Goal: Task Accomplishment & Management: Use online tool/utility

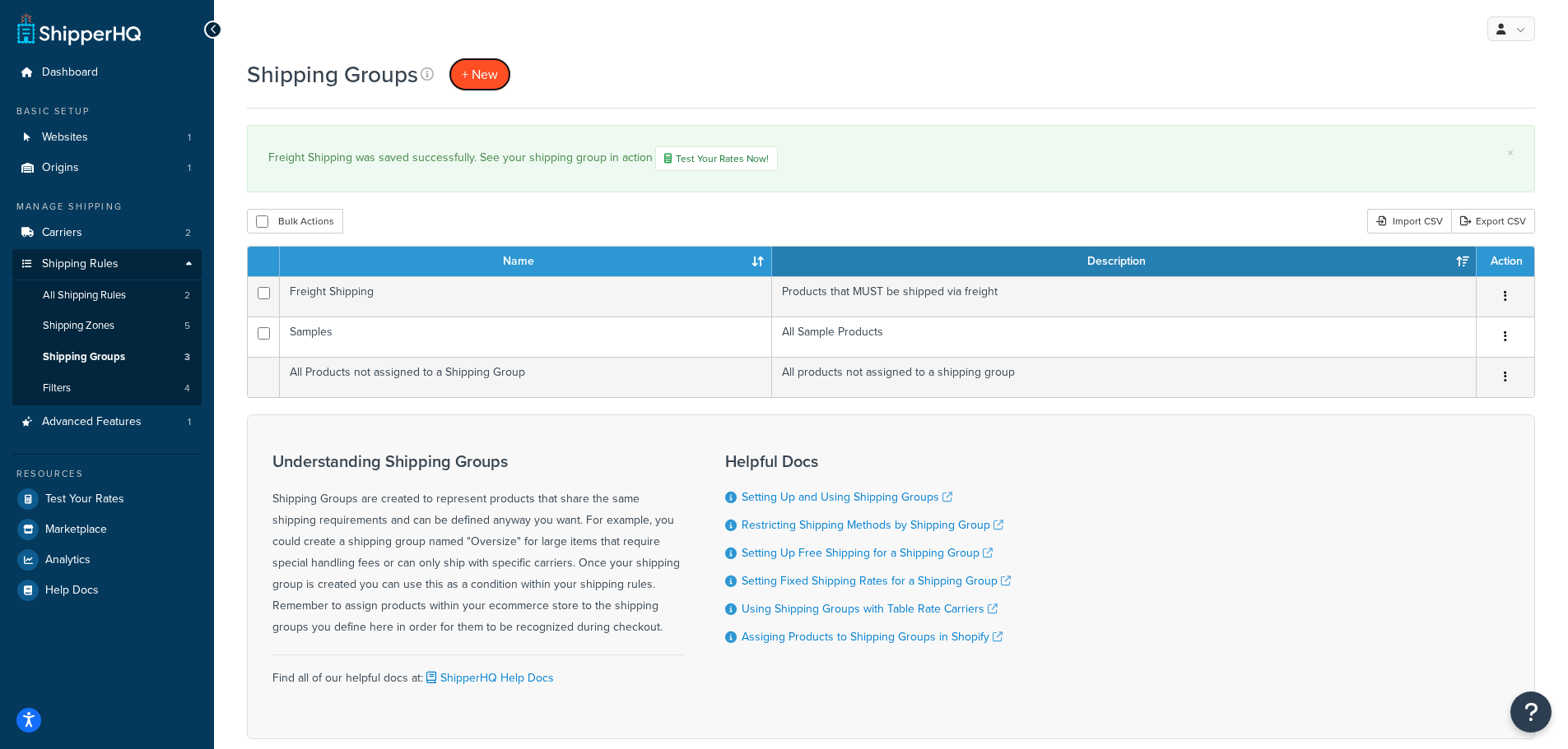
click at [484, 73] on span "+ New" at bounding box center [480, 74] width 37 height 19
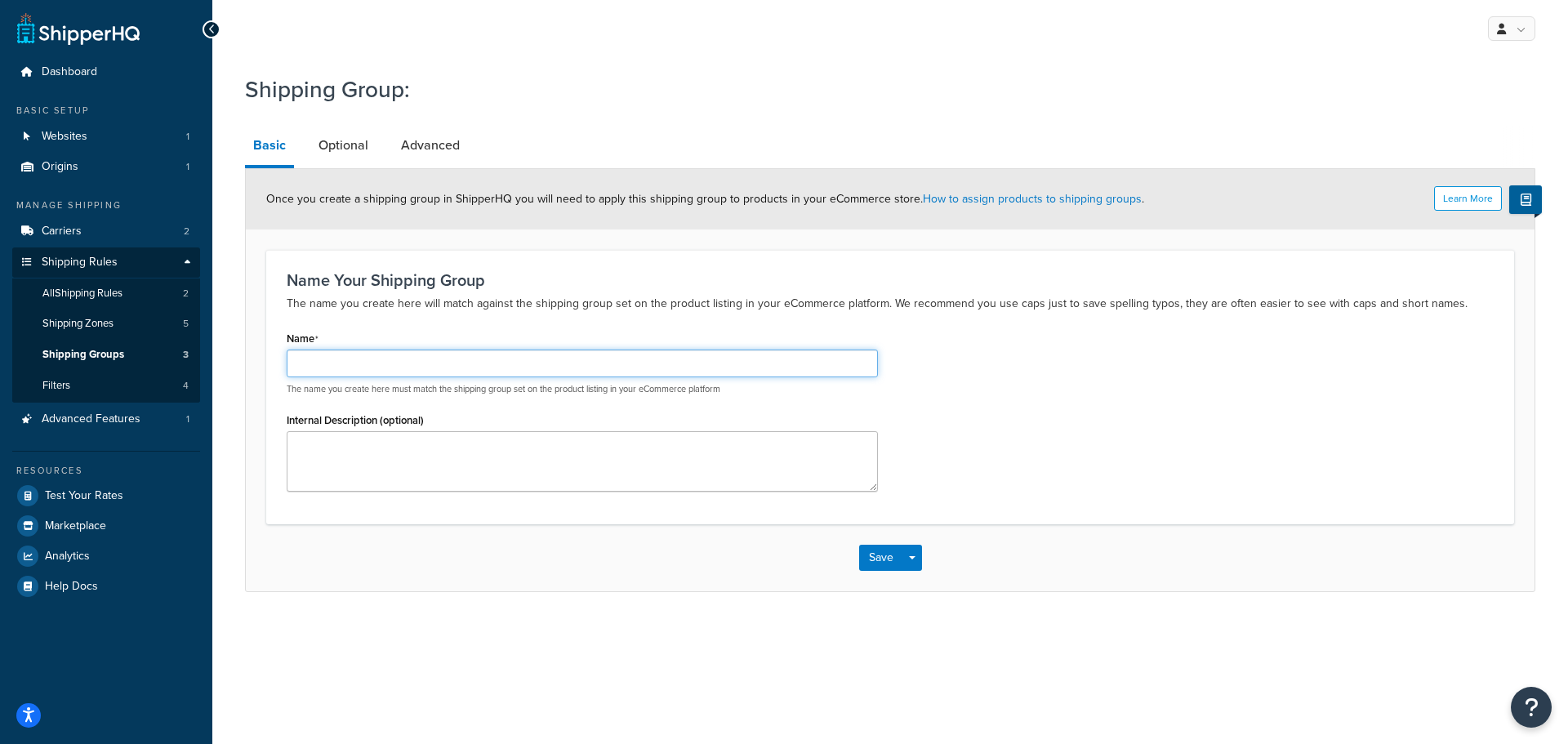
drag, startPoint x: 604, startPoint y: 356, endPoint x: 660, endPoint y: 282, distance: 92.8
click at [604, 356] on input "Name" at bounding box center [582, 364] width 591 height 27
type input "Oversized Products"
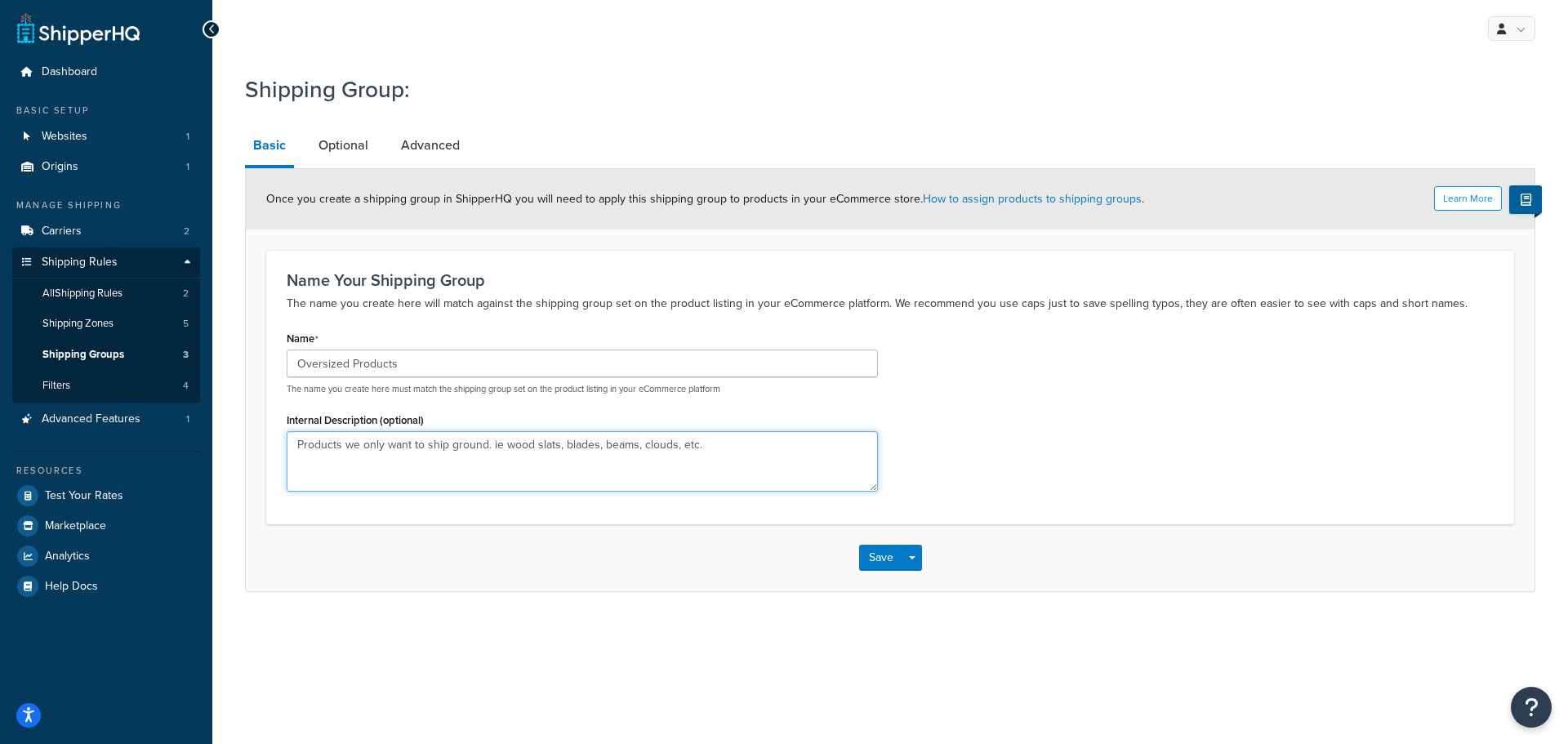
type textarea "Products we only want to ship ground. ie wood slats, blades, beams, clouds, etc."
click at [867, 552] on button "Save" at bounding box center [881, 558] width 44 height 26
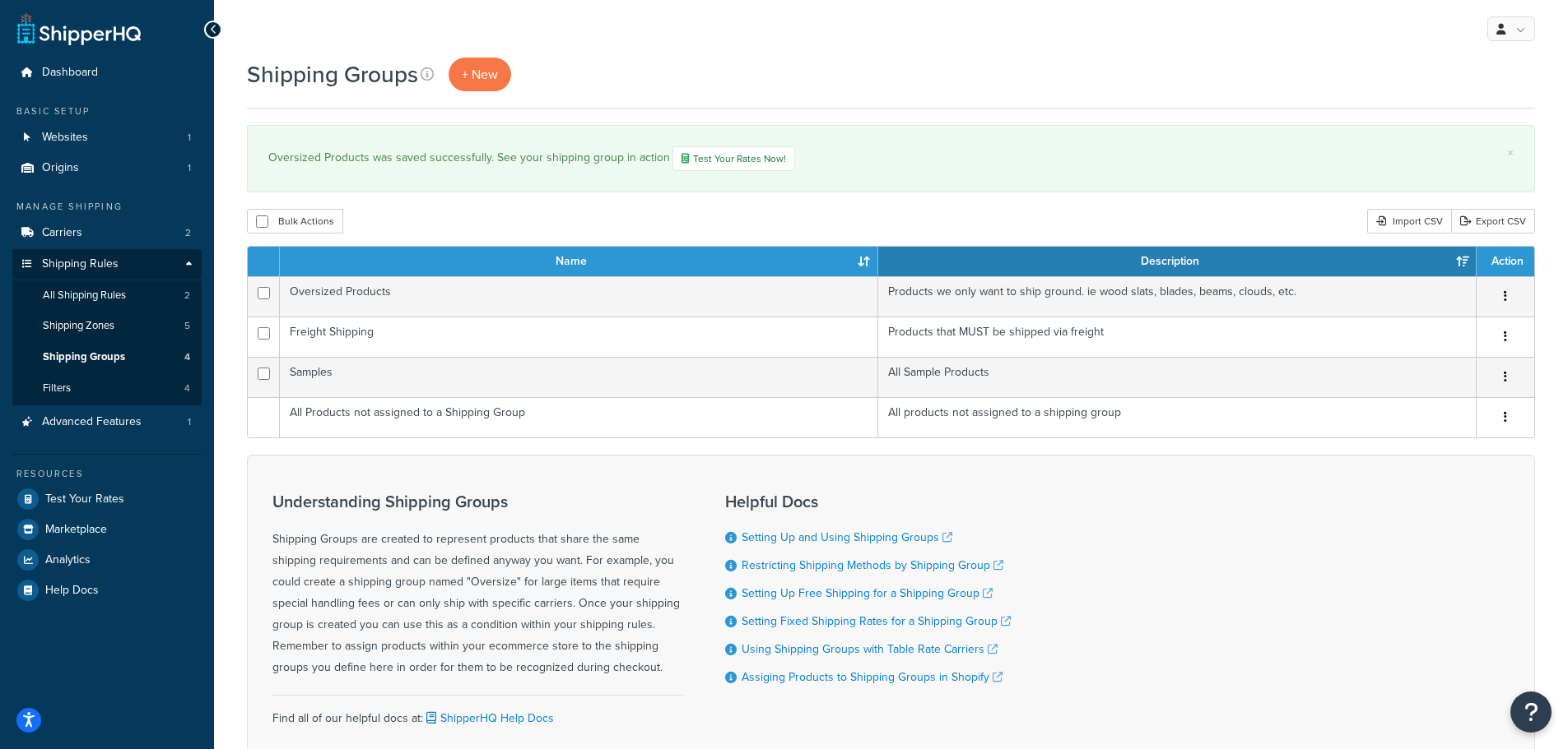
click at [1502, 295] on button "button" at bounding box center [1505, 297] width 23 height 27
click at [1449, 330] on link "Edit" at bounding box center [1439, 331] width 130 height 34
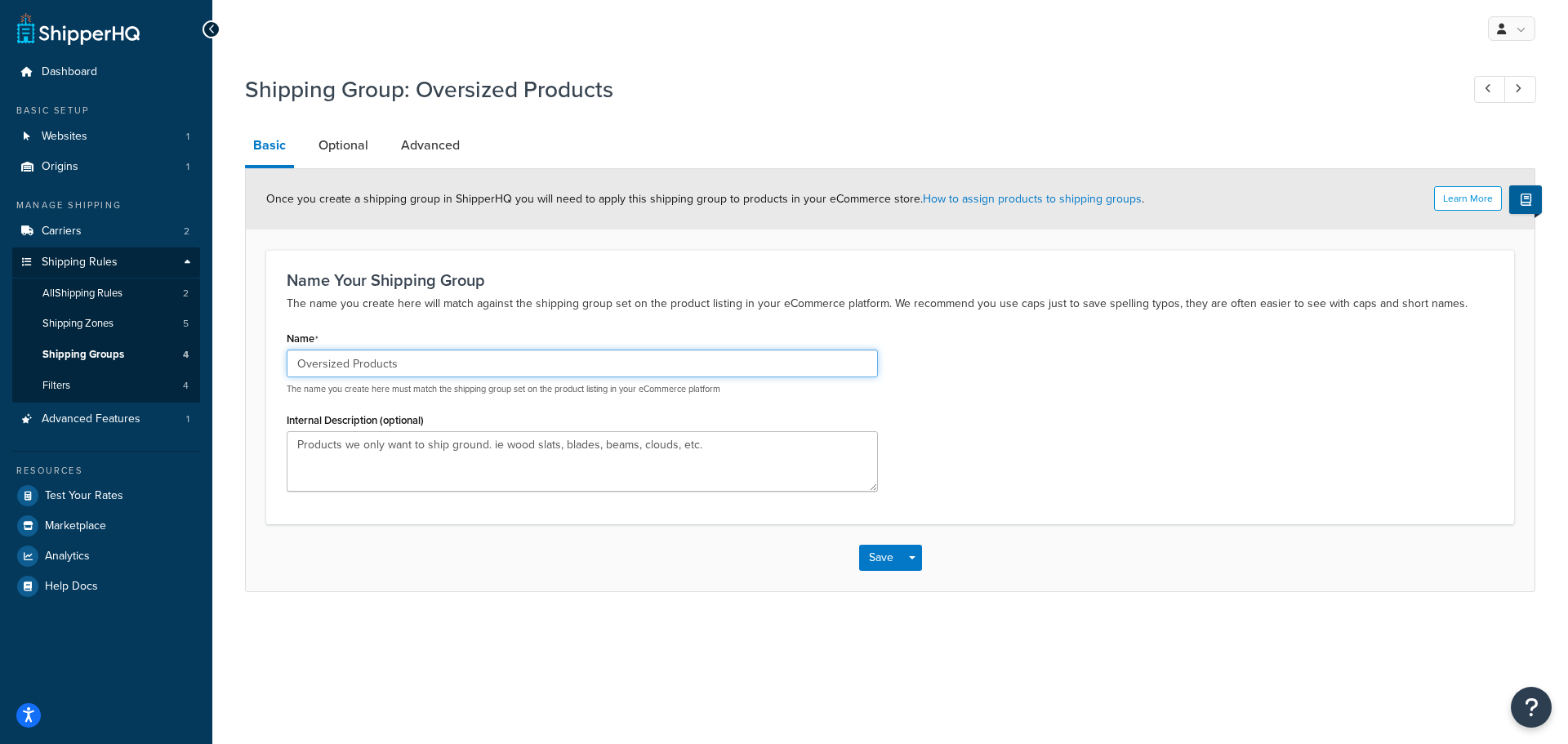
drag, startPoint x: 392, startPoint y: 365, endPoint x: 195, endPoint y: 367, distance: 197.0
click at [204, 366] on div "Dashboard Basic Setup Websites 1 Origins 1 Manage Shipping Carriers 2 Shipping …" at bounding box center [784, 372] width 1568 height 744
type input "o"
type input "OVERSIZED"
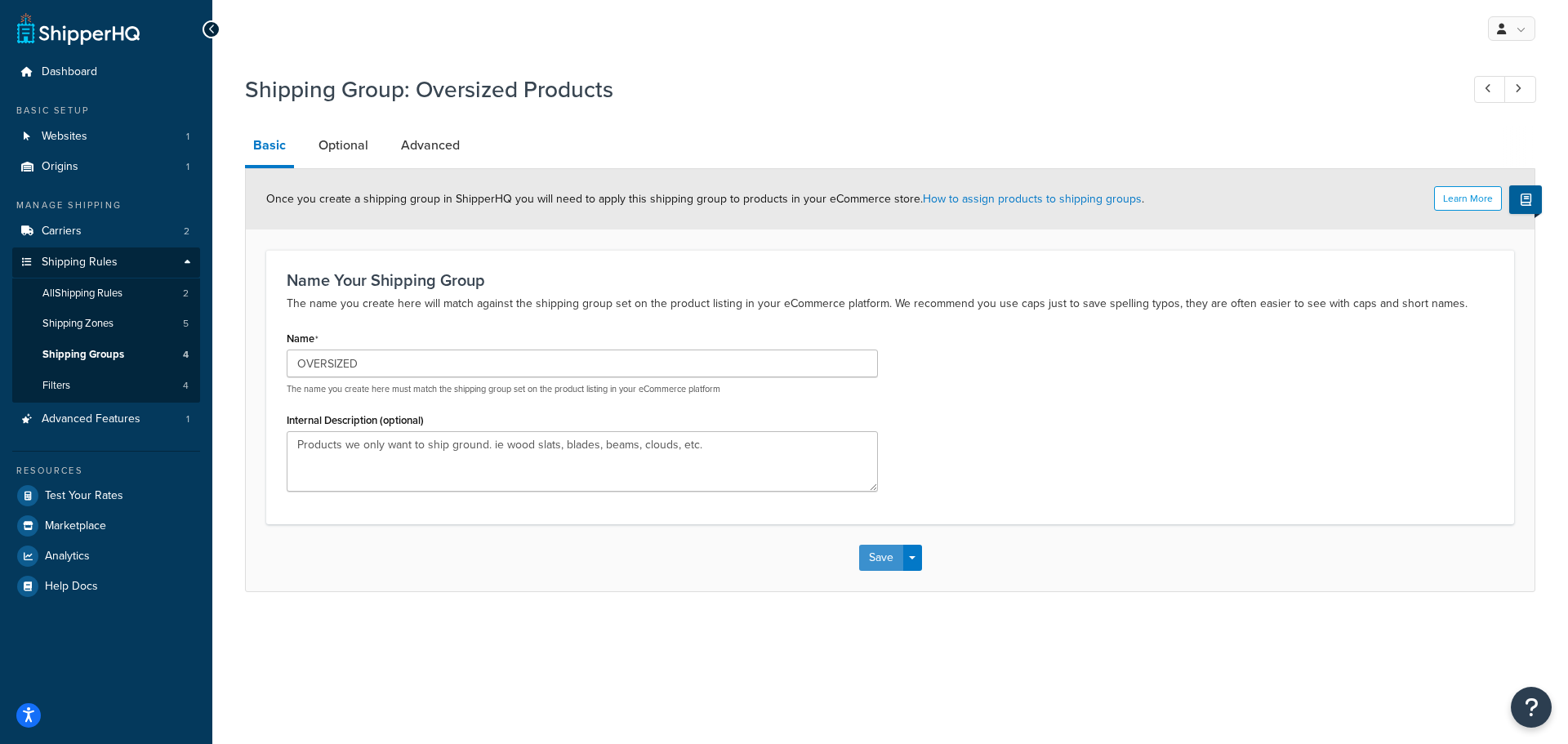
click at [875, 561] on button "Save" at bounding box center [881, 558] width 44 height 26
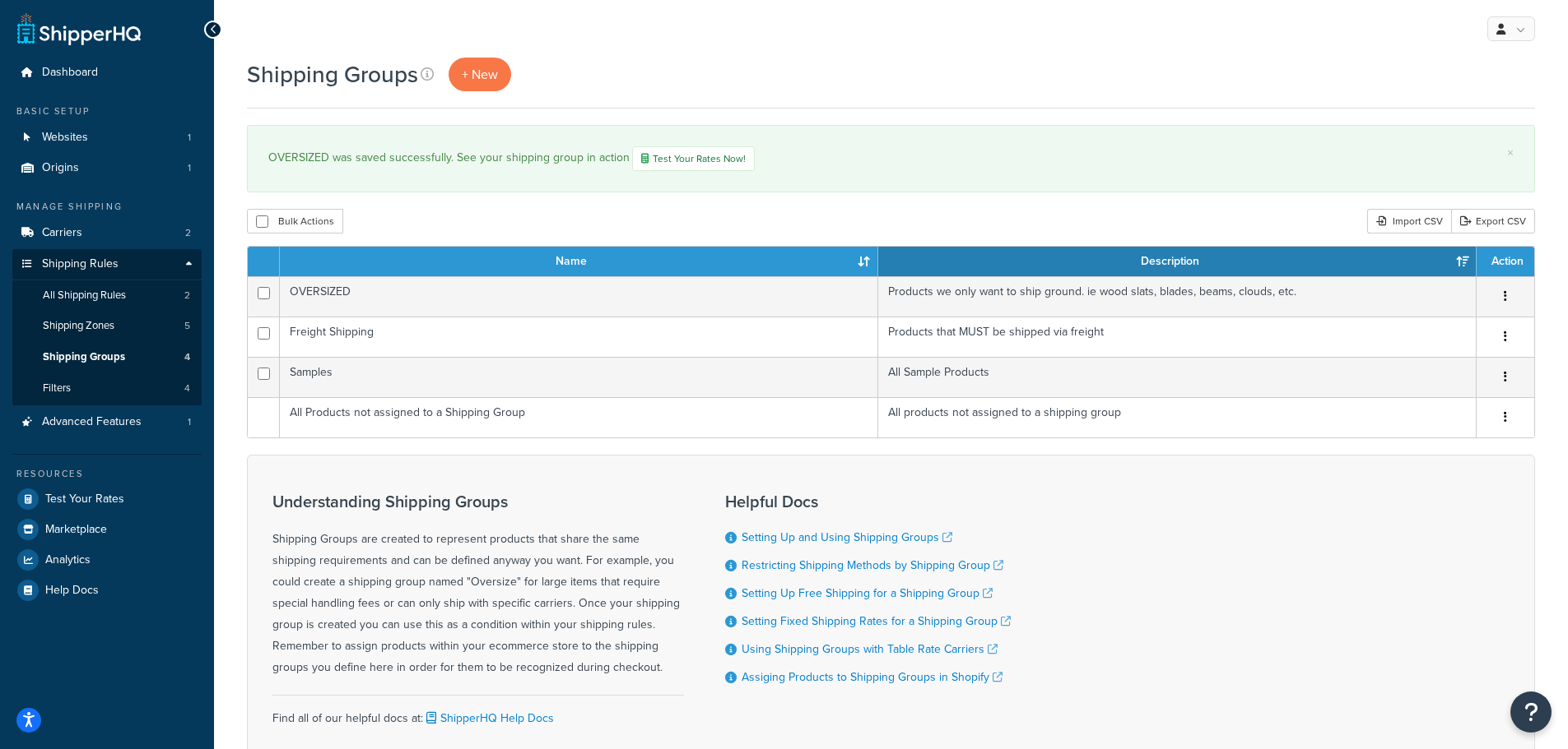
click at [1508, 337] on button "button" at bounding box center [1505, 337] width 23 height 27
click at [1343, 541] on div "Understanding Shipping Groups Shipping Groups are created to represent products…" at bounding box center [891, 617] width 1288 height 325
click at [1502, 378] on button "button" at bounding box center [1505, 377] width 23 height 27
click at [1435, 414] on link "Edit" at bounding box center [1439, 412] width 130 height 34
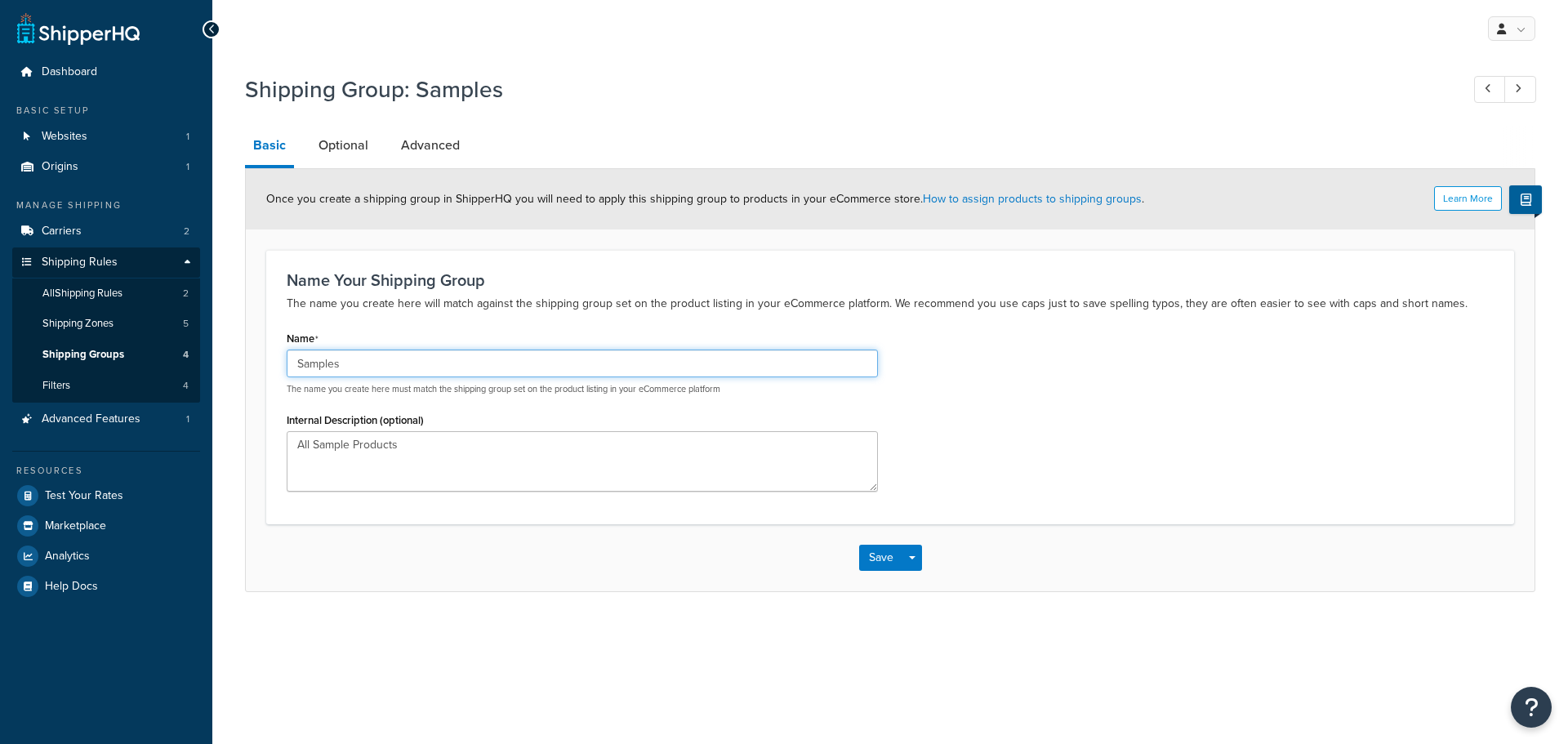
drag, startPoint x: 245, startPoint y: 368, endPoint x: 165, endPoint y: 368, distance: 80.0
click at [165, 368] on div "Dashboard Basic Setup Websites 1 Origins 1 Manage Shipping Carriers 2 Shipping …" at bounding box center [784, 372] width 1568 height 744
type input "SAMPLES"
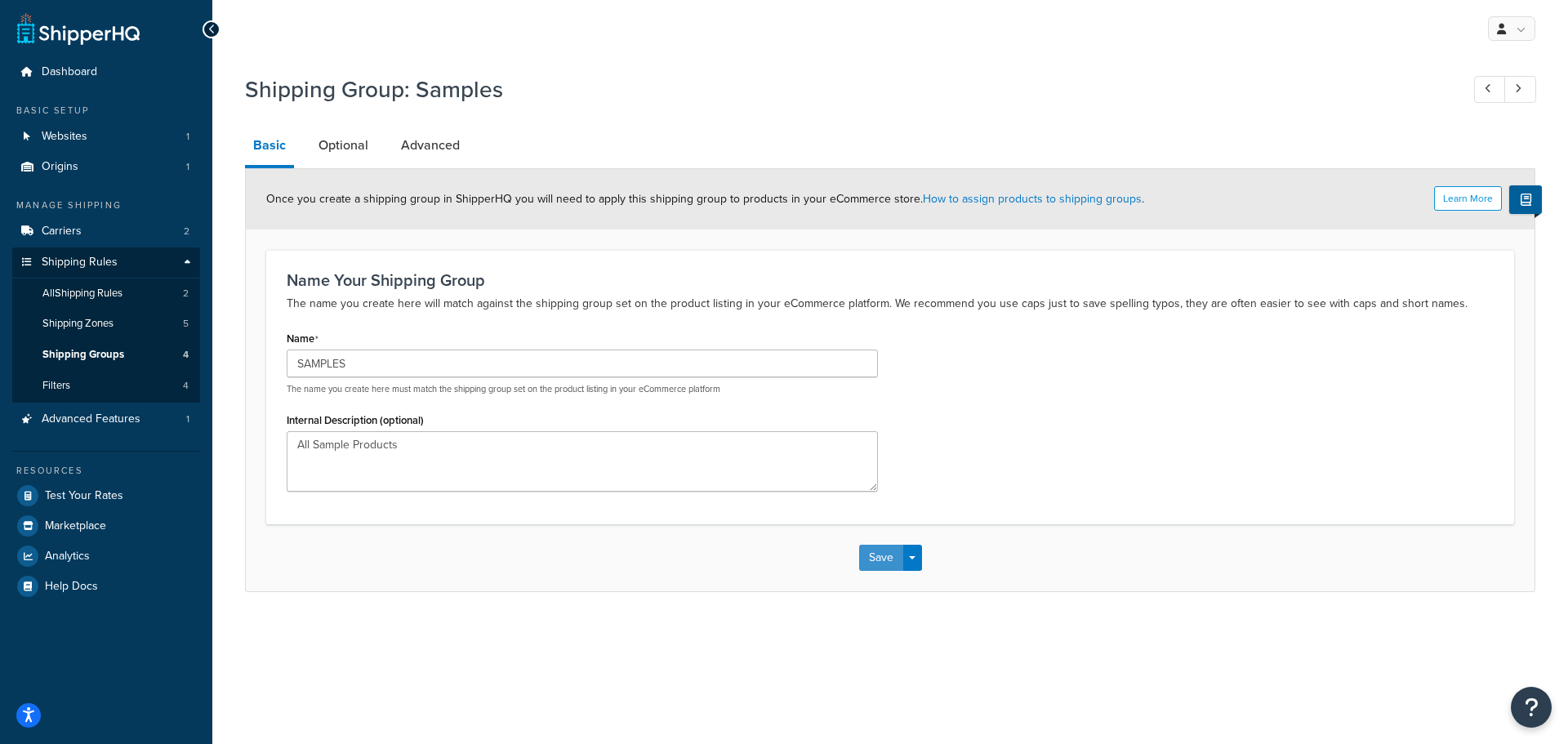
click at [882, 561] on button "Save" at bounding box center [881, 558] width 44 height 26
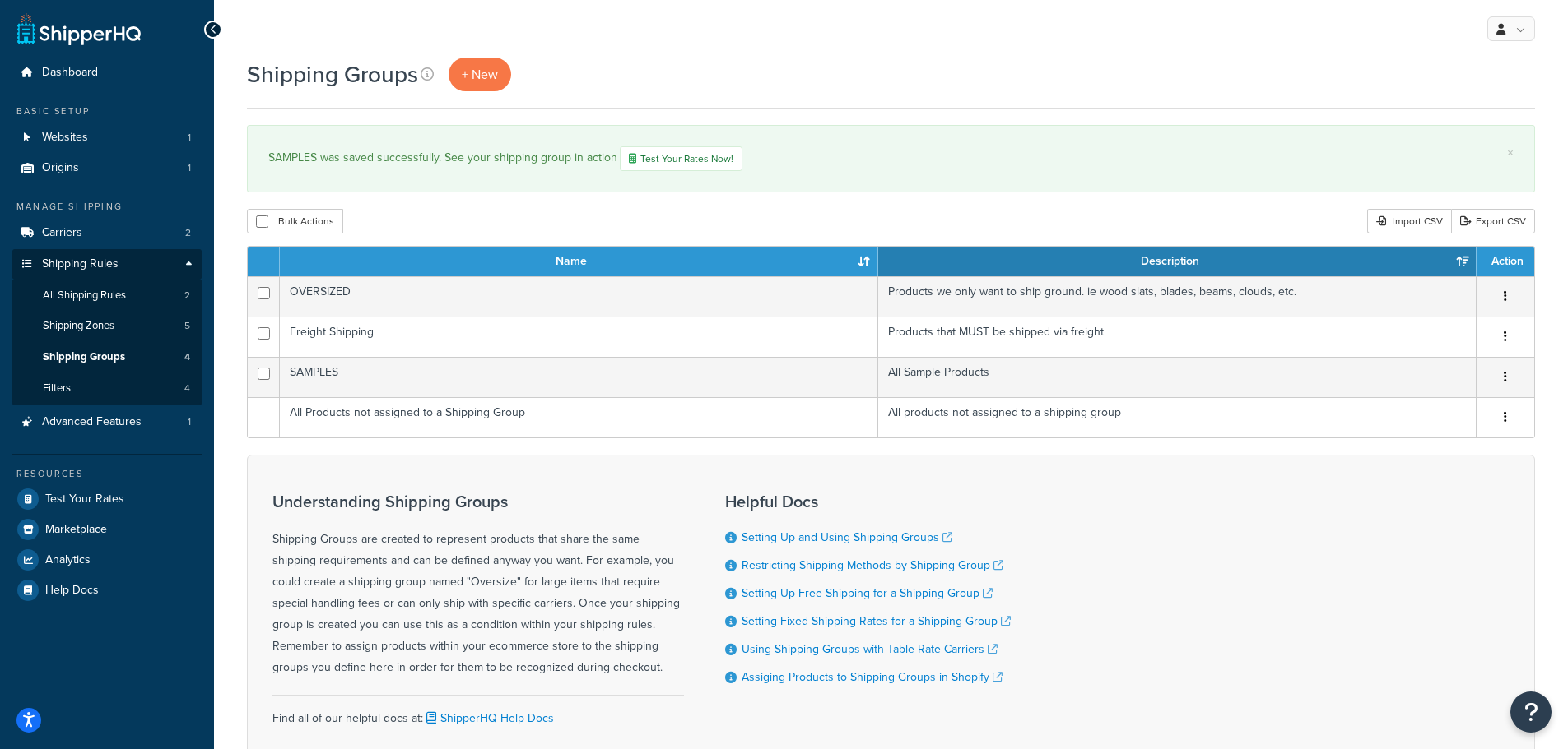
click at [1501, 294] on button "button" at bounding box center [1505, 297] width 23 height 27
drag, startPoint x: 1501, startPoint y: 294, endPoint x: 1358, endPoint y: 225, distance: 158.8
click at [1352, 224] on div "Bulk Actions Duplicate Delete Import CSV Export CSV" at bounding box center [891, 221] width 1288 height 25
click at [1498, 293] on button "button" at bounding box center [1505, 297] width 23 height 27
click at [1437, 330] on link "Edit" at bounding box center [1439, 331] width 130 height 34
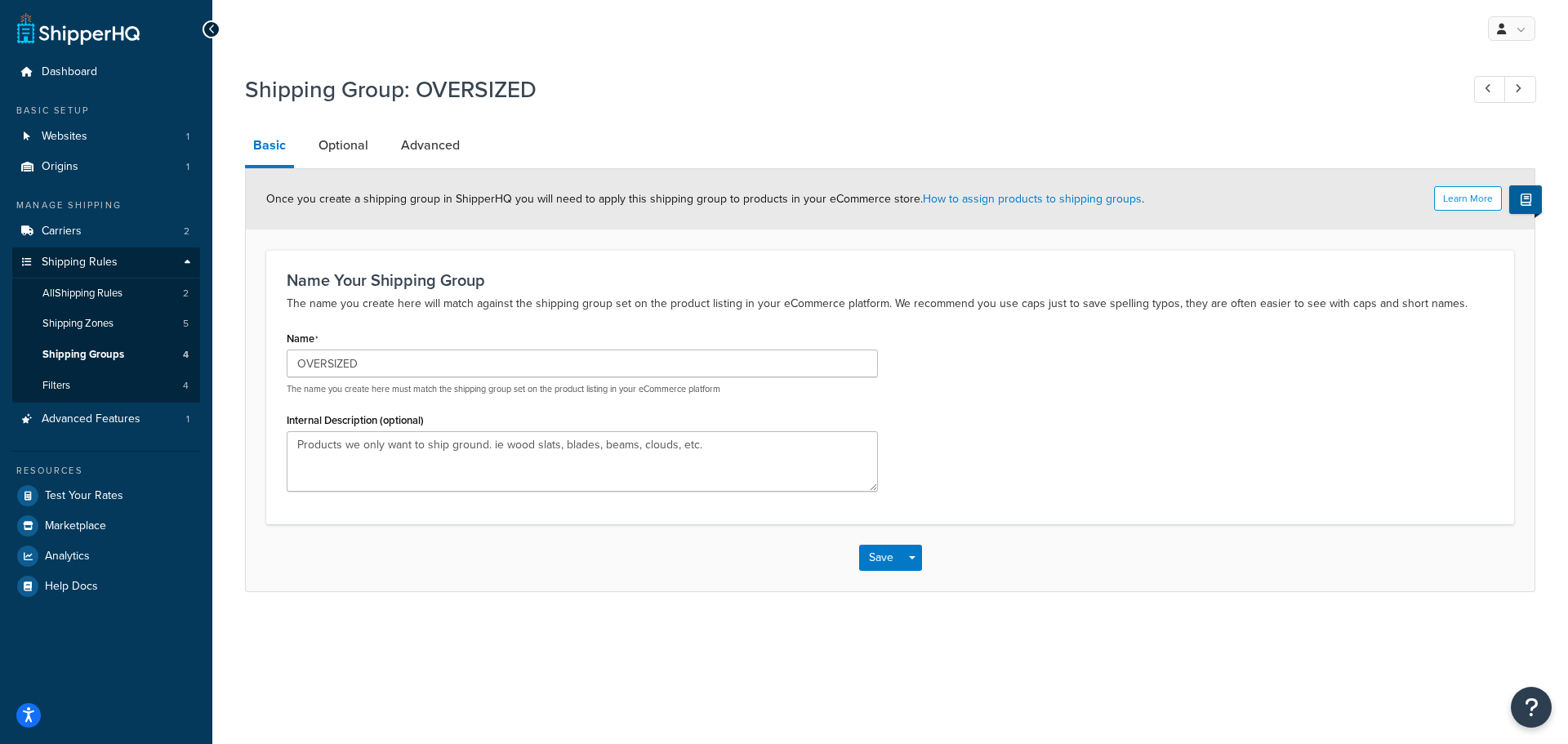
click at [346, 144] on link "Optional" at bounding box center [344, 145] width 67 height 39
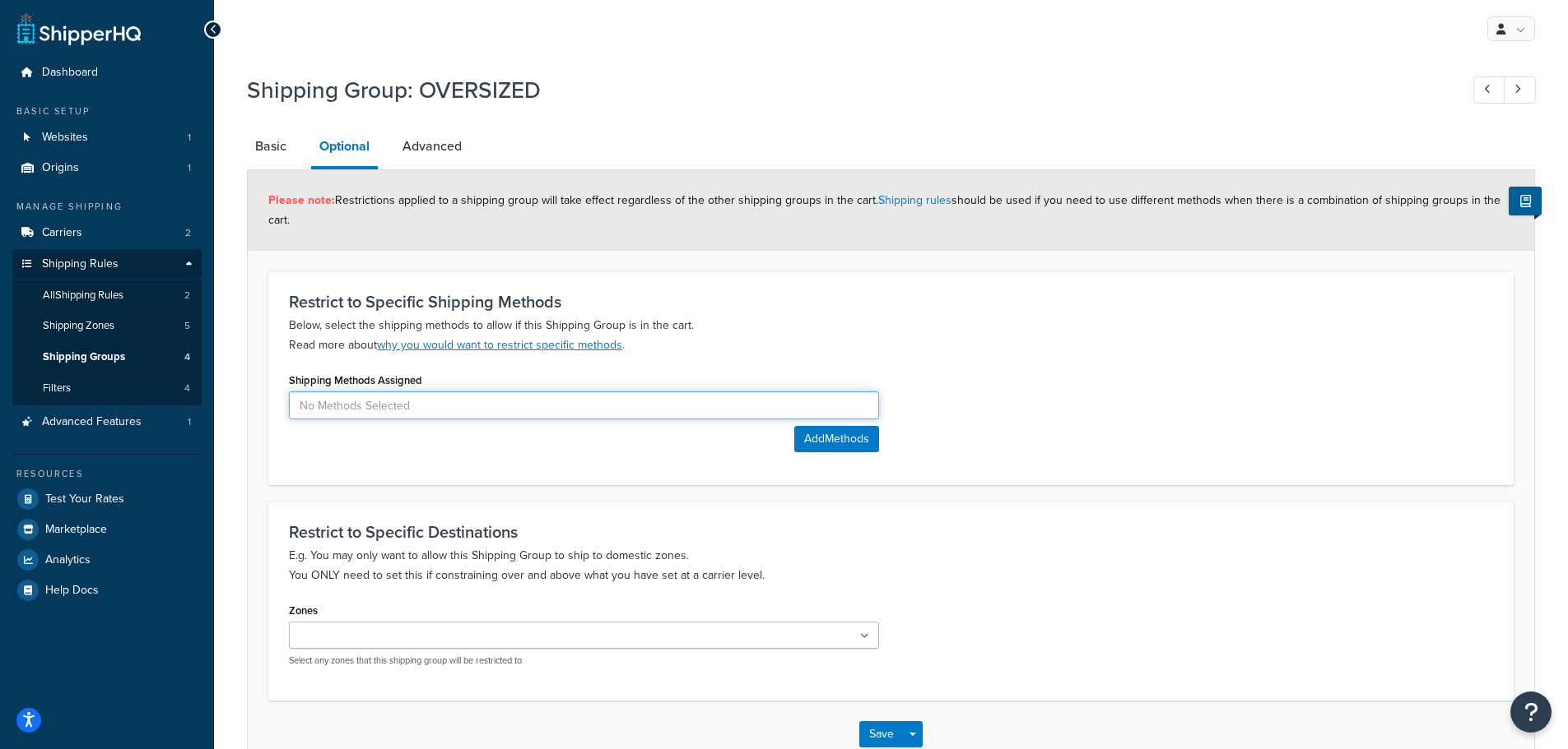
click at [753, 401] on input at bounding box center [585, 406] width 590 height 28
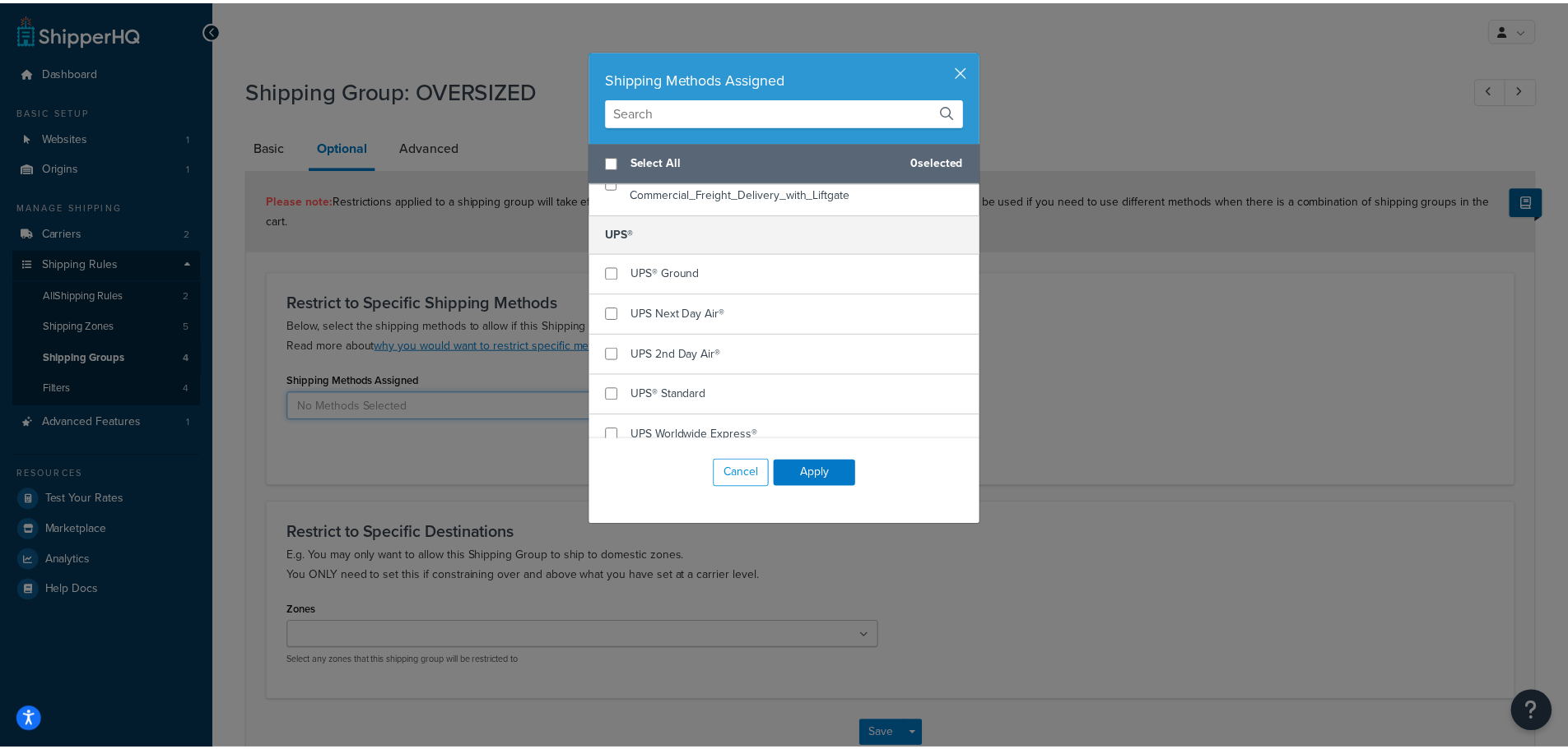
scroll to position [121, 0]
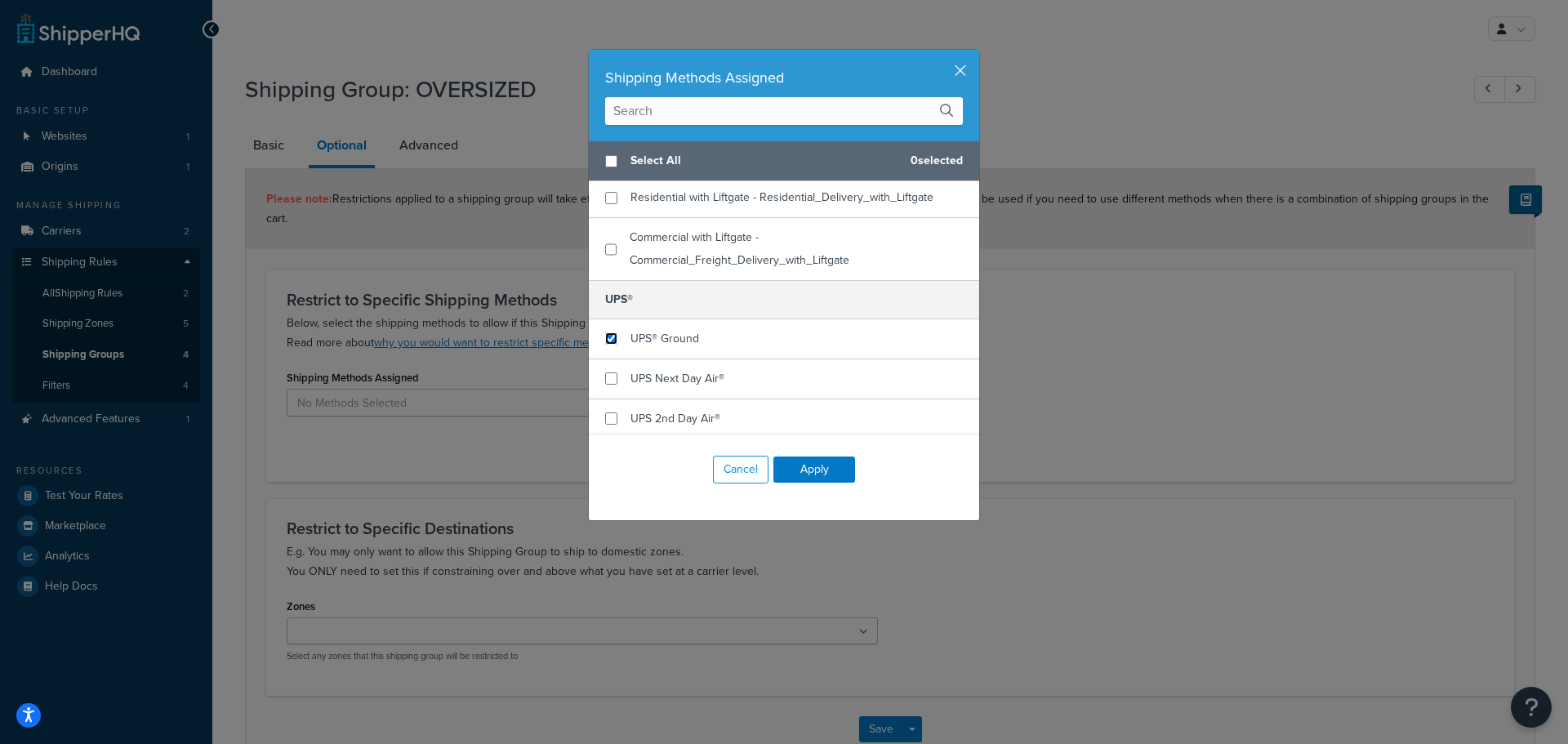
click at [607, 337] on input "checkbox" at bounding box center [612, 338] width 13 height 13
checkbox input "true"
click at [801, 469] on button "Apply" at bounding box center [813, 470] width 81 height 26
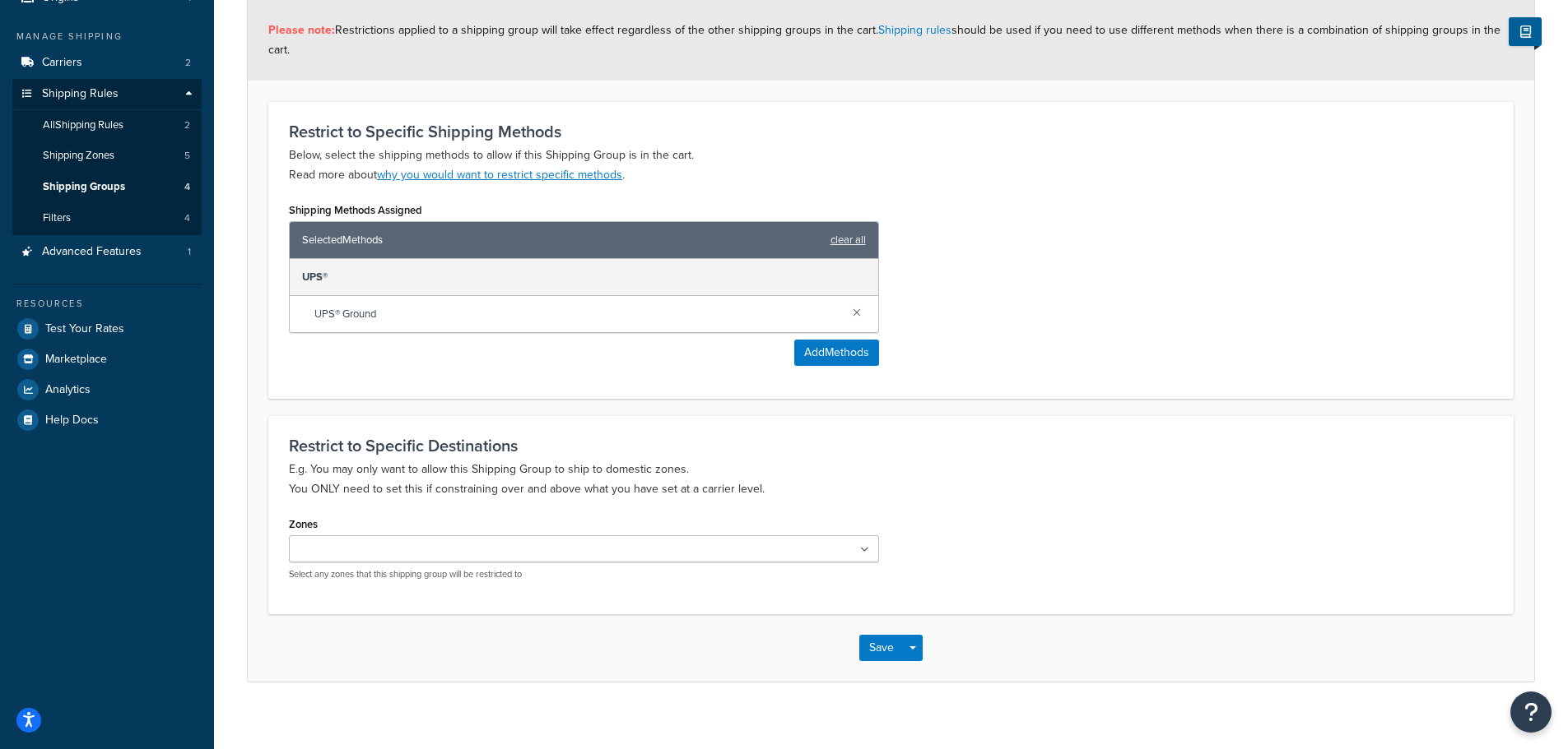
scroll to position [187, 0]
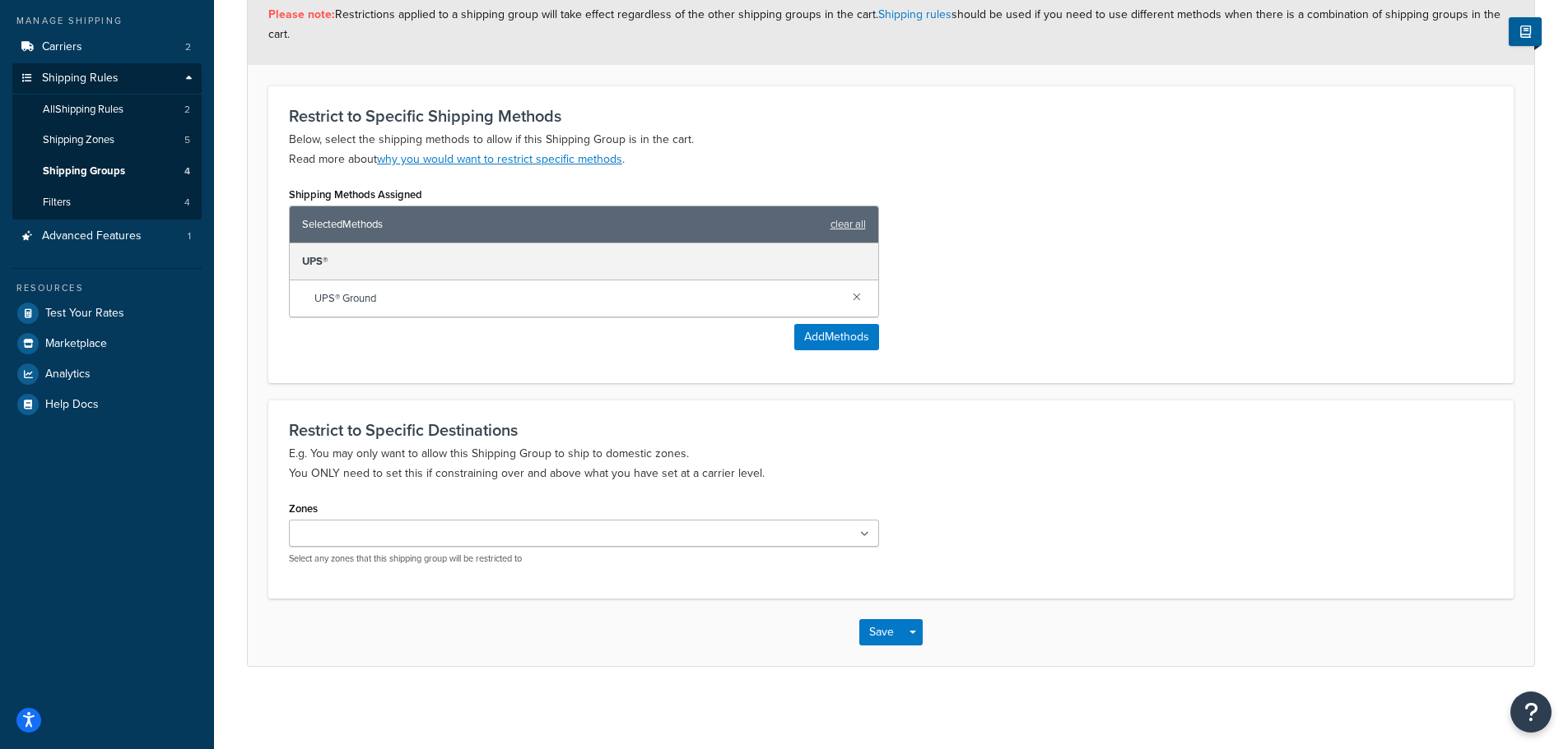
click at [857, 526] on ul at bounding box center [585, 534] width 590 height 28
click at [972, 468] on p "E.g. You may only want to allow this Shipping Group to ship to domestic zones. …" at bounding box center [891, 464] width 1204 height 39
click at [873, 630] on button "Save" at bounding box center [881, 633] width 44 height 27
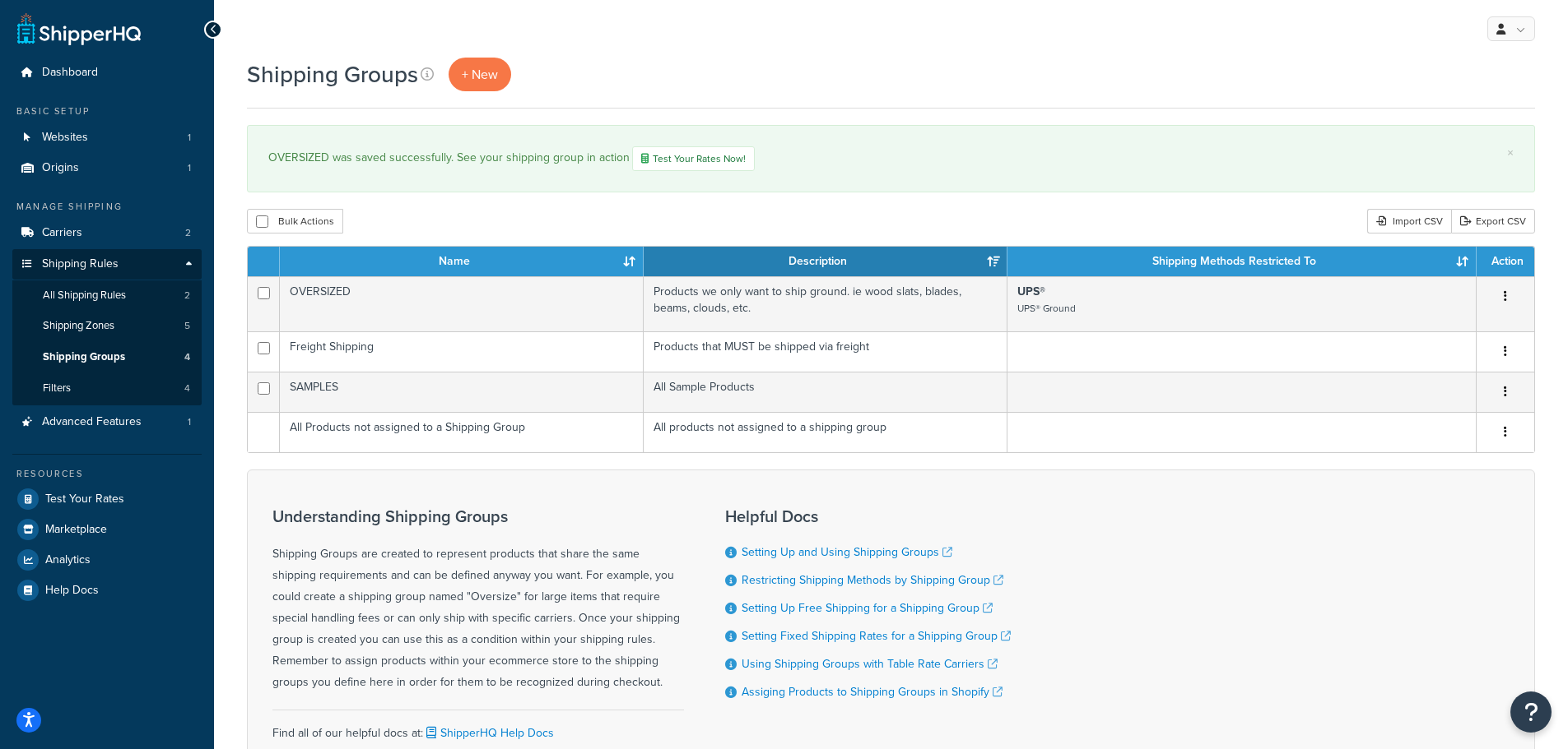
click at [1500, 350] on button "button" at bounding box center [1505, 351] width 23 height 27
click at [1446, 386] on link "Edit" at bounding box center [1439, 386] width 130 height 34
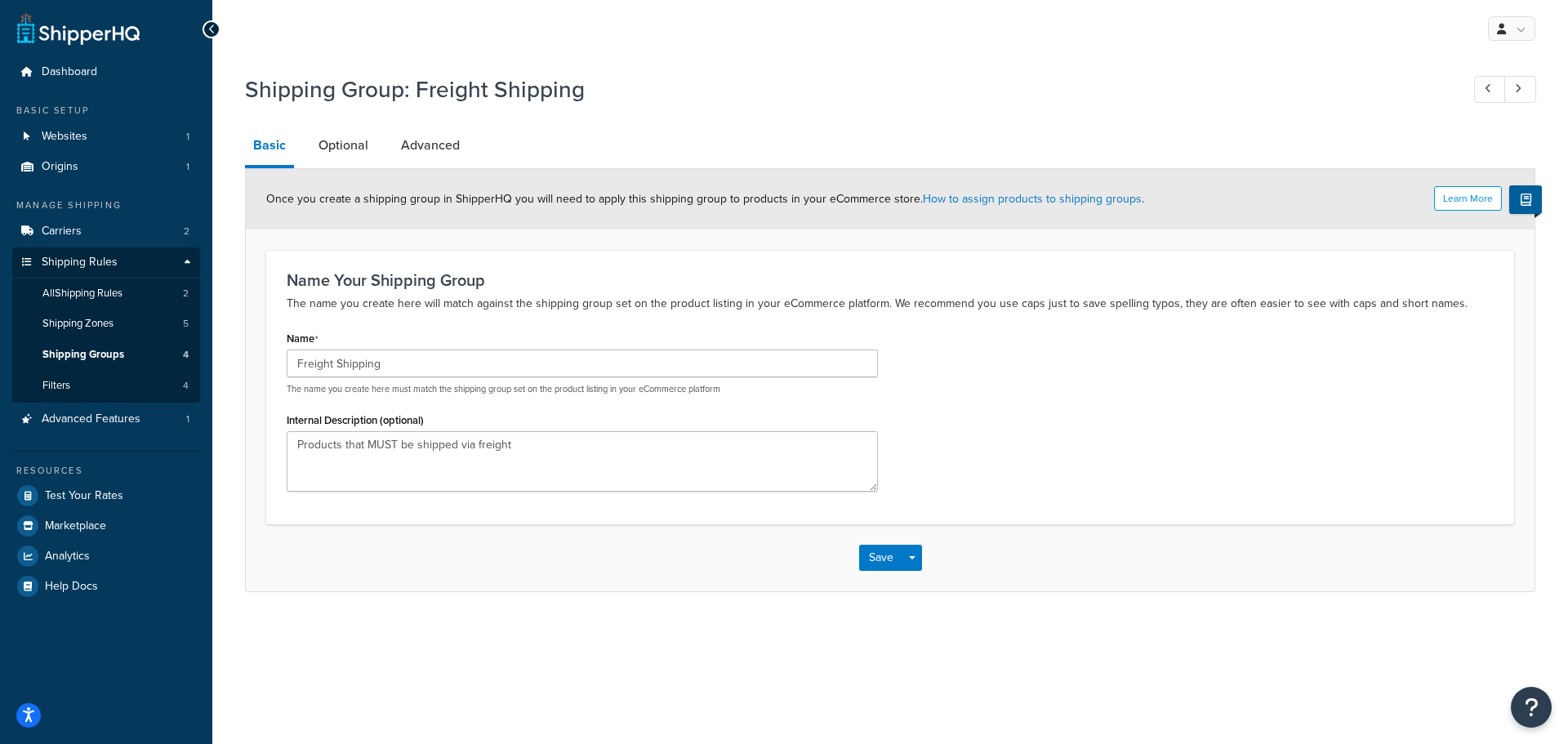
click at [347, 146] on link "Optional" at bounding box center [344, 145] width 67 height 39
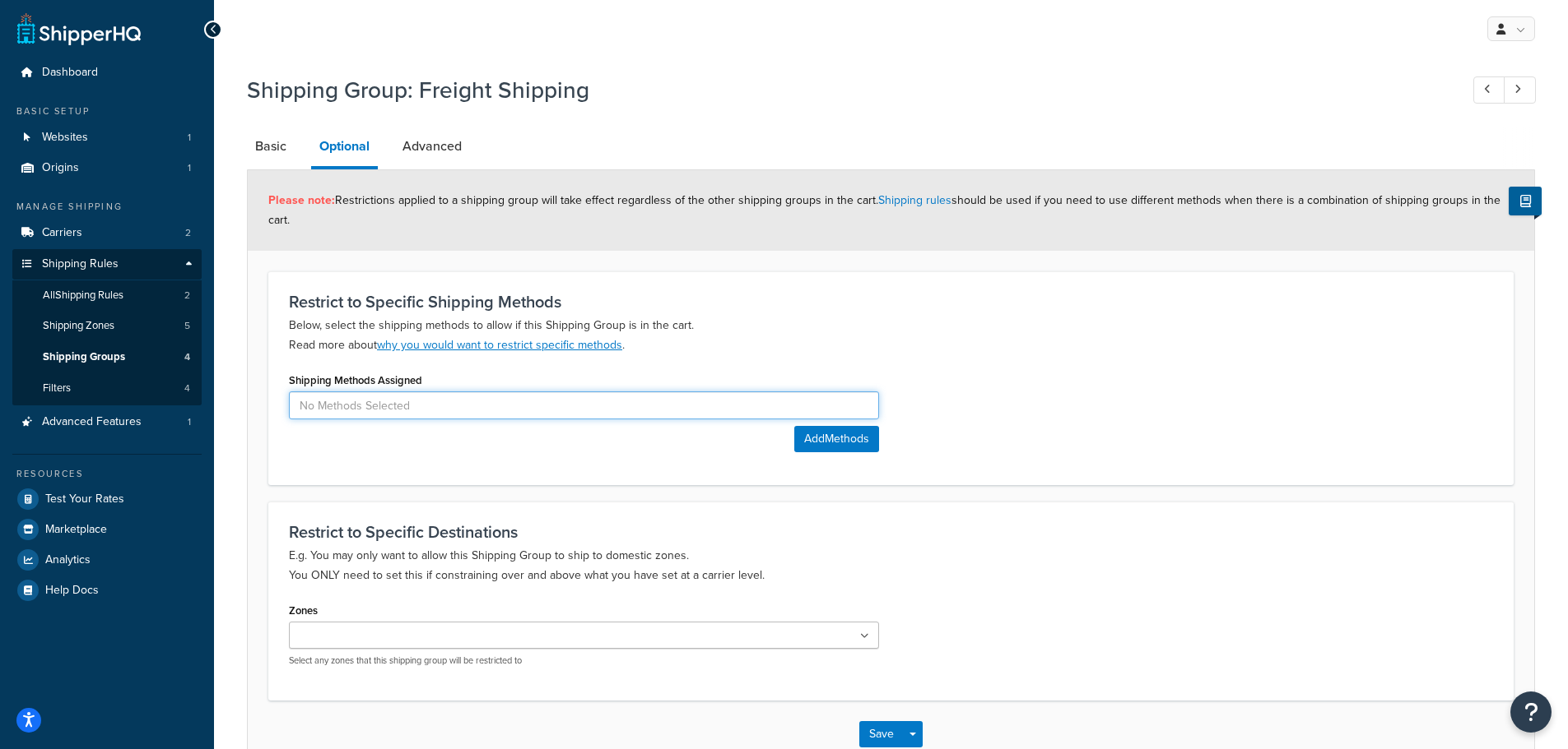
click at [703, 402] on input at bounding box center [585, 406] width 590 height 28
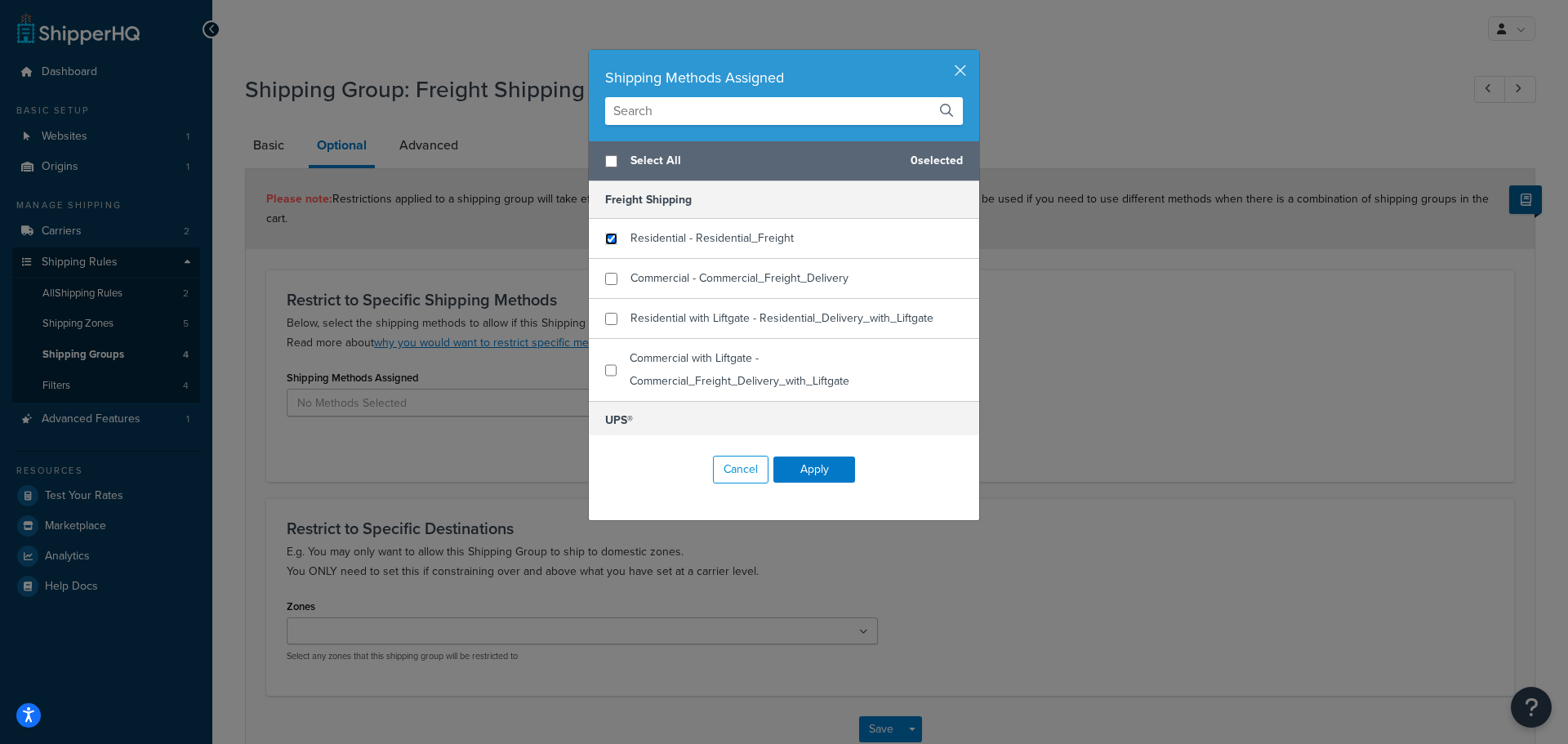
click at [608, 243] on input "checkbox" at bounding box center [612, 239] width 13 height 13
checkbox input "true"
click at [607, 280] on input "checkbox" at bounding box center [612, 278] width 13 height 13
checkbox input "true"
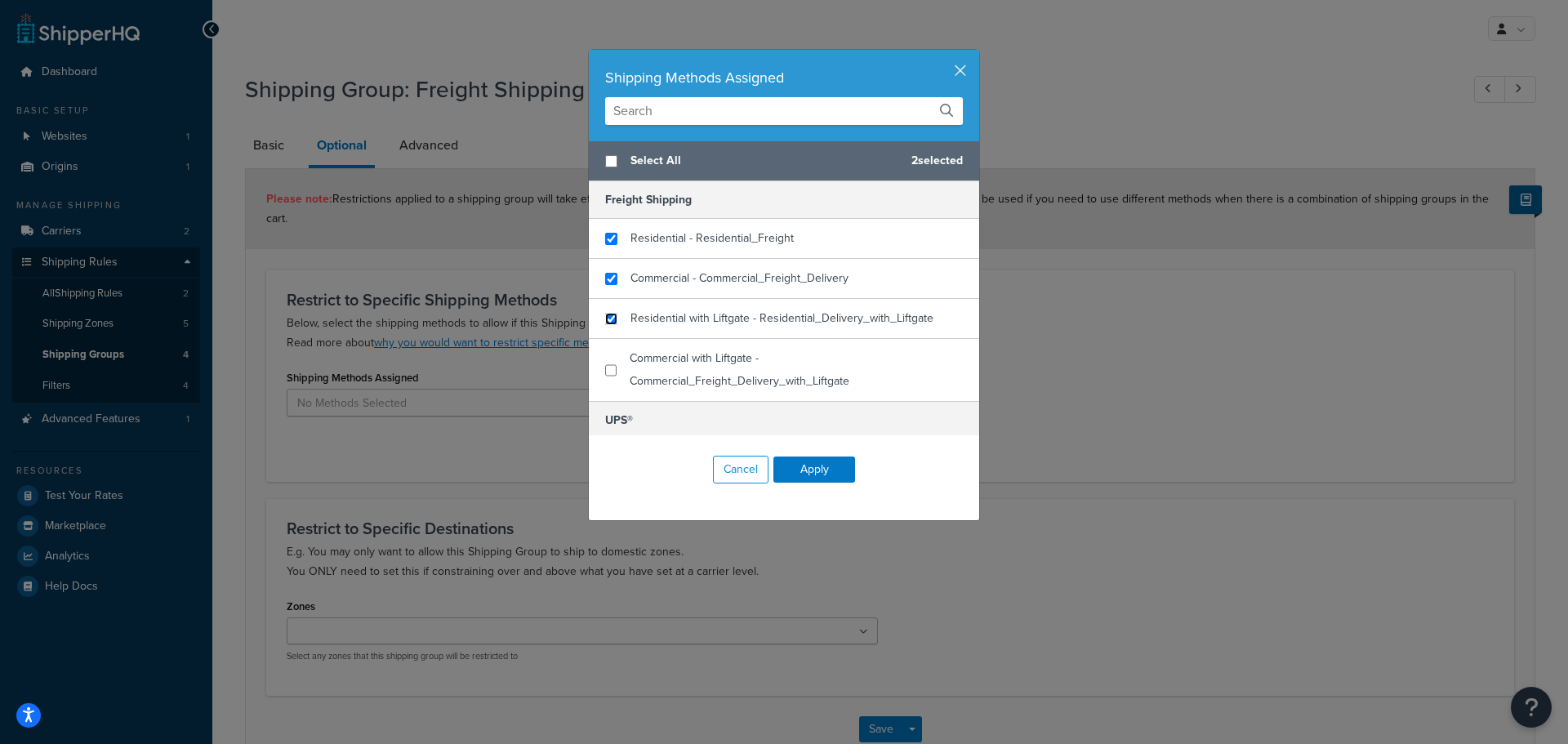
checkbox input "false"
click at [607, 315] on input "checkbox" at bounding box center [612, 319] width 13 height 13
checkbox input "true"
click at [609, 369] on input "checkbox" at bounding box center [612, 371] width 12 height 13
checkbox input "true"
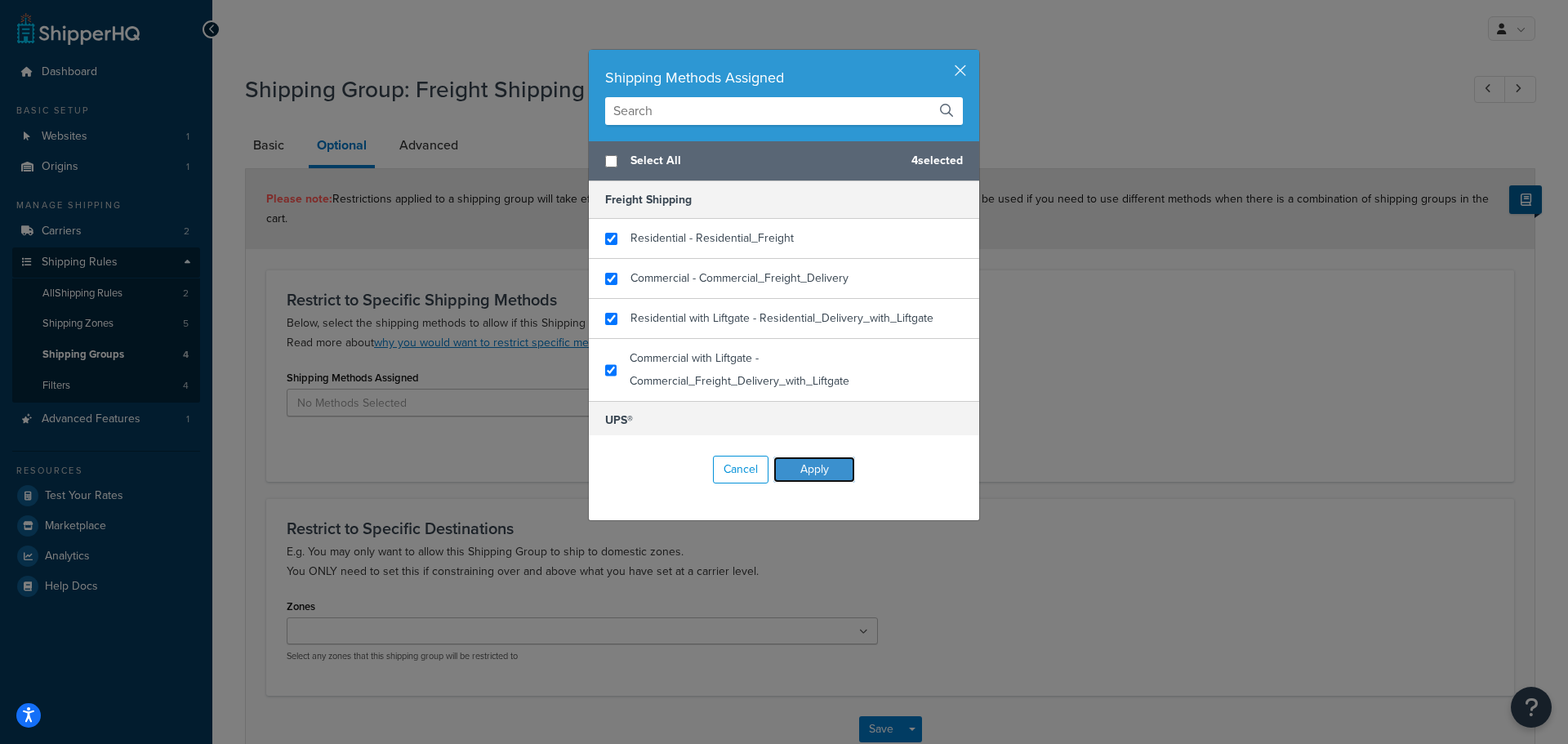
click at [792, 471] on button "Apply" at bounding box center [813, 470] width 81 height 26
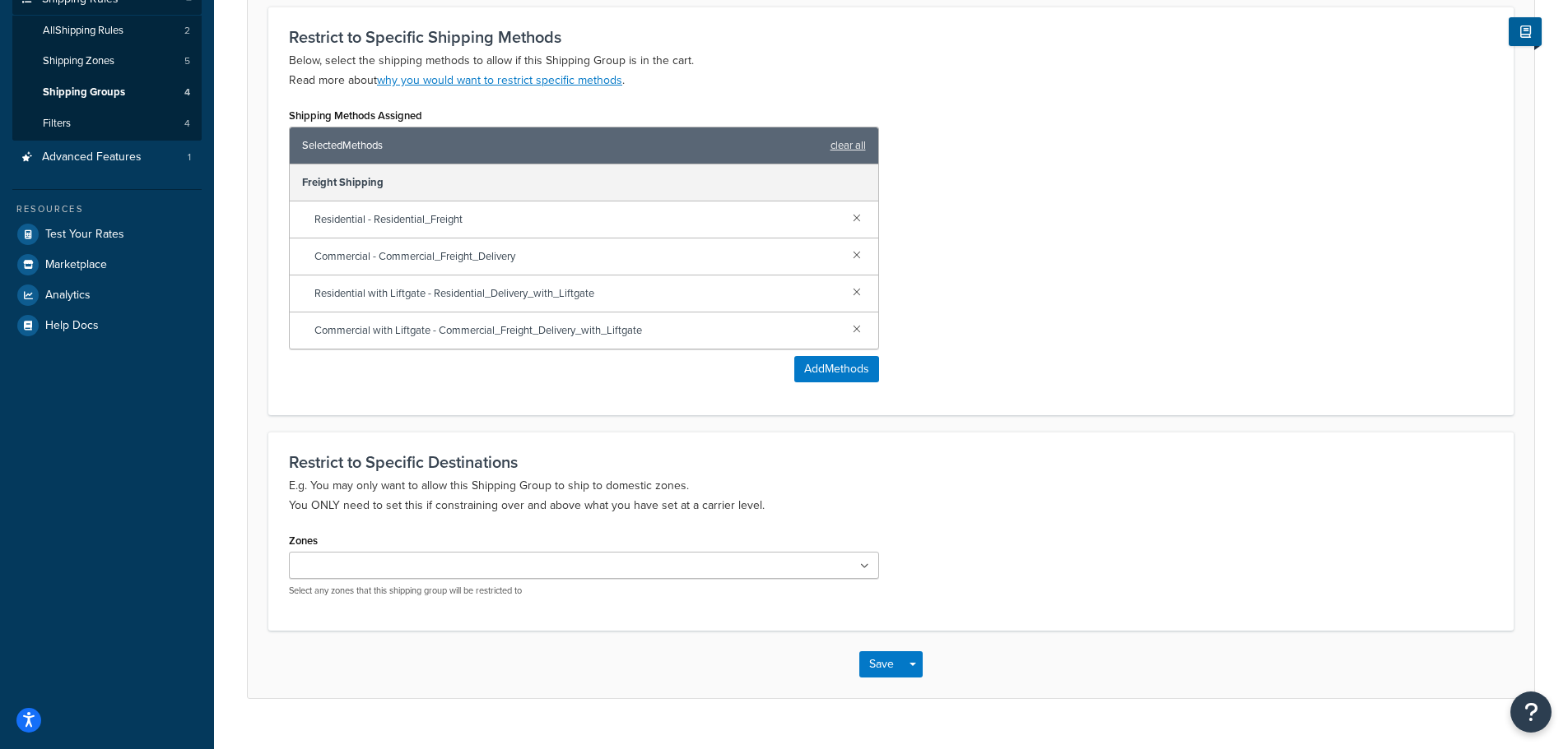
scroll to position [298, 0]
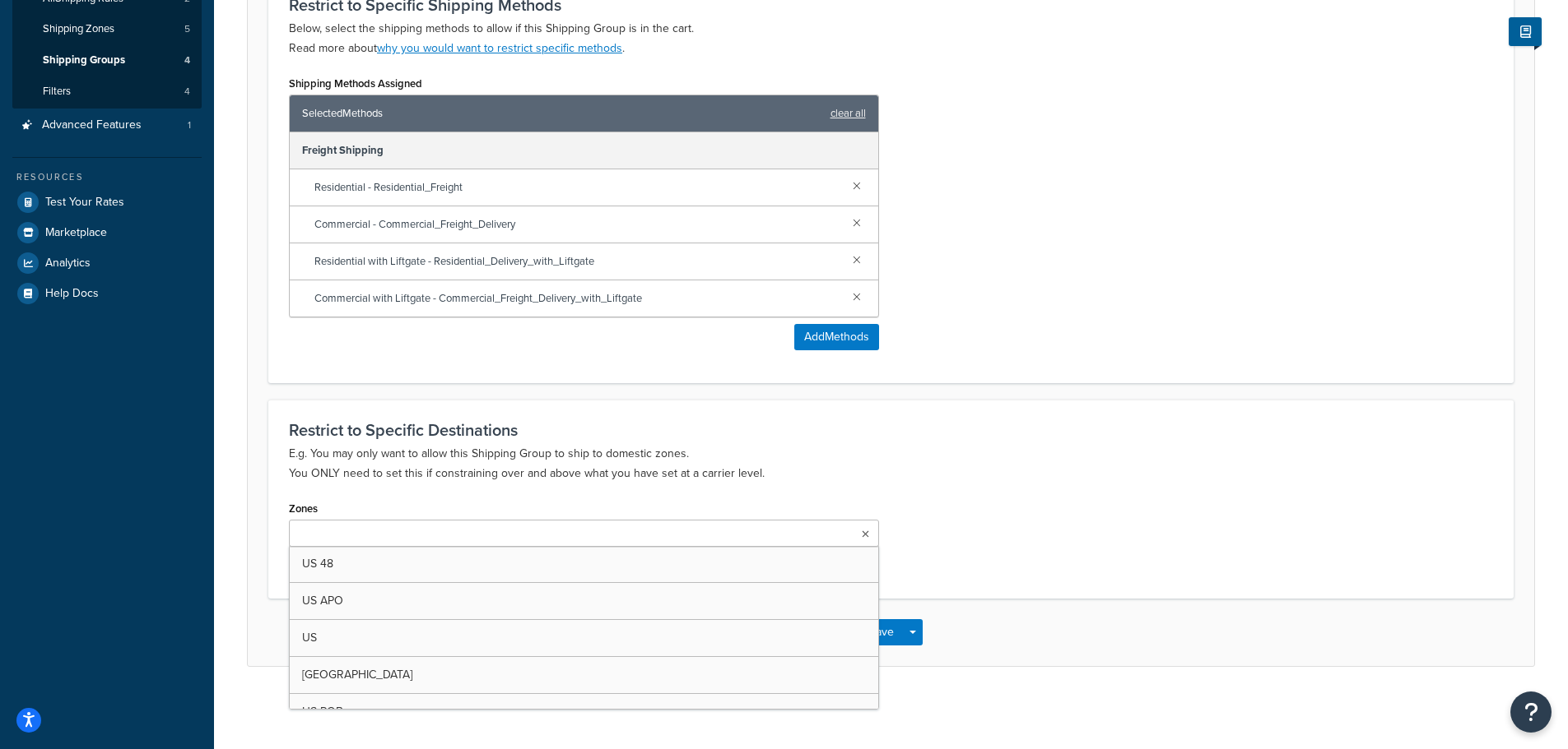
click at [417, 524] on ul at bounding box center [585, 534] width 590 height 28
click at [998, 569] on div "Zones US 48 US APO US Canada US POBox Select any zones that this shipping group…" at bounding box center [891, 539] width 1228 height 85
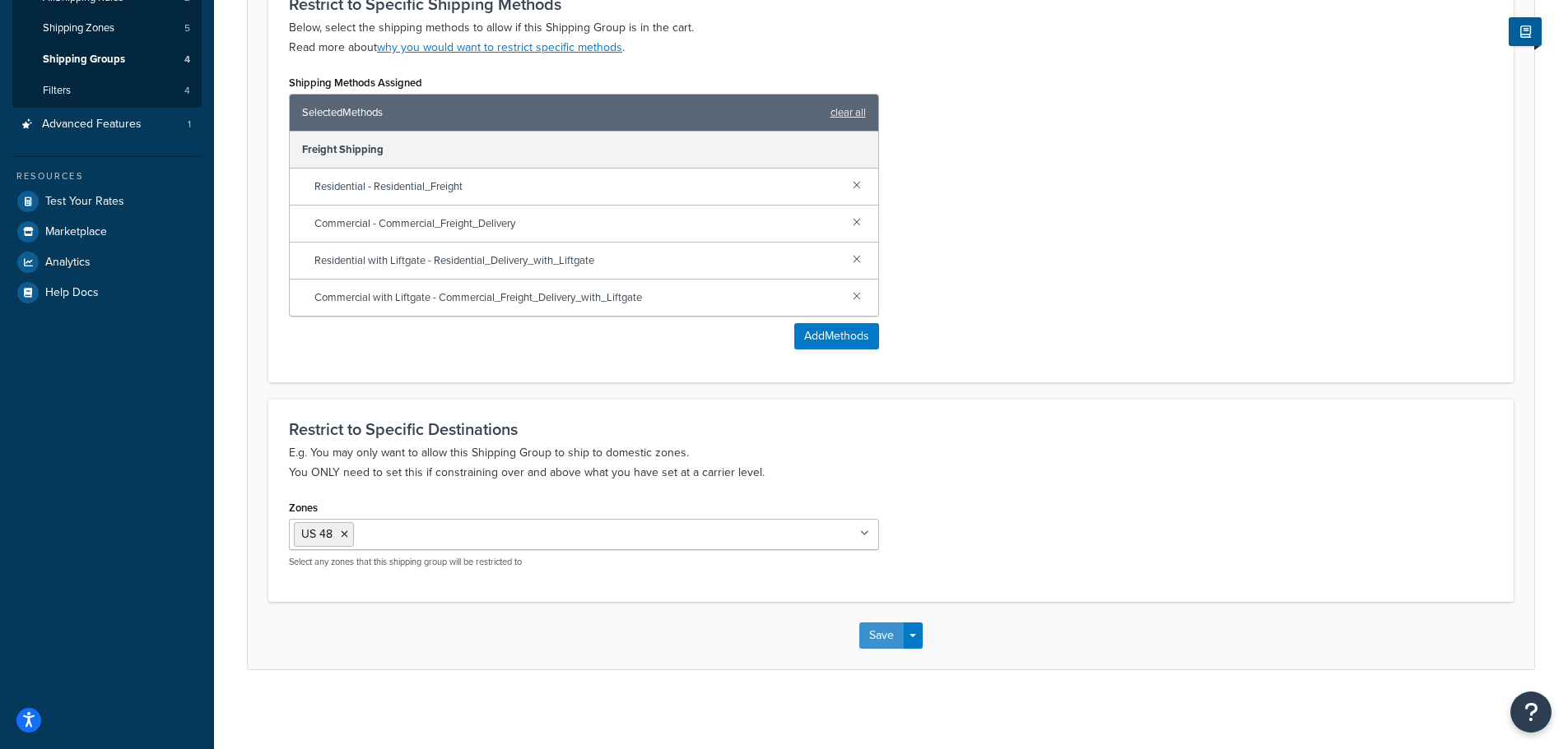
click at [875, 632] on button "Save" at bounding box center [881, 636] width 44 height 27
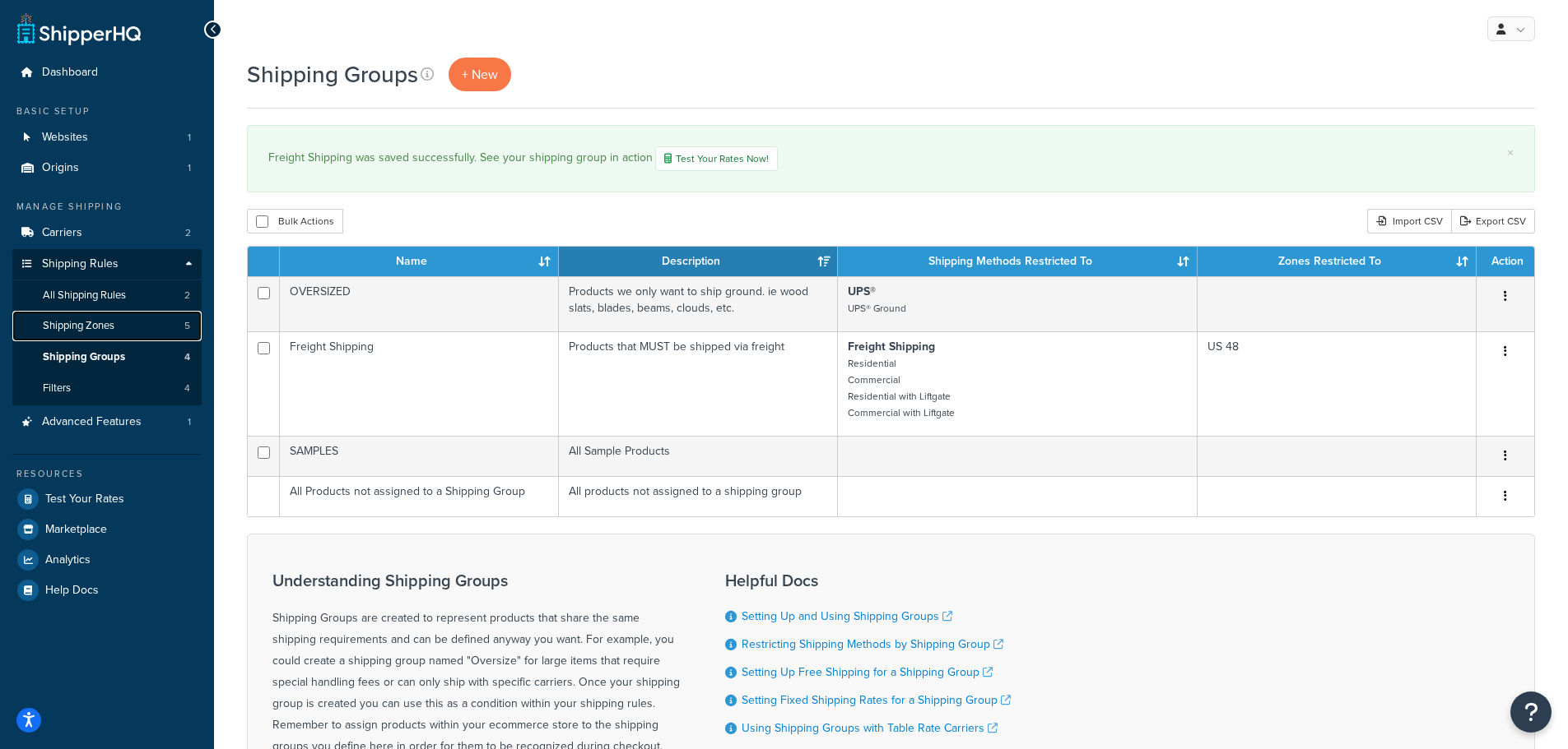
click at [92, 322] on span "Shipping Zones" at bounding box center [78, 326] width 72 height 14
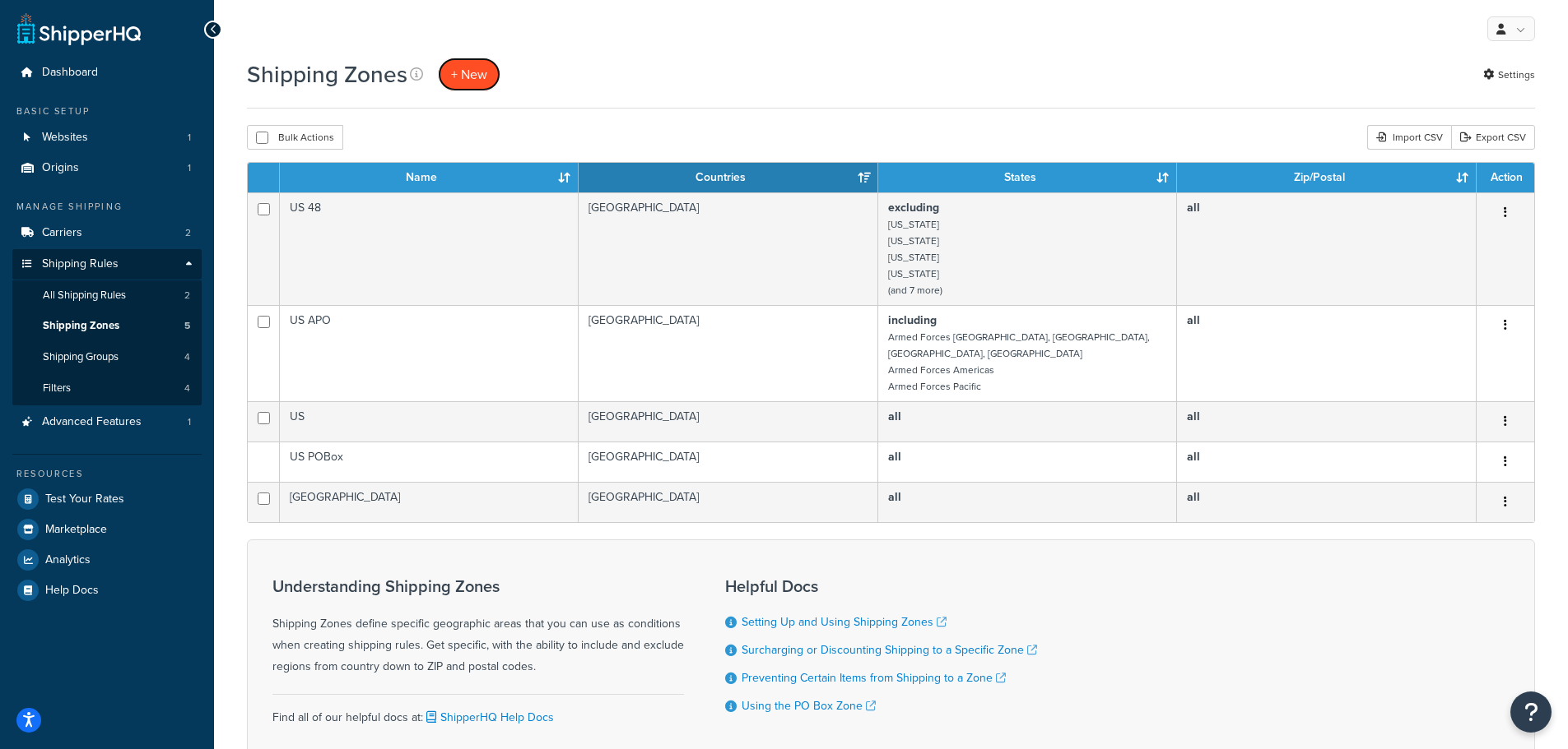
click at [479, 67] on span "+ New" at bounding box center [469, 74] width 37 height 19
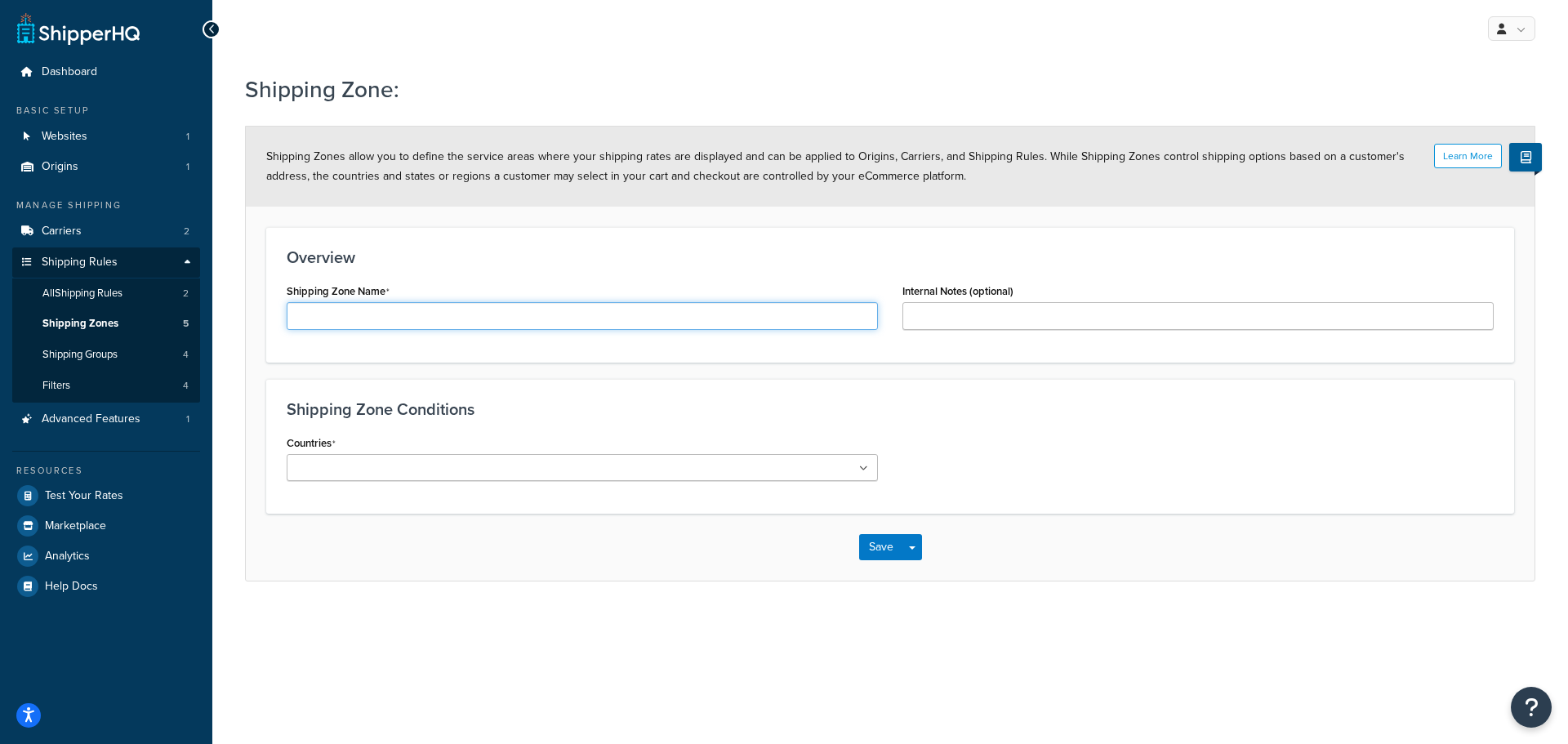
click at [468, 310] on input "Shipping Zone Name" at bounding box center [582, 316] width 591 height 27
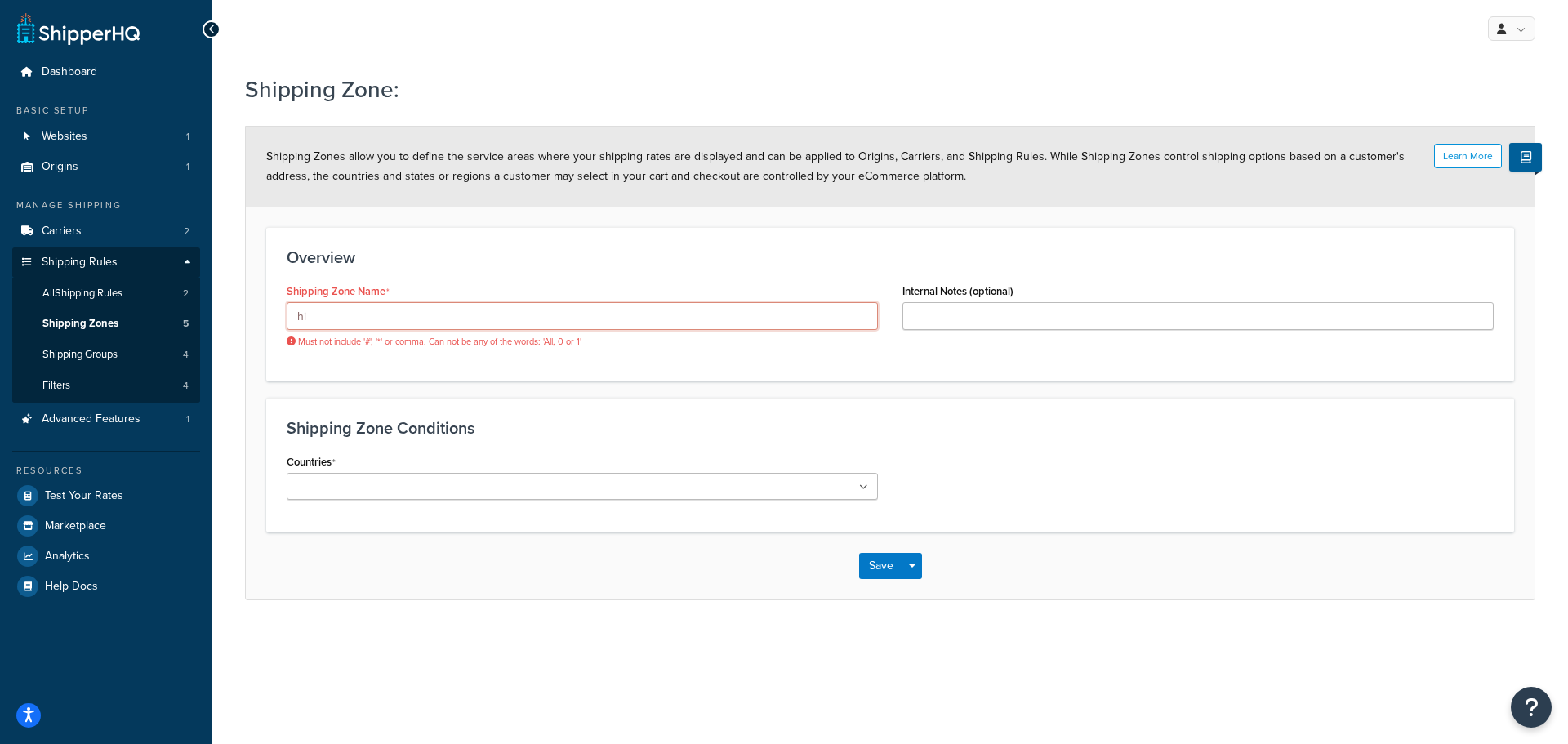
type input "h"
type input "H"
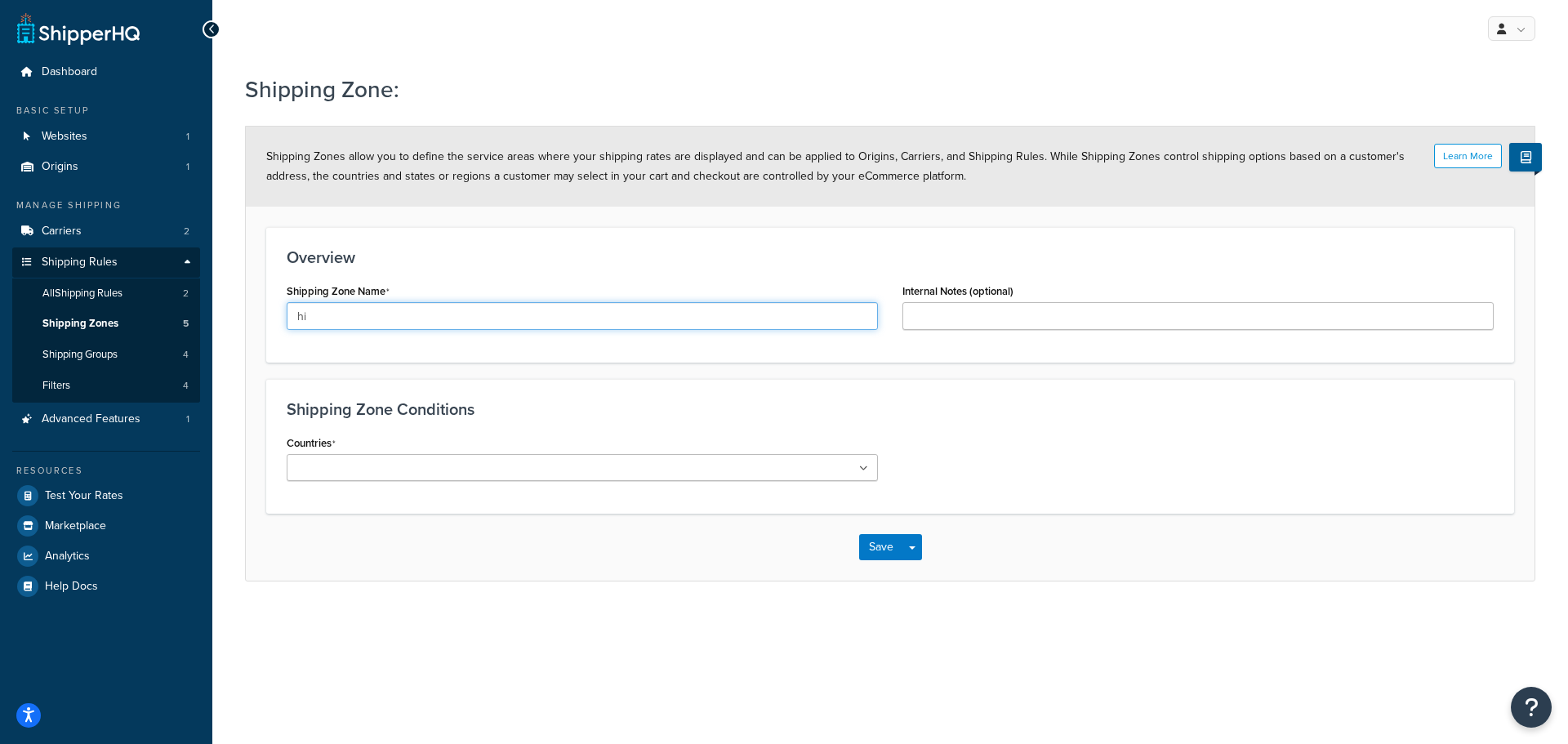
type input "h"
type input "HI/AK/US Territories"
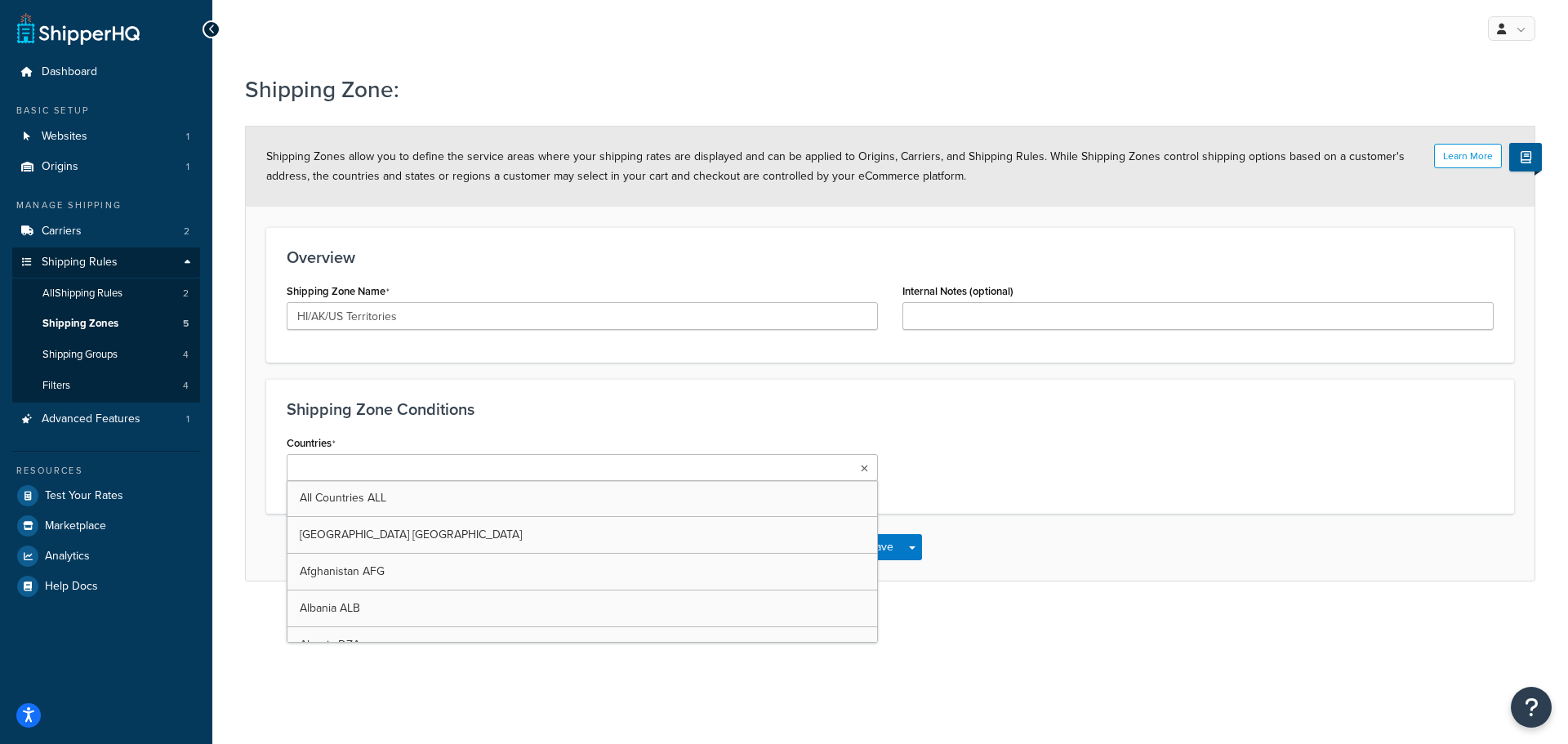
click at [786, 464] on ul at bounding box center [582, 468] width 591 height 27
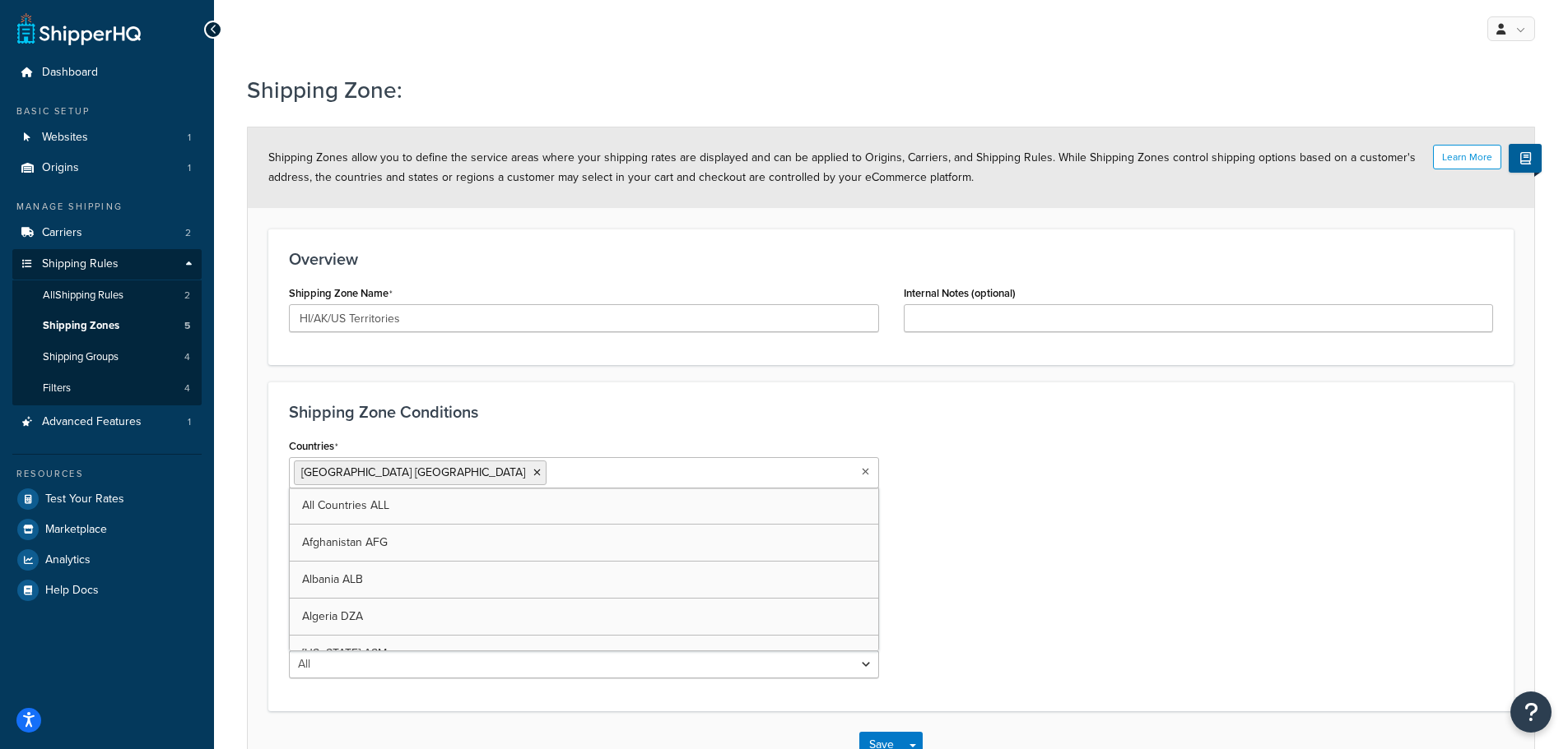
click at [935, 483] on div "Countries United States USA All Countries ALL Afghanistan AFG Albania ALB Alger…" at bounding box center [891, 562] width 1228 height 257
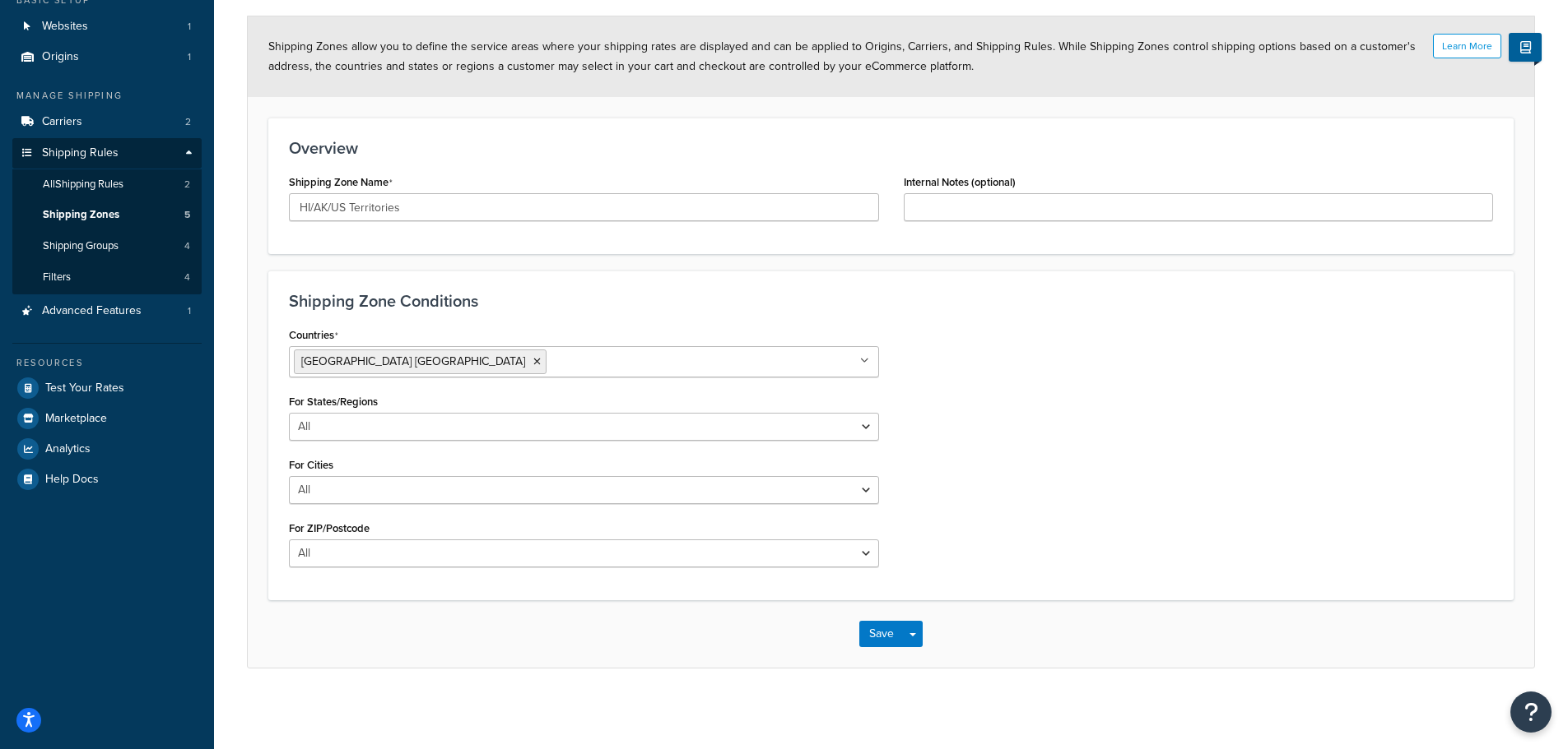
scroll to position [112, 0]
click at [469, 419] on select "All Including Excluding" at bounding box center [585, 425] width 590 height 28
select select "including"
click at [289, 412] on select "All Including Excluding" at bounding box center [585, 425] width 590 height 28
click at [478, 489] on ul at bounding box center [585, 488] width 590 height 28
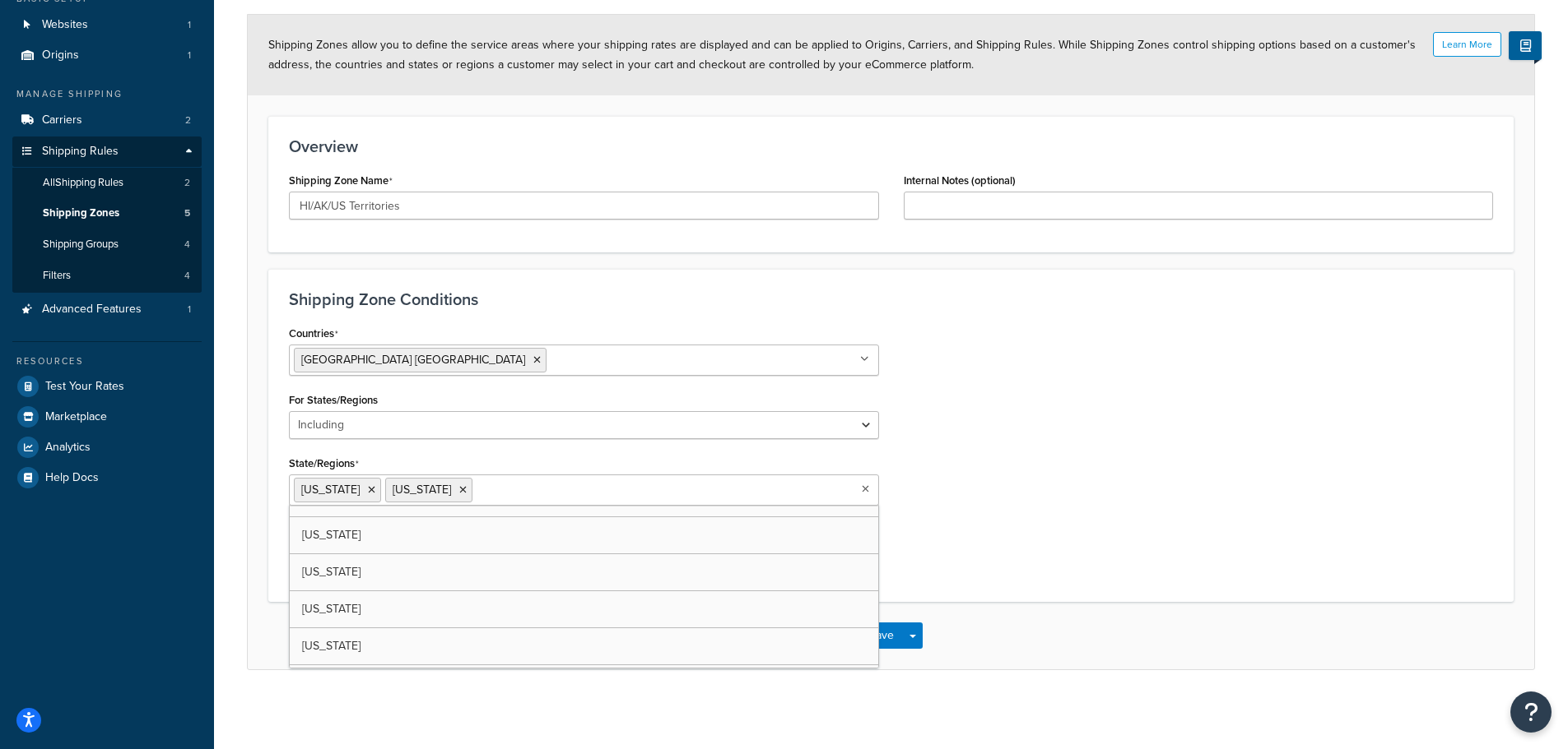
scroll to position [329, 0]
click at [558, 489] on icon at bounding box center [555, 490] width 8 height 10
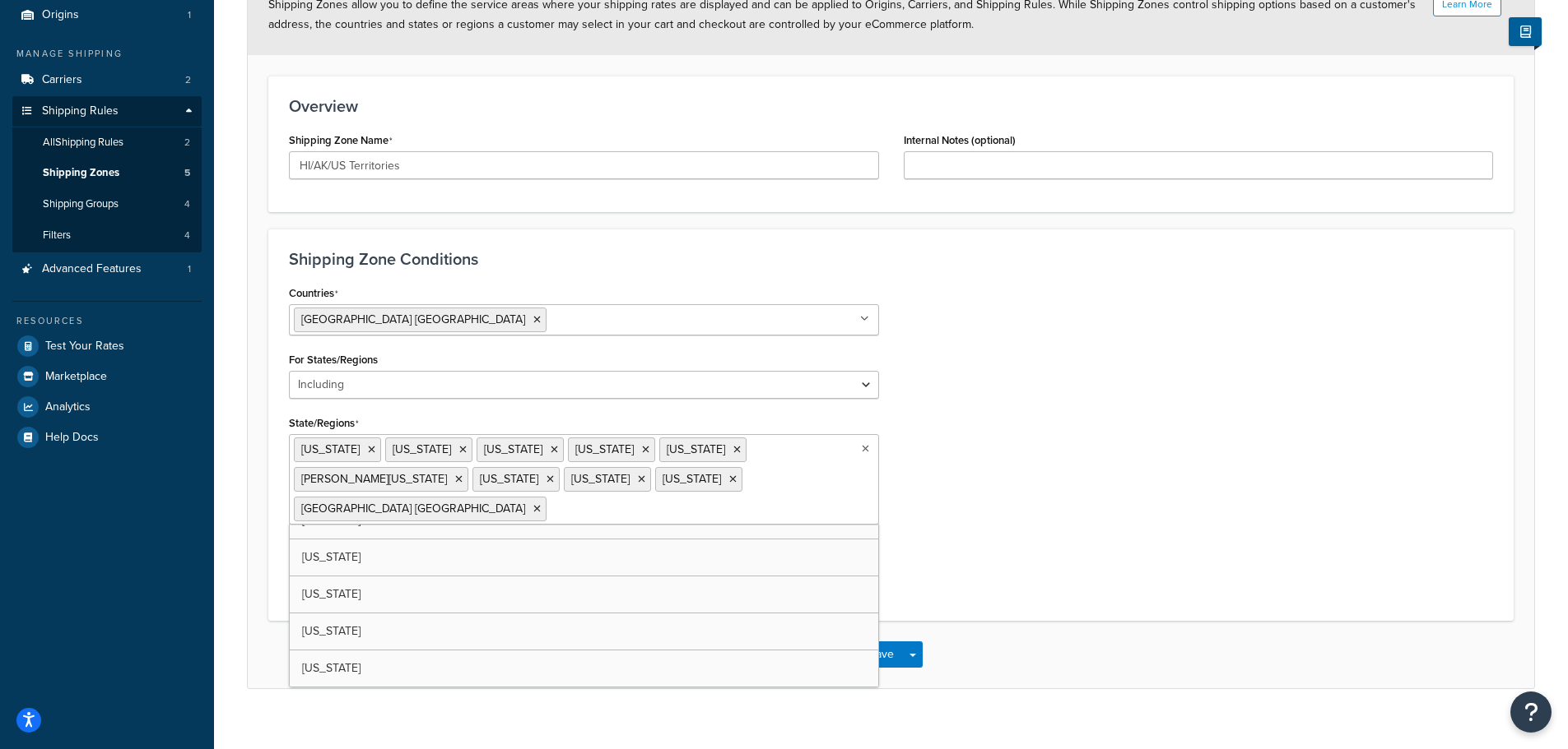
scroll to position [176, 0]
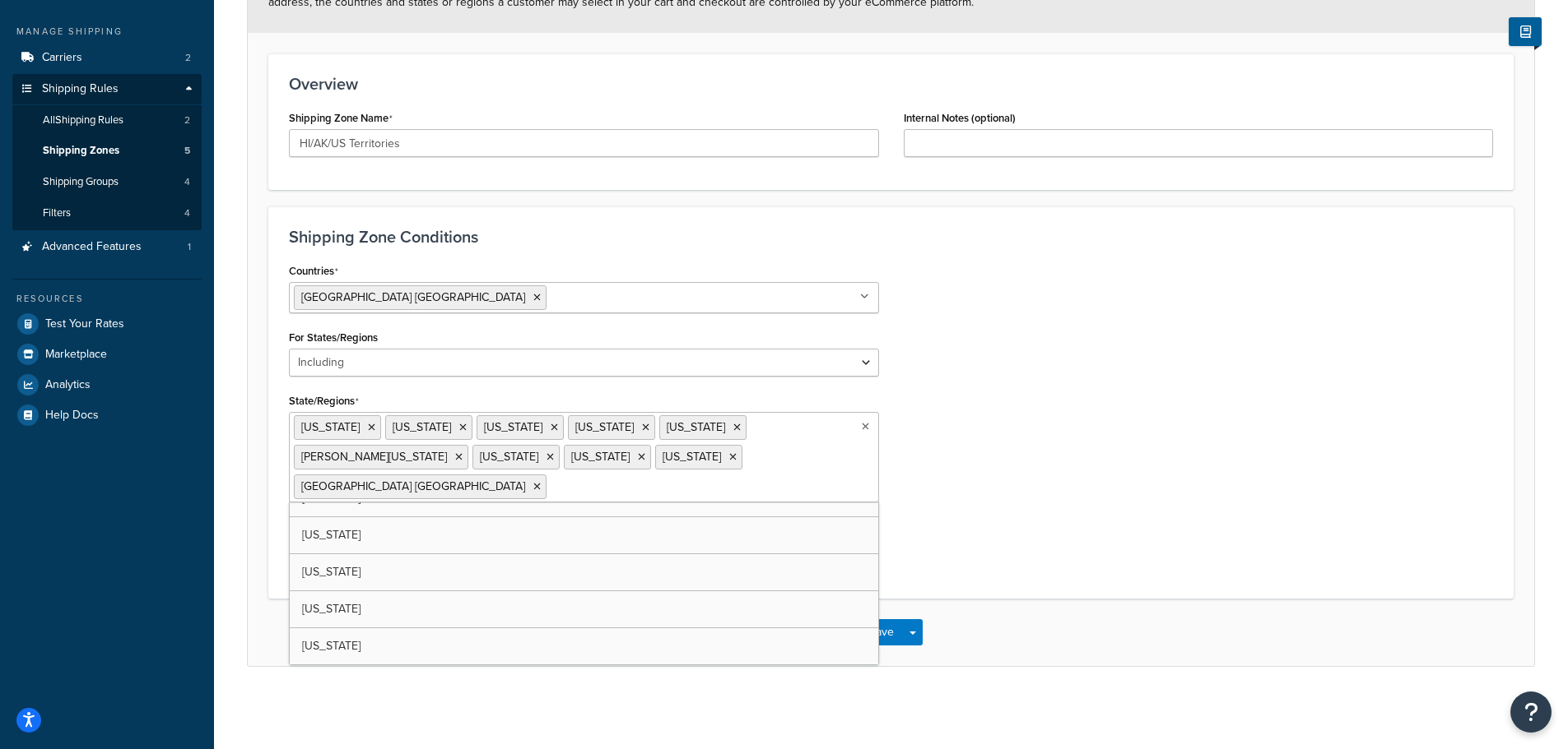
click at [951, 462] on div "Countries United States USA All Countries ALL Afghanistan AFG Albania ALB Alger…" at bounding box center [891, 418] width 1228 height 319
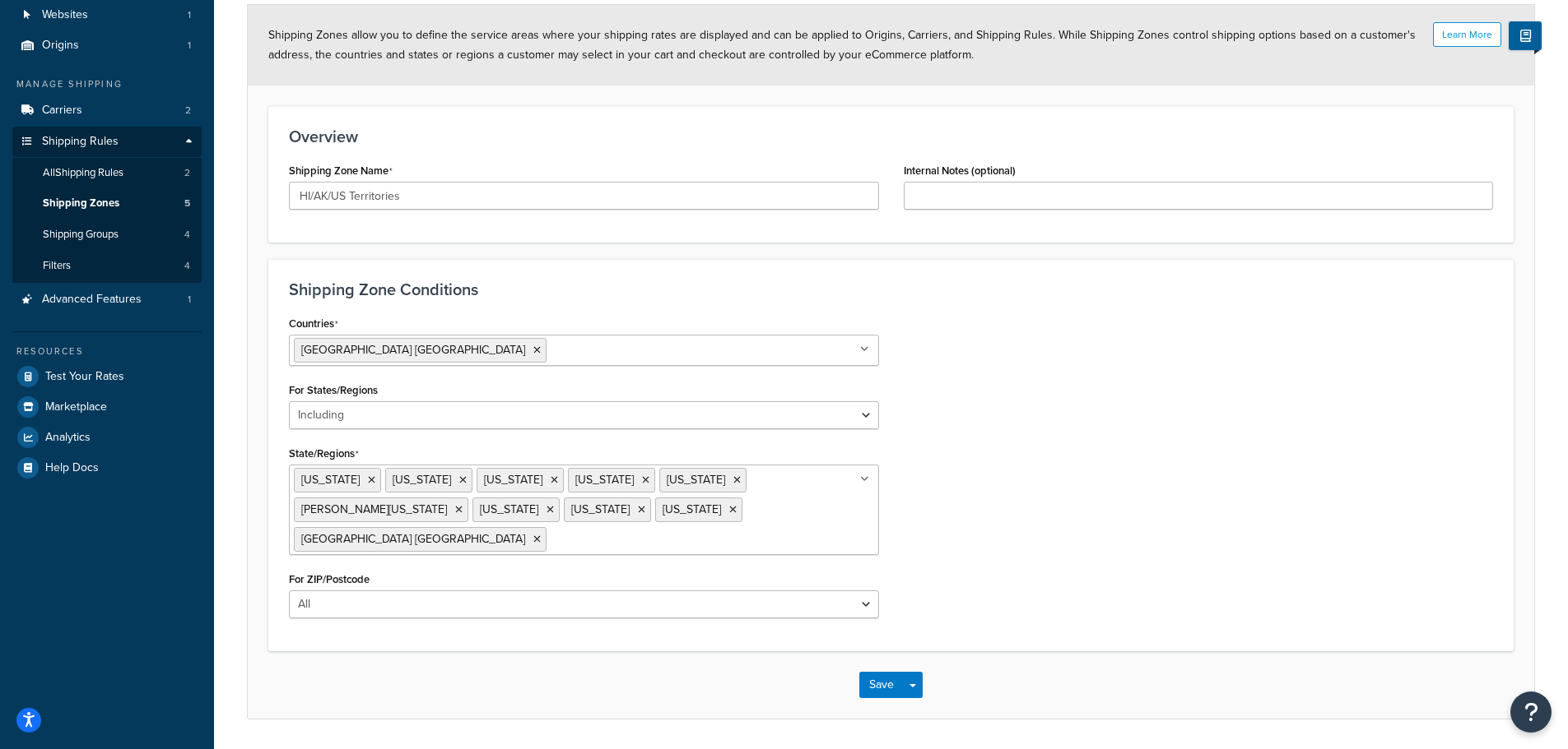
scroll to position [165, 0]
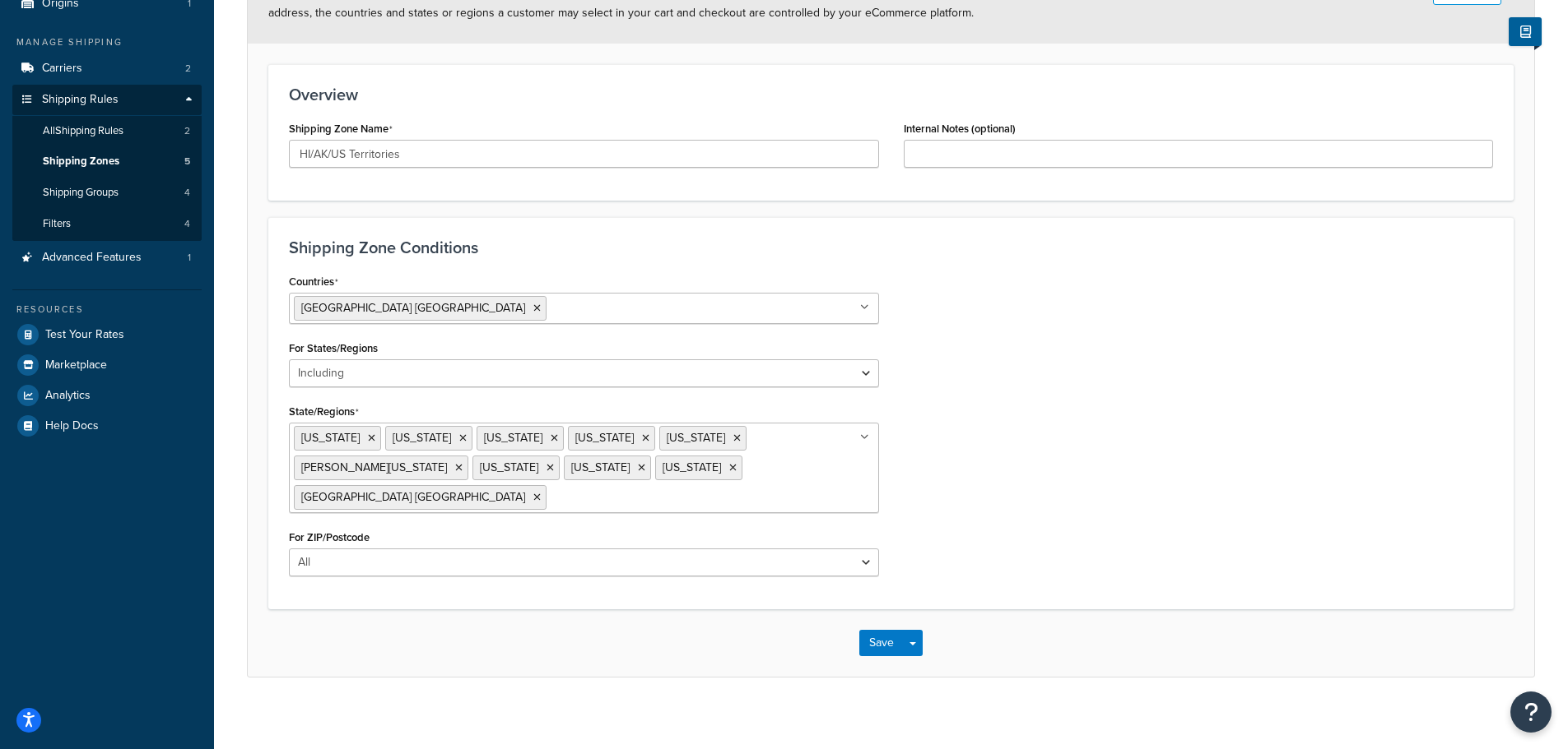
click at [864, 442] on icon at bounding box center [864, 437] width 9 height 10
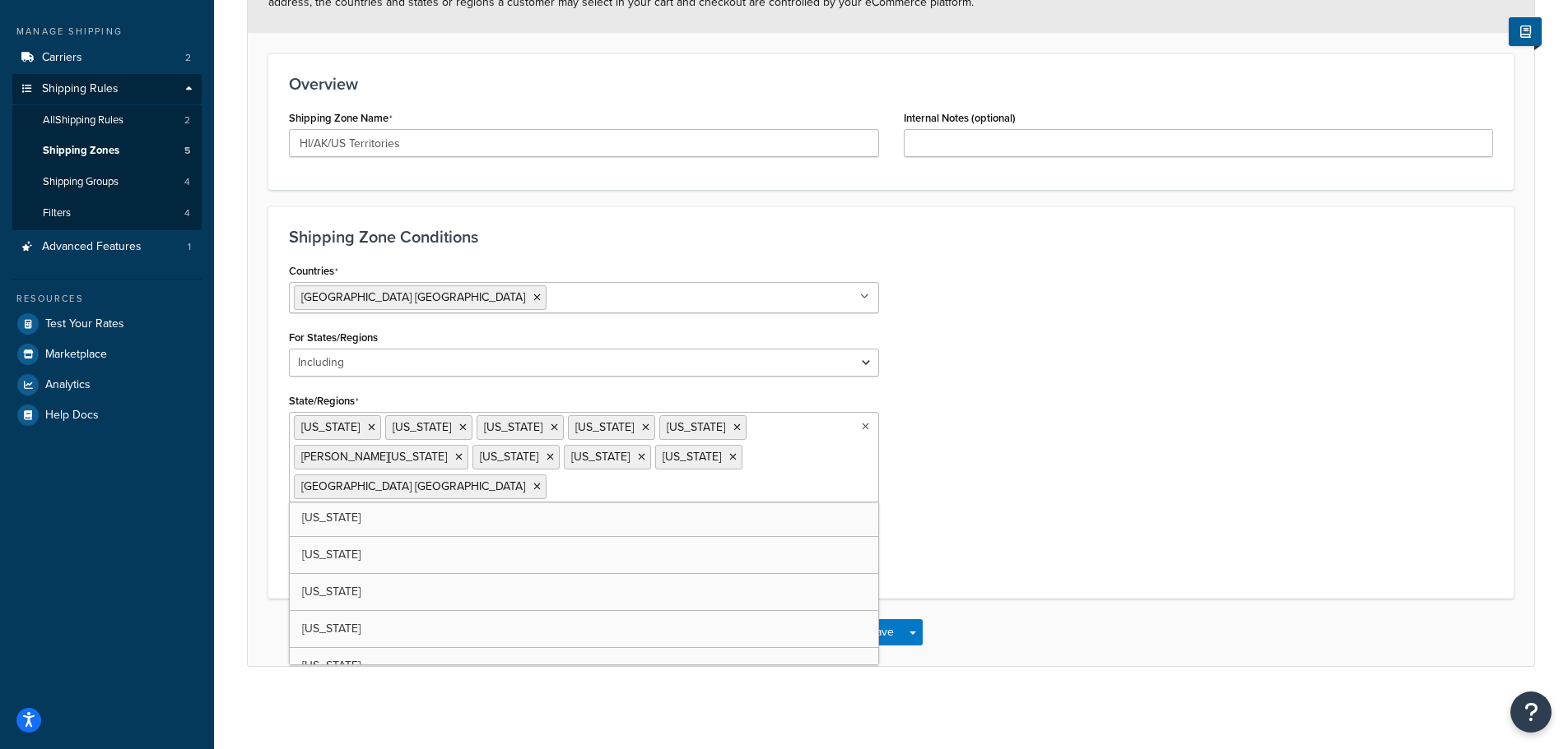
scroll to position [1798, 0]
click at [994, 535] on div "Countries United States USA All Countries ALL Afghanistan AFG Albania ALB Alger…" at bounding box center [891, 418] width 1228 height 319
click at [870, 625] on button "Save" at bounding box center [881, 633] width 44 height 27
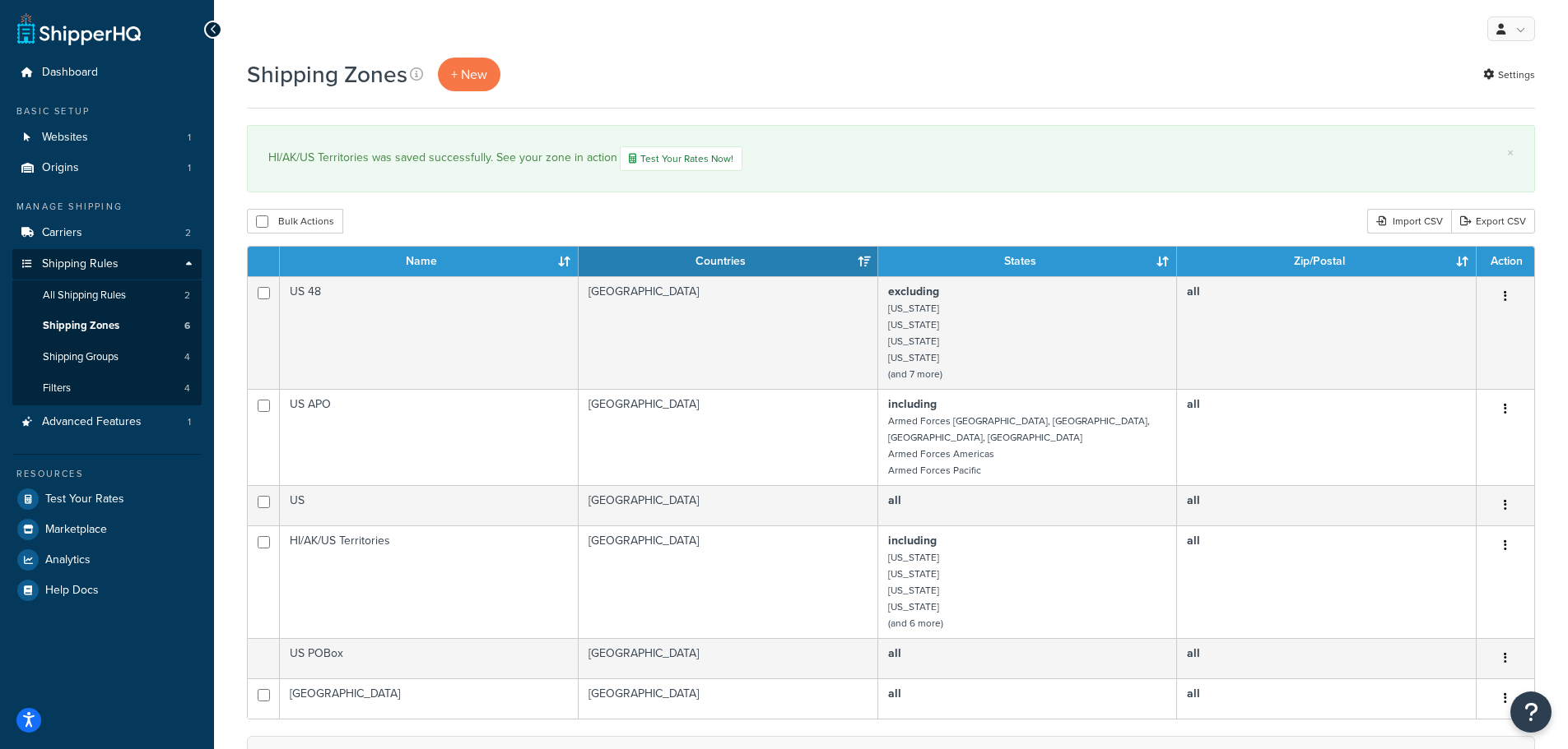
scroll to position [82, 0]
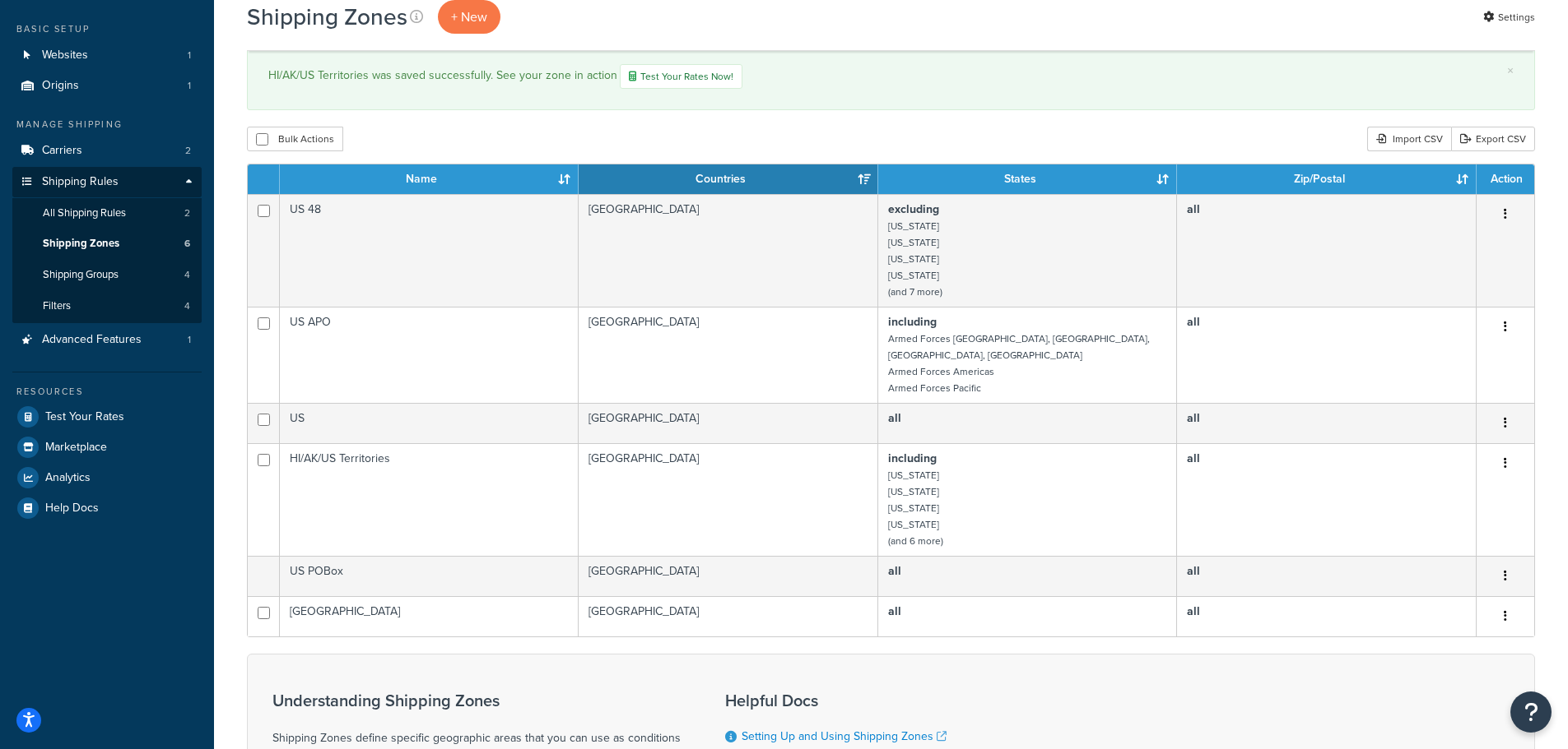
click at [1505, 457] on icon "button" at bounding box center [1505, 463] width 3 height 12
click at [1464, 482] on link "Edit" at bounding box center [1439, 482] width 130 height 34
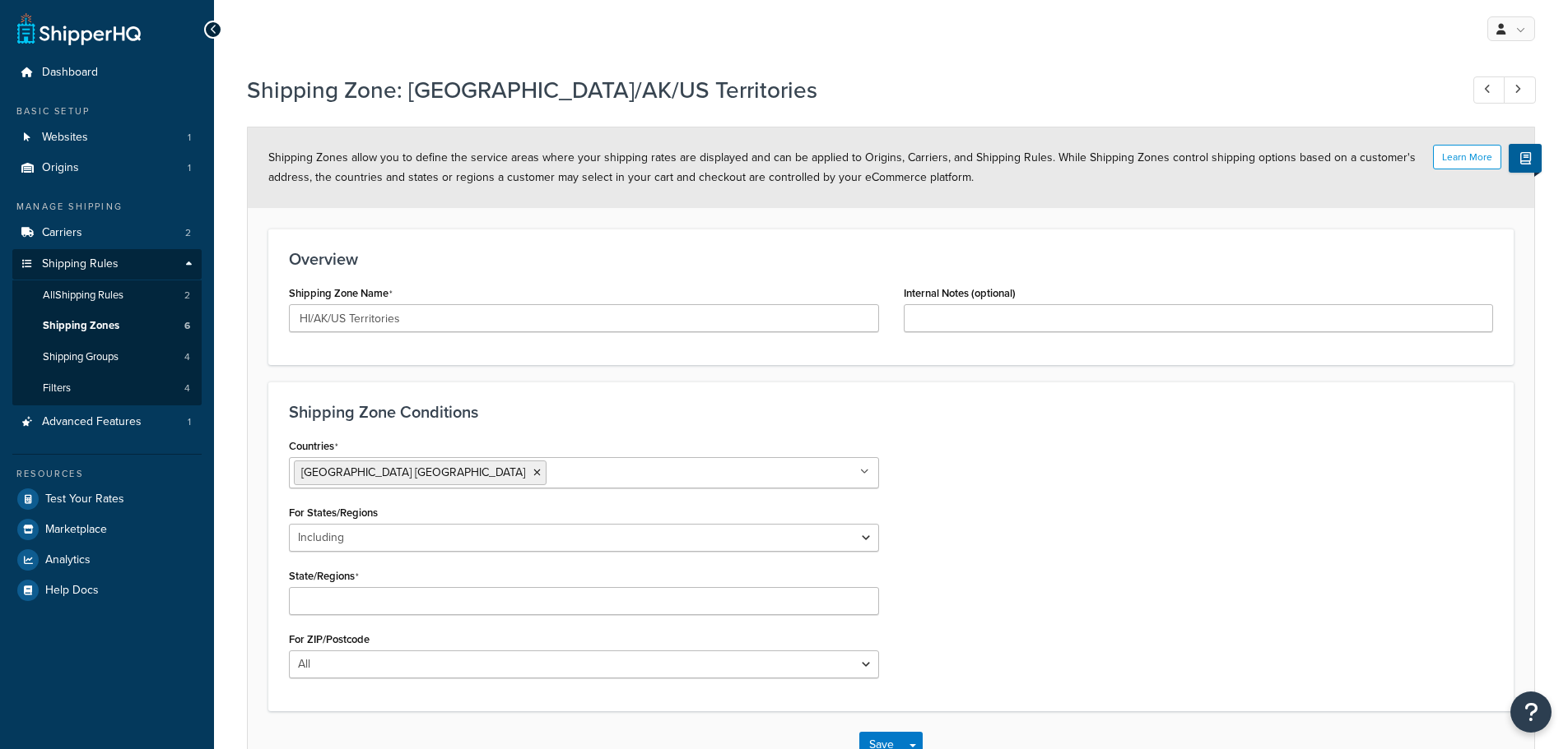
select select "including"
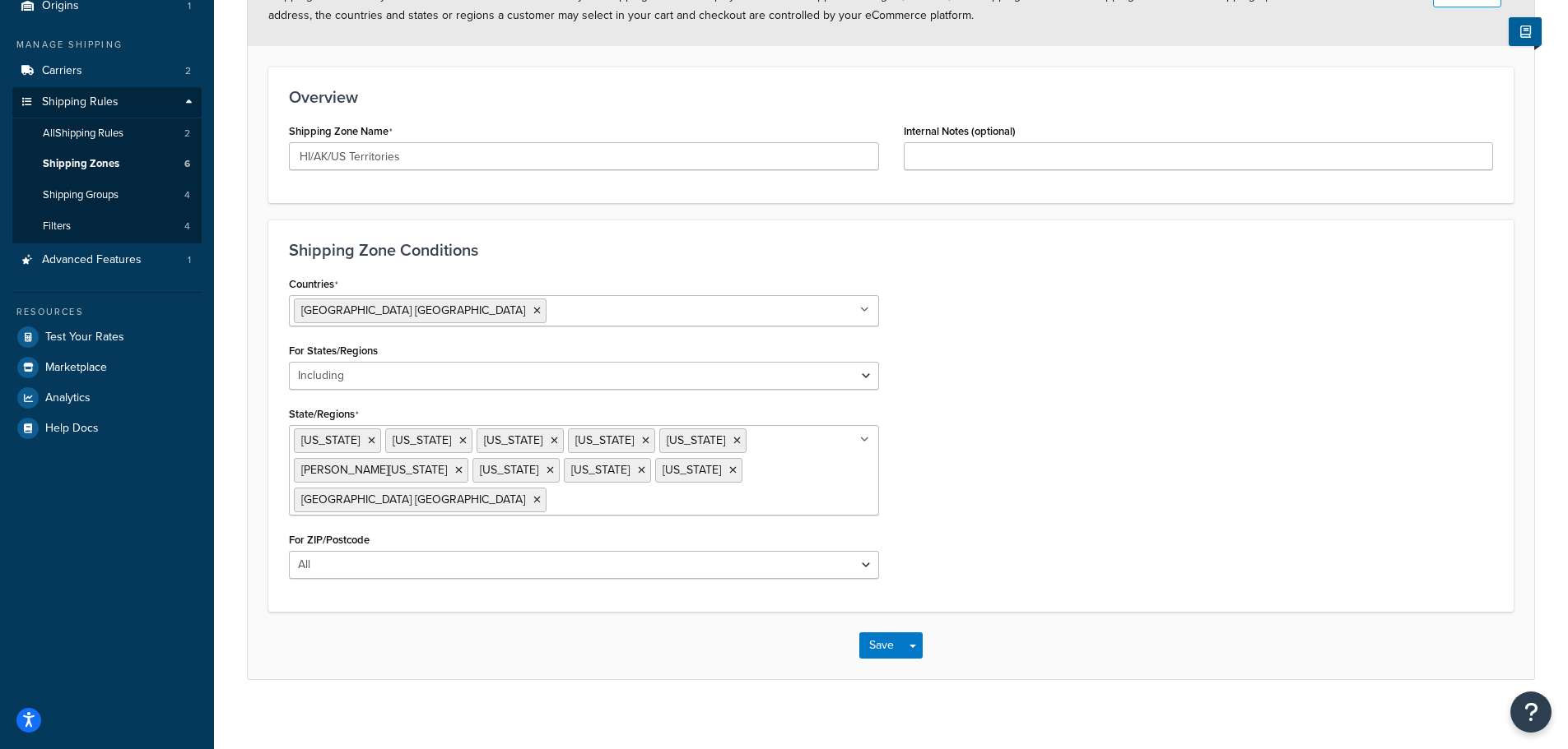
scroll to position [176, 0]
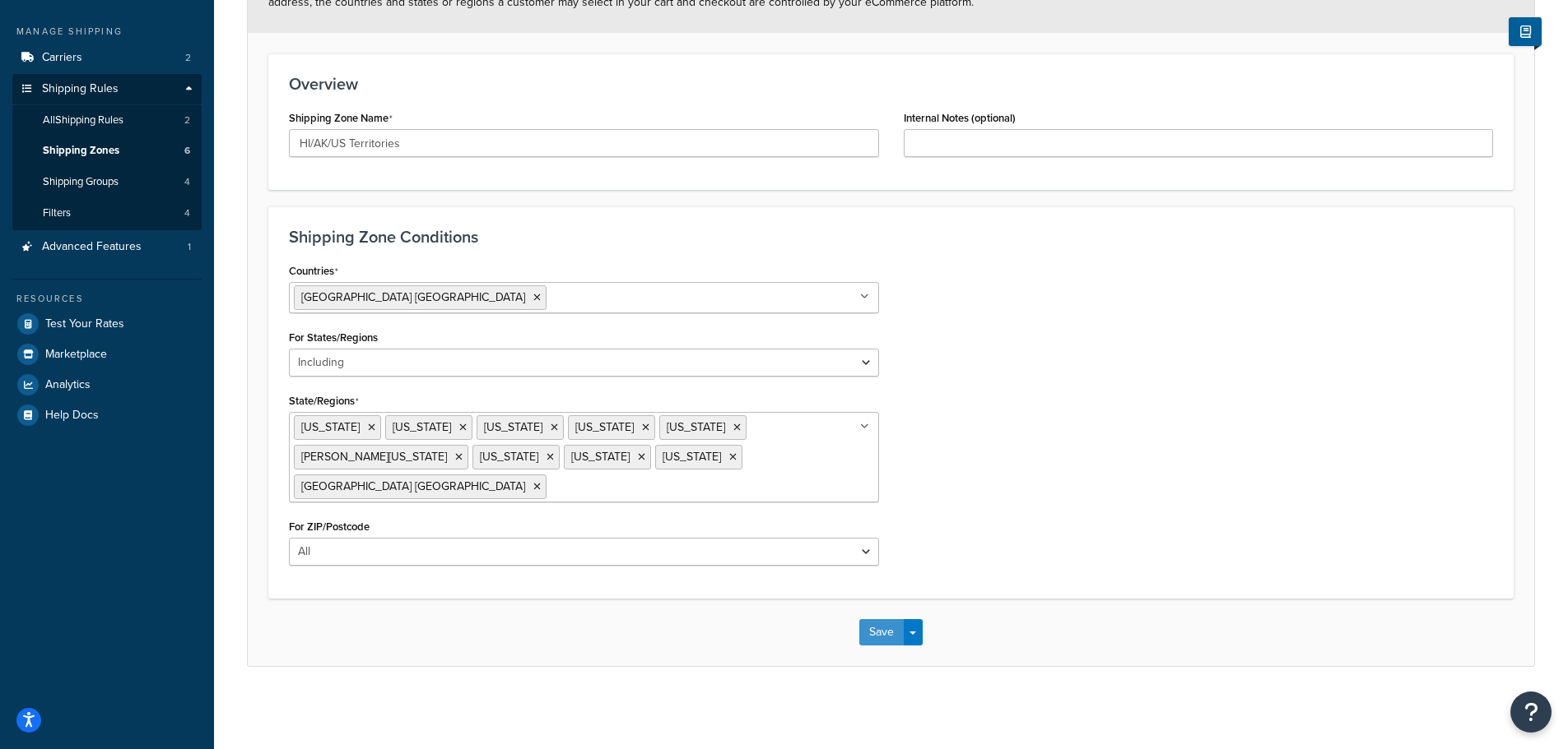
click at [879, 625] on button "Save" at bounding box center [881, 633] width 44 height 27
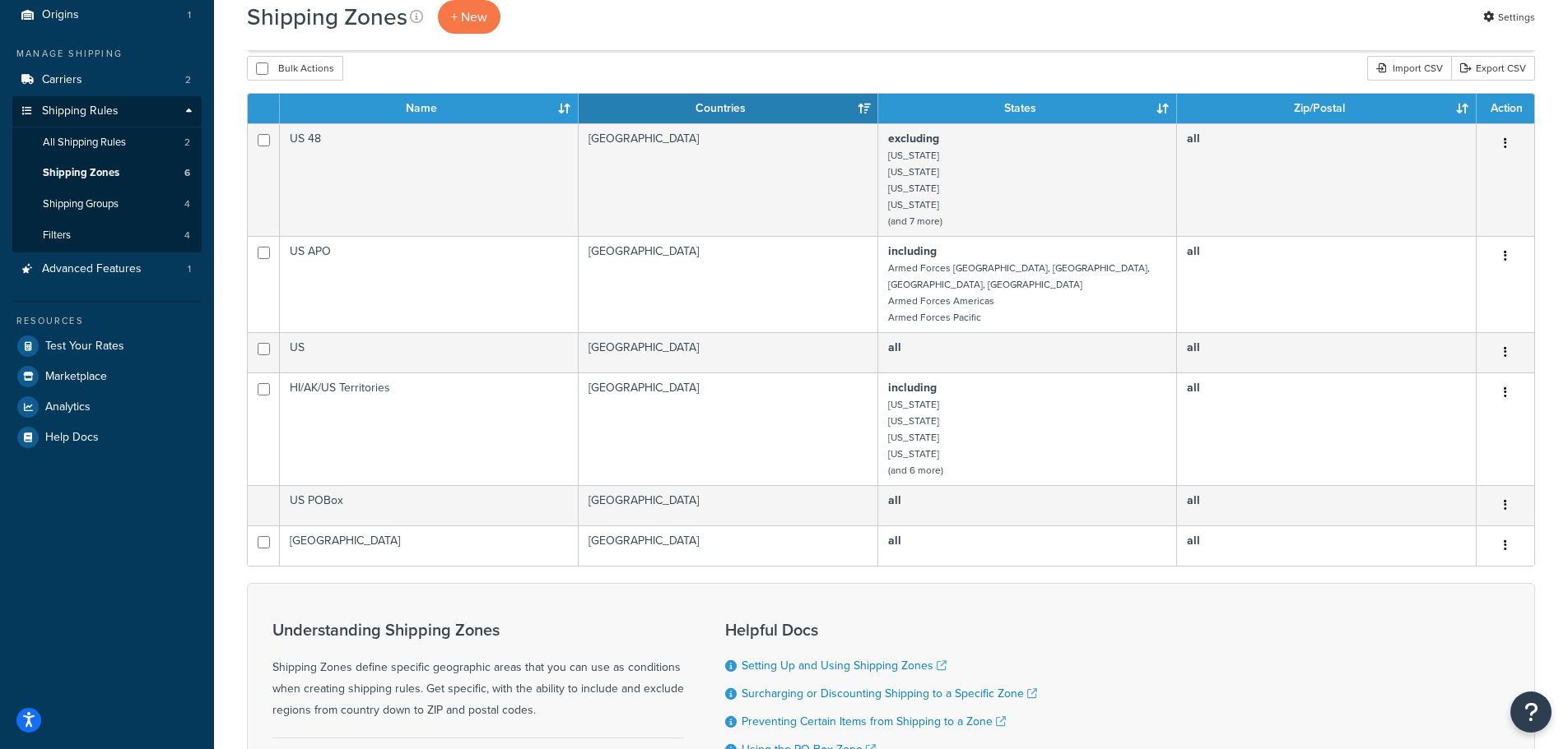
scroll to position [165, 0]
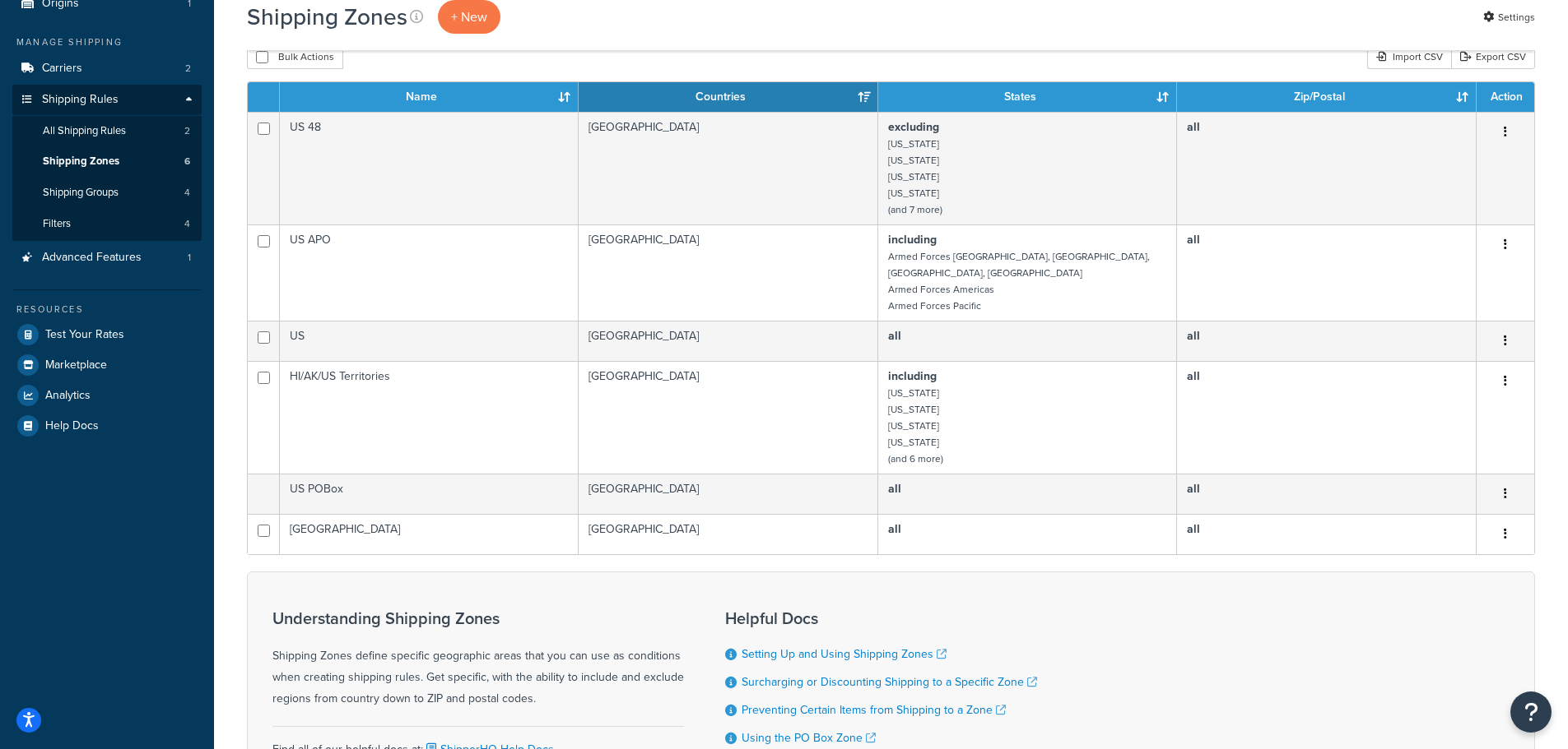
click at [1506, 335] on icon "button" at bounding box center [1505, 340] width 3 height 12
click at [1460, 365] on link "Edit" at bounding box center [1439, 359] width 130 height 34
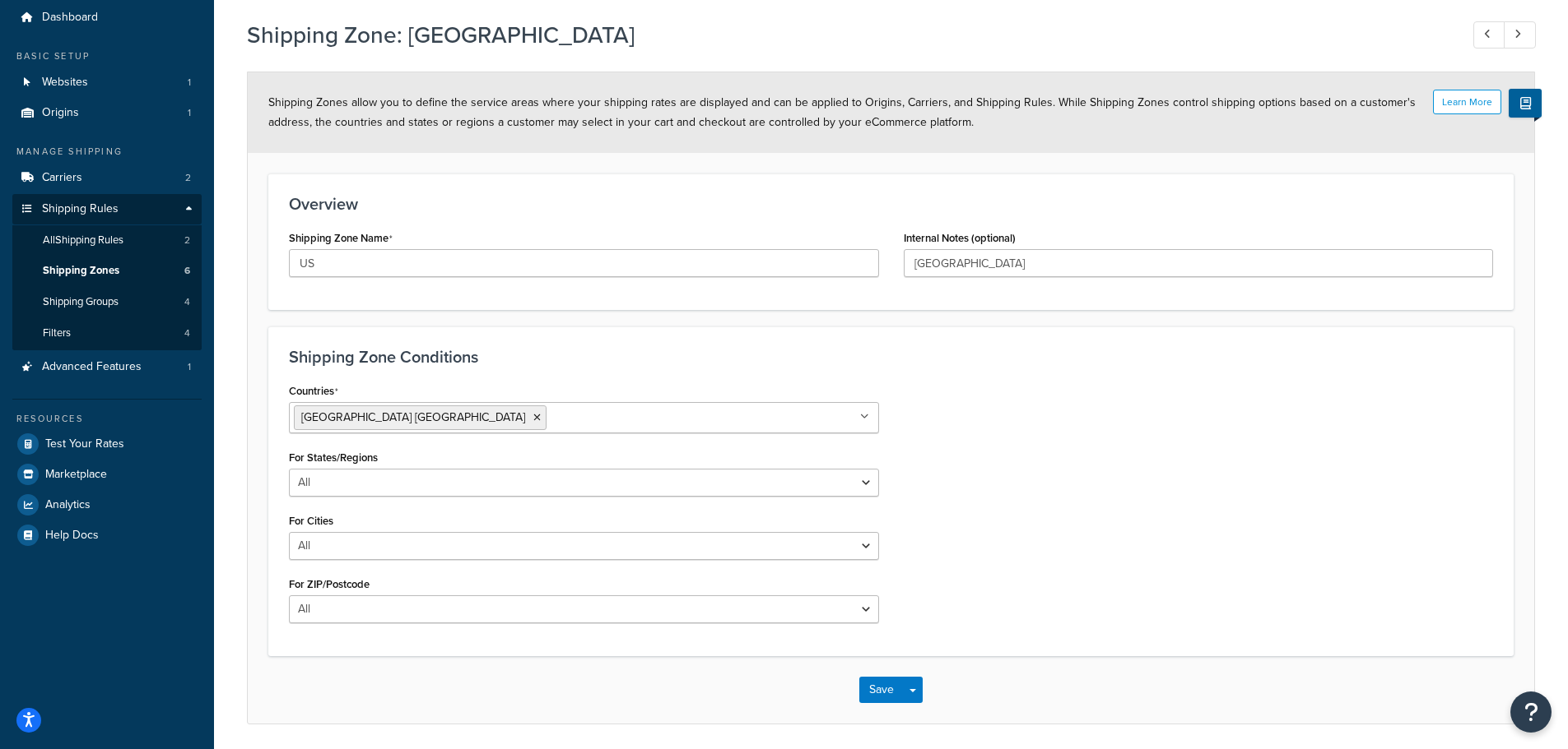
scroll to position [112, 0]
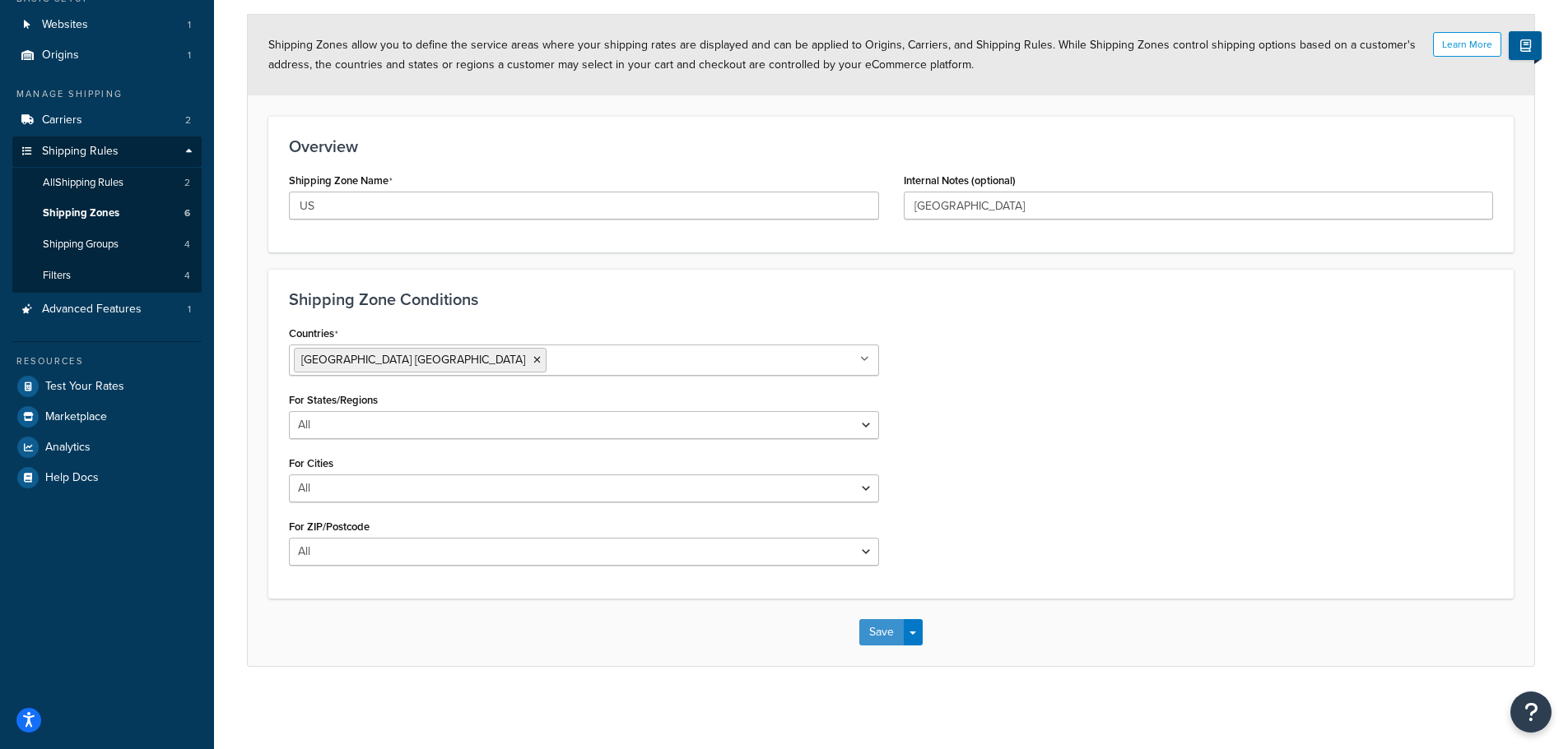
click at [873, 635] on button "Save" at bounding box center [881, 633] width 44 height 27
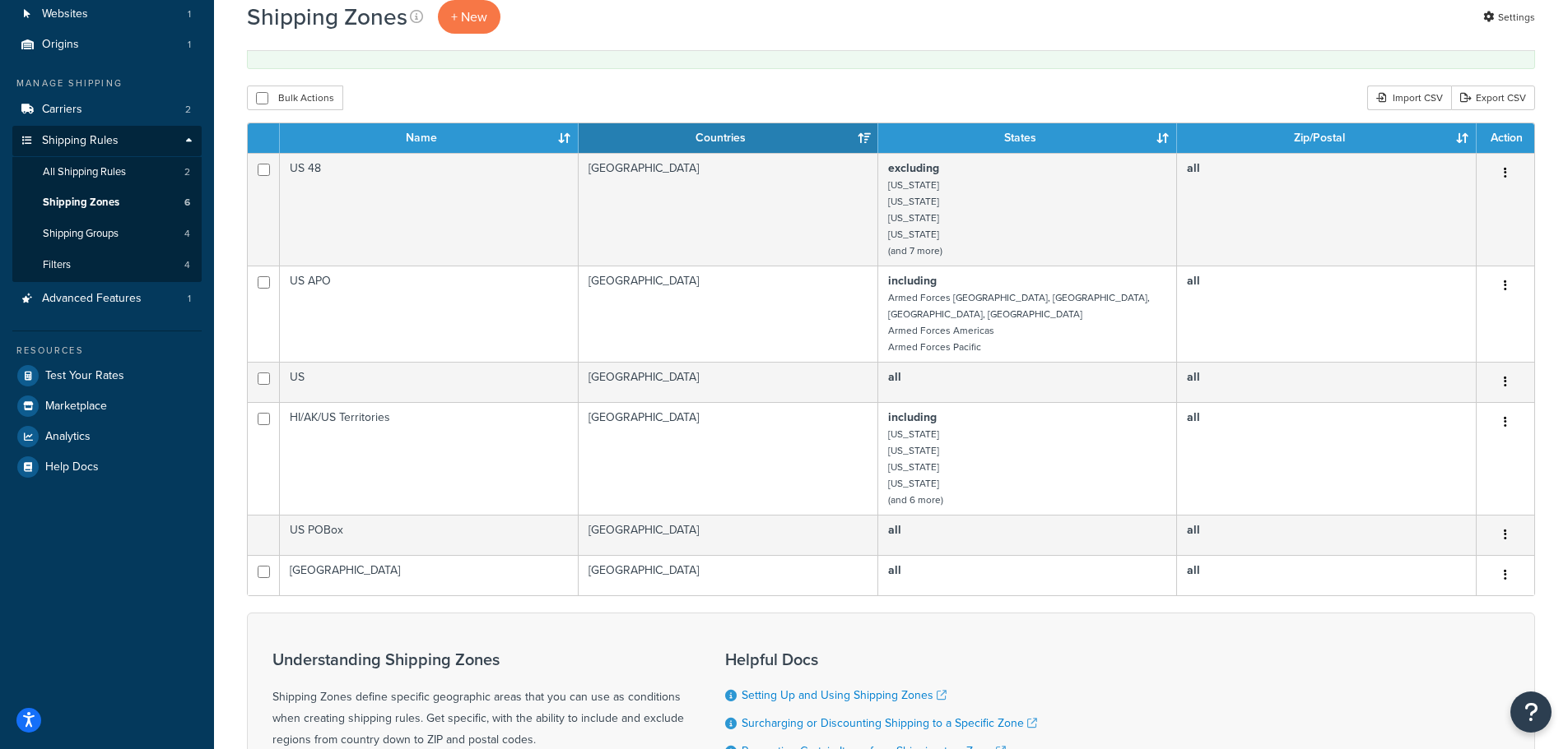
scroll to position [165, 0]
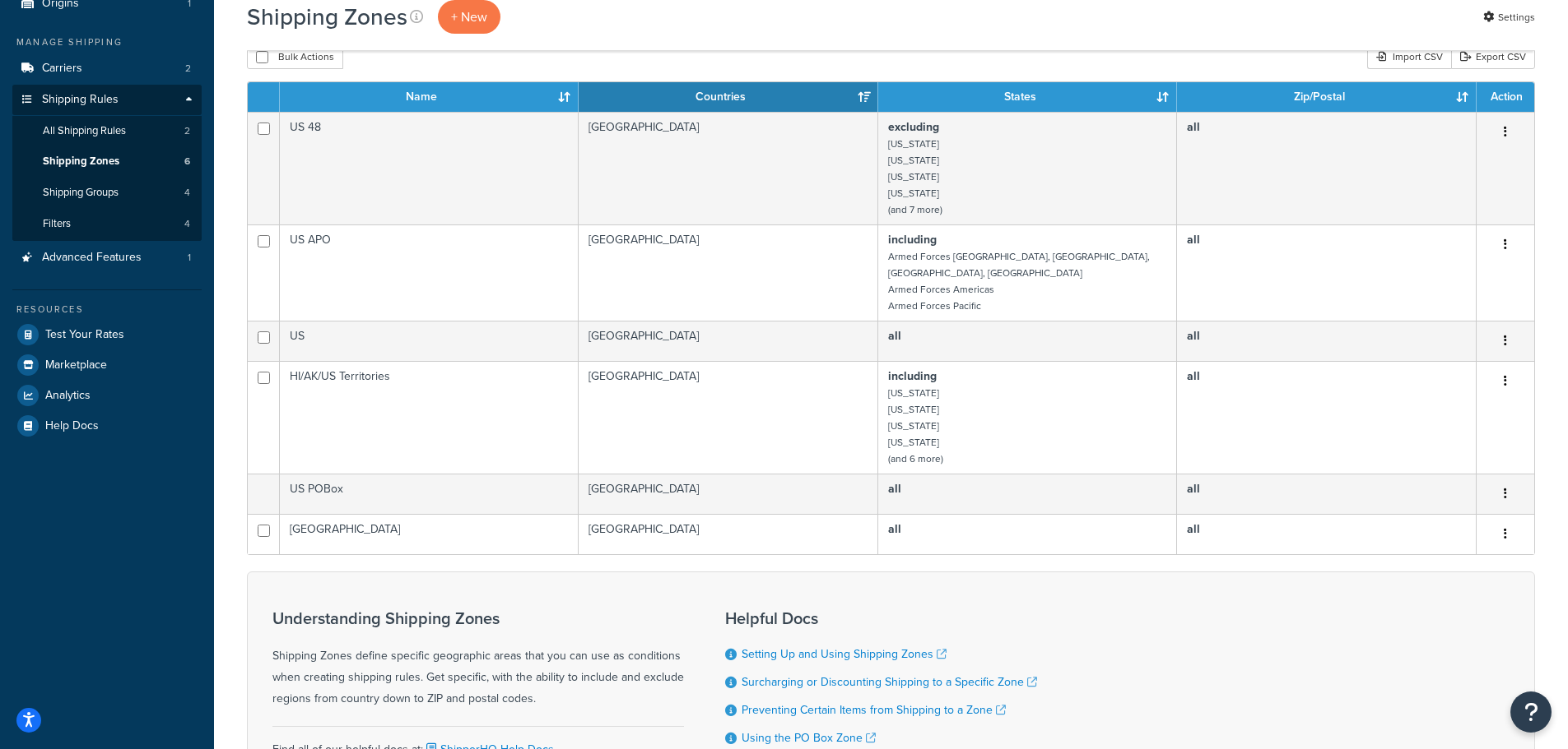
click at [1501, 329] on button "button" at bounding box center [1505, 341] width 23 height 27
click at [1432, 429] on link "Delete" at bounding box center [1439, 426] width 130 height 34
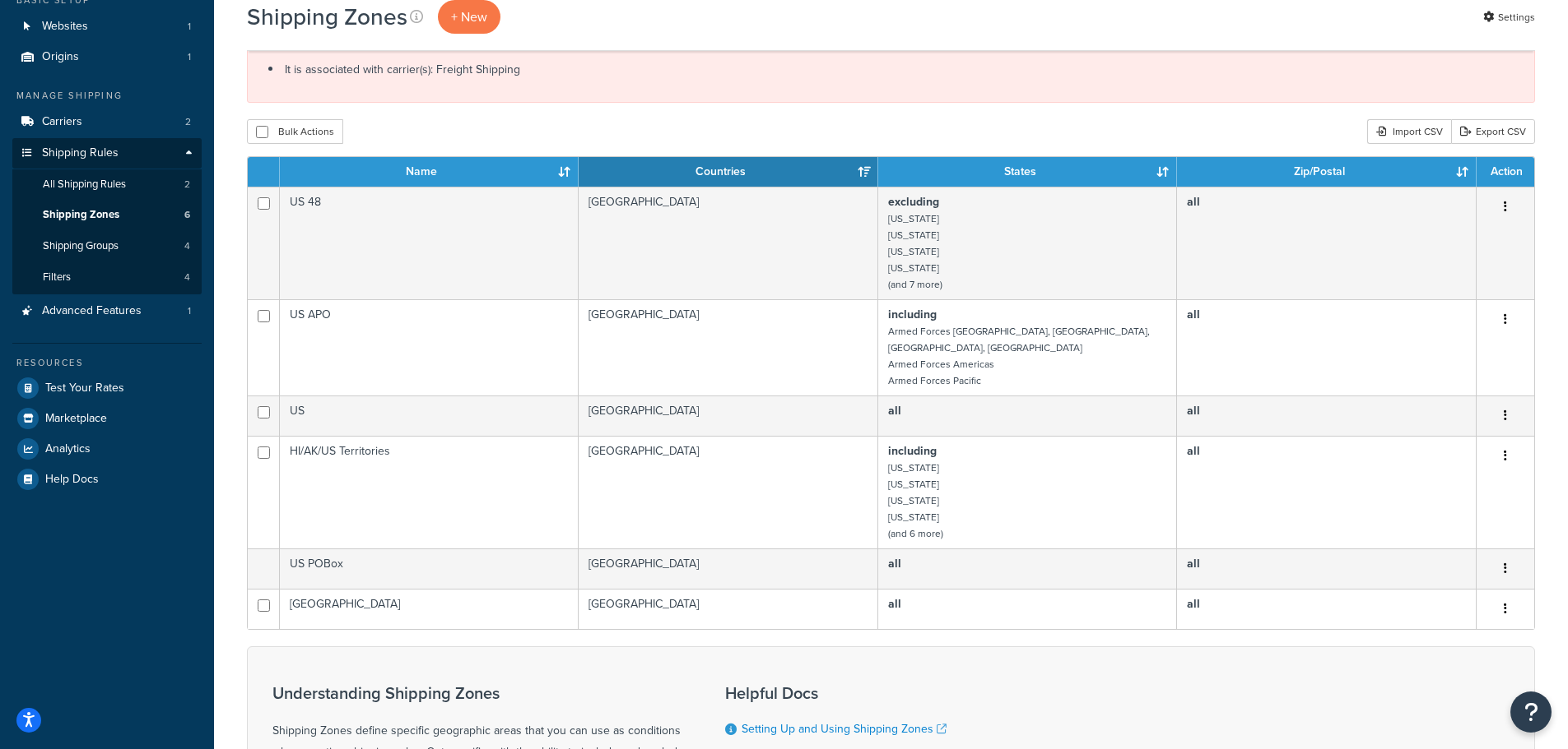
scroll to position [82, 0]
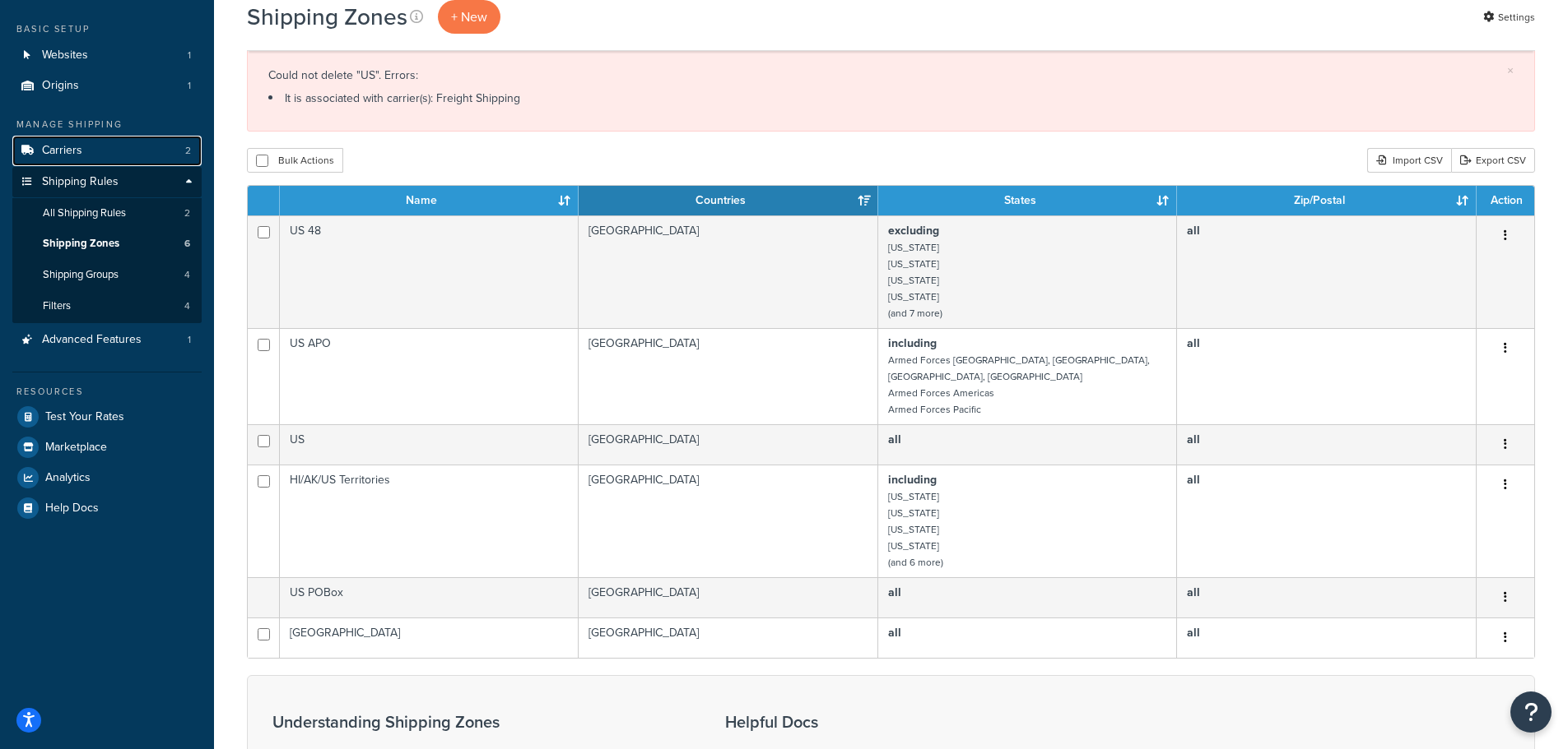
click at [95, 143] on link "Carriers 2" at bounding box center [108, 151] width 190 height 31
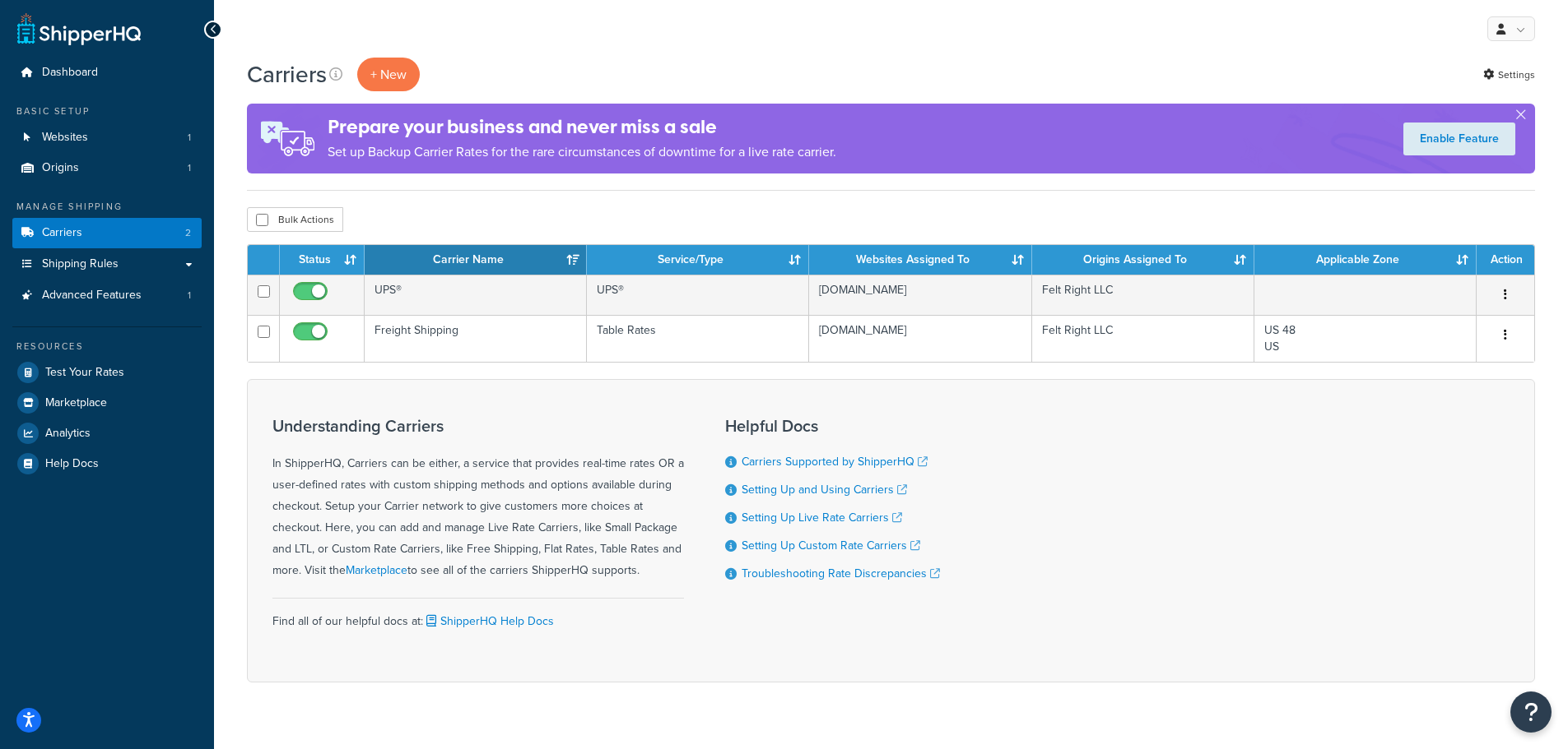
click at [1506, 337] on icon "button" at bounding box center [1505, 335] width 3 height 12
click at [1460, 364] on link "Edit" at bounding box center [1439, 369] width 130 height 34
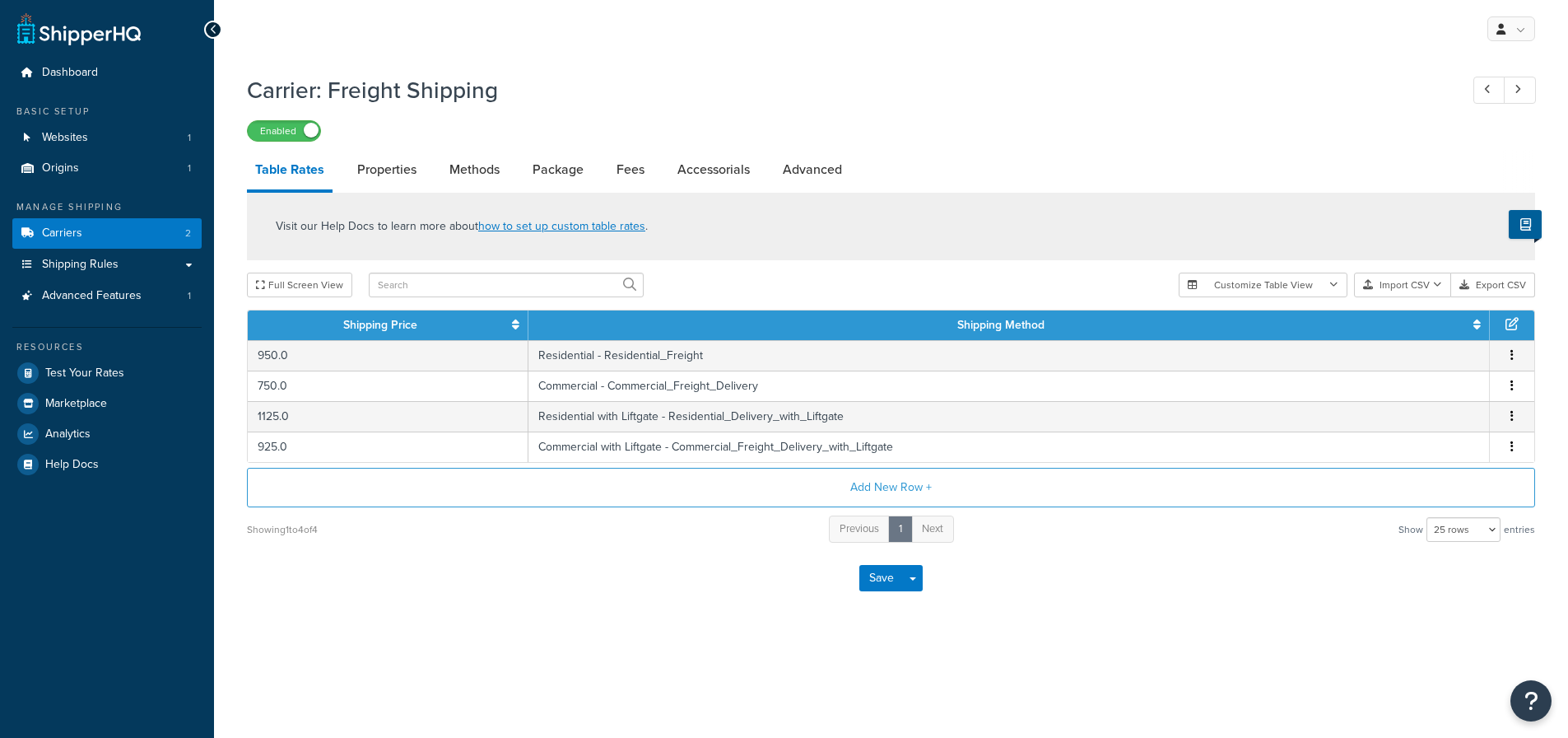
select select "25"
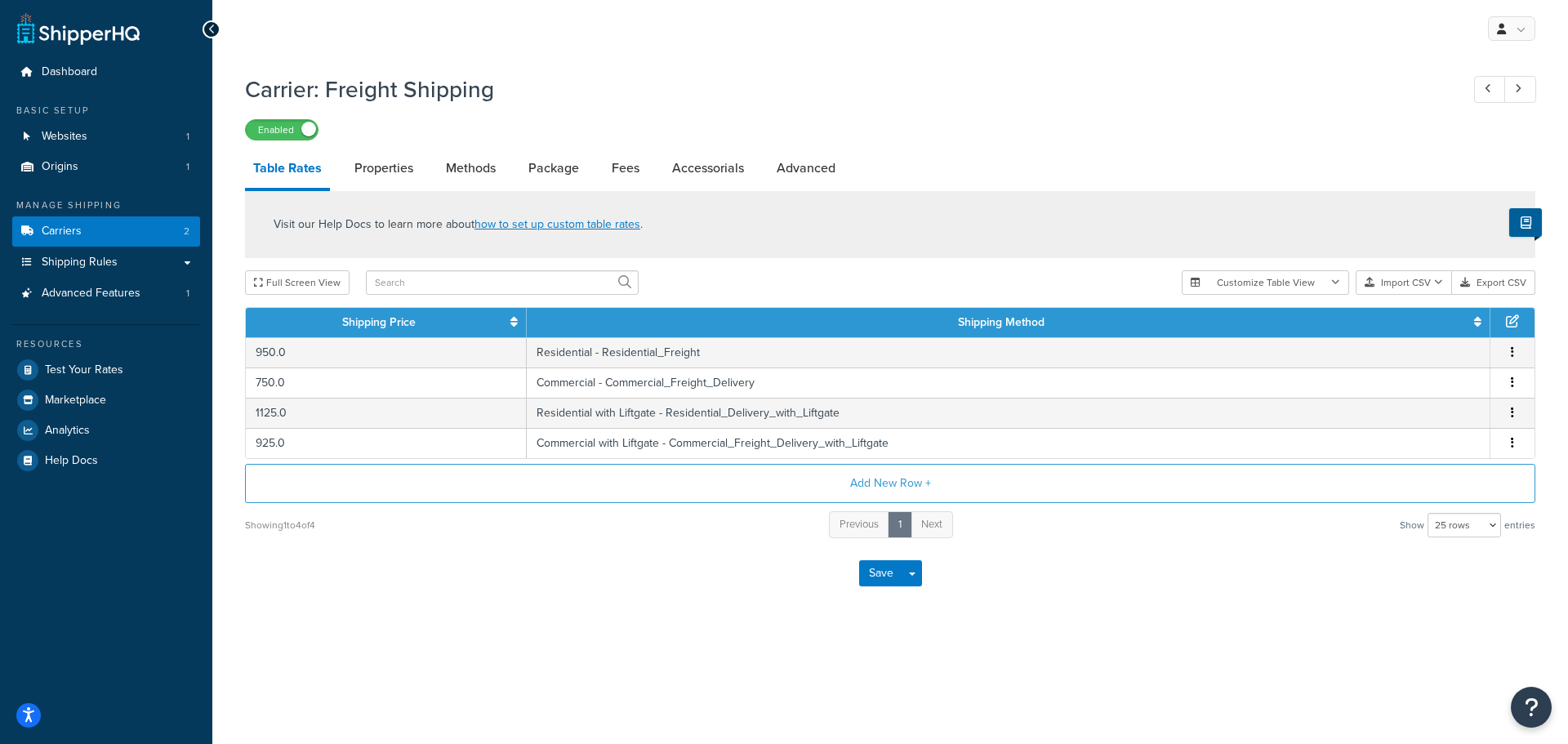
click at [379, 172] on link "Properties" at bounding box center [383, 169] width 75 height 39
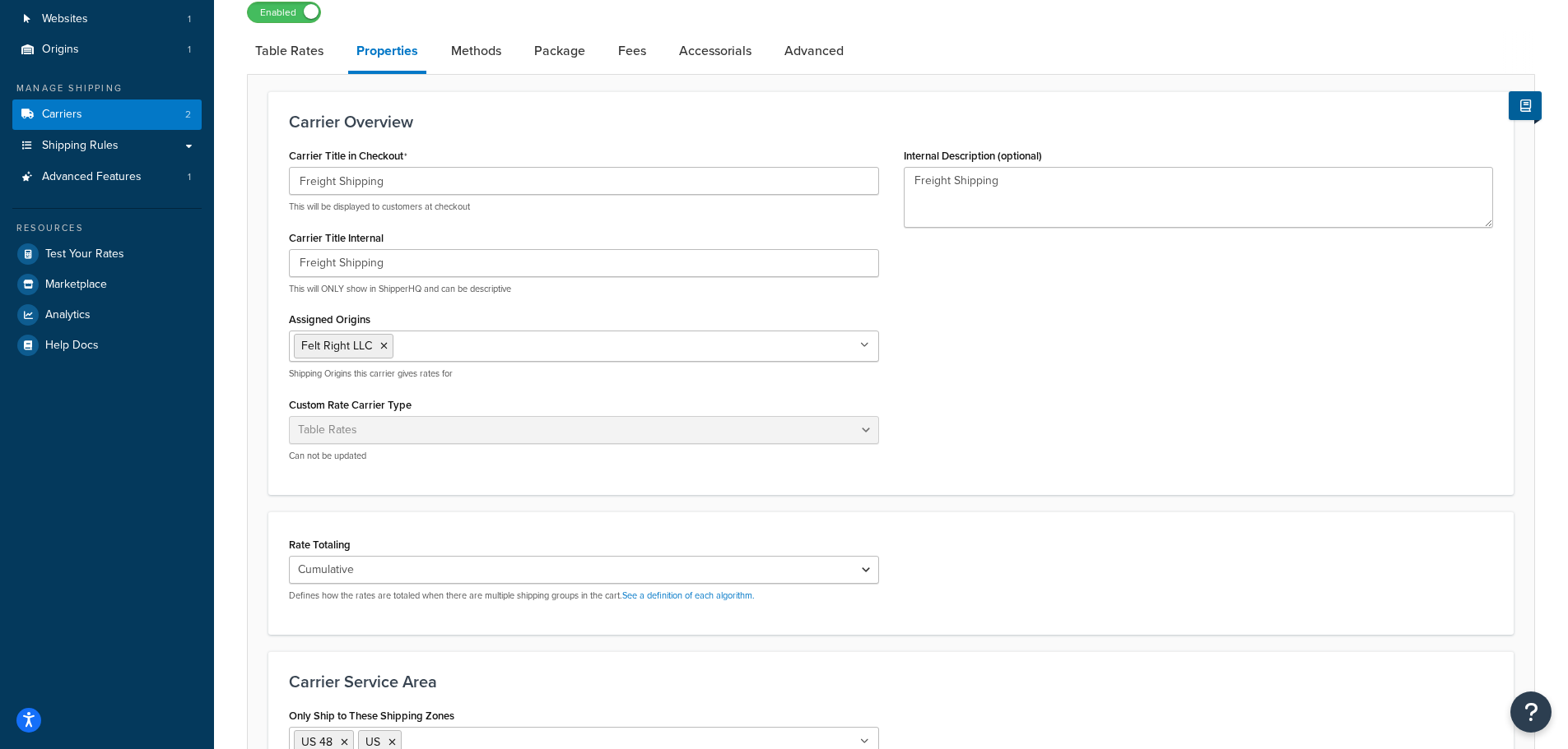
scroll to position [329, 0]
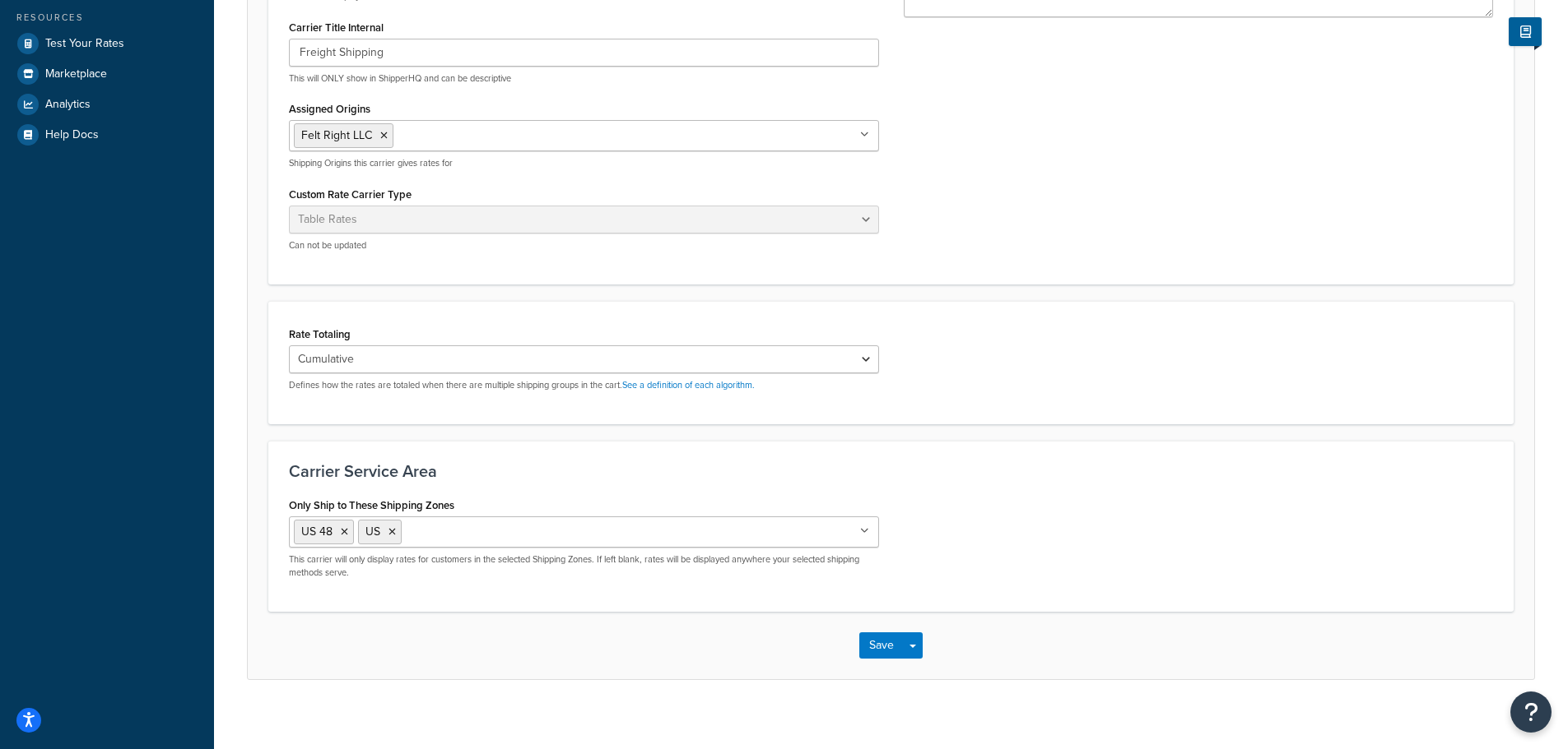
click at [391, 533] on icon at bounding box center [392, 532] width 8 height 10
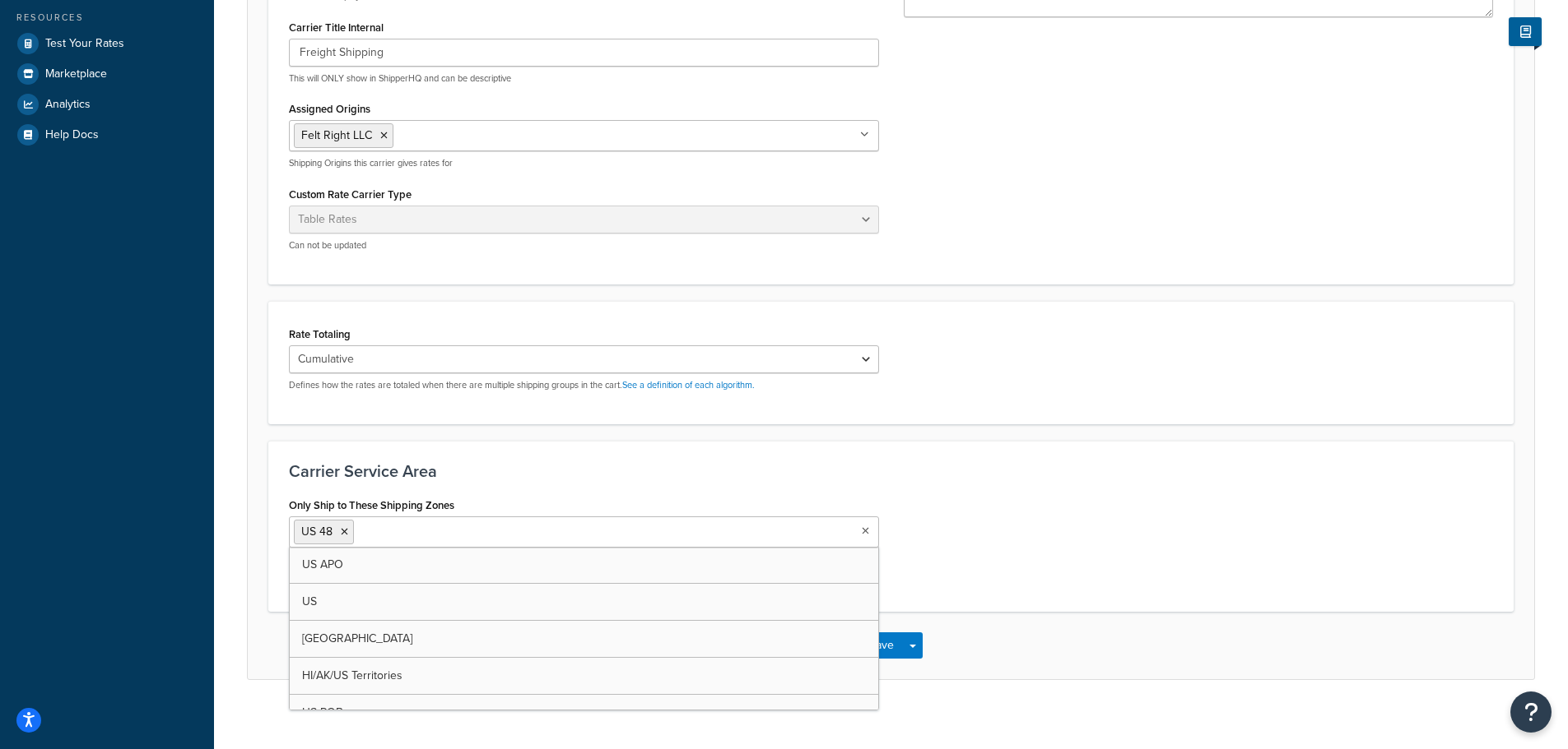
click at [1065, 576] on div "Only Ship to These Shipping Zones US 48 US APO [GEOGRAPHIC_DATA] [GEOGRAPHIC_DA…" at bounding box center [891, 542] width 1228 height 98
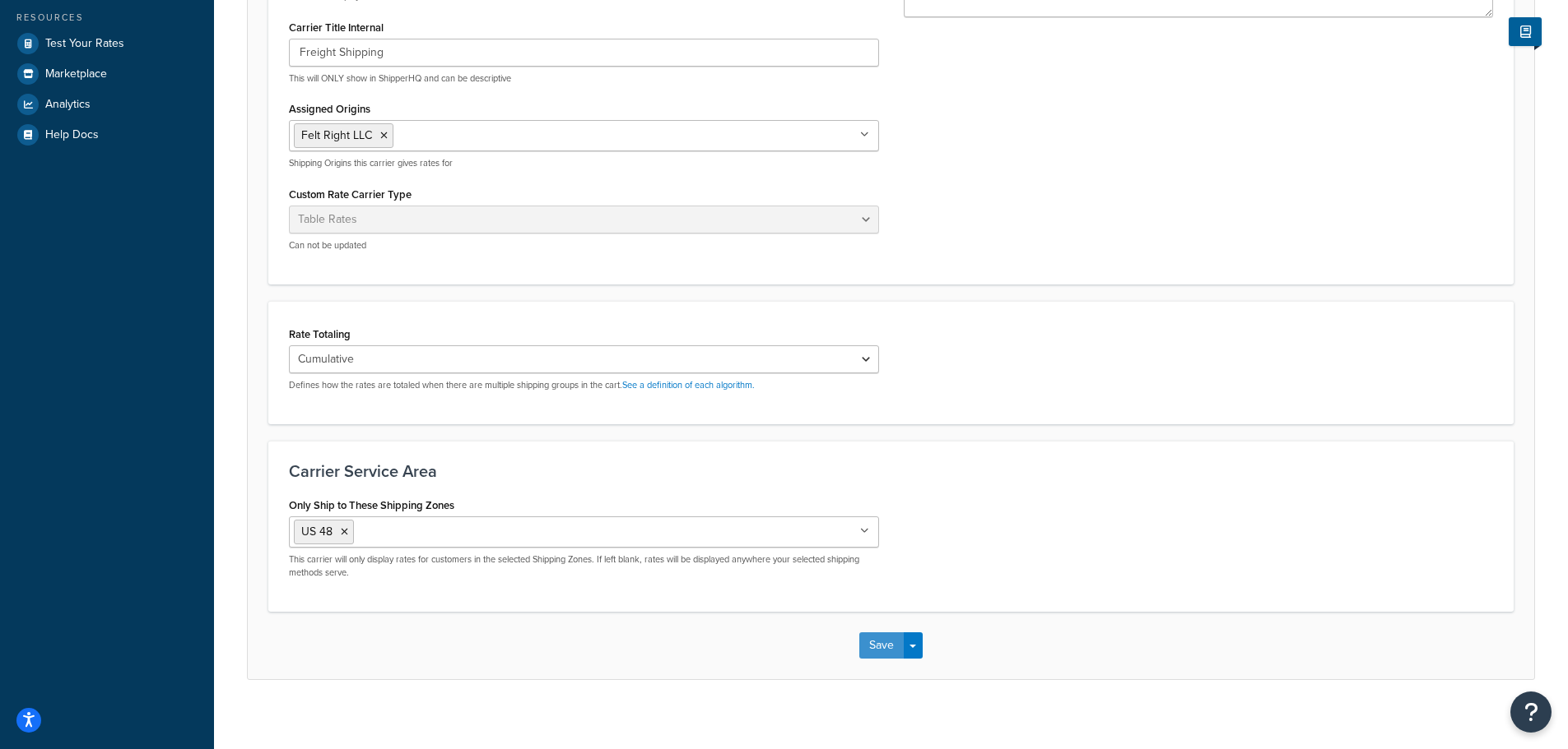
click at [872, 640] on button "Save" at bounding box center [881, 645] width 44 height 27
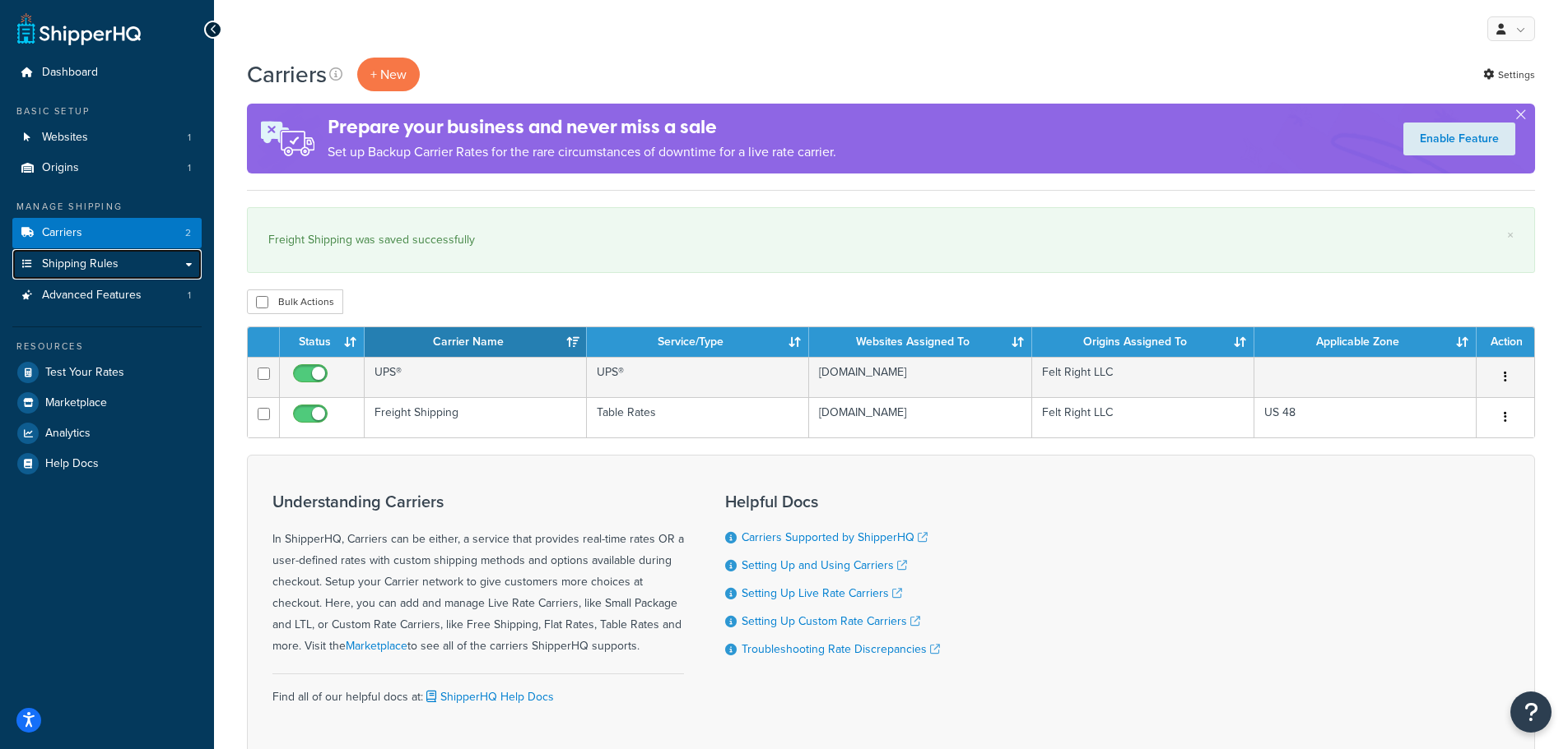
click at [87, 263] on span "Shipping Rules" at bounding box center [81, 264] width 77 height 14
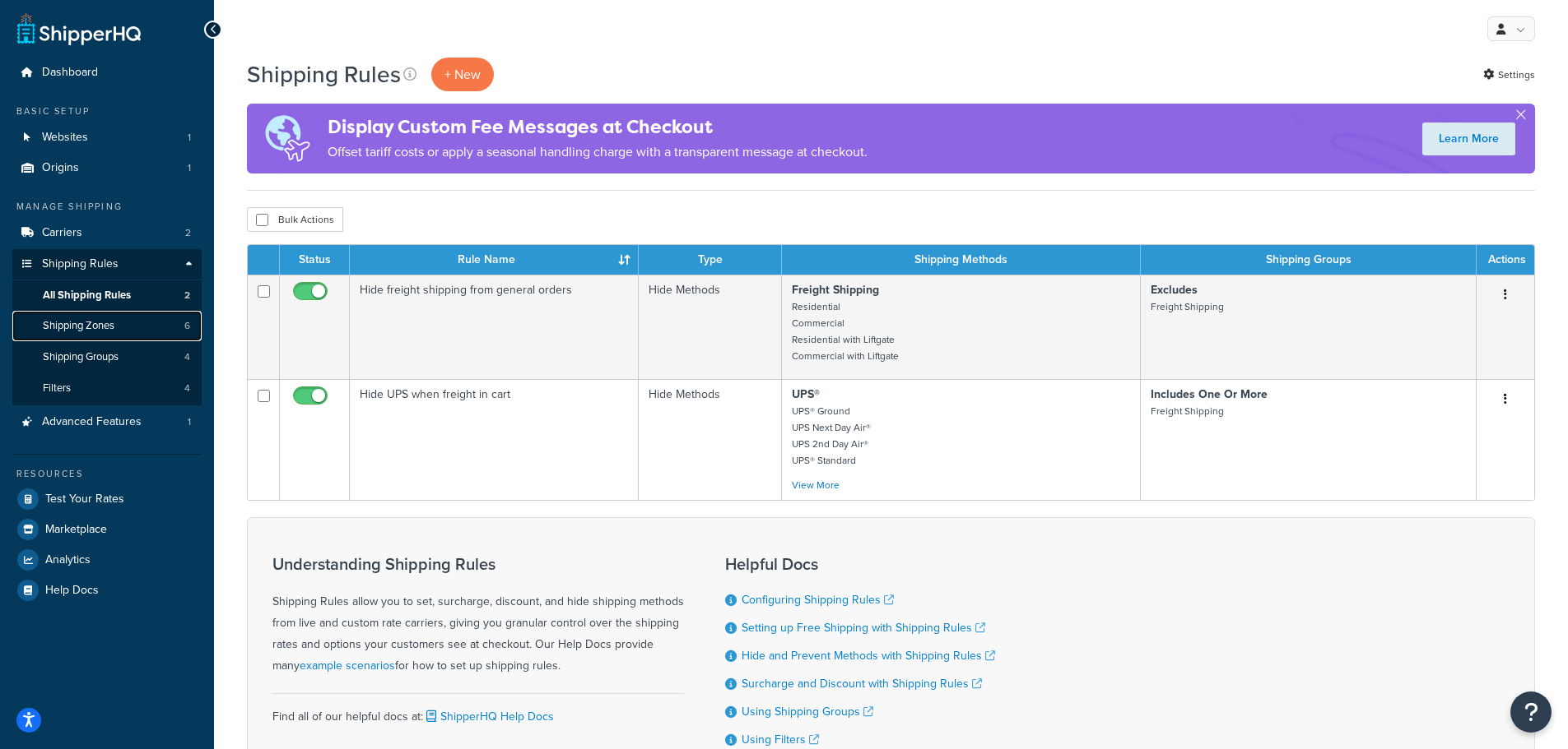
click at [98, 324] on span "Shipping Zones" at bounding box center [78, 326] width 72 height 14
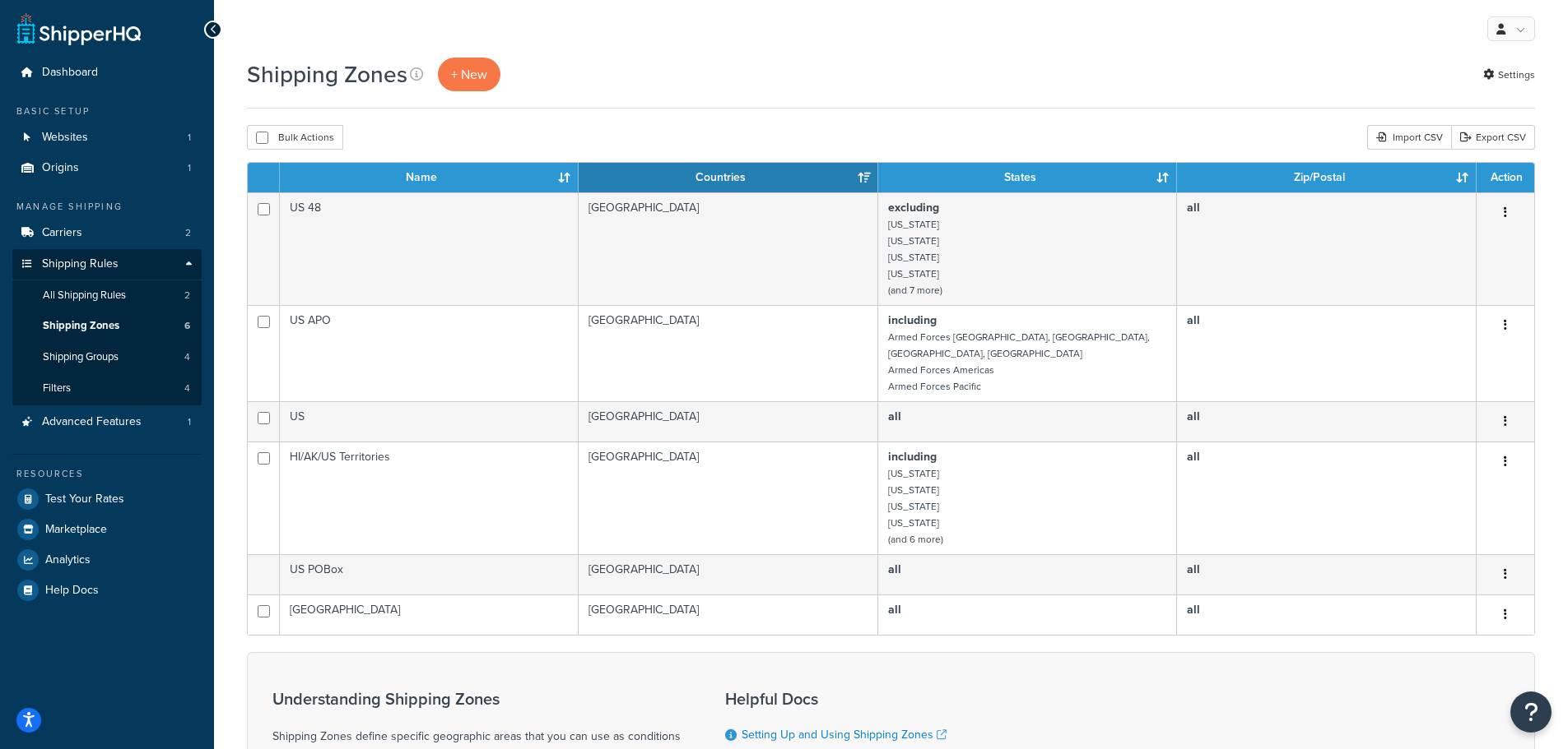
click at [1507, 409] on button "button" at bounding box center [1505, 421] width 23 height 27
click at [1415, 507] on link "Delete" at bounding box center [1439, 506] width 130 height 34
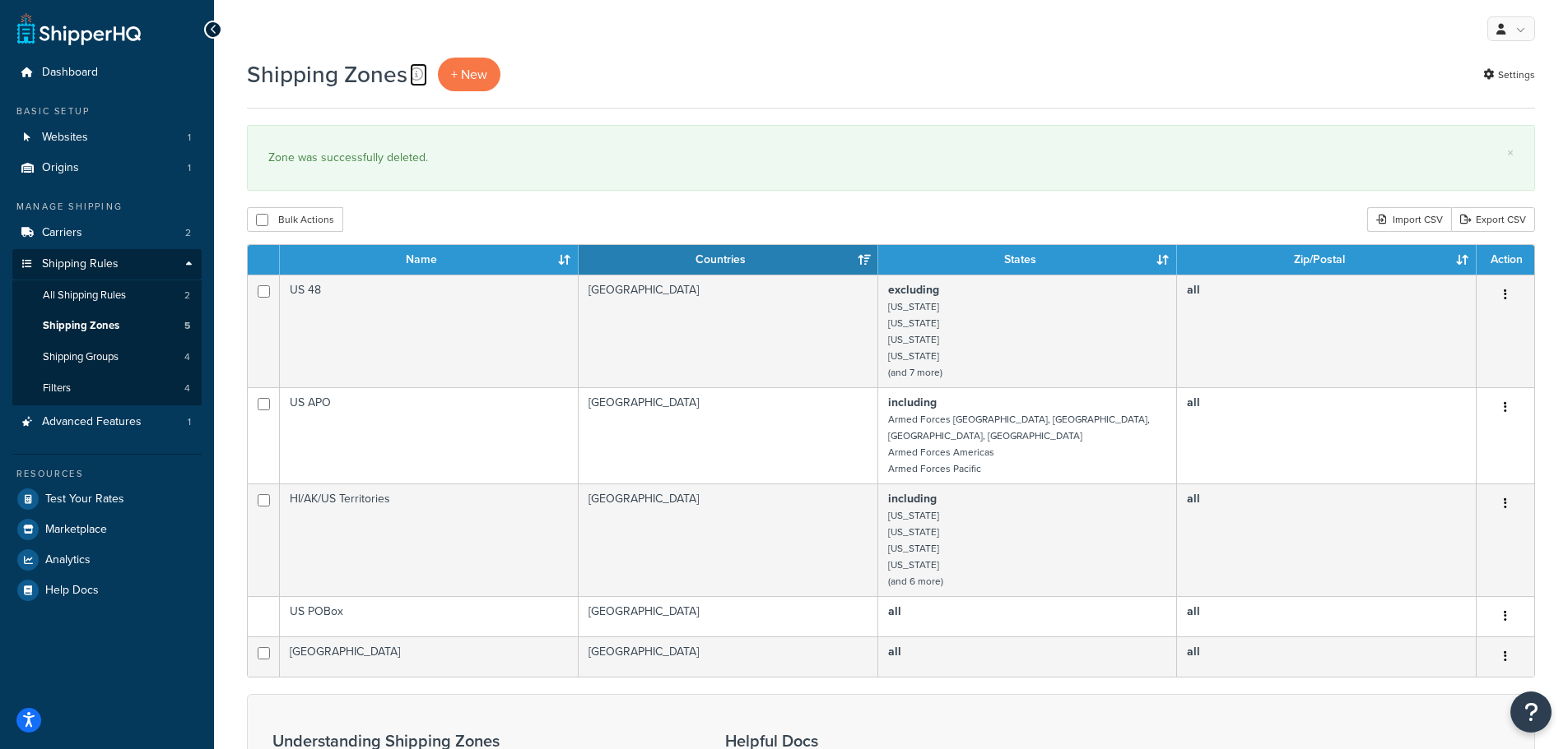
click at [419, 76] on icon at bounding box center [416, 73] width 13 height 13
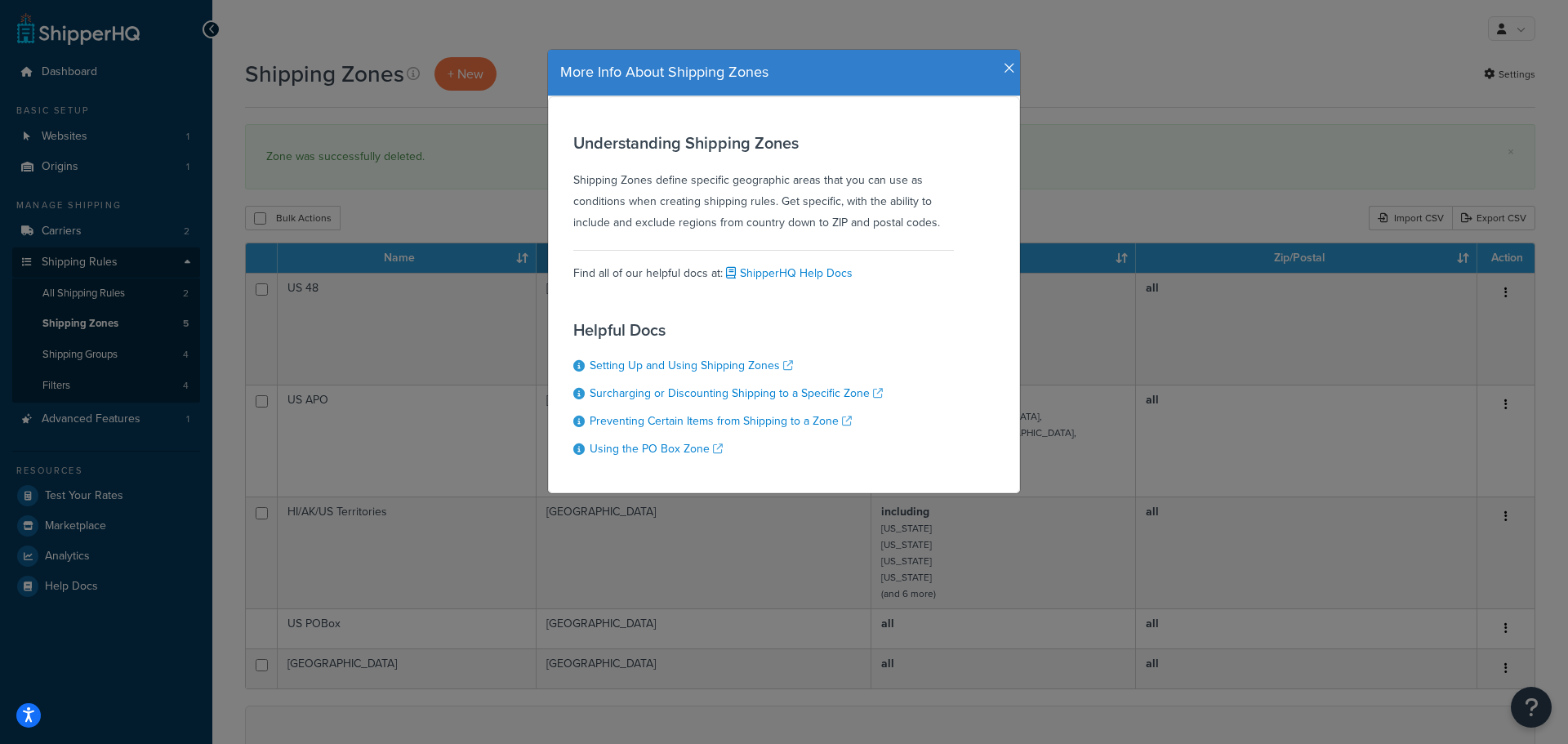
click at [1004, 67] on icon "button" at bounding box center [1009, 69] width 12 height 15
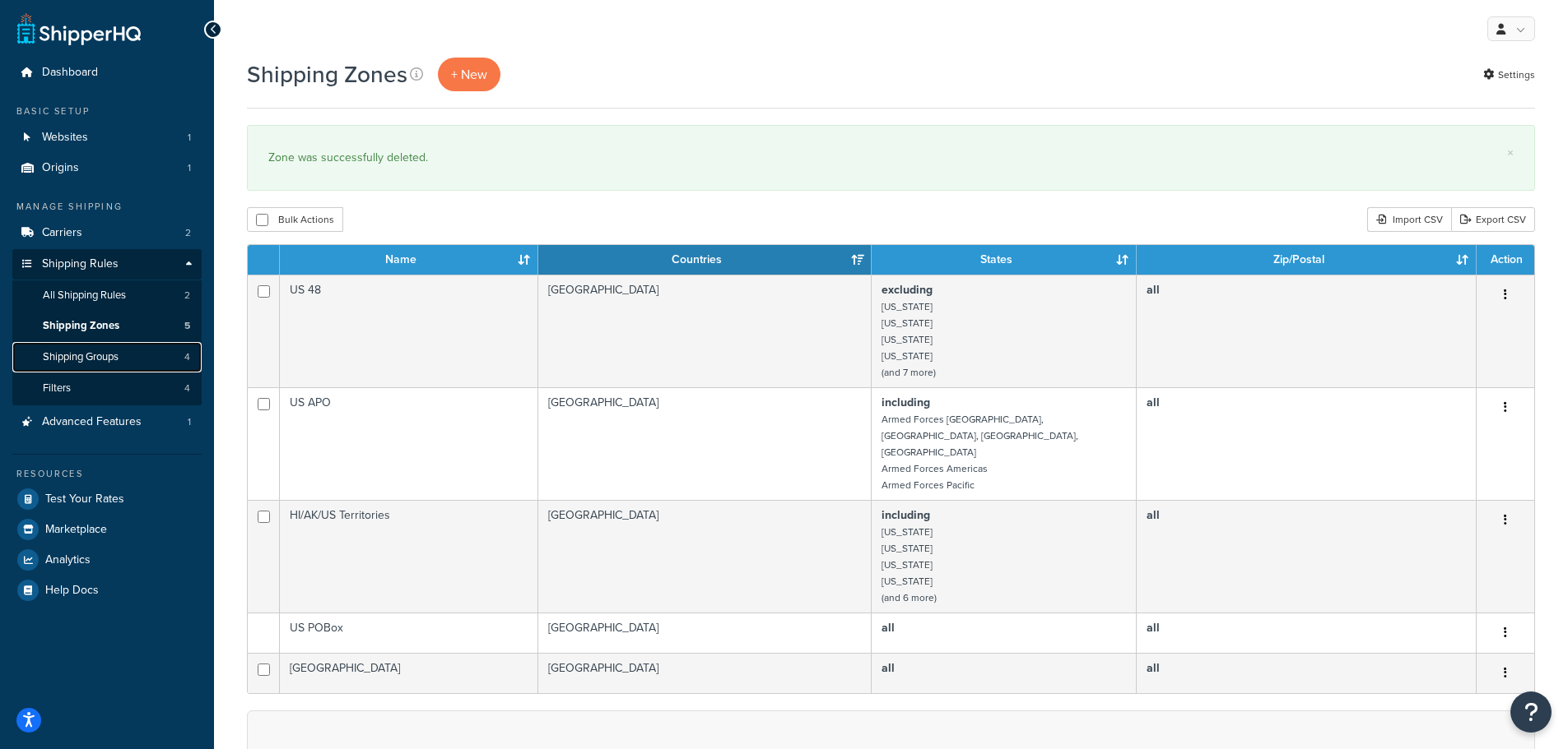
click at [72, 354] on span "Shipping Groups" at bounding box center [80, 357] width 76 height 14
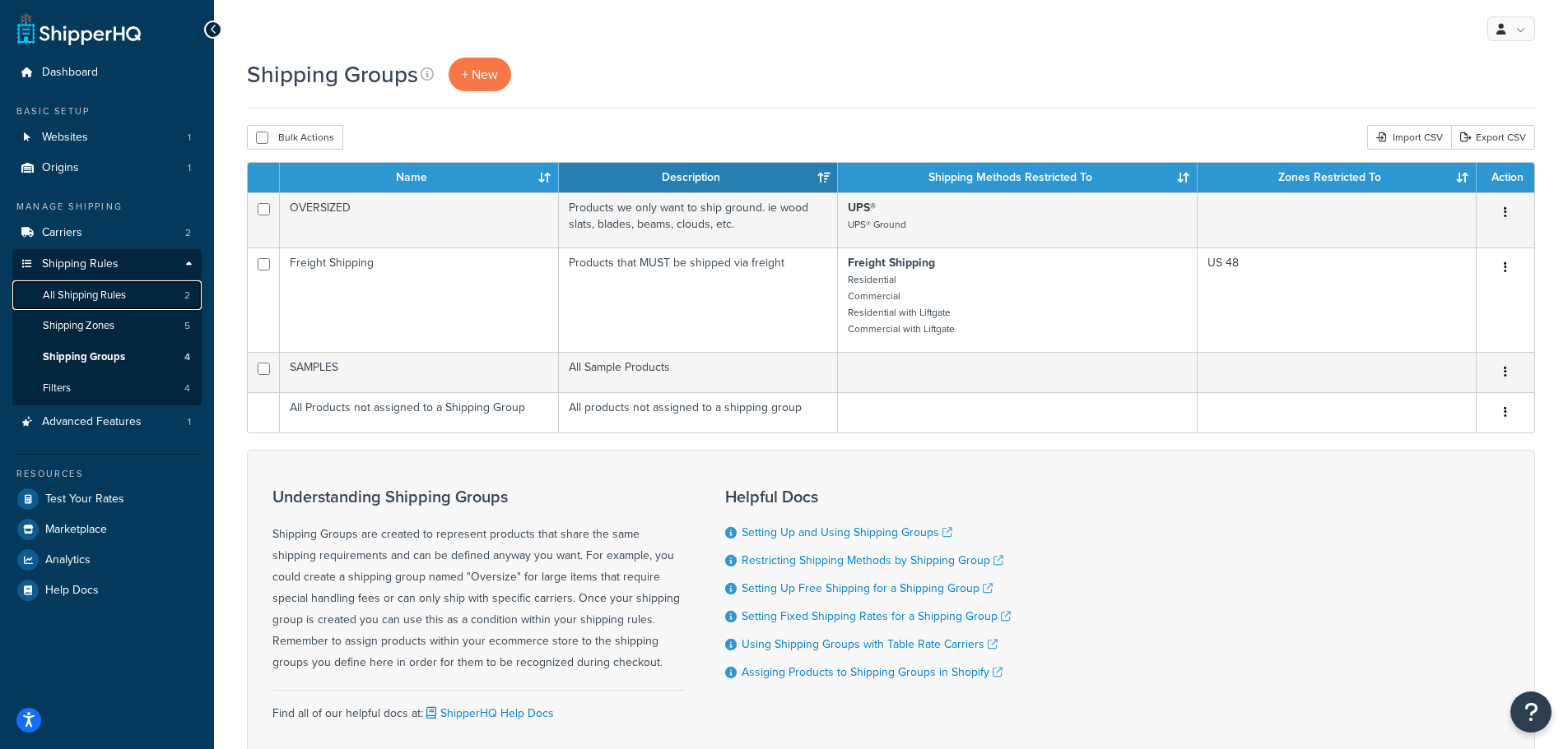
click at [105, 296] on span "All Shipping Rules" at bounding box center [84, 296] width 83 height 14
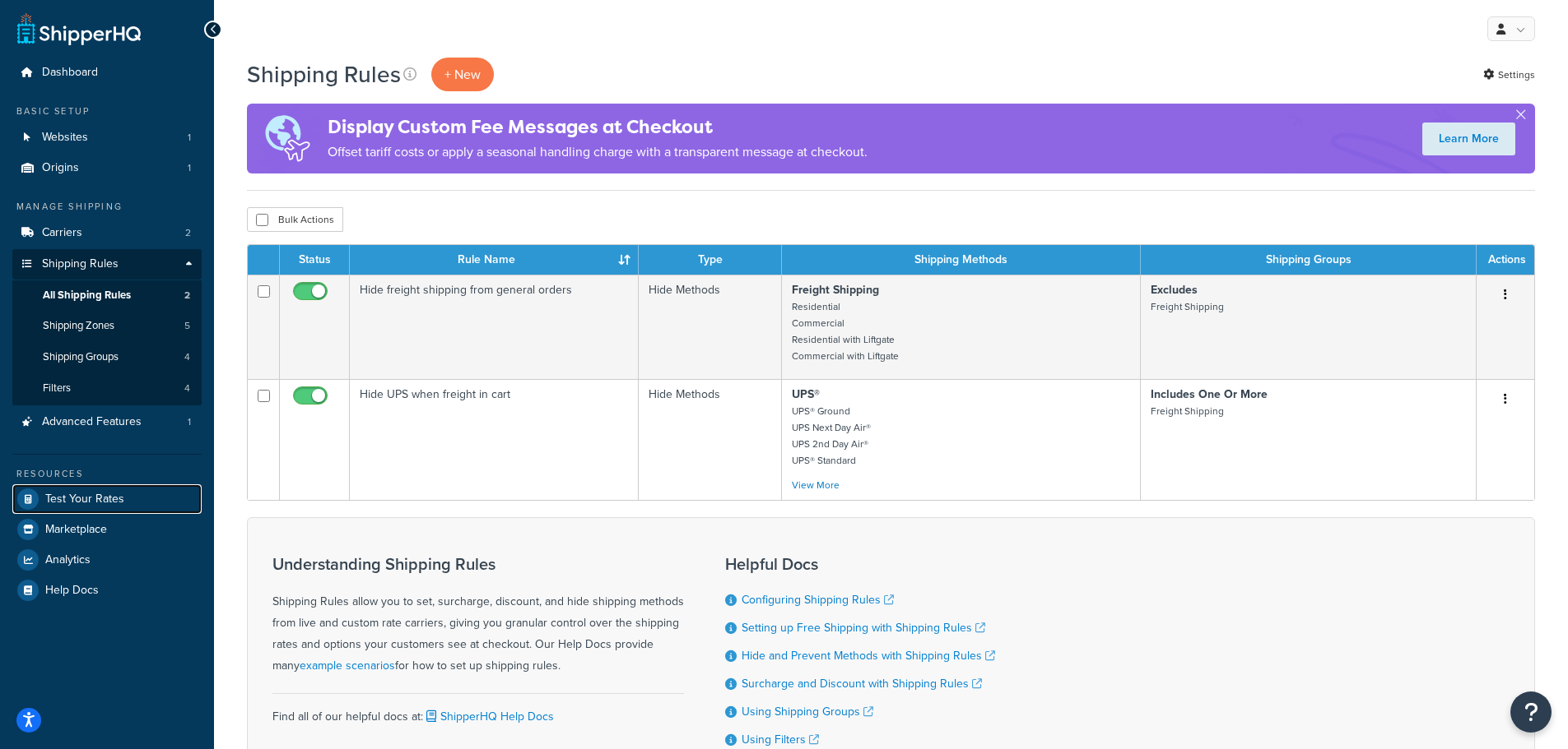
click at [98, 499] on span "Test Your Rates" at bounding box center [85, 499] width 79 height 14
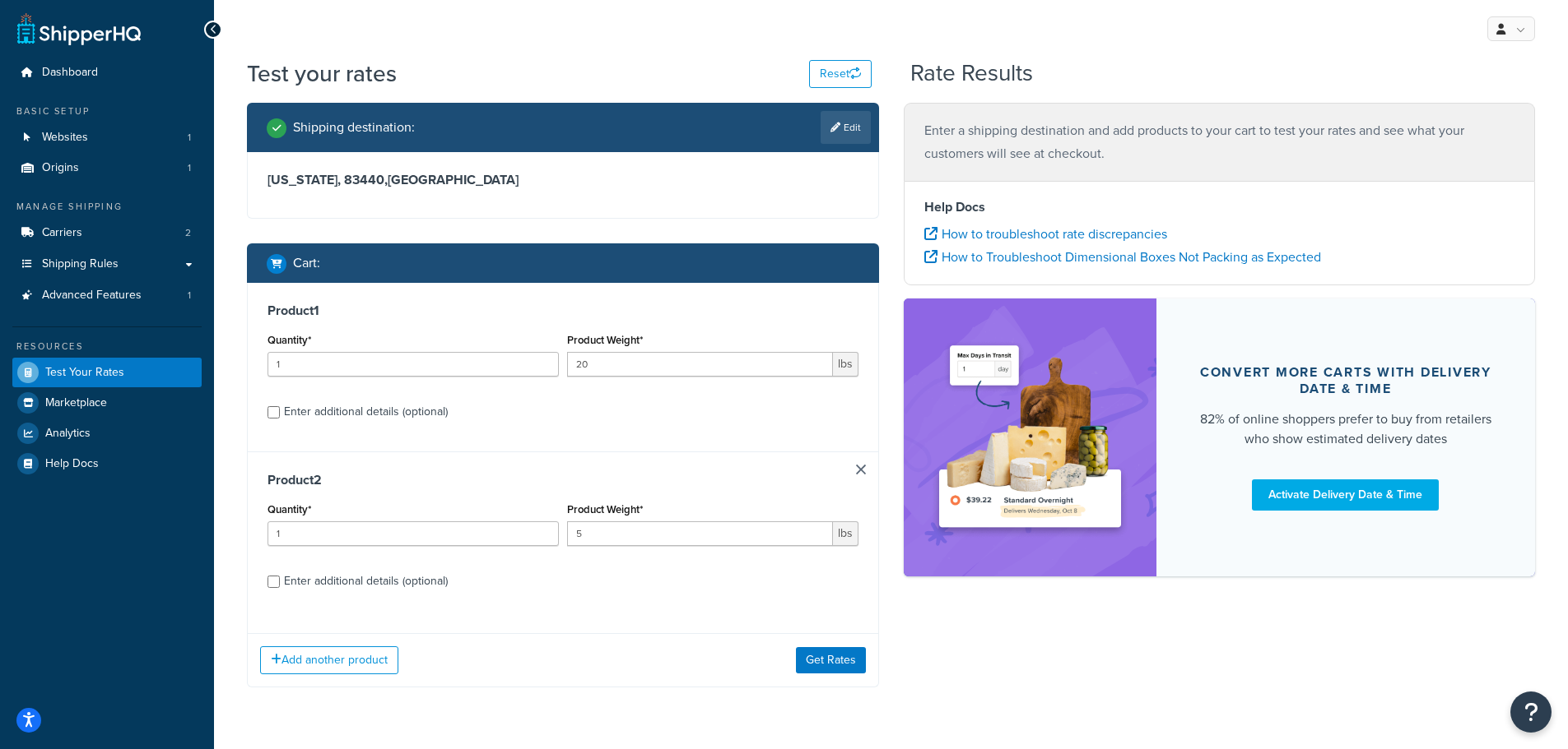
click at [838, 130] on link "Edit" at bounding box center [845, 127] width 50 height 33
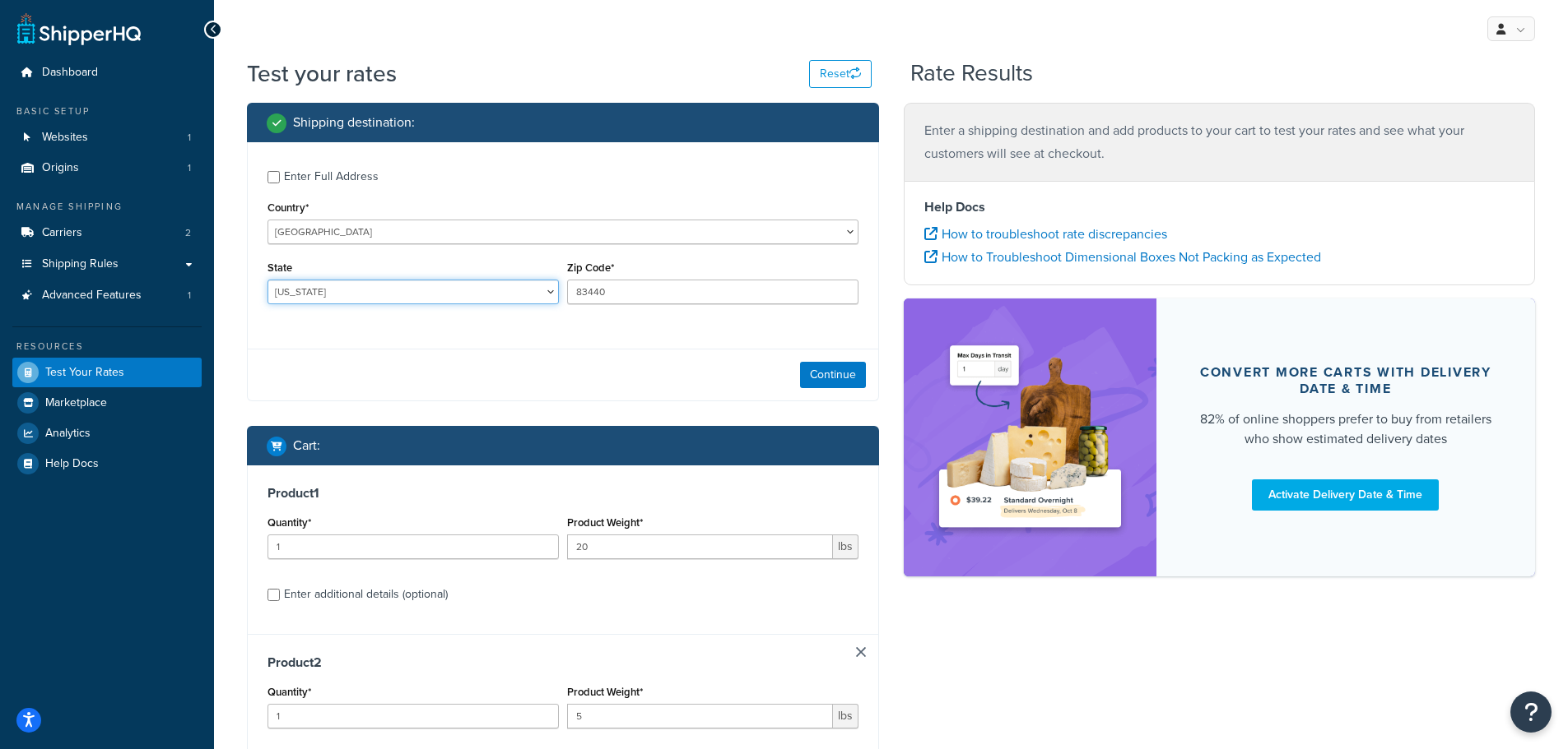
click at [420, 293] on select "Alabama Alaska American Samoa Arizona Arkansas Armed Forces Americas Armed Forc…" at bounding box center [413, 291] width 291 height 25
select select "AK"
click at [268, 280] on select "[US_STATE] [US_STATE] [US_STATE] [US_STATE] [US_STATE] Armed Forces Americas Ar…" at bounding box center [413, 291] width 291 height 25
drag, startPoint x: 696, startPoint y: 297, endPoint x: 502, endPoint y: 289, distance: 194.2
click at [509, 289] on div "State Alabama Alaska American Samoa Arizona Arkansas Armed Forces Americas Arme…" at bounding box center [563, 286] width 599 height 60
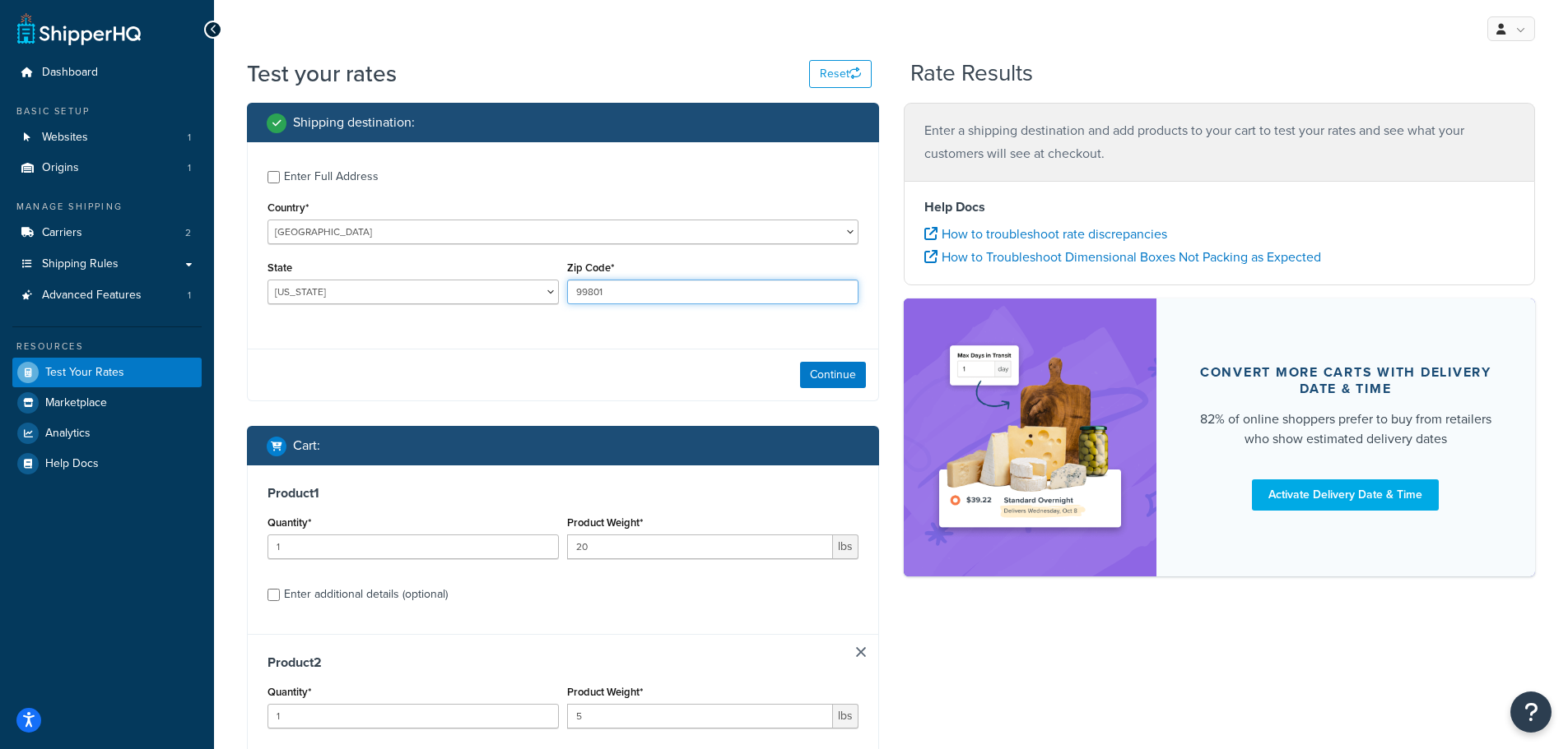
type input "99801"
click at [845, 370] on button "Continue" at bounding box center [832, 375] width 66 height 27
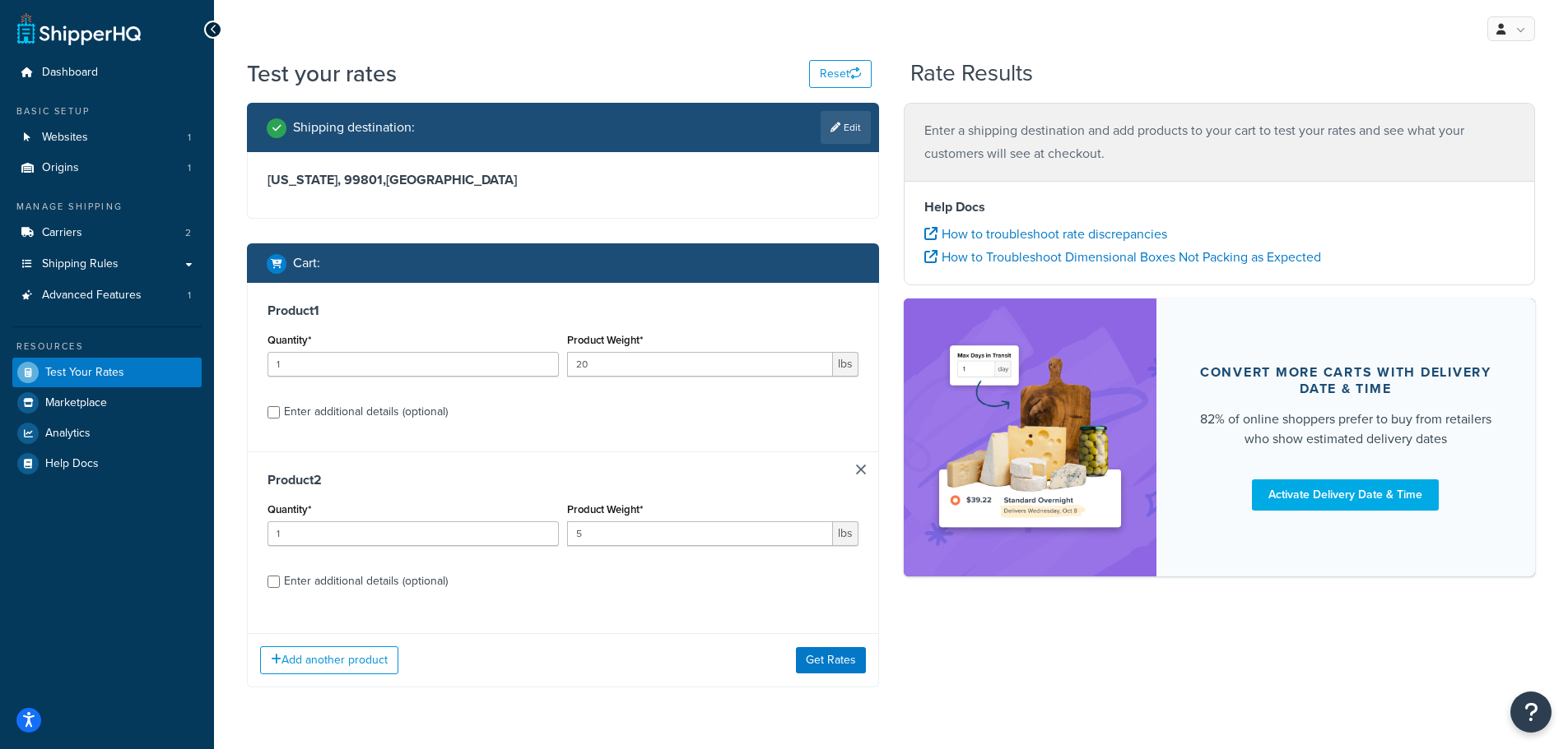
scroll to position [46, 0]
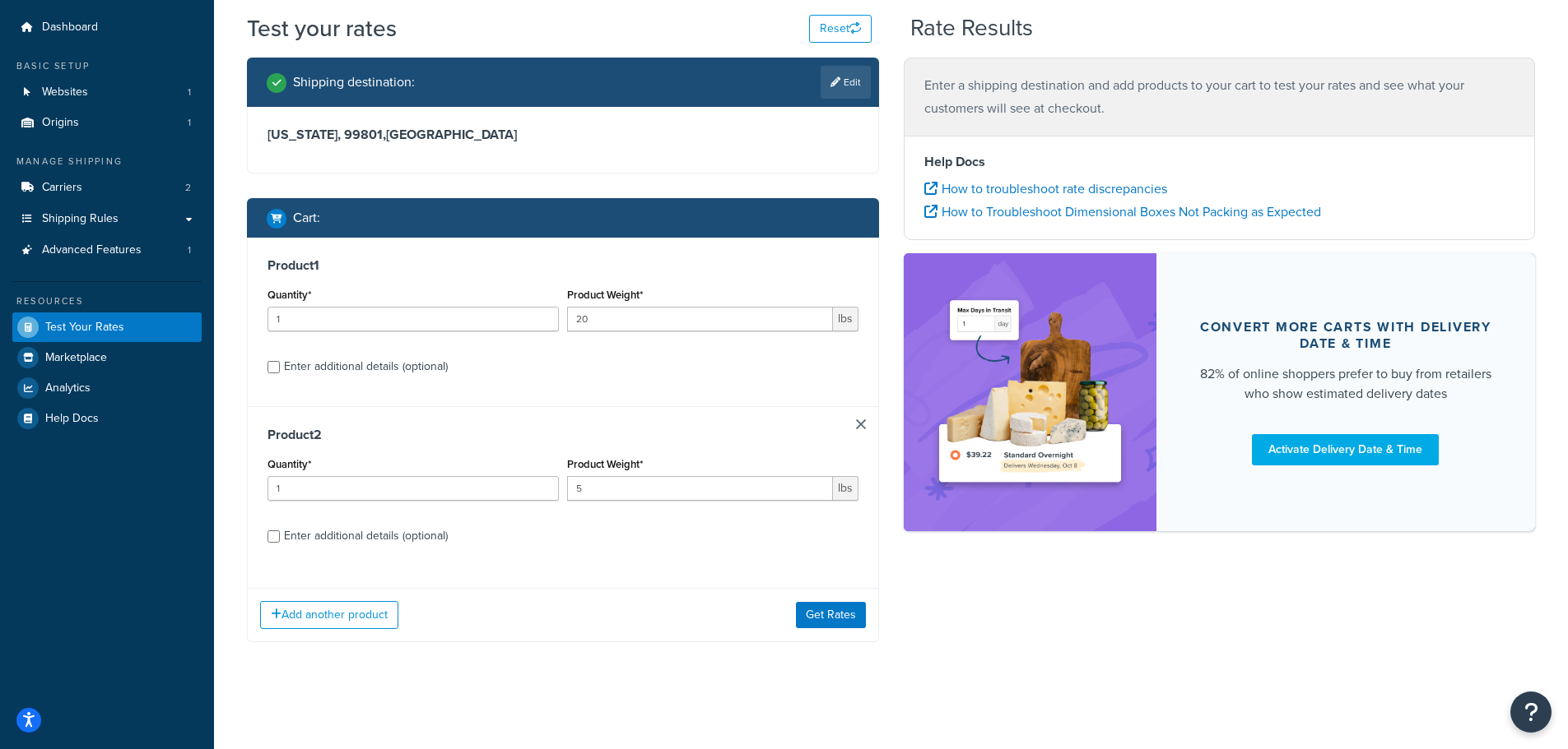
click at [856, 424] on link at bounding box center [861, 424] width 10 height 10
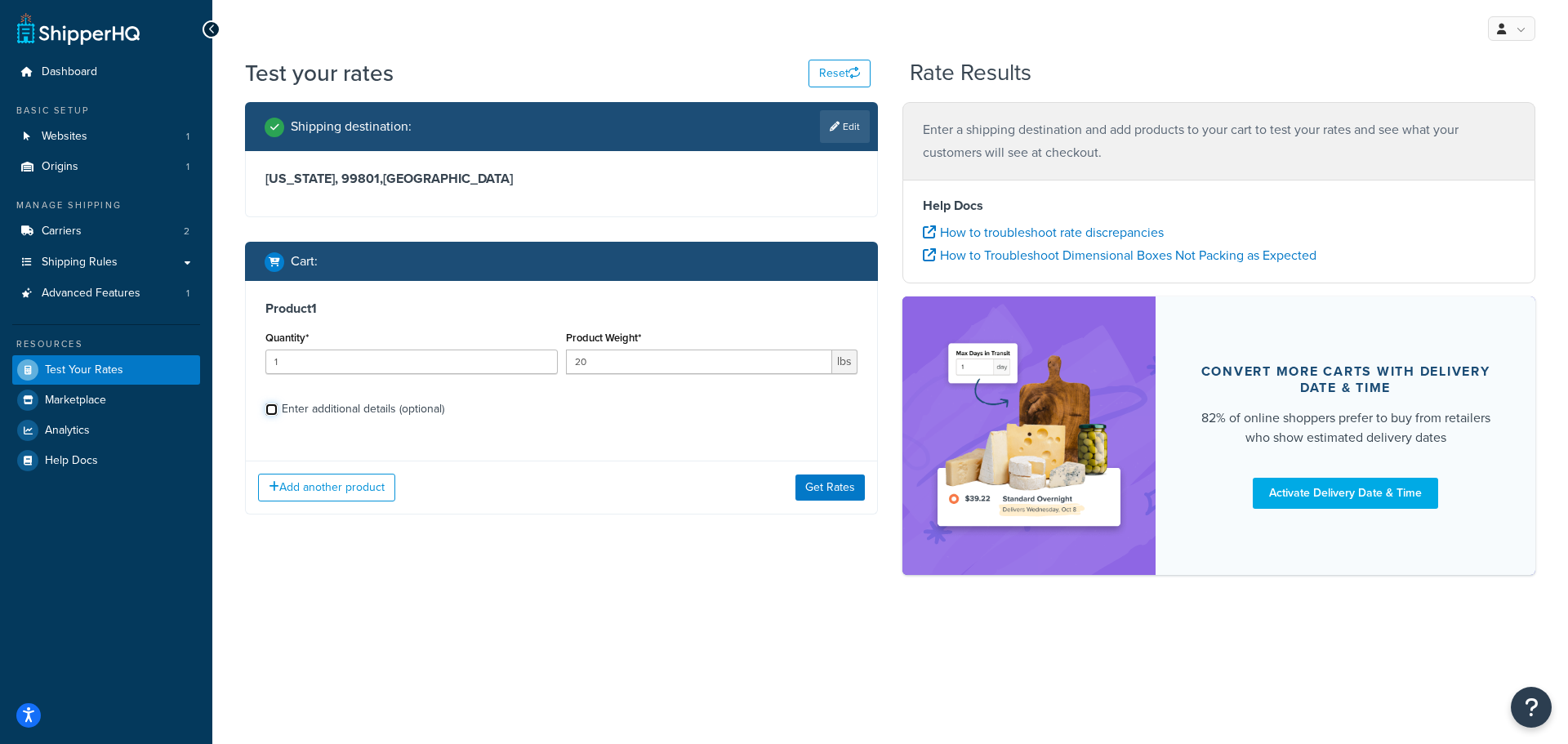
click at [273, 412] on input "Enter additional details (optional)" at bounding box center [271, 410] width 13 height 13
checkbox input "true"
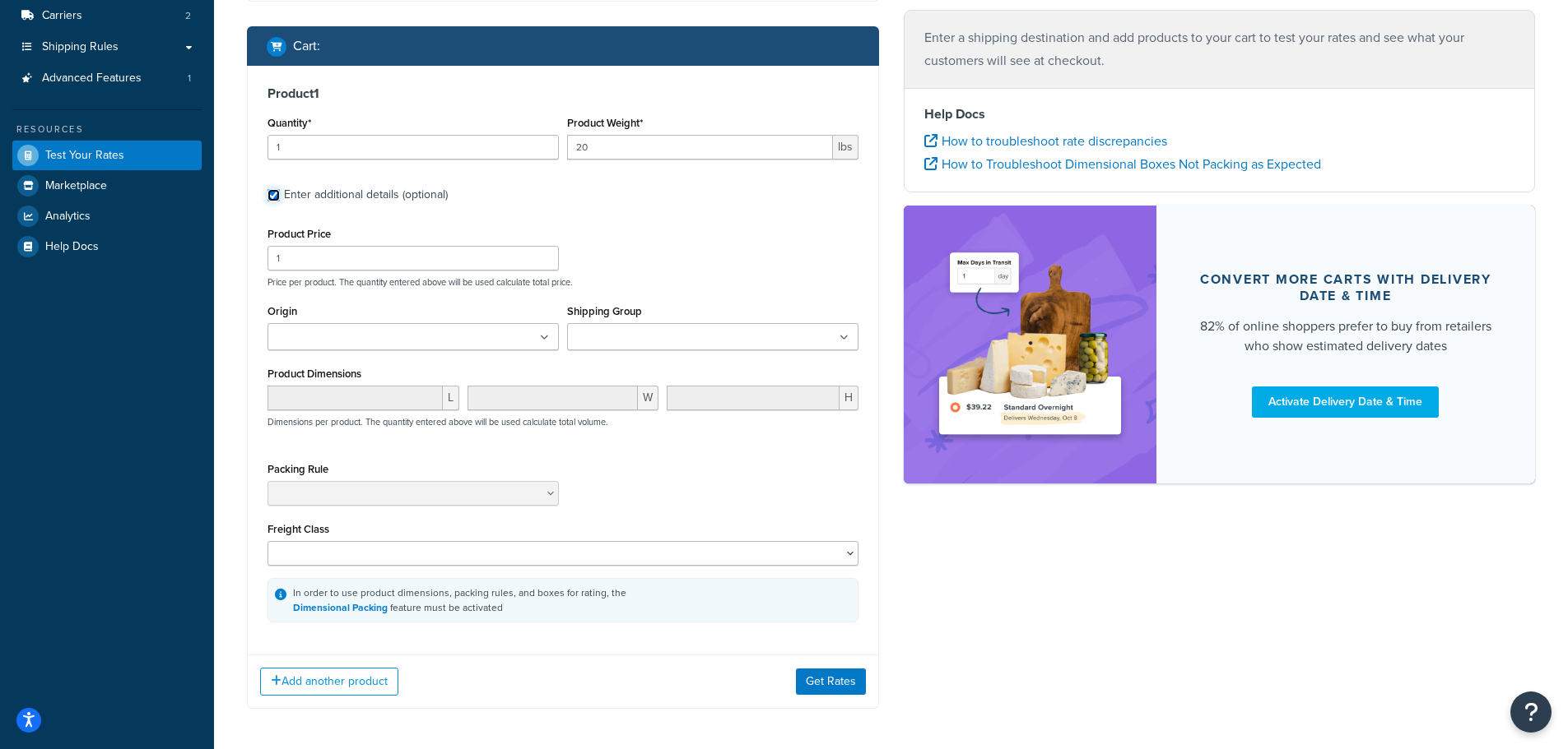
scroll to position [247, 0]
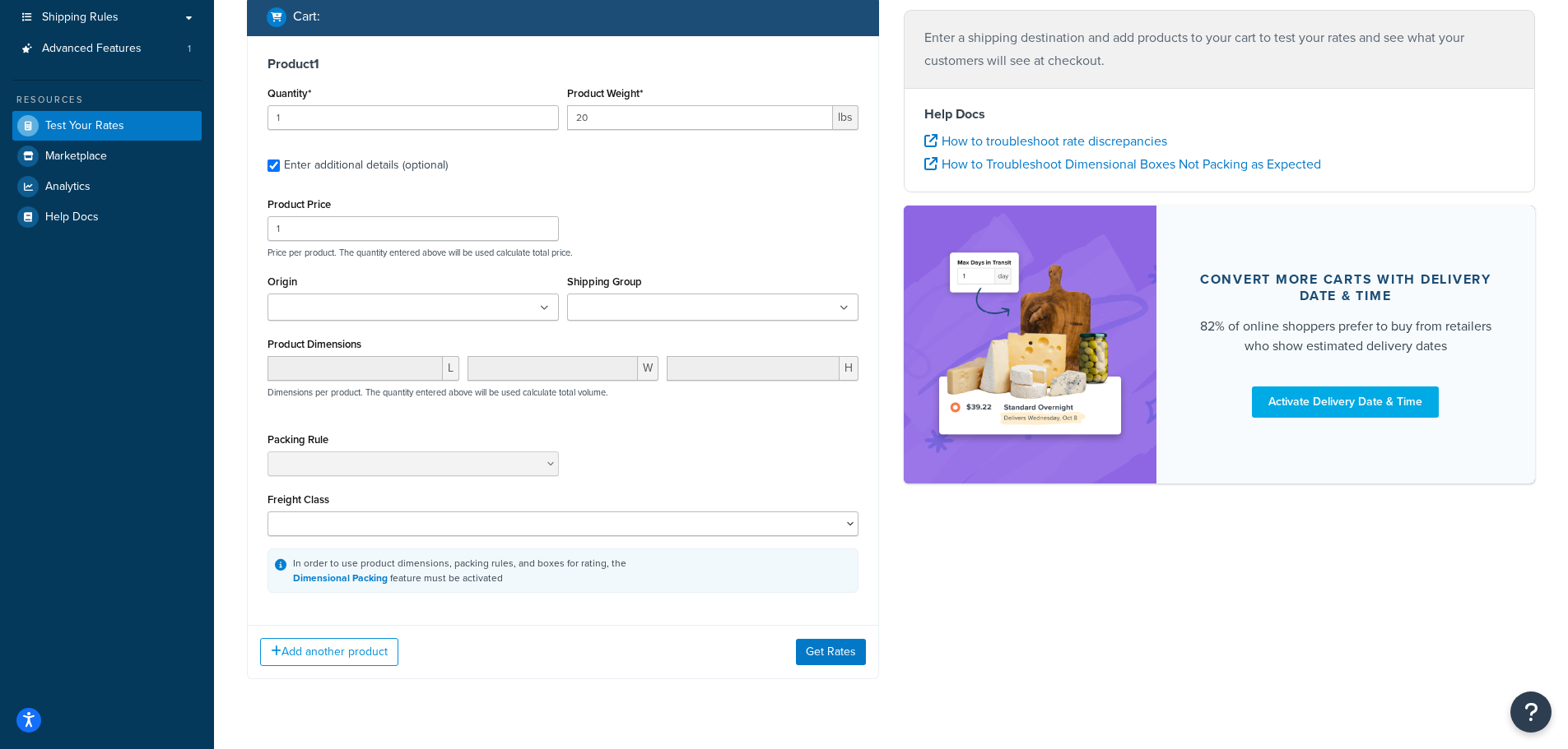
click at [662, 306] on input "Shipping Group" at bounding box center [645, 308] width 146 height 18
click at [720, 227] on div "Product Price 1 Price per product. The quantity entered above will be used calc…" at bounding box center [563, 226] width 599 height 65
click at [834, 654] on button "Get Rates" at bounding box center [830, 652] width 70 height 27
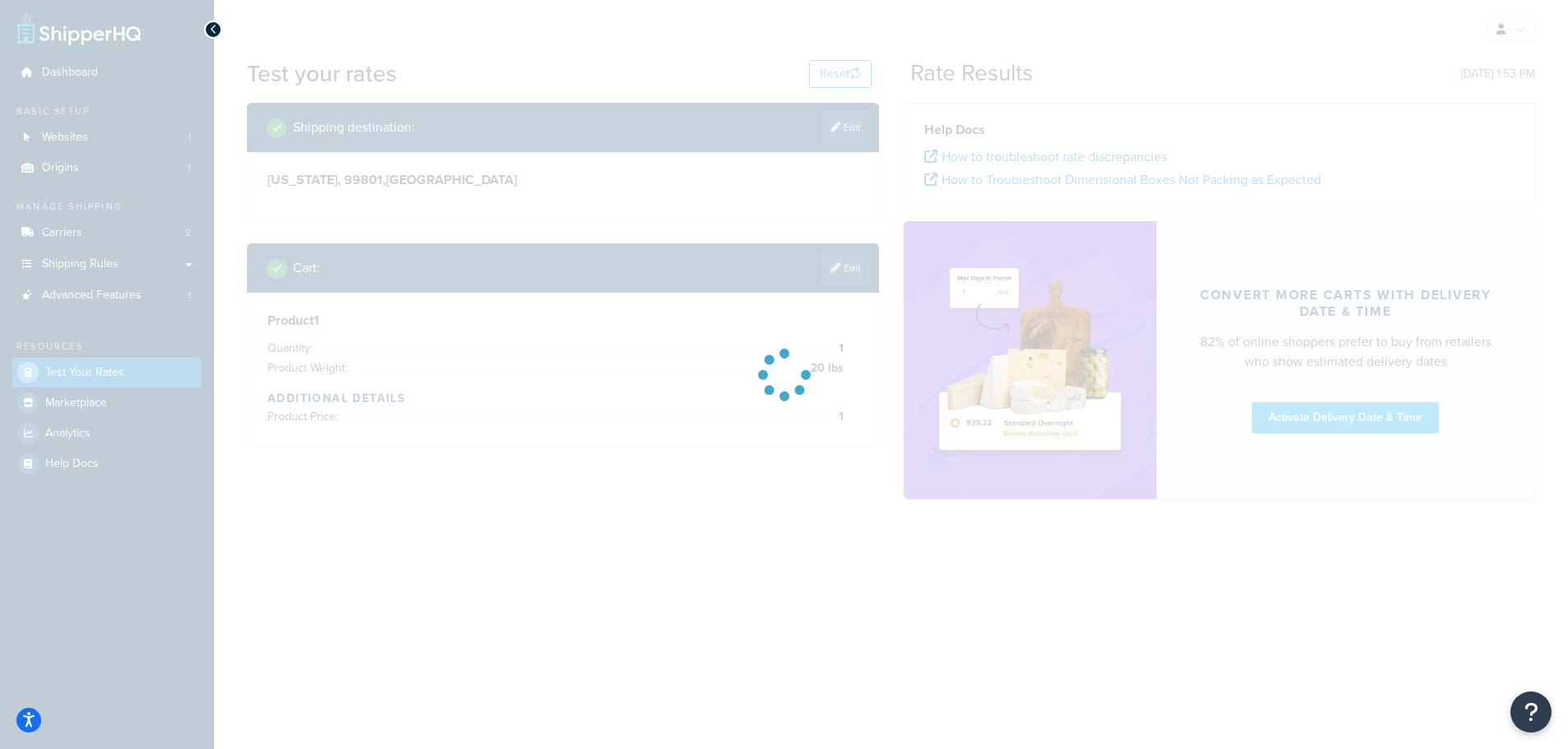
scroll to position [0, 0]
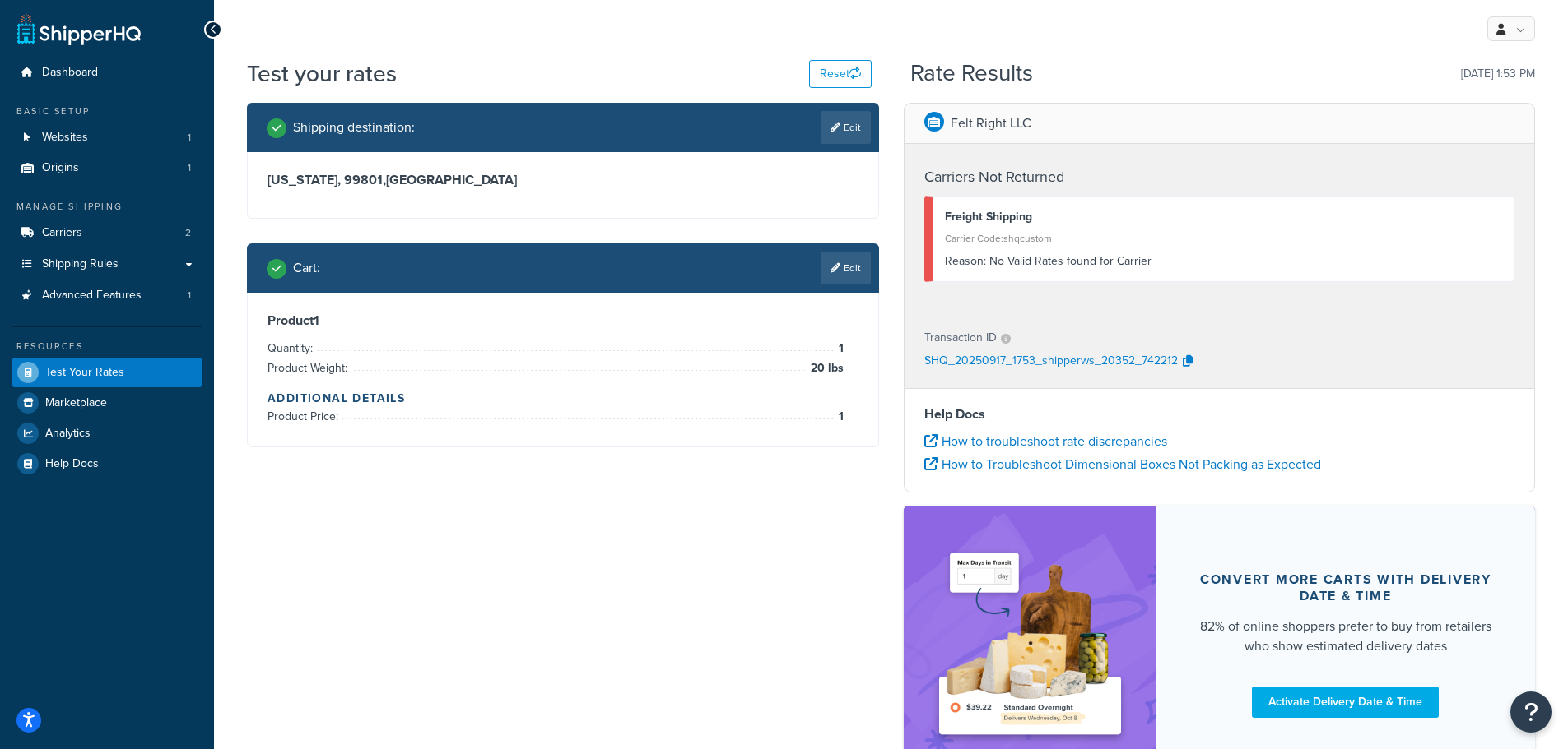
click at [845, 274] on link "Edit" at bounding box center [845, 267] width 50 height 33
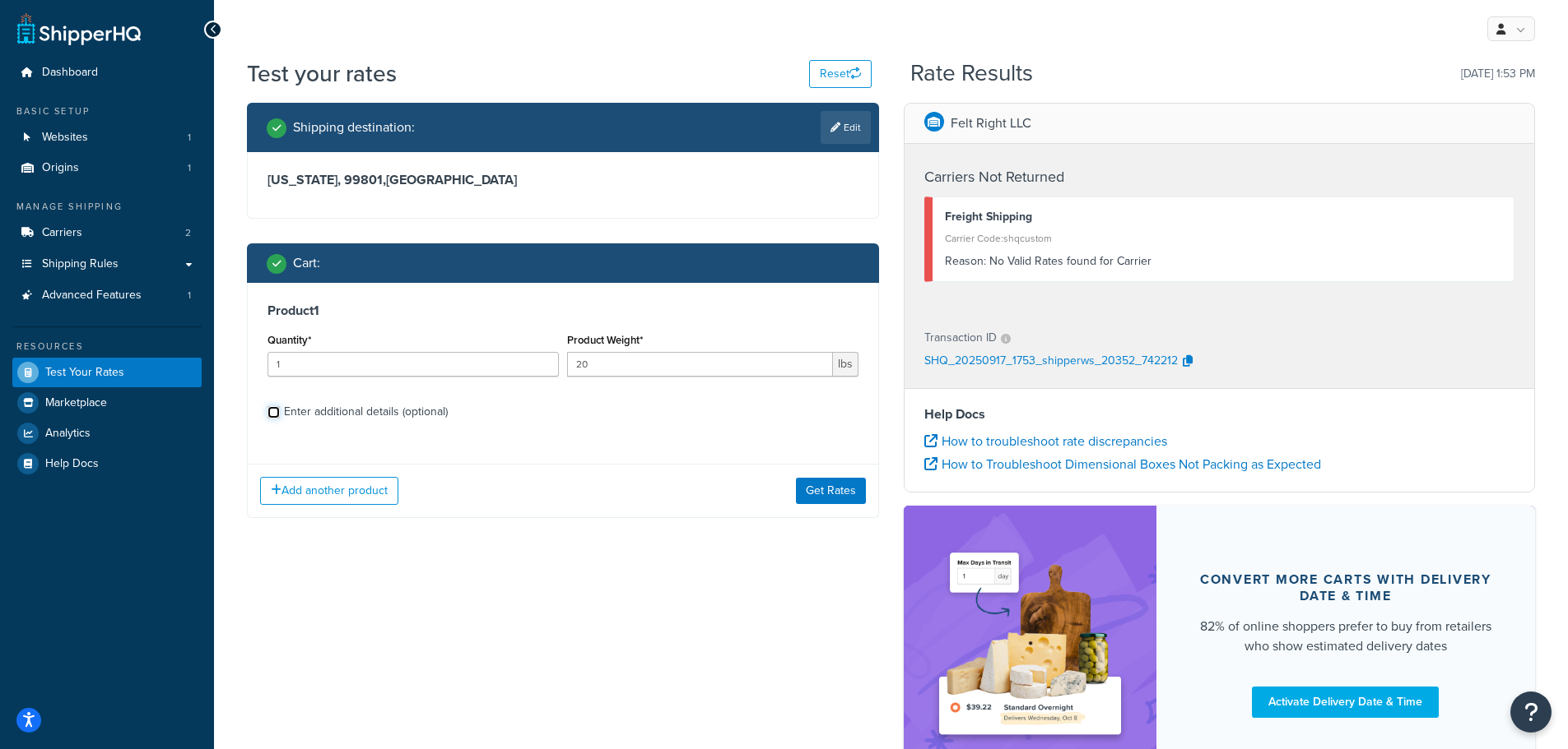
click at [275, 412] on input "Enter additional details (optional)" at bounding box center [274, 412] width 13 height 13
checkbox input "true"
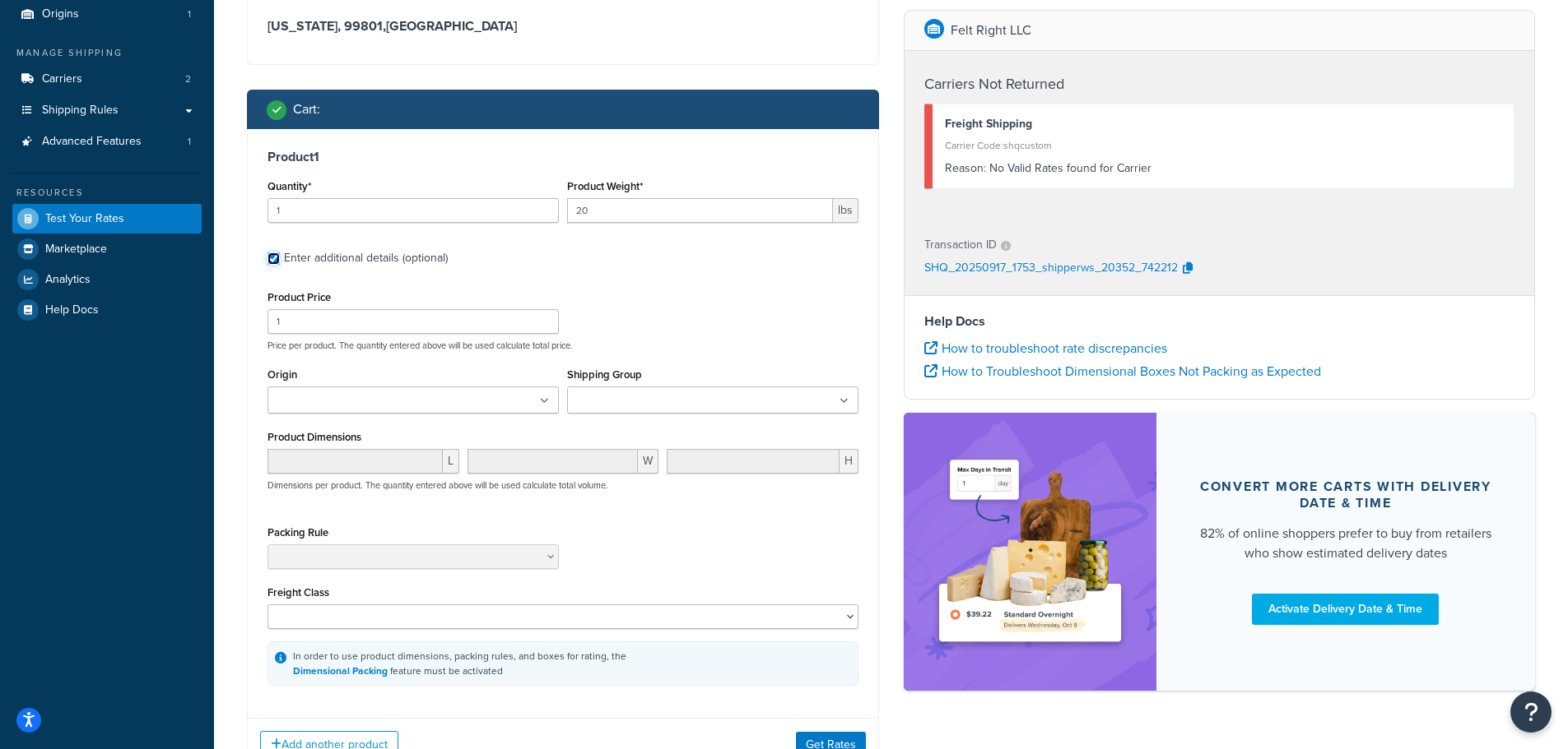
scroll to position [165, 0]
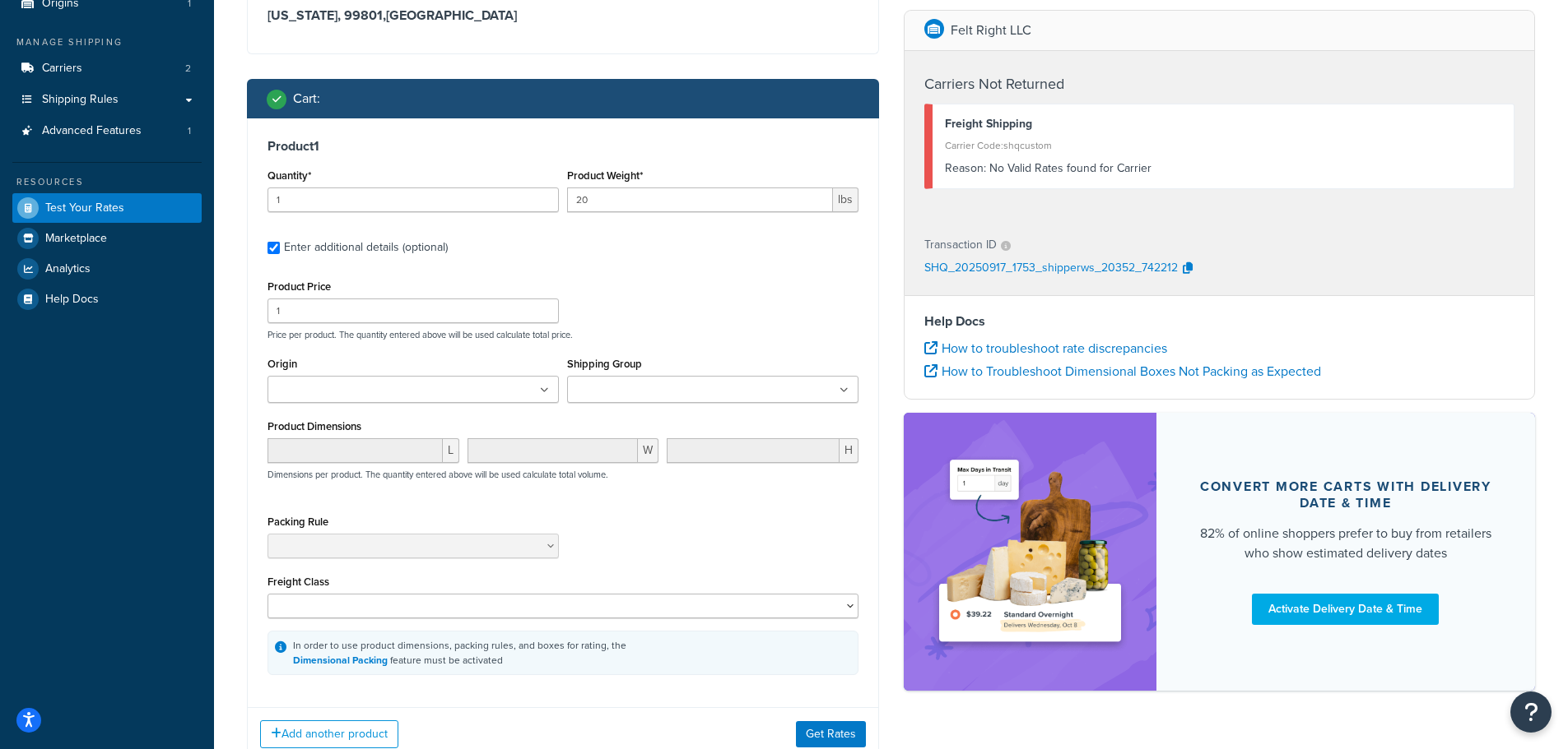
click at [670, 394] on input "Shipping Group" at bounding box center [645, 391] width 146 height 18
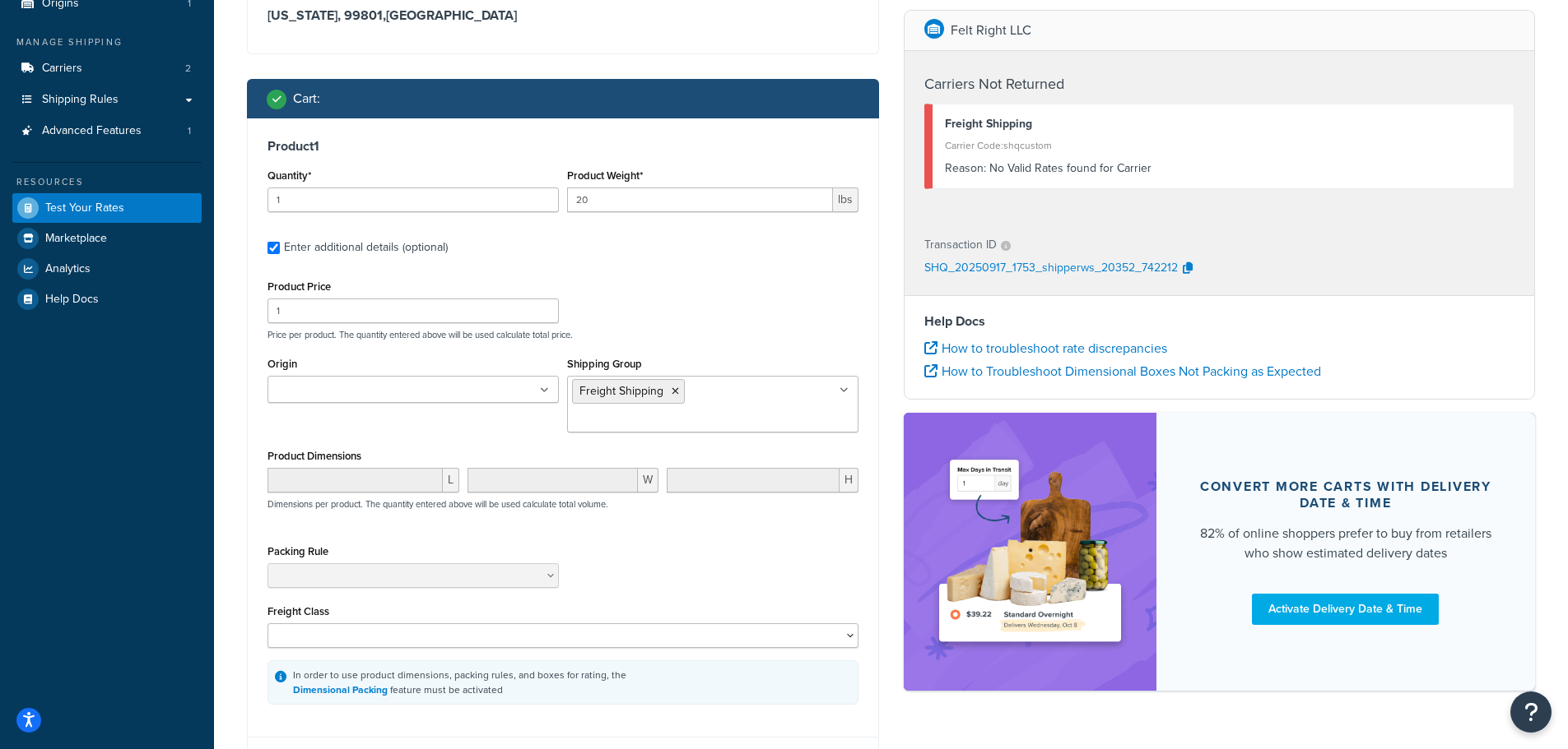
click at [836, 748] on button "Get Rates" at bounding box center [830, 764] width 70 height 27
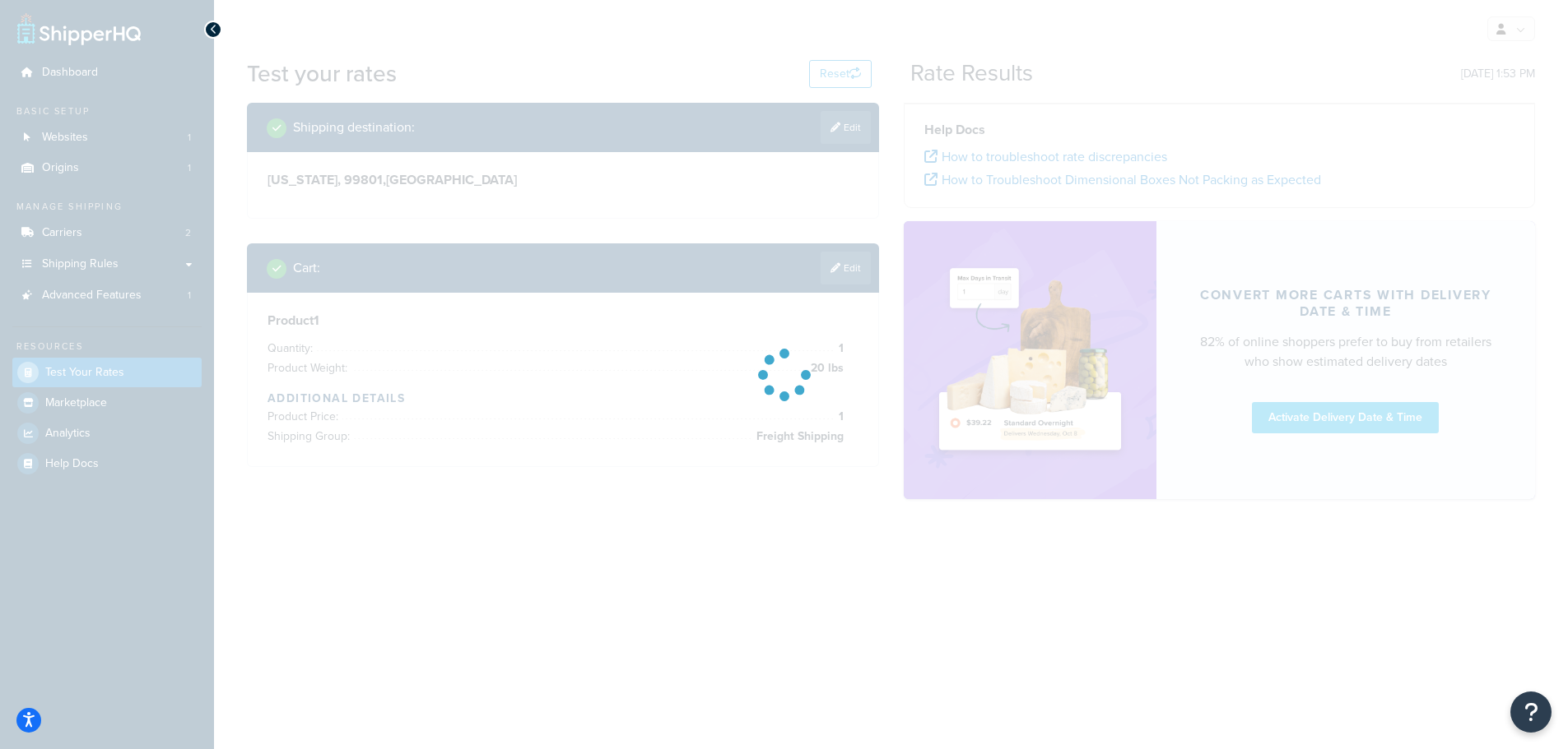
scroll to position [0, 0]
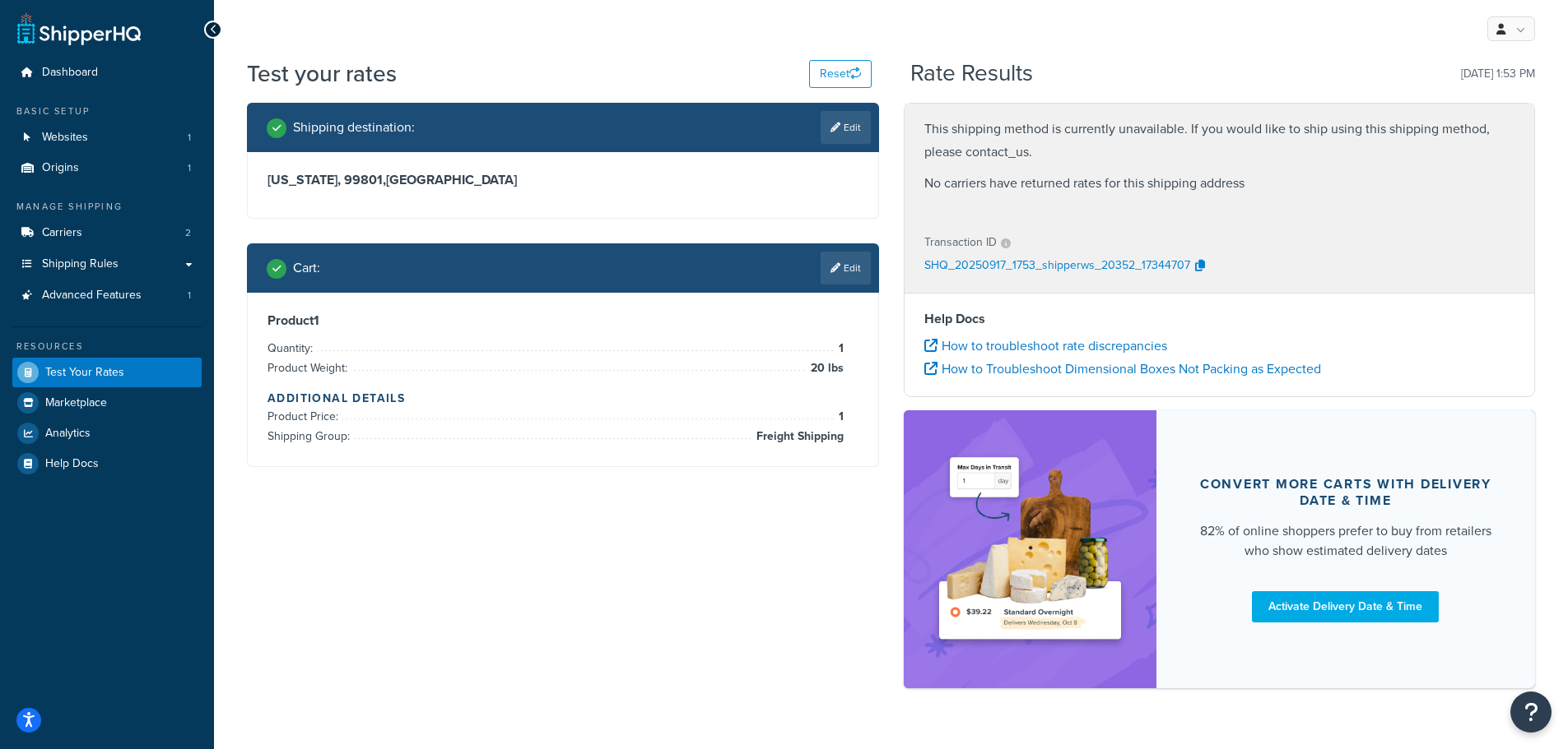
click at [835, 265] on icon at bounding box center [835, 268] width 10 height 10
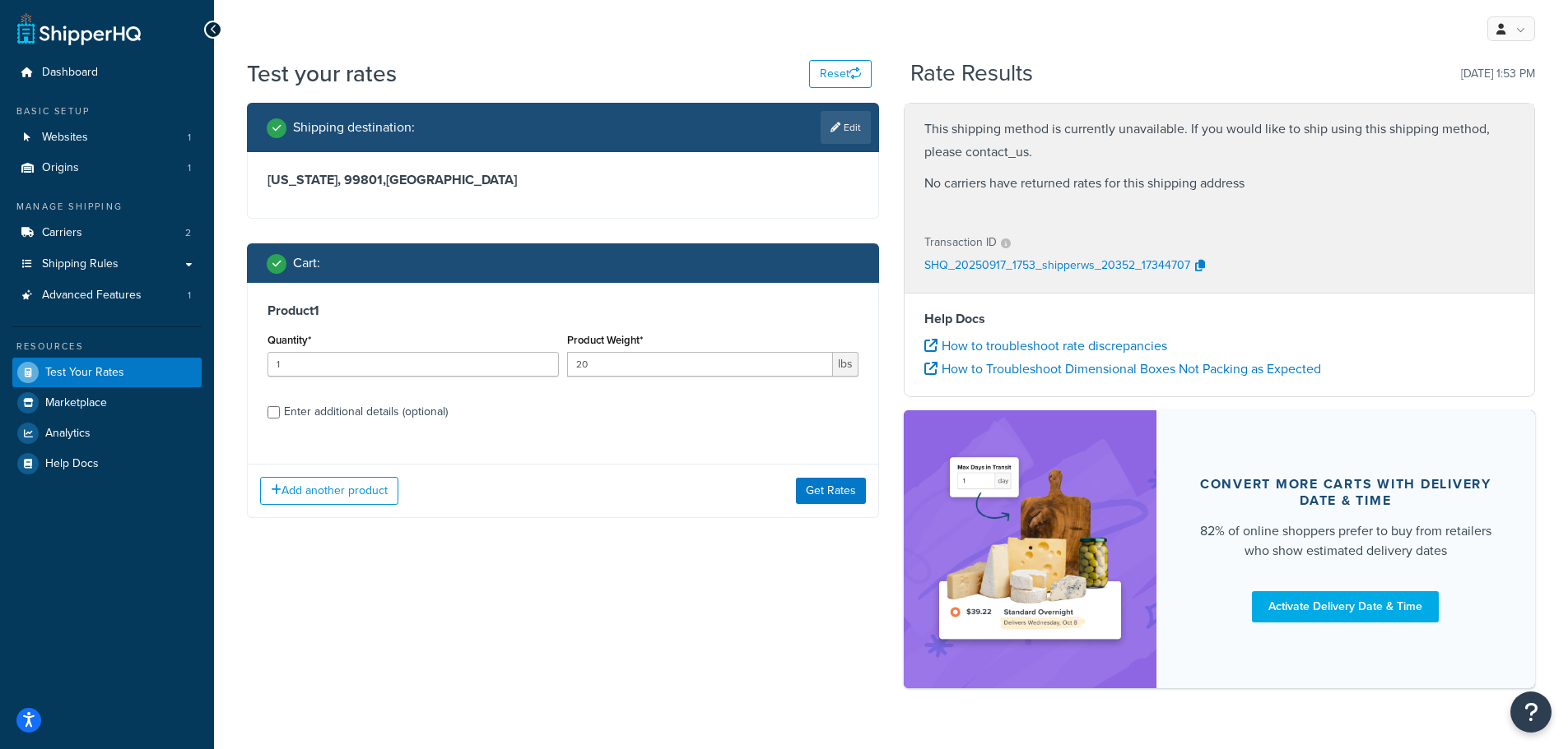
click at [267, 413] on div "Product 1 Quantity* 1 Product Weight* 20 lbs Enter additional details (optional)" at bounding box center [563, 367] width 630 height 169
click at [279, 412] on input "Enter additional details (optional)" at bounding box center [274, 412] width 13 height 13
checkbox input "true"
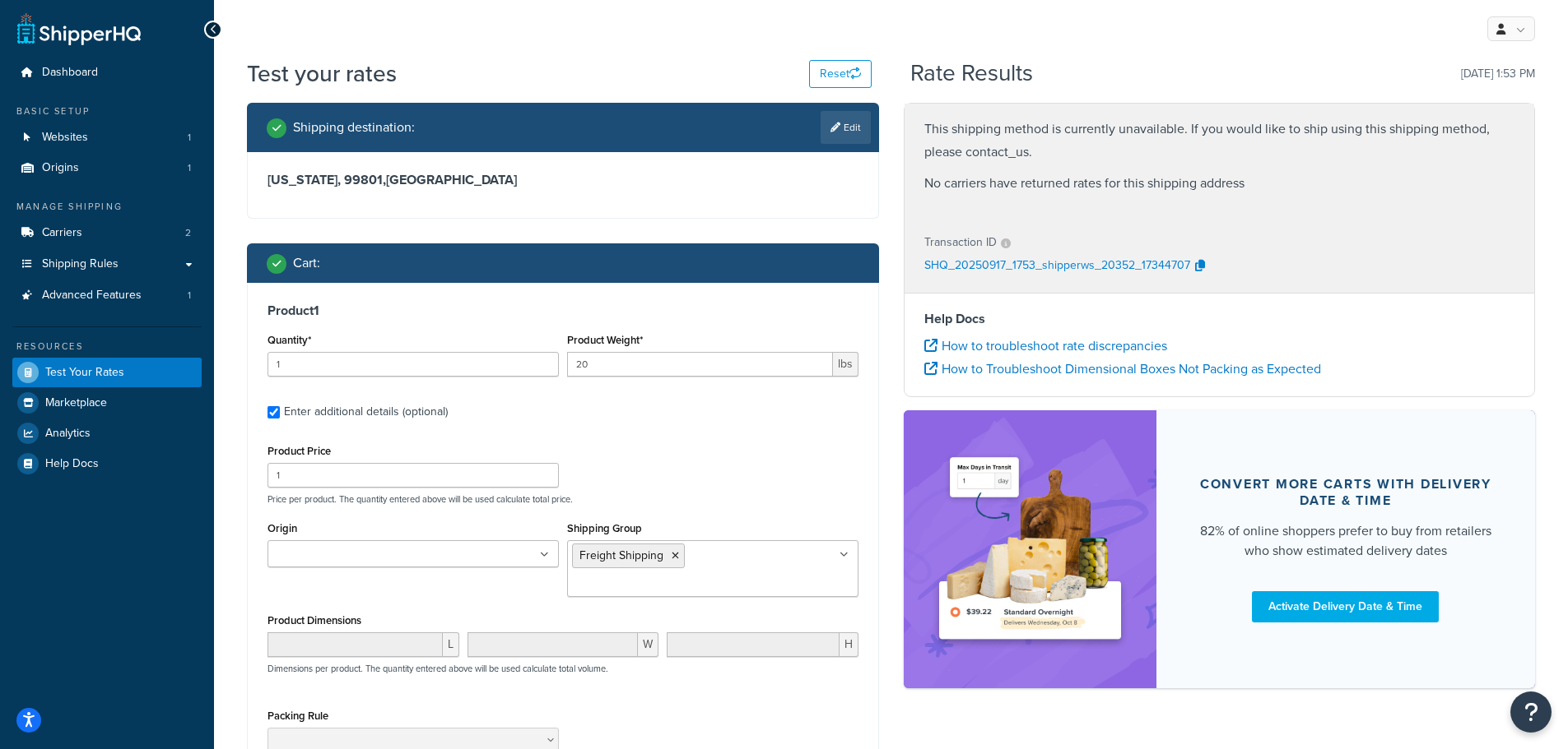
click at [833, 557] on ul "Freight Shipping" at bounding box center [712, 569] width 291 height 57
click at [674, 561] on icon at bounding box center [675, 556] width 8 height 10
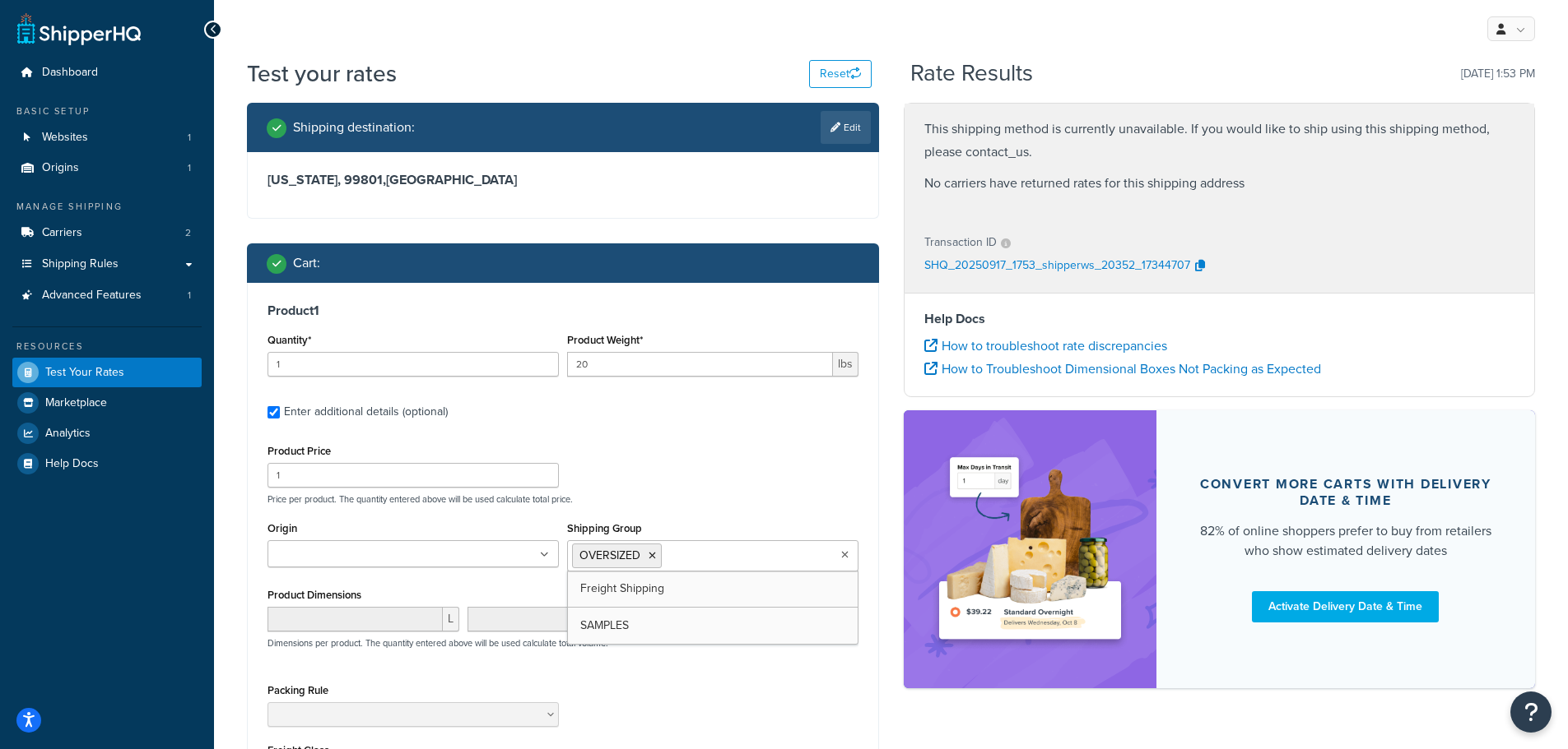
click at [691, 491] on div "Product Price 1 Price per product. The quantity entered above will be used calc…" at bounding box center [563, 473] width 599 height 65
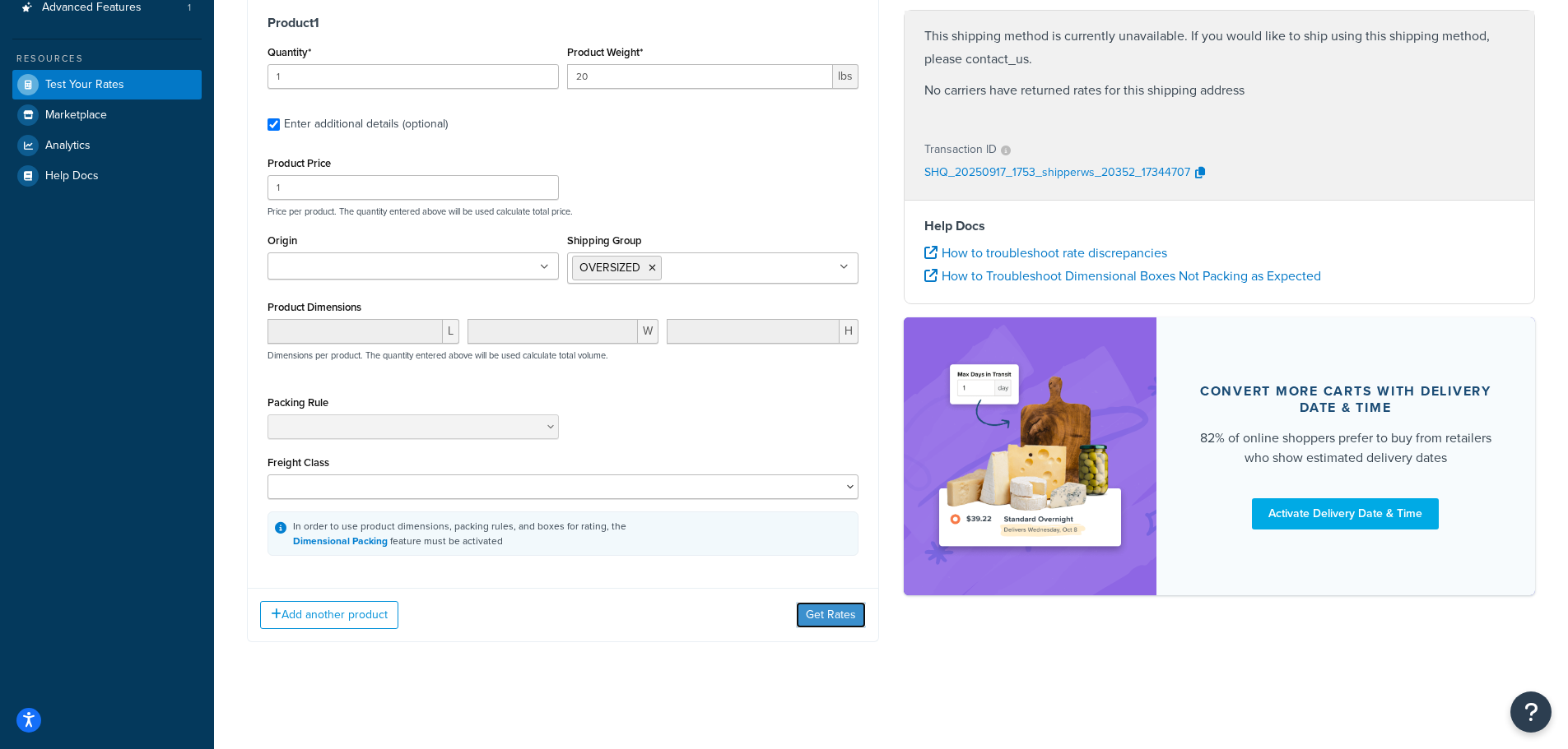
click at [818, 619] on button "Get Rates" at bounding box center [830, 615] width 70 height 27
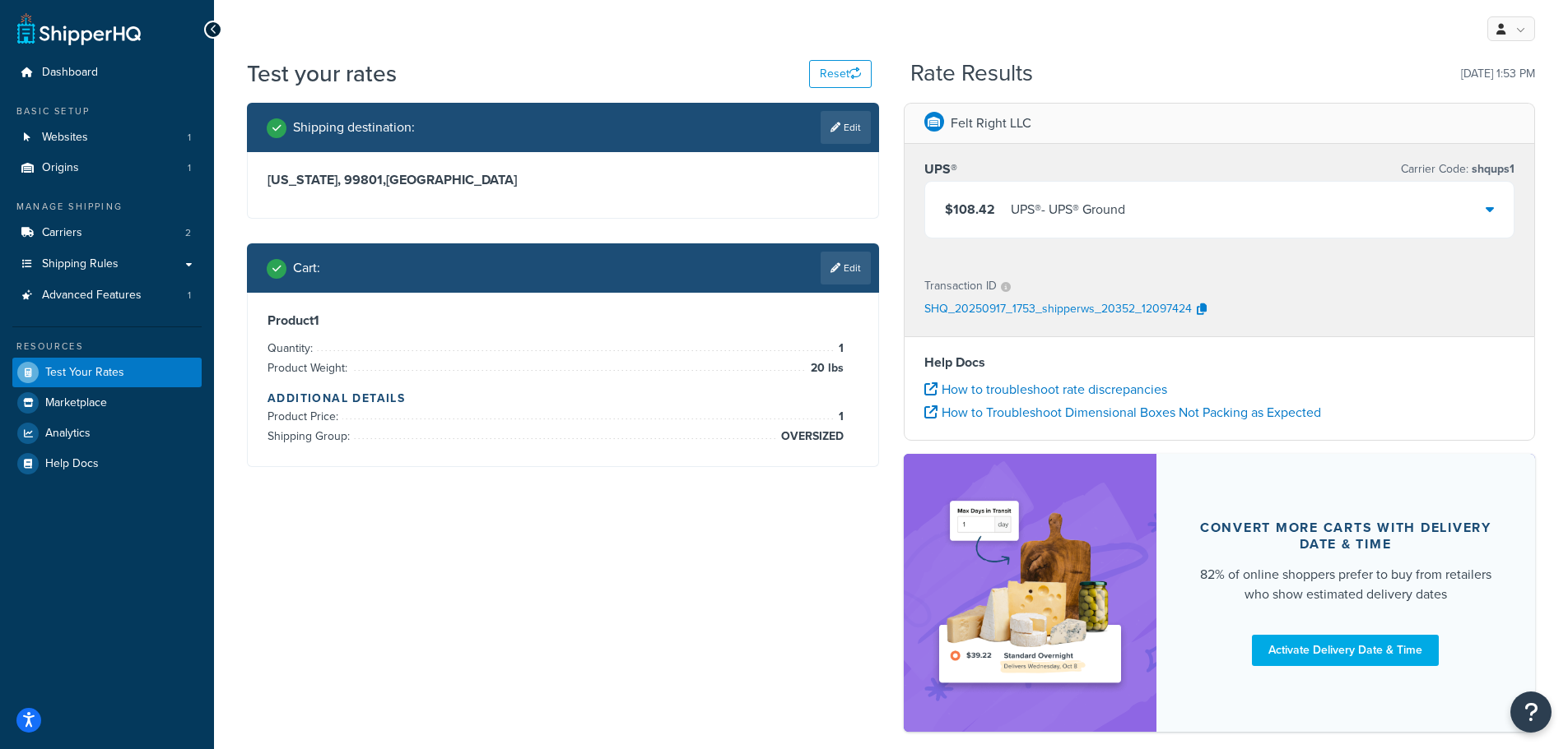
click at [834, 263] on icon at bounding box center [835, 268] width 10 height 10
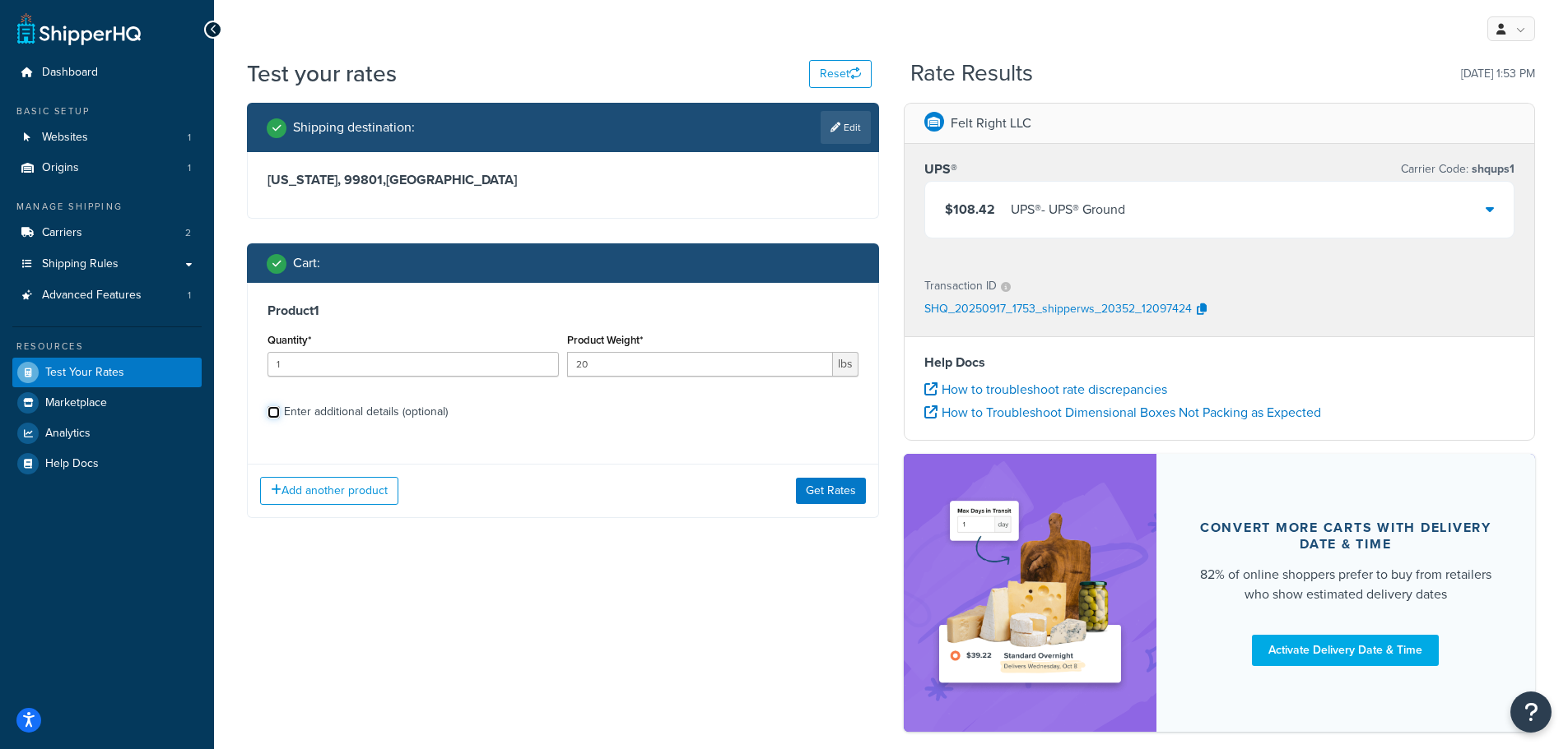
click at [274, 412] on input "Enter additional details (optional)" at bounding box center [274, 412] width 13 height 13
checkbox input "true"
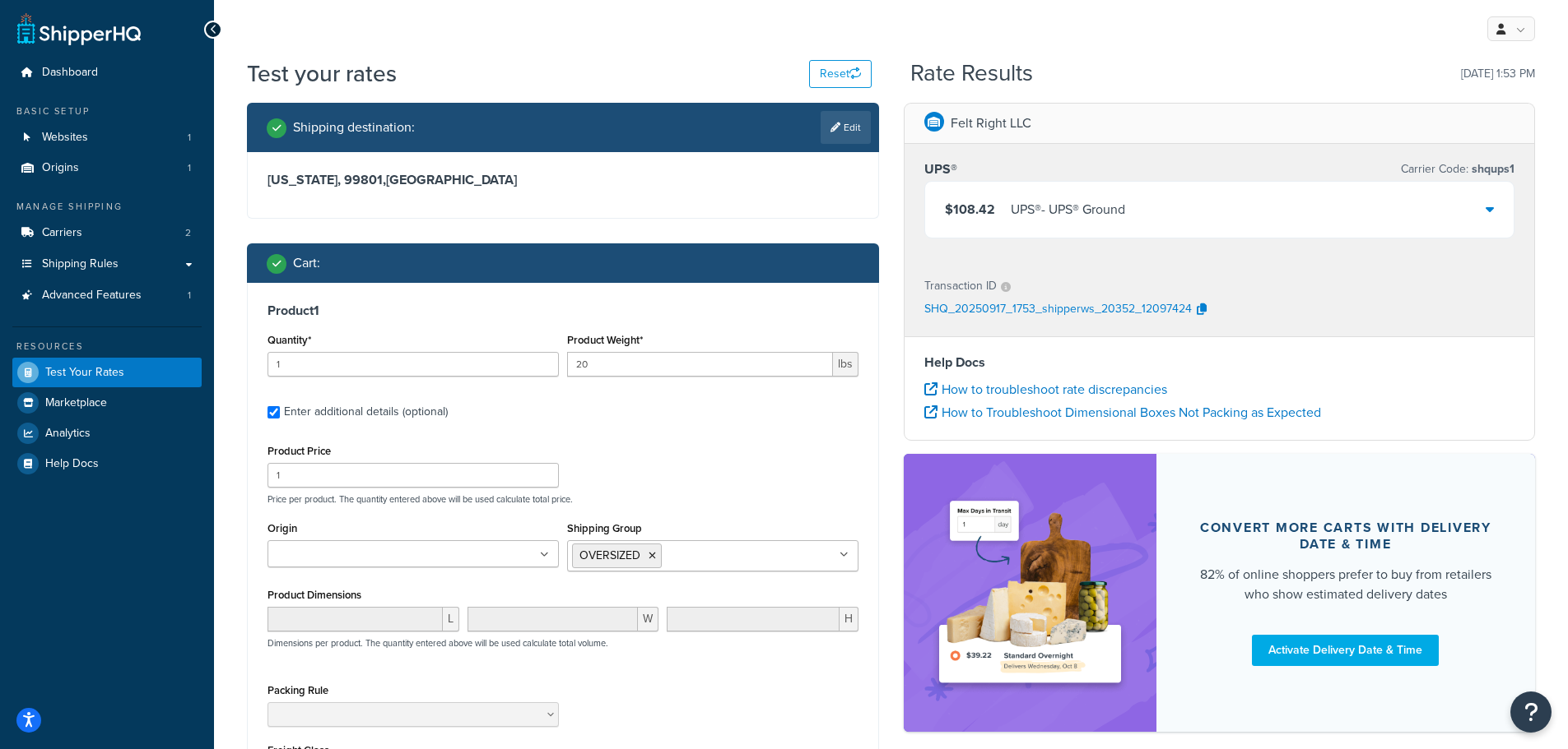
click at [650, 559] on icon at bounding box center [653, 556] width 8 height 10
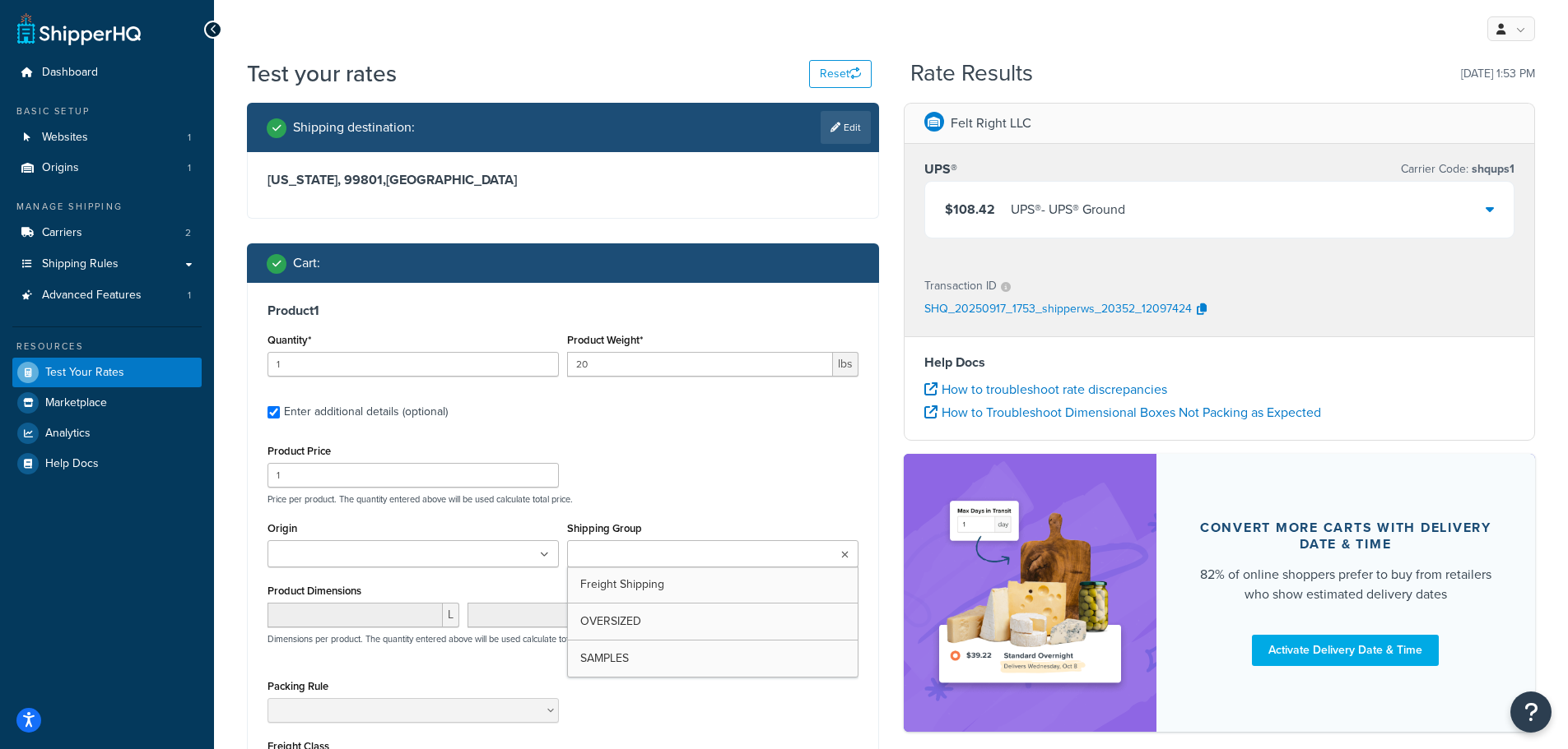
click at [714, 565] on ul at bounding box center [712, 555] width 291 height 28
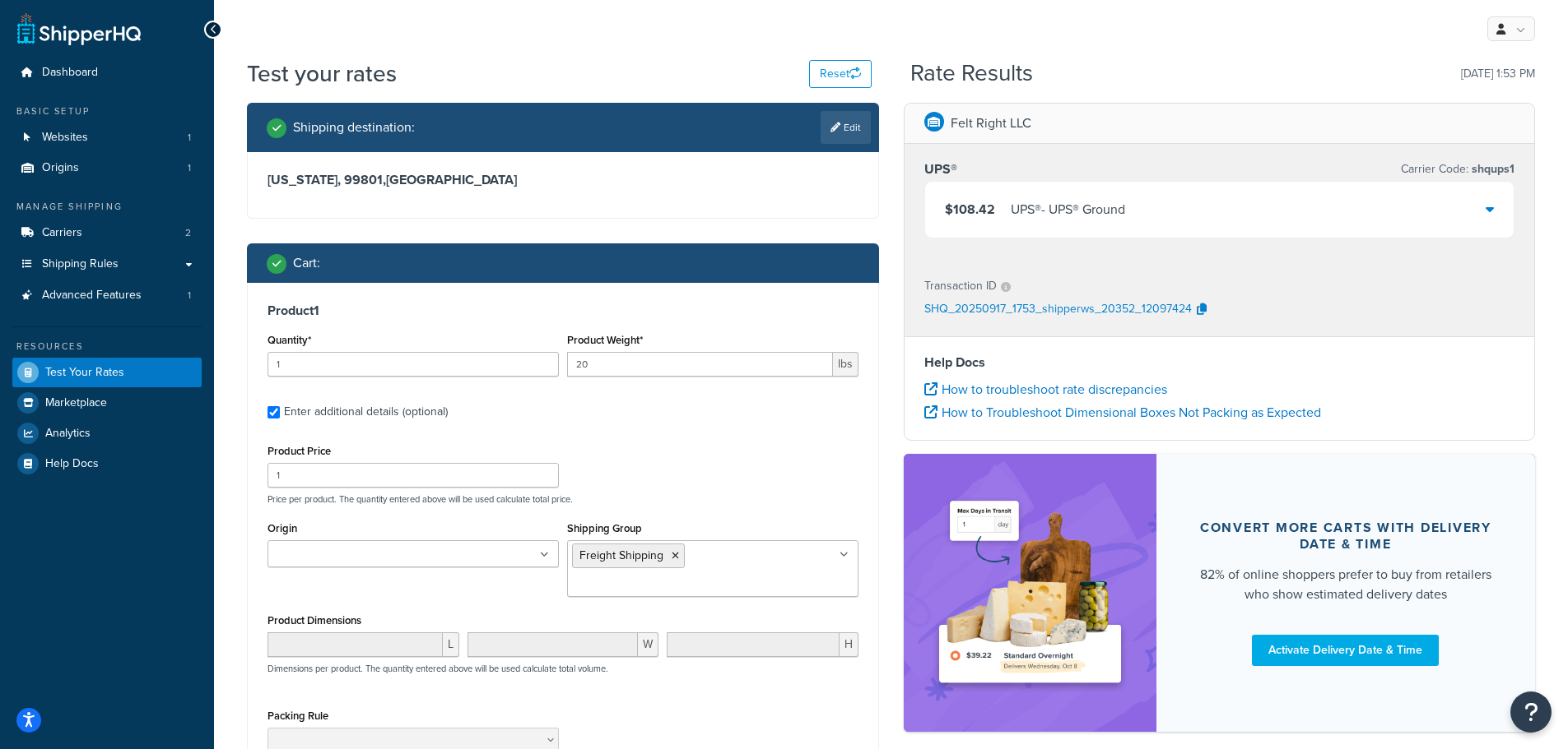
click at [729, 430] on div "Product 1 Quantity* 1 Product Weight* 20 lbs Enter additional details (optional…" at bounding box center [563, 574] width 630 height 582
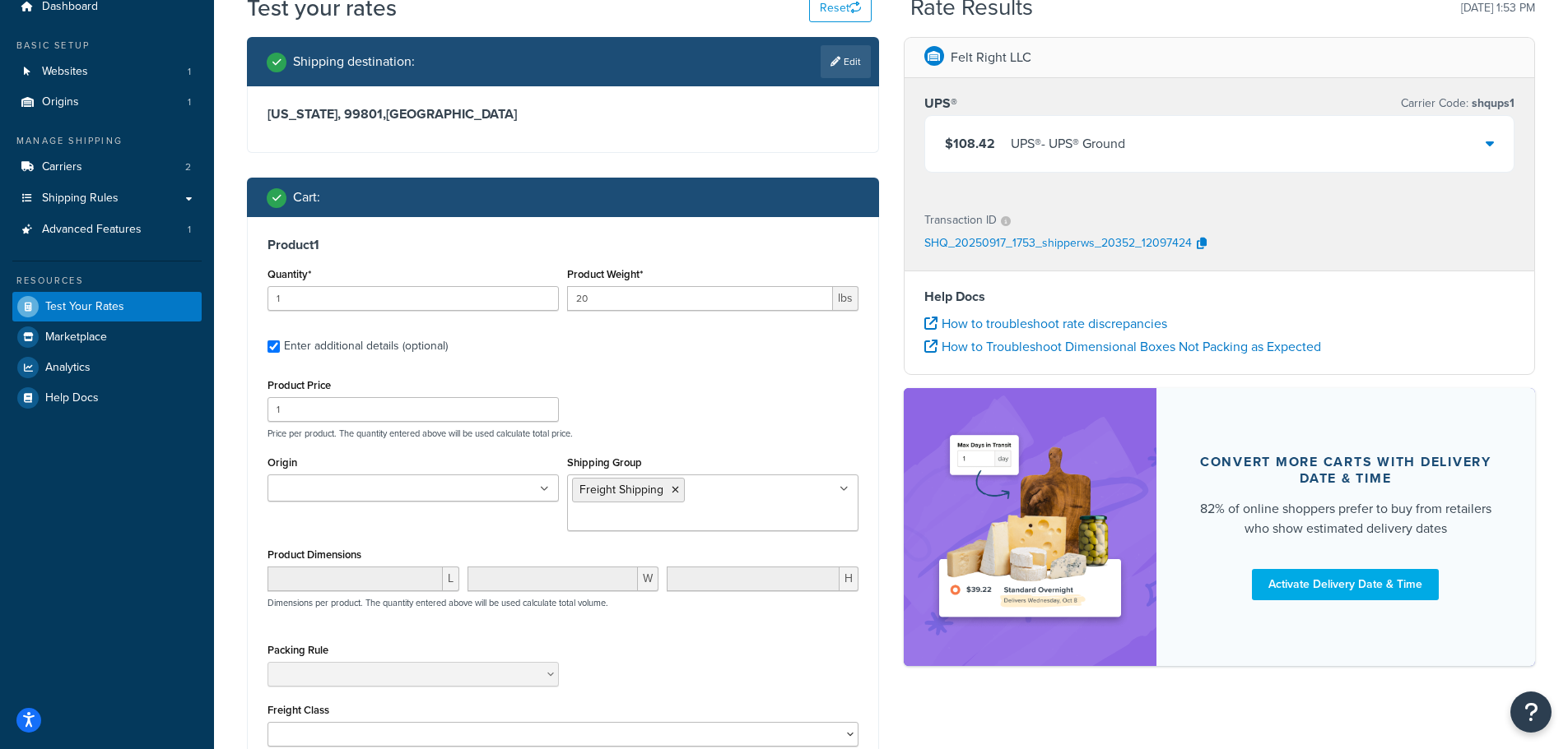
scroll to position [247, 0]
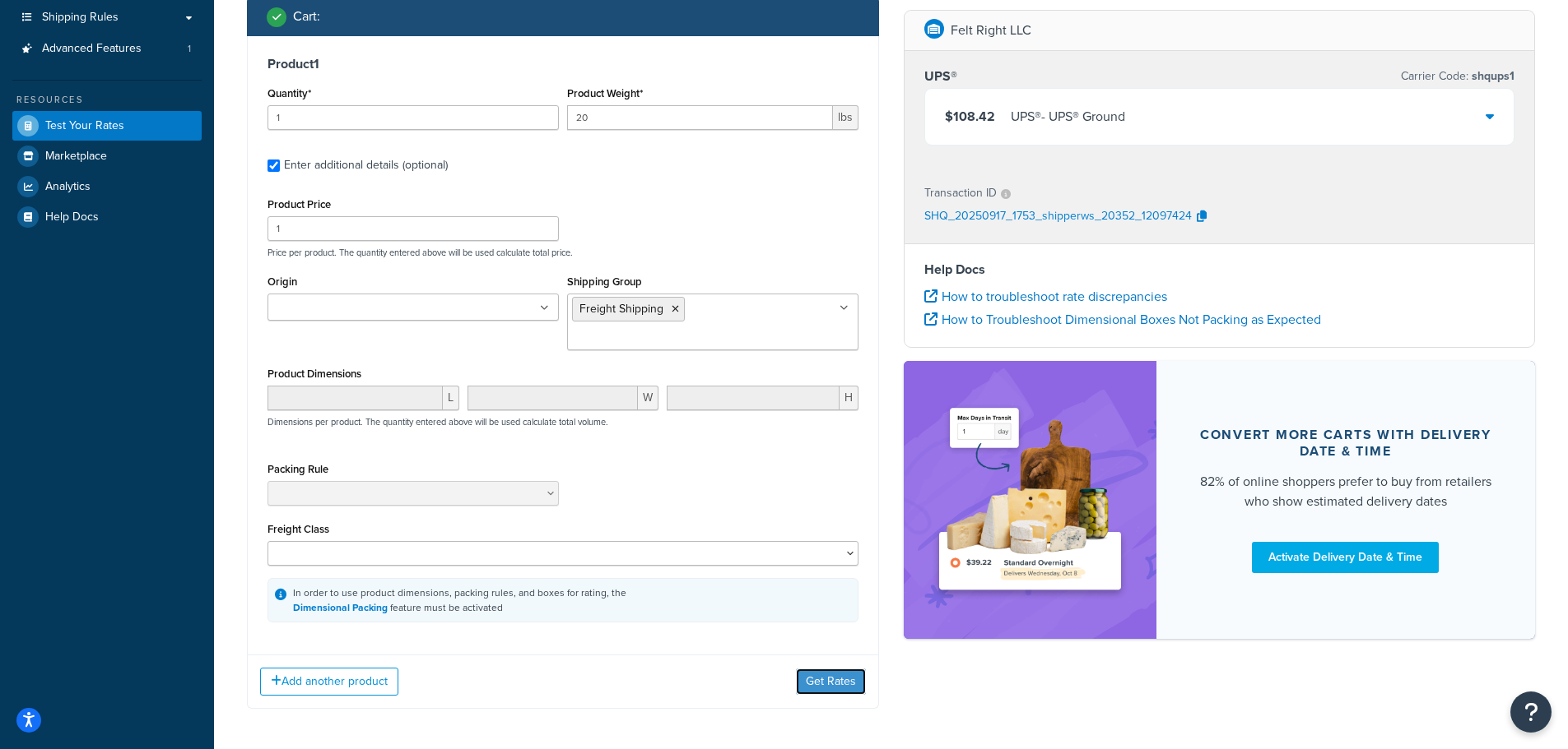
click at [823, 669] on button "Get Rates" at bounding box center [830, 682] width 70 height 27
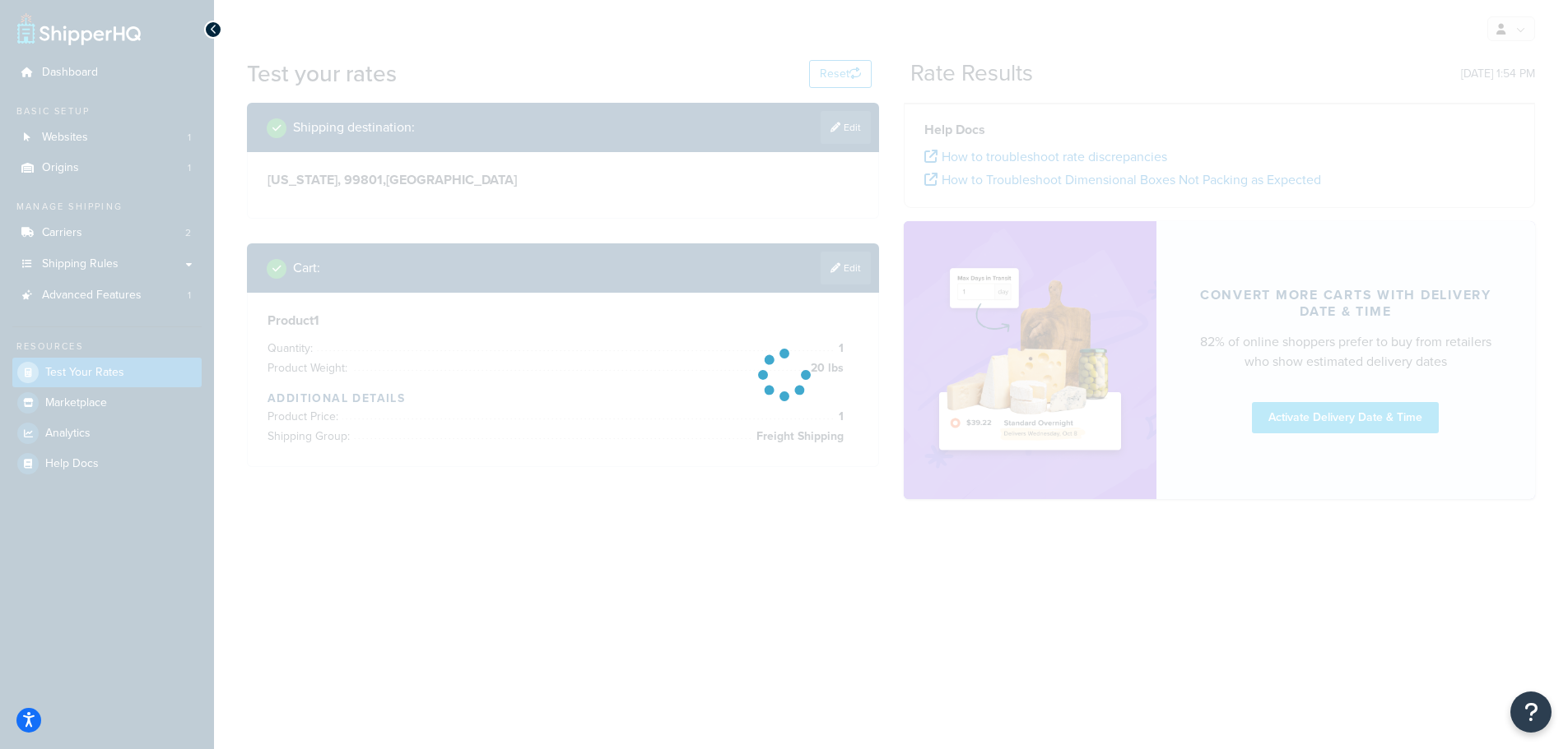
scroll to position [0, 0]
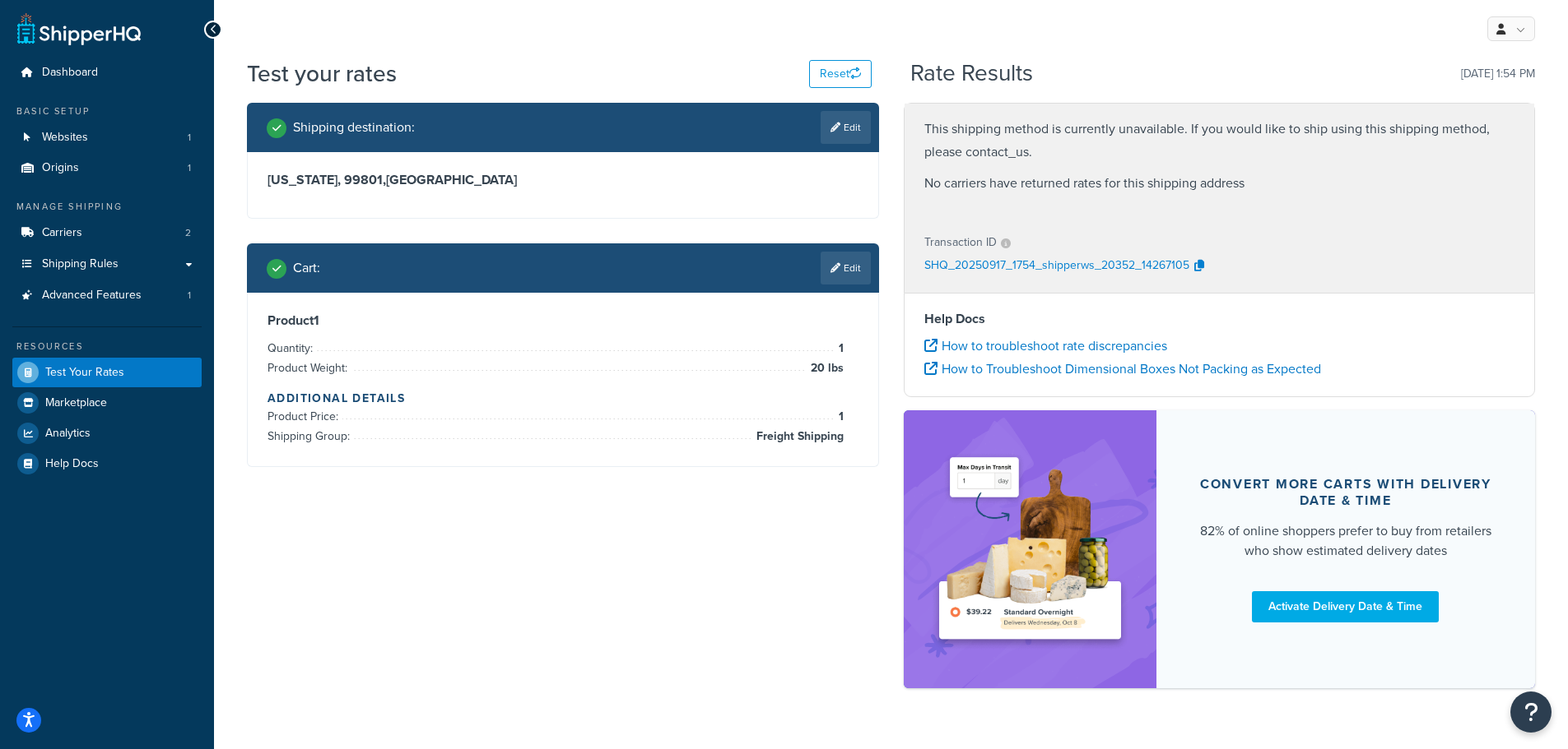
click at [851, 121] on link "Edit" at bounding box center [845, 127] width 50 height 33
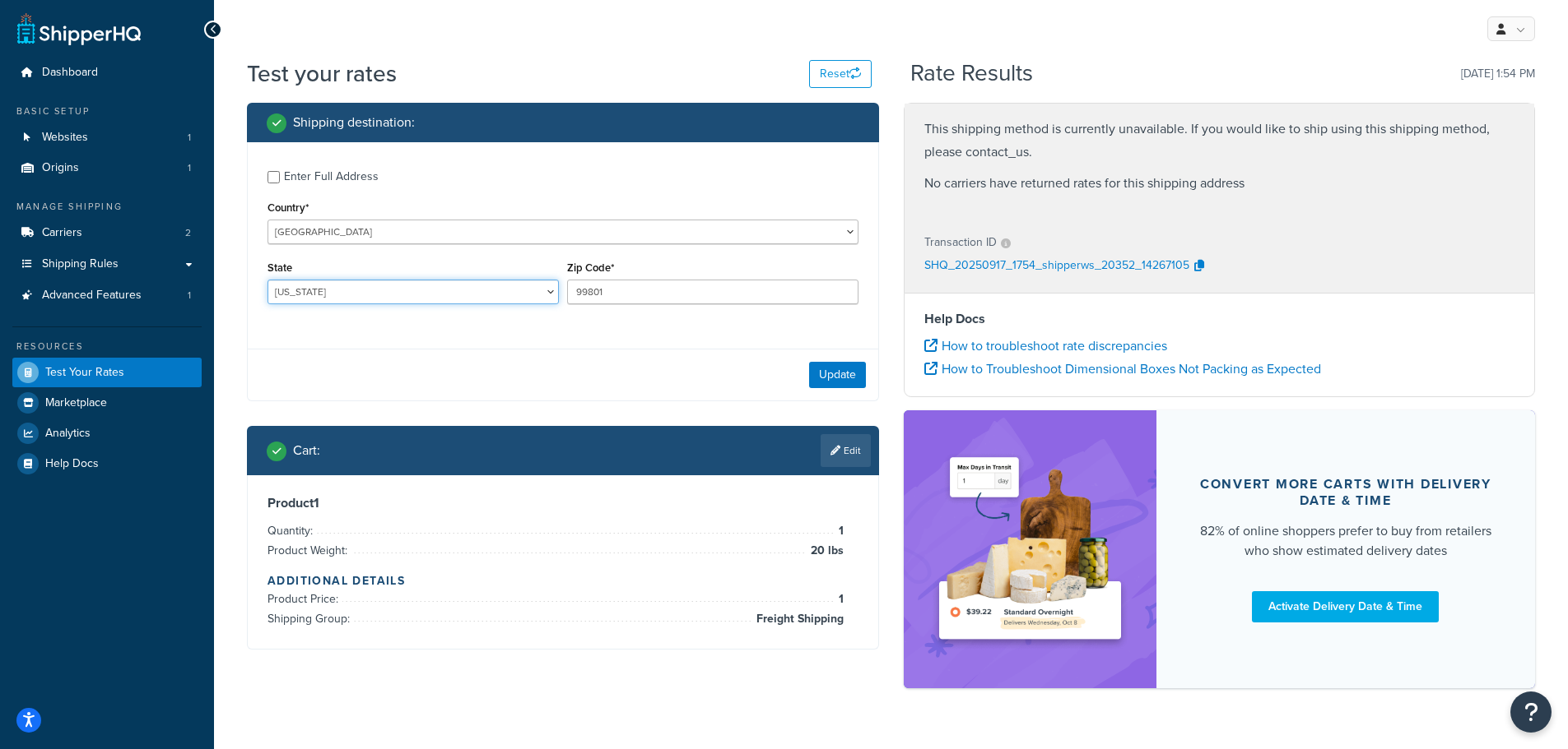
click at [413, 294] on select "Alabama Alaska American Samoa Arizona Arkansas Armed Forces Americas Armed Forc…" at bounding box center [413, 291] width 291 height 25
select select "ID"
click at [268, 280] on select "Alabama Alaska American Samoa Arizona Arkansas Armed Forces Americas Armed Forc…" at bounding box center [413, 291] width 291 height 25
drag, startPoint x: 665, startPoint y: 298, endPoint x: 524, endPoint y: 243, distance: 151.3
click at [520, 285] on div "State Alabama Alaska American Samoa Arizona Arkansas Armed Forces Americas Arme…" at bounding box center [563, 286] width 599 height 60
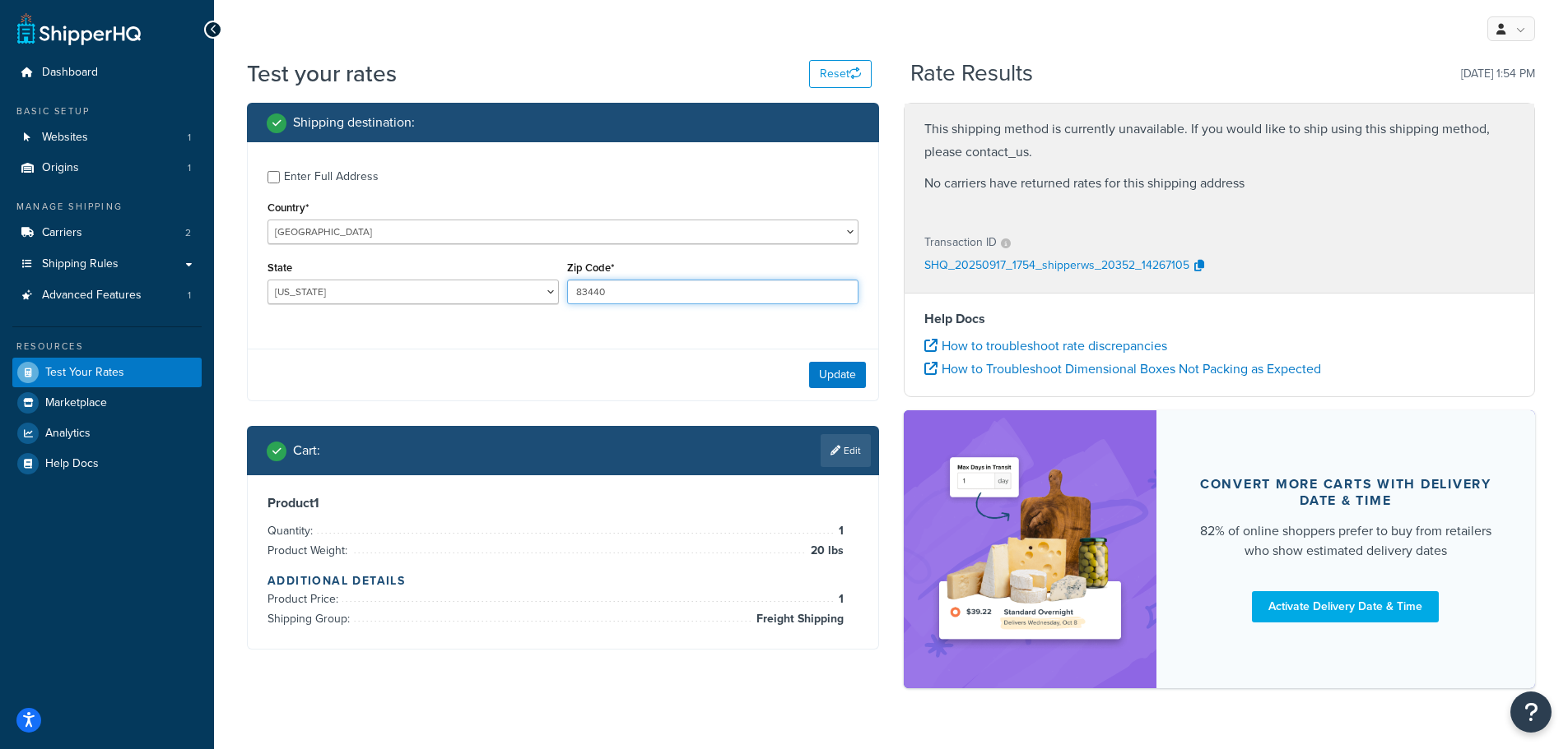
type input "83440"
click at [852, 375] on button "Update" at bounding box center [837, 375] width 57 height 27
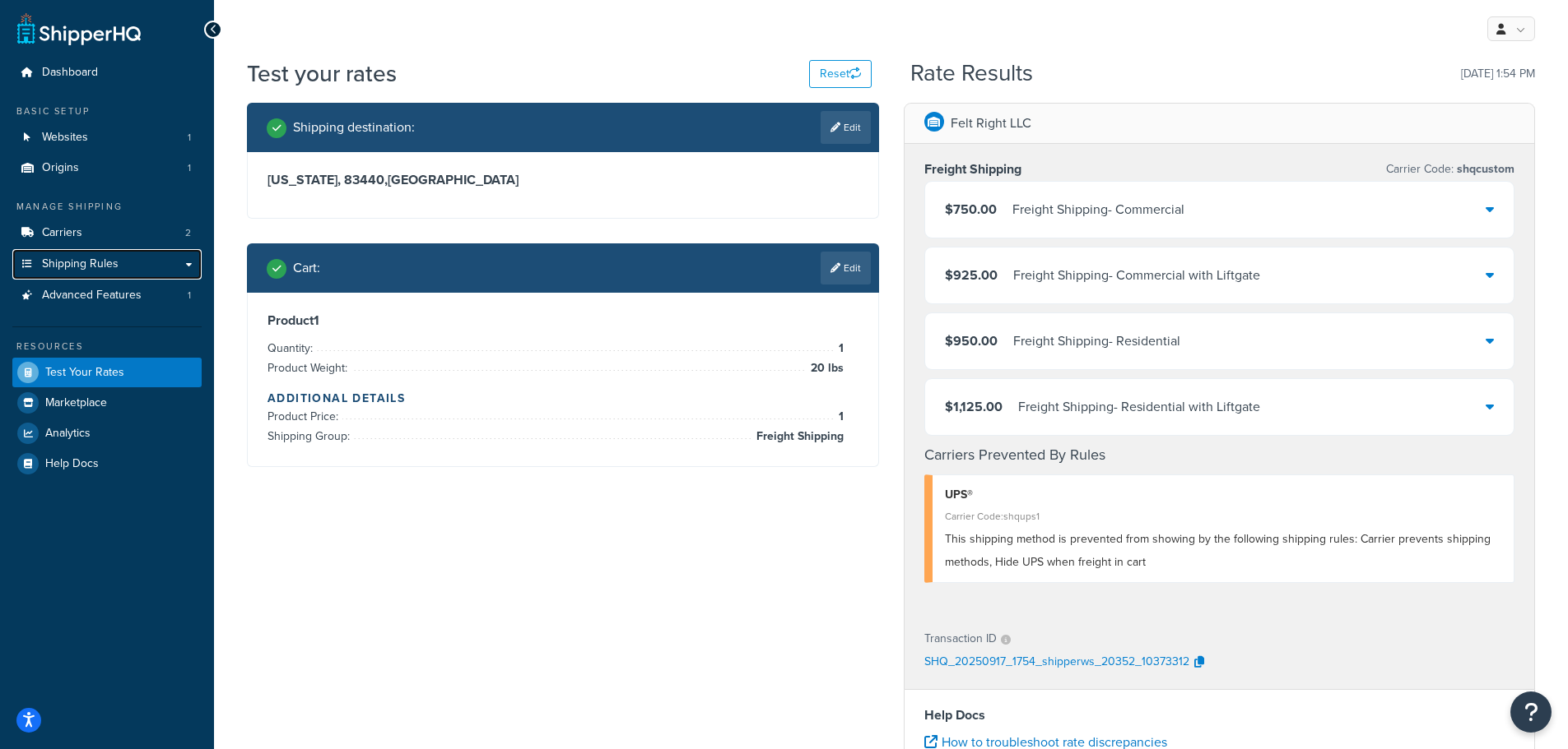
click at [105, 262] on span "Shipping Rules" at bounding box center [81, 264] width 77 height 14
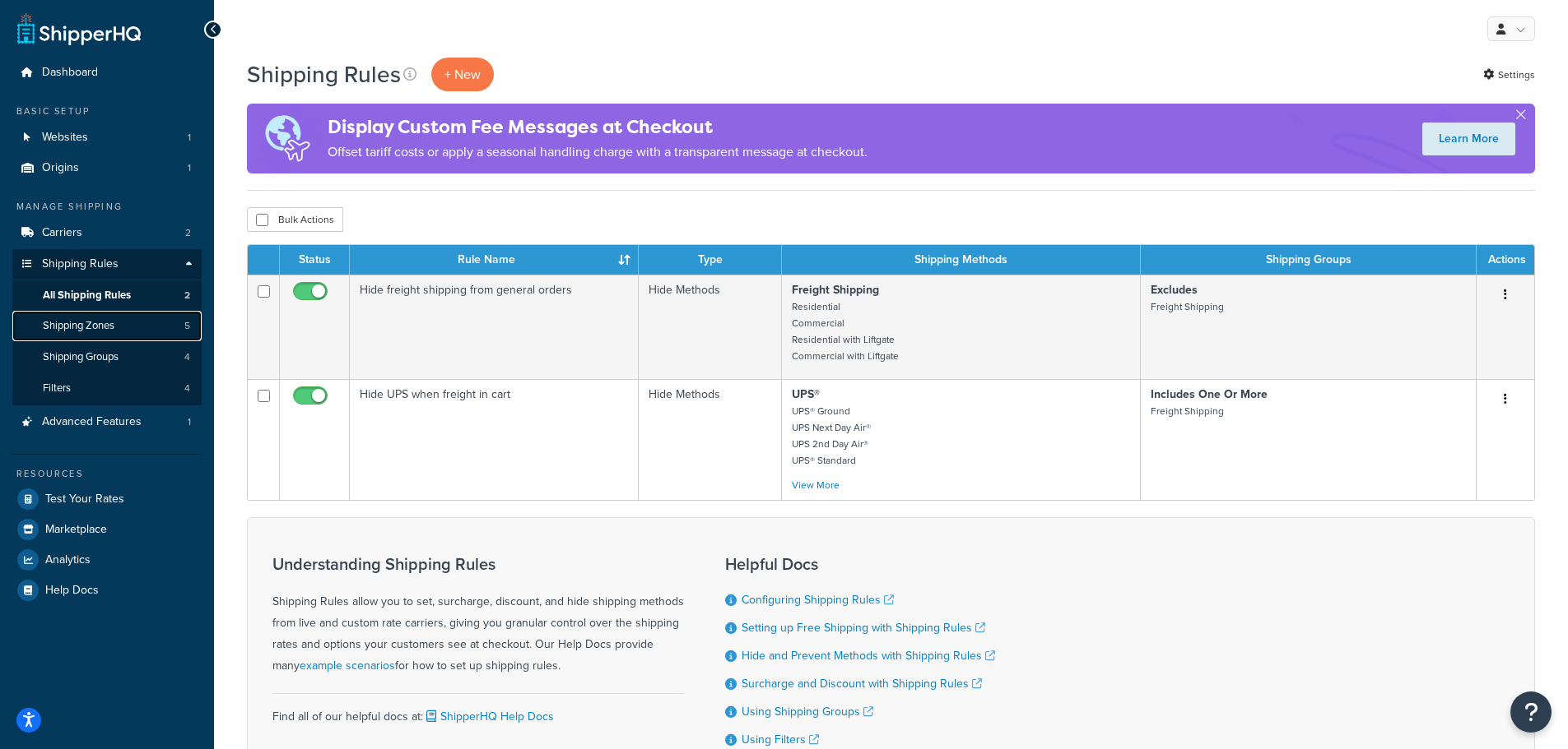
click at [95, 330] on span "Shipping Zones" at bounding box center [78, 326] width 72 height 14
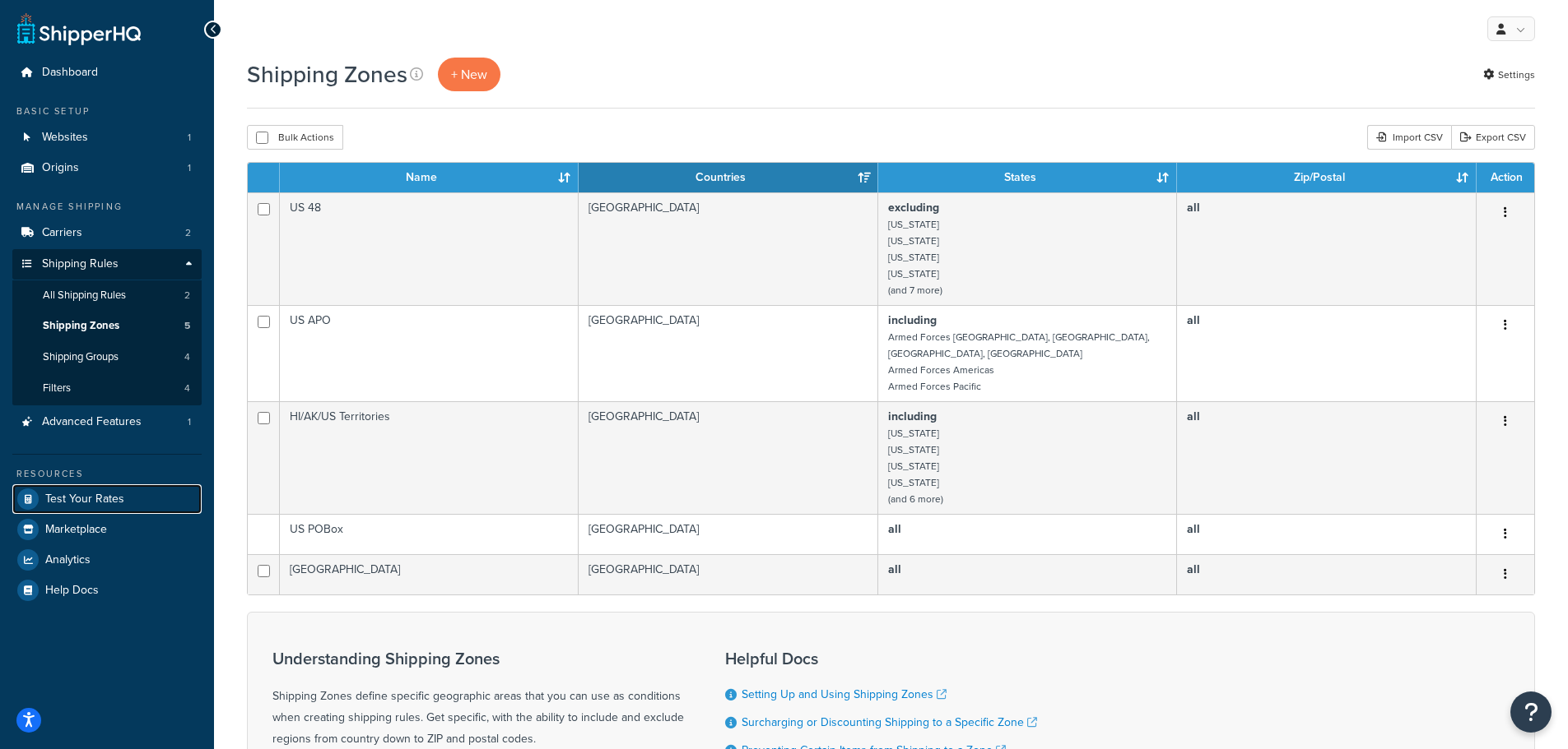
click at [106, 501] on span "Test Your Rates" at bounding box center [85, 499] width 79 height 14
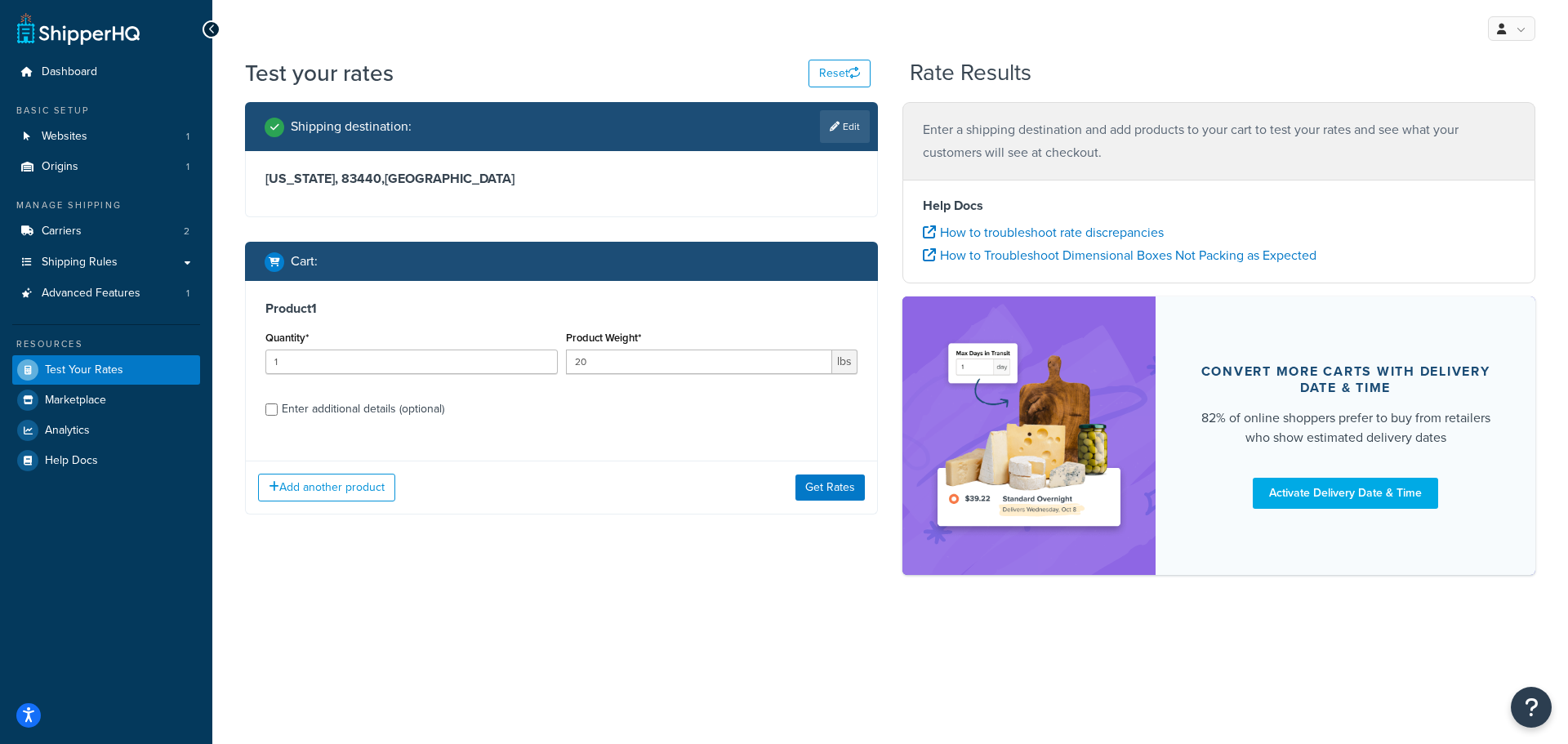
click at [861, 130] on link "Edit" at bounding box center [845, 126] width 50 height 32
select select "ID"
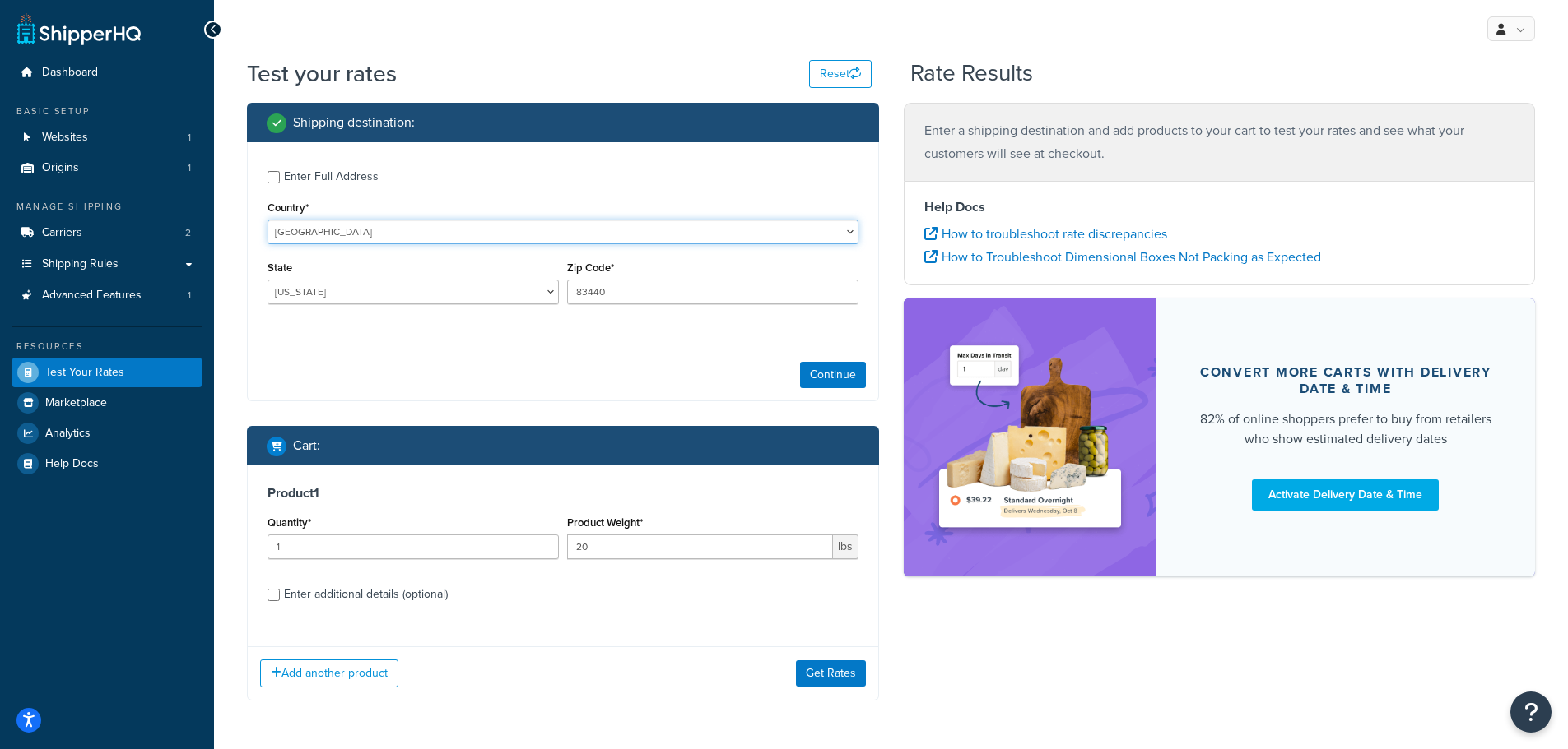
click at [361, 231] on select "[GEOGRAPHIC_DATA] [GEOGRAPHIC_DATA] [GEOGRAPHIC_DATA] [GEOGRAPHIC_DATA] [GEOGRA…" at bounding box center [563, 232] width 590 height 25
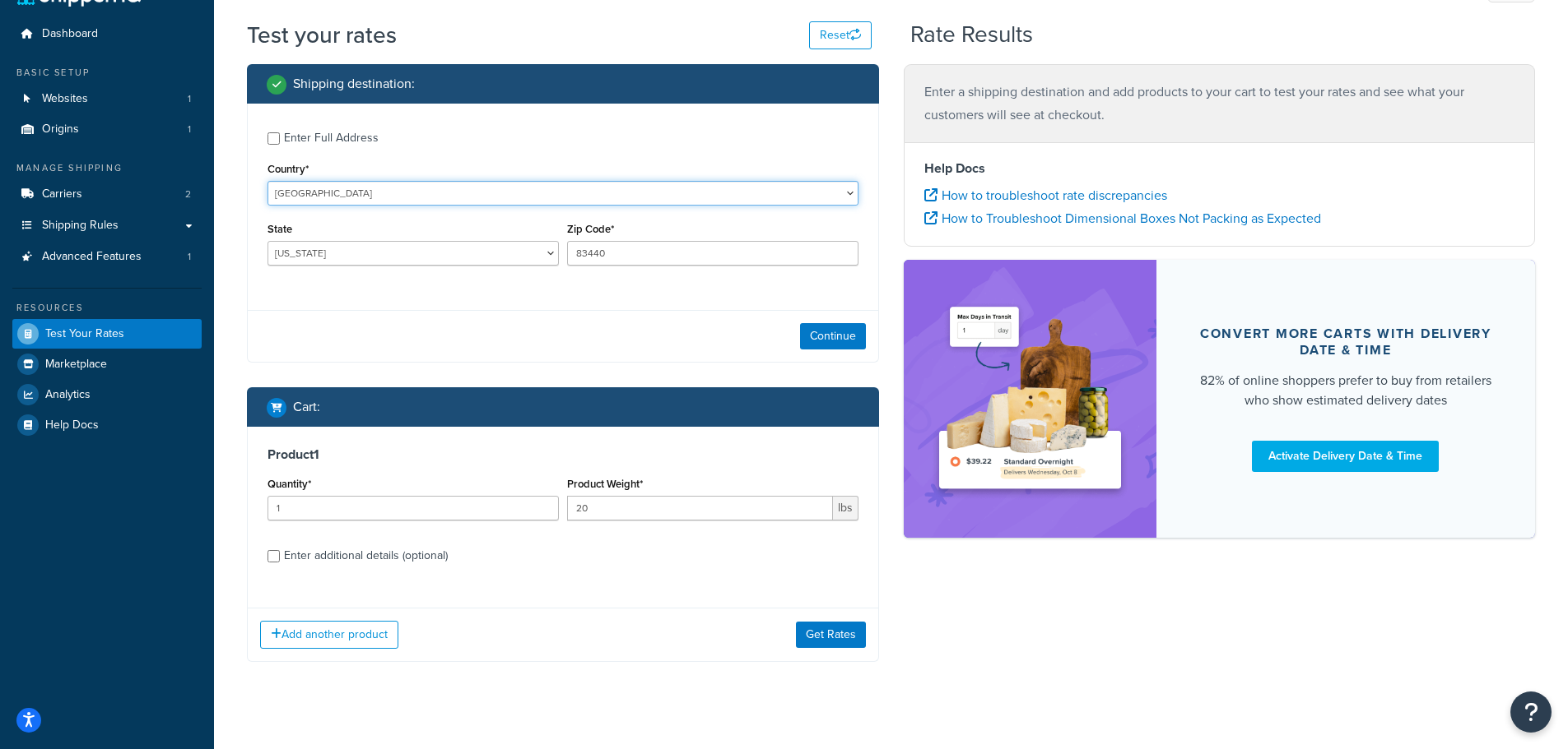
scroll to position [60, 0]
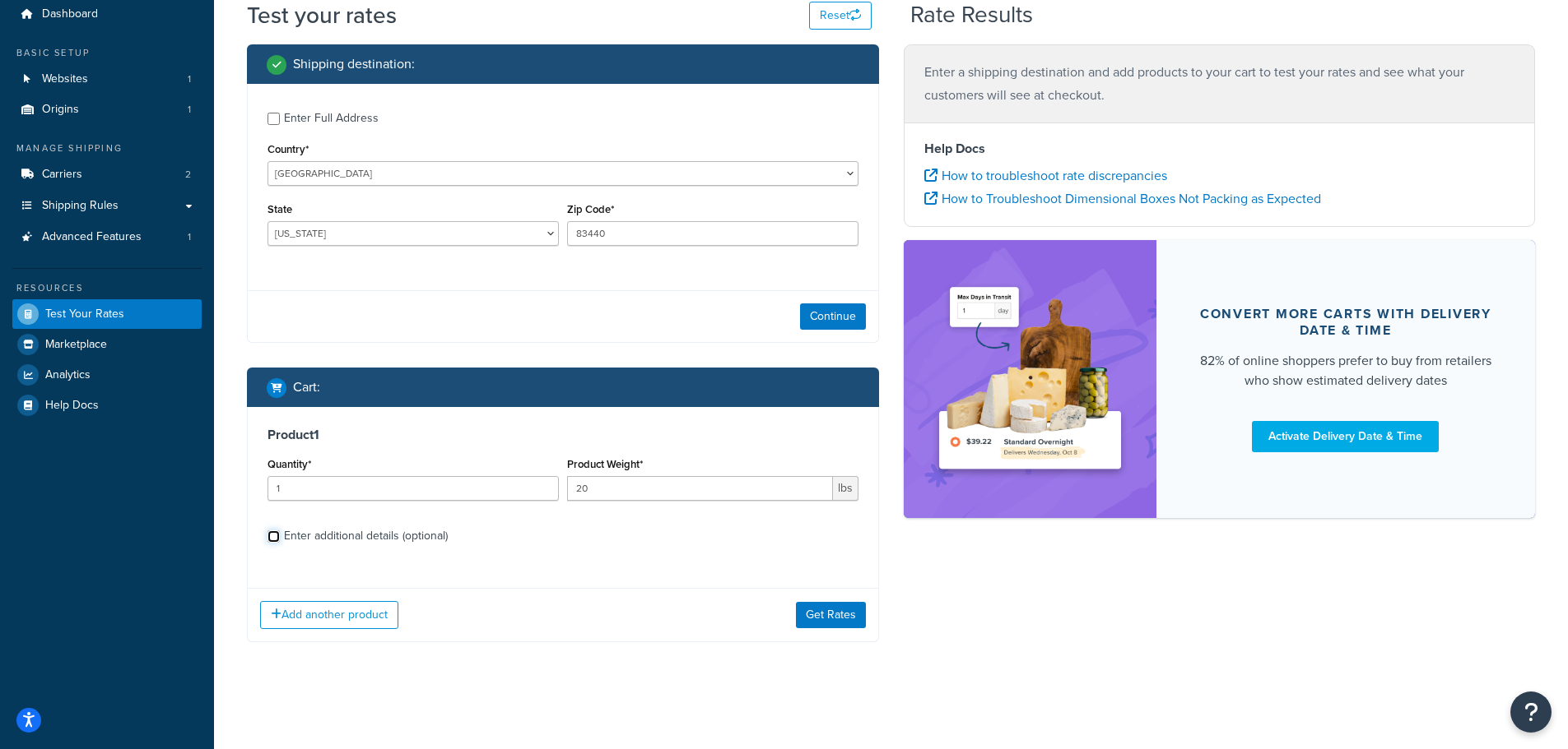
click at [272, 532] on input "Enter additional details (optional)" at bounding box center [274, 537] width 13 height 13
checkbox input "true"
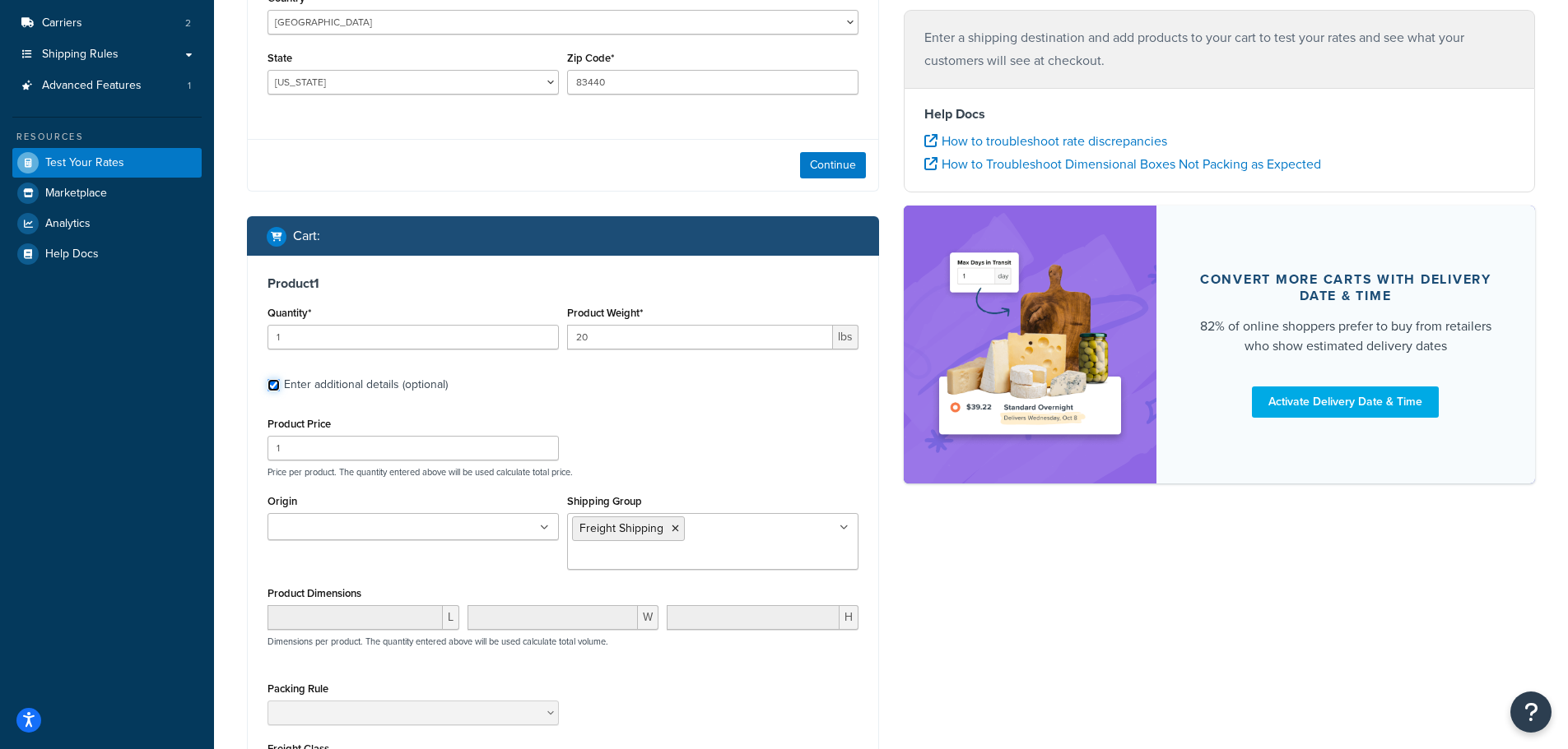
scroll to position [225, 0]
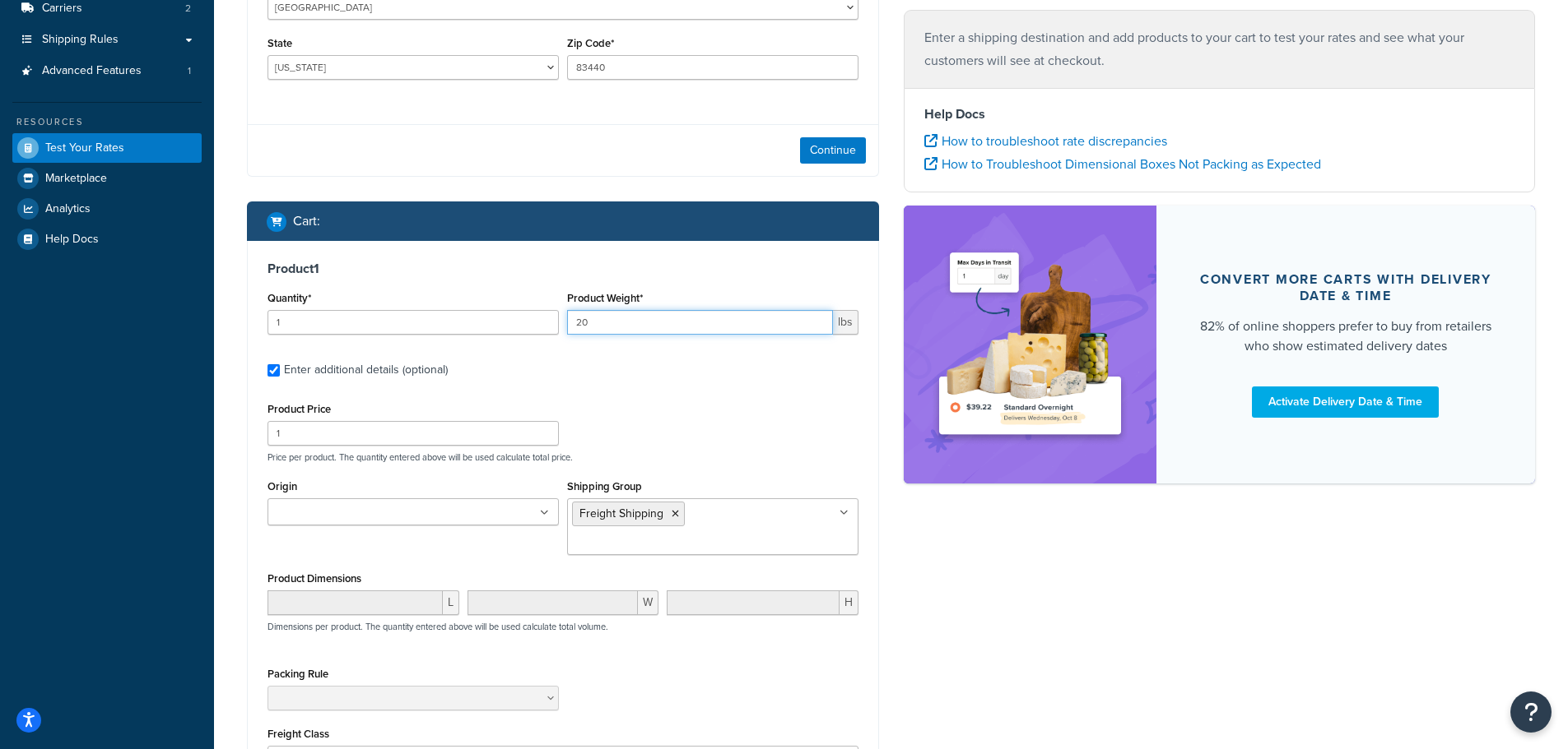
drag, startPoint x: 609, startPoint y: 315, endPoint x: 479, endPoint y: 319, distance: 130.1
click at [482, 320] on div "Quantity* 1 Product Weight* 20 lbs" at bounding box center [563, 317] width 599 height 60
type input "50"
click at [728, 373] on label "Enter additional details (optional)" at bounding box center [572, 368] width 575 height 27
click at [279, 373] on input "Enter additional details (optional)" at bounding box center [274, 370] width 13 height 13
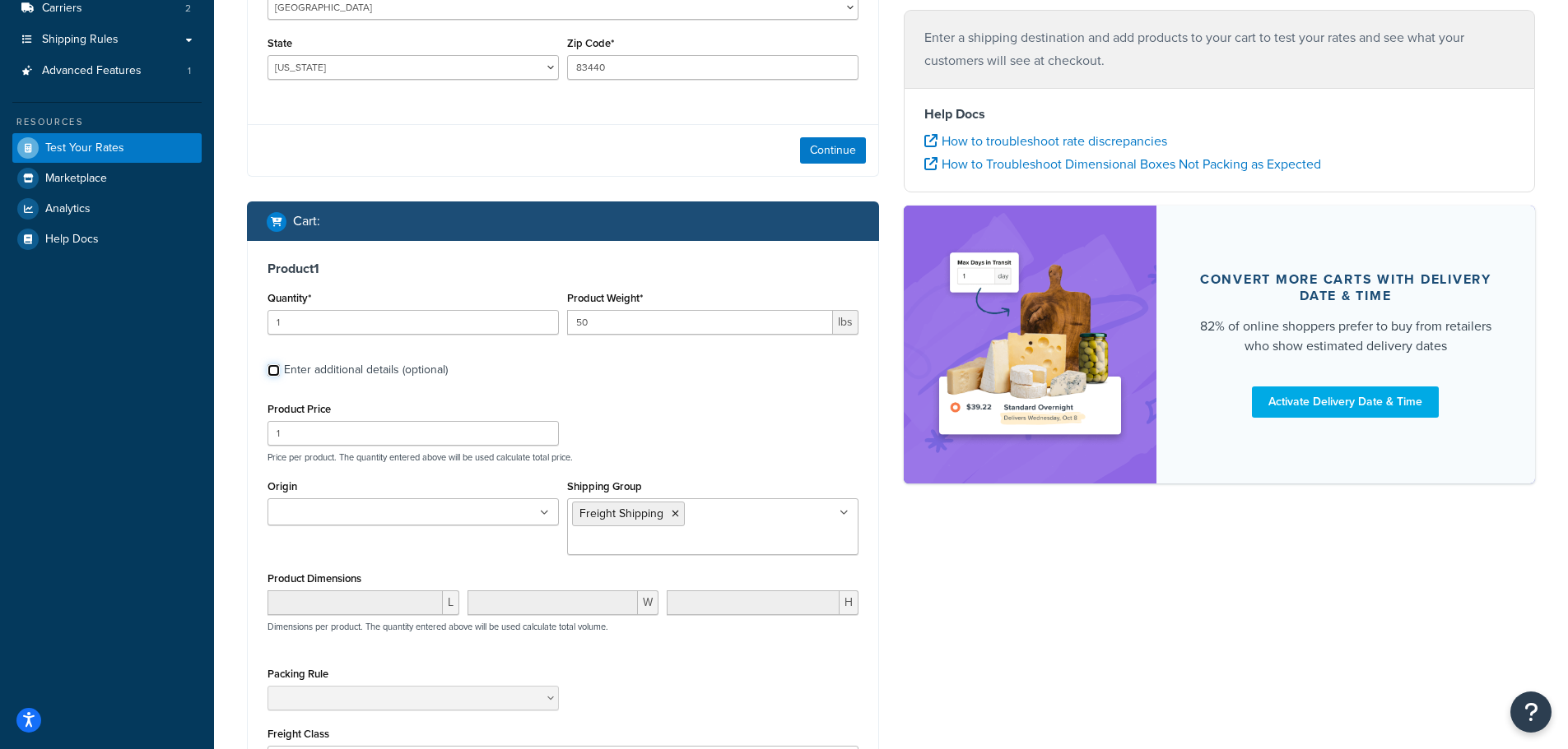
checkbox input "false"
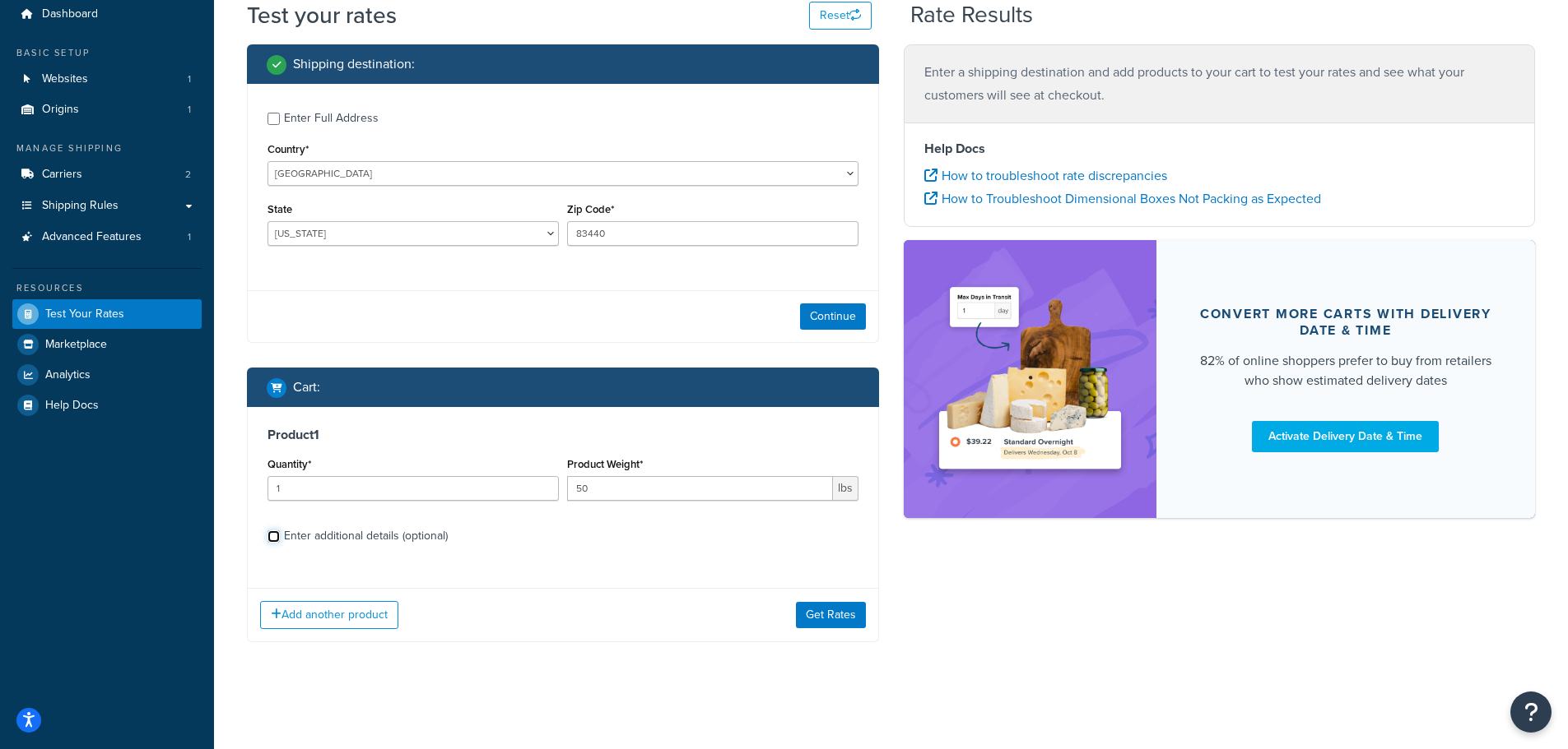
scroll to position [60, 0]
click at [830, 615] on button "Get Rates" at bounding box center [830, 615] width 70 height 27
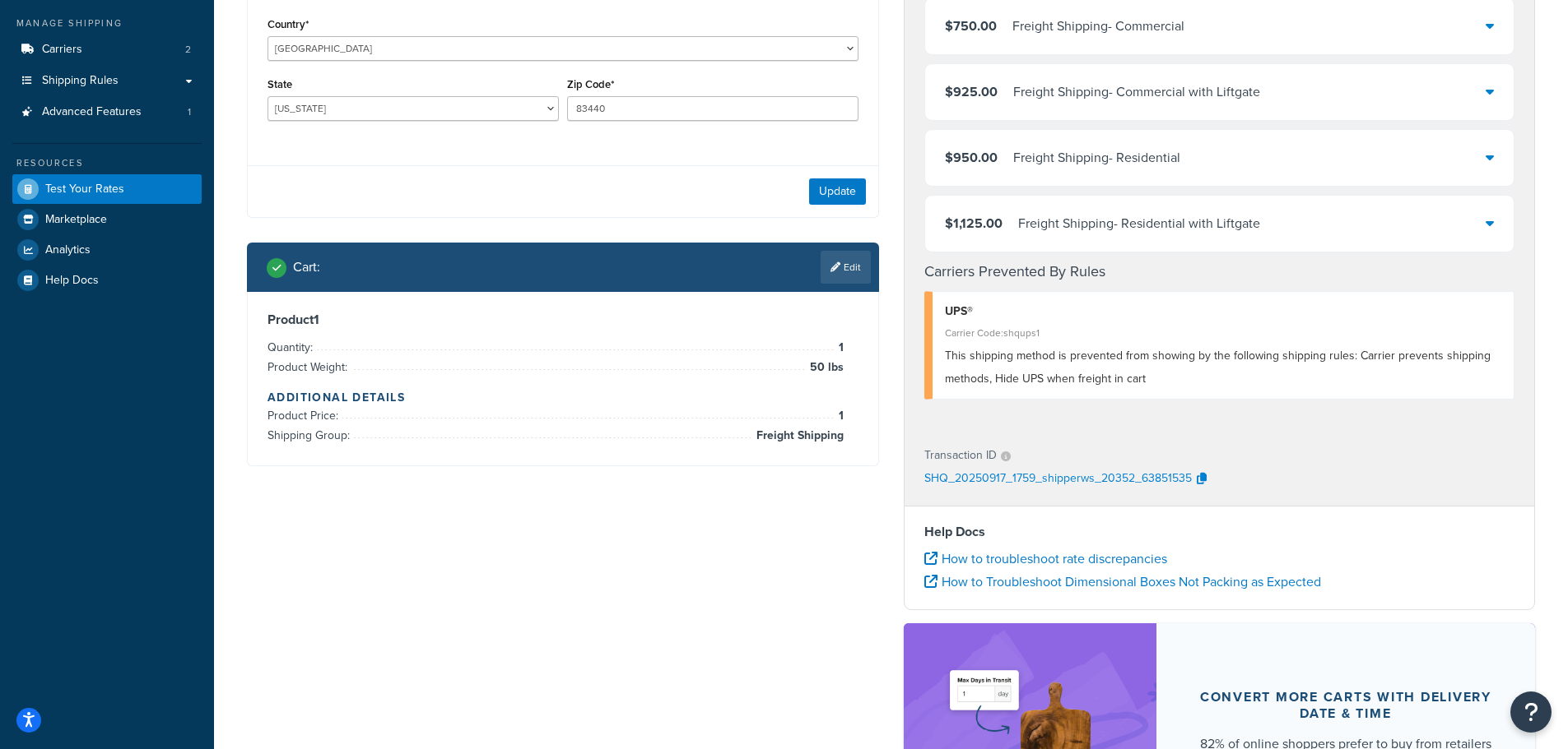
scroll to position [225, 0]
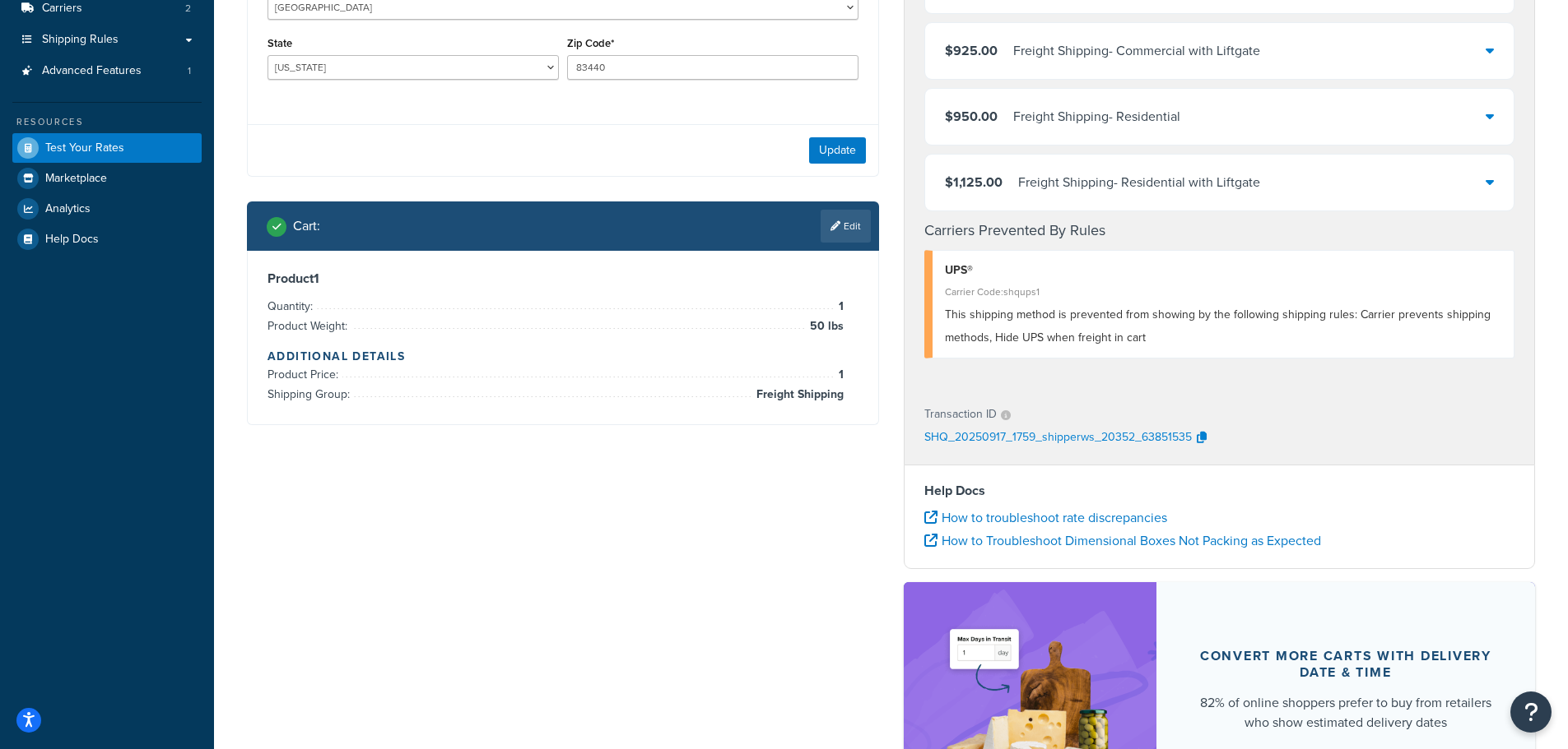
click at [845, 223] on link "Edit" at bounding box center [845, 226] width 50 height 33
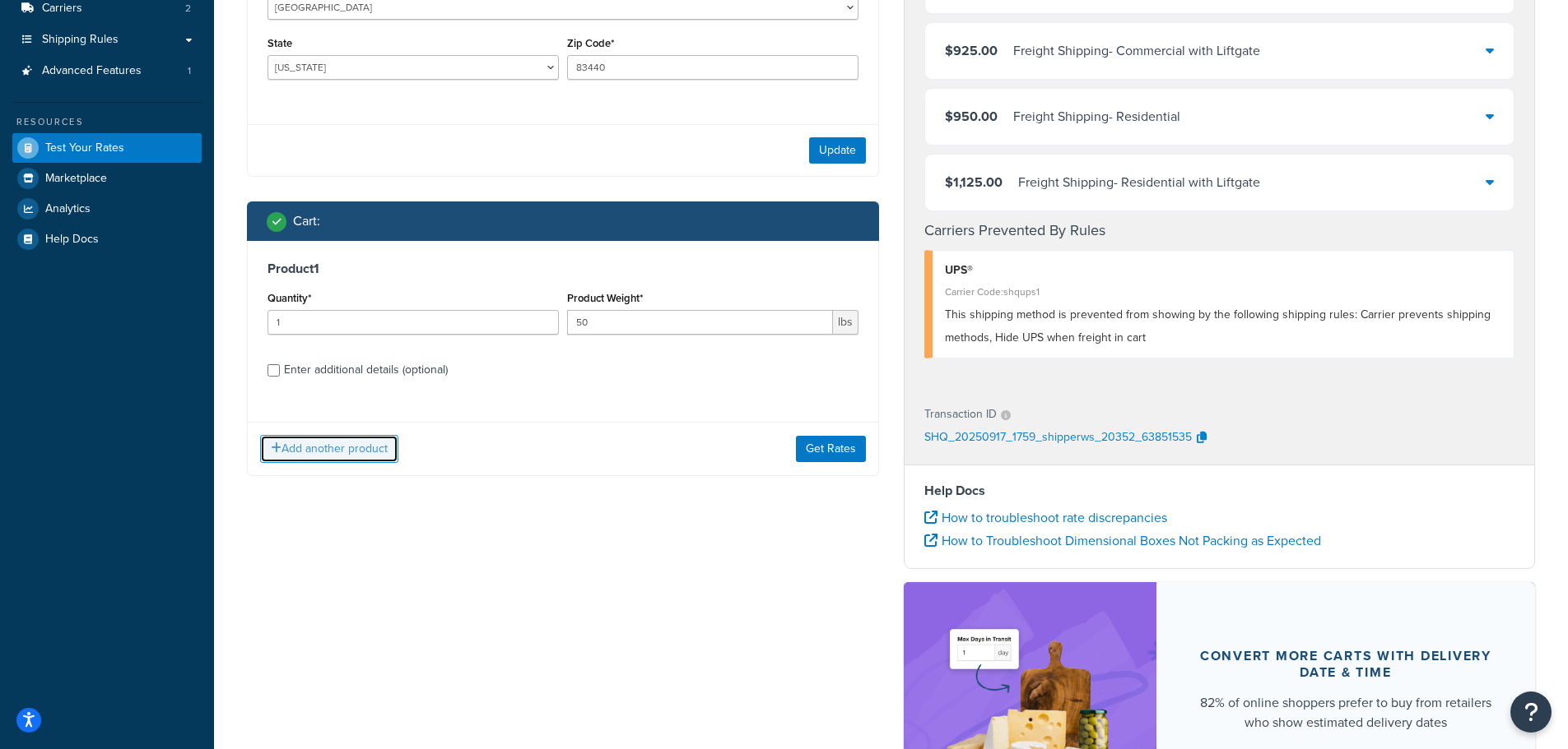
click at [367, 452] on button "Add another product" at bounding box center [329, 449] width 138 height 28
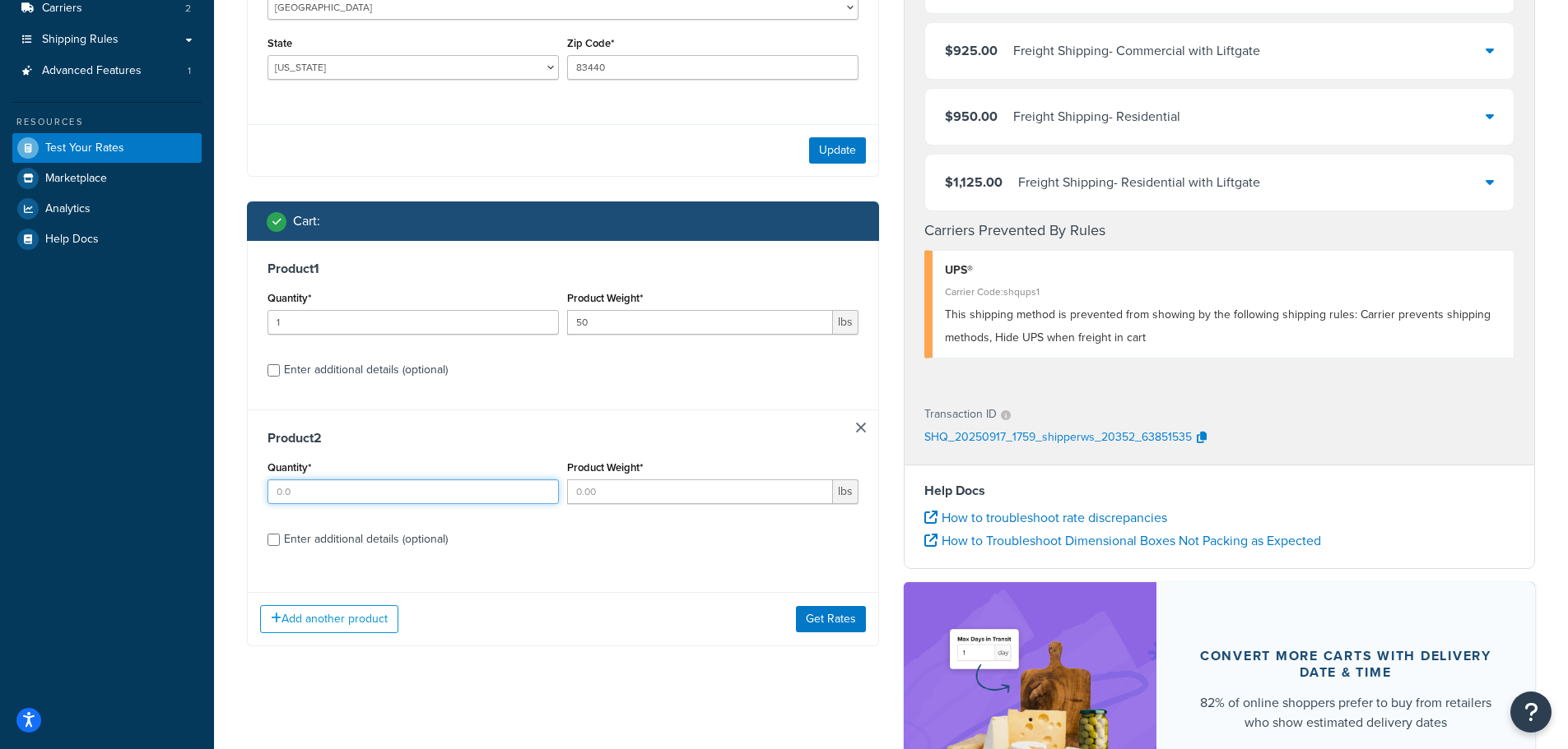
click at [373, 493] on input "Quantity*" at bounding box center [413, 491] width 291 height 25
type input "1"
click at [642, 487] on input "Product Weight*" at bounding box center [699, 491] width 266 height 25
type input "10"
click at [838, 620] on button "Get Rates" at bounding box center [830, 618] width 70 height 27
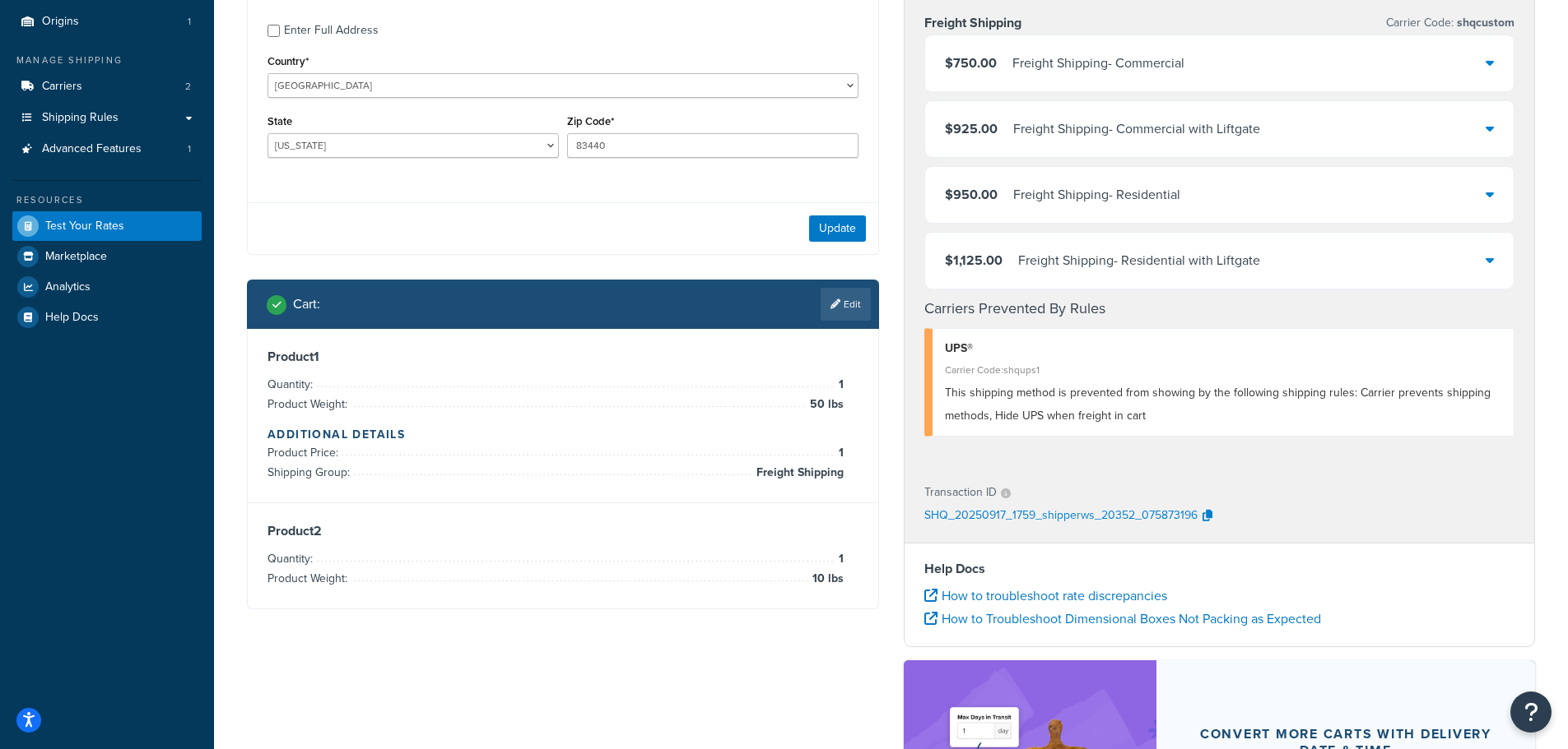
scroll to position [82, 0]
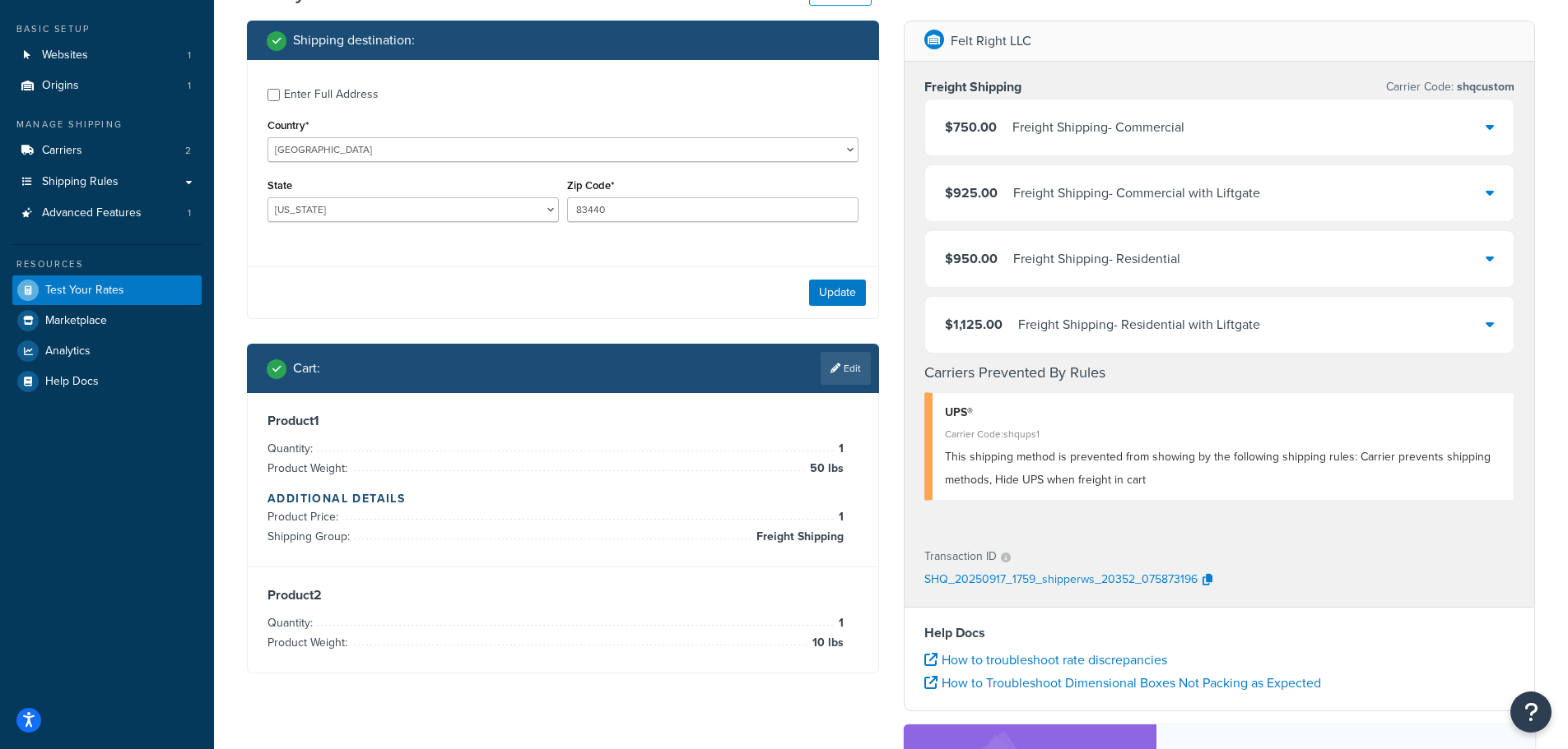
click at [848, 368] on link "Edit" at bounding box center [845, 368] width 50 height 33
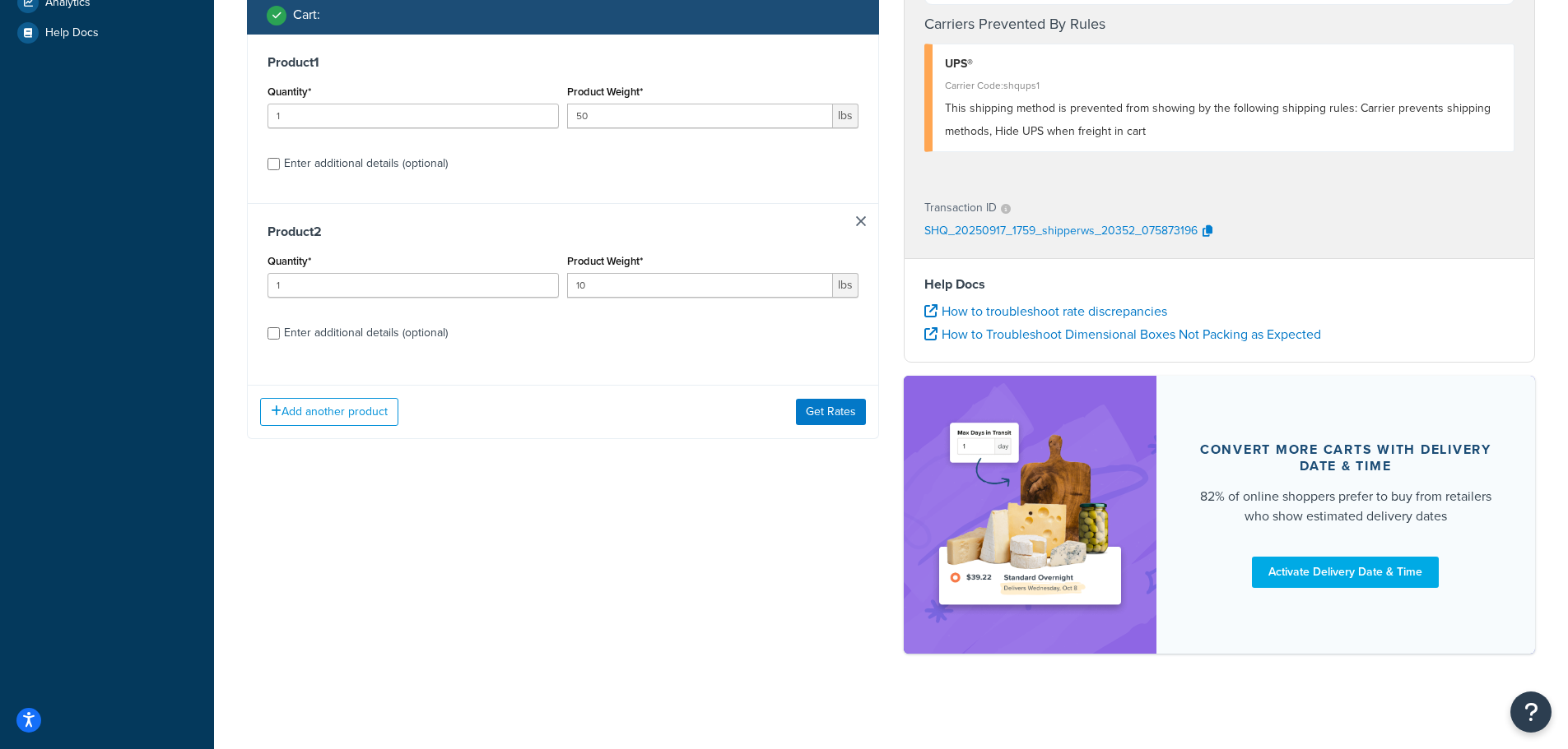
scroll to position [434, 0]
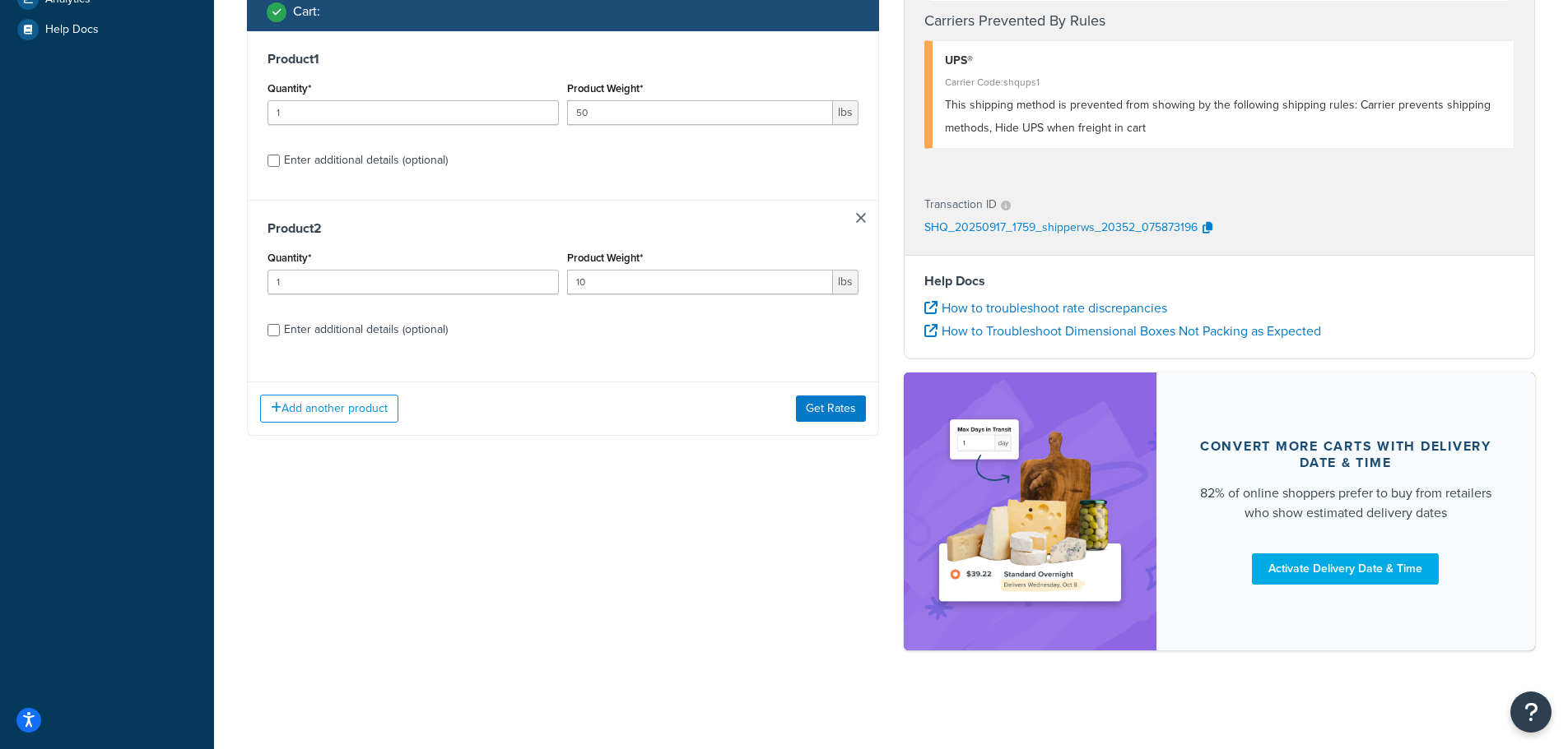
click at [864, 217] on link at bounding box center [861, 218] width 10 height 10
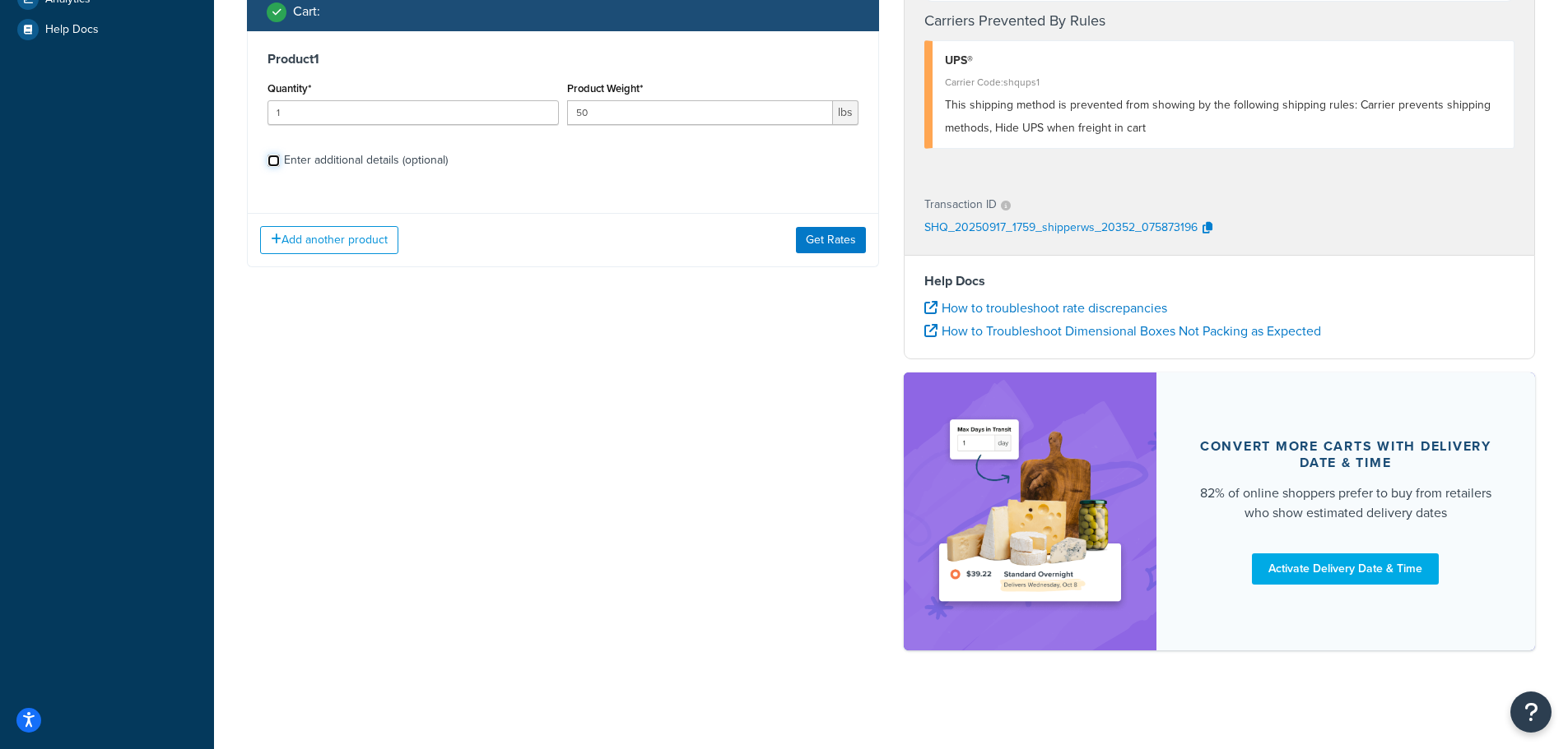
click at [276, 166] on input "Enter additional details (optional)" at bounding box center [274, 161] width 13 height 13
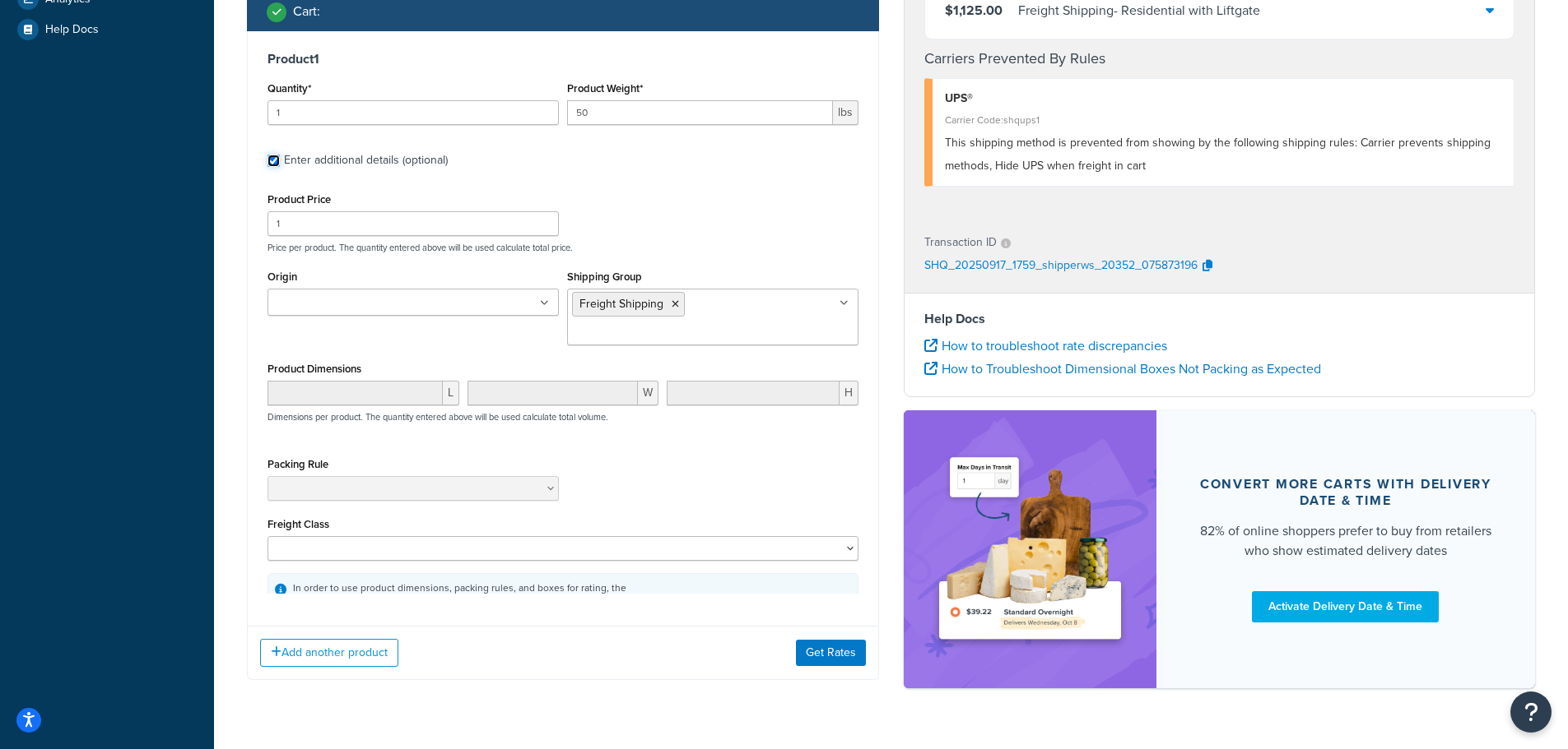
click at [276, 166] on input "Enter additional details (optional)" at bounding box center [274, 161] width 13 height 13
checkbox input "false"
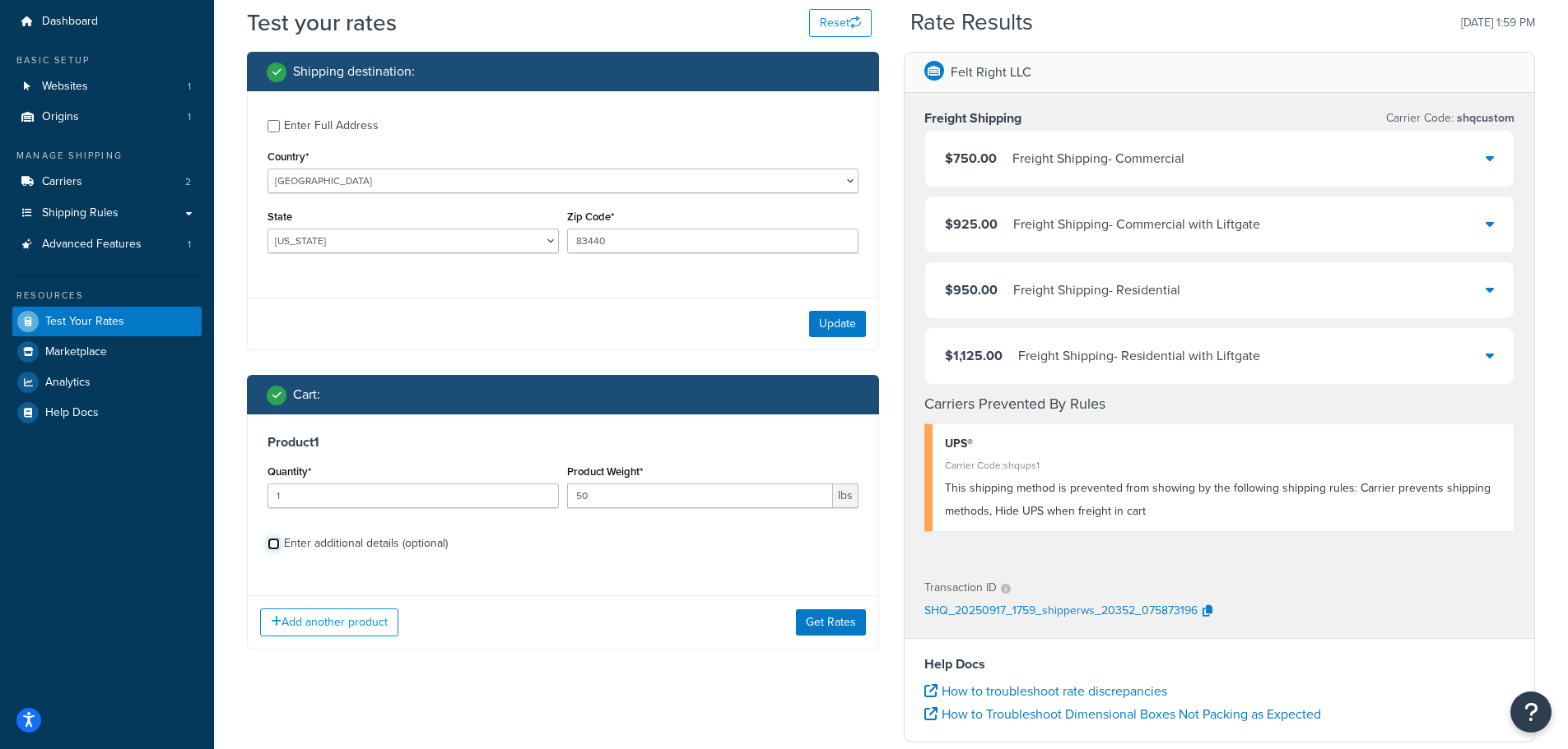
scroll to position [0, 0]
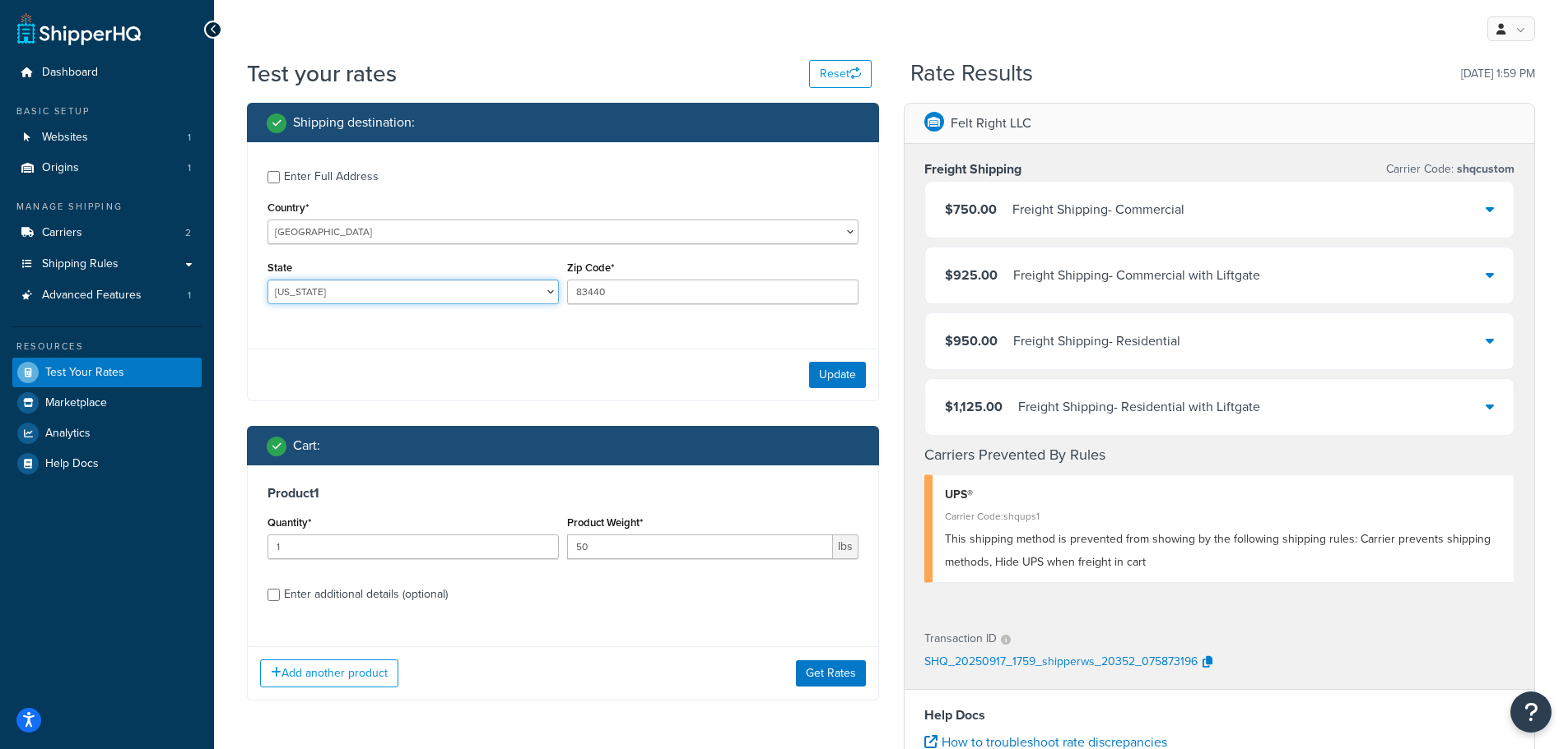
click at [399, 292] on select "Alabama Alaska American Samoa Arizona Arkansas Armed Forces Americas Armed Forc…" at bounding box center [413, 291] width 291 height 25
select select "AK"
click at [268, 280] on select "Alabama Alaska American Samoa Arizona Arkansas Armed Forces Americas Armed Forc…" at bounding box center [413, 291] width 291 height 25
drag, startPoint x: 672, startPoint y: 294, endPoint x: 457, endPoint y: 279, distance: 215.5
click at [457, 279] on div "State Alabama Alaska American Samoa Arizona Arkansas Armed Forces Americas Arme…" at bounding box center [563, 286] width 599 height 60
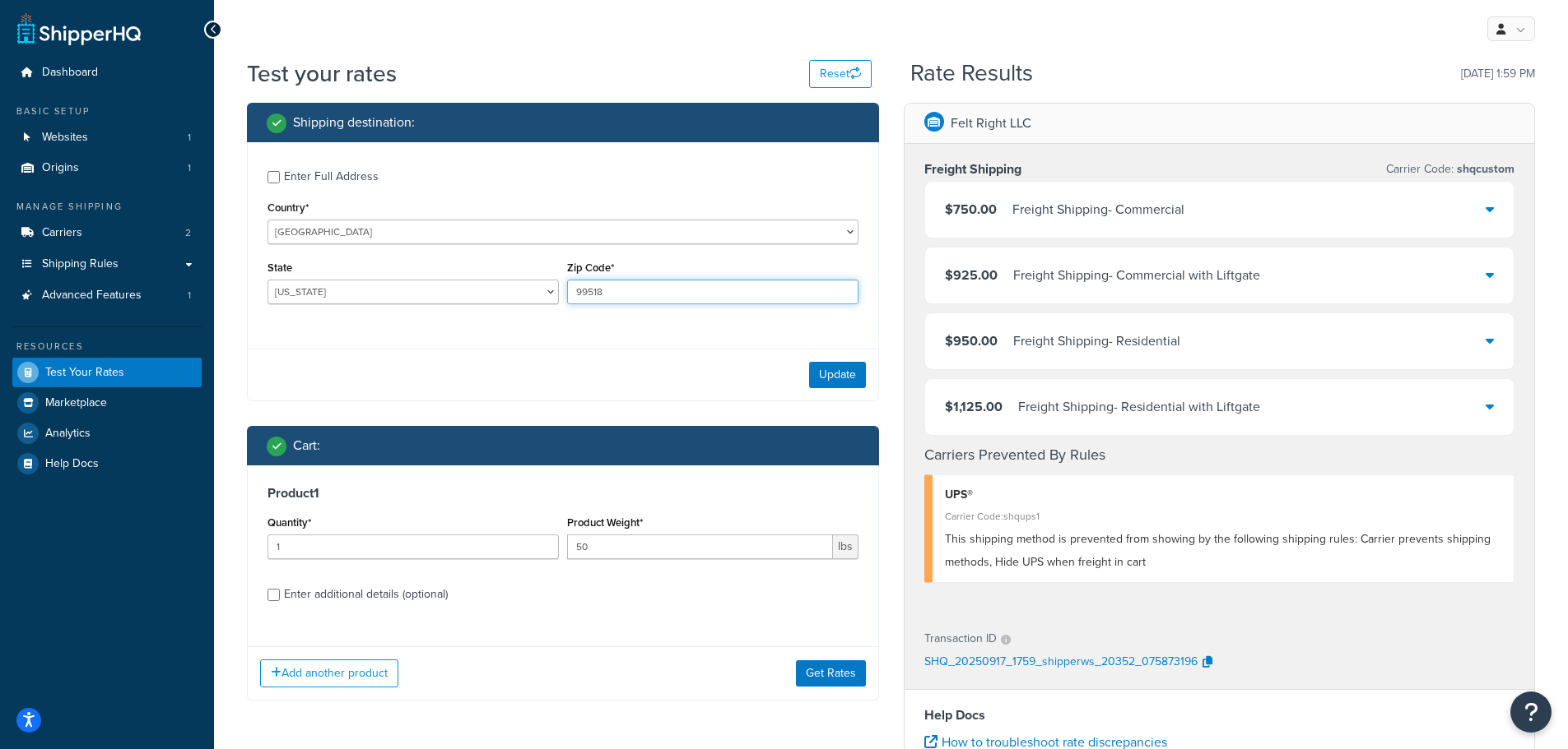
type input "99518"
click at [822, 373] on button "Update" at bounding box center [837, 375] width 57 height 27
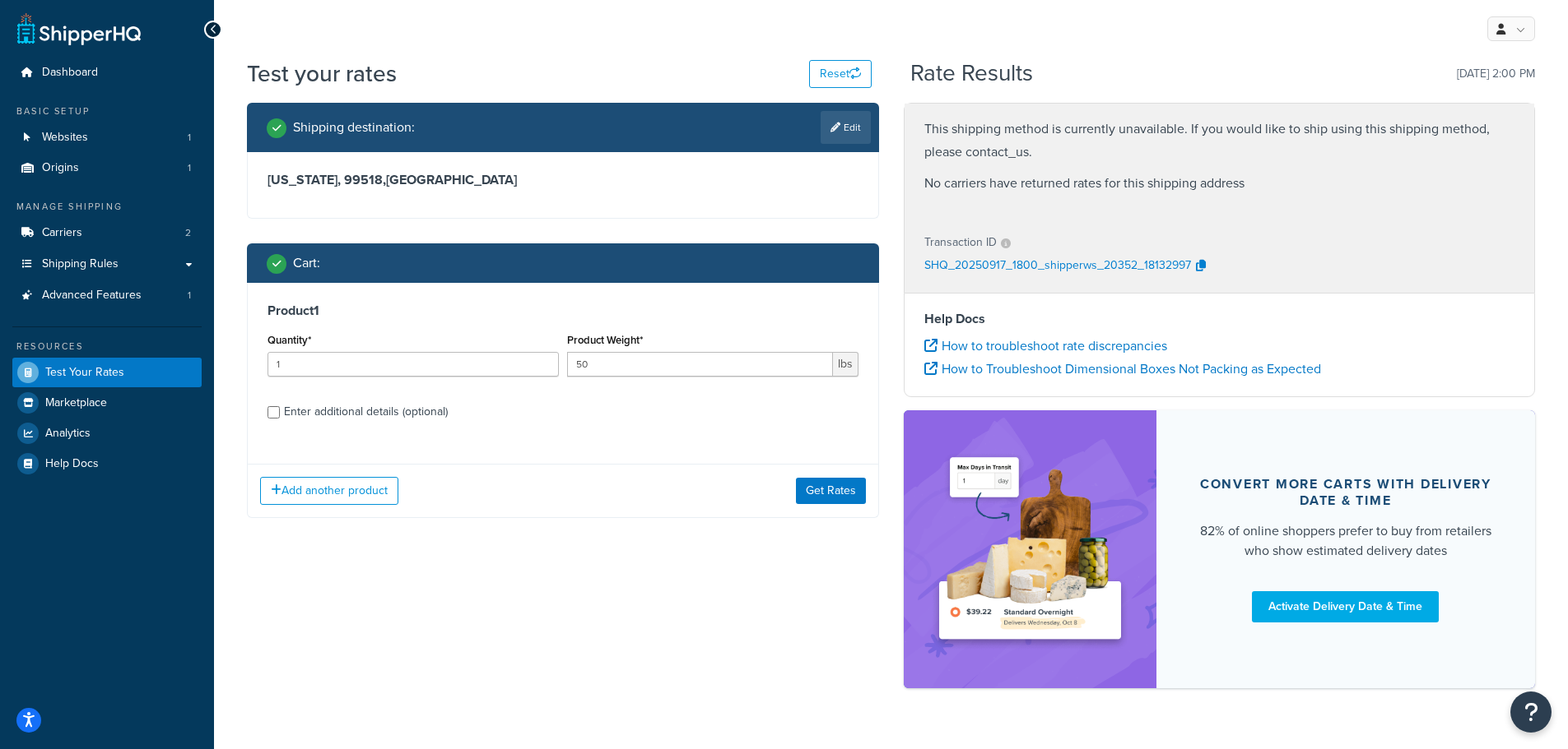
click at [833, 130] on icon at bounding box center [835, 127] width 10 height 10
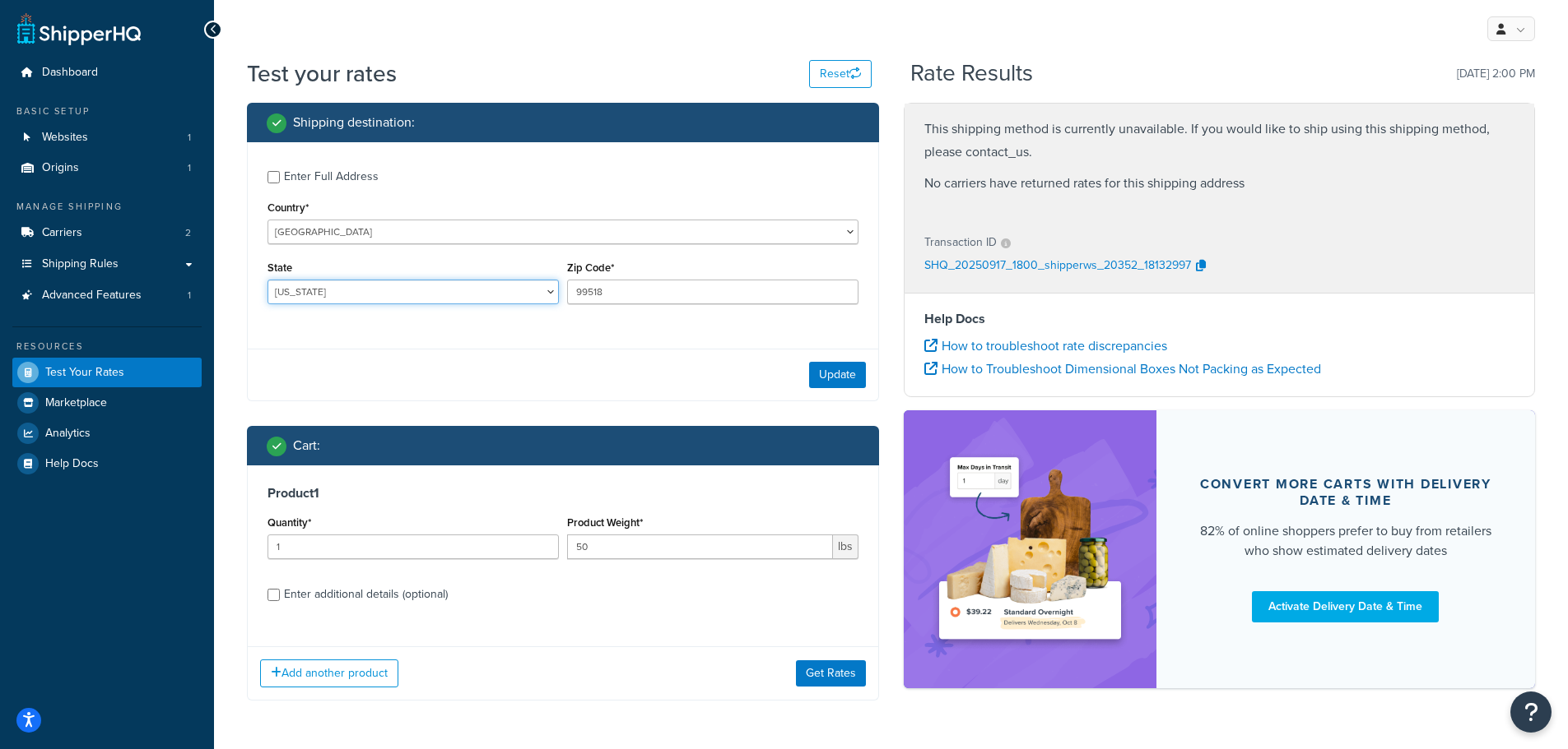
click at [550, 297] on select "Alabama Alaska American Samoa Arizona Arkansas Armed Forces Americas Armed Forc…" at bounding box center [413, 291] width 291 height 25
select select "HI"
click at [268, 280] on select "Alabama Alaska American Samoa Arizona Arkansas Armed Forces Americas Armed Forc…" at bounding box center [413, 291] width 291 height 25
drag, startPoint x: 662, startPoint y: 293, endPoint x: 545, endPoint y: 285, distance: 117.3
click at [545, 285] on div "State Alabama Alaska American Samoa Arizona Arkansas Armed Forces Americas Arme…" at bounding box center [563, 286] width 599 height 60
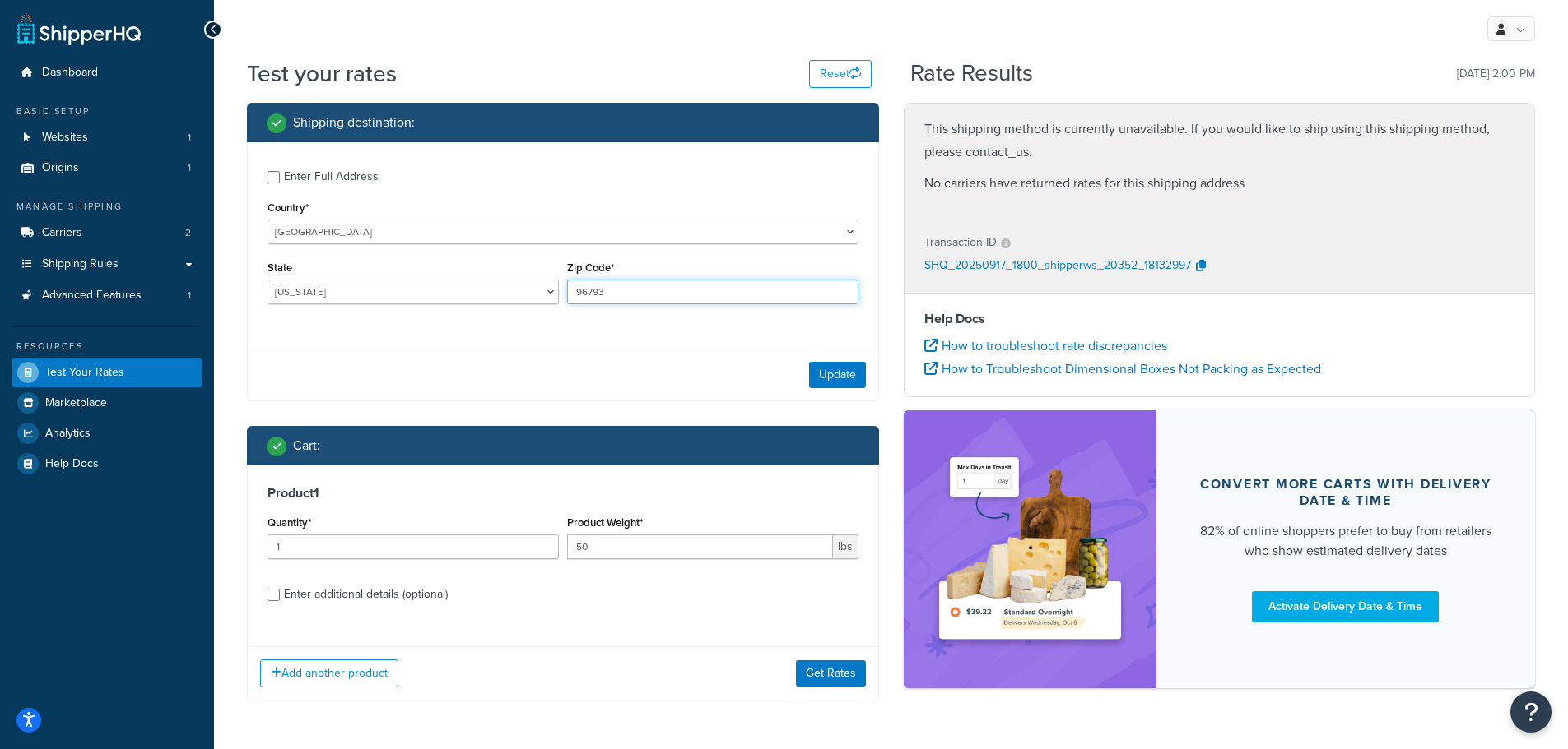
type input "96793"
click at [841, 371] on button "Update" at bounding box center [837, 375] width 57 height 27
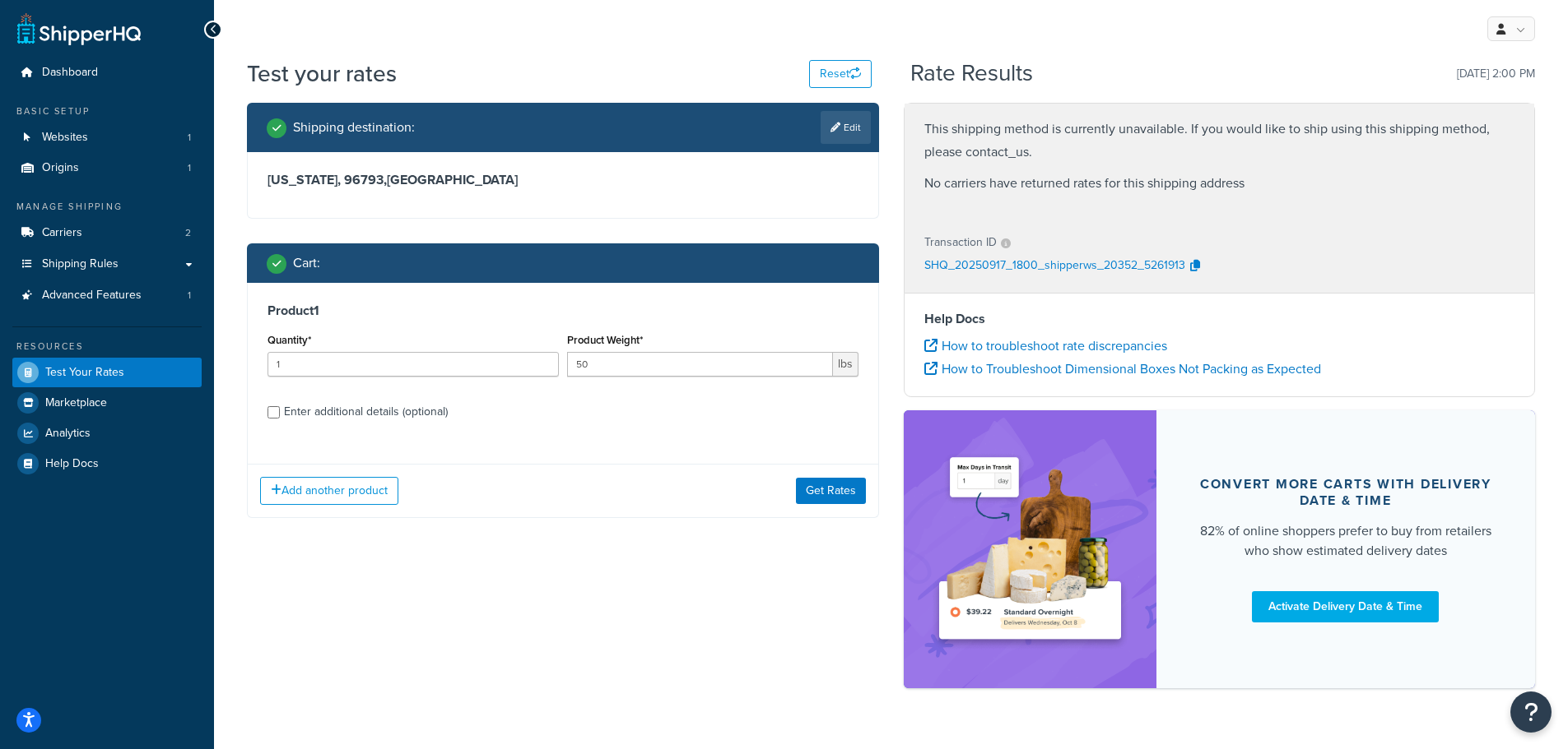
click at [845, 136] on link "Edit" at bounding box center [845, 127] width 50 height 33
select select "HI"
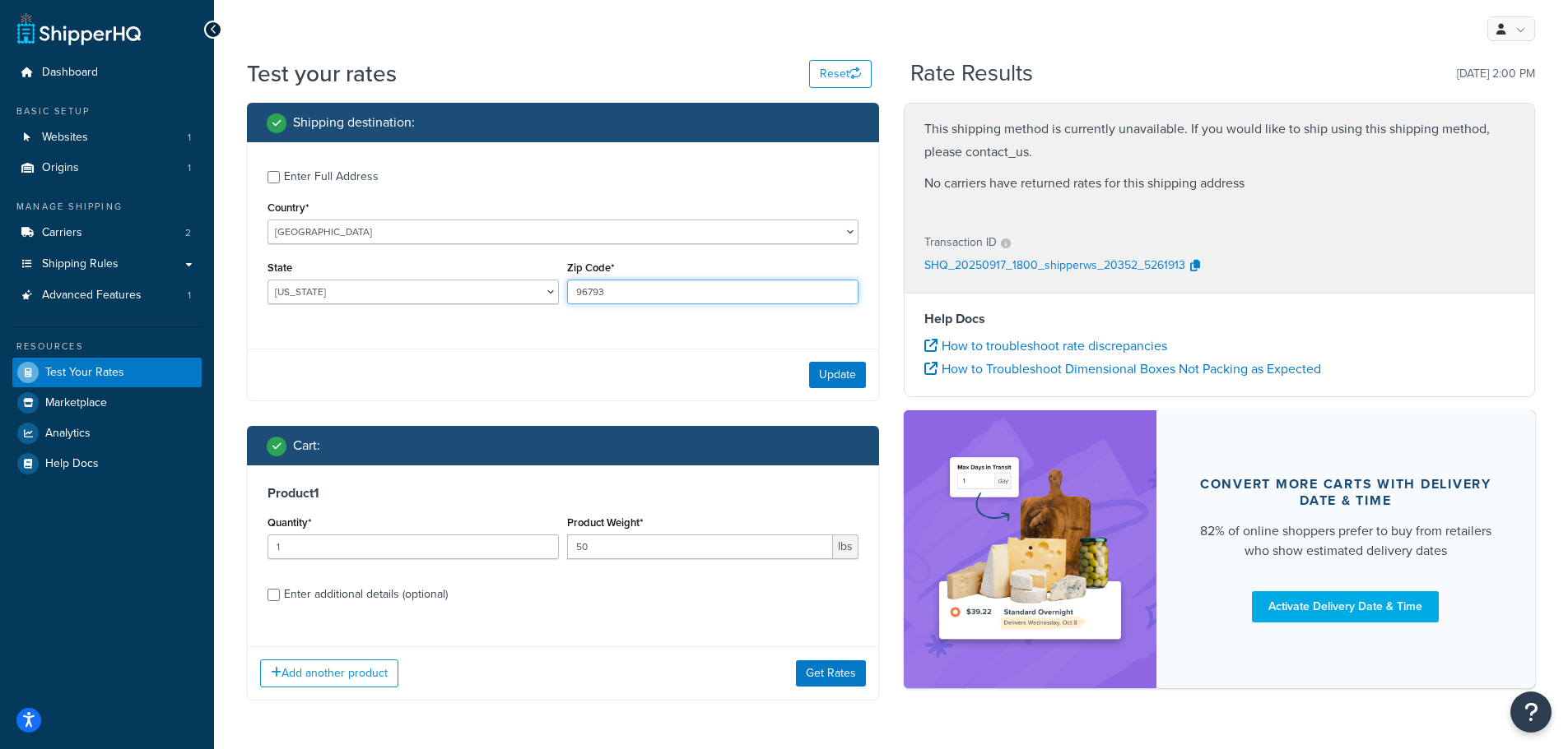
drag, startPoint x: 642, startPoint y: 303, endPoint x: 501, endPoint y: 288, distance: 141.8
click at [521, 295] on div "State Alabama Alaska American Samoa Arizona Arkansas Armed Forces Americas Arme…" at bounding box center [563, 286] width 599 height 60
click at [503, 236] on select "United States United Kingdom Afghanistan Åland Islands Albania Algeria American…" at bounding box center [563, 232] width 590 height 25
select select "AS"
click at [268, 220] on select "United States United Kingdom Afghanistan Åland Islands Albania Algeria American…" at bounding box center [563, 232] width 590 height 25
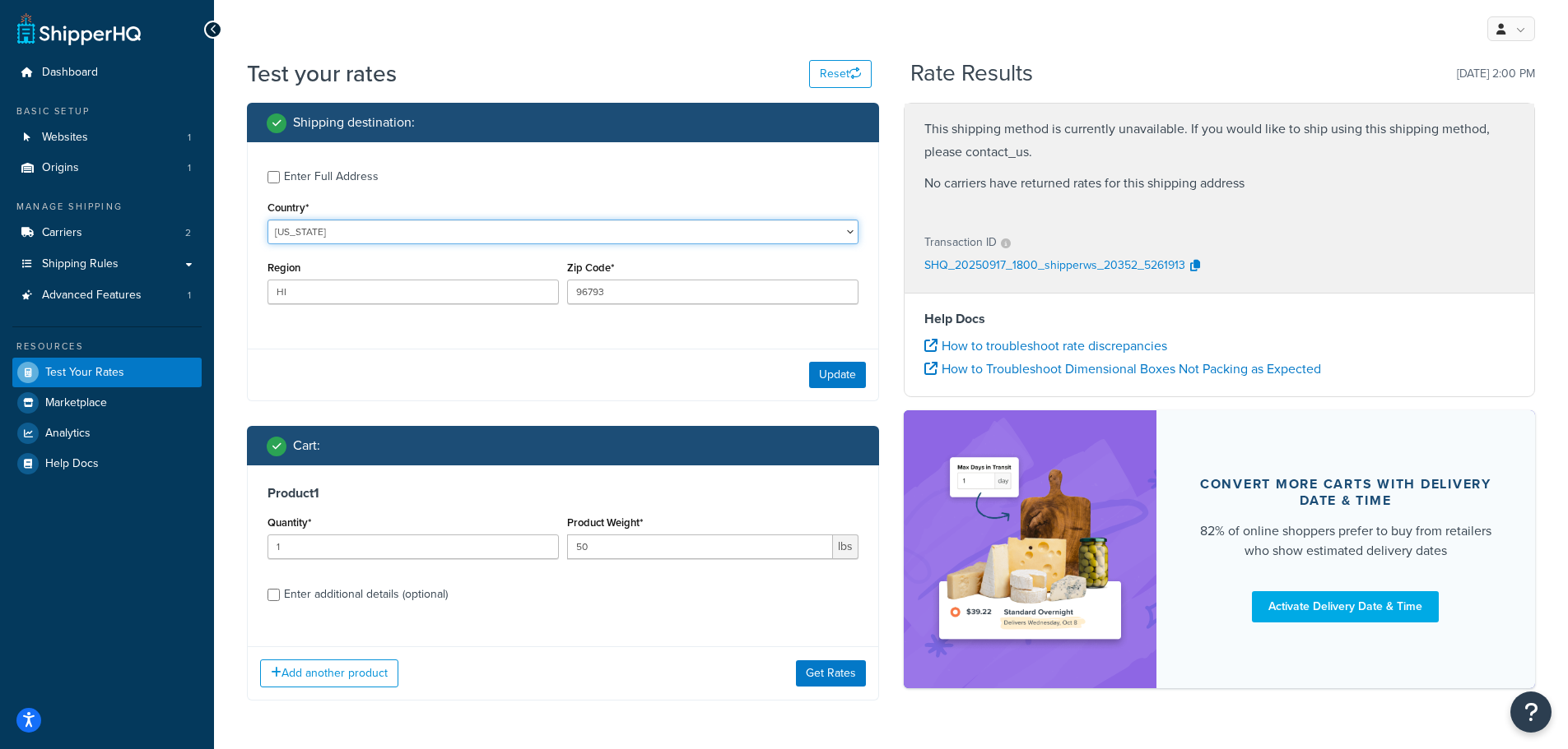
type input "HI"
click at [447, 293] on input "96793" at bounding box center [413, 291] width 291 height 25
type input "9"
click at [840, 378] on button "Update" at bounding box center [837, 375] width 57 height 27
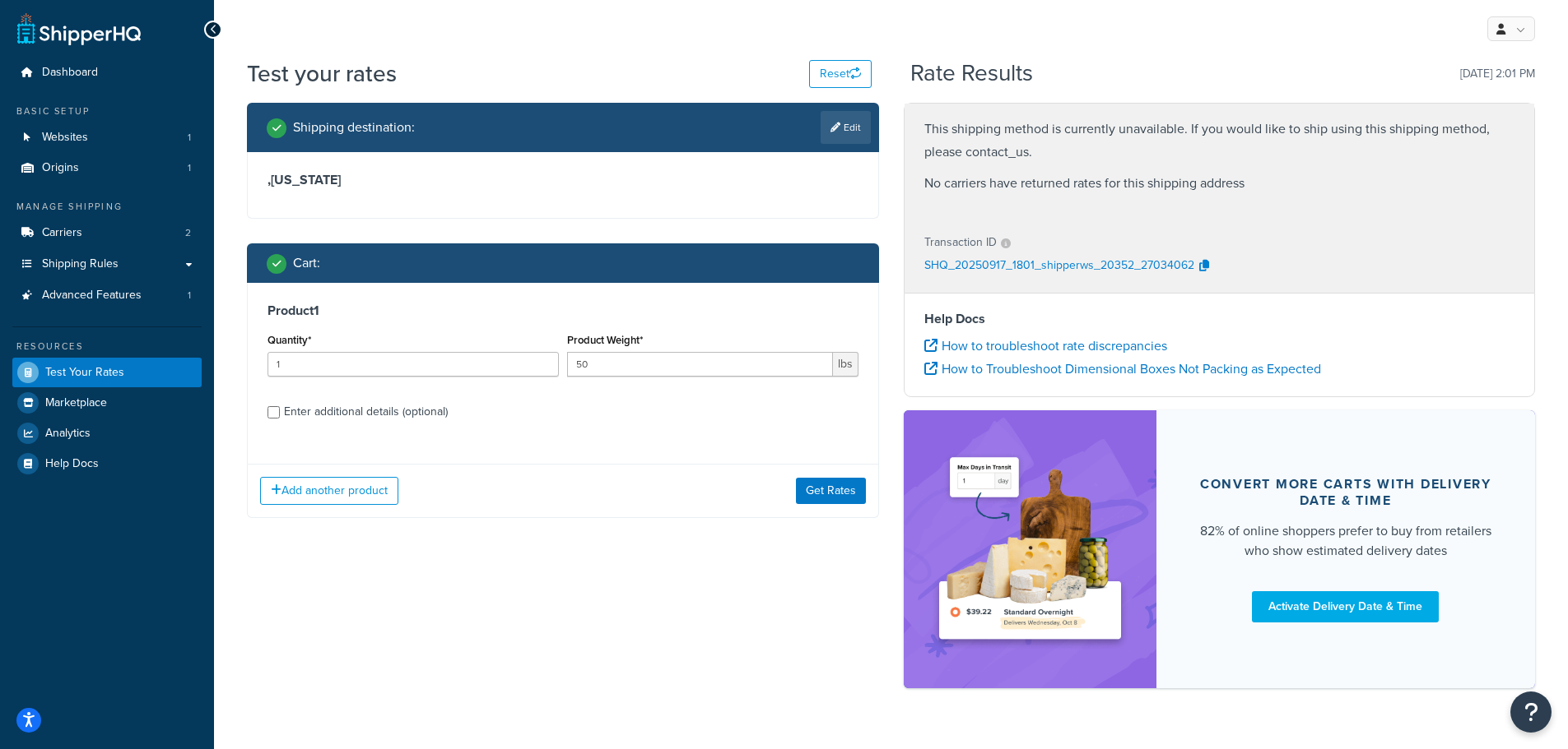
click at [858, 123] on link "Edit" at bounding box center [845, 127] width 50 height 33
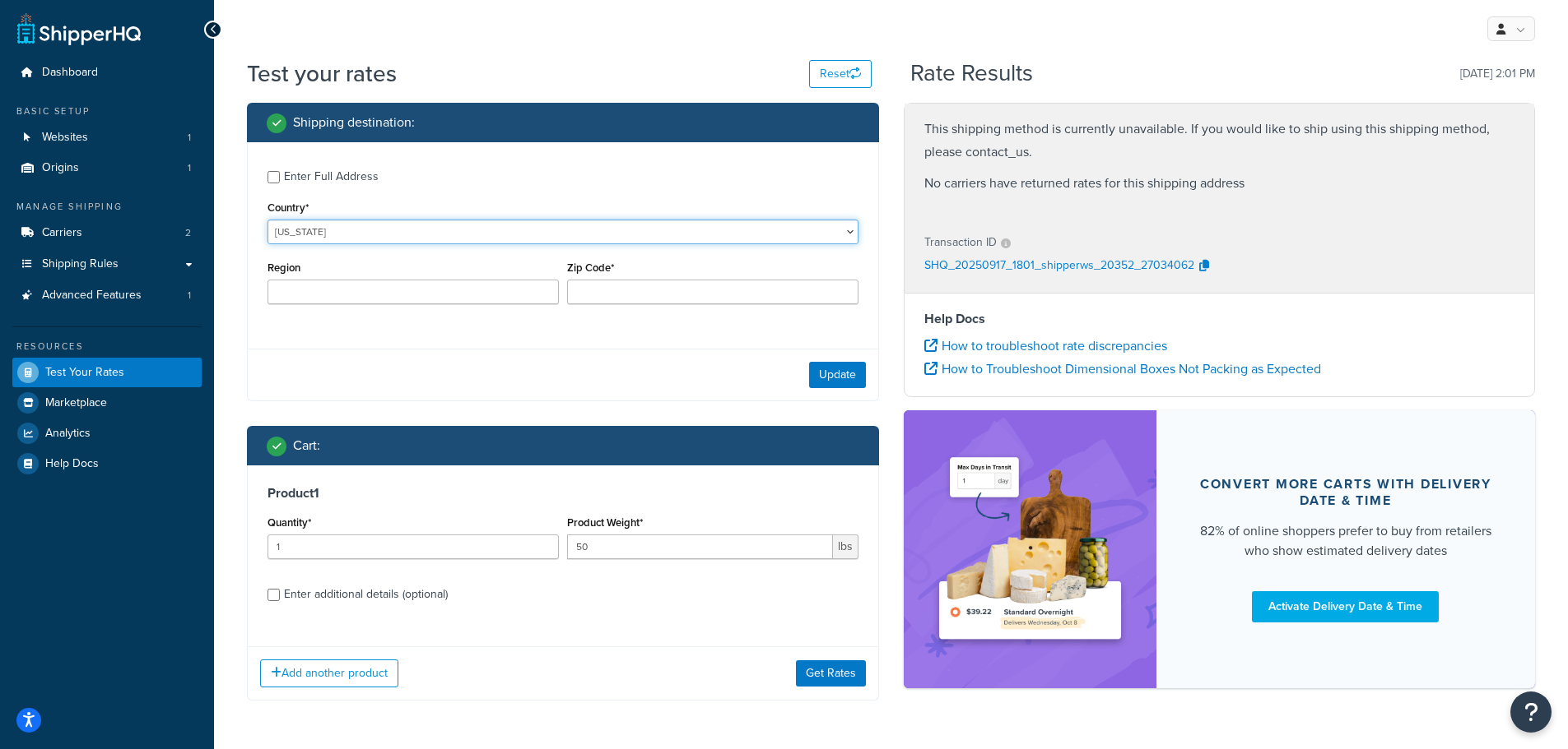
click at [380, 228] on select "United States United Kingdom Afghanistan Åland Islands Albania Algeria American…" at bounding box center [563, 232] width 590 height 25
select select "CA"
click at [268, 220] on select "United States United Kingdom Afghanistan Åland Islands Albania Algeria American…" at bounding box center [563, 232] width 590 height 25
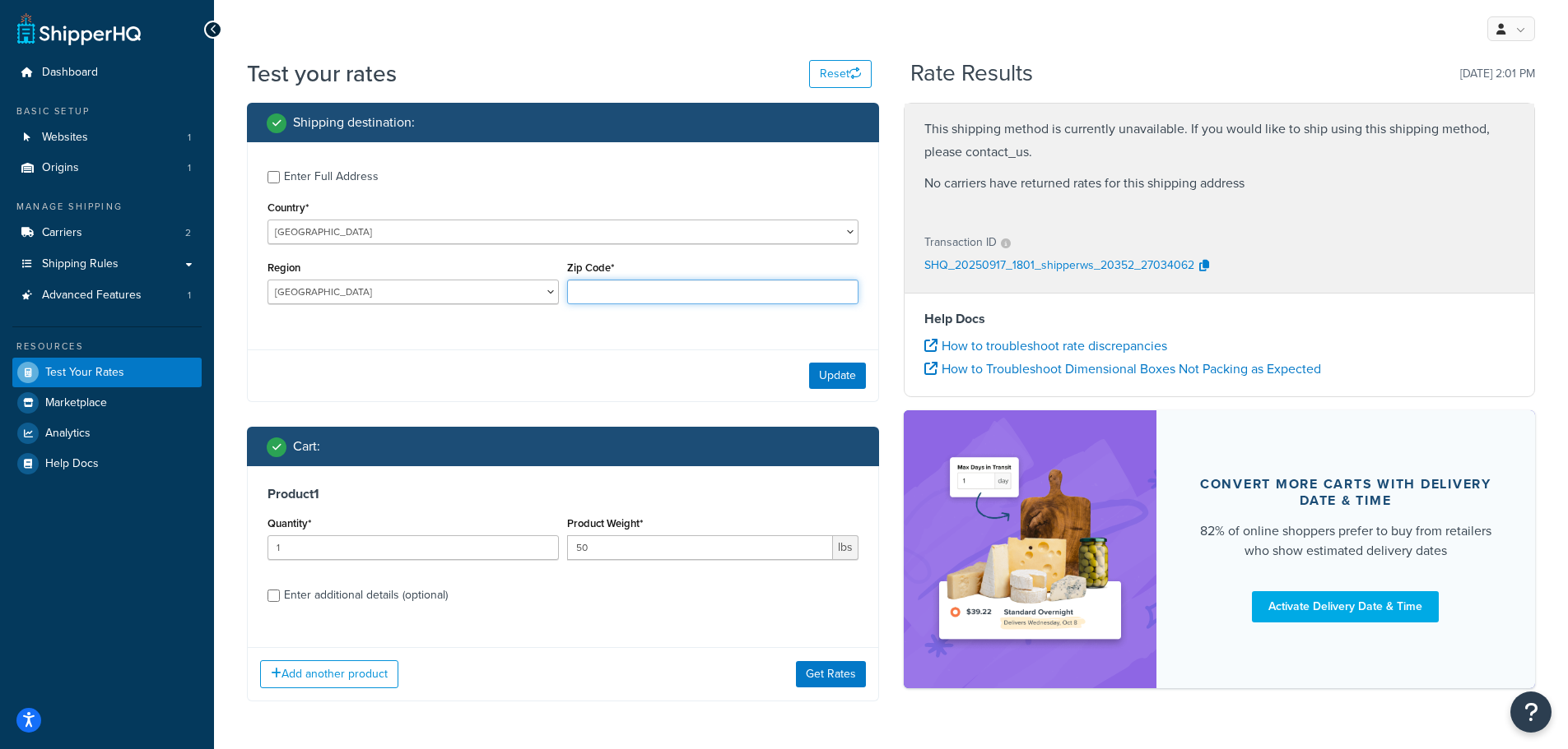
click at [646, 289] on input "Zip Code*" at bounding box center [712, 291] width 291 height 25
click at [541, 351] on div "Enter Full Address Country* United States United Kingdom Afghanistan Åland Isla…" at bounding box center [563, 271] width 632 height 260
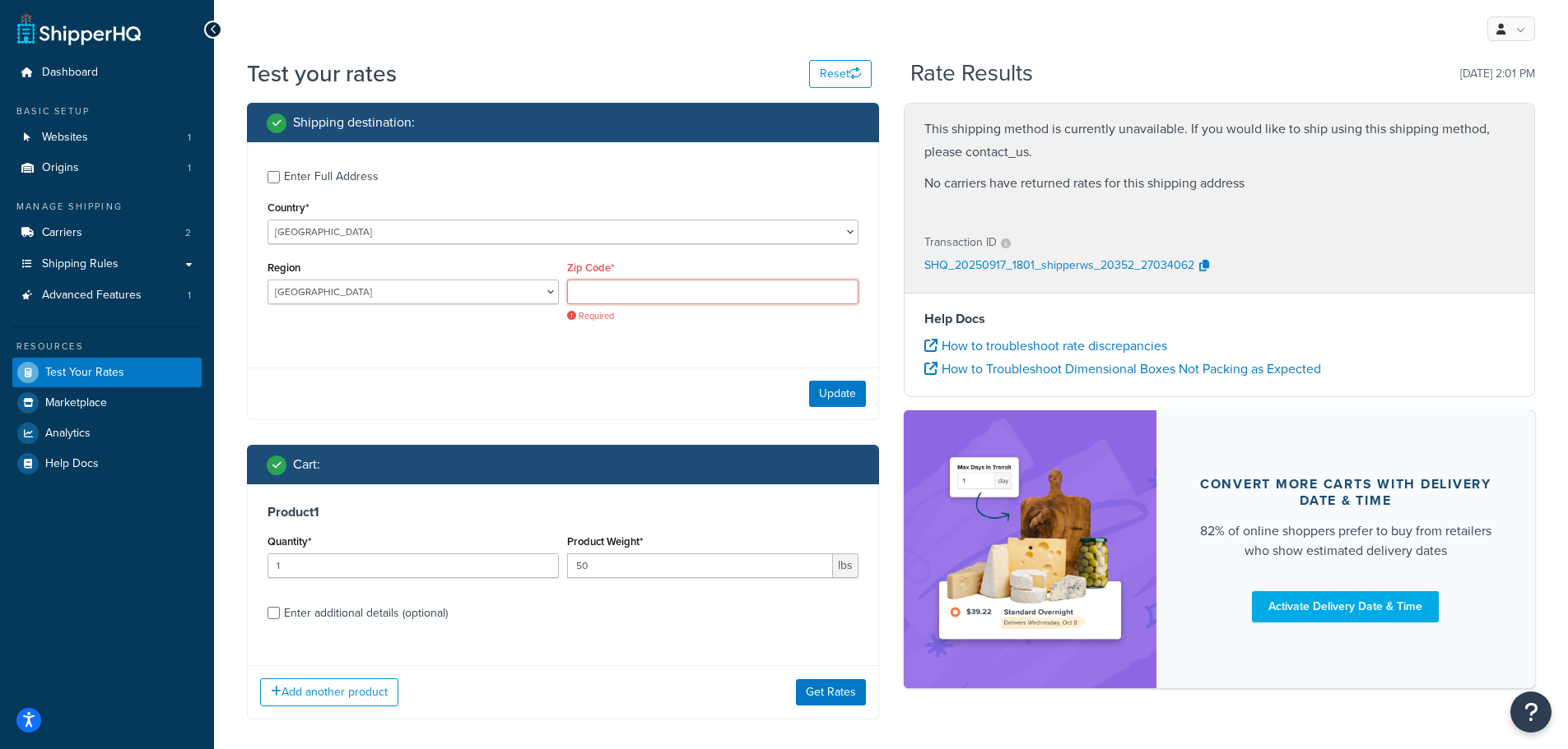
click at [653, 295] on input "Zip Code*" at bounding box center [712, 291] width 291 height 25
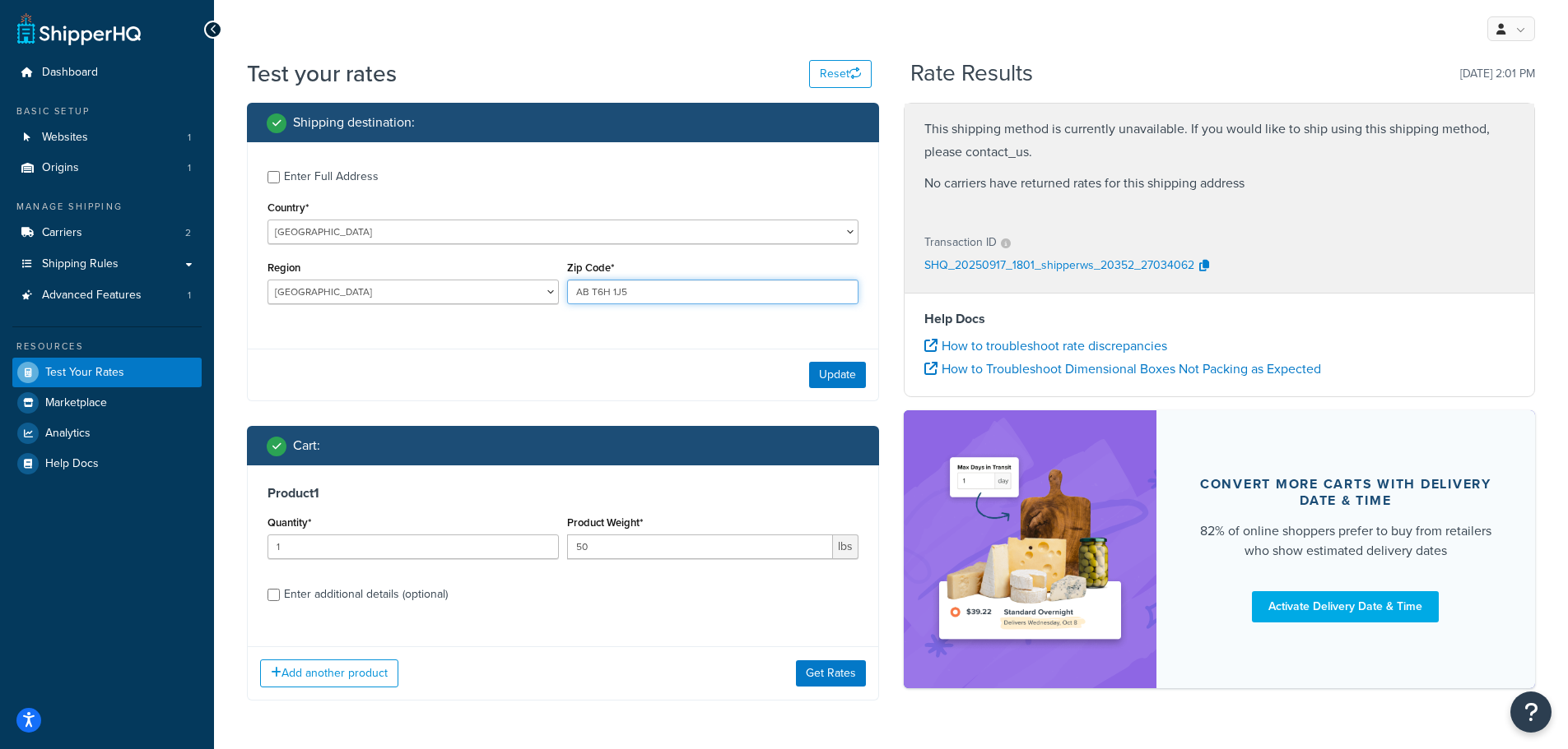
type input "AB T6H 1J5"
click at [833, 369] on button "Update" at bounding box center [837, 375] width 57 height 27
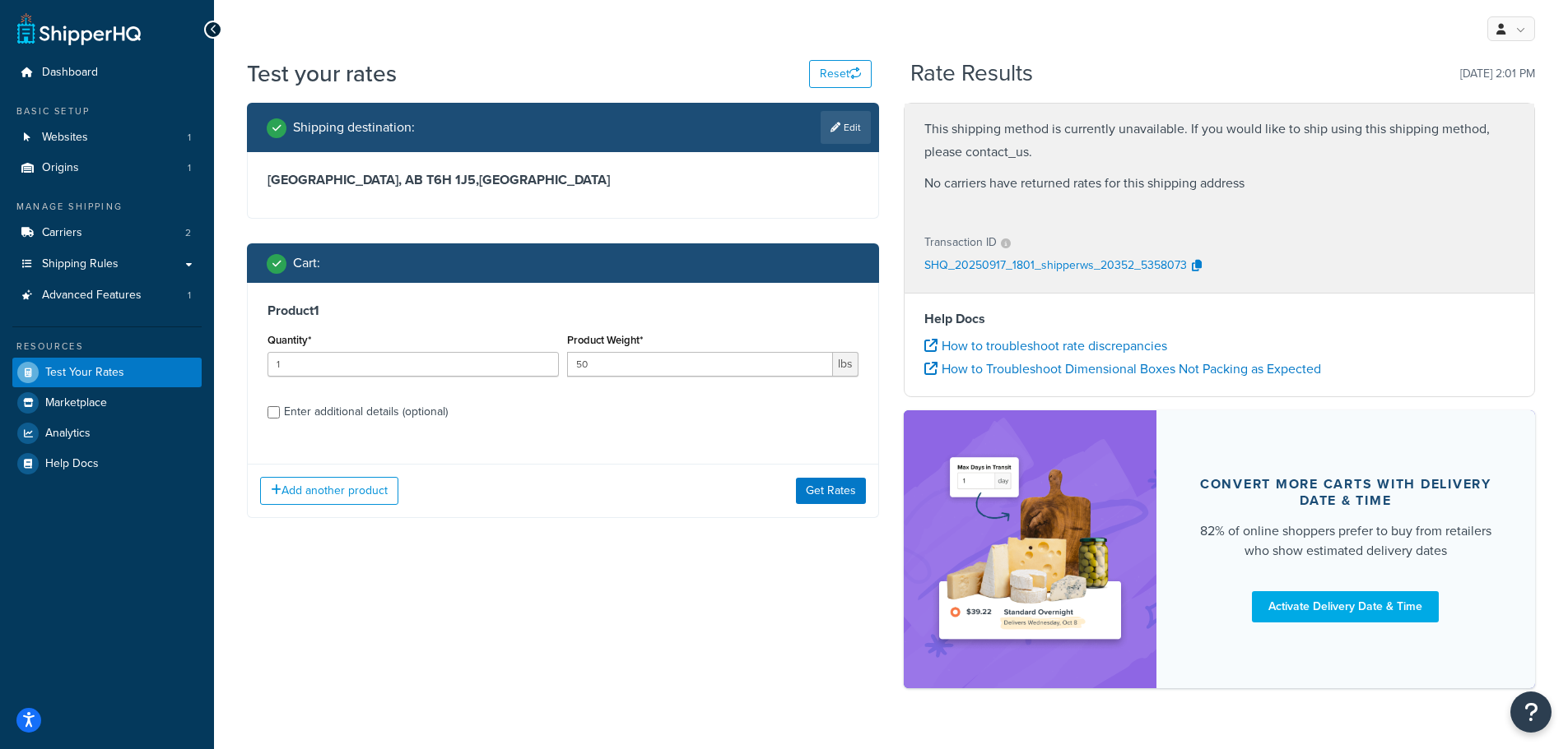
click at [840, 126] on link "Edit" at bounding box center [845, 127] width 50 height 33
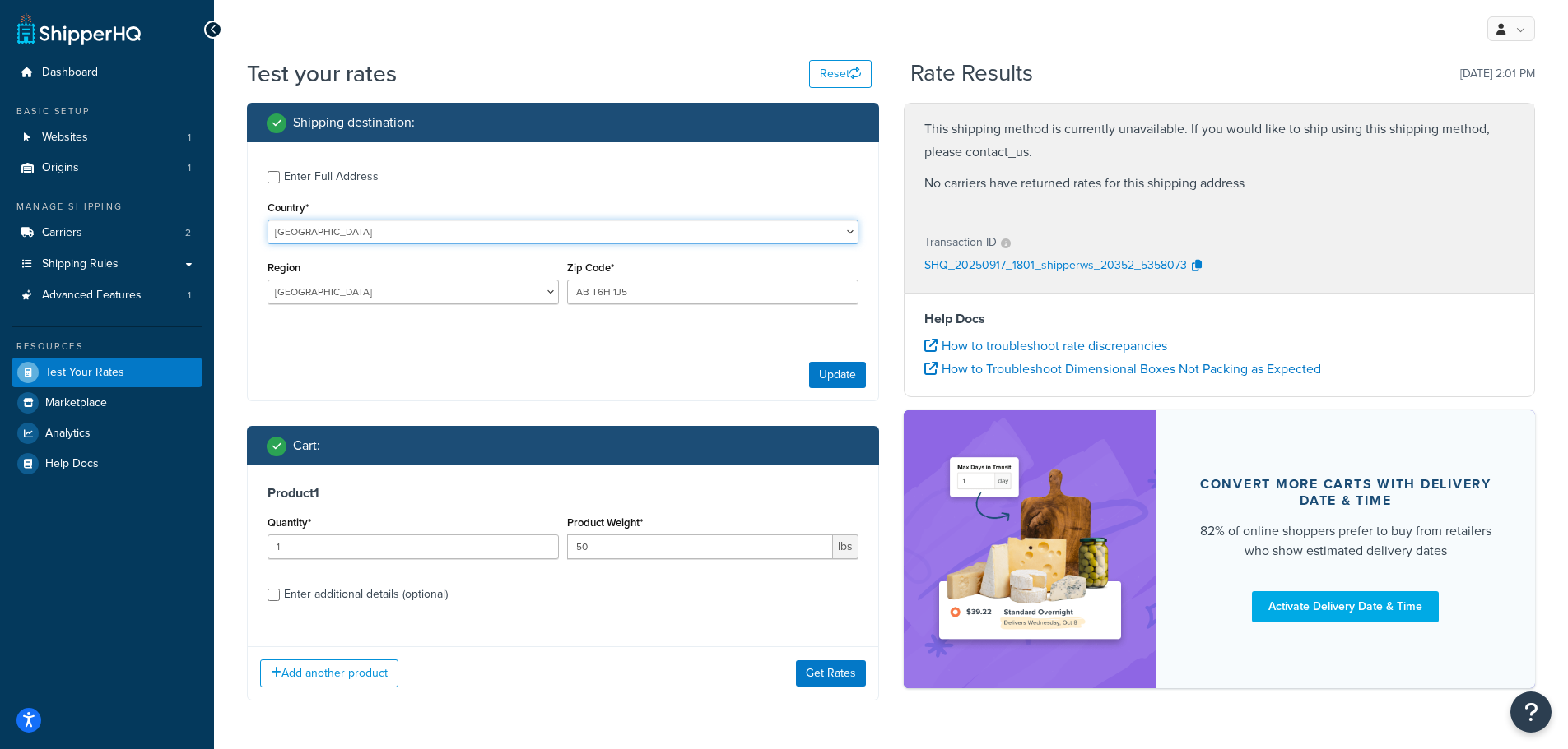
click at [368, 230] on select "United States United Kingdom Afghanistan Åland Islands Albania Algeria American…" at bounding box center [563, 232] width 590 height 25
select select "DE"
click at [268, 220] on select "United States United Kingdom Afghanistan Åland Islands Albania Algeria American…" at bounding box center [563, 232] width 590 height 25
click at [543, 290] on select "Baden-Wuerttemberg Bayern Berlin Brandenburg Bremen Hamburg Hessen Mecklenburg-…" at bounding box center [413, 291] width 291 height 25
click at [478, 284] on select "Baden-Wuerttemberg Bayern Berlin Brandenburg Bremen Hamburg Hessen Mecklenburg-…" at bounding box center [413, 291] width 291 height 25
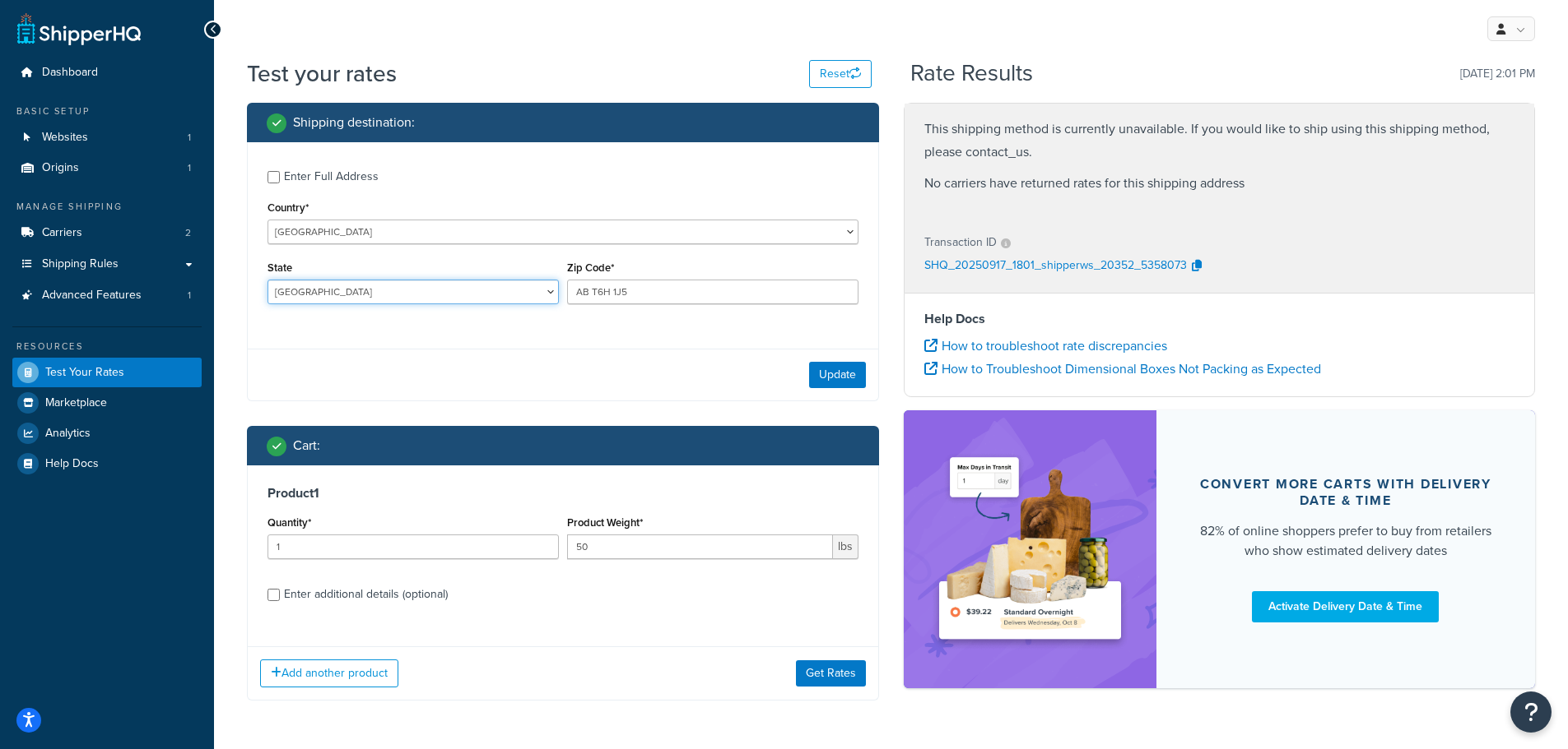
click at [478, 284] on select "Baden-Wuerttemberg Bayern Berlin Brandenburg Bremen Hamburg Hessen Mecklenburg-…" at bounding box center [413, 291] width 291 height 25
click at [444, 294] on select "Baden-Wuerttemberg Bayern Berlin Brandenburg Bremen Hamburg Hessen Mecklenburg-…" at bounding box center [413, 291] width 291 height 25
drag, startPoint x: 701, startPoint y: 295, endPoint x: 505, endPoint y: 292, distance: 196.0
click at [505, 292] on div "State Baden-Wuerttemberg Bayern Berlin Brandenburg Bremen Hamburg Hessen Meckle…" at bounding box center [563, 286] width 599 height 60
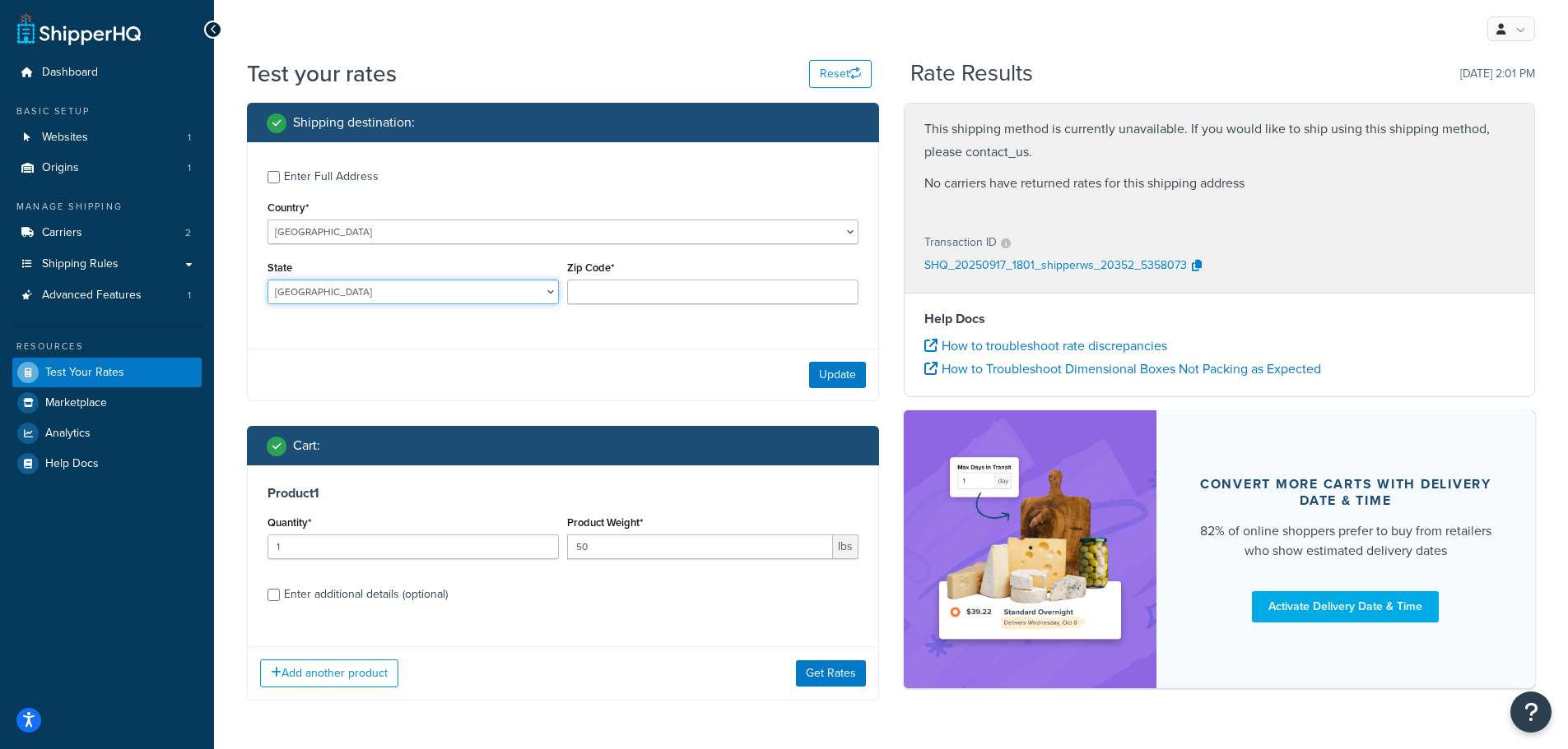
click at [536, 291] on select "Baden-Wuerttemberg Bayern Berlin Brandenburg Bremen Hamburg Hessen Mecklenburg-…" at bounding box center [413, 291] width 291 height 25
click at [637, 290] on input "Zip Code*" at bounding box center [712, 291] width 291 height 25
type input "85561"
click at [838, 375] on button "Update" at bounding box center [837, 375] width 57 height 27
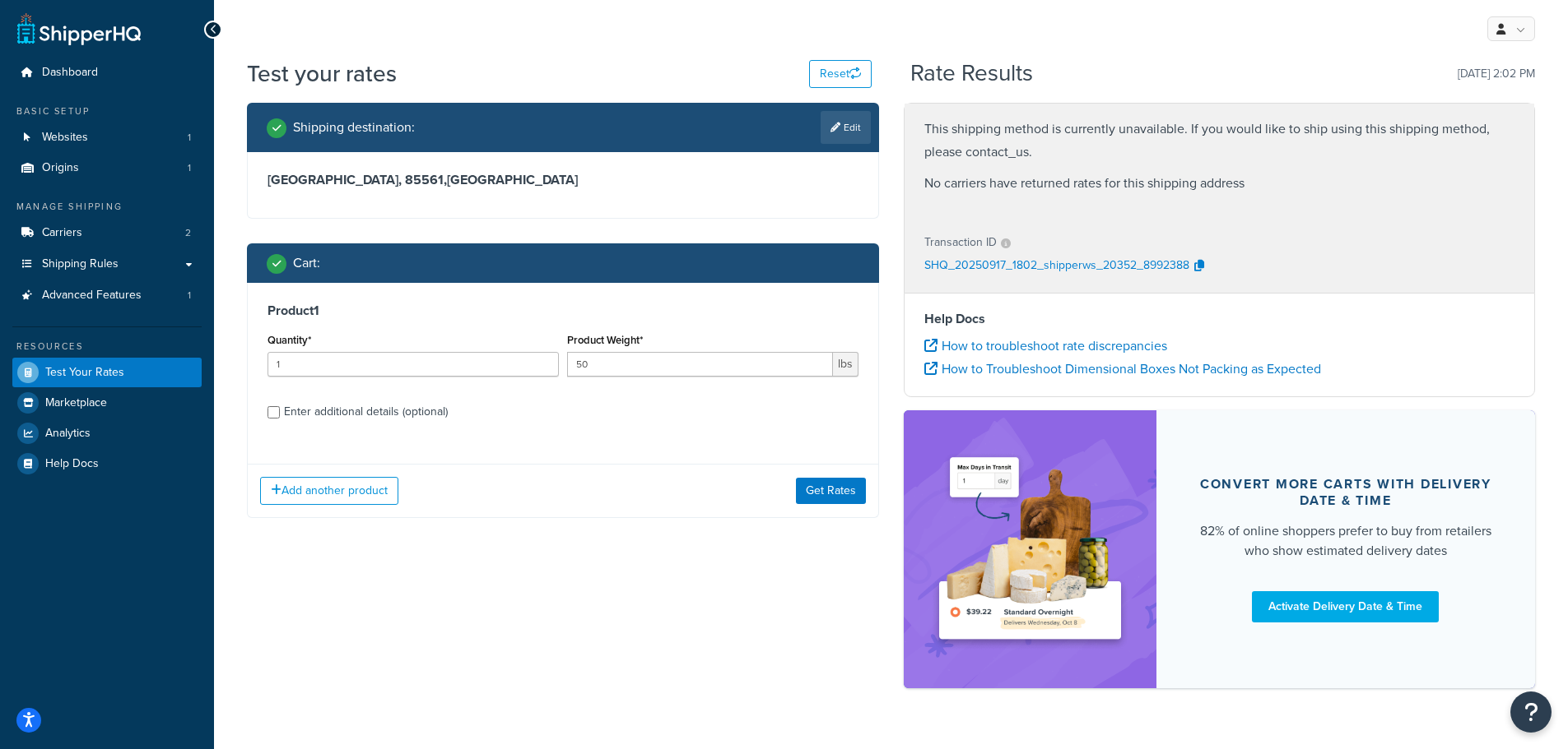
click at [830, 131] on icon at bounding box center [835, 127] width 10 height 10
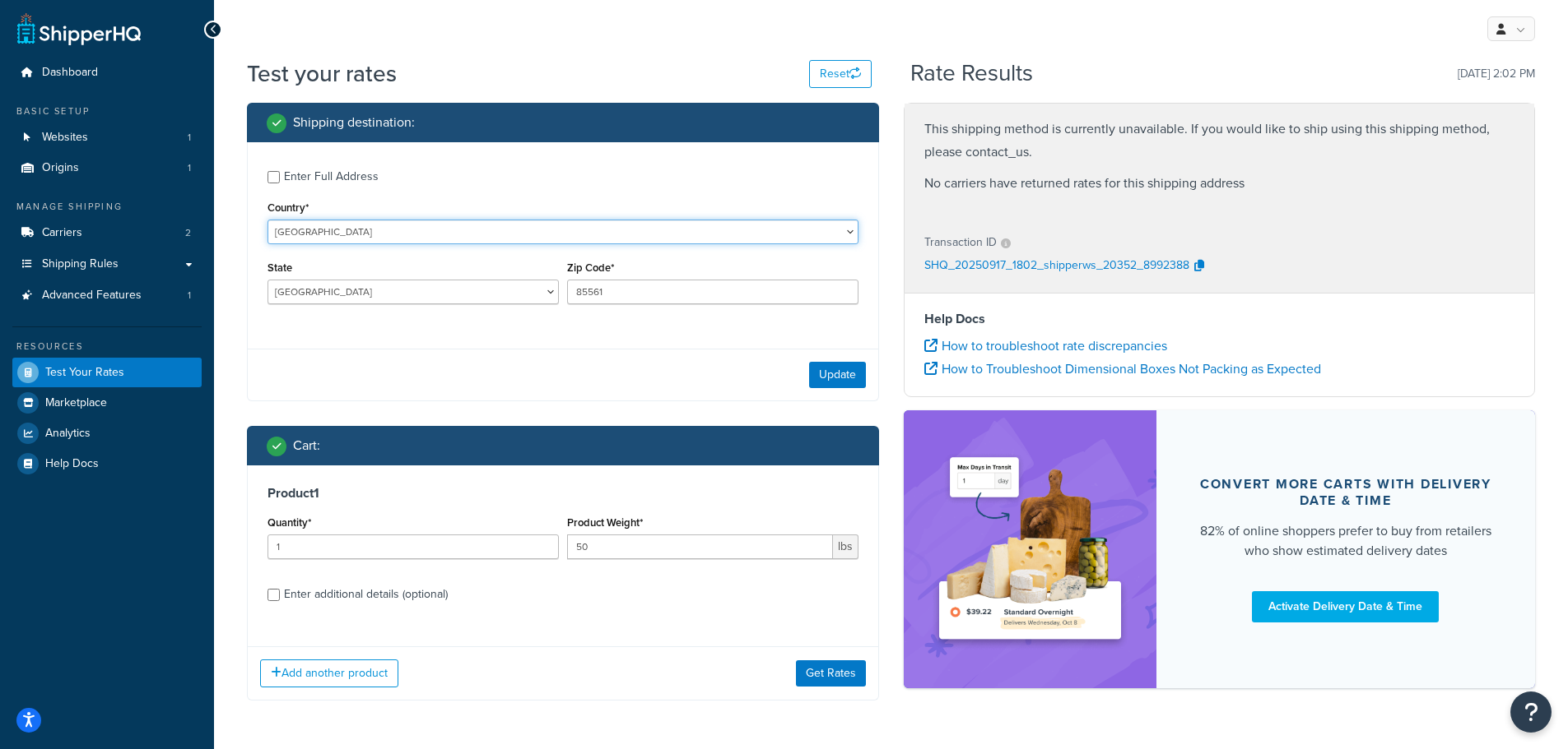
click at [334, 233] on select "United States United Kingdom Afghanistan Åland Islands Albania Algeria American…" at bounding box center [563, 232] width 590 height 25
select select "US"
click at [268, 220] on select "United States United Kingdom Afghanistan Åland Islands Albania Algeria American…" at bounding box center [563, 232] width 590 height 25
click at [442, 287] on select "Alabama Alaska American Samoa Arizona Arkansas Armed Forces Americas Armed Forc…" at bounding box center [413, 291] width 291 height 25
select select "HI"
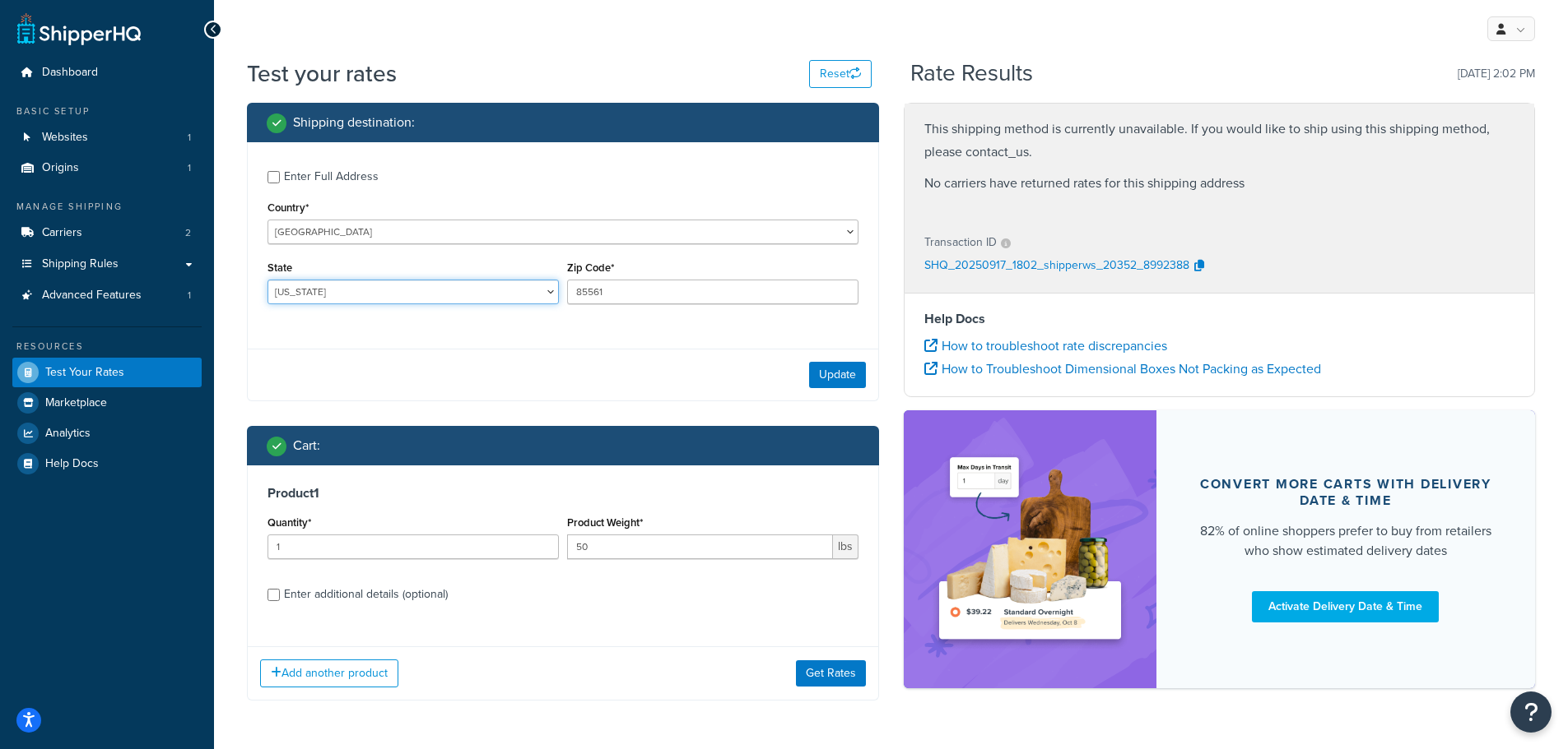
click at [268, 280] on select "Alabama Alaska American Samoa Arizona Arkansas Armed Forces Americas Armed Forc…" at bounding box center [413, 291] width 291 height 25
drag, startPoint x: 640, startPoint y: 292, endPoint x: 483, endPoint y: 275, distance: 157.9
click at [486, 275] on div "State Alabama Alaska American Samoa Arizona Arkansas Armed Forces Americas Arme…" at bounding box center [563, 286] width 599 height 60
type input "96793"
click at [845, 374] on button "Update" at bounding box center [837, 375] width 57 height 27
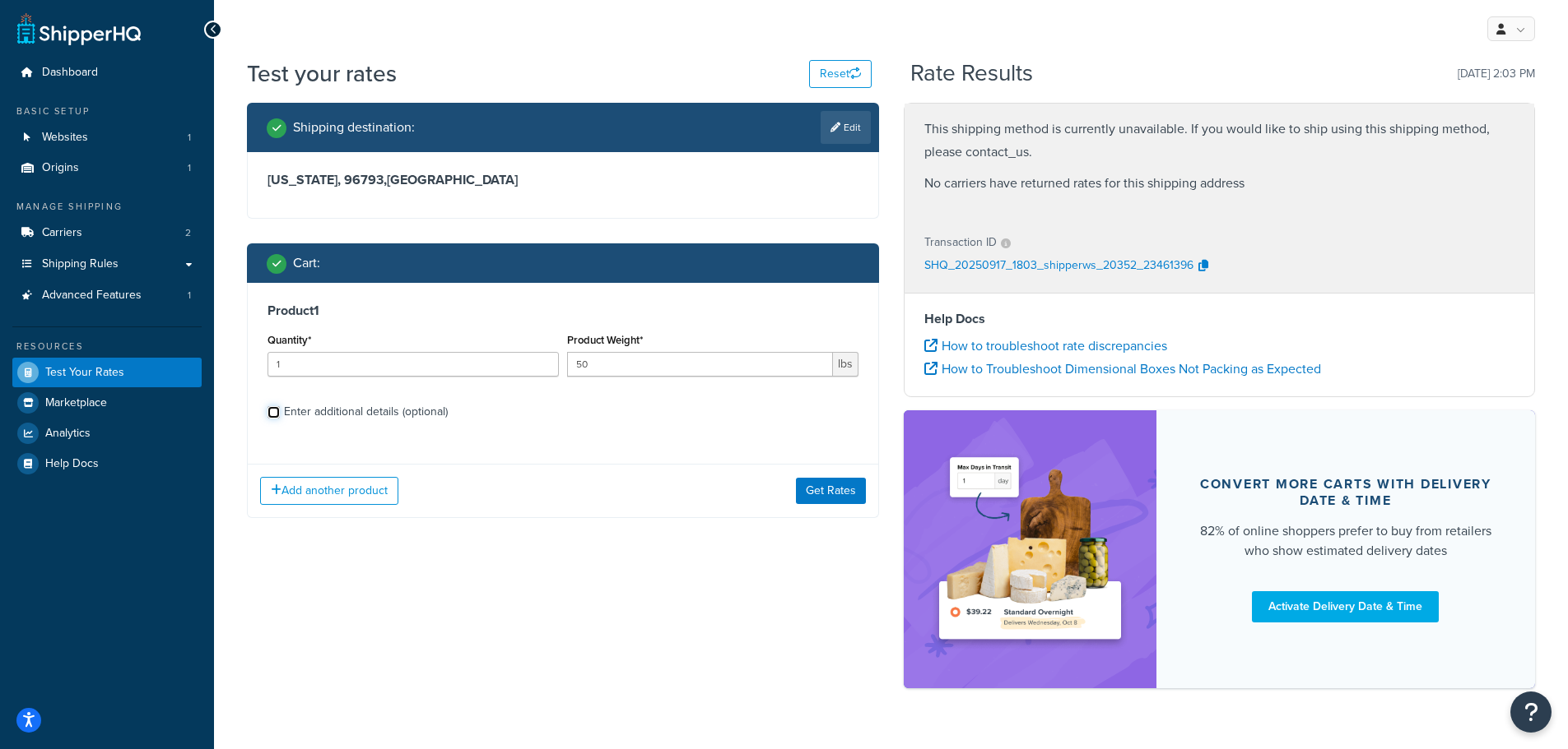
click at [274, 413] on input "Enter additional details (optional)" at bounding box center [274, 412] width 13 height 13
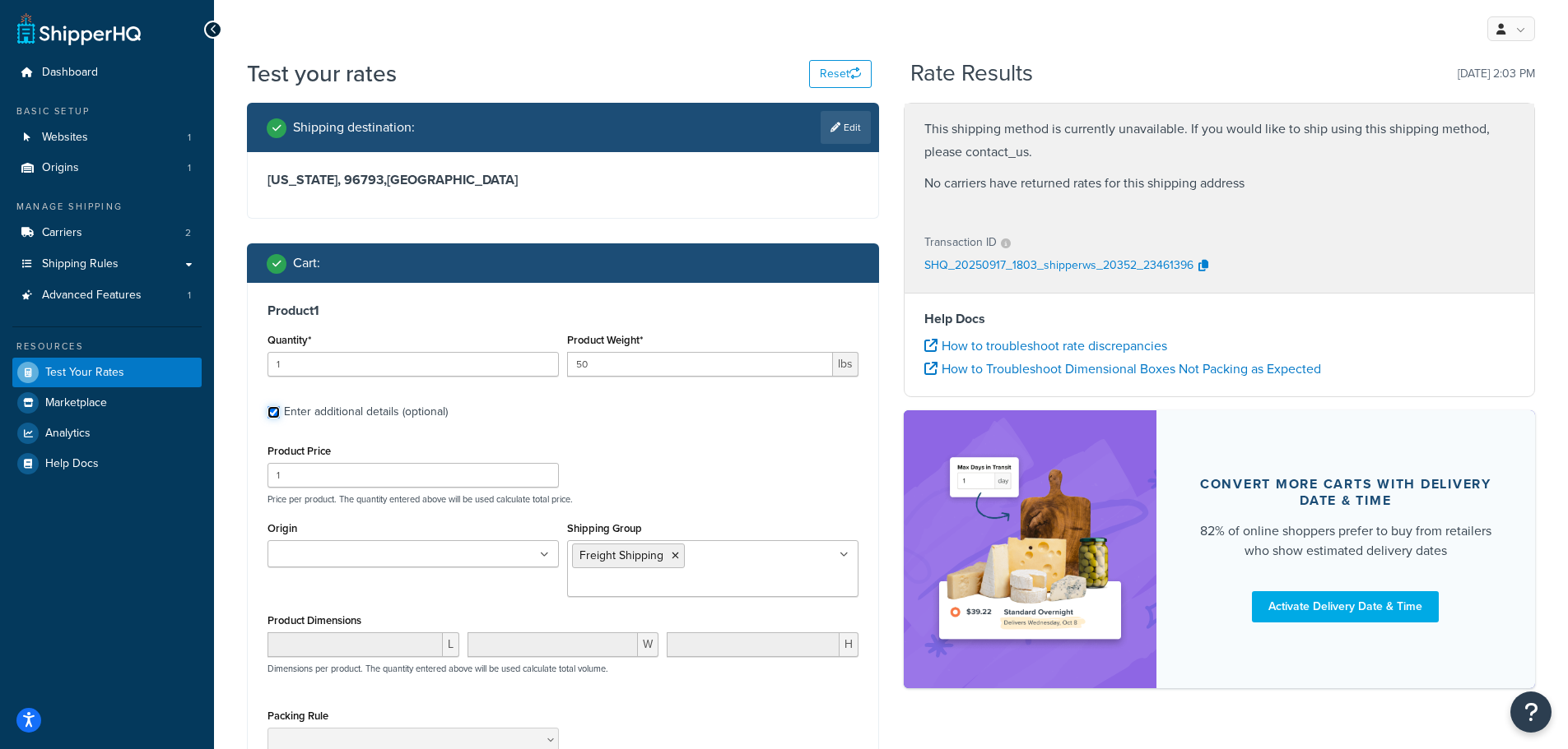
click at [275, 413] on input "Enter additional details (optional)" at bounding box center [274, 412] width 13 height 13
checkbox input "false"
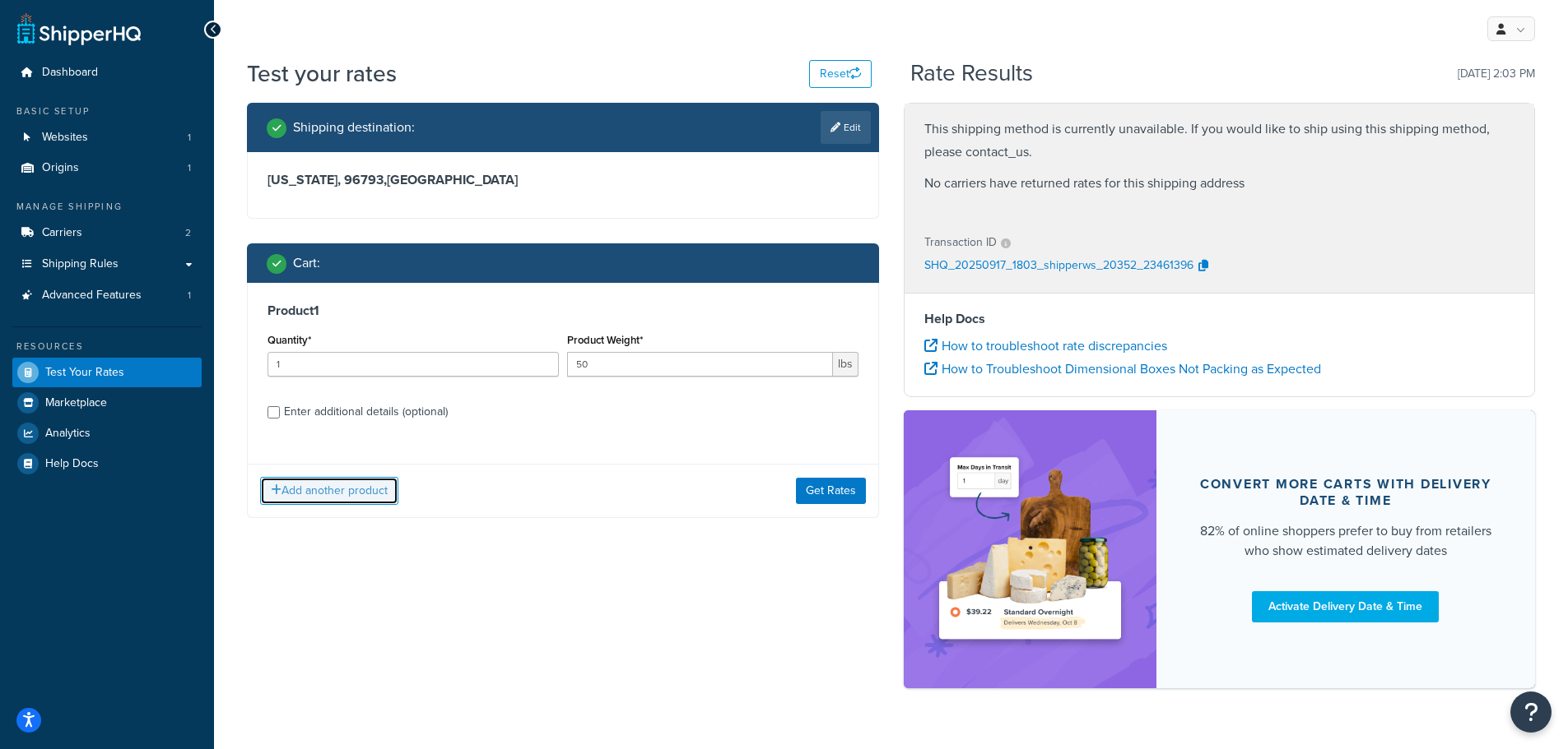
click at [322, 488] on button "Add another product" at bounding box center [329, 490] width 138 height 28
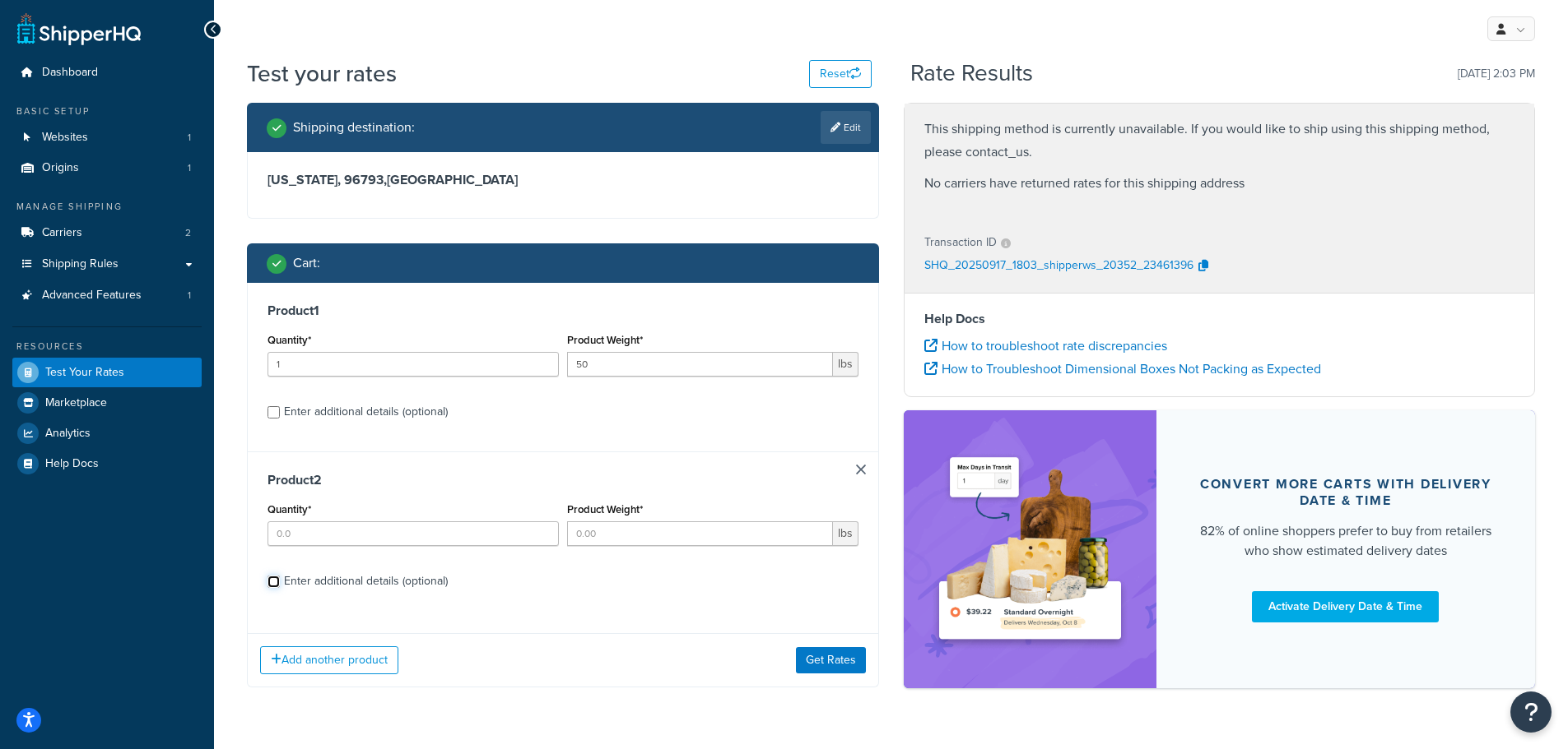
click at [274, 580] on input "Enter additional details (optional)" at bounding box center [274, 581] width 13 height 13
checkbox input "true"
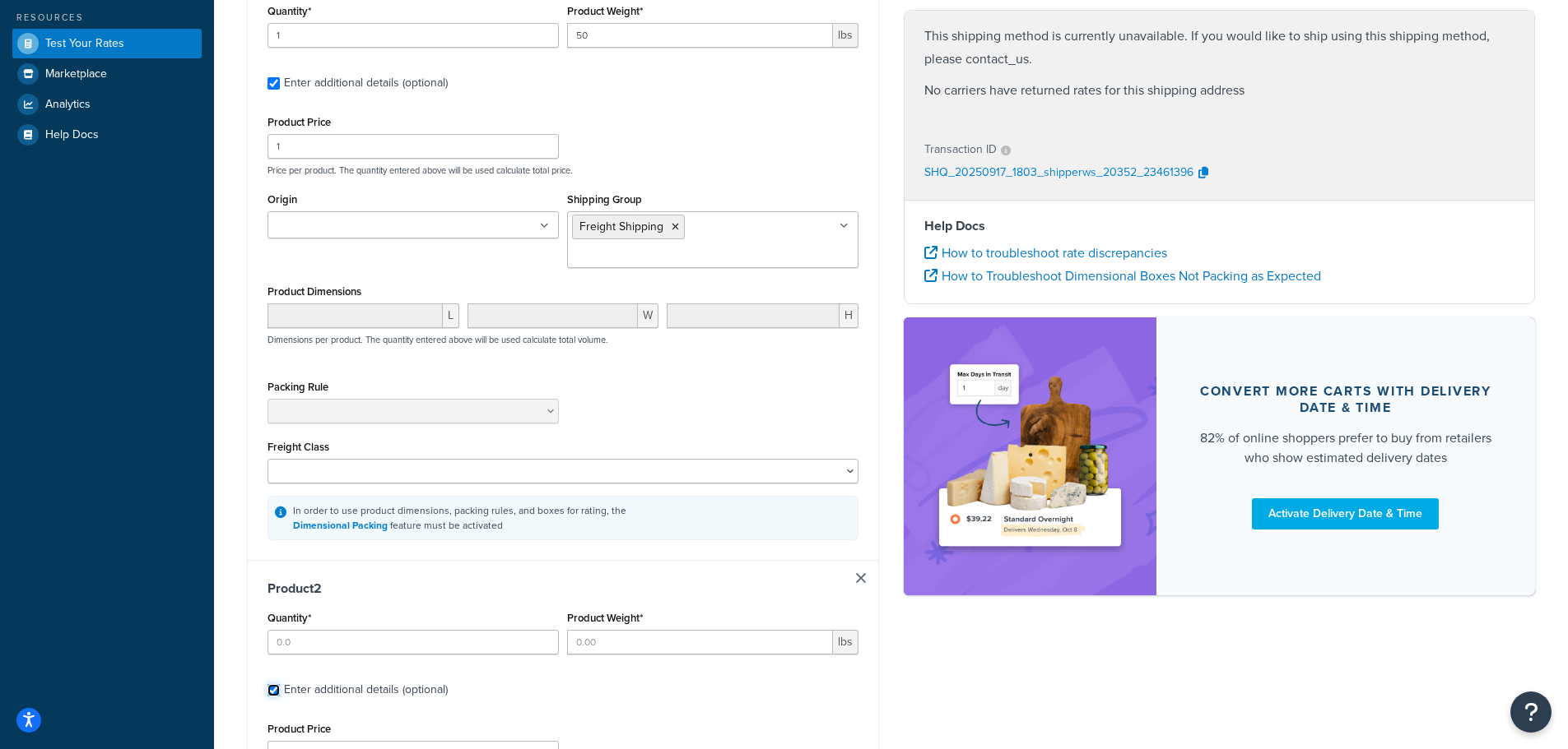
scroll to position [658, 0]
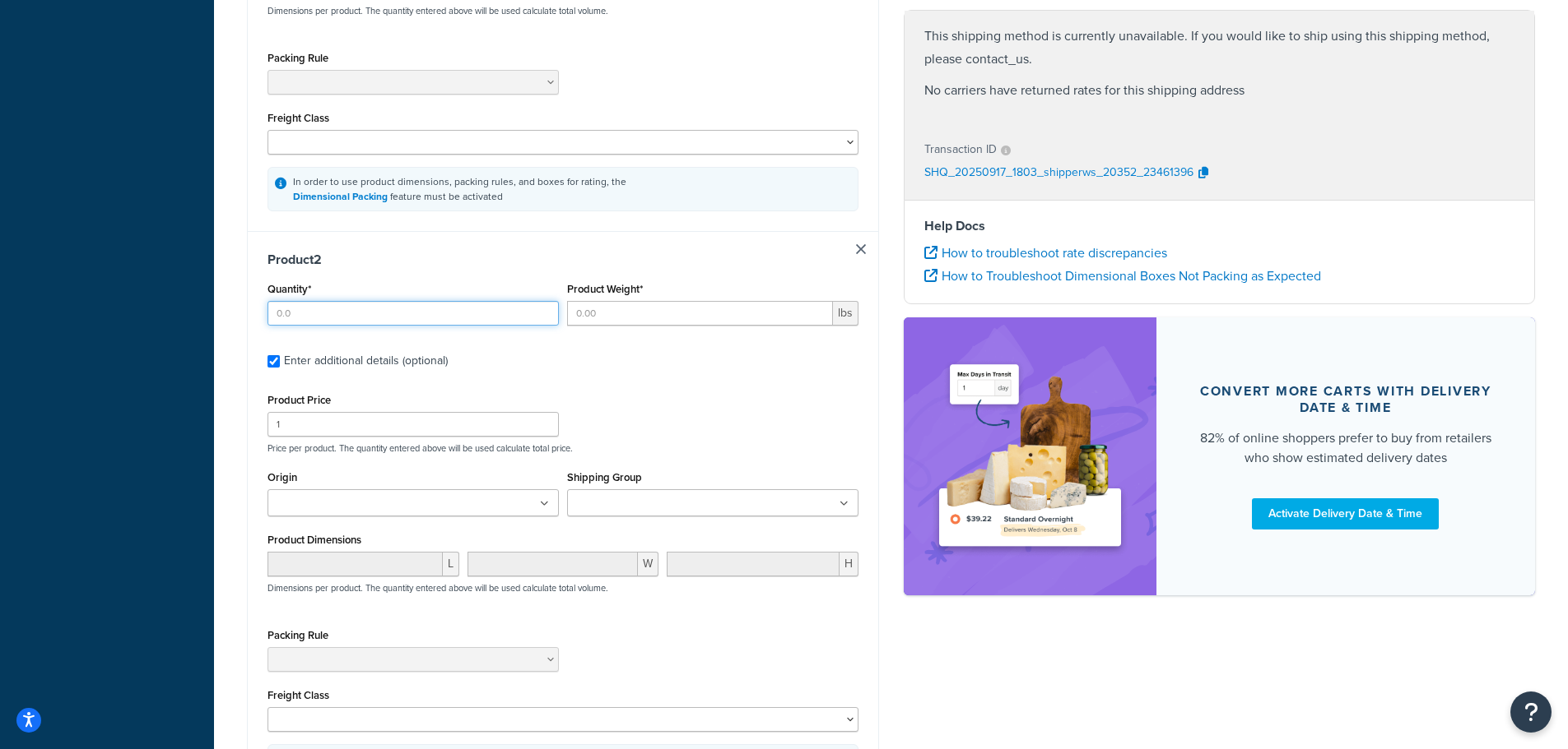
click at [360, 301] on input "Quantity*" at bounding box center [413, 313] width 291 height 25
type input "1"
type input "10"
click at [610, 495] on input "Shipping Group" at bounding box center [645, 504] width 146 height 18
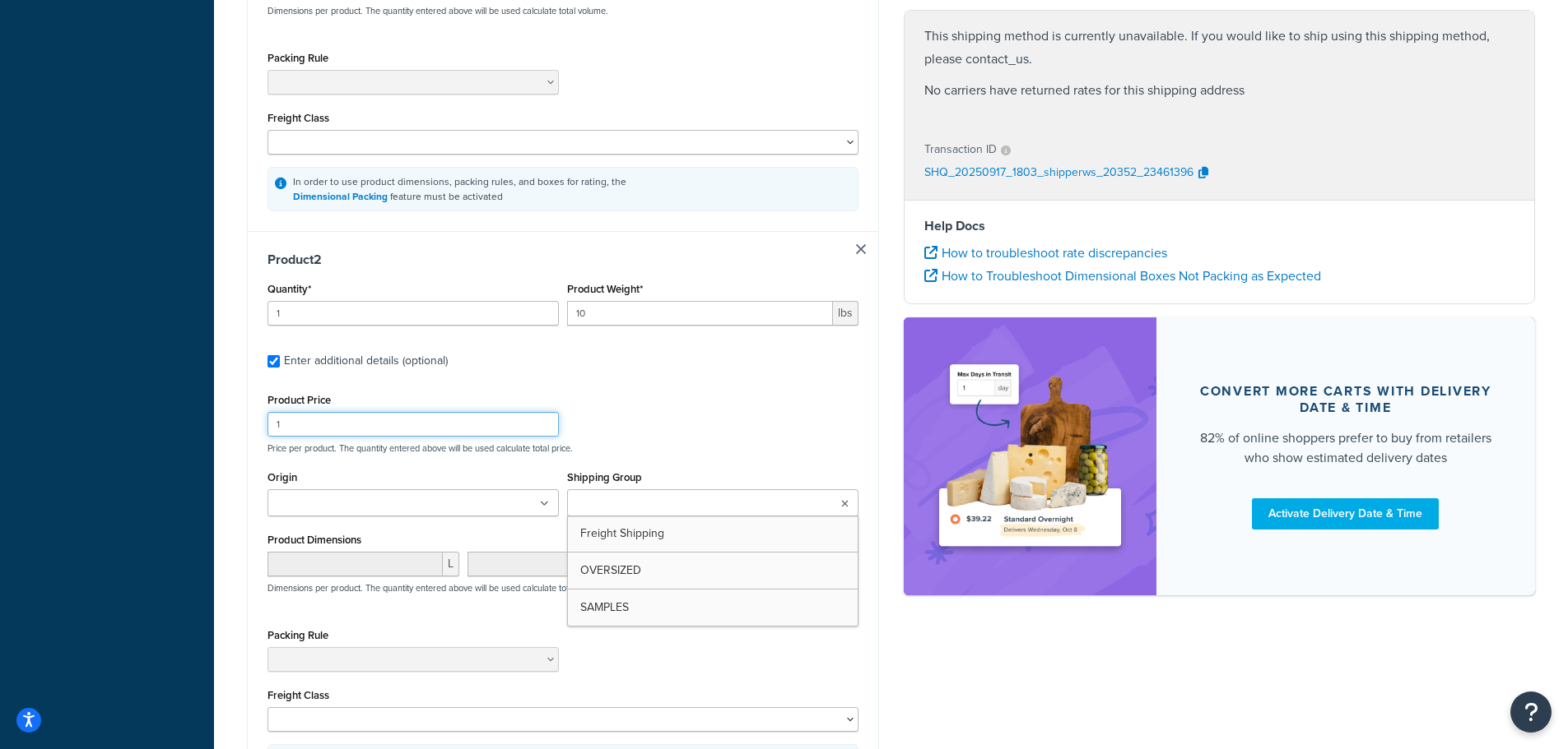
click at [682, 411] on div "Product Price 1 Price per product. The quantity entered above will be used calc…" at bounding box center [563, 421] width 599 height 65
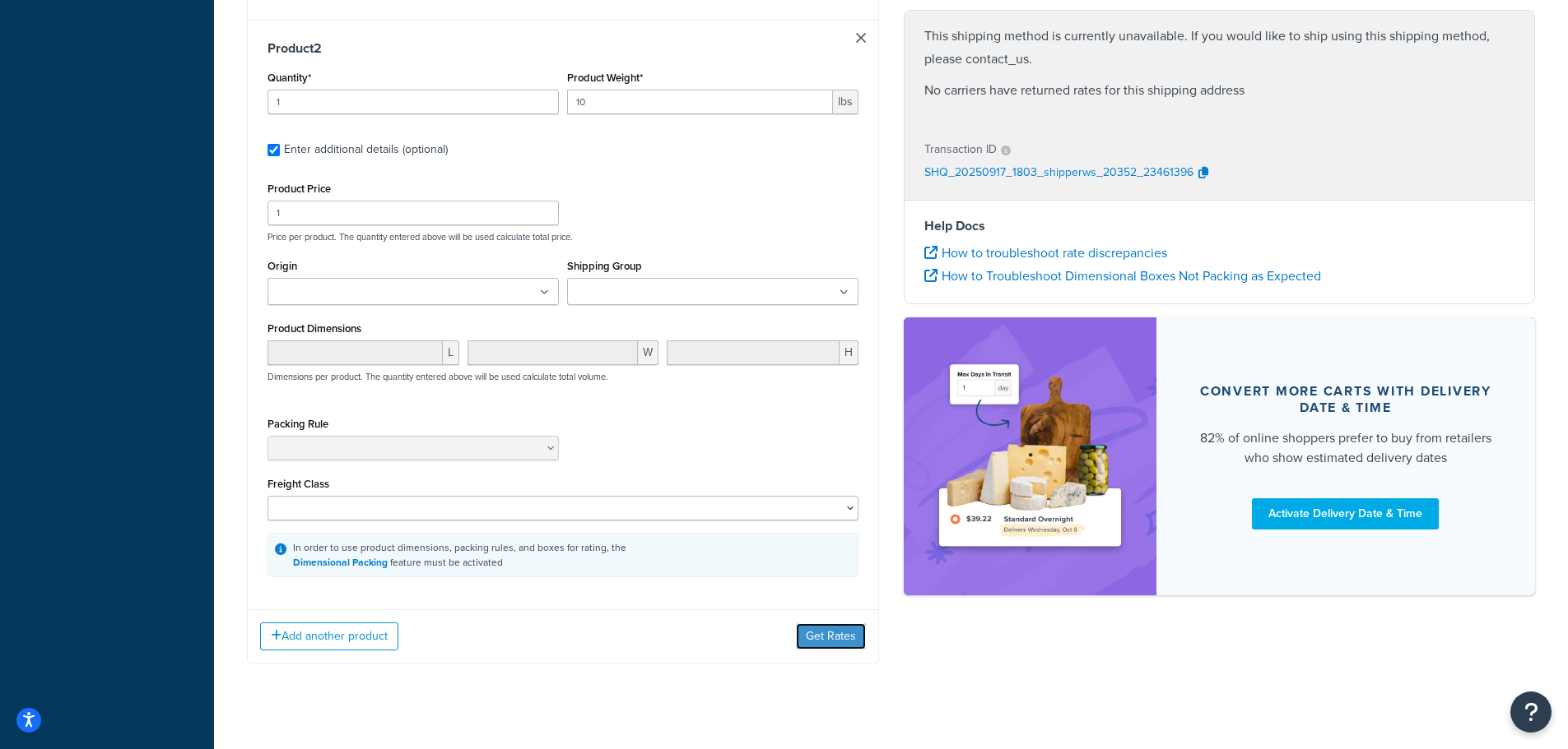
click at [844, 624] on button "Get Rates" at bounding box center [830, 637] width 70 height 27
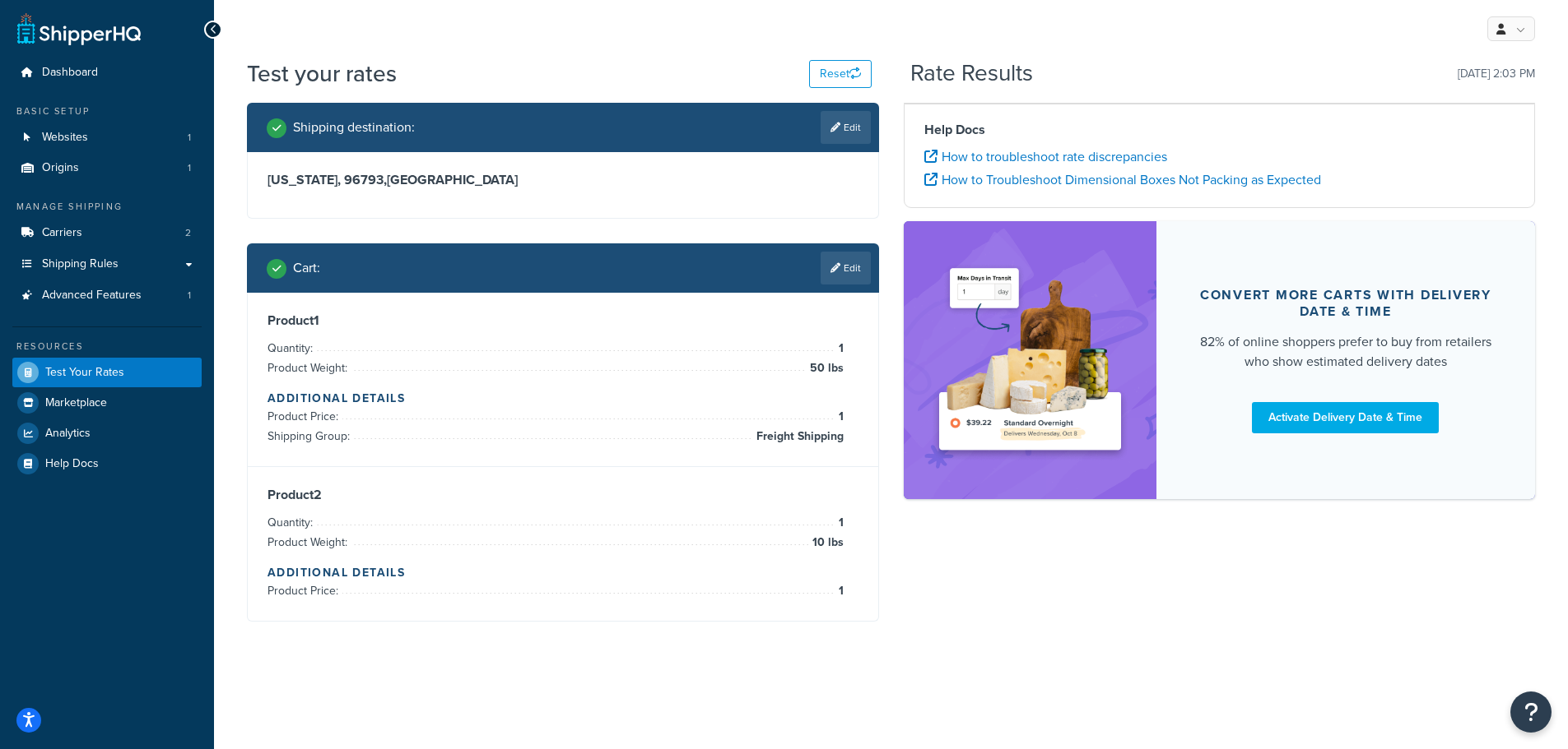
scroll to position [0, 0]
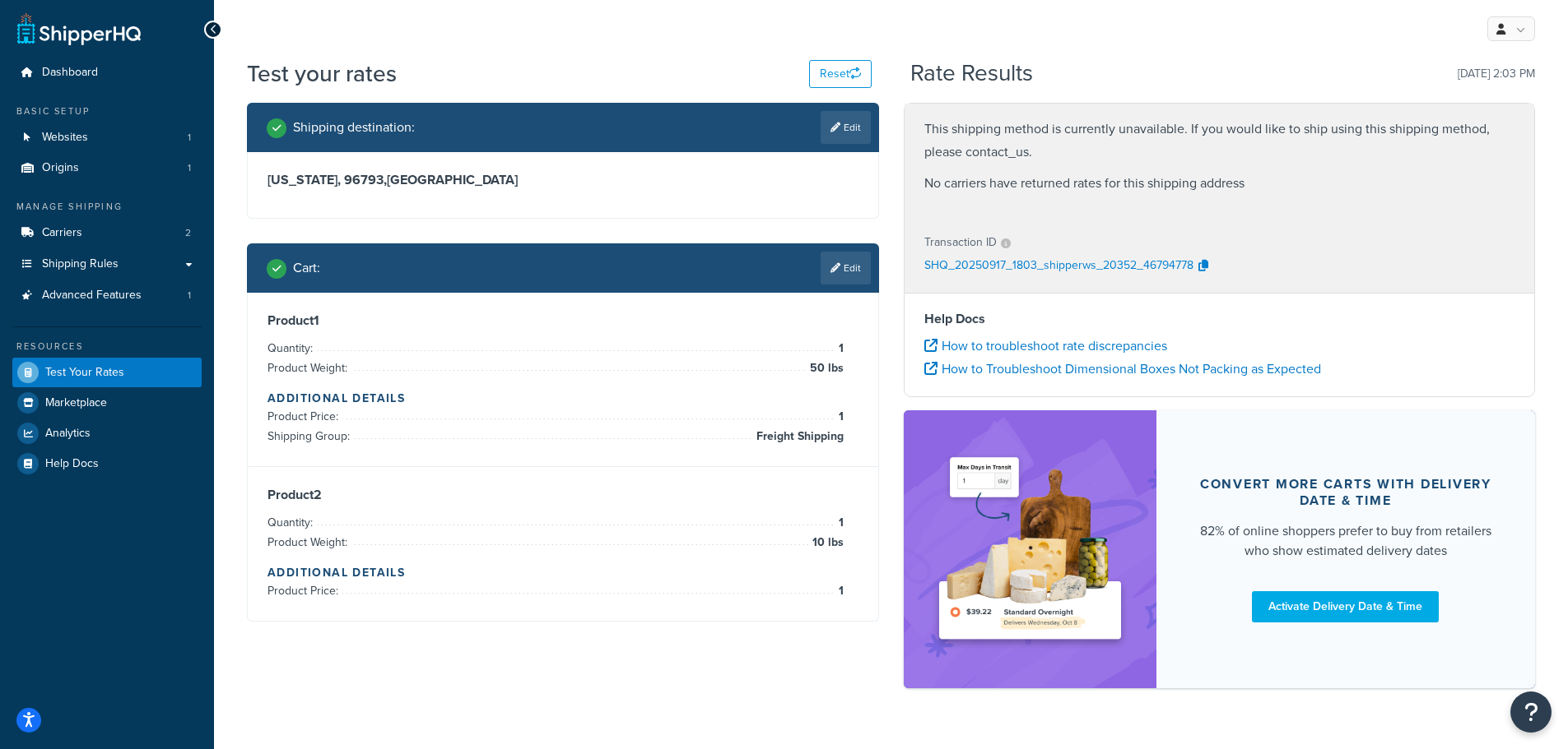
click at [849, 267] on link "Edit" at bounding box center [845, 267] width 50 height 33
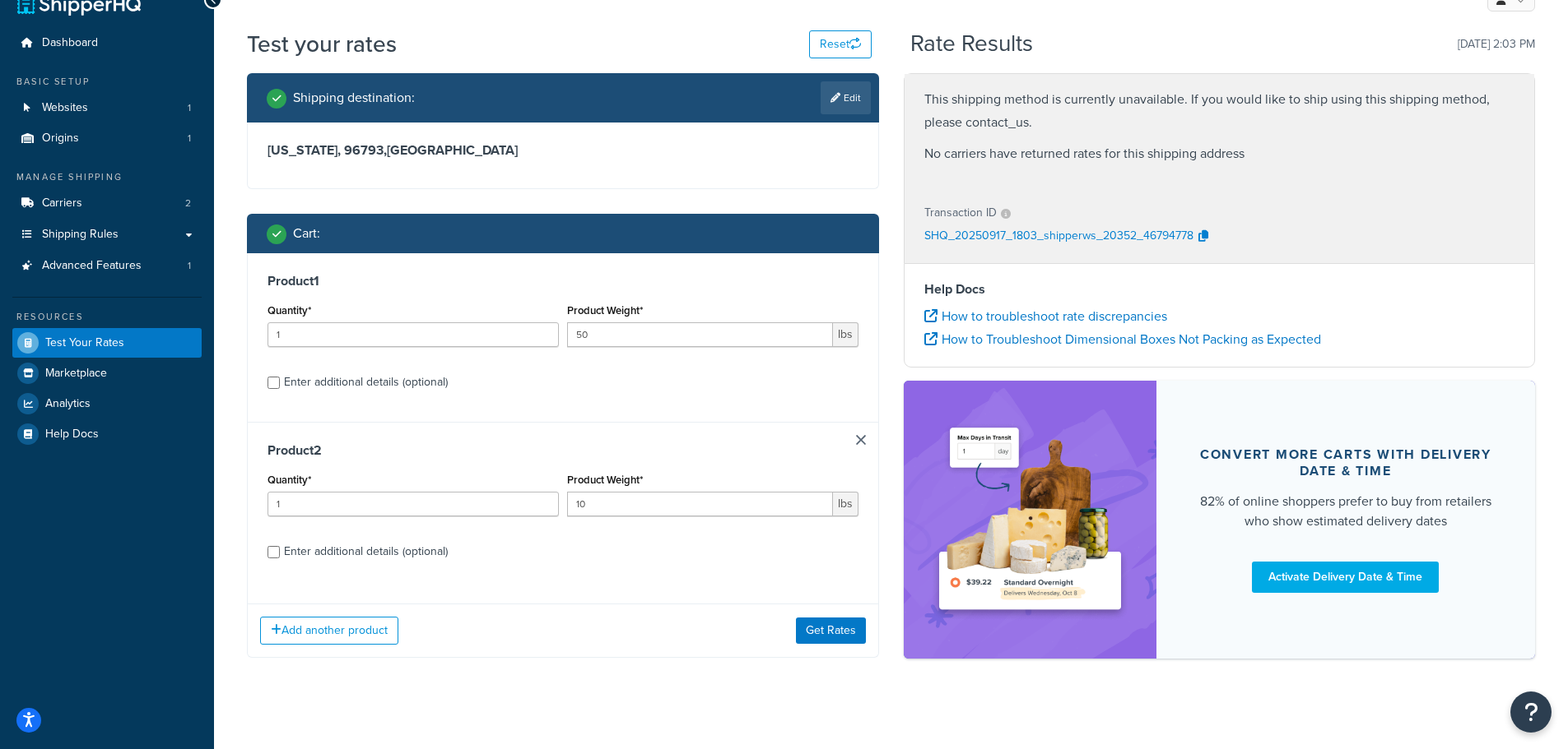
scroll to position [46, 0]
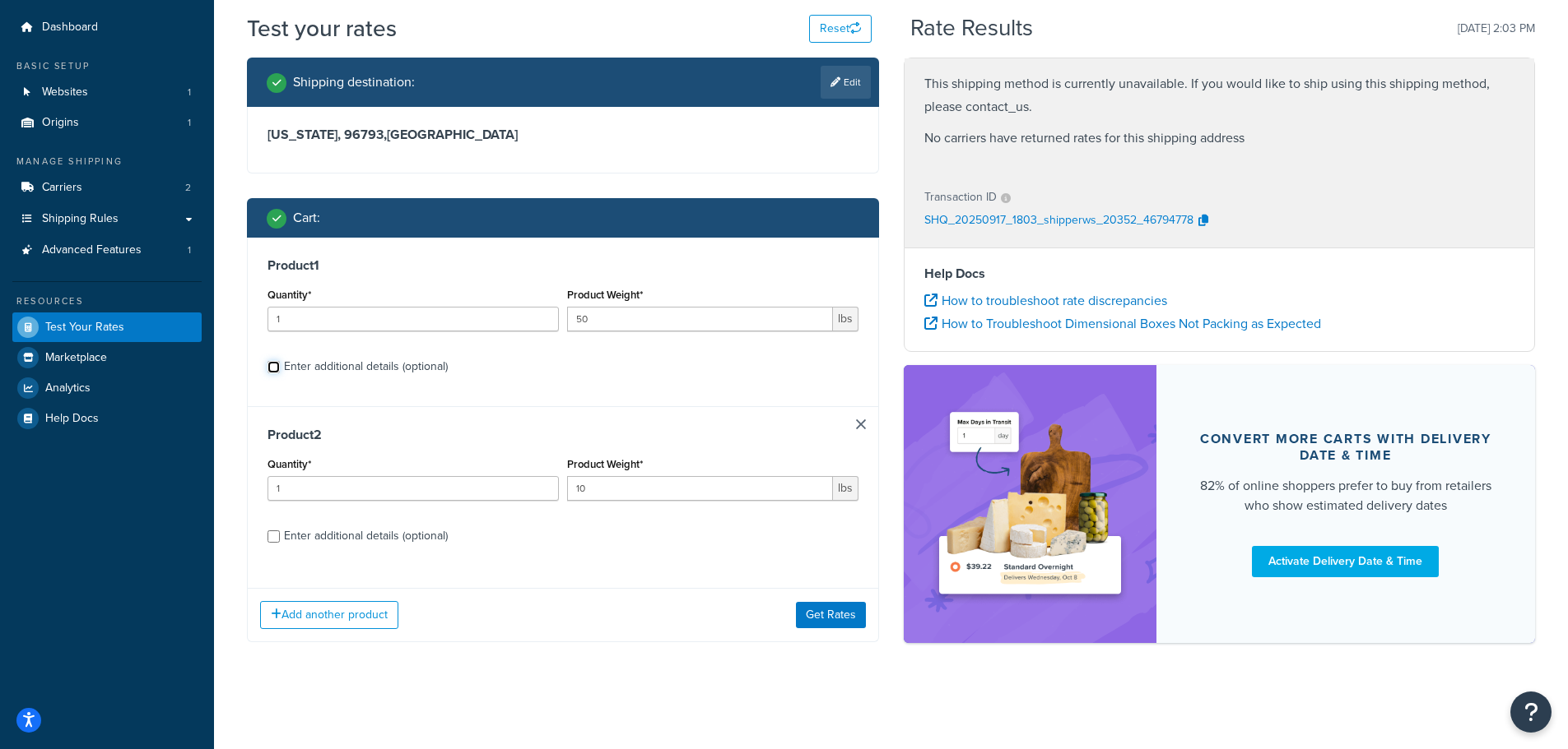
click at [276, 369] on input "Enter additional details (optional)" at bounding box center [274, 367] width 13 height 13
checkbox input "true"
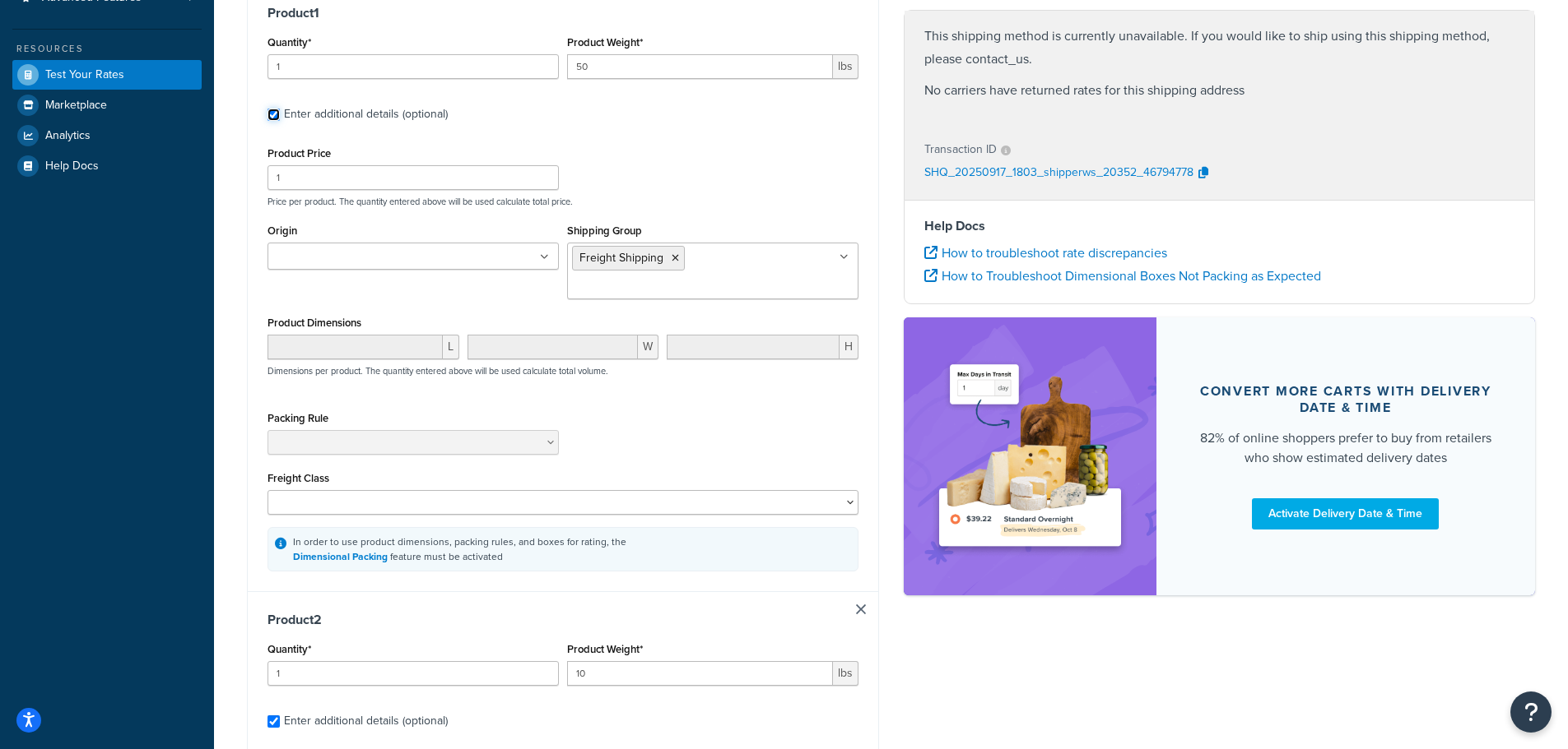
scroll to position [375, 0]
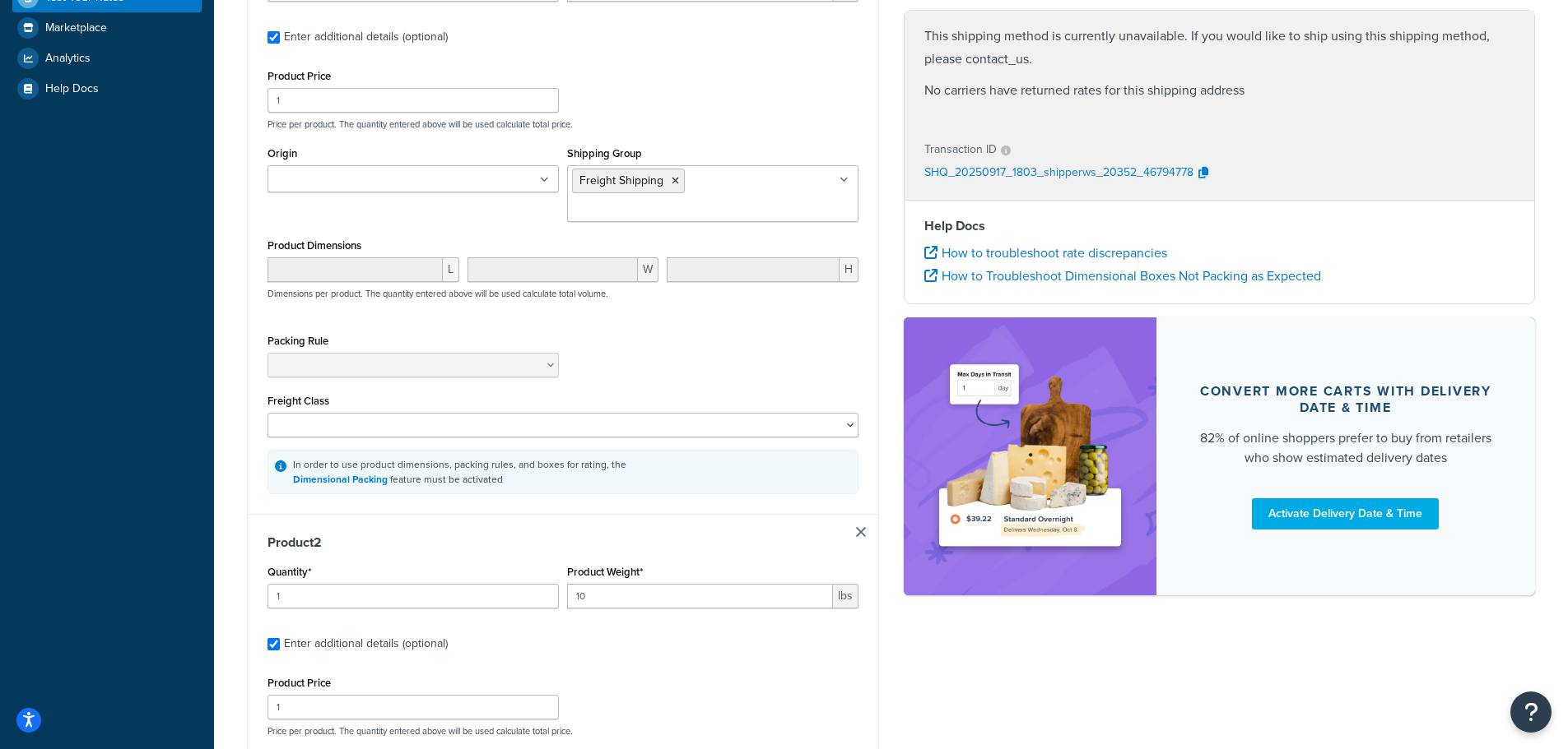
click at [861, 527] on link at bounding box center [861, 532] width 10 height 10
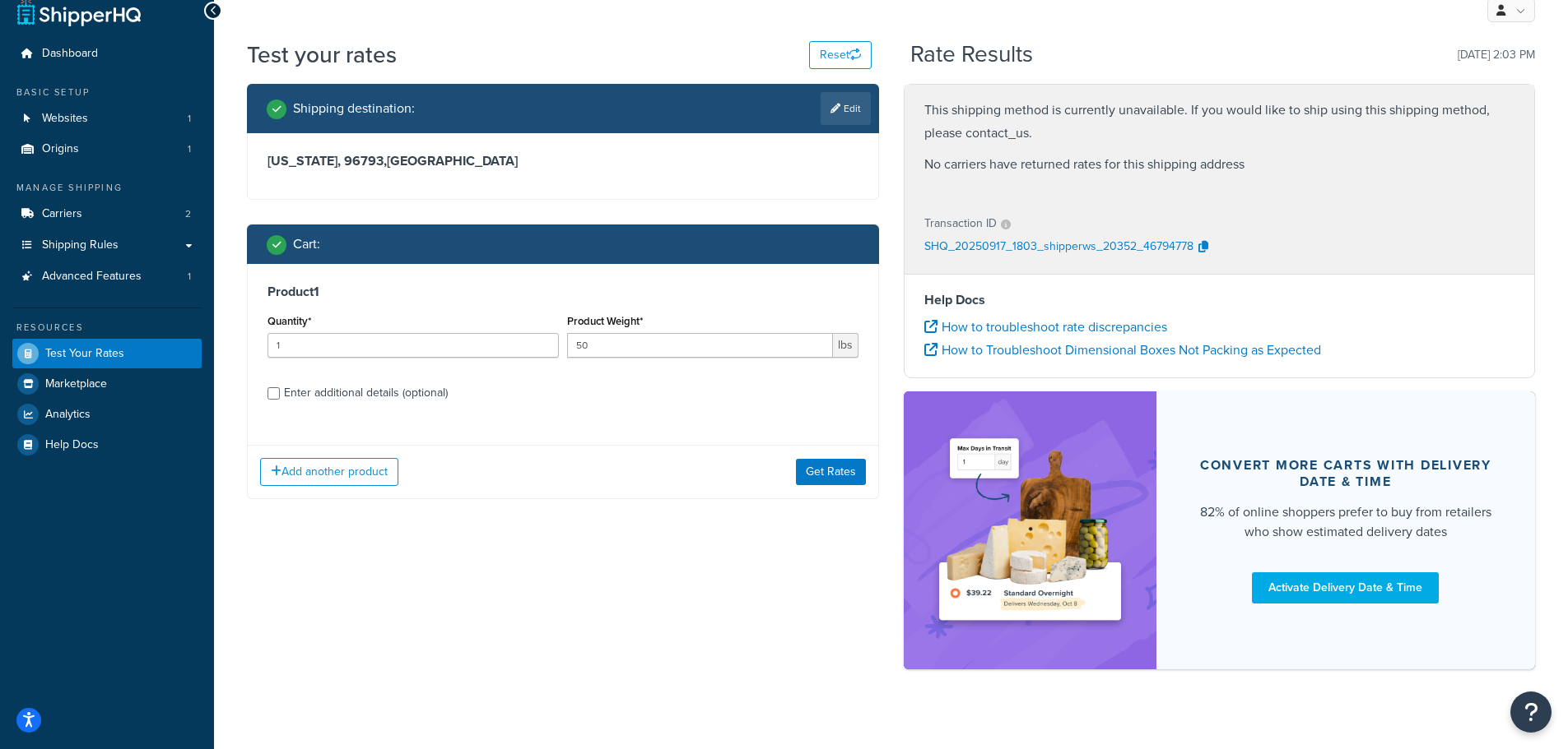
scroll to position [0, 0]
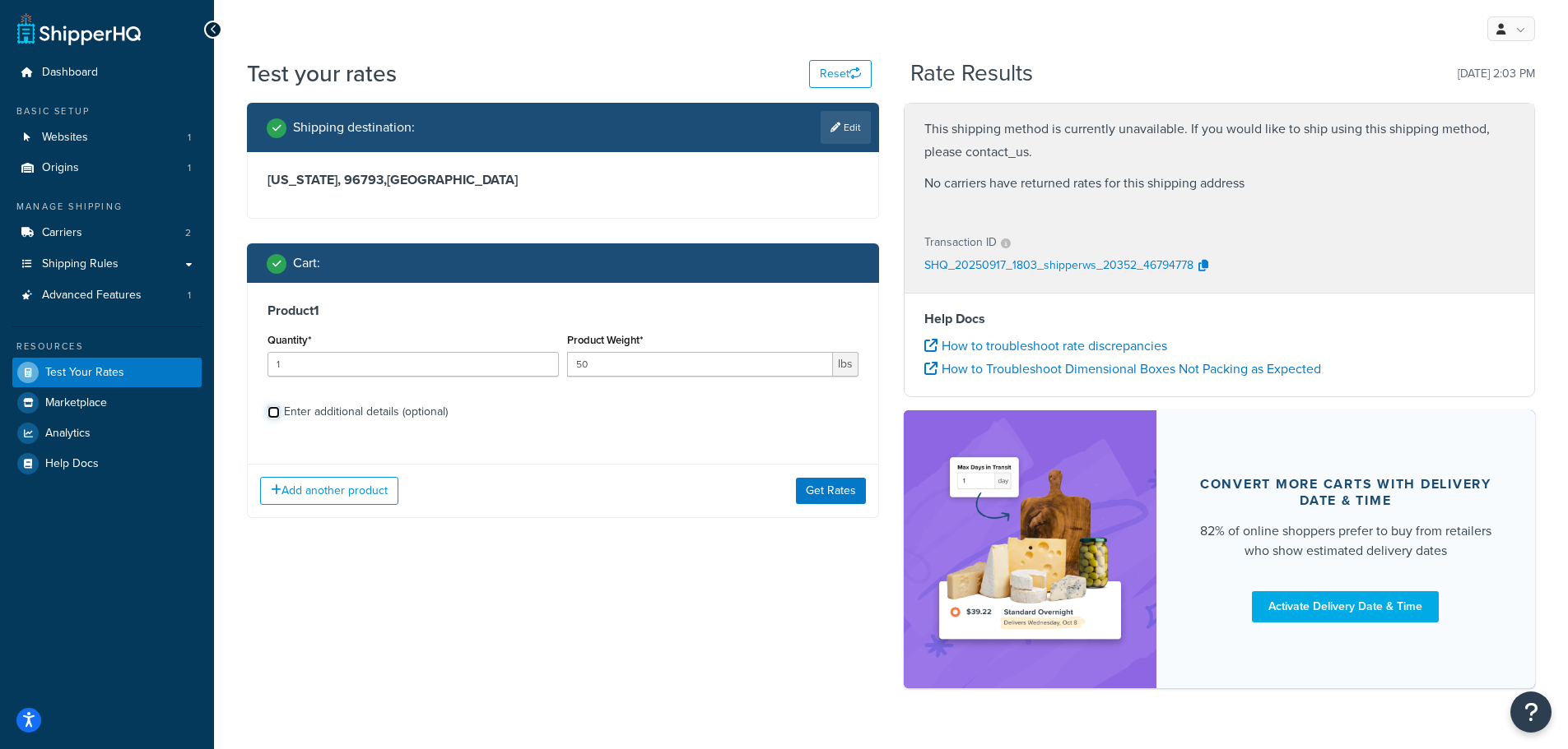
click at [277, 417] on input "Enter additional details (optional)" at bounding box center [274, 412] width 13 height 13
checkbox input "true"
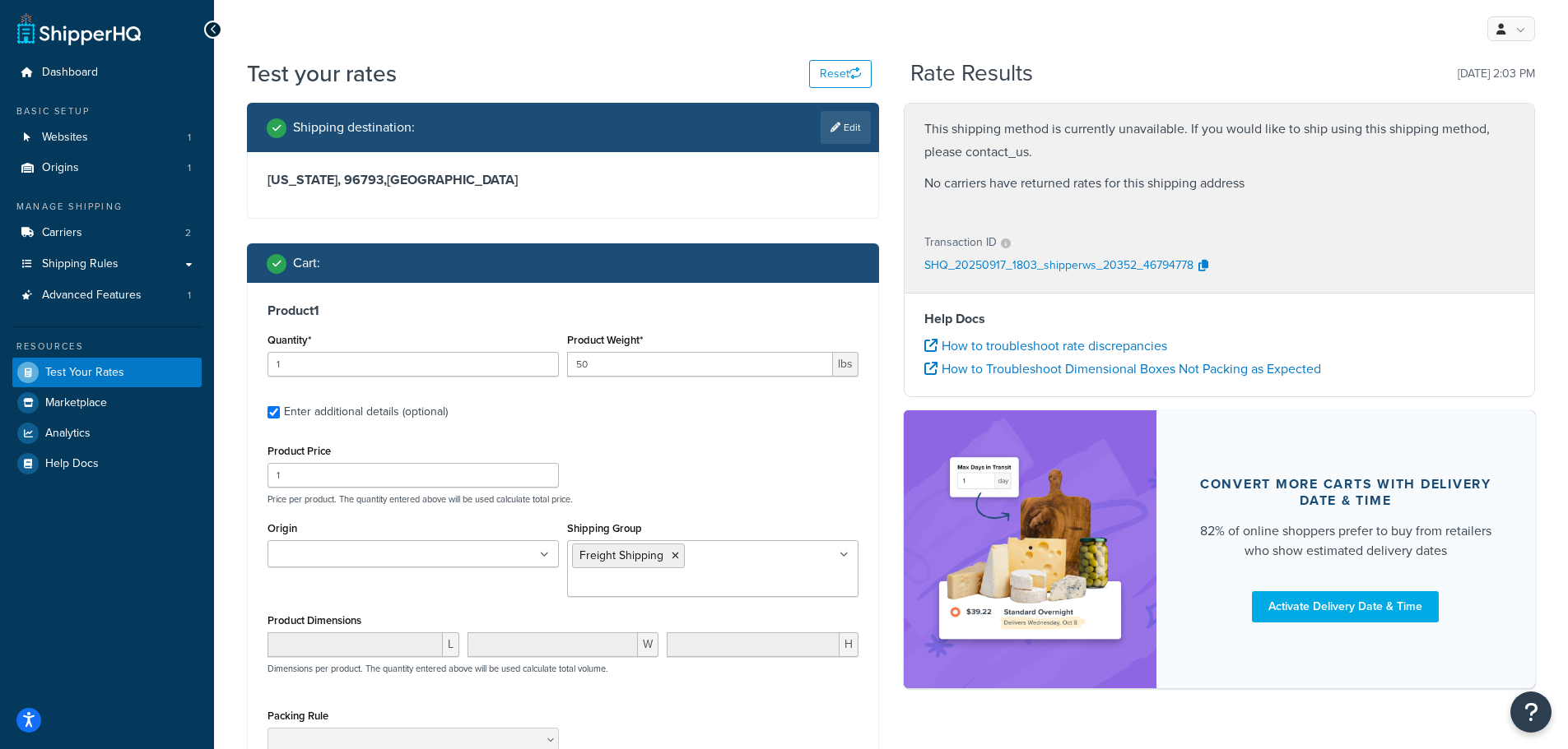
click at [671, 553] on icon at bounding box center [675, 556] width 8 height 10
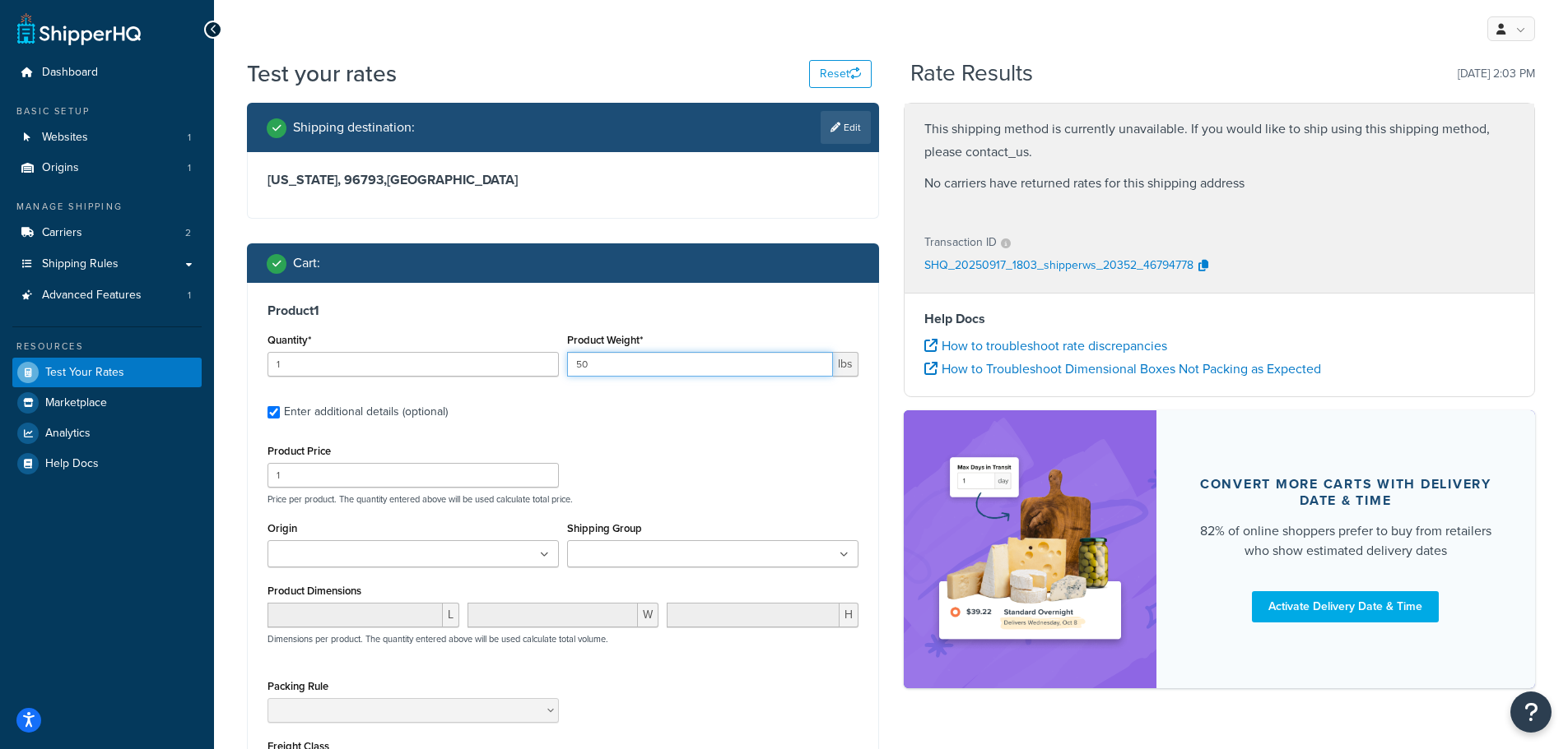
drag, startPoint x: 634, startPoint y: 367, endPoint x: 516, endPoint y: 363, distance: 118.1
click at [525, 367] on div "Quantity* 1 Product Weight* 50 lbs" at bounding box center [563, 358] width 599 height 60
type input "10"
drag, startPoint x: 722, startPoint y: 428, endPoint x: 705, endPoint y: 427, distance: 17.0
click at [721, 427] on div "Product 1 Quantity* 1 Product Weight* 10 lbs Enter additional details (optional…" at bounding box center [563, 571] width 630 height 576
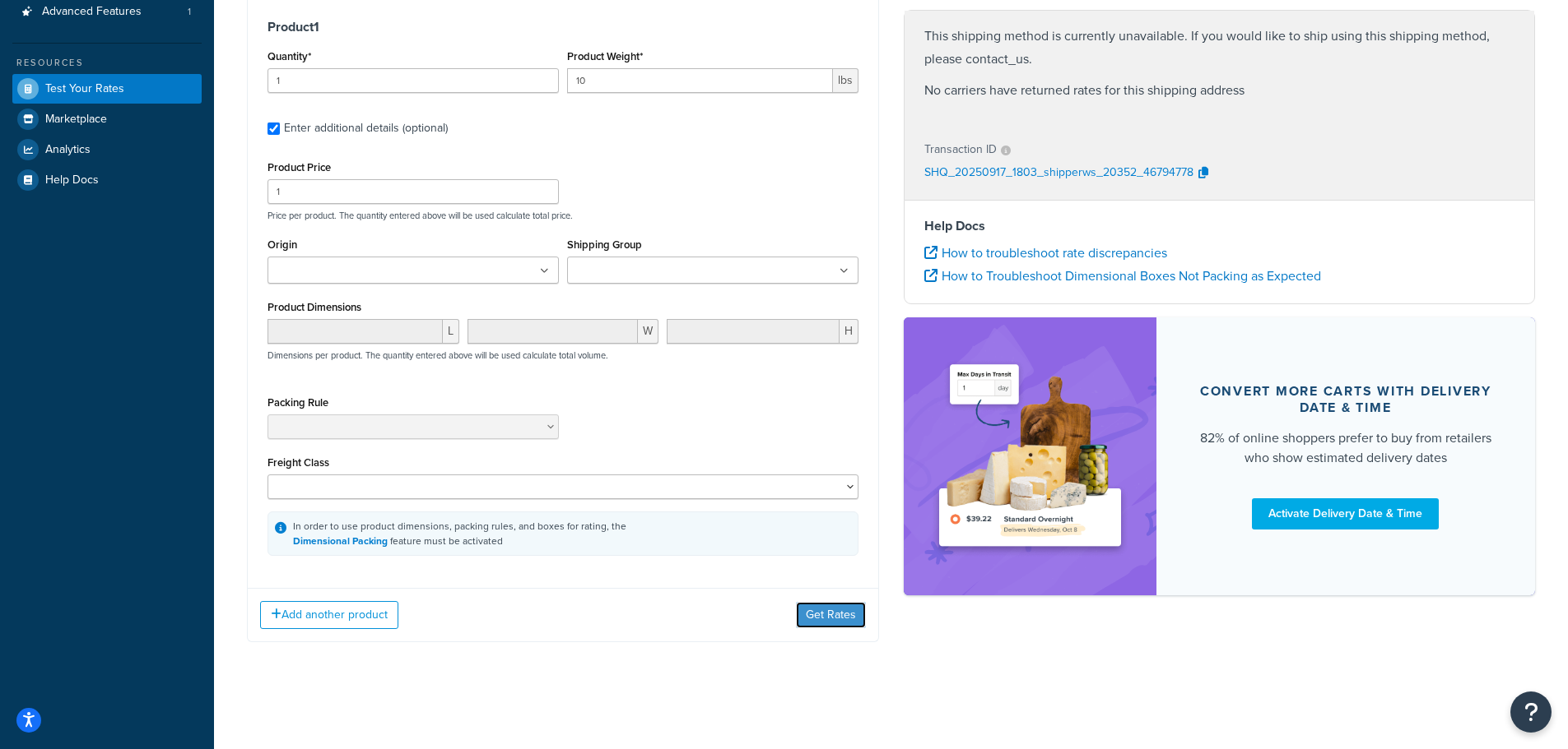
click at [831, 616] on button "Get Rates" at bounding box center [830, 615] width 70 height 27
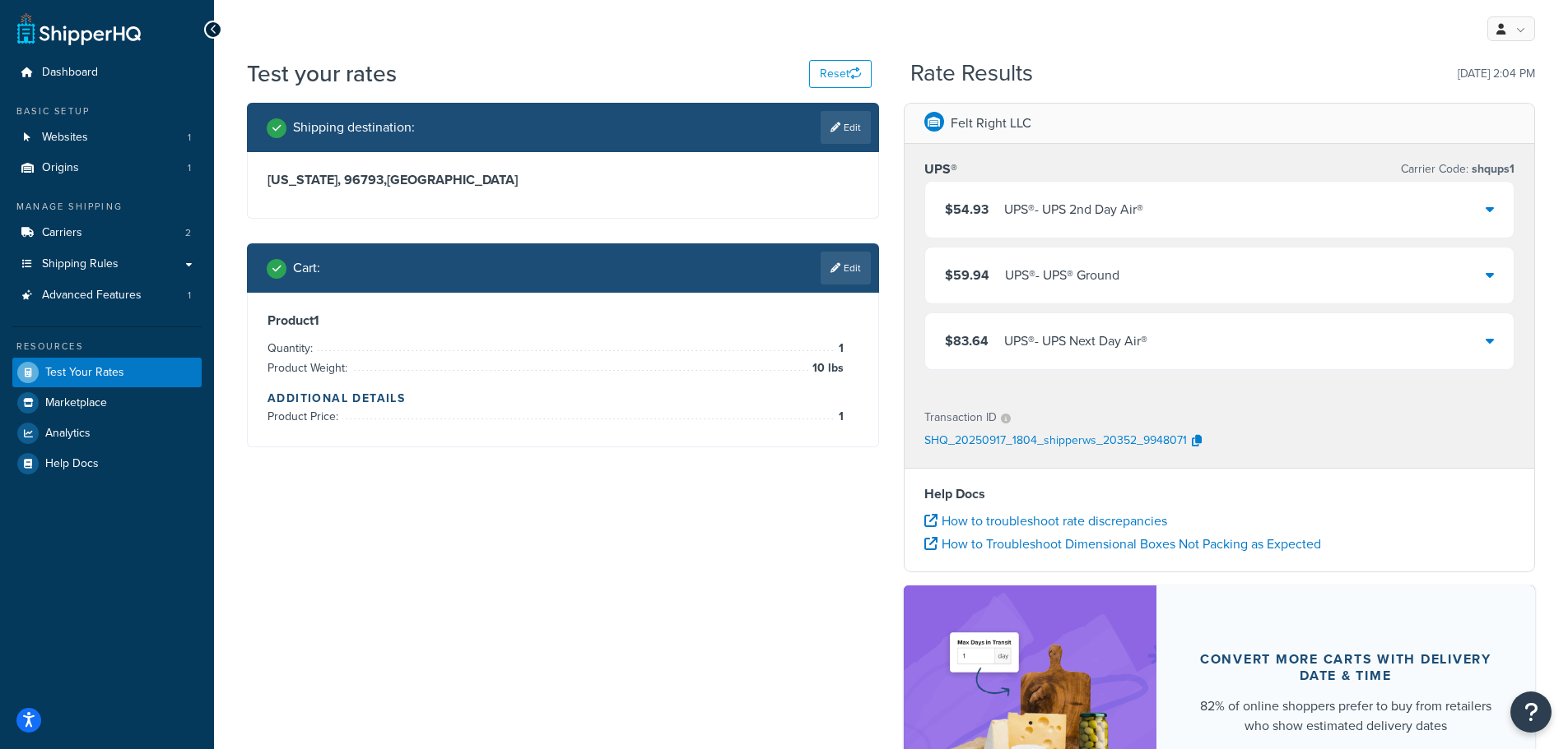
click at [840, 120] on link "Edit" at bounding box center [845, 127] width 50 height 33
select select "HI"
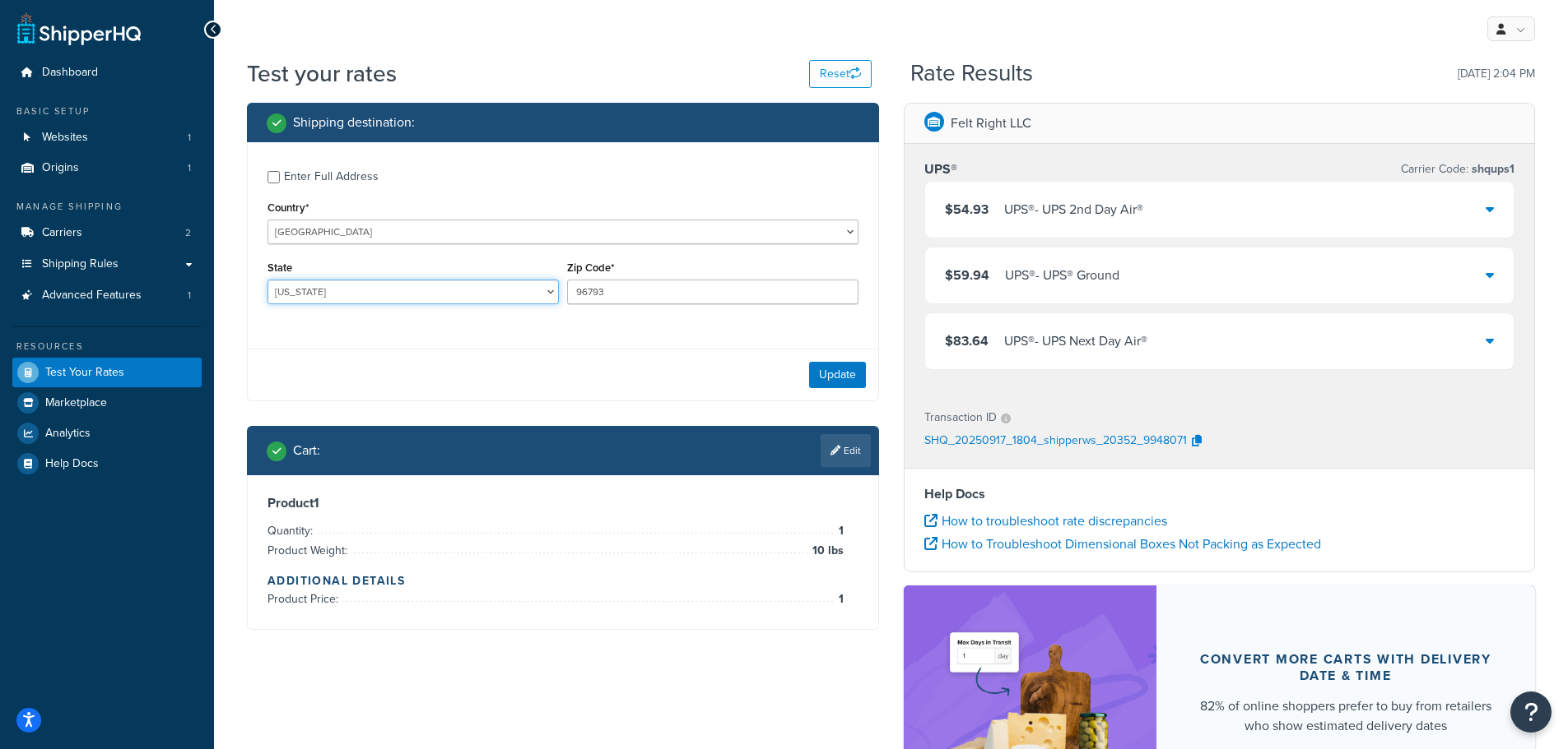
click at [381, 294] on select "Alabama Alaska American Samoa Arizona Arkansas Armed Forces Americas Armed Forc…" at bounding box center [413, 291] width 291 height 25
drag, startPoint x: 647, startPoint y: 289, endPoint x: 521, endPoint y: 290, distance: 126.0
click at [519, 289] on div "State Alabama Alaska American Samoa Arizona Arkansas Armed Forces Americas Arme…" at bounding box center [563, 286] width 599 height 60
type input "84025"
click at [828, 374] on button "Update" at bounding box center [837, 375] width 57 height 27
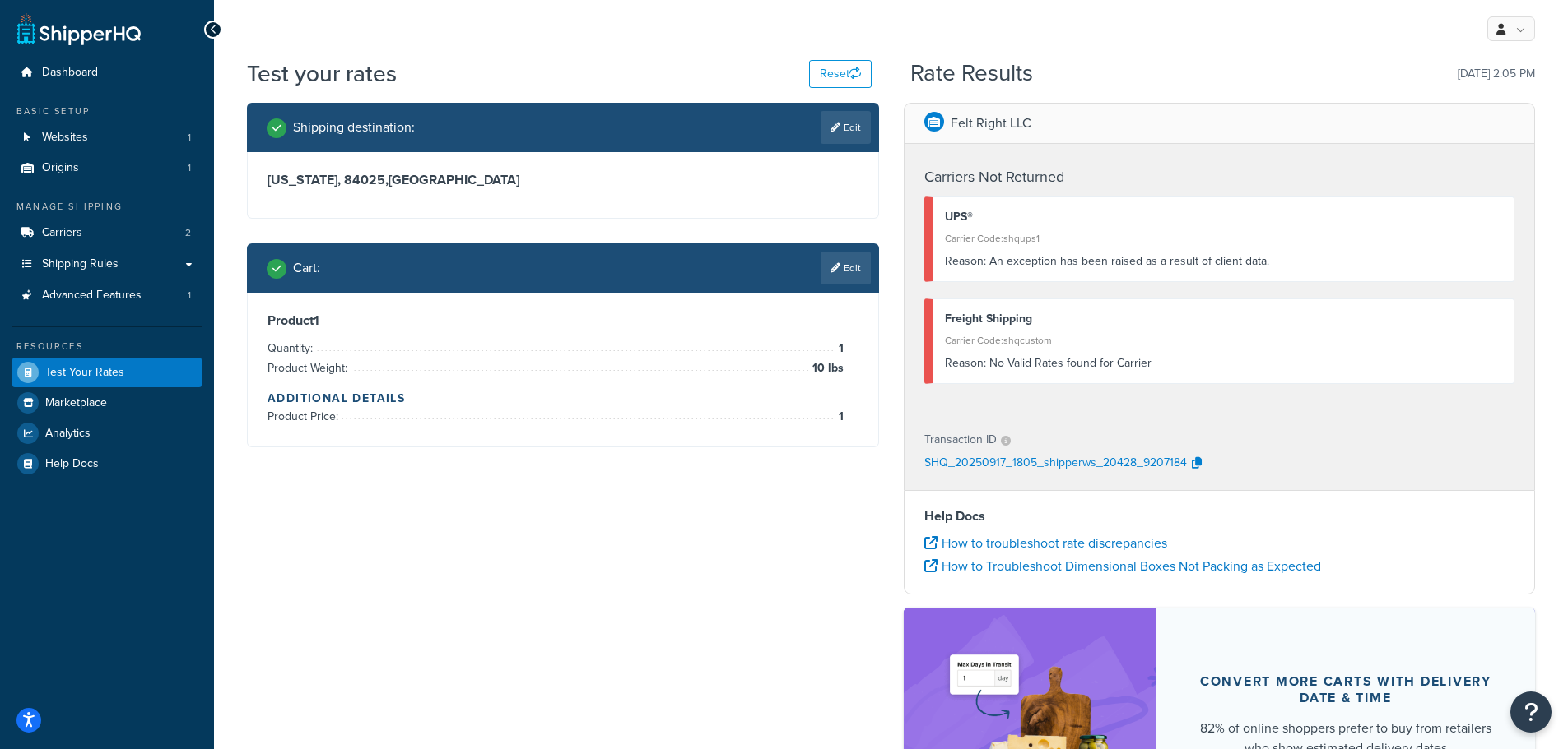
click at [848, 122] on link "Edit" at bounding box center [845, 127] width 50 height 33
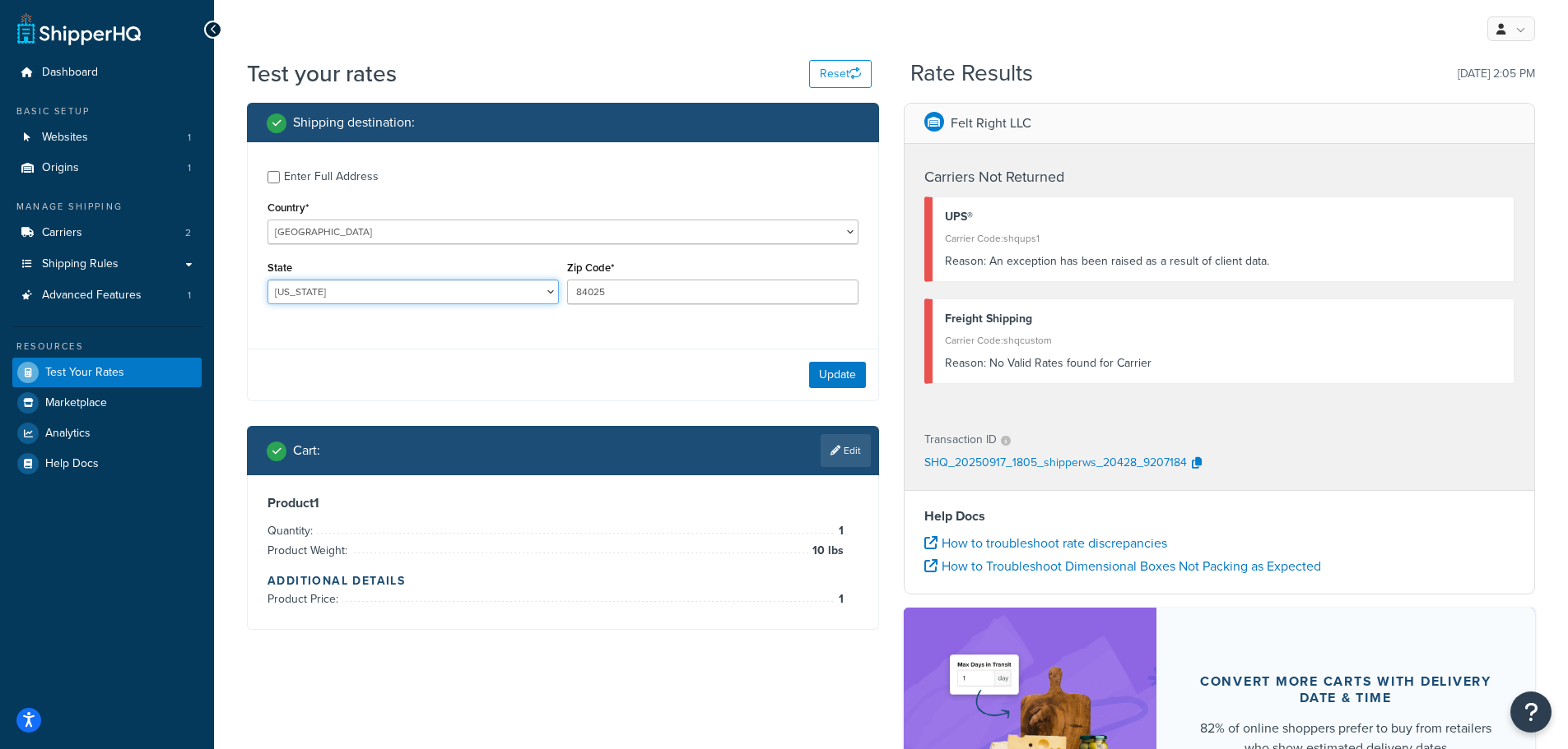
click at [354, 290] on select "[US_STATE] [US_STATE] [US_STATE] [US_STATE] [US_STATE] Armed Forces Americas Ar…" at bounding box center [413, 291] width 291 height 25
select select "ID"
click at [268, 280] on select "[US_STATE] [US_STATE] [US_STATE] [US_STATE] [US_STATE] Armed Forces Americas Ar…" at bounding box center [413, 291] width 291 height 25
drag, startPoint x: 680, startPoint y: 286, endPoint x: 510, endPoint y: 278, distance: 170.2
click at [510, 279] on div "State Alabama Alaska American Samoa Arizona Arkansas Armed Forces Americas Arme…" at bounding box center [563, 286] width 599 height 60
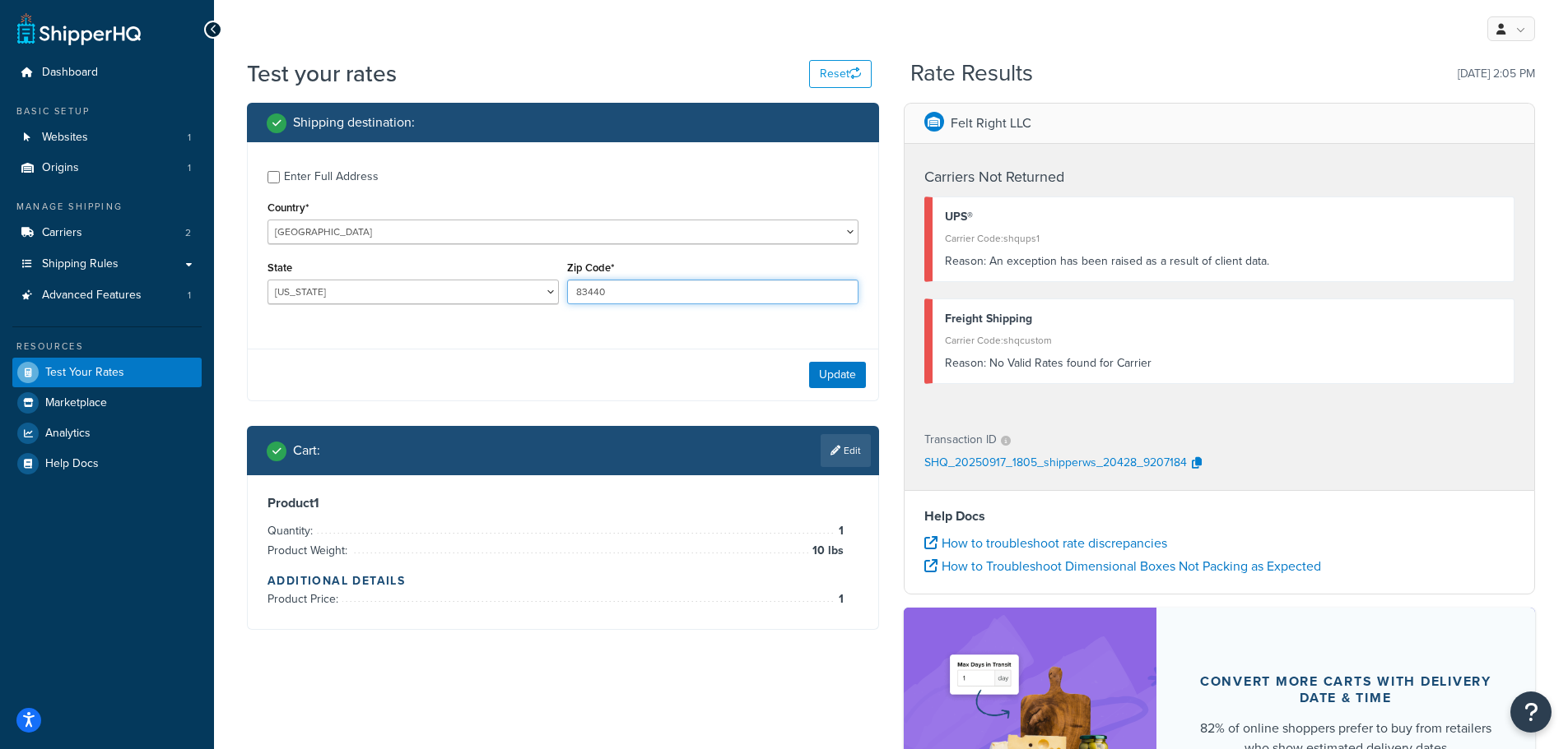
type input "83440"
click at [843, 365] on button "Update" at bounding box center [837, 375] width 57 height 27
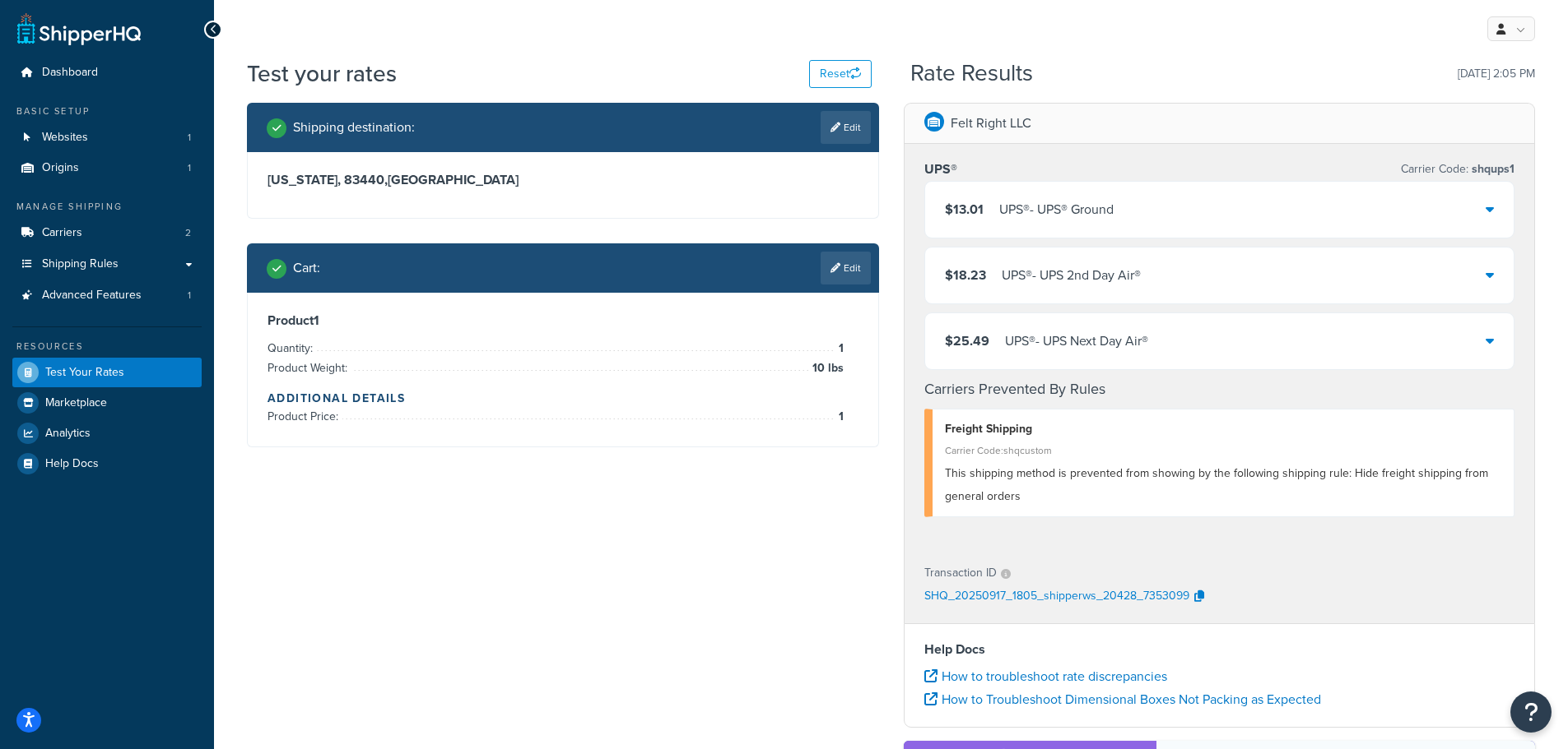
drag, startPoint x: 127, startPoint y: 489, endPoint x: 432, endPoint y: 482, distance: 305.1
click at [432, 483] on div "Shipping destination : Edit Idaho, 83440 , United States Cart : Edit Product 1 …" at bounding box center [891, 568] width 1312 height 933
click at [112, 261] on span "Shipping Rules" at bounding box center [81, 264] width 77 height 14
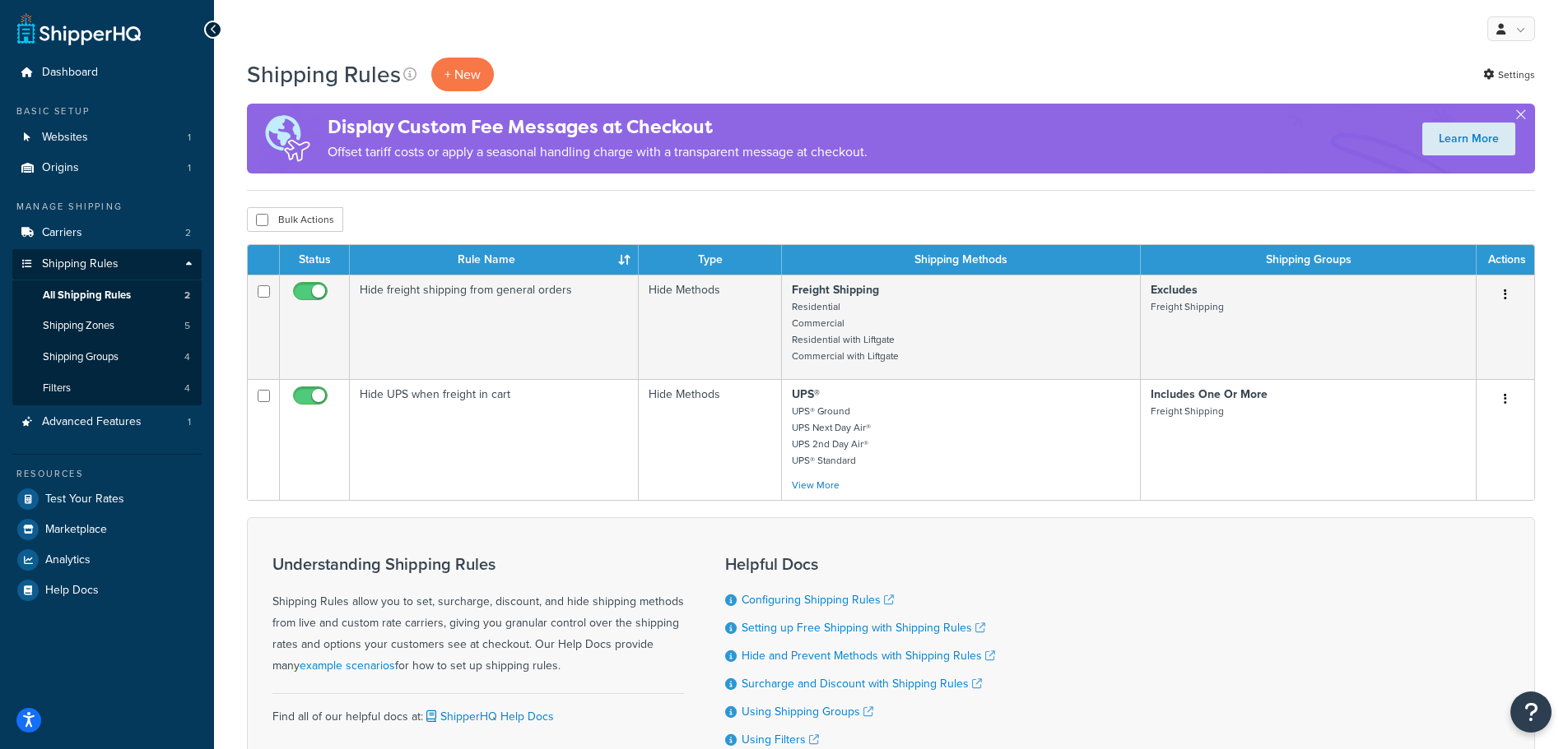
click at [468, 69] on p "+ New" at bounding box center [462, 74] width 62 height 34
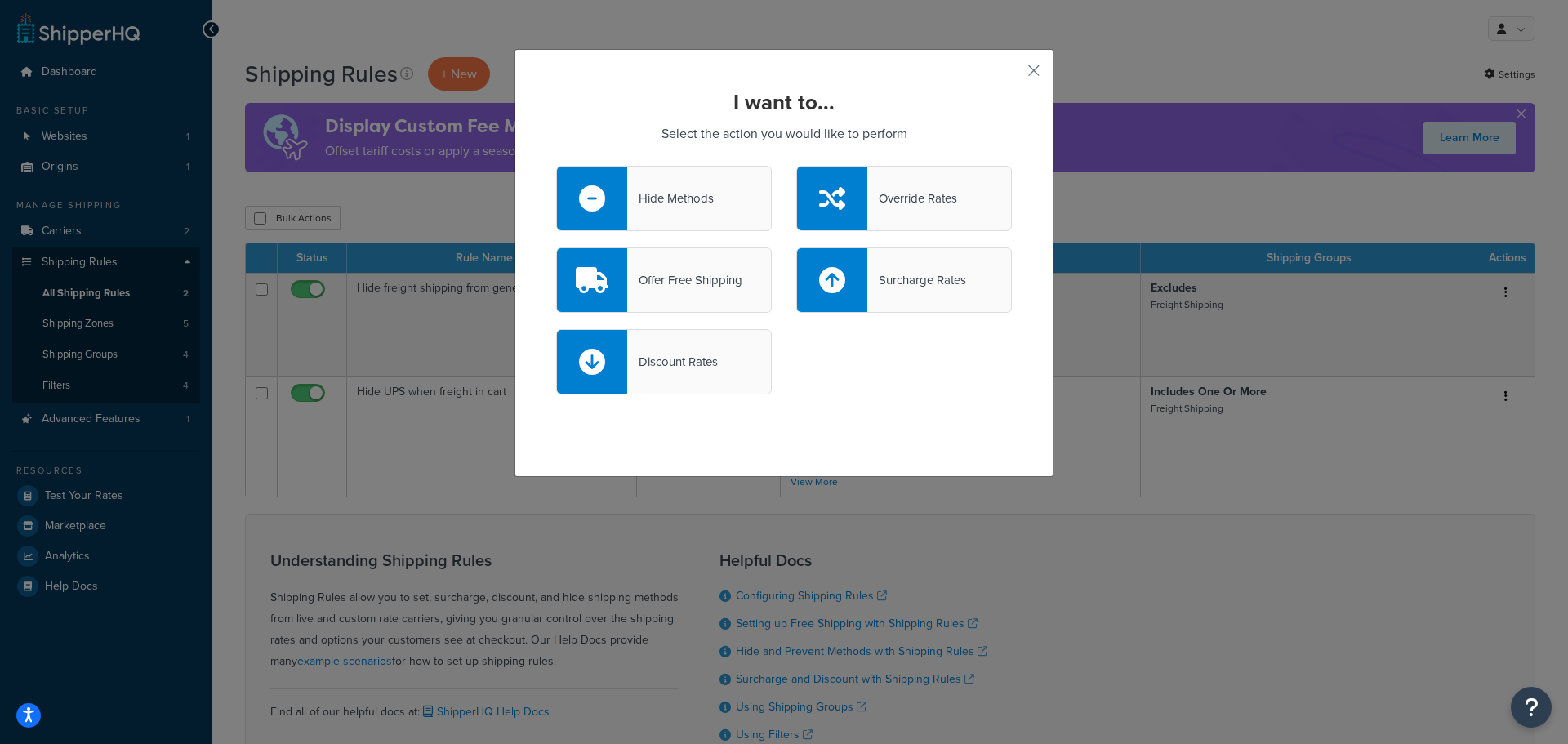
click at [630, 271] on div "Offer Free Shipping" at bounding box center [685, 279] width 116 height 23
click at [0, 0] on input "Offer Free Shipping" at bounding box center [0, 0] width 0 height 0
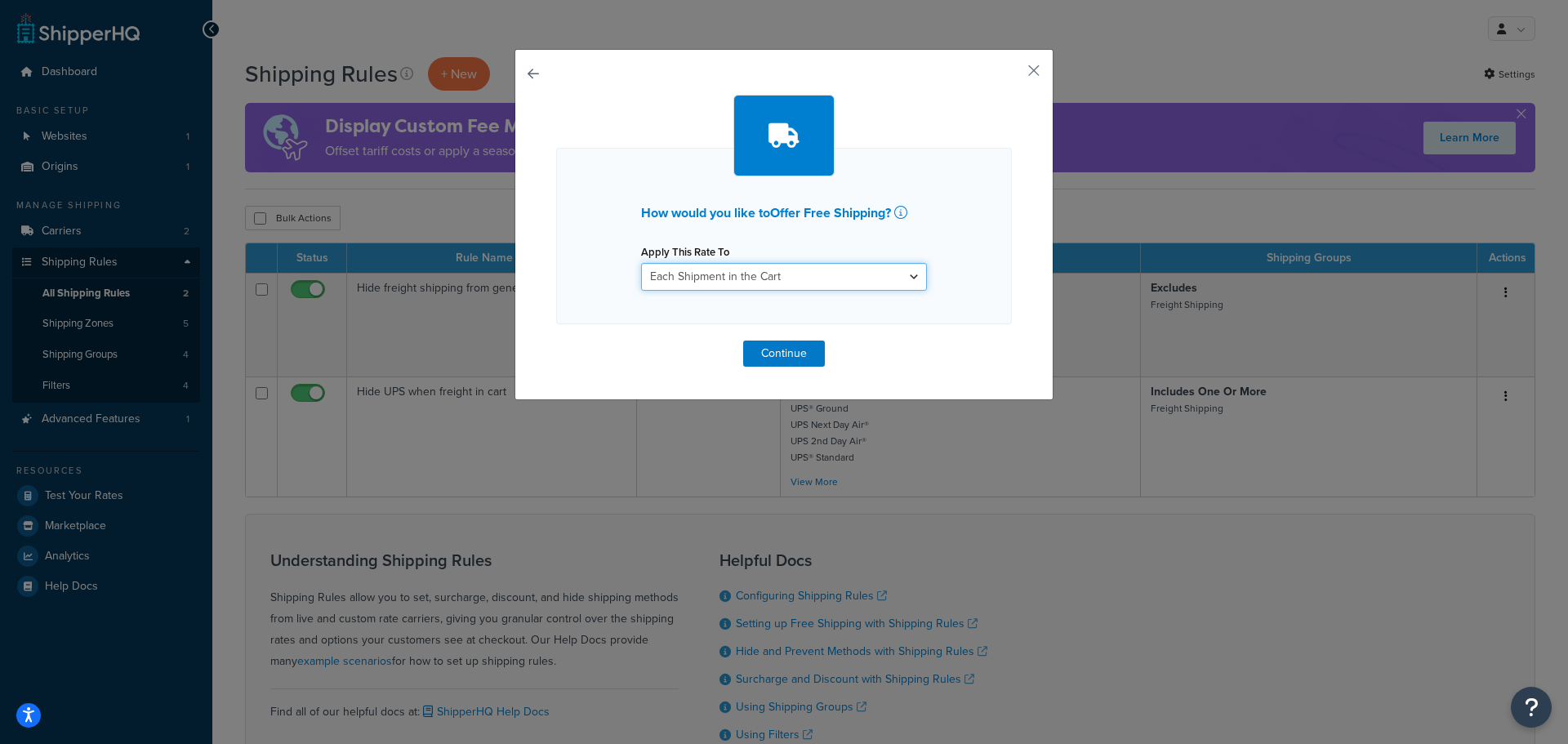
click at [745, 280] on select "Each Shipment in the Cart Each Shipping Group in the Cart Each Item within a Sh…" at bounding box center [784, 276] width 286 height 27
select select "SHIPPING_GROUP"
click at [641, 263] on select "Each Shipment in the Cart Each Shipping Group in the Cart Each Item within a Sh…" at bounding box center [784, 276] width 286 height 27
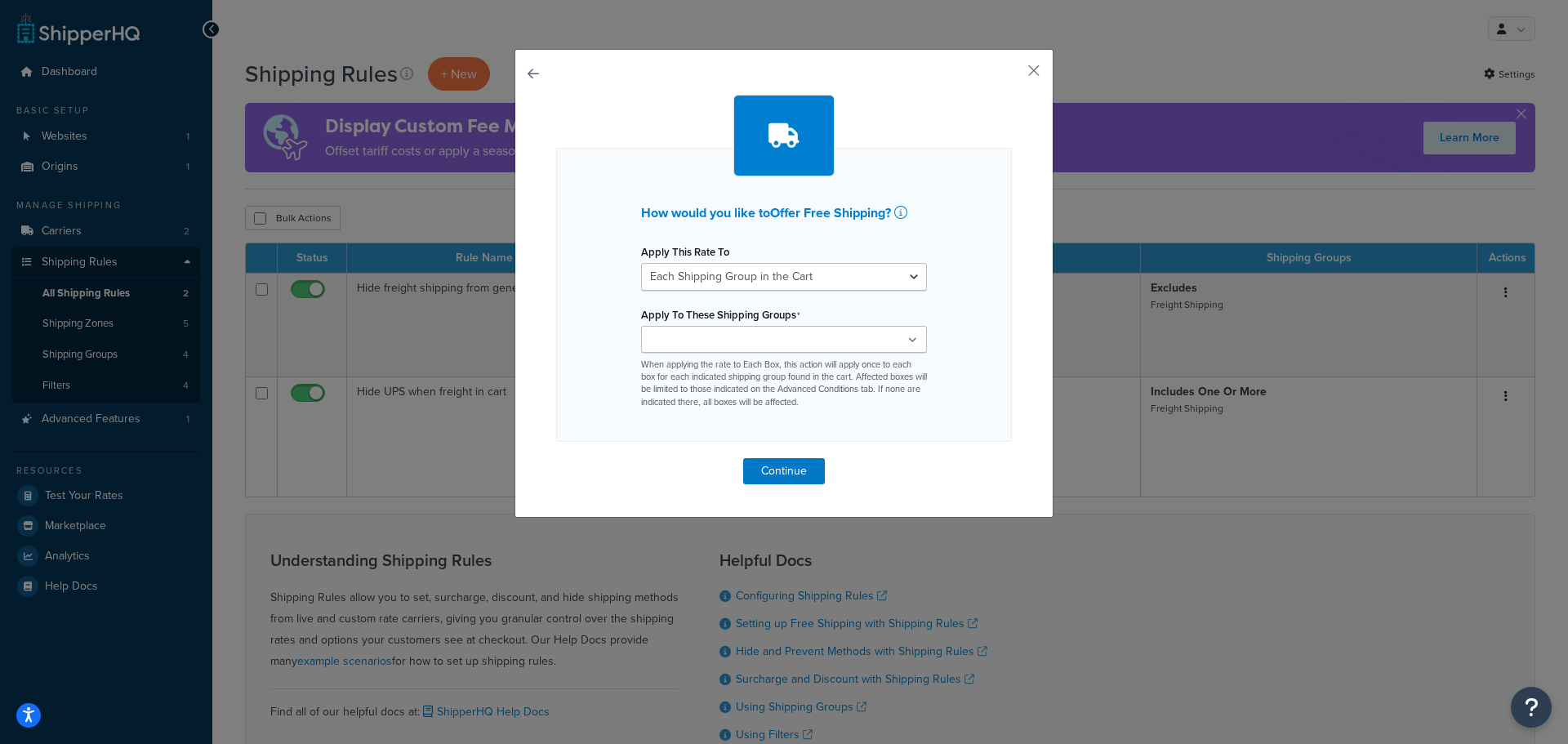
click at [821, 336] on ul at bounding box center [784, 340] width 286 height 27
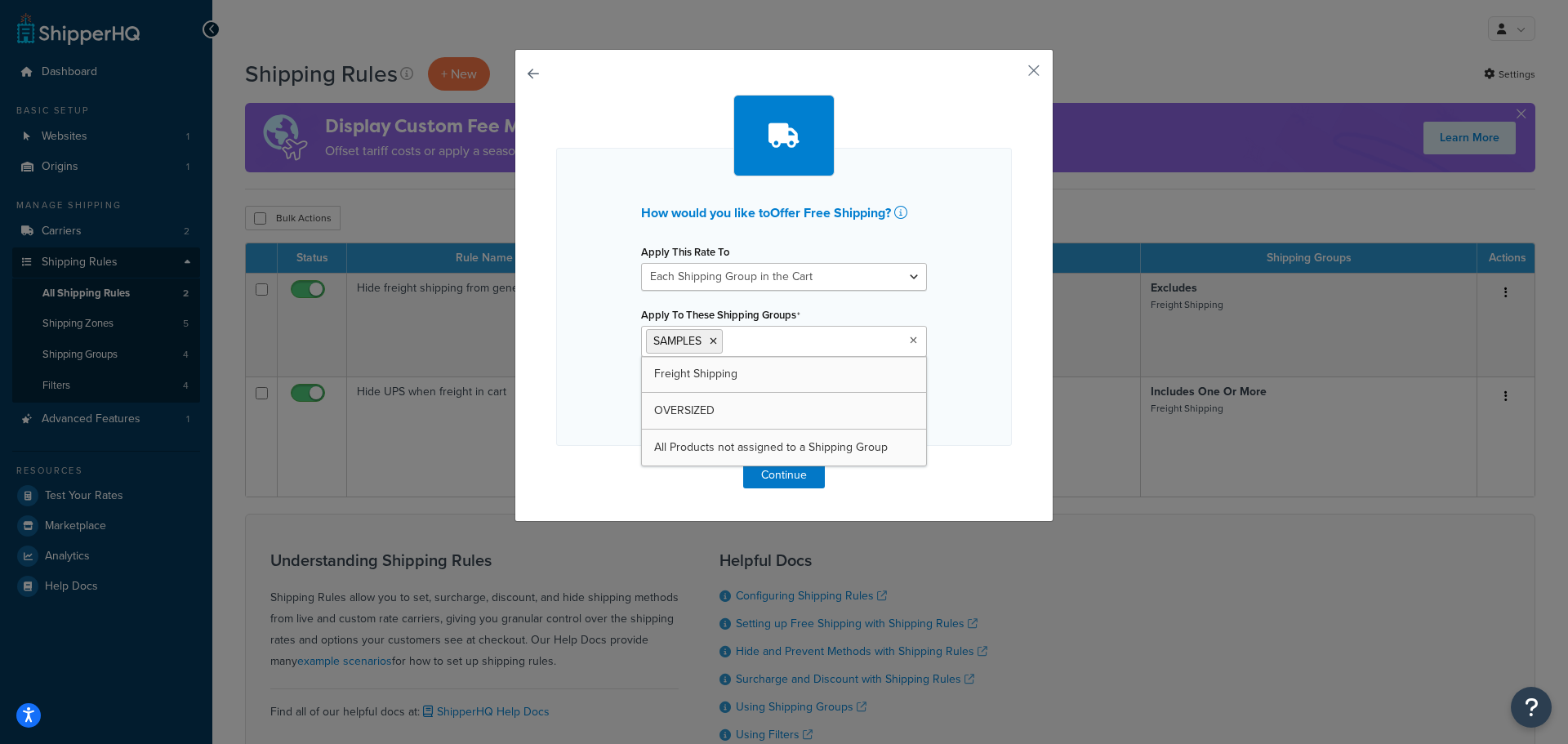
click at [989, 385] on div "How would you like to Offer Free Shipping ? Apply This Rate To Each Shipment in…" at bounding box center [784, 297] width 456 height 298
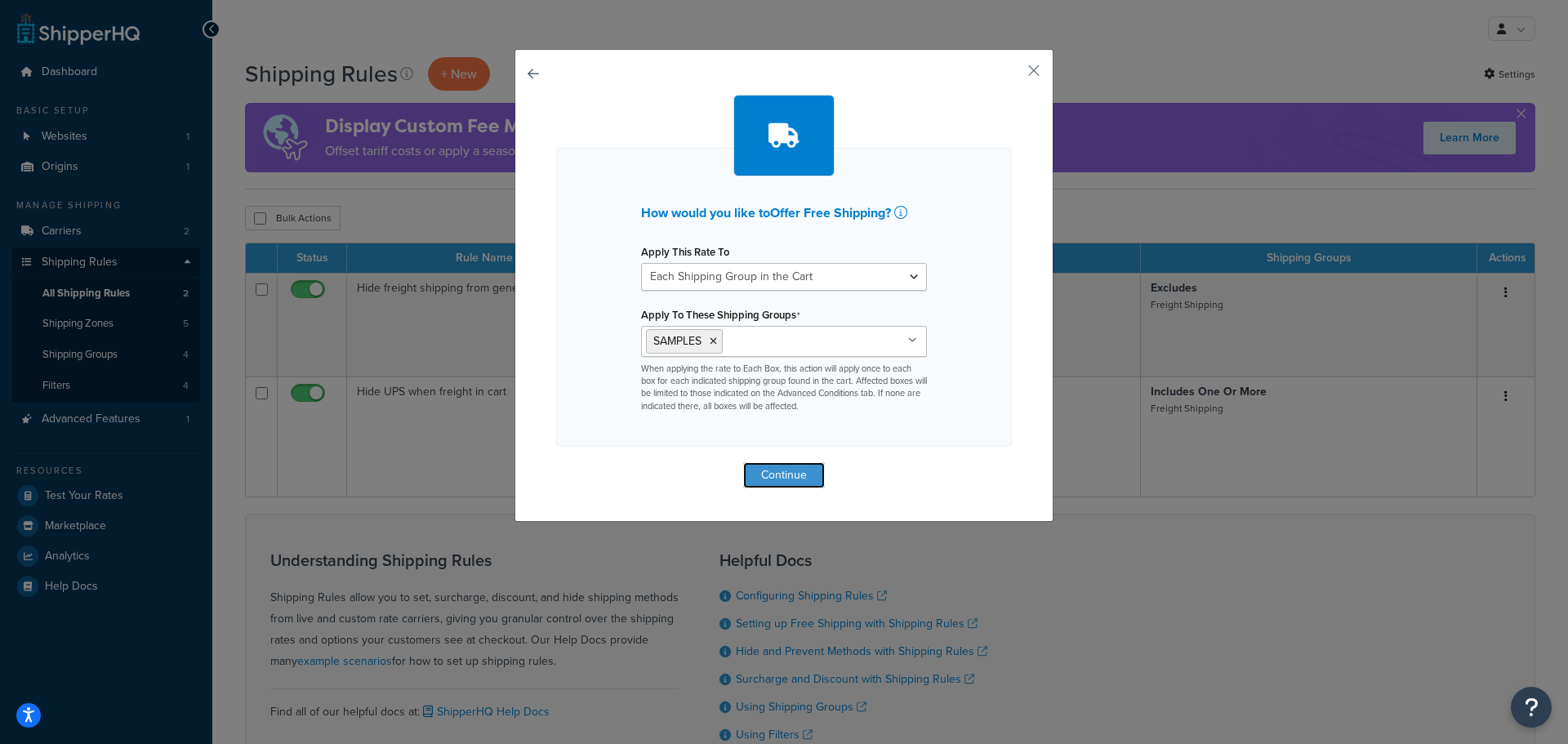
click at [780, 472] on button "Continue" at bounding box center [783, 475] width 81 height 26
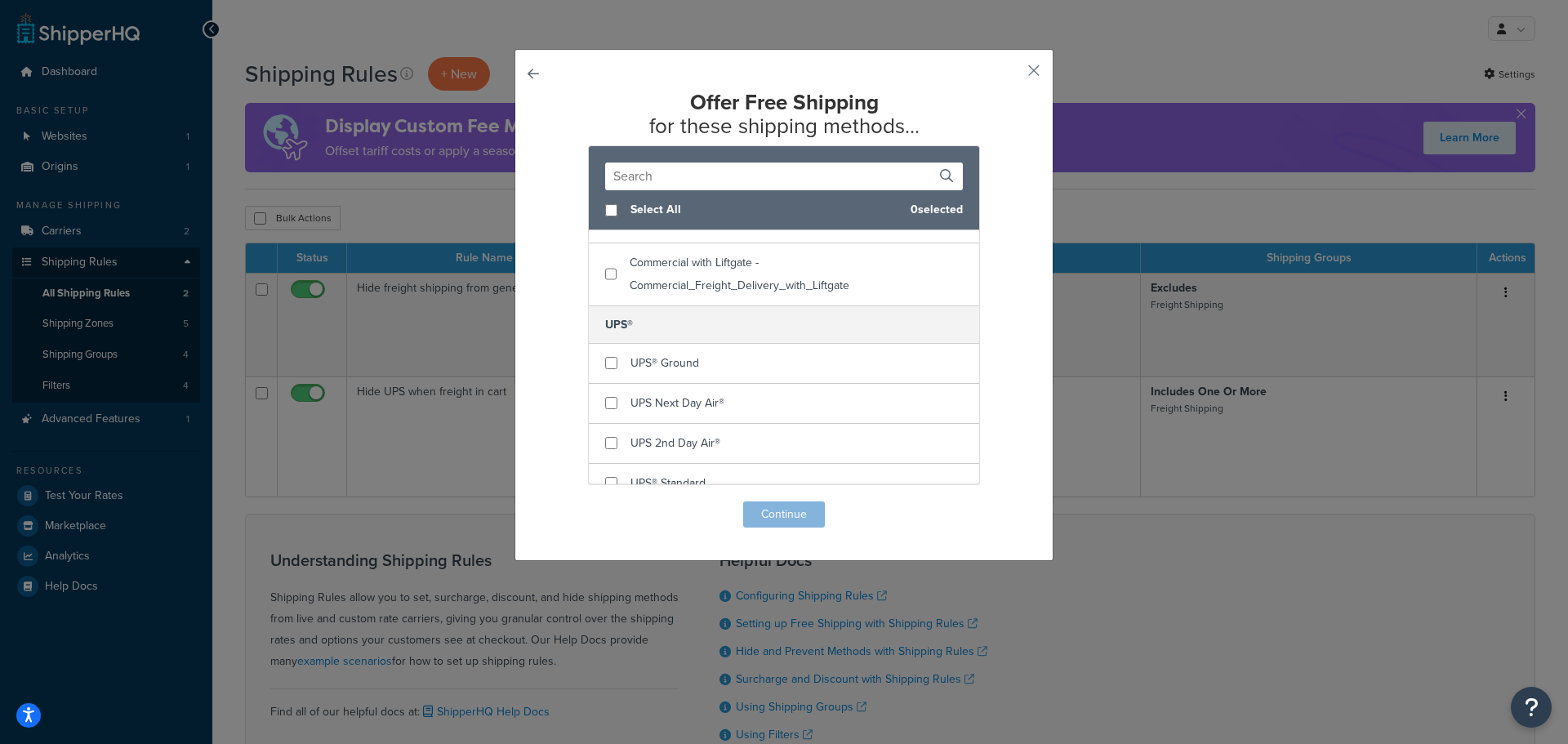
scroll to position [245, 0]
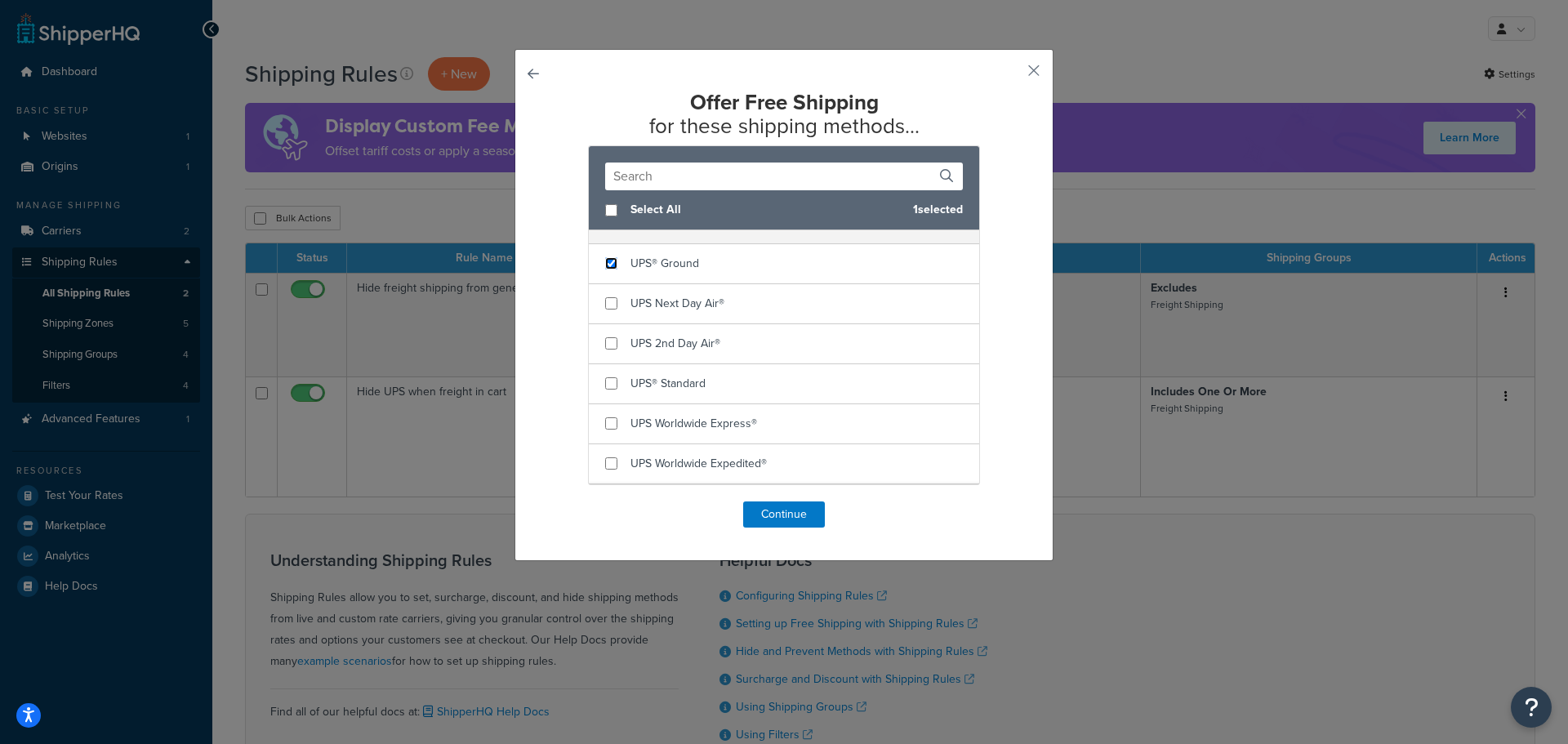
click at [606, 266] on input "checkbox" at bounding box center [612, 264] width 13 height 13
checkbox input "true"
click at [778, 512] on button "Continue" at bounding box center [783, 515] width 81 height 26
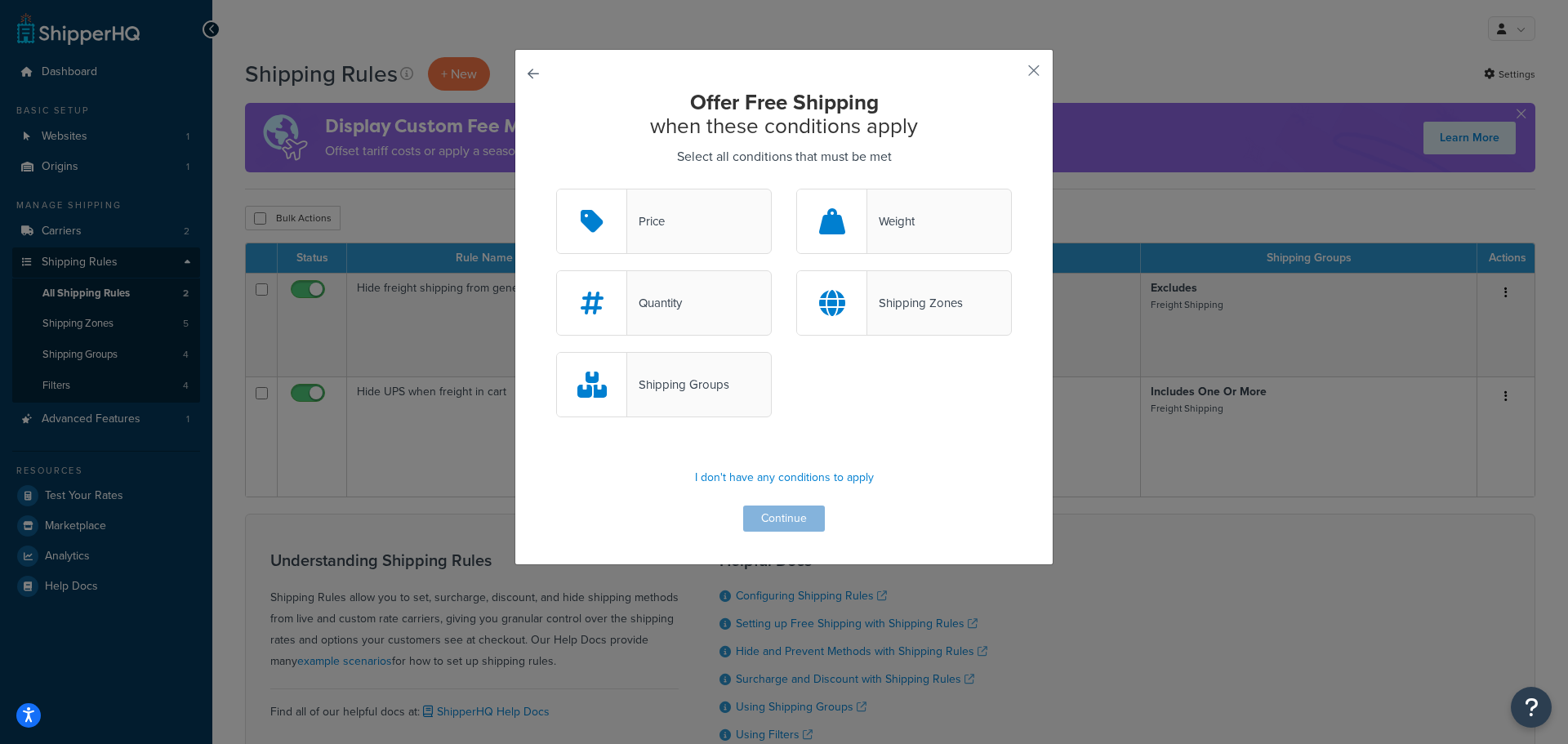
click at [693, 402] on div "Shipping Groups" at bounding box center [664, 384] width 216 height 66
click at [0, 0] on input "Shipping Groups" at bounding box center [0, 0] width 0 height 0
click at [792, 518] on button "Continue" at bounding box center [783, 519] width 81 height 26
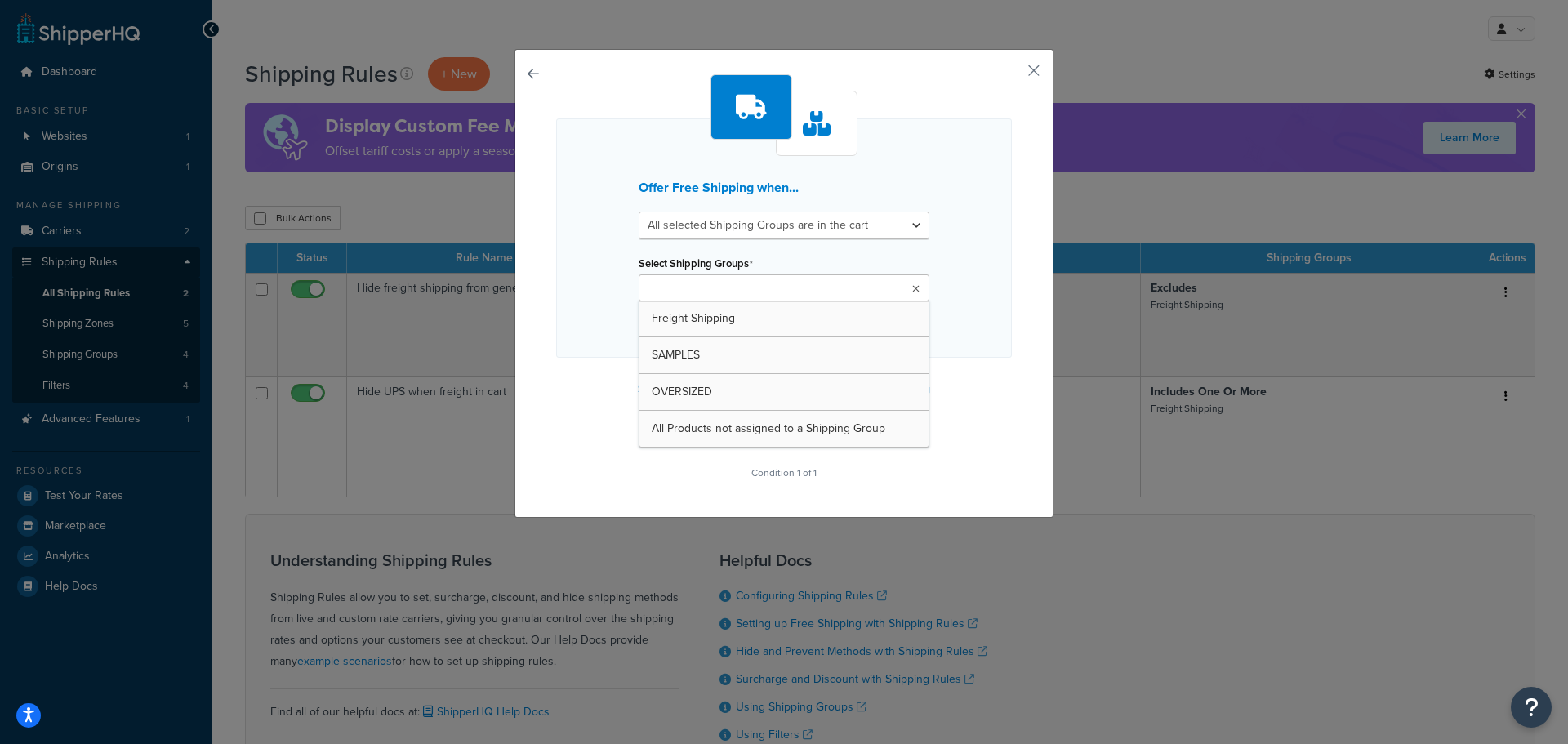
click at [751, 295] on input "Select Shipping Groups" at bounding box center [716, 289] width 145 height 18
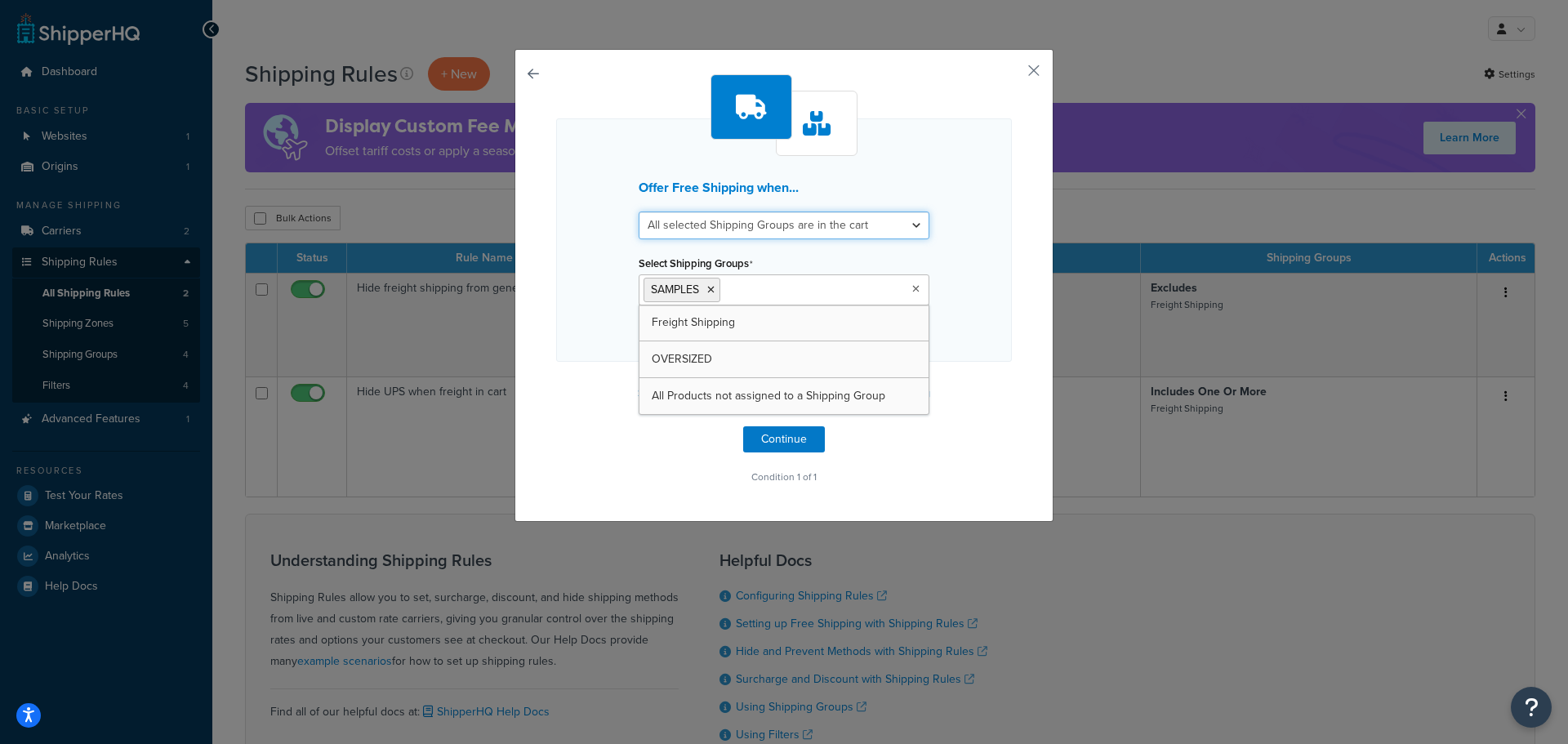
click at [901, 223] on select "All selected Shipping Groups are in the cart Any selected Shipping Groups are i…" at bounding box center [784, 225] width 291 height 27
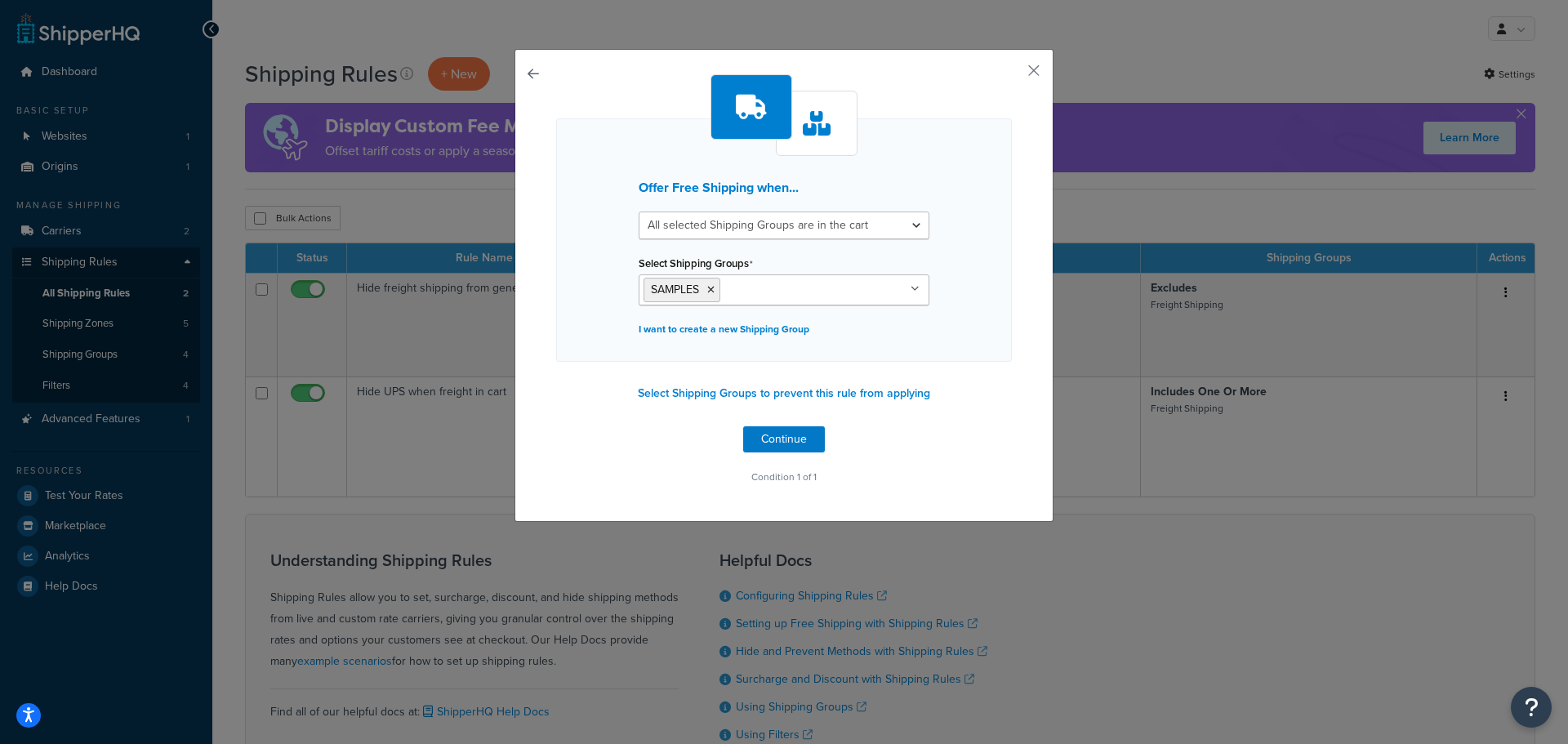
click at [969, 201] on div "Offer Free Shipping when... All selected Shipping Groups are in the cart Any se…" at bounding box center [784, 240] width 456 height 243
click at [785, 444] on button "Continue" at bounding box center [783, 439] width 81 height 26
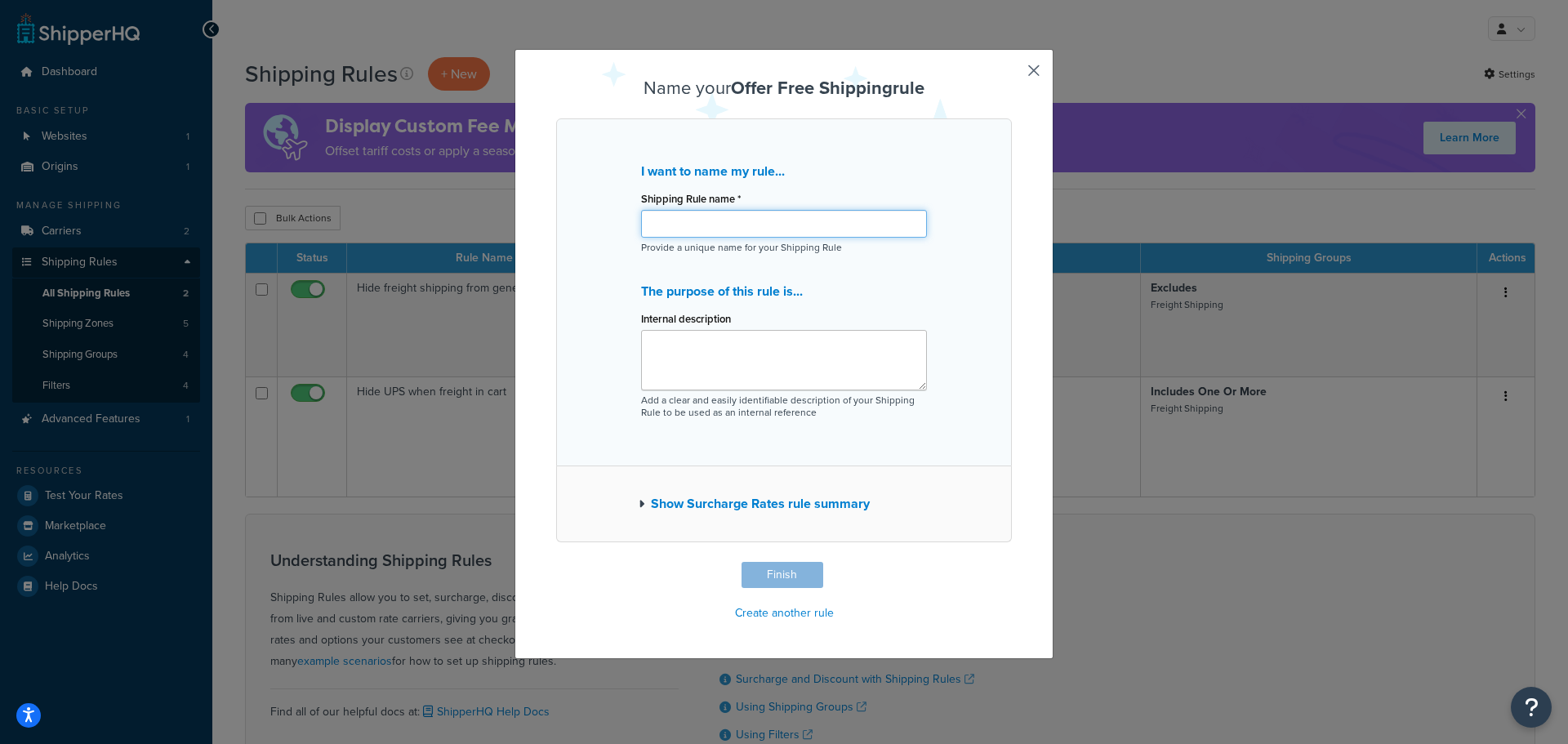
click at [794, 227] on input "Shipping Rule name *" at bounding box center [784, 223] width 286 height 27
type input "Free Shipping for Samples"
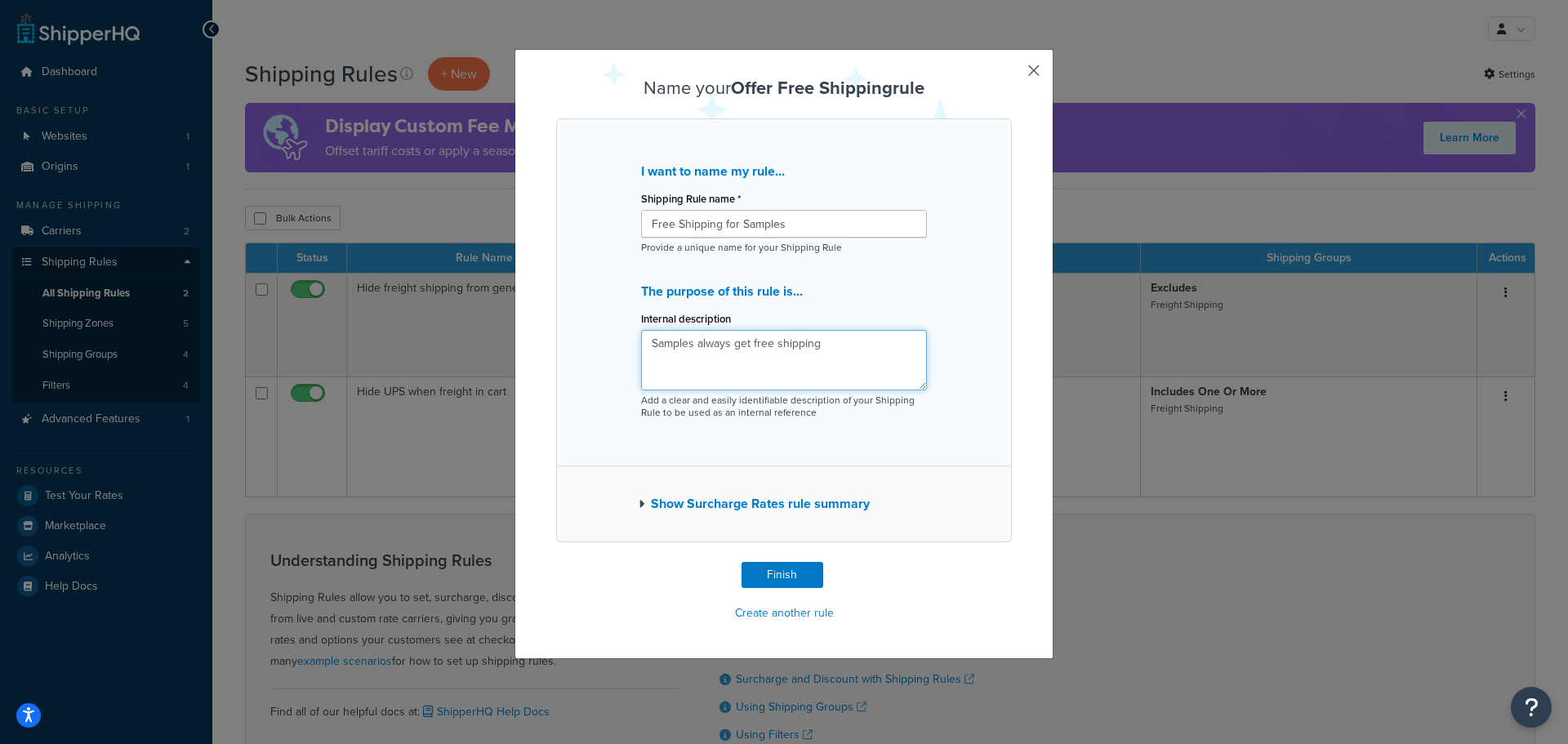
type textarea "Samples always get free shipping"
click at [789, 577] on button "Finish" at bounding box center [782, 574] width 81 height 26
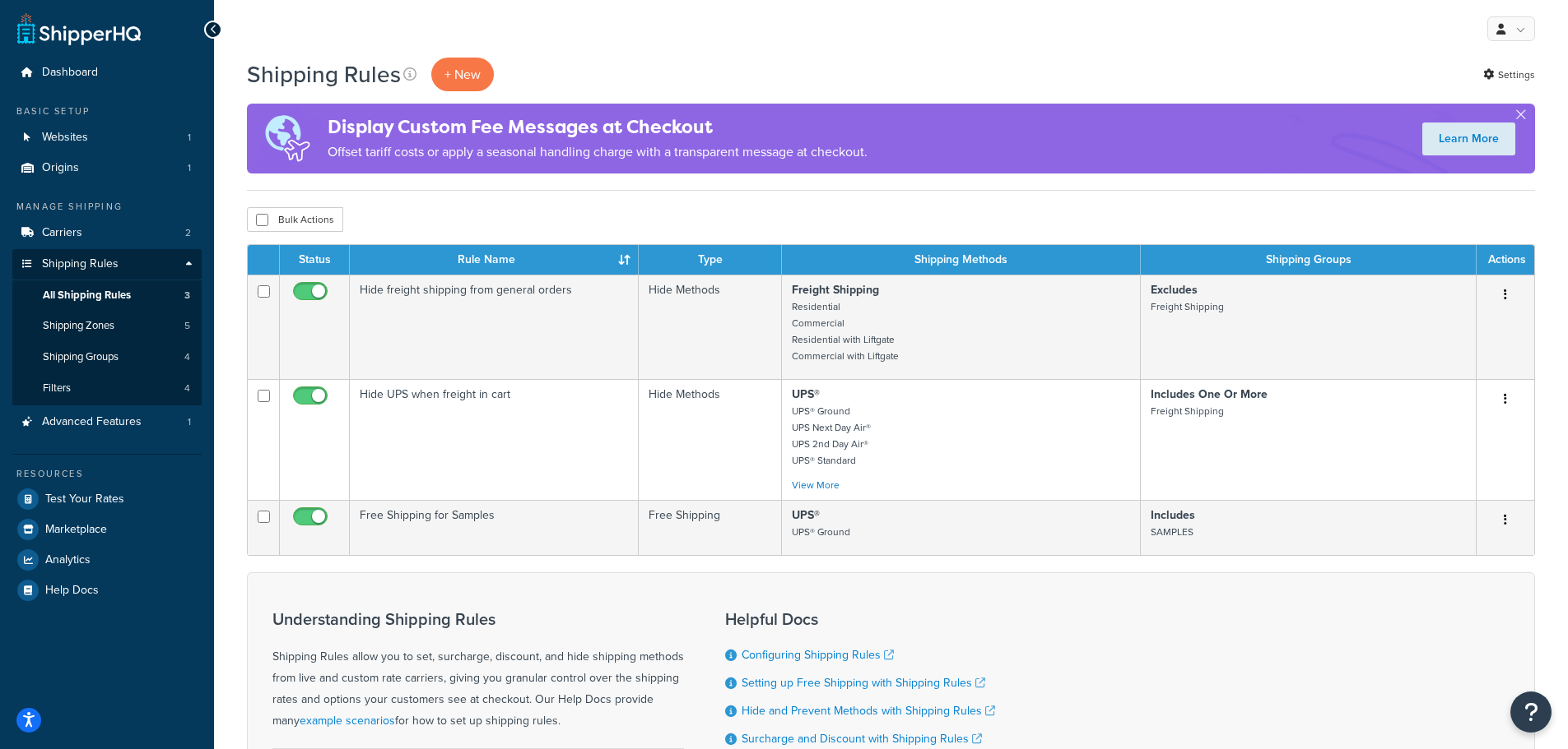
click at [1505, 521] on icon "button" at bounding box center [1505, 520] width 3 height 12
click at [1455, 555] on link "Edit" at bounding box center [1451, 552] width 130 height 34
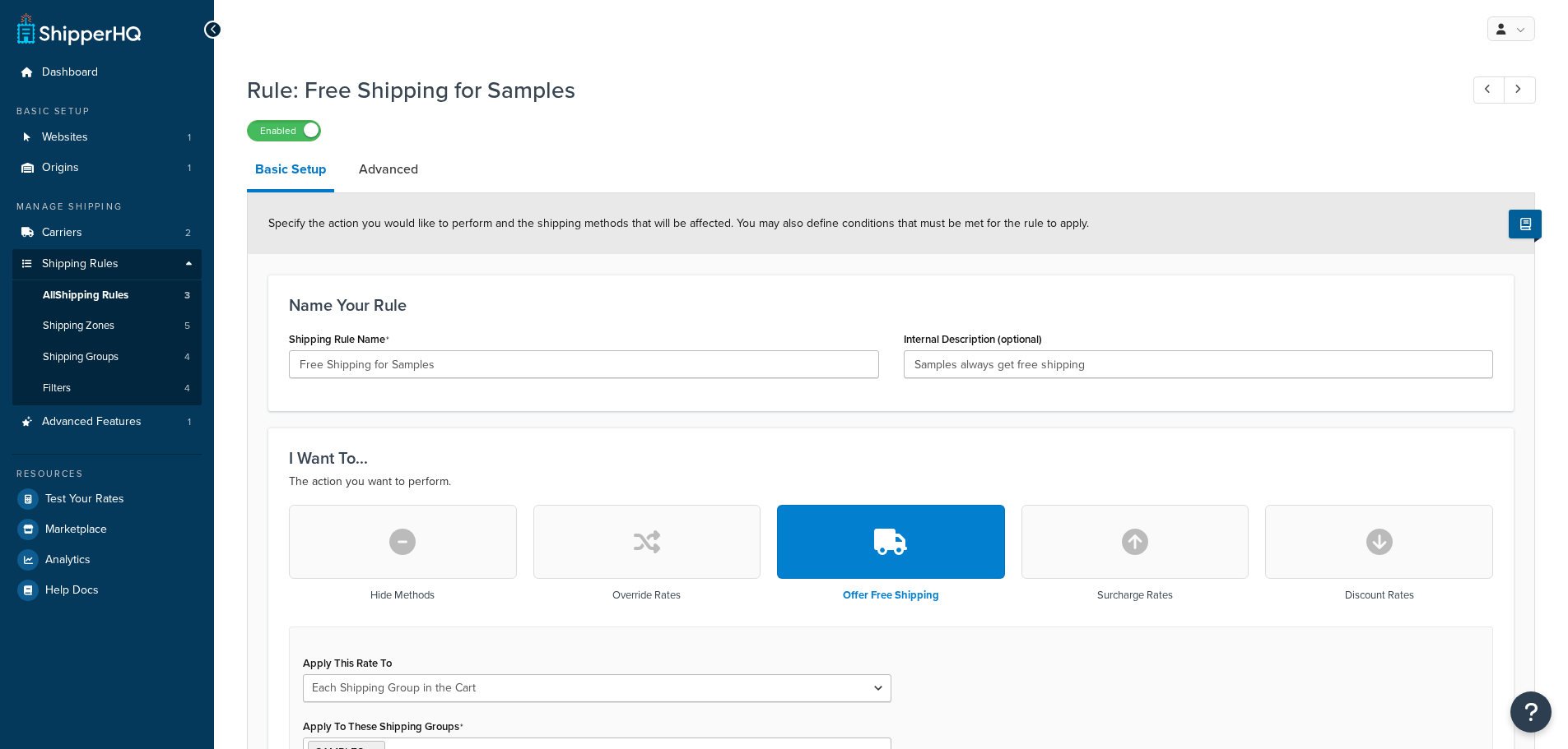
select select "SHIPPING_GROUP"
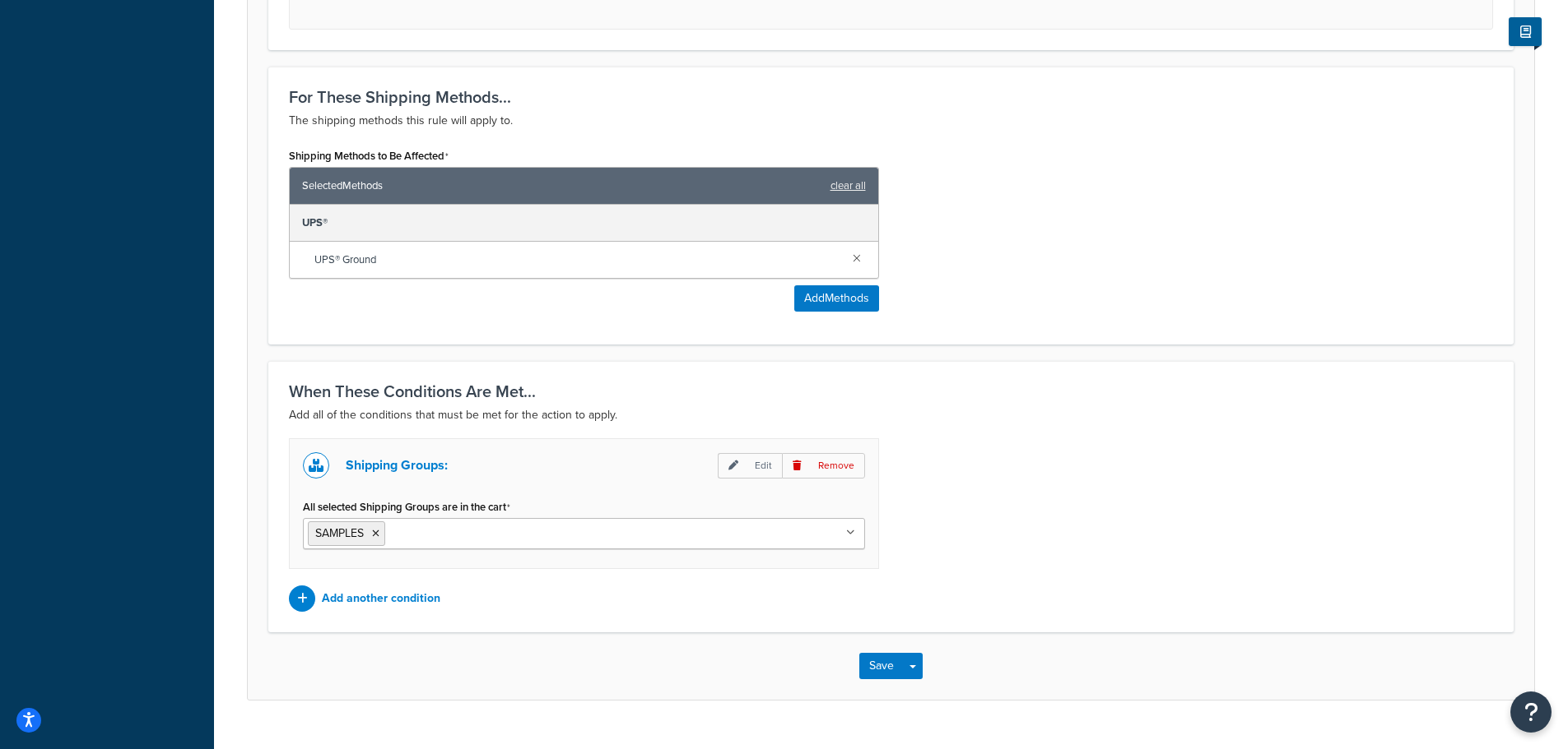
scroll to position [843, 0]
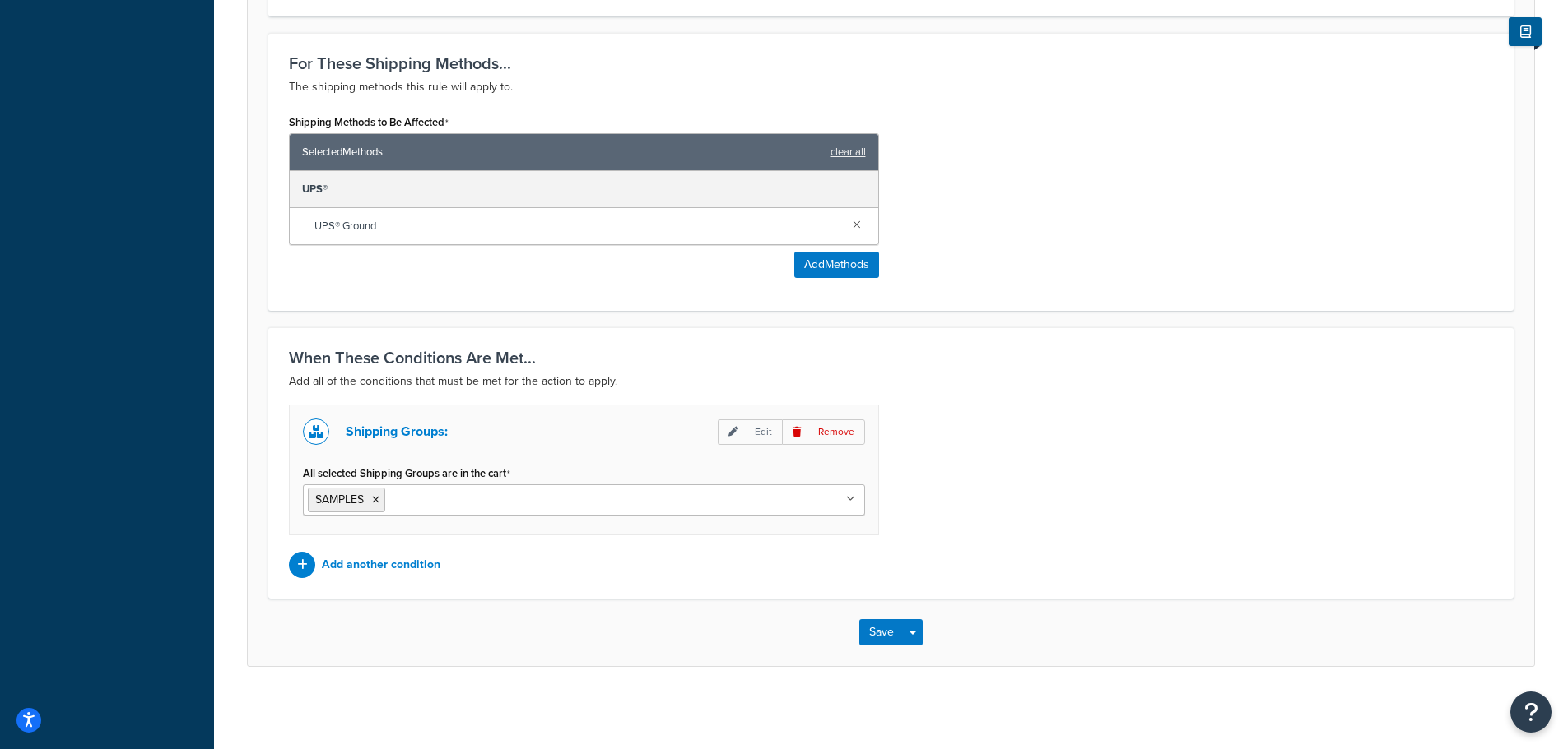
click at [405, 563] on p "Add another condition" at bounding box center [381, 564] width 118 height 23
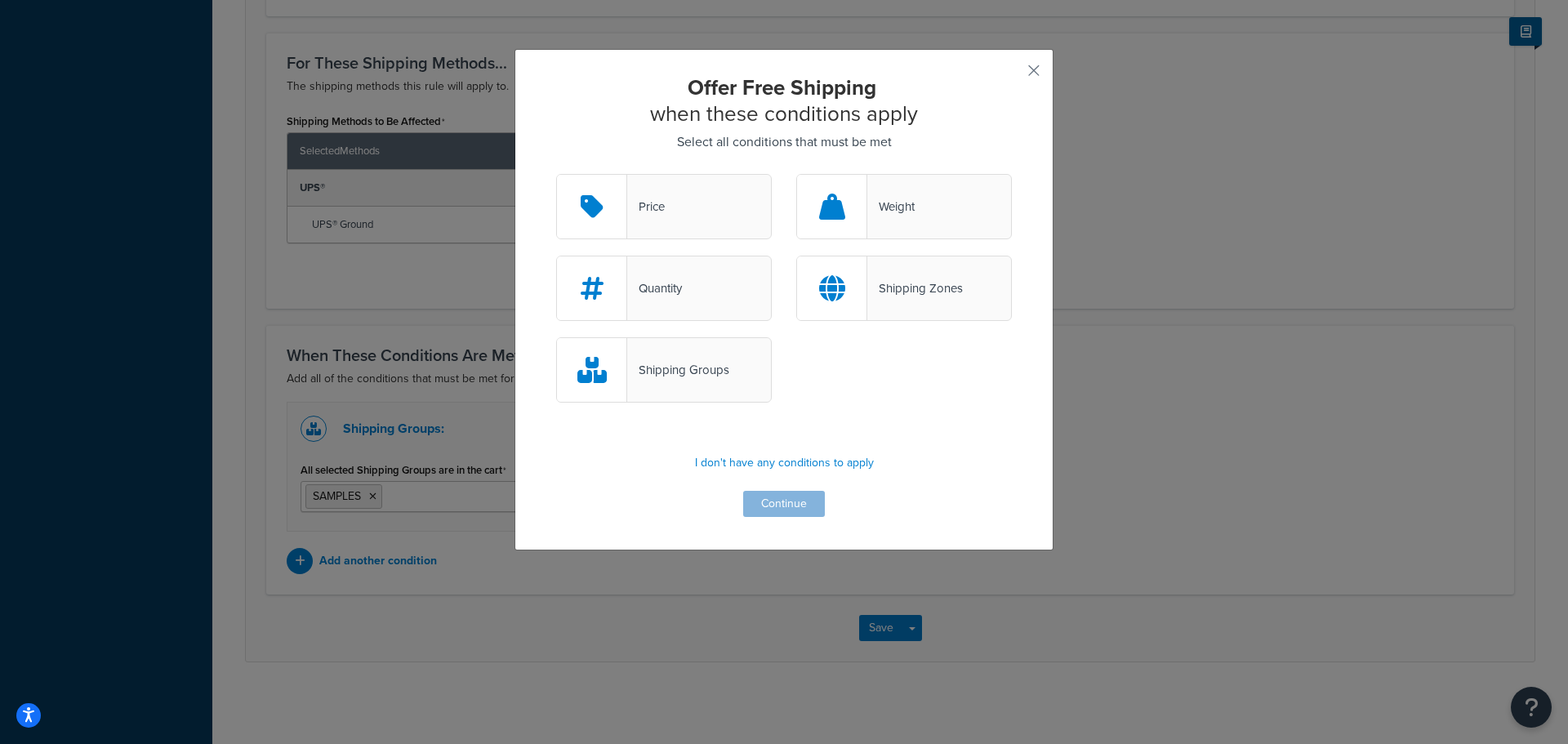
click at [903, 286] on div "Shipping Zones" at bounding box center [915, 288] width 96 height 23
click at [0, 0] on input "Shipping Zones" at bounding box center [0, 0] width 0 height 0
click at [786, 507] on button "Continue" at bounding box center [783, 504] width 81 height 26
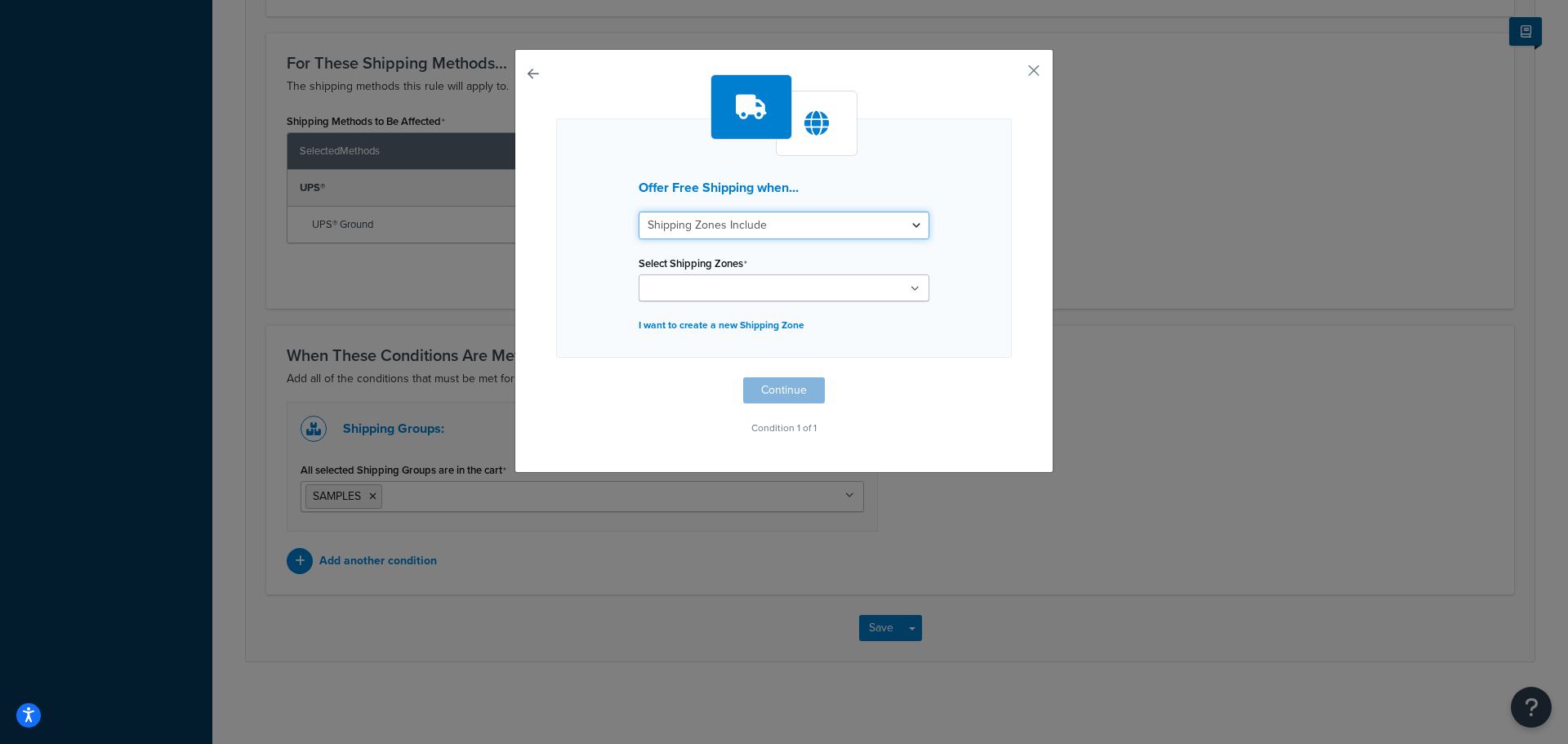
click at [748, 228] on select "Shipping Zones Include Shipping Zones Do Not Include" at bounding box center [784, 225] width 291 height 27
click at [744, 291] on input "Select Shipping Zones" at bounding box center [716, 289] width 145 height 18
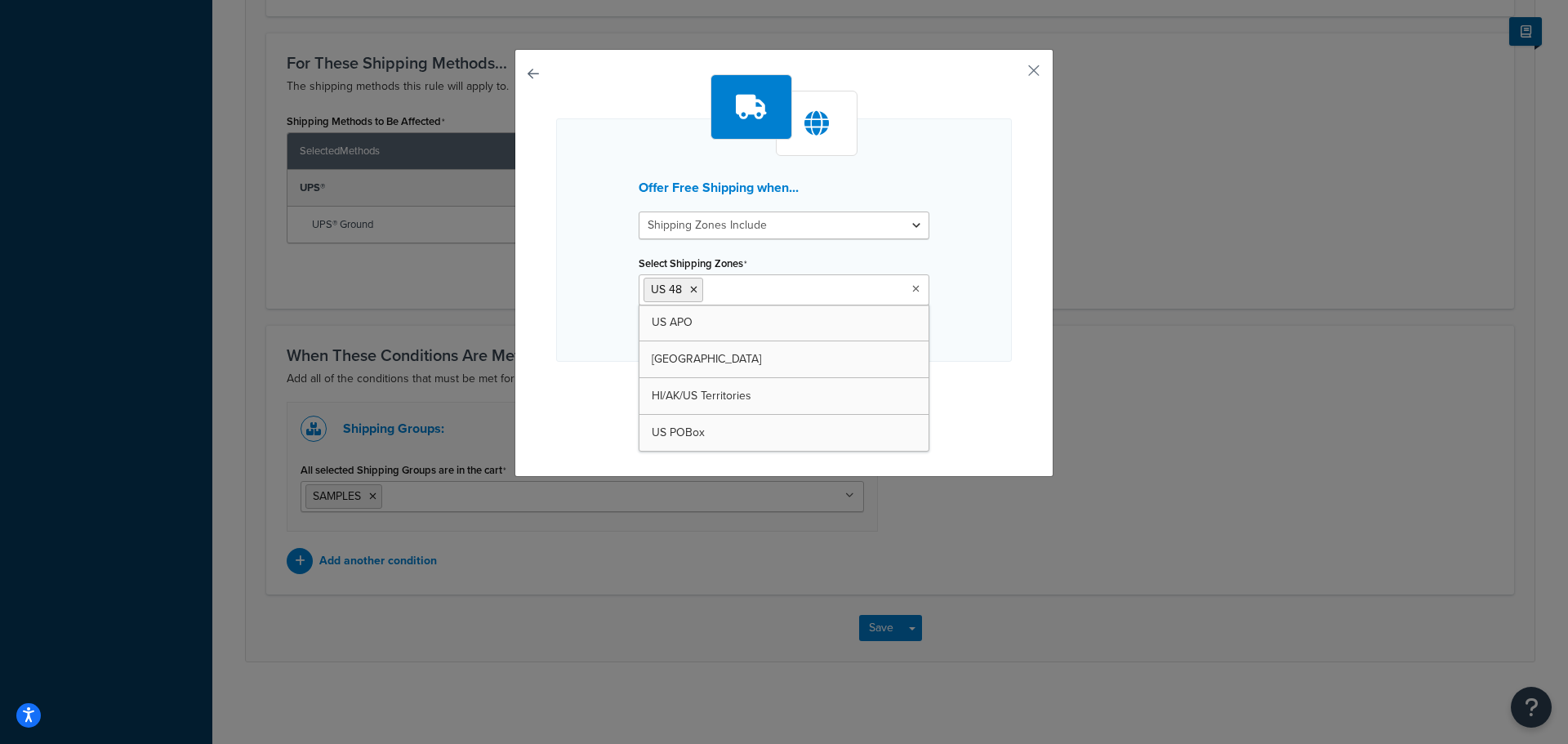
click at [959, 349] on div "Offer Free Shipping when... Shipping Zones Include Shipping Zones Do Not Includ…" at bounding box center [784, 240] width 456 height 243
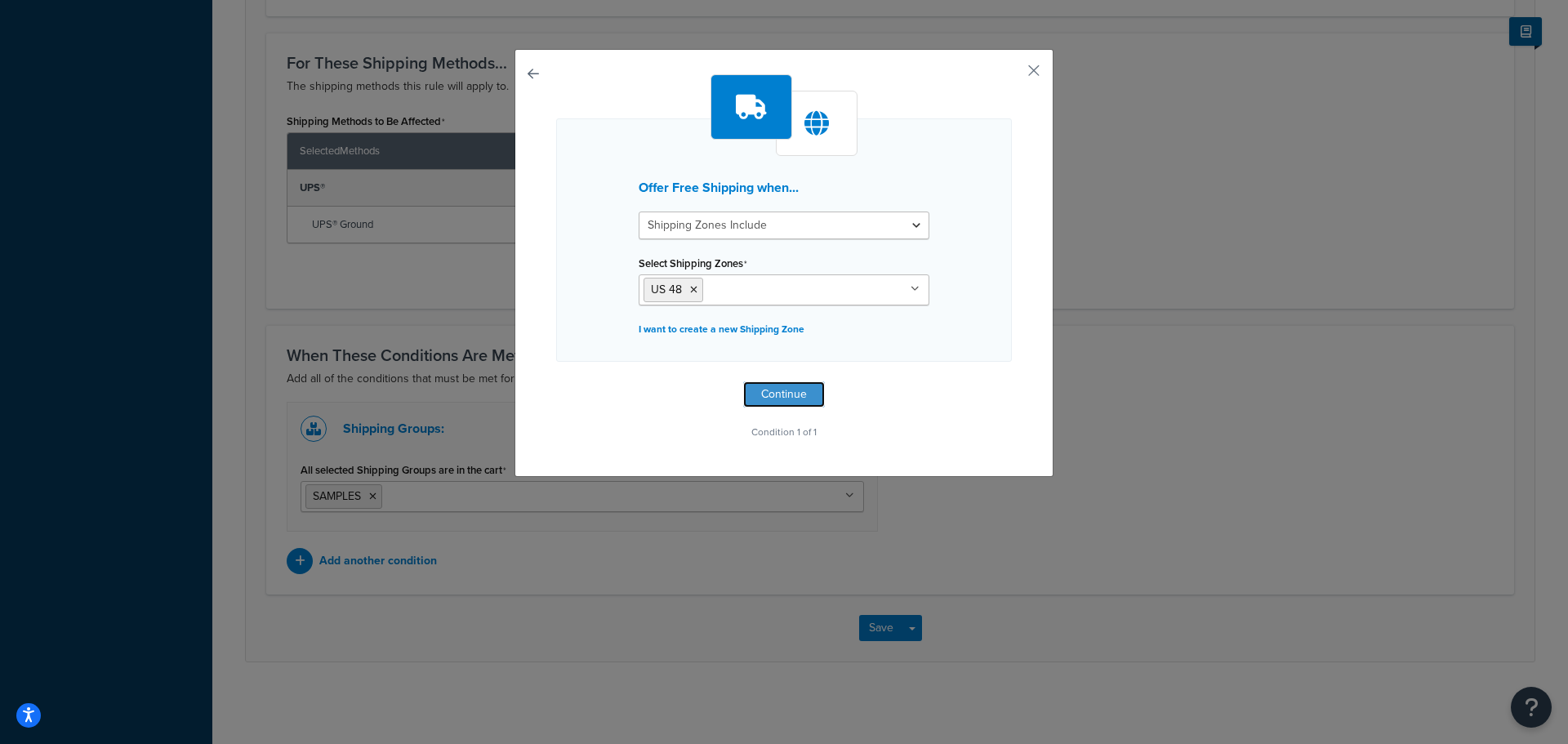
click at [782, 392] on button "Continue" at bounding box center [783, 394] width 81 height 26
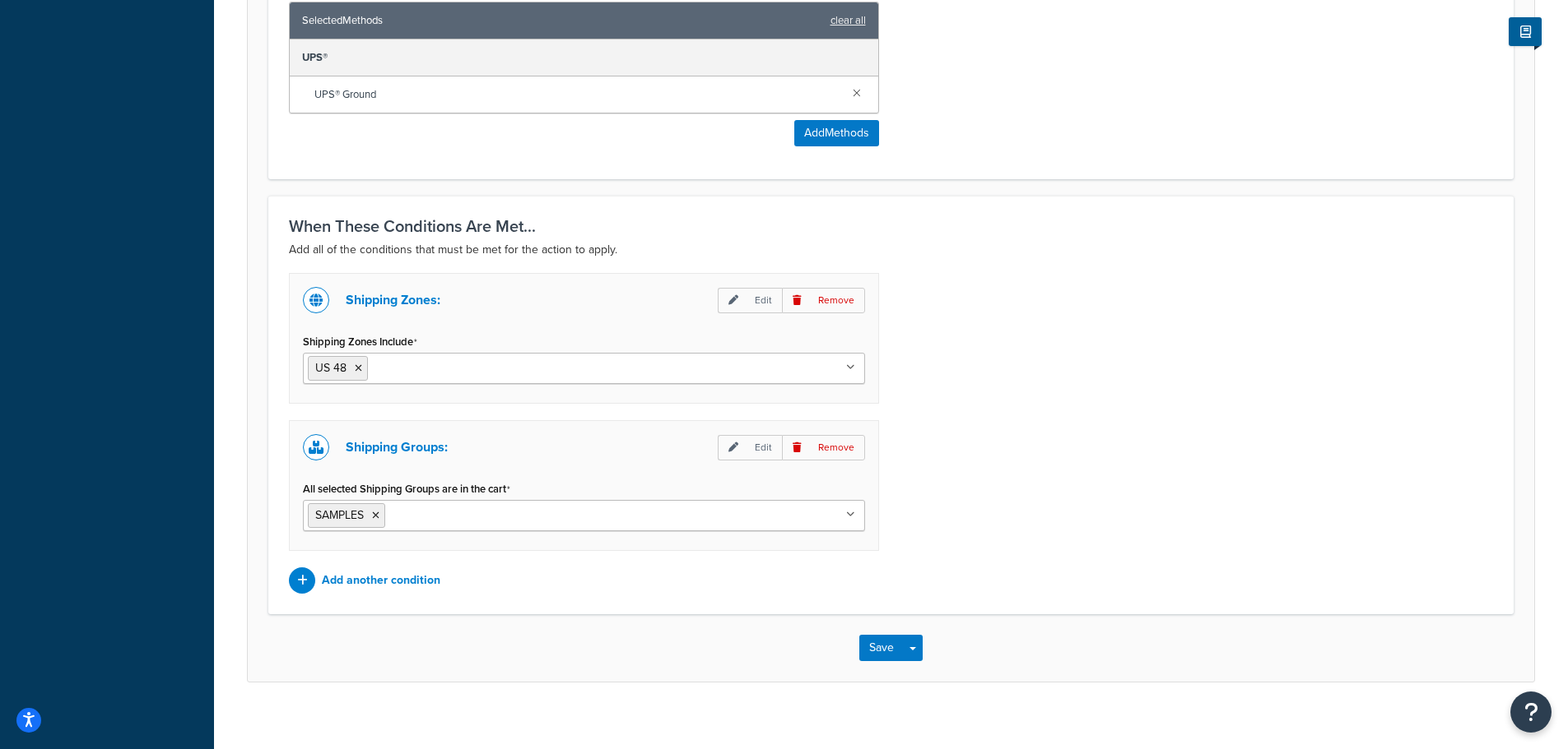
scroll to position [991, 0]
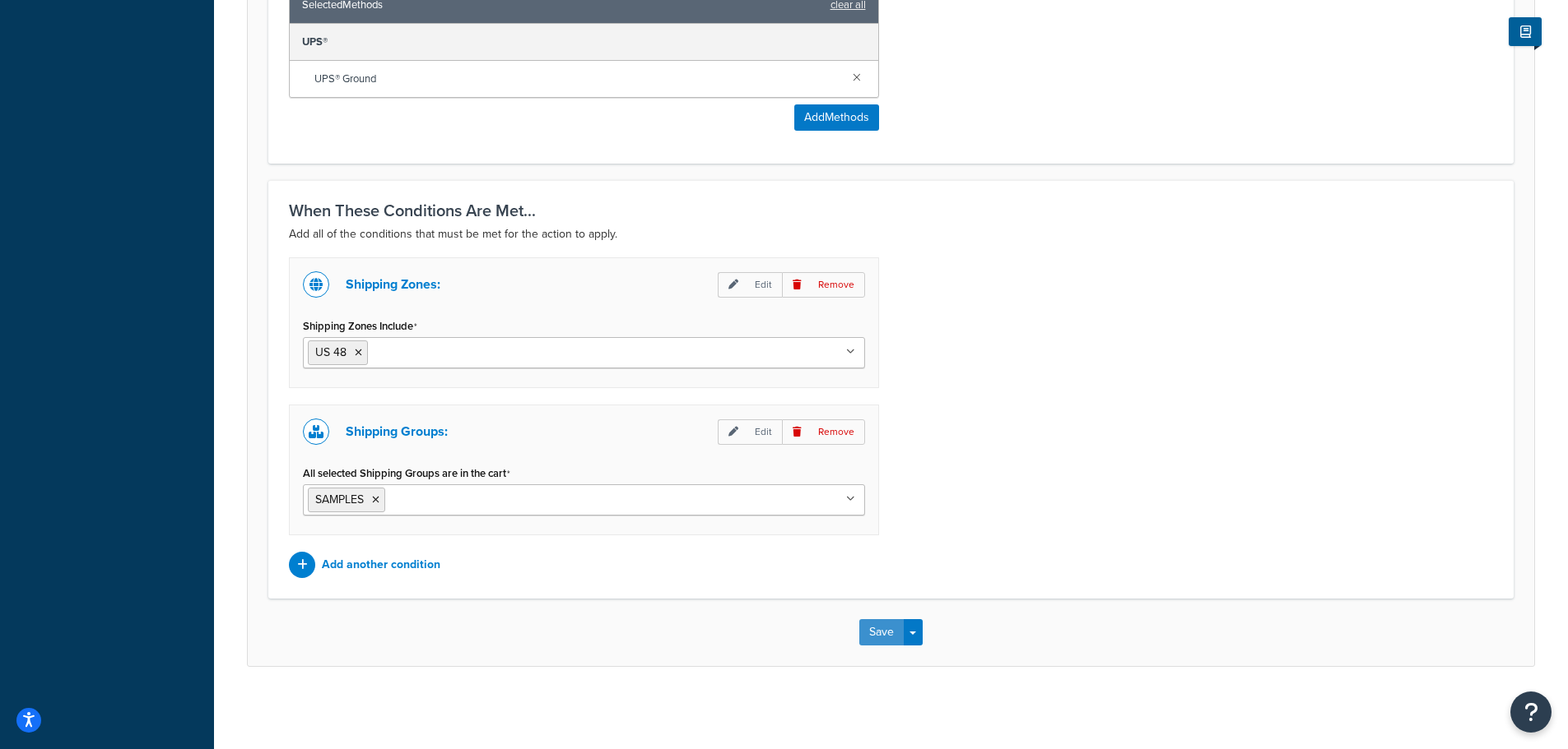
click at [895, 628] on button "Save" at bounding box center [881, 633] width 44 height 27
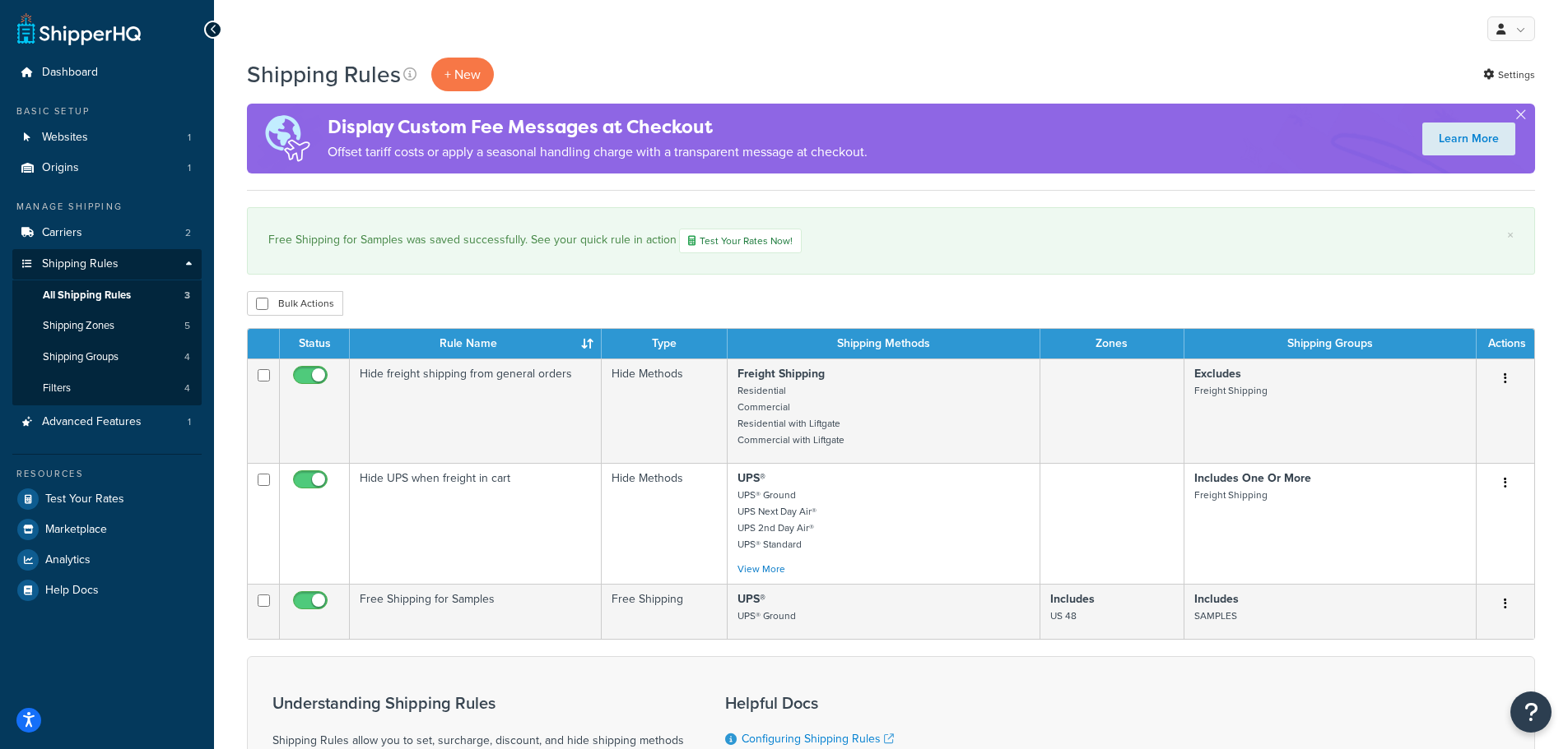
click at [1505, 605] on icon "button" at bounding box center [1505, 604] width 3 height 12
click at [1475, 638] on link "Edit" at bounding box center [1451, 636] width 130 height 34
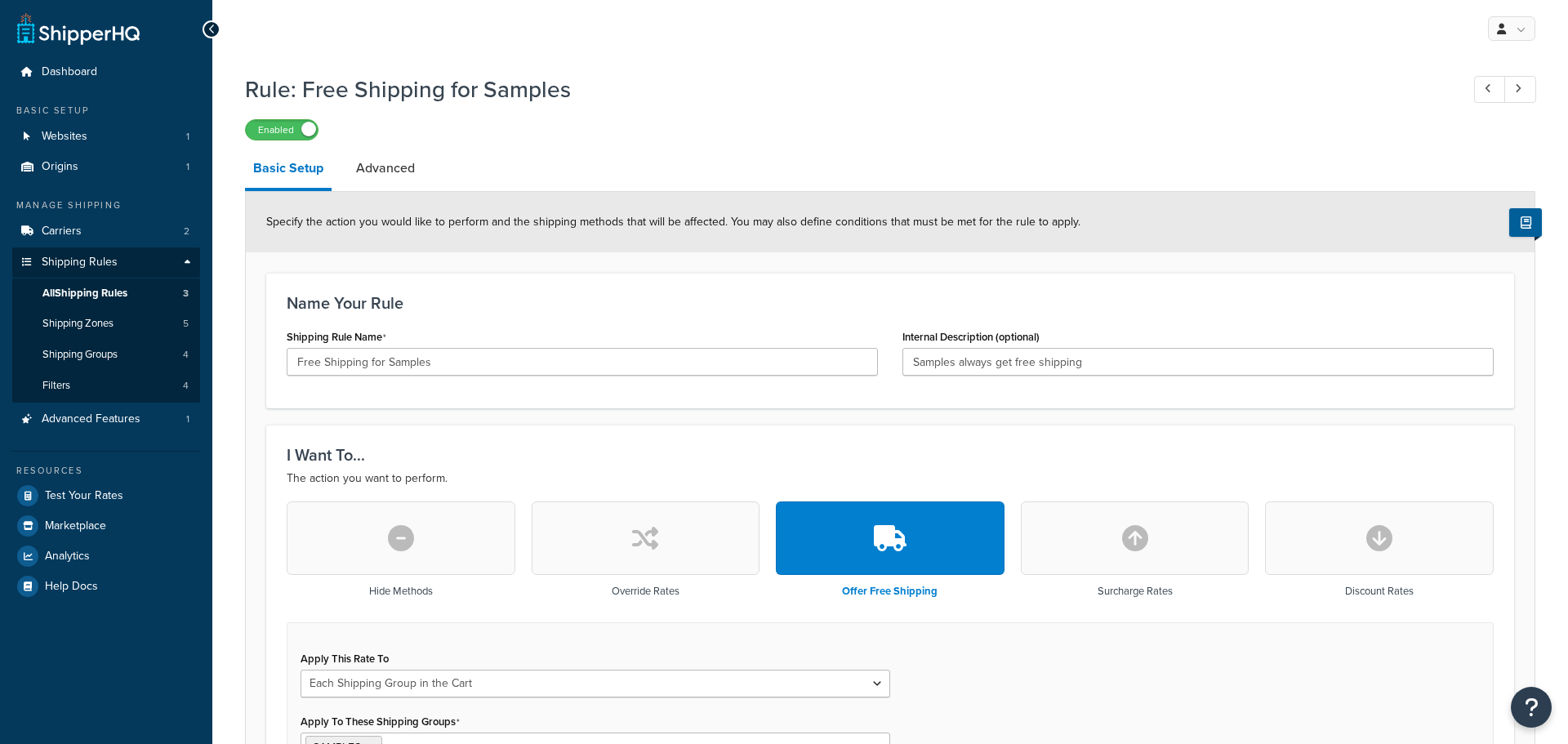
select select "SHIPPING_GROUP"
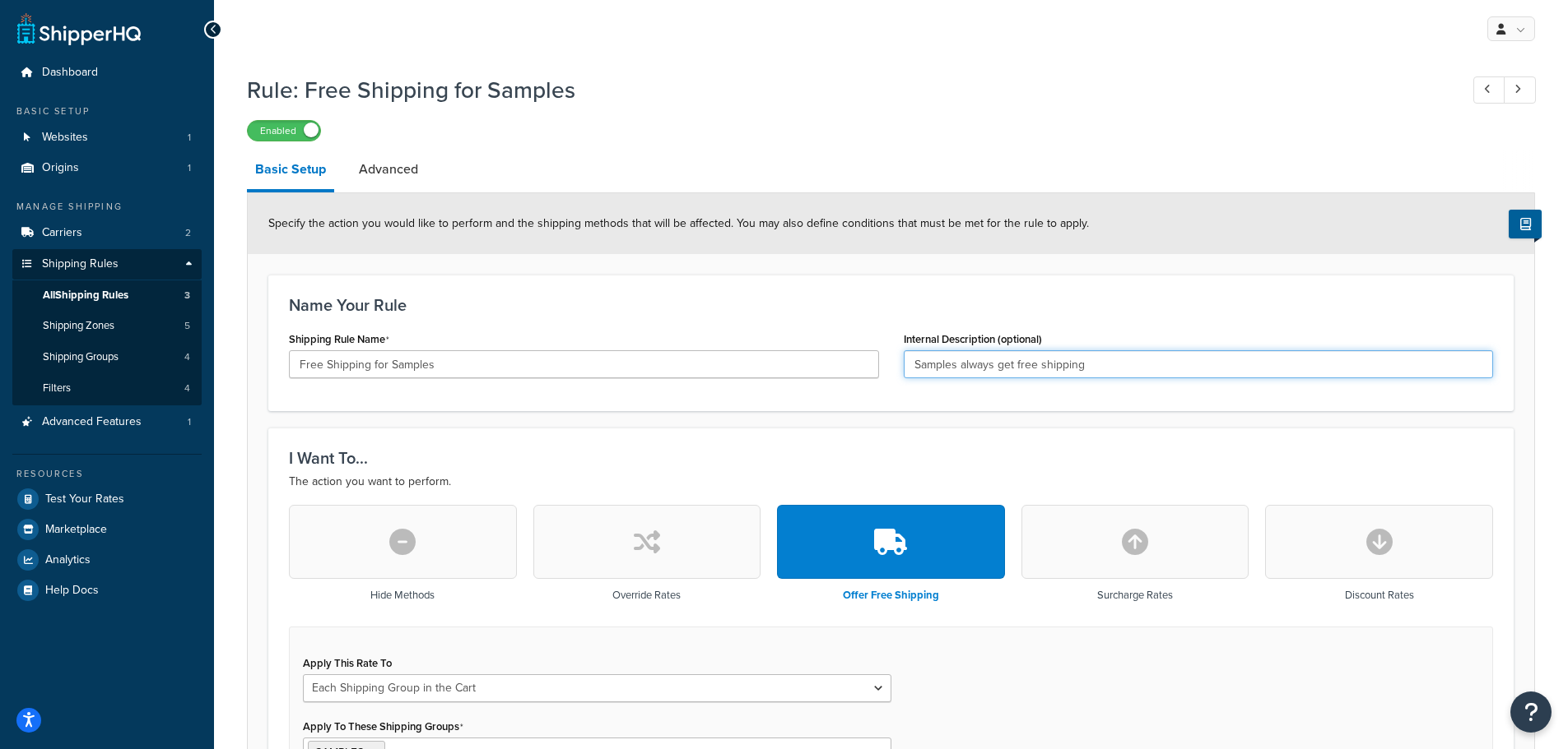
click at [957, 368] on input "Samples always get free shipping" at bounding box center [1199, 364] width 590 height 28
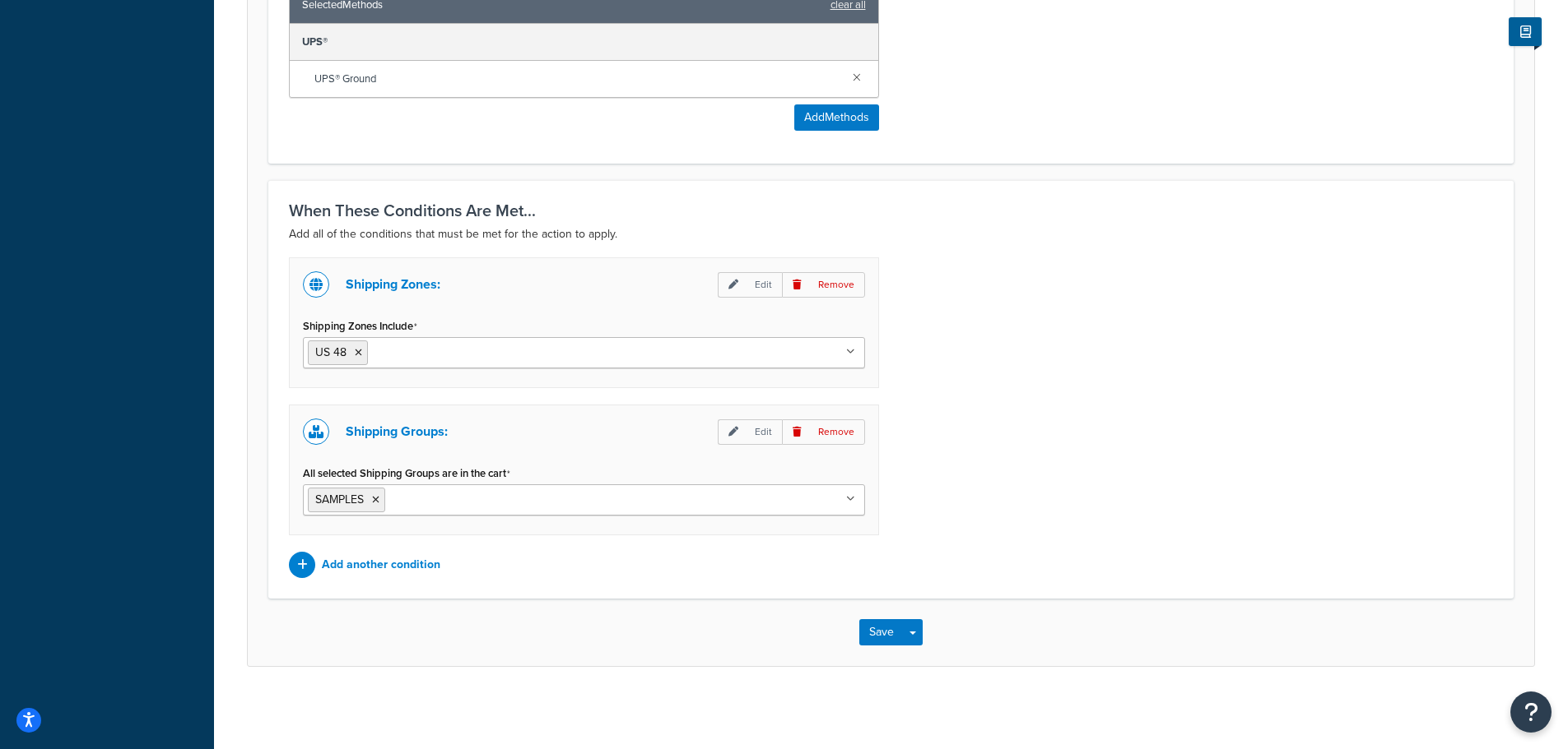
scroll to position [991, 0]
type input "Samples in the US48 always get free shipping"
click at [879, 625] on button "Save" at bounding box center [881, 633] width 44 height 27
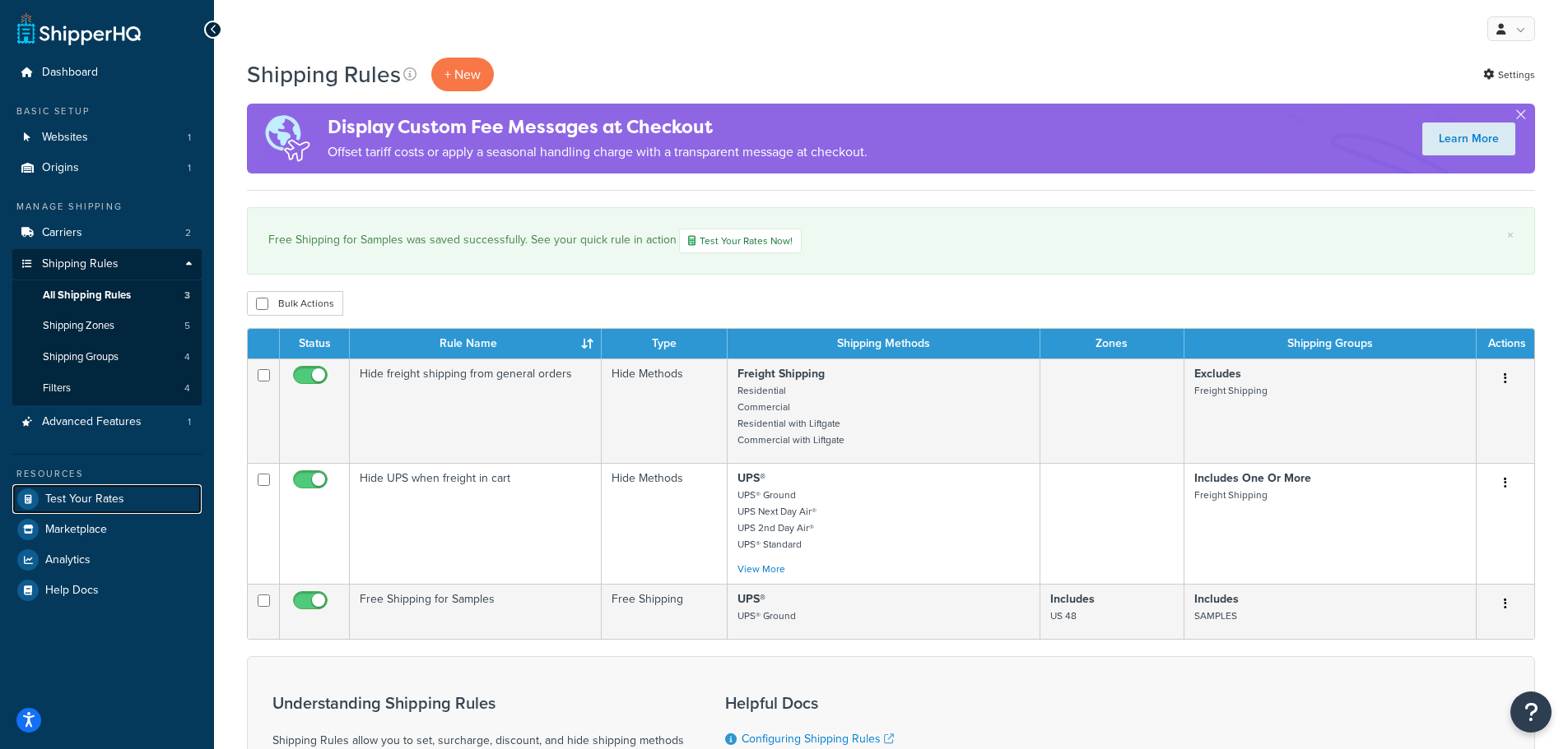
click at [87, 488] on link "Test Your Rates" at bounding box center [108, 499] width 190 height 30
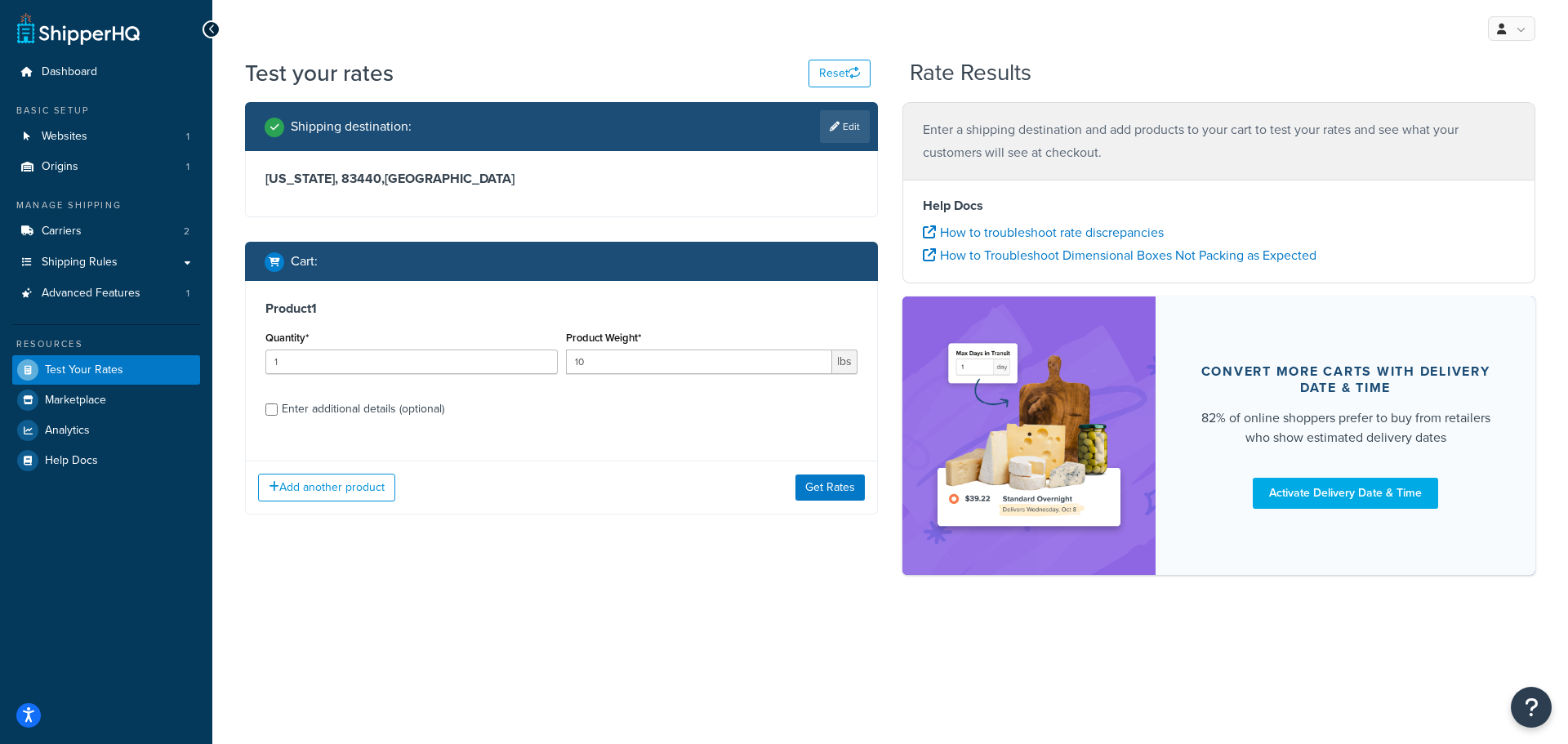
click at [335, 419] on div "Enter additional details (optional)" at bounding box center [364, 409] width 163 height 23
click at [277, 416] on input "Enter additional details (optional)" at bounding box center [271, 410] width 13 height 13
checkbox input "true"
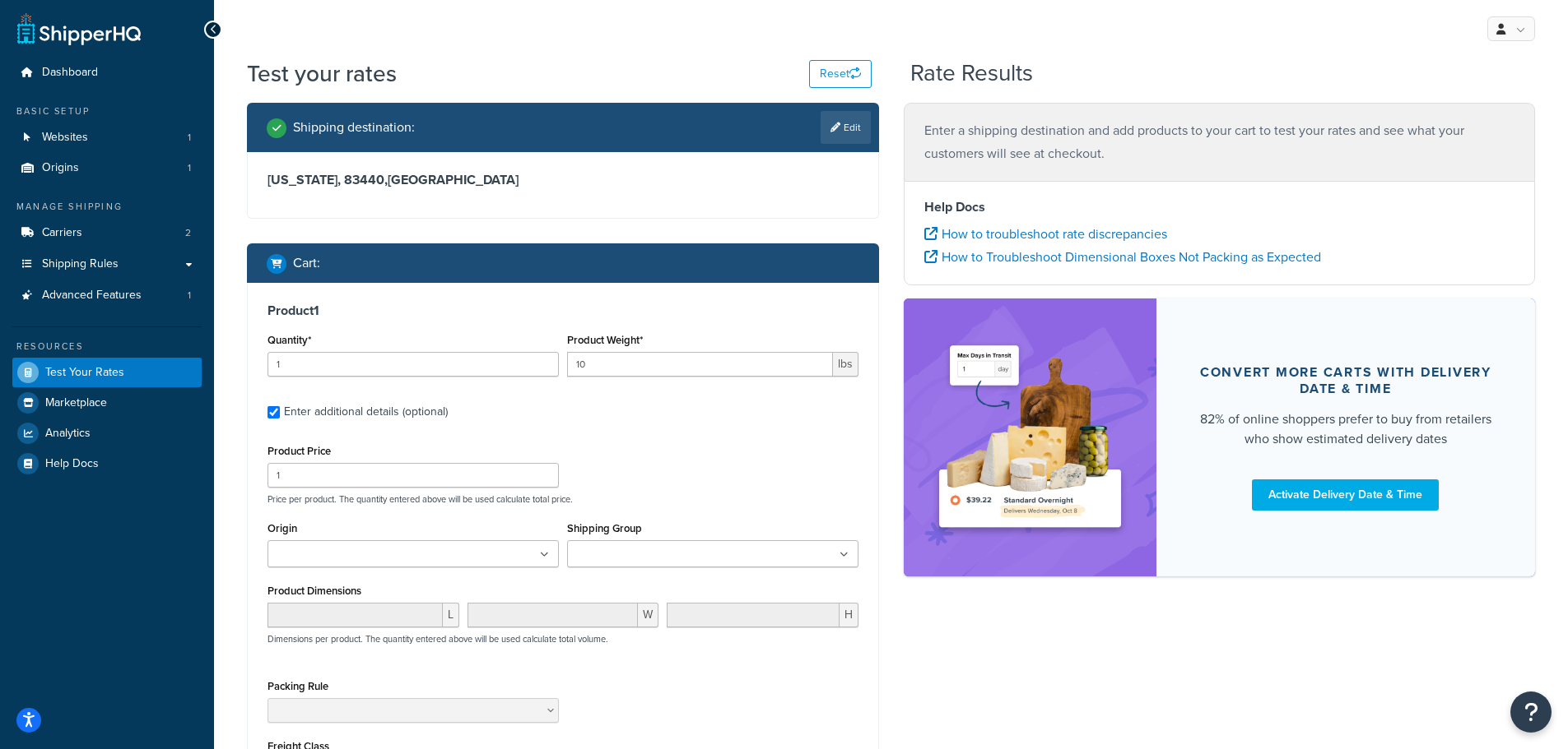
click at [656, 557] on input "Shipping Group" at bounding box center [645, 555] width 146 height 18
click at [750, 492] on div "Product Price 1 Price per product. The quantity entered above will be used calc…" at bounding box center [563, 473] width 599 height 65
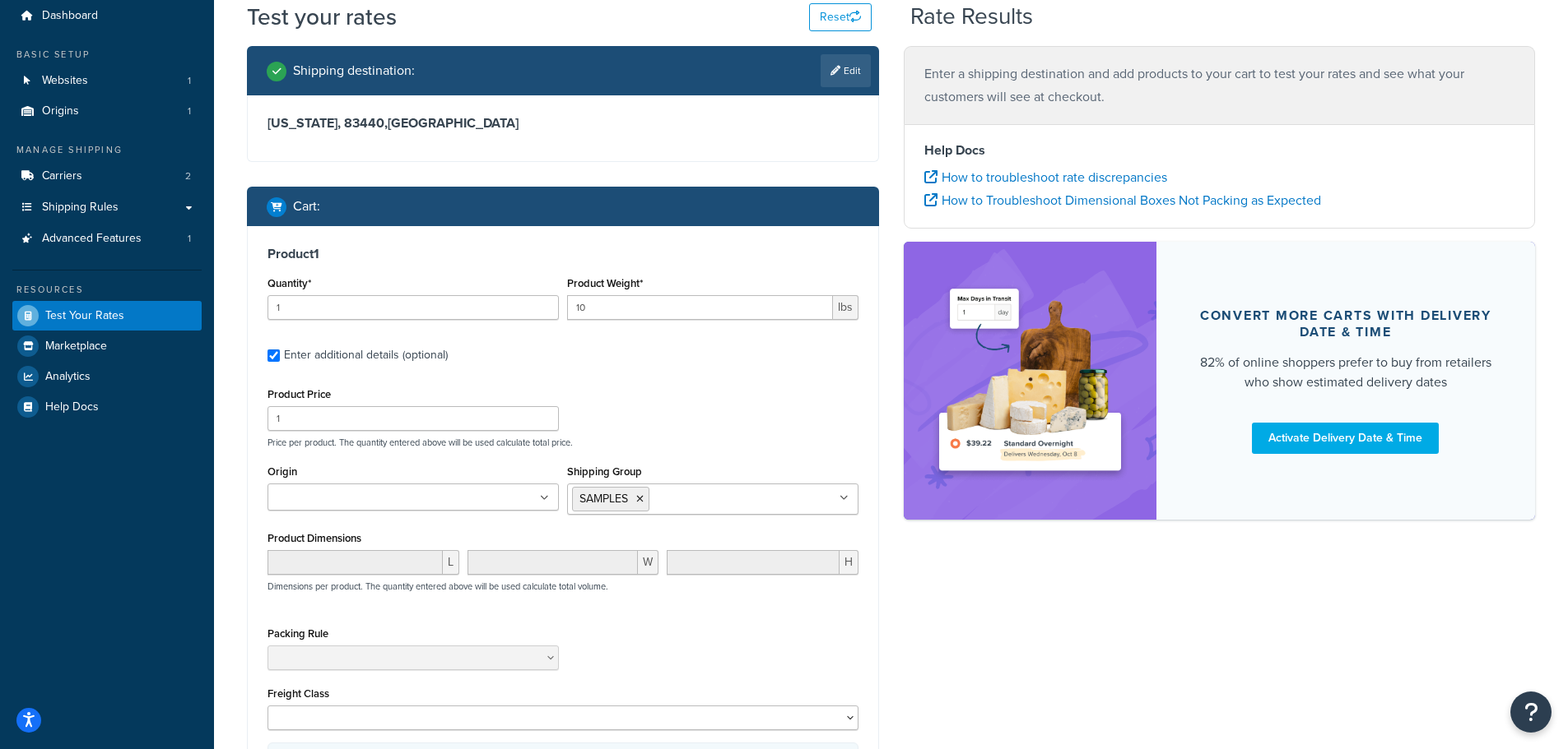
scroll to position [247, 0]
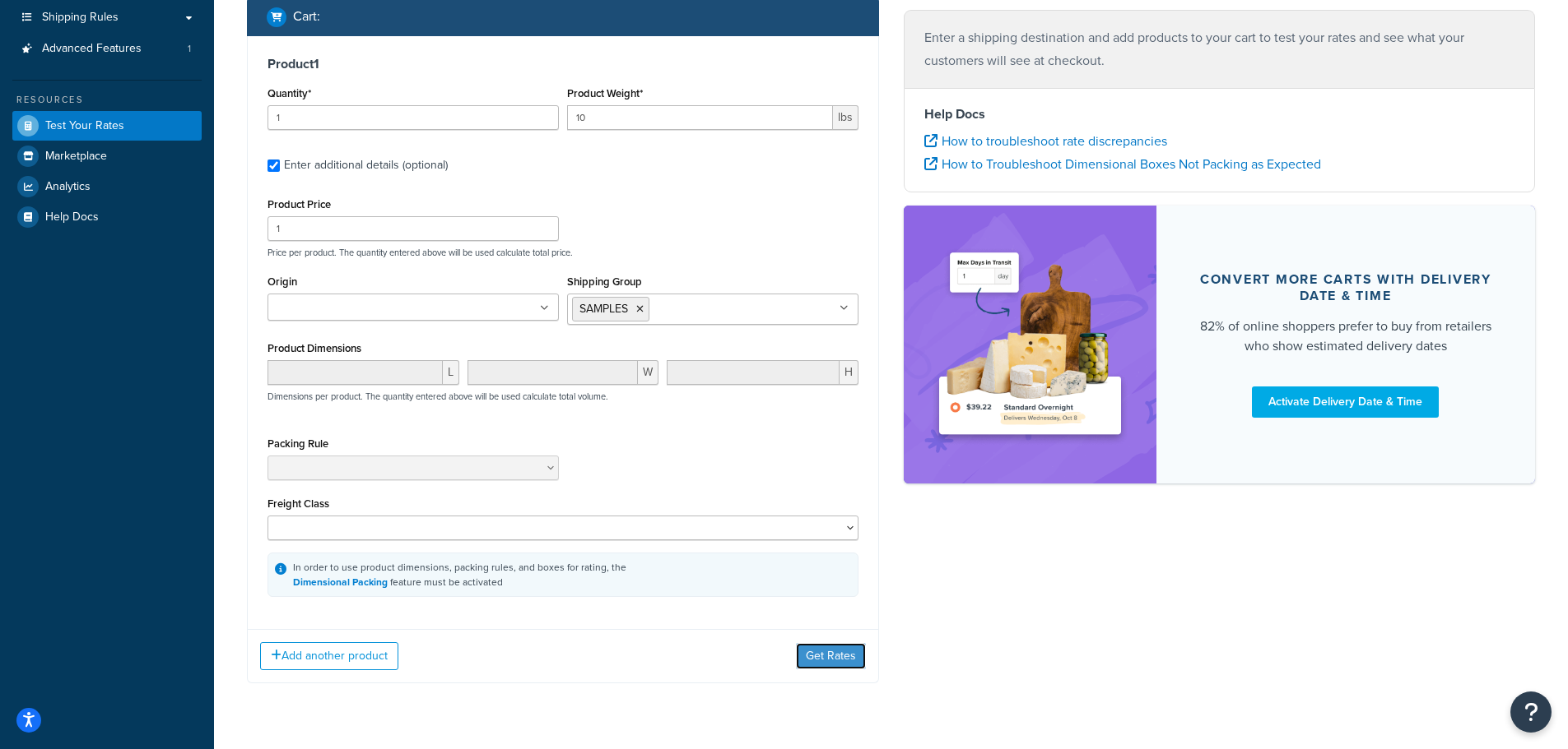
click at [823, 655] on button "Get Rates" at bounding box center [830, 656] width 70 height 27
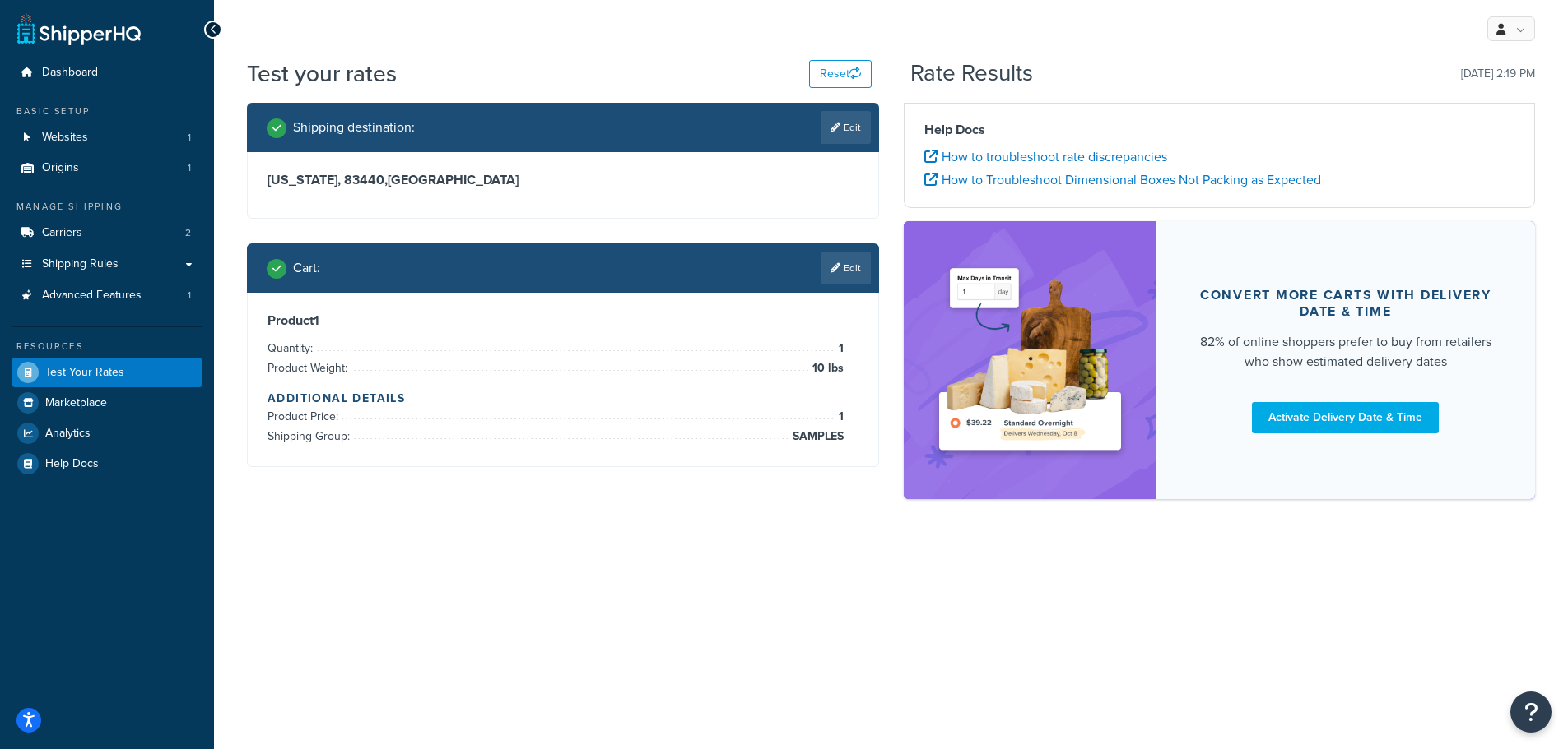
scroll to position [0, 0]
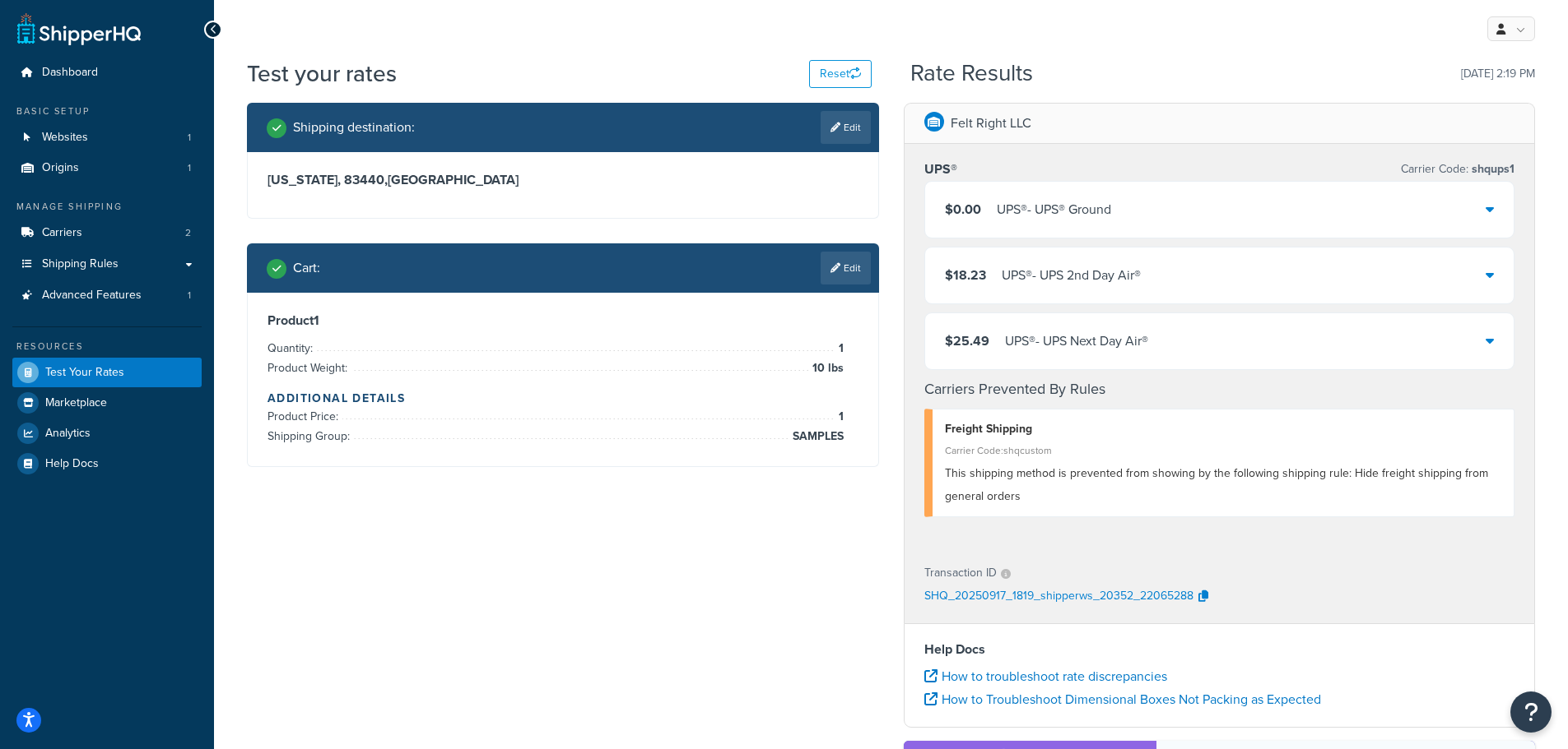
click at [843, 262] on link "Edit" at bounding box center [845, 267] width 50 height 33
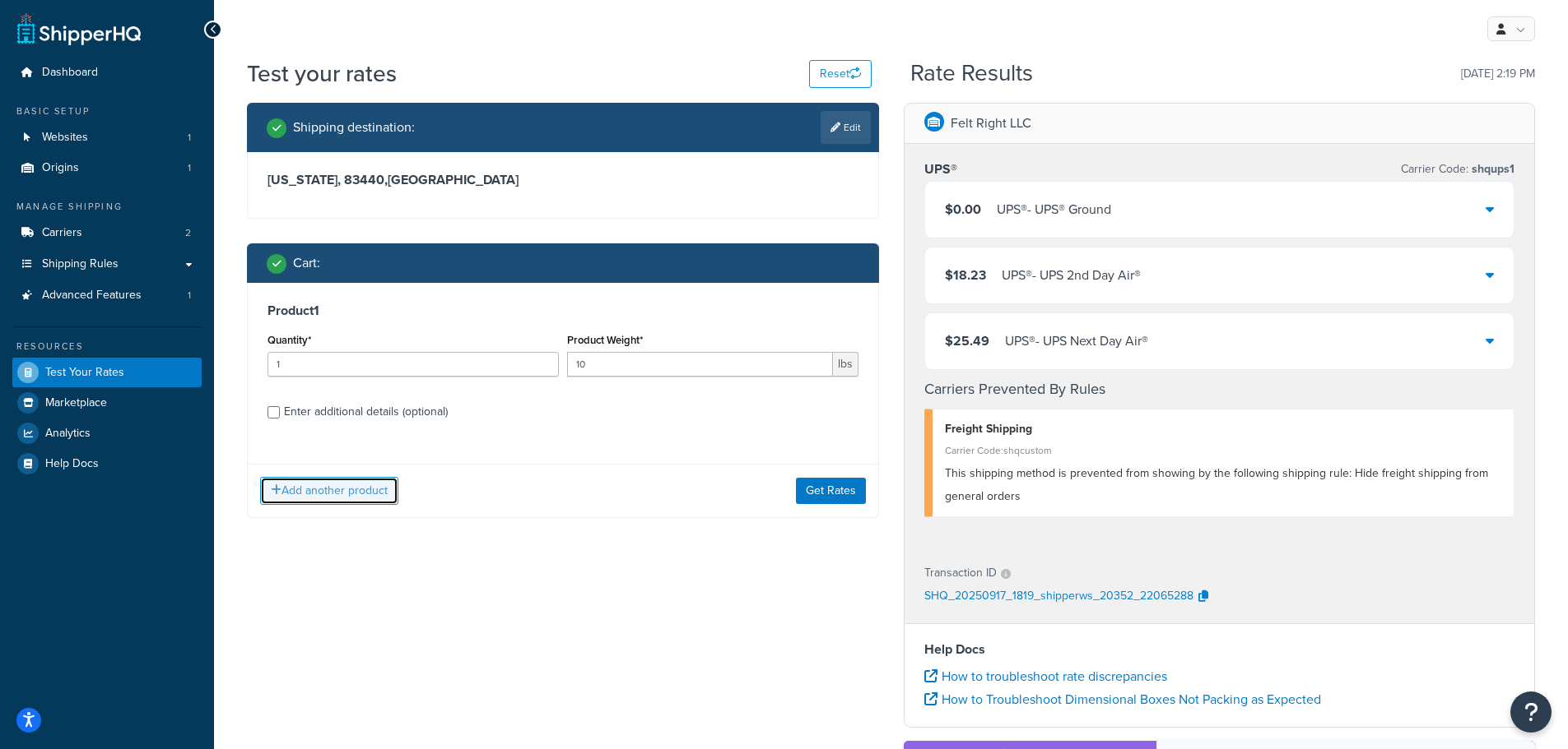
click at [362, 492] on button "Add another product" at bounding box center [329, 490] width 138 height 28
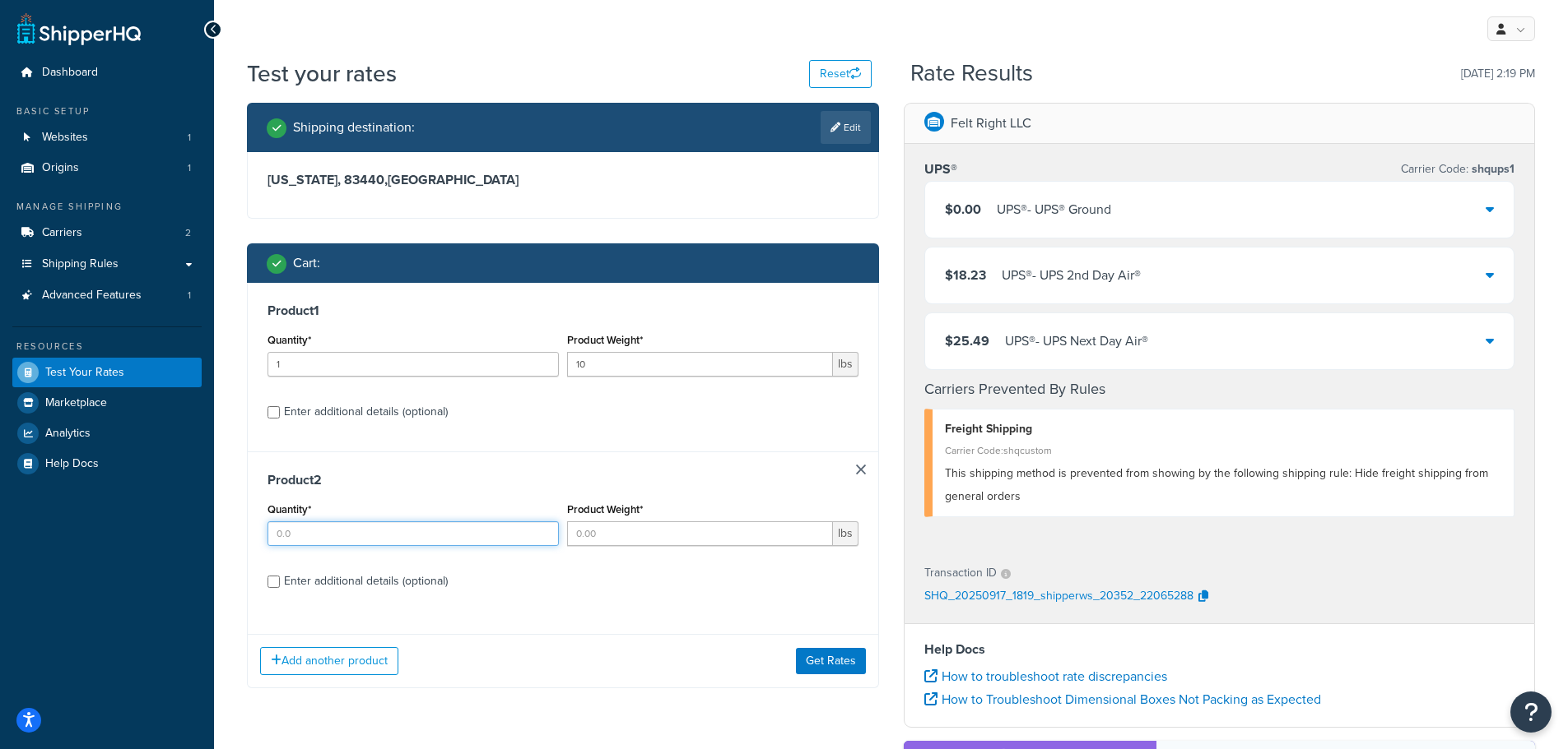
click at [486, 542] on input "Quantity*" at bounding box center [413, 533] width 291 height 25
type input "1"
type input "10"
click at [838, 661] on button "Get Rates" at bounding box center [830, 660] width 70 height 27
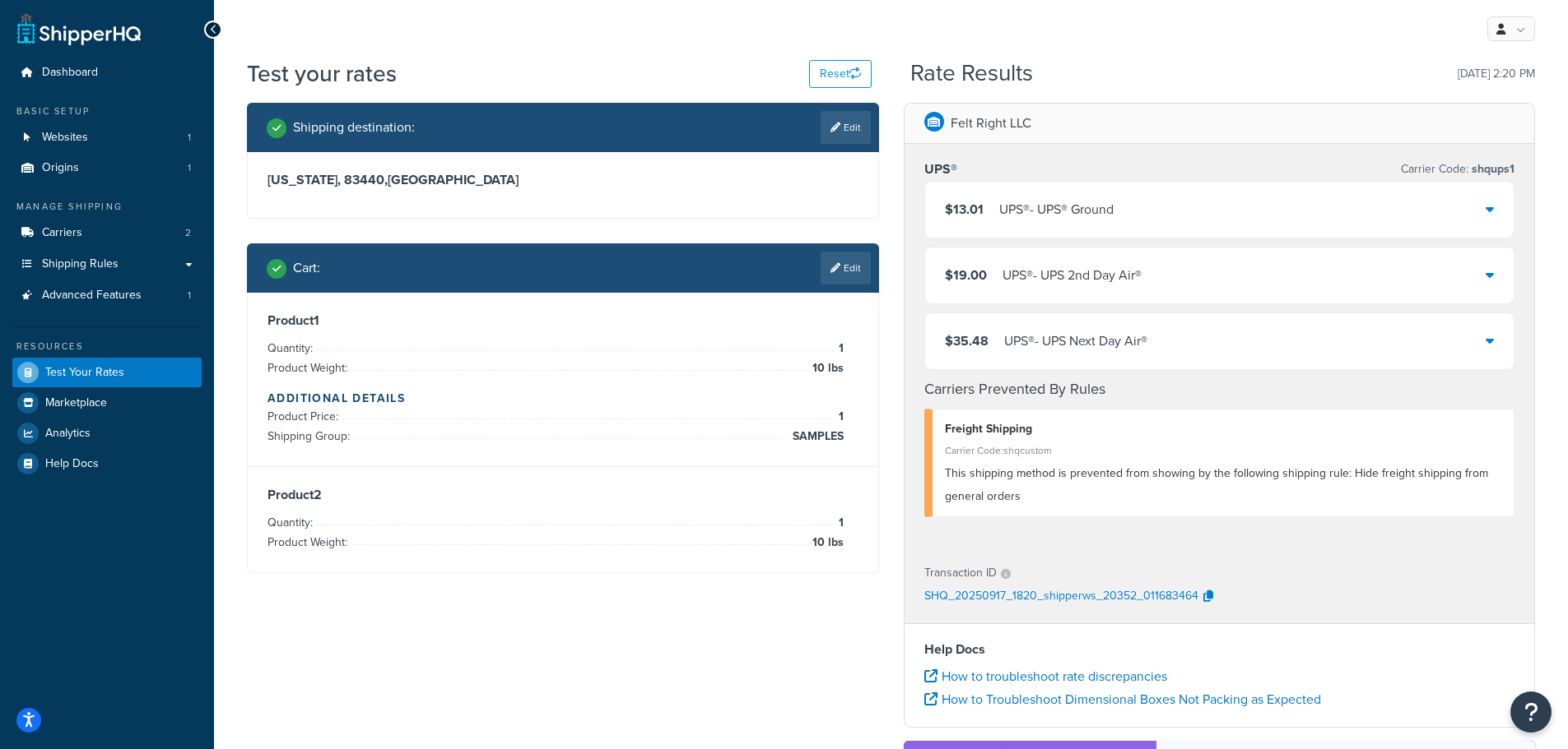
click at [856, 262] on link "Edit" at bounding box center [845, 267] width 50 height 33
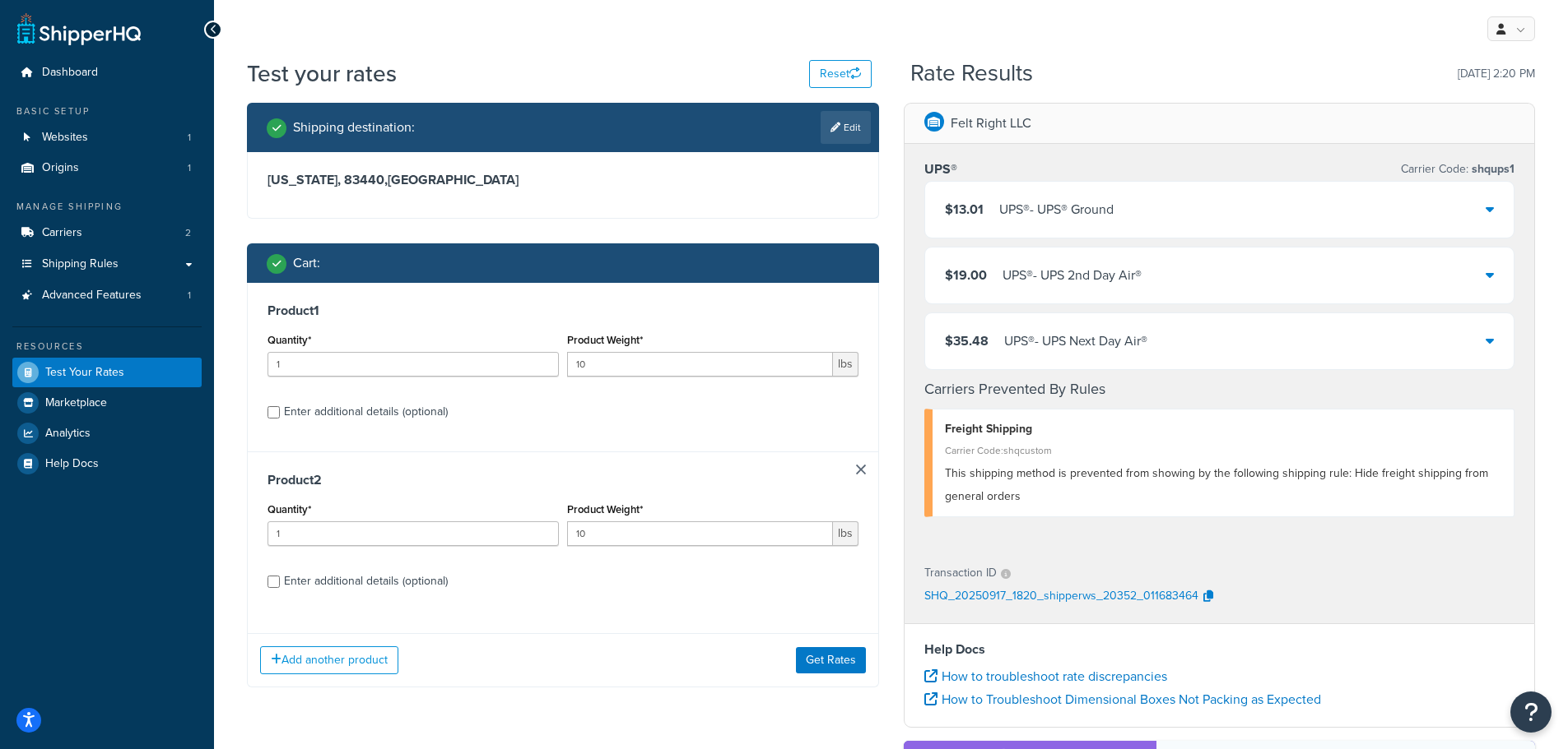
click at [856, 467] on link at bounding box center [861, 470] width 10 height 10
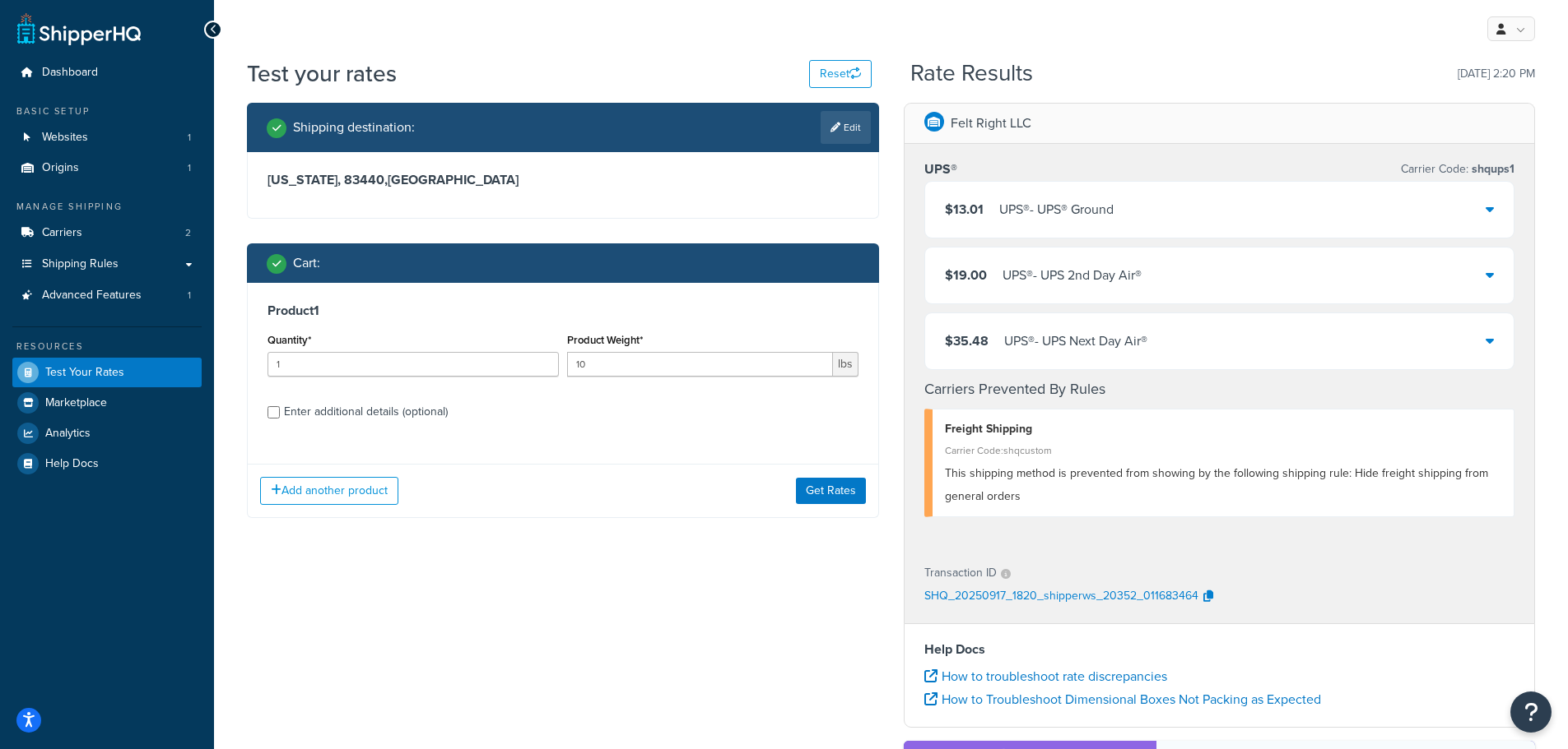
click at [843, 124] on link "Edit" at bounding box center [845, 127] width 50 height 33
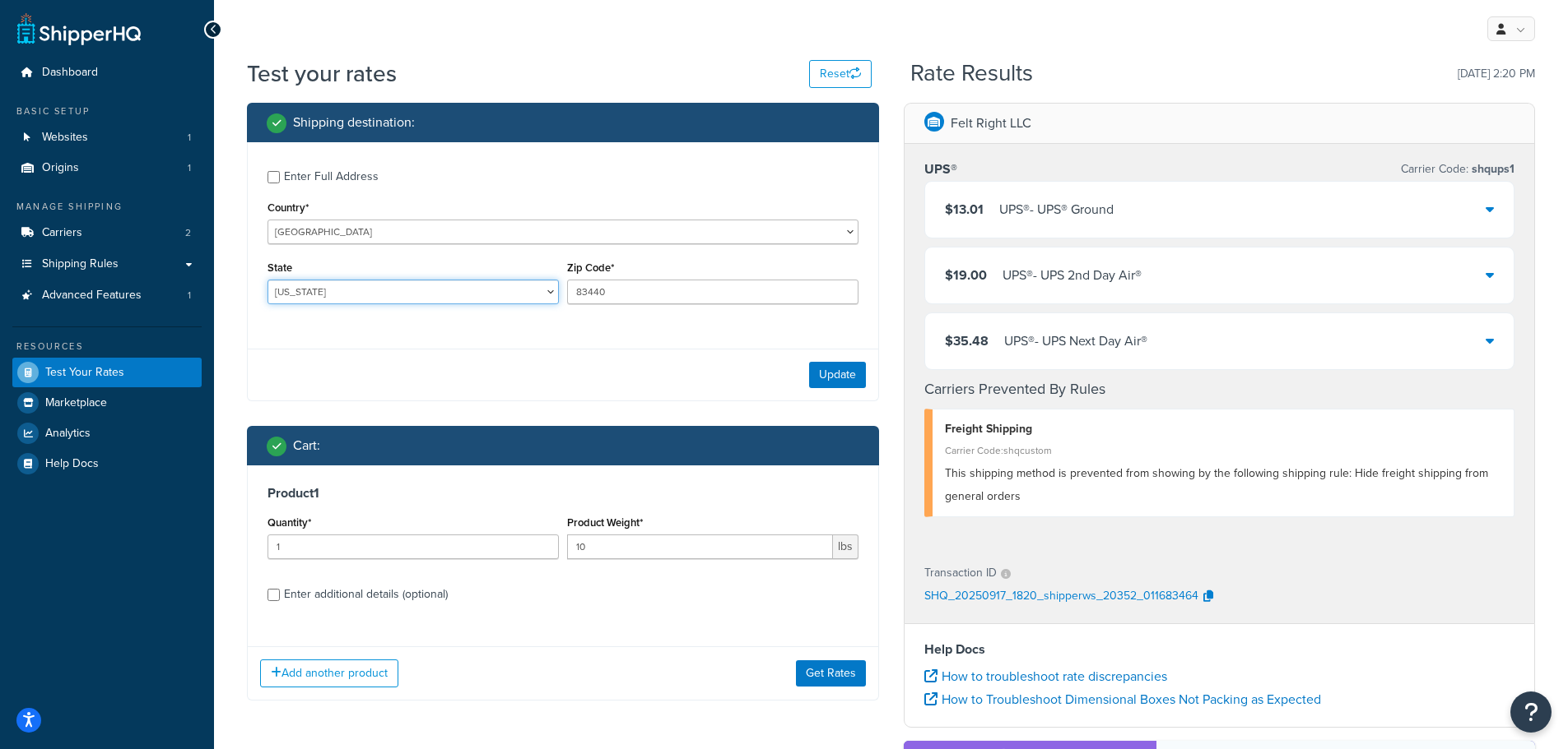
click at [509, 289] on select "Alabama Alaska American Samoa Arizona Arkansas Armed Forces Americas Armed Forc…" at bounding box center [413, 291] width 291 height 25
select select "AK"
click at [268, 280] on select "Alabama Alaska American Samoa Arizona Arkansas Armed Forces Americas Armed Forc…" at bounding box center [413, 291] width 291 height 25
drag, startPoint x: 609, startPoint y: 295, endPoint x: 510, endPoint y: 296, distance: 99.0
click at [510, 296] on div "State Alabama Alaska American Samoa Arizona Arkansas Armed Forces Americas Arme…" at bounding box center [563, 286] width 599 height 60
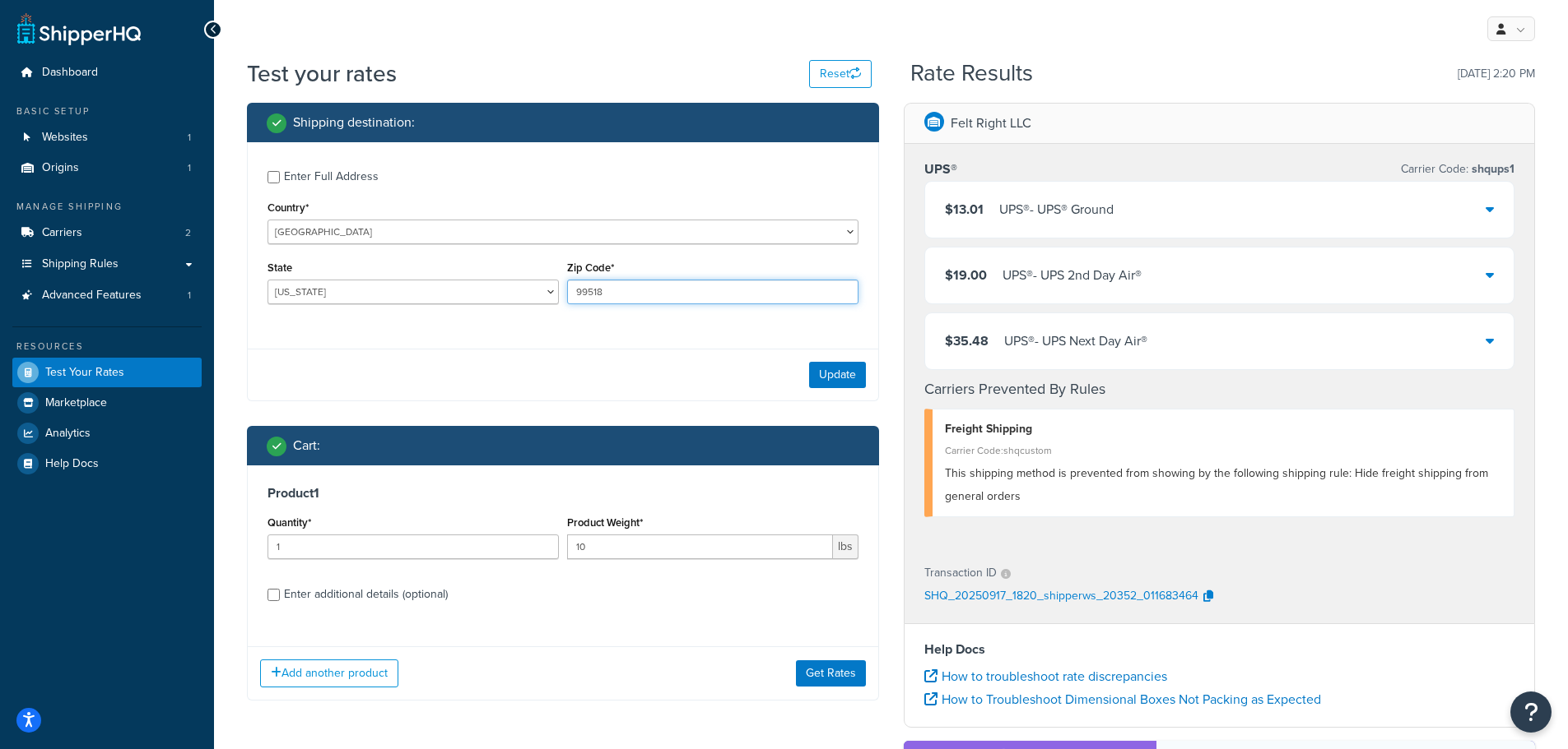
type input "99518"
click at [839, 373] on button "Update" at bounding box center [837, 375] width 57 height 27
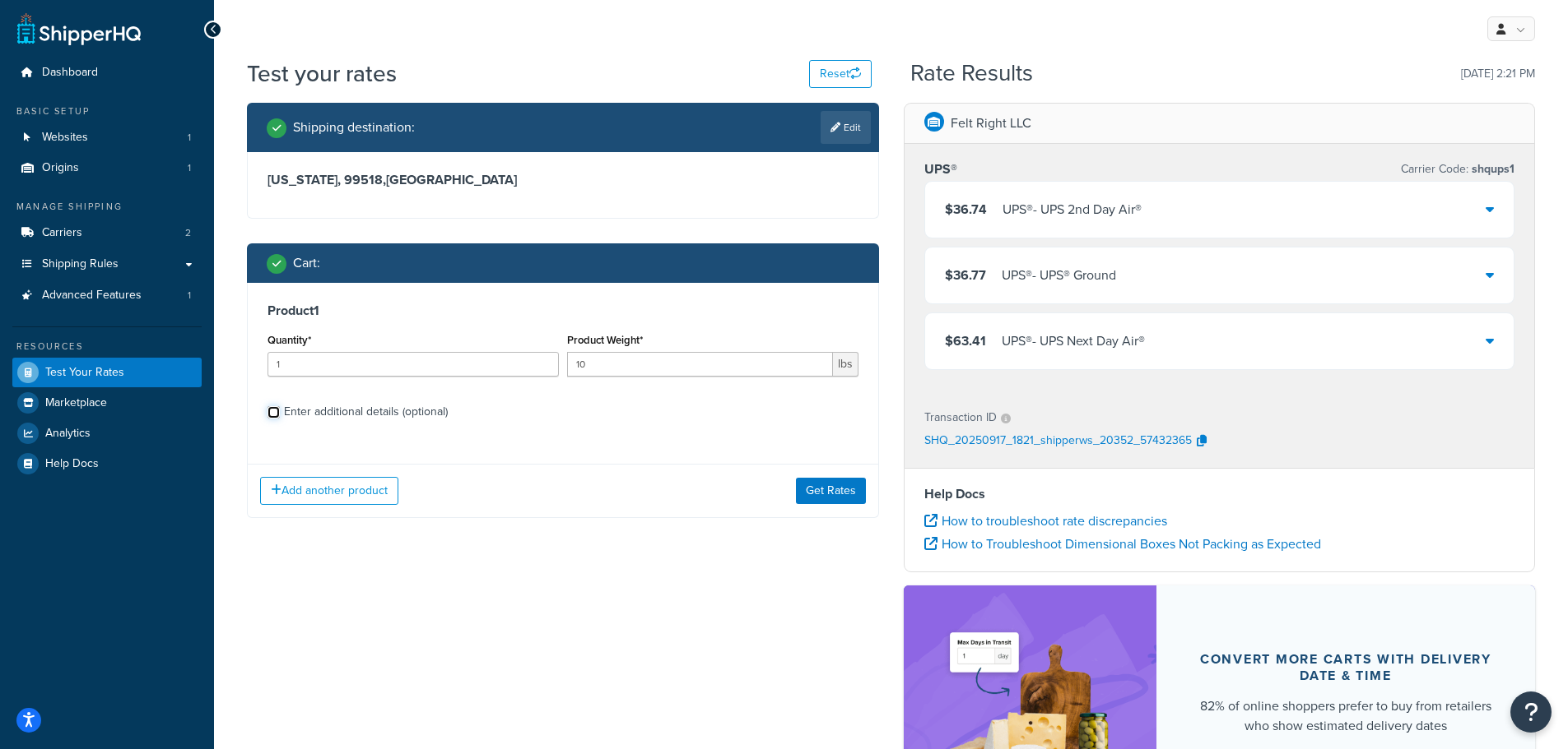
click at [274, 412] on input "Enter additional details (optional)" at bounding box center [274, 412] width 13 height 13
checkbox input "true"
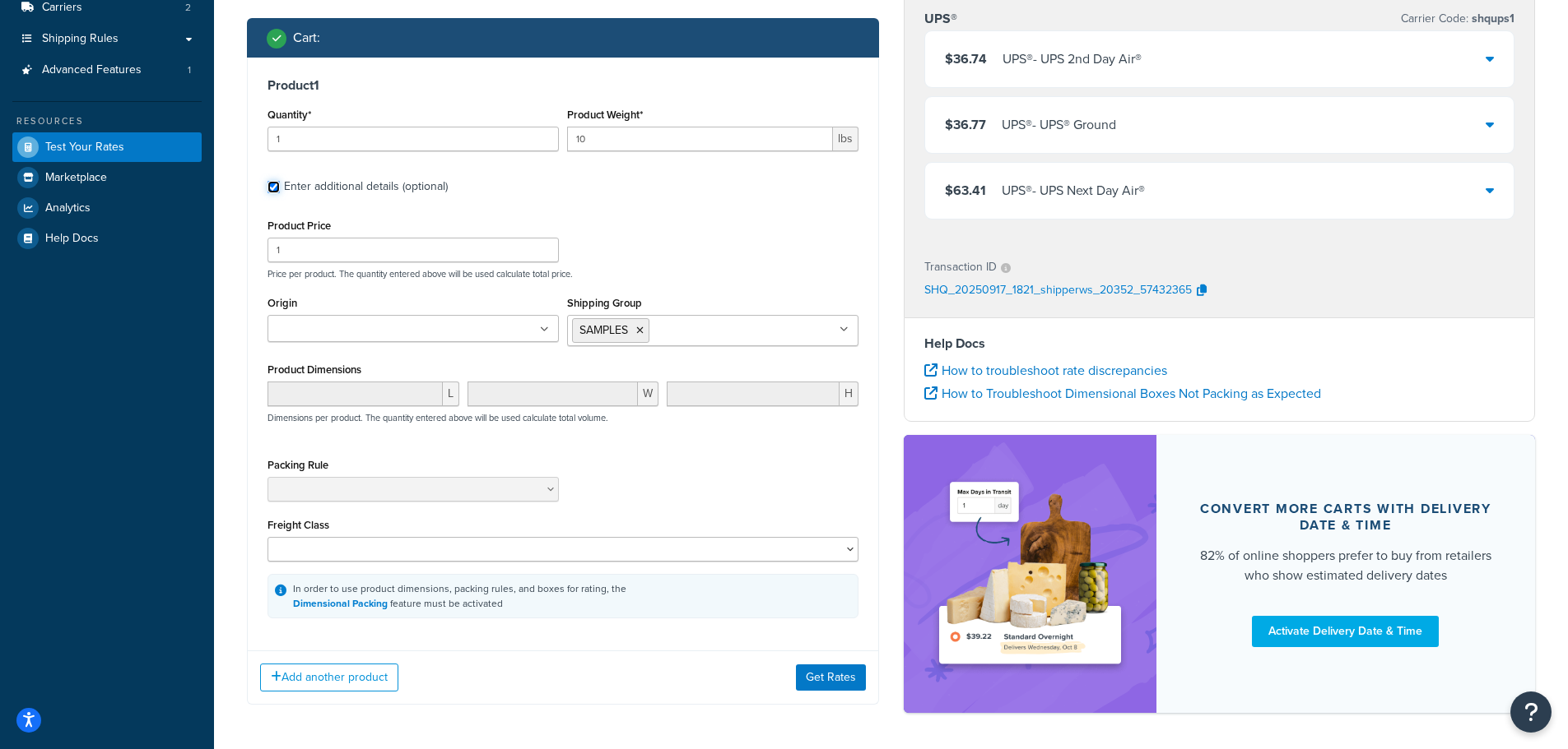
scroll to position [247, 0]
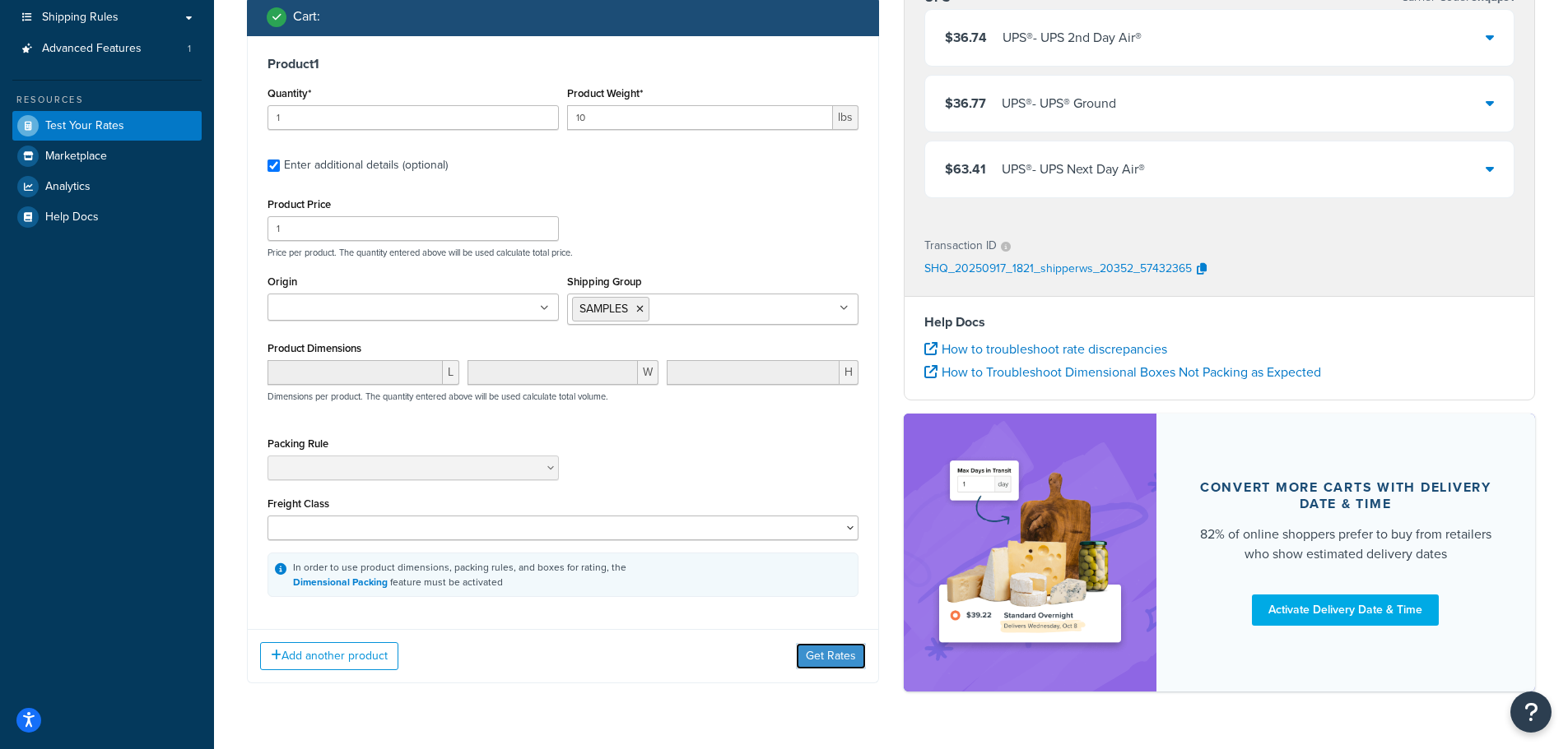
click at [828, 659] on button "Get Rates" at bounding box center [830, 656] width 70 height 27
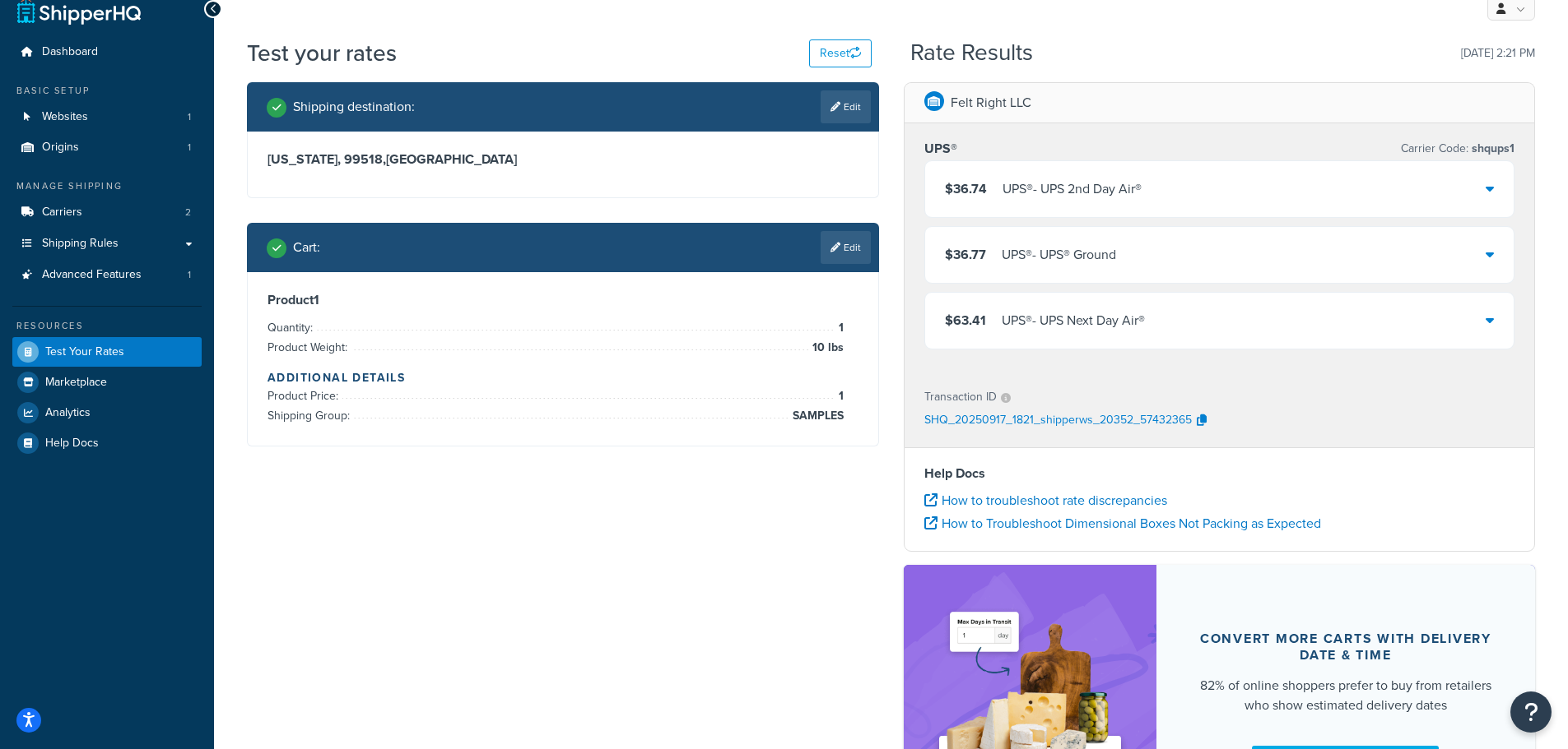
scroll to position [0, 0]
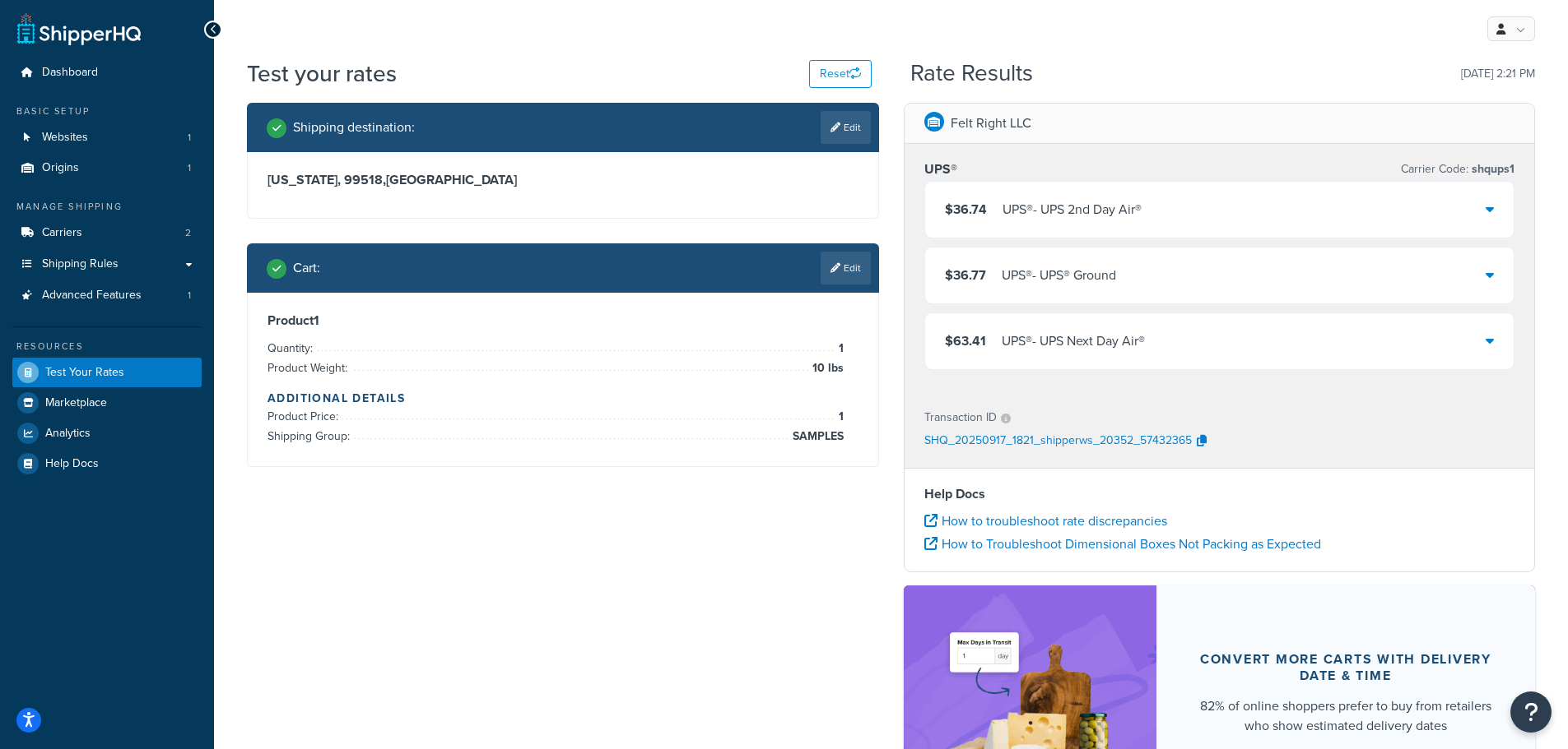
click at [837, 125] on icon at bounding box center [835, 127] width 10 height 10
select select "AK"
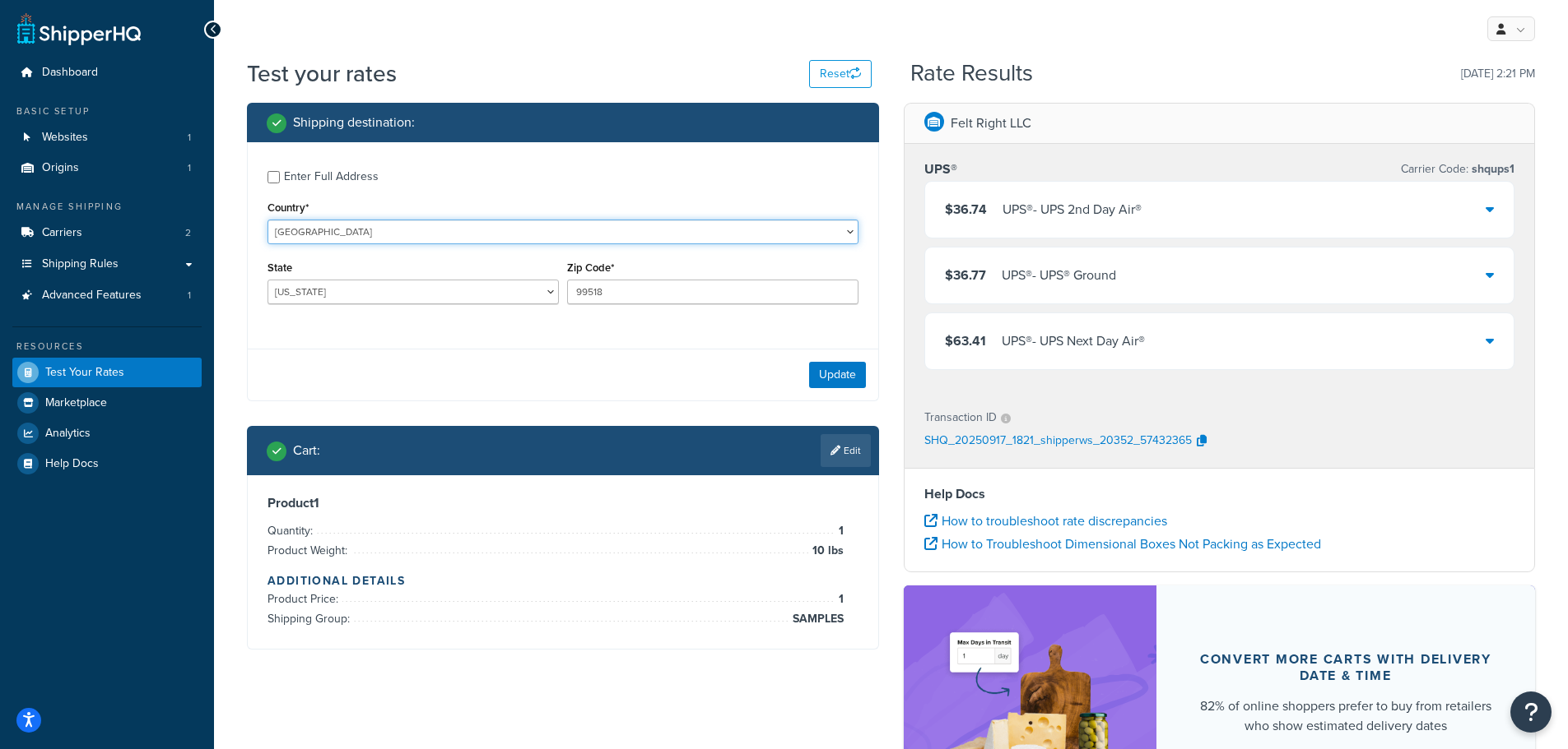
click at [615, 234] on select "United States United Kingdom Afghanistan Åland Islands Albania Algeria American…" at bounding box center [563, 232] width 590 height 25
select select "CA"
click at [268, 220] on select "United States United Kingdom Afghanistan Åland Islands Albania Algeria American…" at bounding box center [563, 232] width 590 height 25
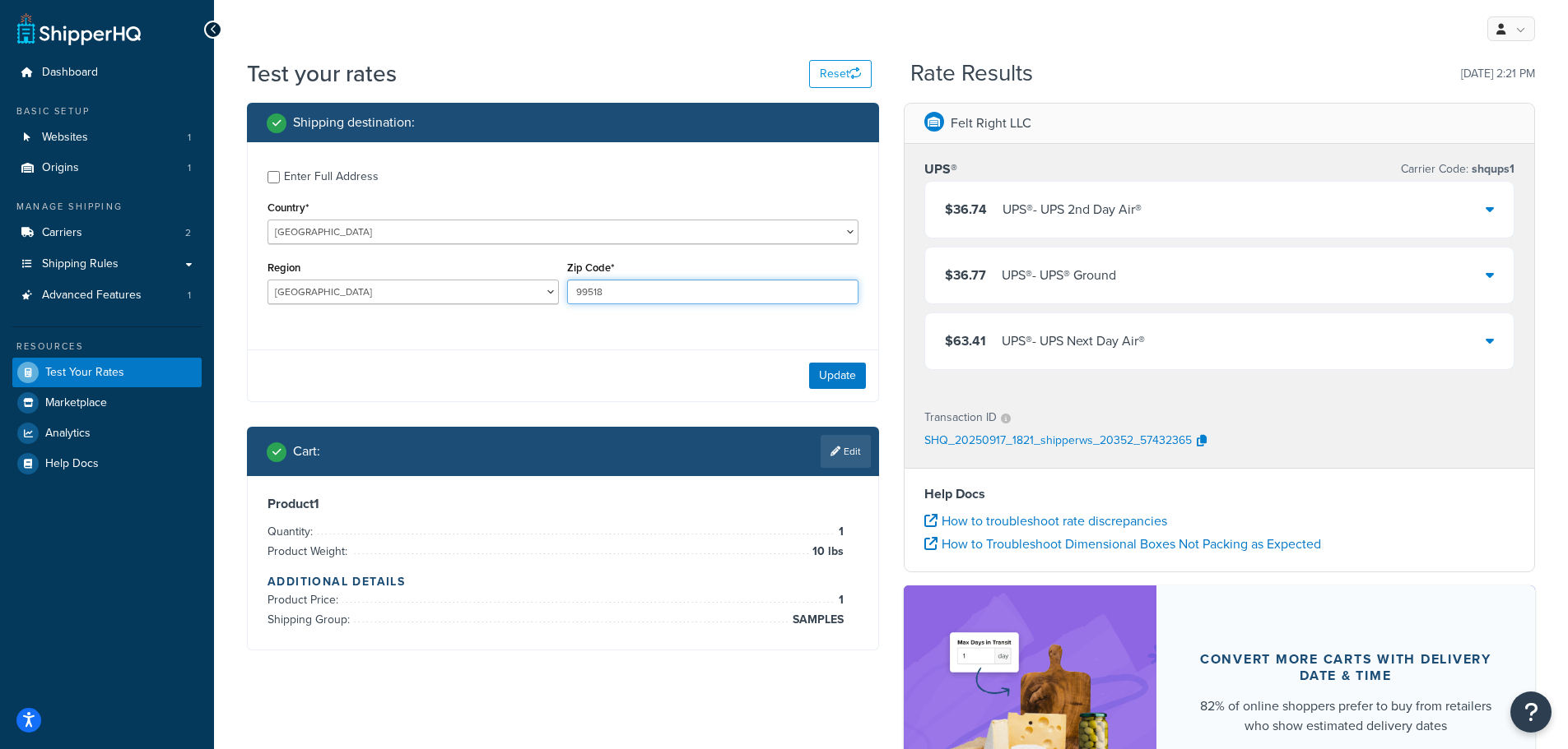
drag, startPoint x: 650, startPoint y: 295, endPoint x: 499, endPoint y: 285, distance: 151.3
click at [502, 285] on div "Region Alberta British Columbia Manitoba New Brunswick Newfoundland and Labrado…" at bounding box center [563, 286] width 599 height 60
type input "AB TGH 1J5"
click at [842, 378] on button "Update" at bounding box center [837, 375] width 57 height 27
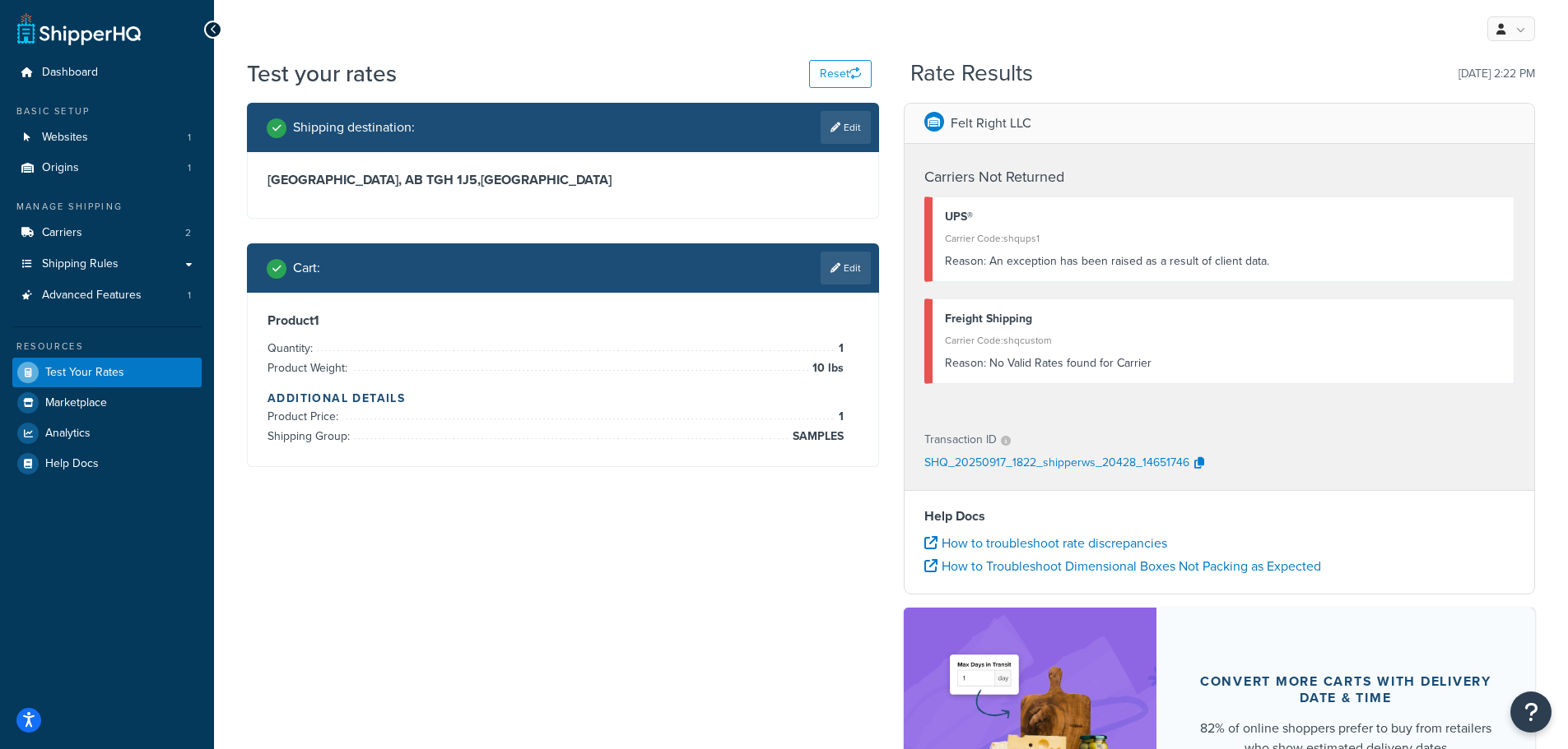
click at [860, 123] on link "Edit" at bounding box center [845, 127] width 50 height 33
select select "CA"
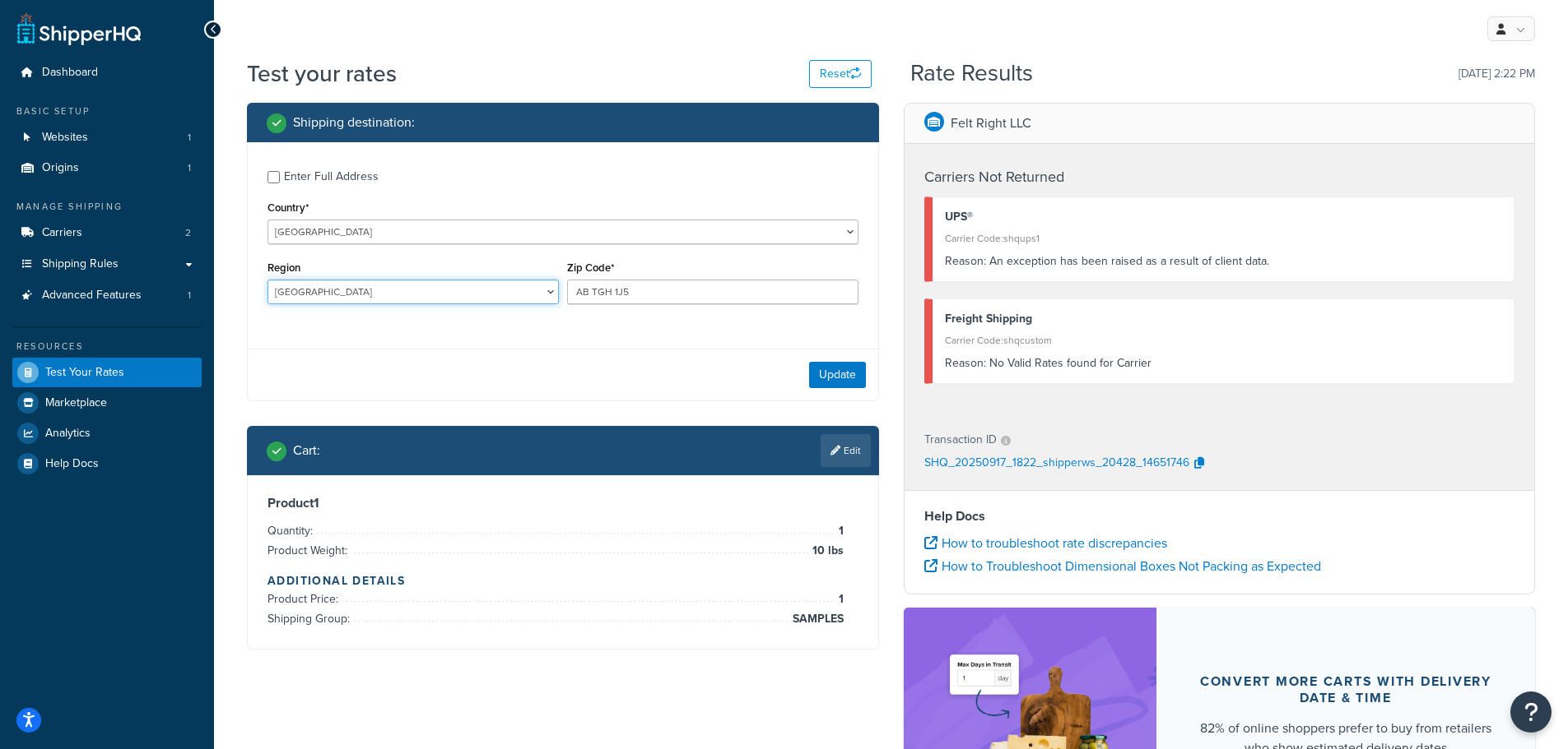
click at [464, 293] on select "Alberta British Columbia Manitoba New Brunswick Newfoundland and Labrador North…" at bounding box center [413, 291] width 291 height 25
click at [590, 293] on input "AB TGH 1J5" at bounding box center [712, 291] width 291 height 25
type input "TGH 1J5"
click at [842, 378] on button "Update" at bounding box center [837, 375] width 57 height 27
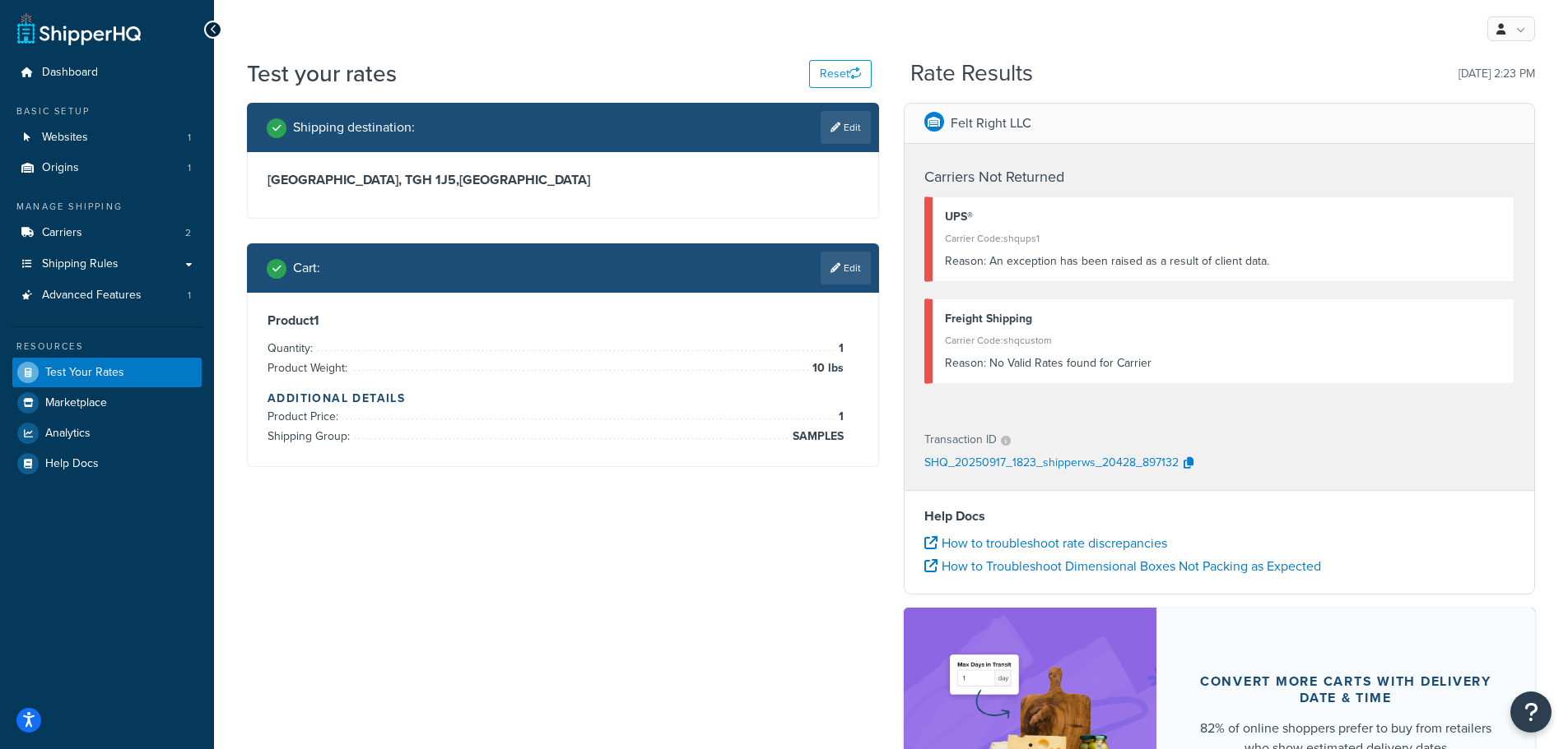
click at [857, 129] on link "Edit" at bounding box center [845, 127] width 50 height 33
select select "CA"
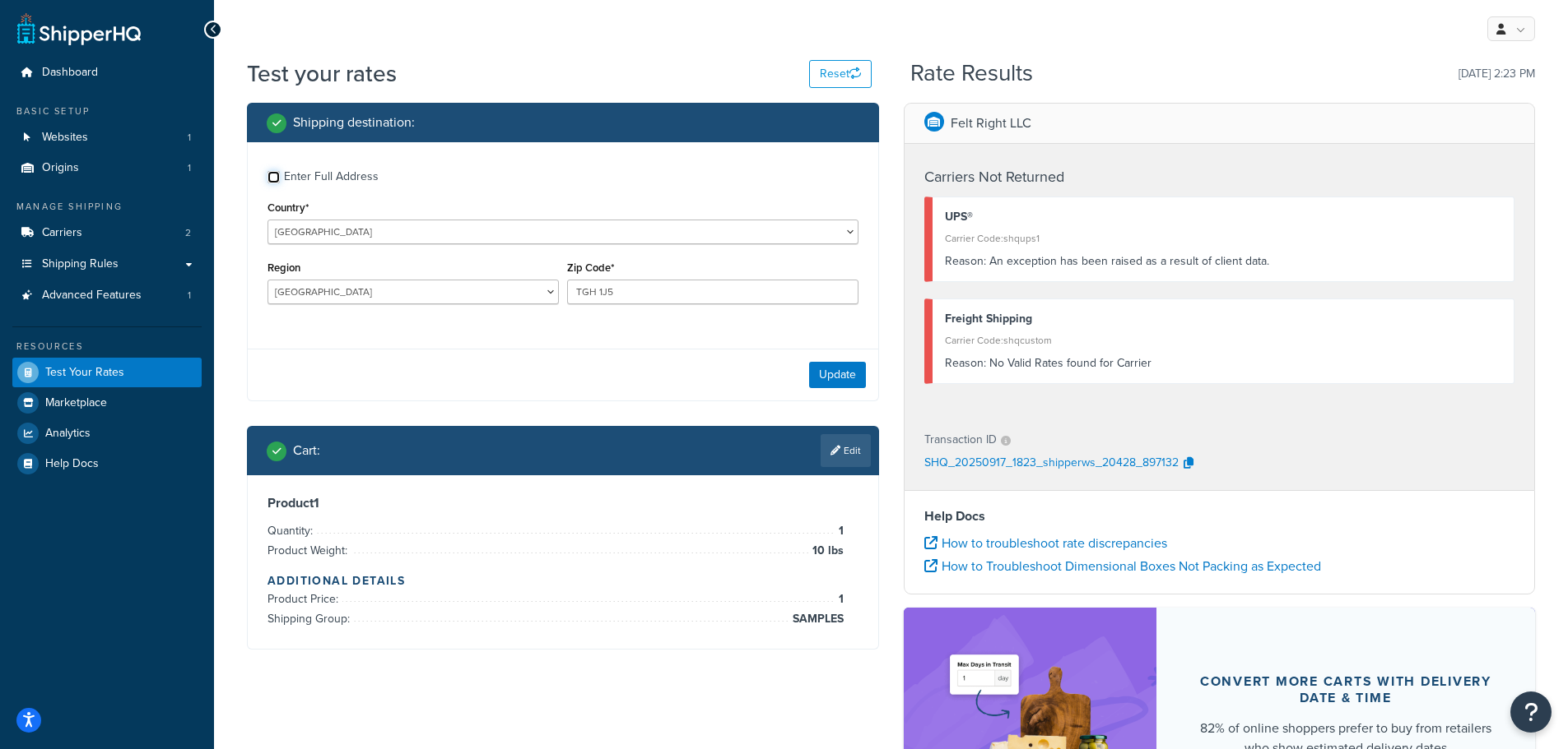
click at [274, 177] on input "Enter Full Address" at bounding box center [274, 177] width 13 height 13
checkbox input "true"
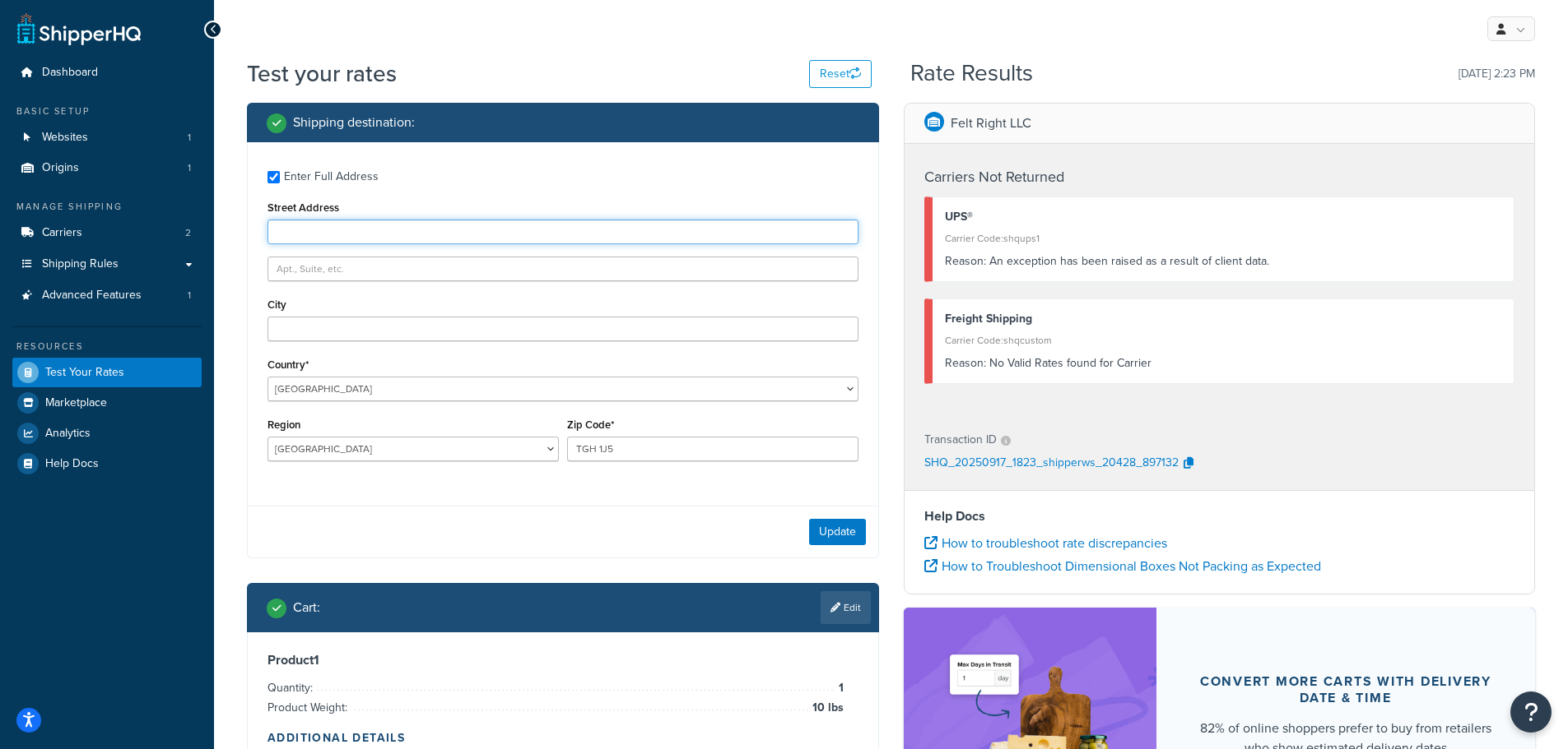
click at [437, 229] on input "Street Address" at bounding box center [563, 232] width 590 height 25
type input "2060 Gateway Blvd"
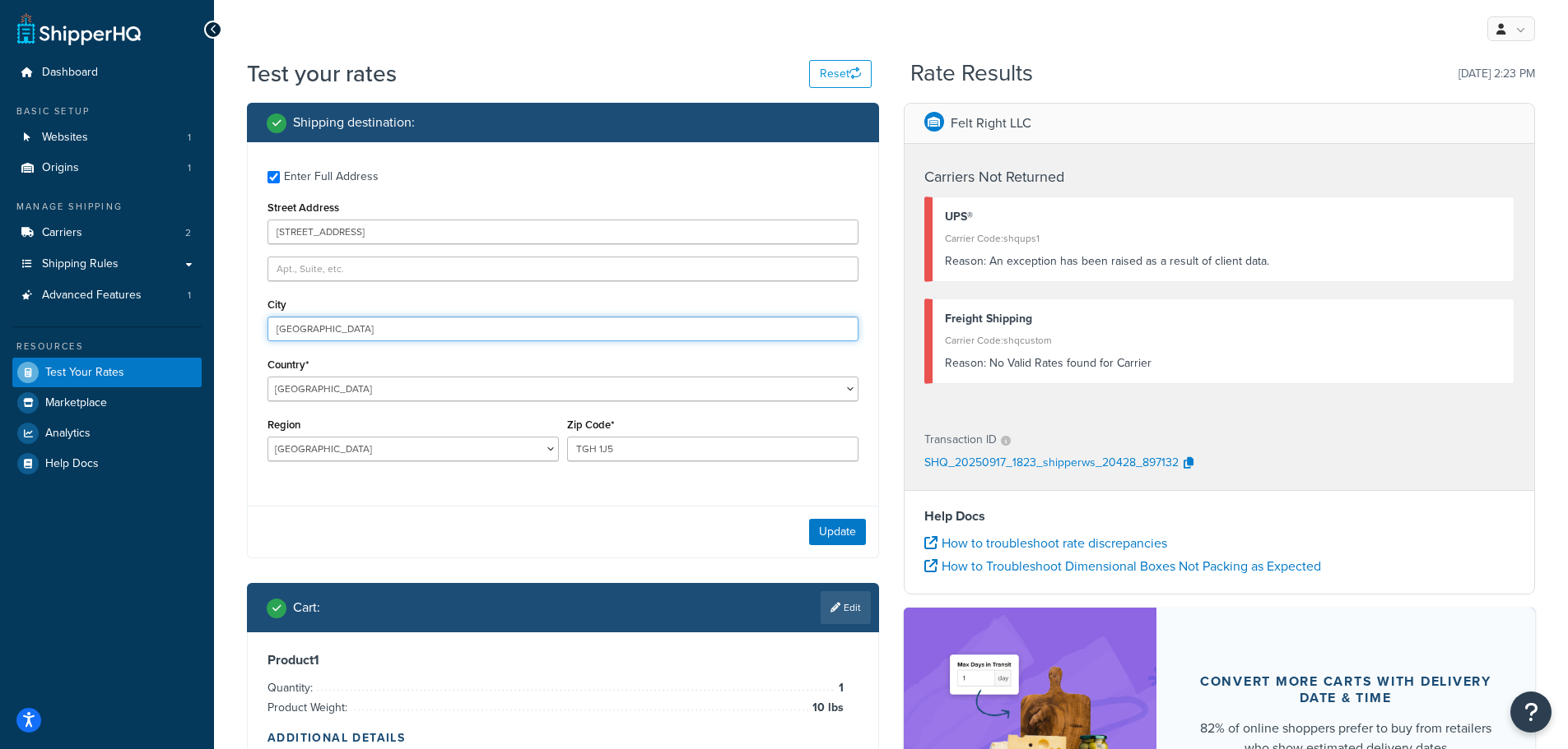
type input "Edmonton"
click at [833, 529] on button "Update" at bounding box center [837, 532] width 57 height 27
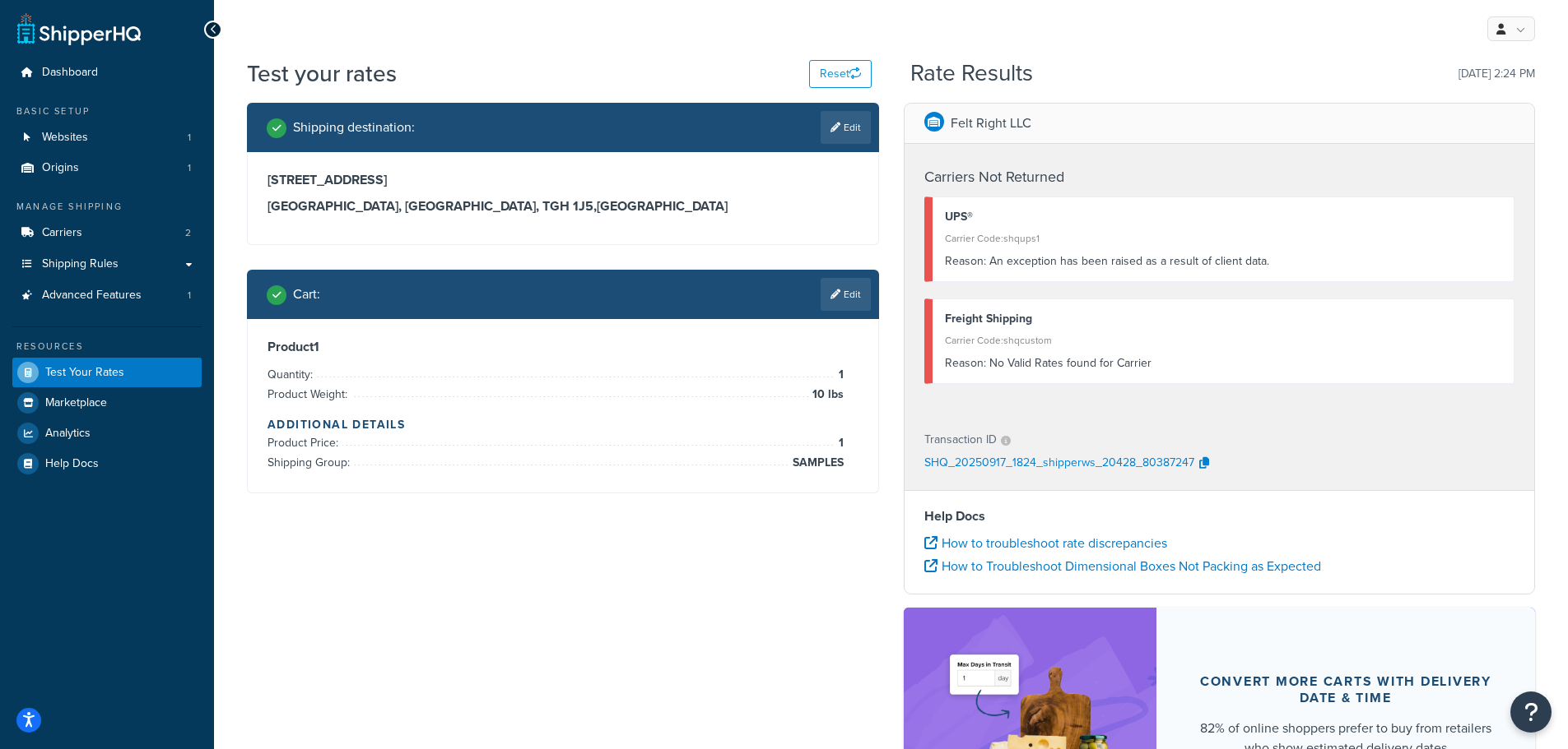
click at [833, 131] on icon at bounding box center [835, 127] width 10 height 10
select select "CA"
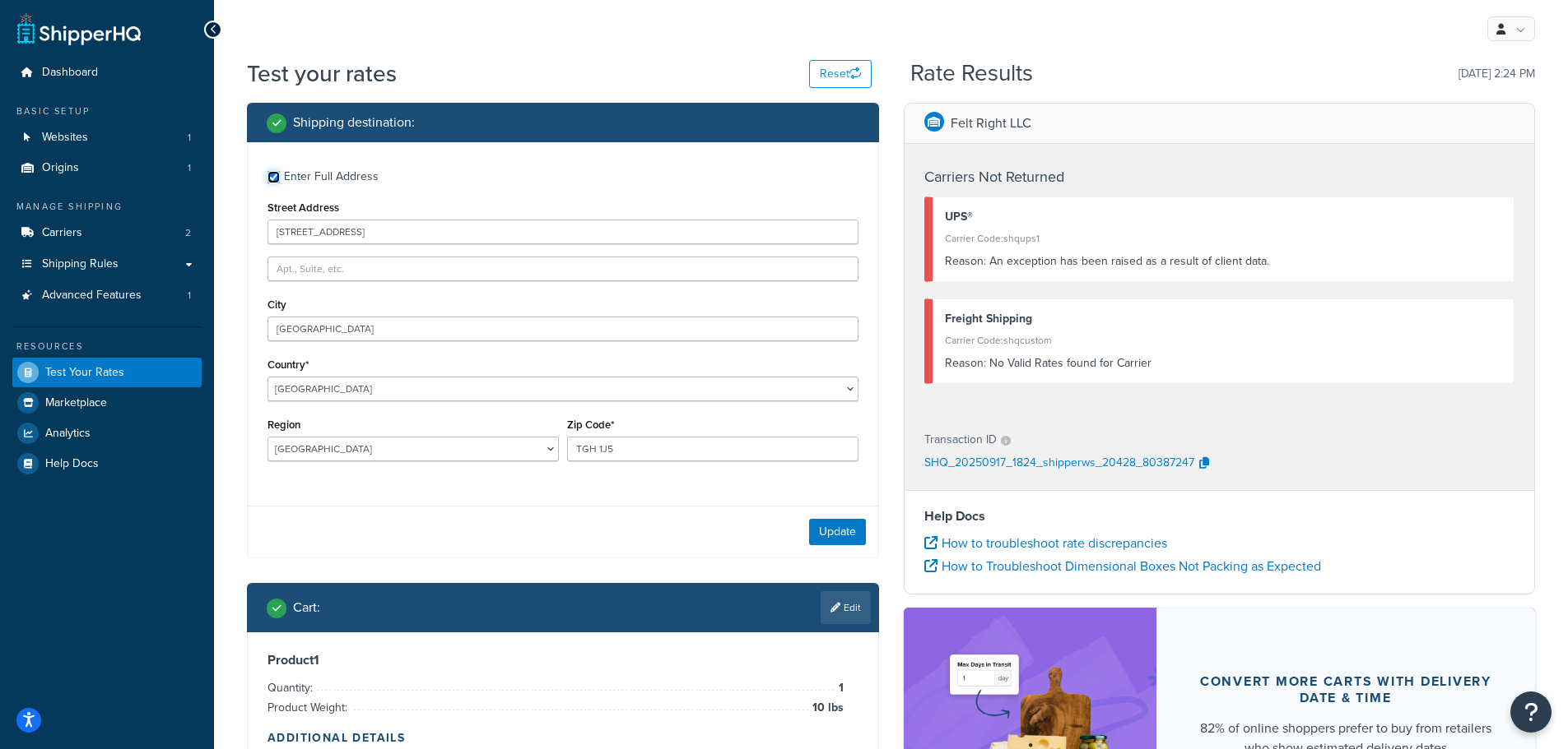
click at [276, 174] on input "Enter Full Address" at bounding box center [274, 177] width 13 height 13
checkbox input "false"
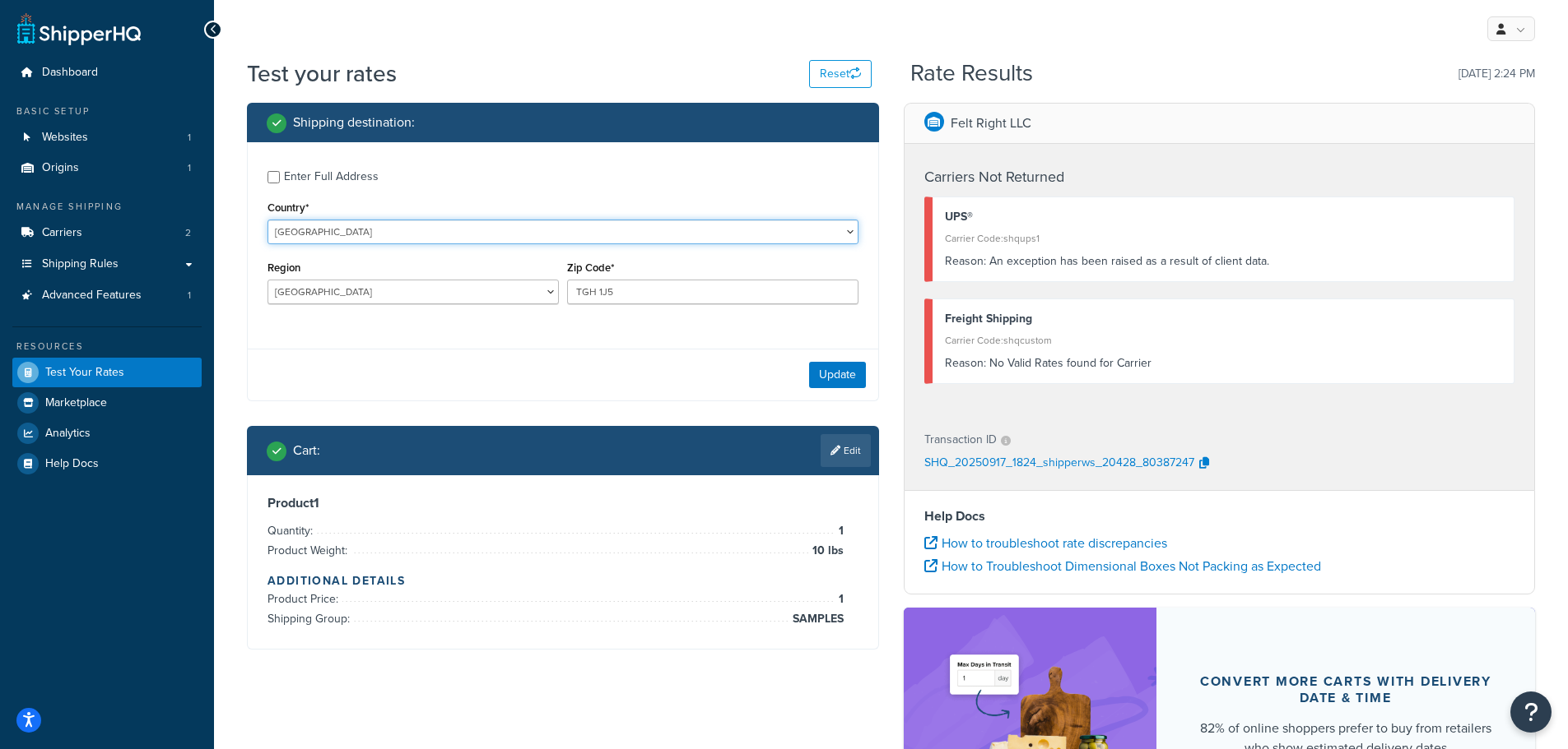
click at [398, 233] on select "United States United Kingdom Afghanistan Åland Islands Albania Algeria American…" at bounding box center [563, 232] width 590 height 25
click at [428, 195] on div "Enter Full Address Country* United States United Kingdom Afghanistan Åland Isla…" at bounding box center [563, 239] width 630 height 194
click at [382, 294] on select "Alberta British Columbia Manitoba New Brunswick Newfoundland and Labrador North…" at bounding box center [413, 291] width 291 height 25
click at [459, 156] on div "Enter Full Address Country* United States United Kingdom Afghanistan Åland Isla…" at bounding box center [563, 239] width 630 height 194
click at [415, 237] on select "United States United Kingdom Afghanistan Åland Islands Albania Algeria American…" at bounding box center [563, 232] width 590 height 25
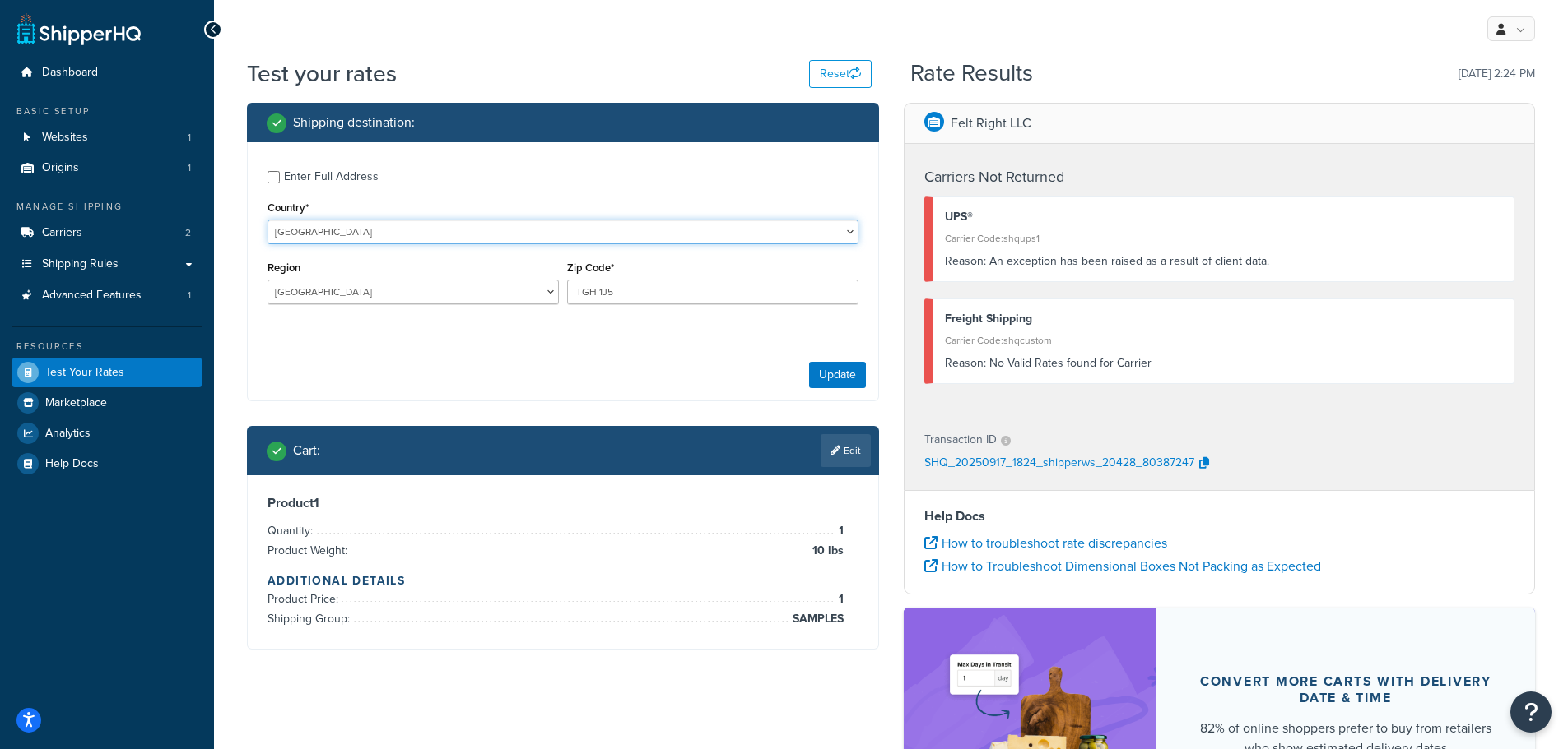
select select "DE"
click at [268, 220] on select "United States United Kingdom Afghanistan Åland Islands Albania Algeria American…" at bounding box center [563, 232] width 590 height 25
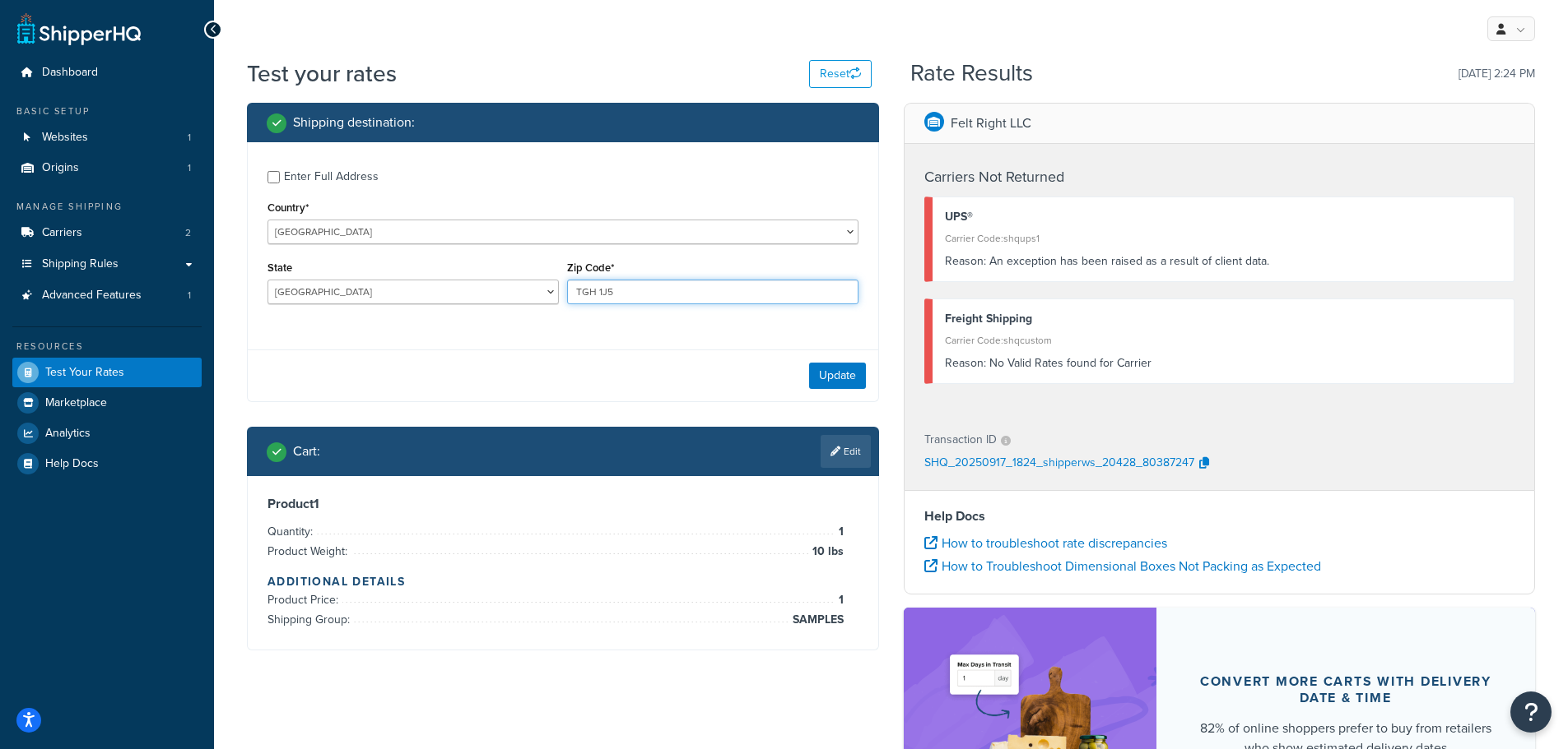
drag, startPoint x: 643, startPoint y: 295, endPoint x: 442, endPoint y: 275, distance: 202.0
click at [449, 276] on div "State Baden-Wuerttemberg Bayern Berlin Brandenburg Bremen Hamburg Hessen Meckle…" at bounding box center [563, 286] width 599 height 60
type input "419897"
click at [829, 373] on button "Update" at bounding box center [837, 375] width 57 height 27
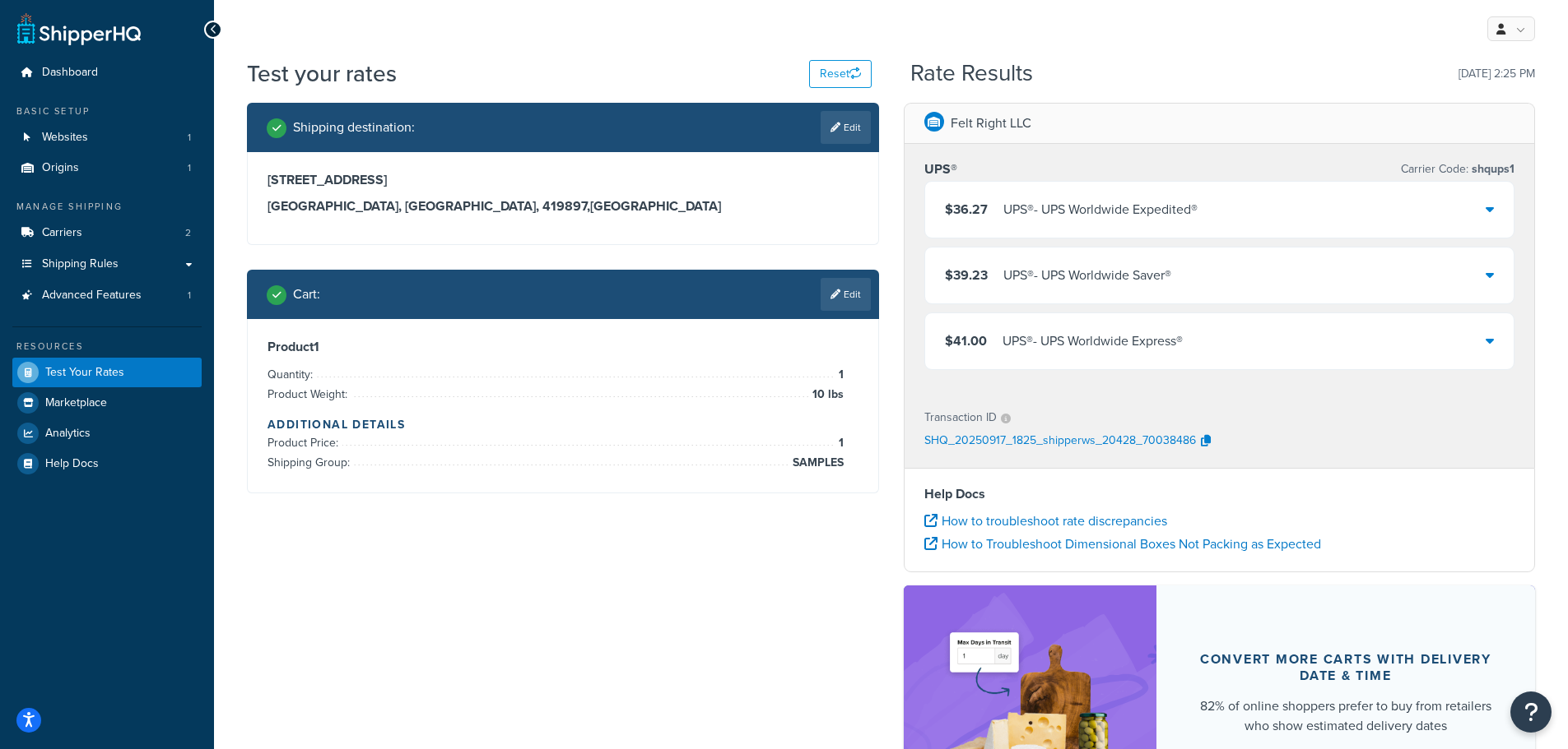
click at [1483, 211] on div "$36.27 UPS® - UPS Worldwide Expedited®" at bounding box center [1219, 209] width 589 height 56
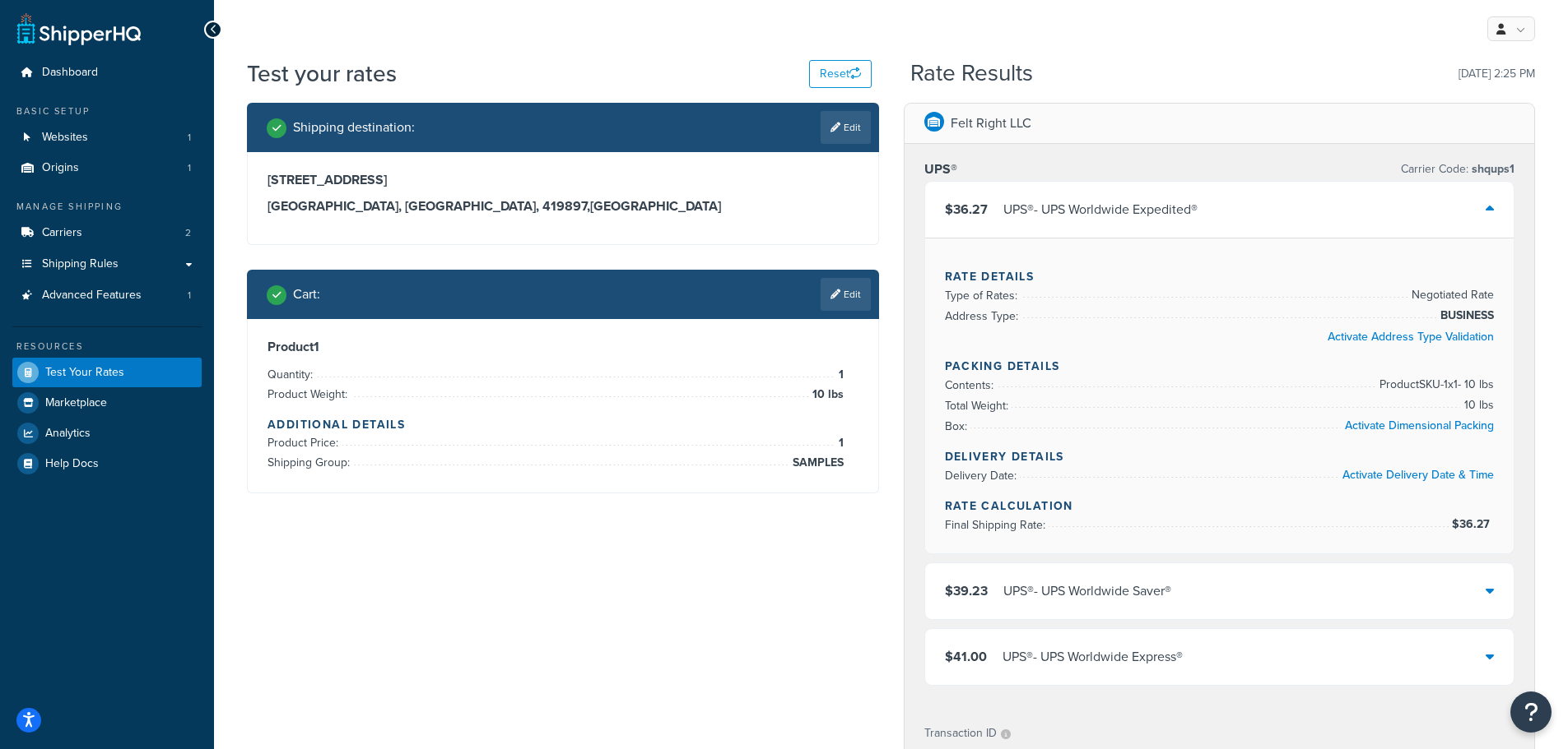
click at [1480, 213] on div "$36.27 UPS® - UPS Worldwide Expedited®" at bounding box center [1219, 209] width 589 height 56
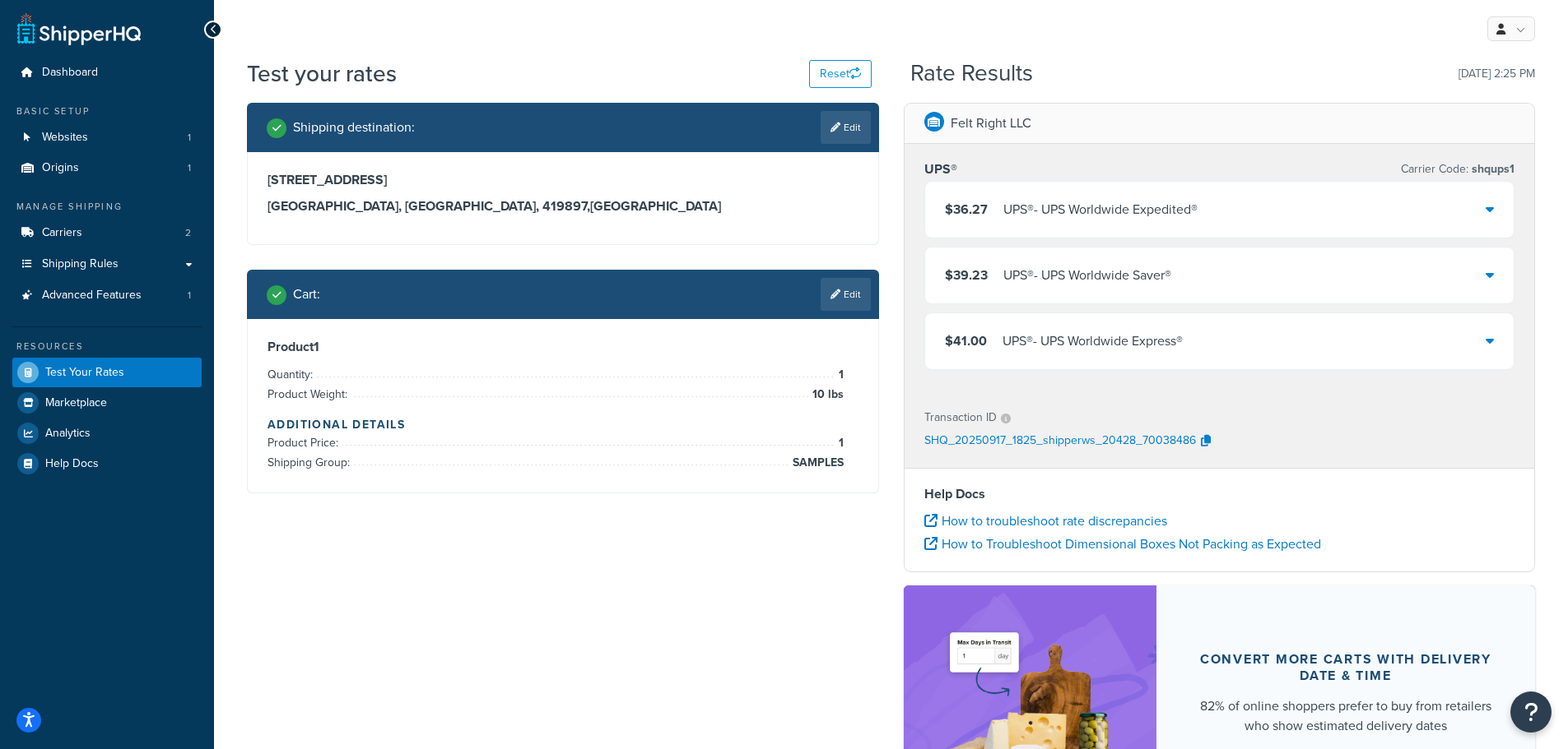
click at [1480, 274] on div "$39.23 UPS® - UPS Worldwide Saver®" at bounding box center [1219, 275] width 589 height 56
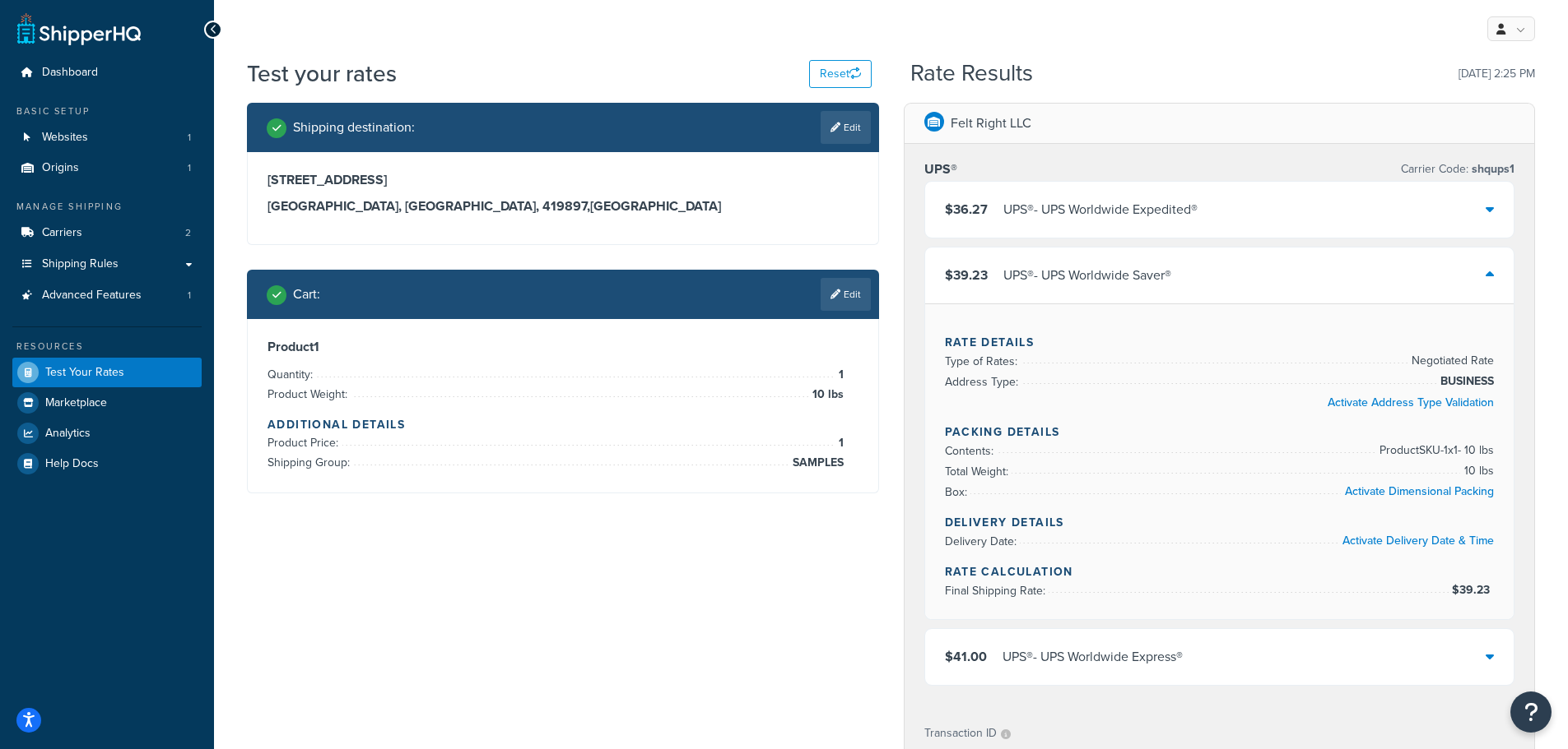
click at [1481, 270] on div "$39.23 UPS® - UPS Worldwide Saver®" at bounding box center [1219, 275] width 589 height 56
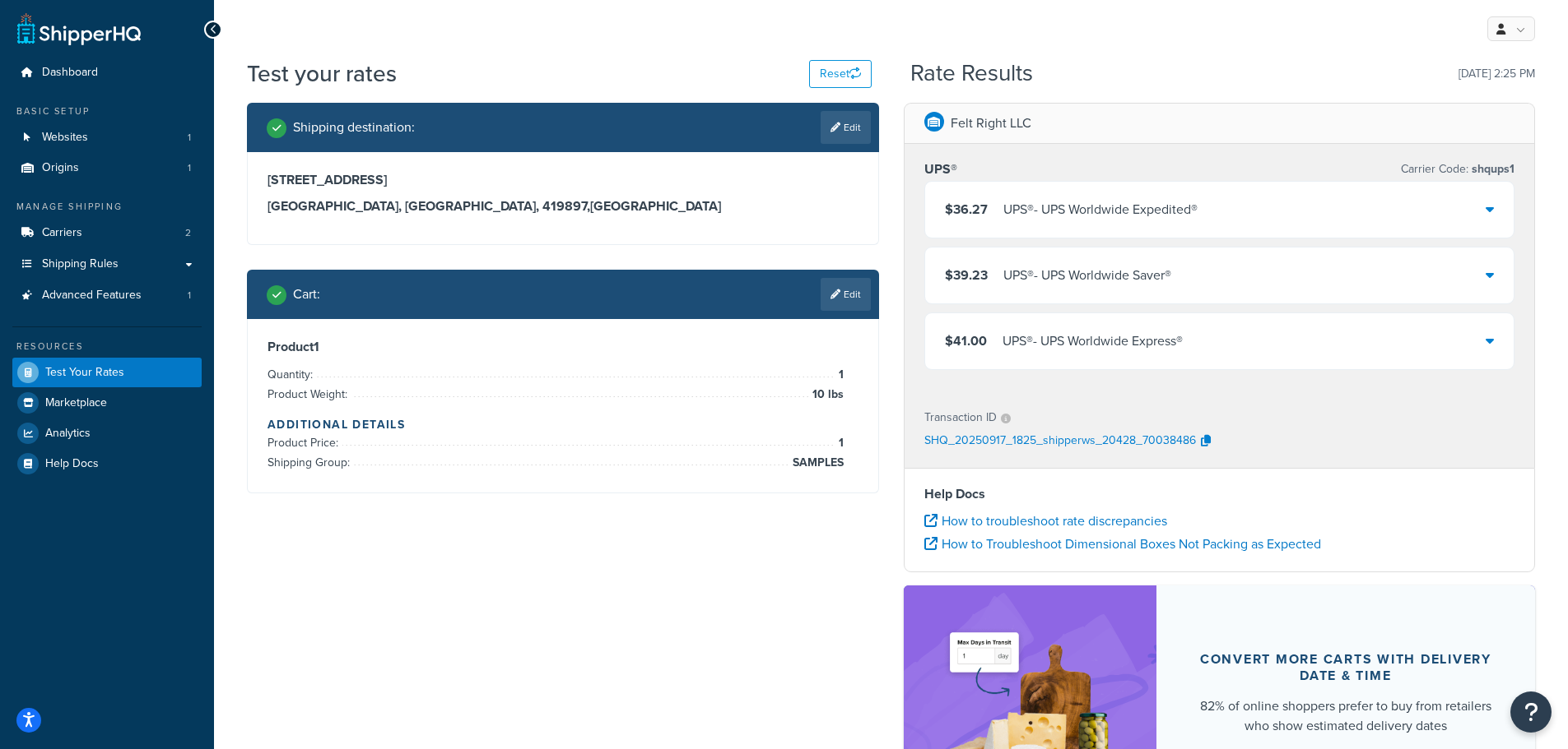
click at [1476, 337] on div "$41.00 UPS® - UPS Worldwide Express®" at bounding box center [1219, 341] width 589 height 56
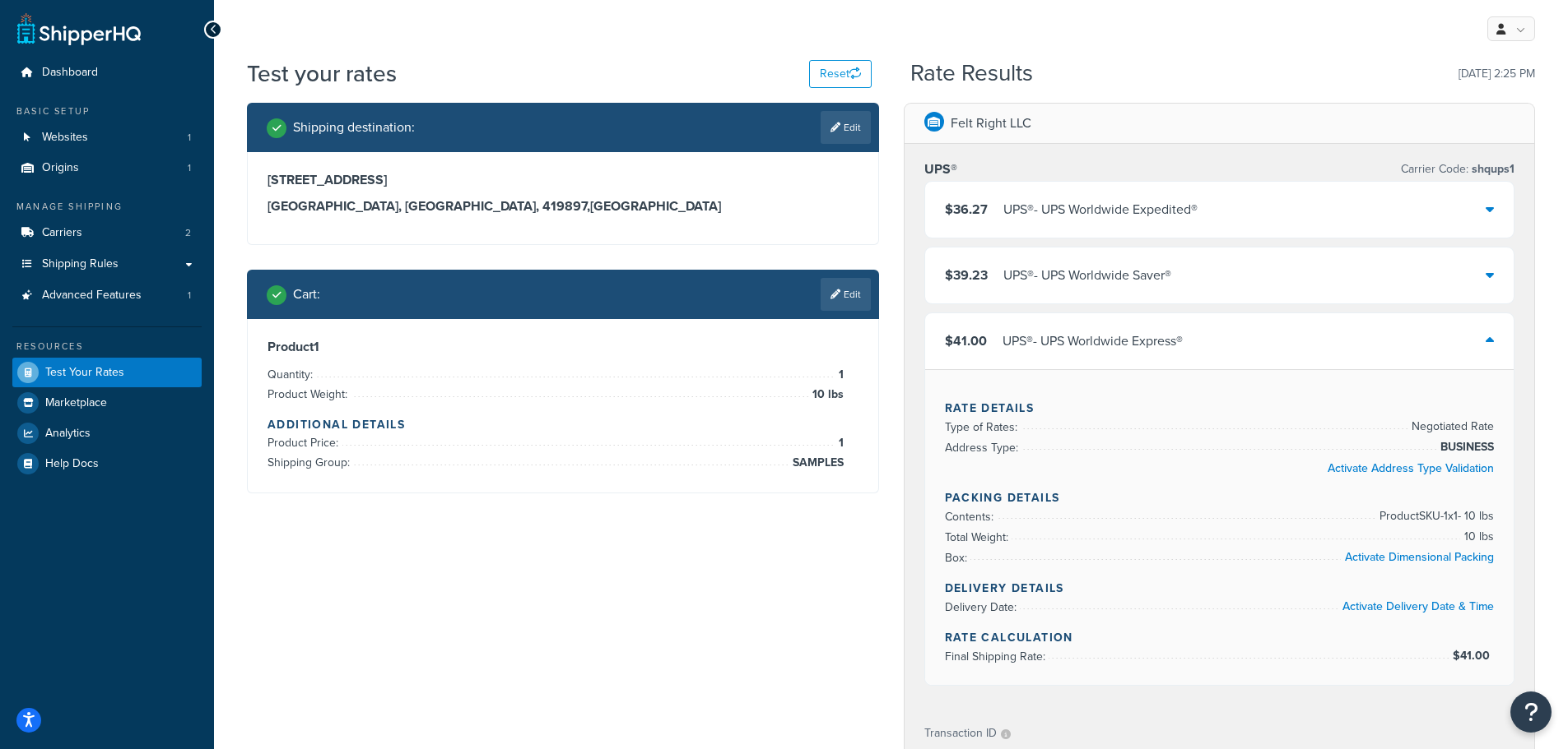
click at [1477, 337] on div "$41.00 UPS® - UPS Worldwide Express®" at bounding box center [1219, 341] width 589 height 56
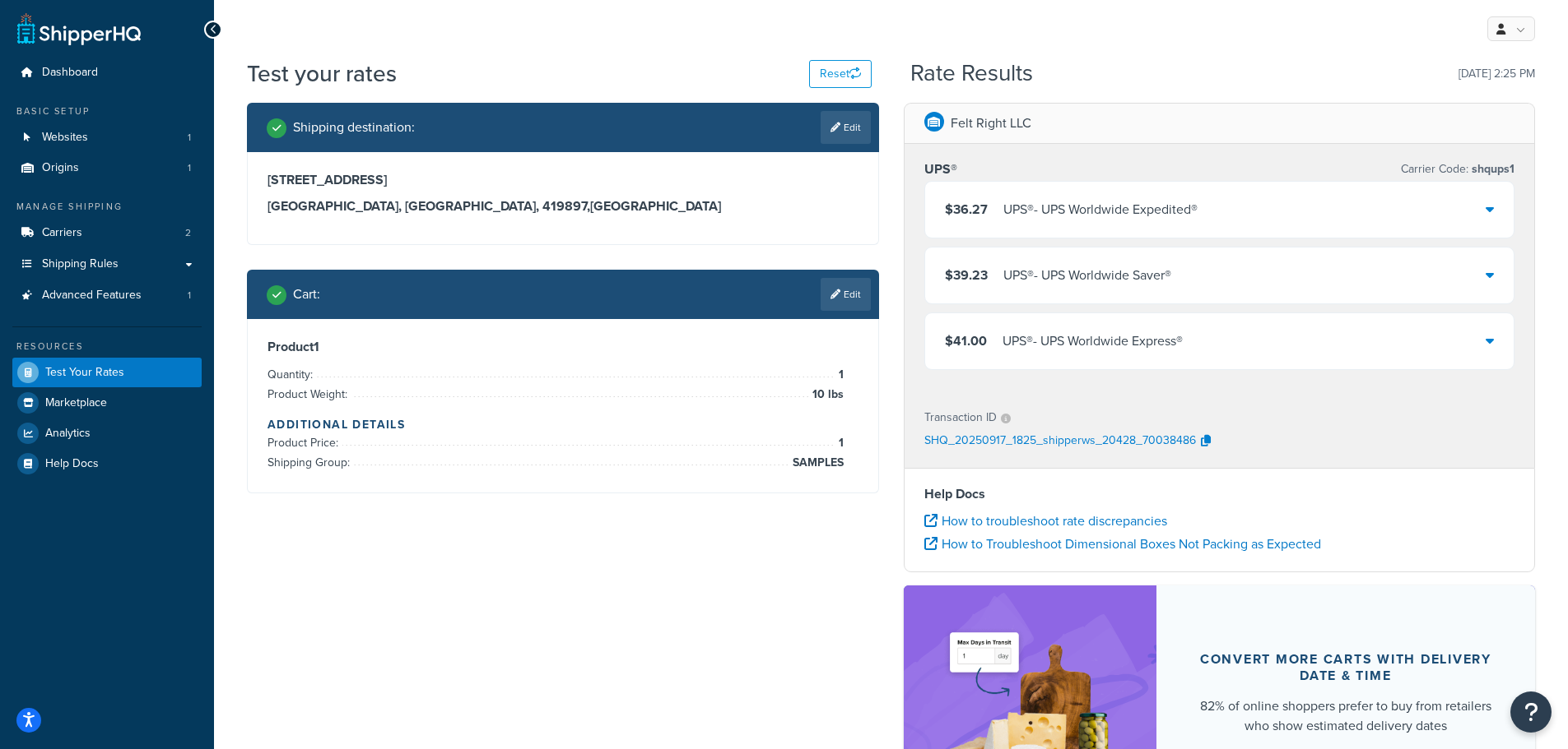
click at [836, 139] on link "Edit" at bounding box center [845, 127] width 50 height 33
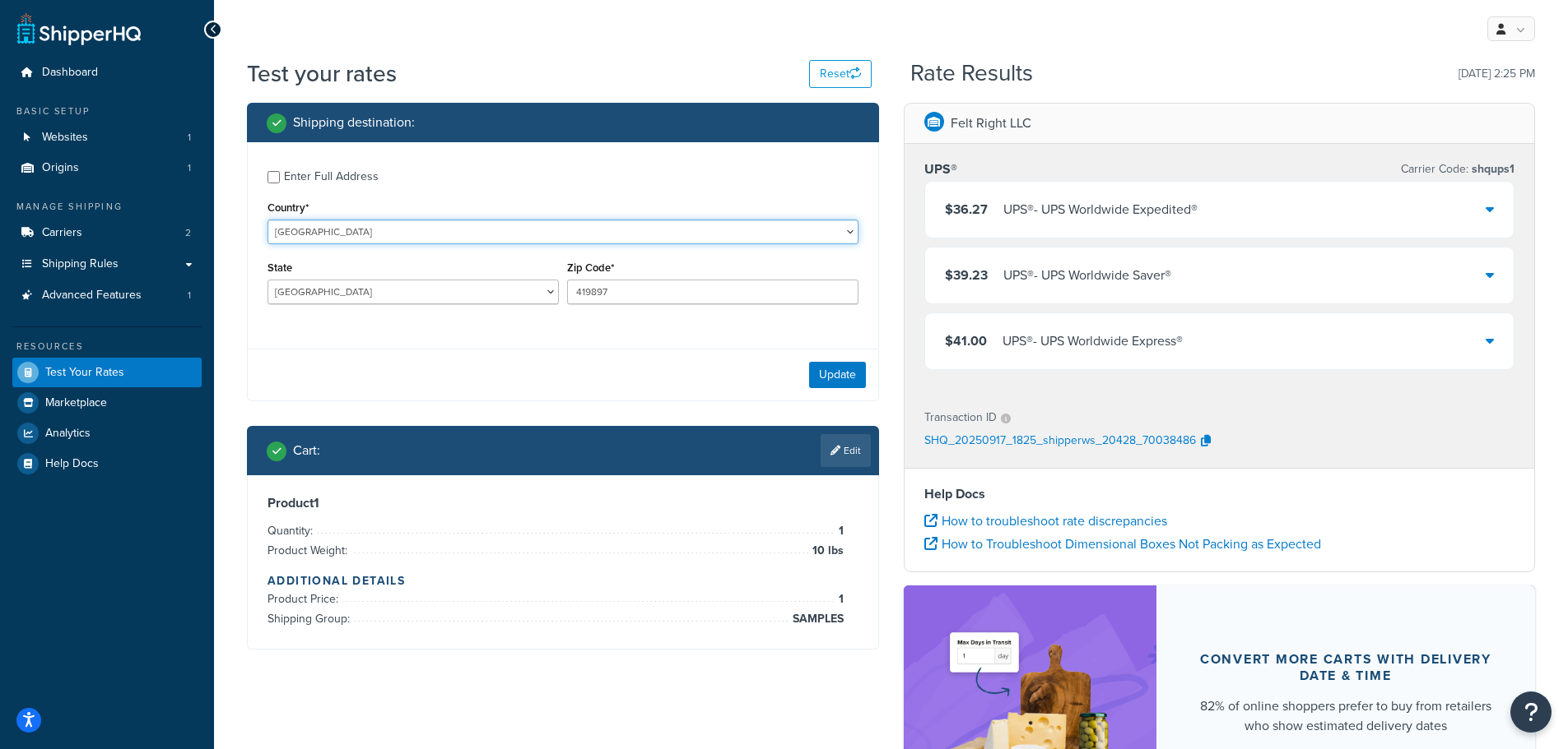
click at [548, 231] on select "United States United Kingdom Afghanistan Åland Islands Albania Algeria American…" at bounding box center [563, 232] width 590 height 25
select select "AS"
click at [268, 220] on select "United States United Kingdom Afghanistan Åland Islands Albania Algeria American…" at bounding box center [563, 232] width 590 height 25
type input "BW"
click at [617, 284] on input "419897" at bounding box center [712, 291] width 291 height 25
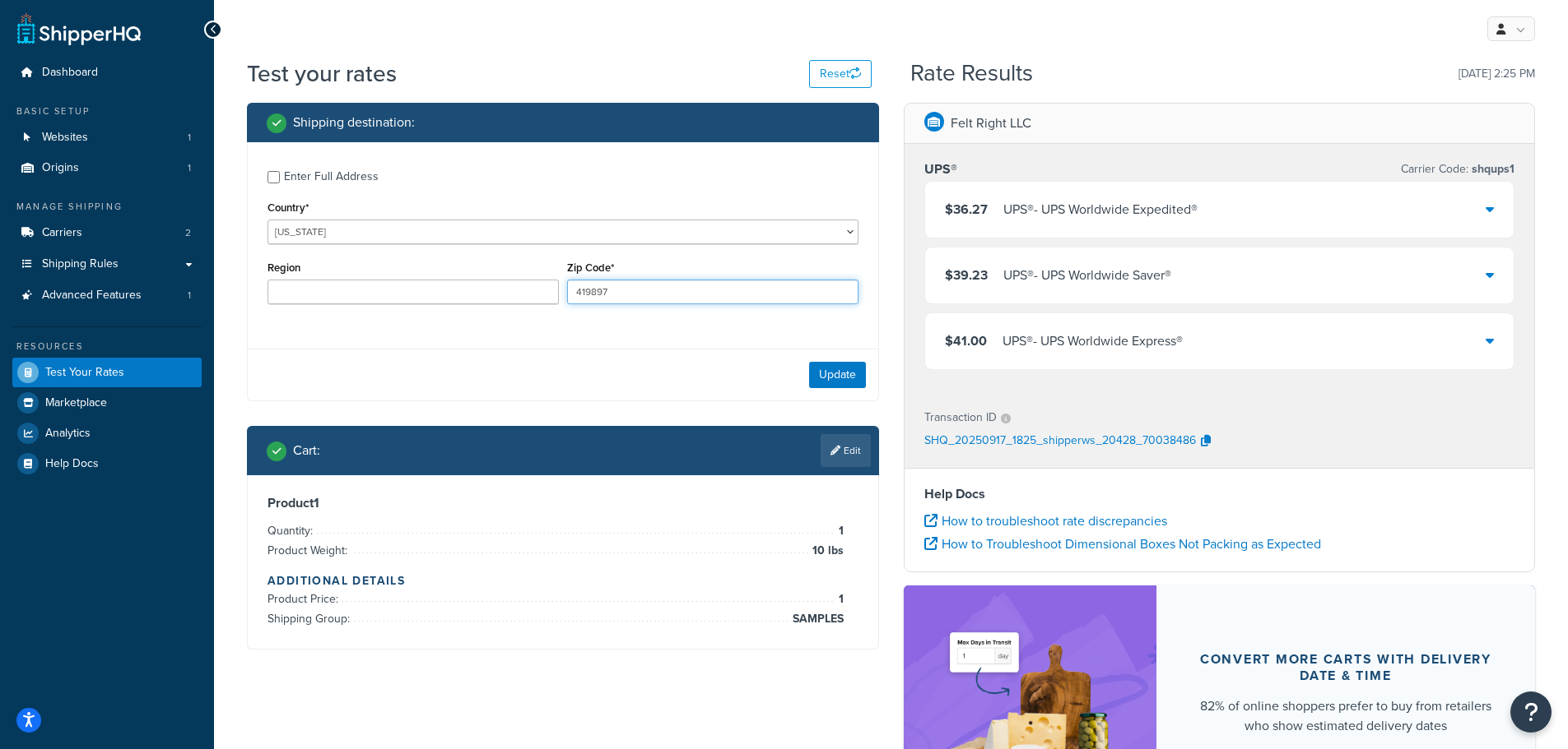
click at [617, 284] on input "419897" at bounding box center [712, 291] width 291 height 25
type input "60120"
click at [820, 378] on button "Update" at bounding box center [837, 375] width 57 height 27
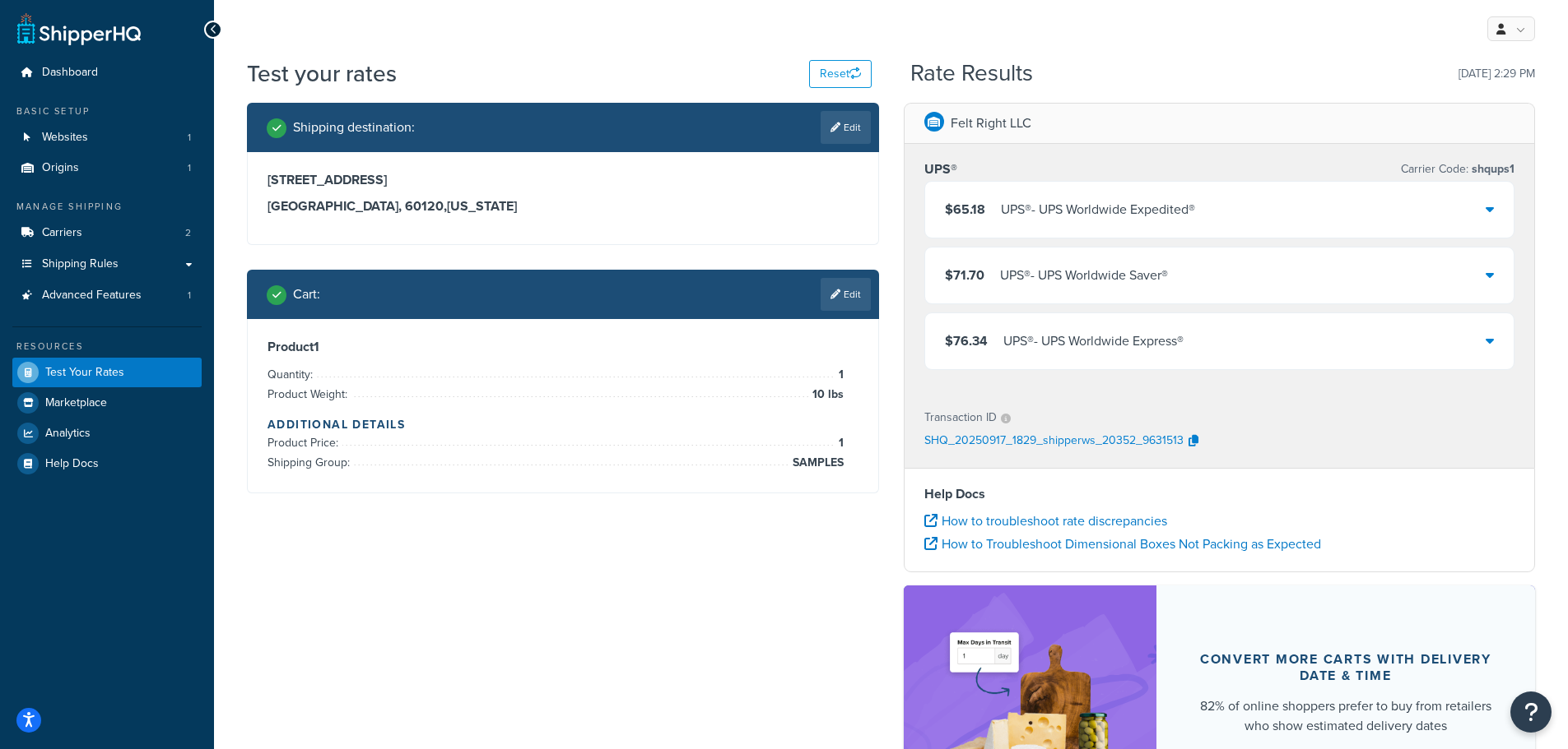
click at [830, 132] on icon at bounding box center [835, 127] width 10 height 10
select select "AS"
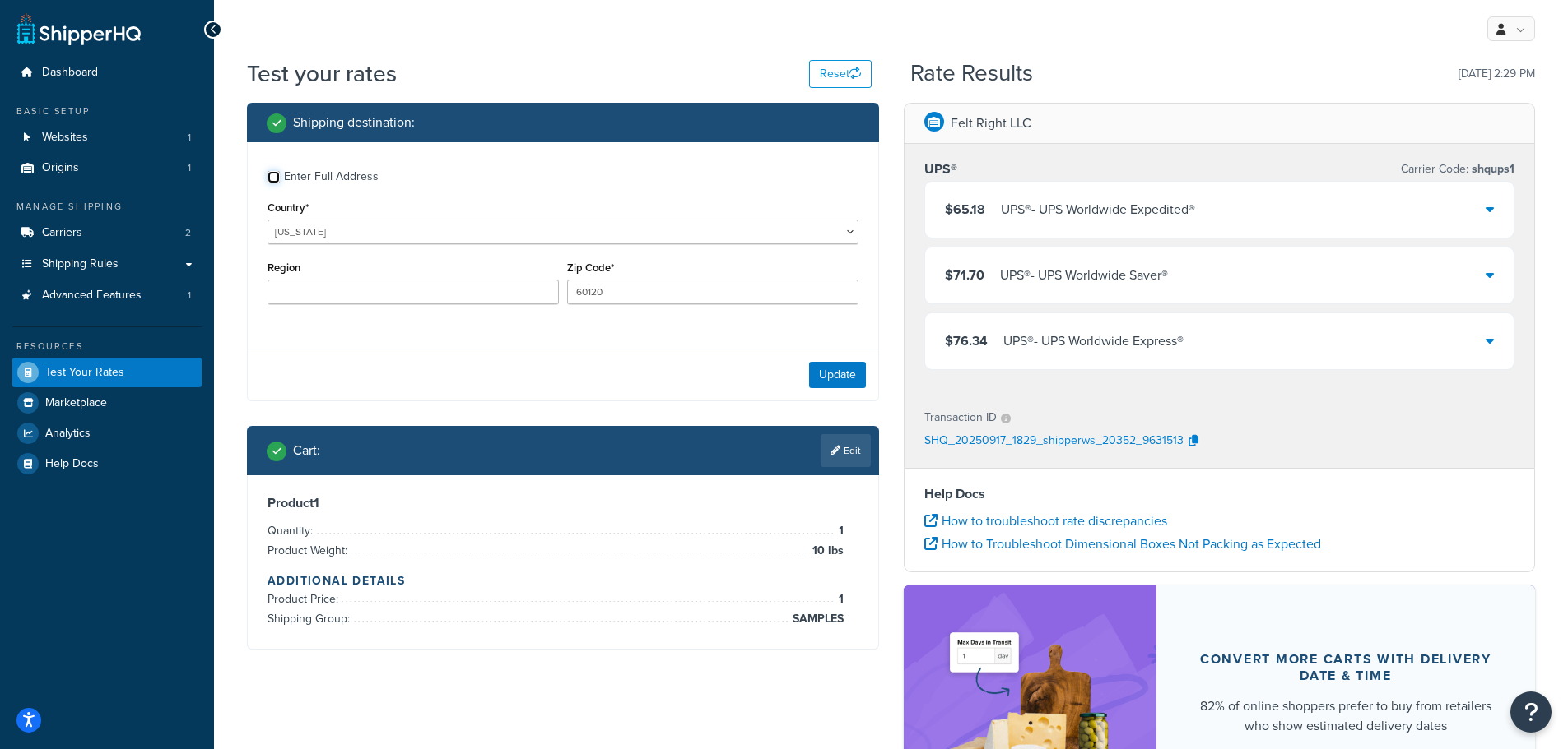
click at [274, 183] on input "Enter Full Address" at bounding box center [274, 177] width 13 height 13
checkbox input "true"
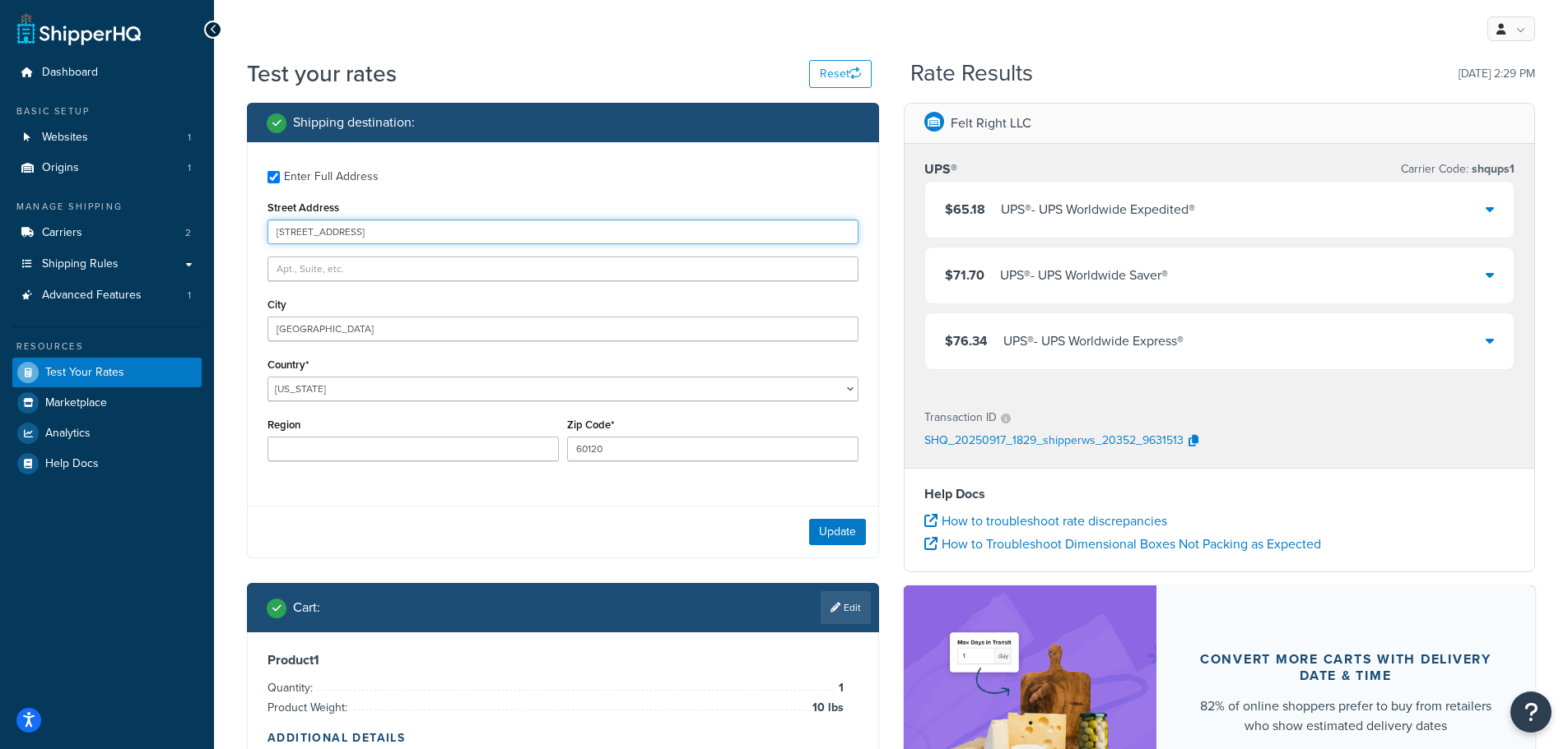
drag, startPoint x: 480, startPoint y: 238, endPoint x: 221, endPoint y: 228, distance: 259.2
click at [221, 228] on div "Test your rates Reset Rate Results 09/17/2025, 2:29 PM Shipping destination : E…" at bounding box center [891, 488] width 1354 height 863
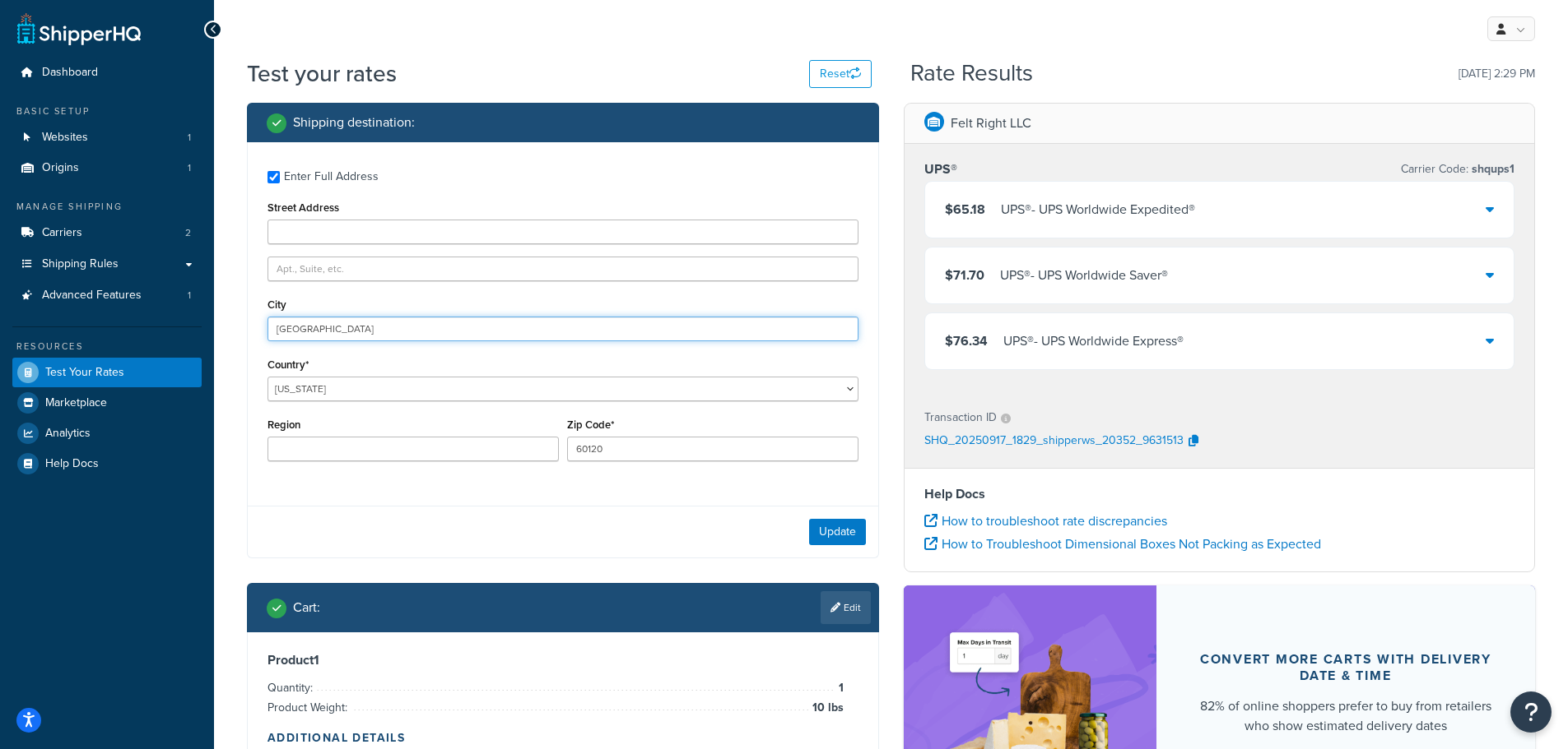
drag, startPoint x: 341, startPoint y: 329, endPoint x: 157, endPoint y: 329, distance: 184.0
click at [157, 329] on div "Dashboard Basic Setup Websites 1 Origins 1 Manage Shipping Carriers 2 Shipping …" at bounding box center [784, 481] width 1568 height 962
click at [828, 531] on button "Update" at bounding box center [837, 532] width 57 height 27
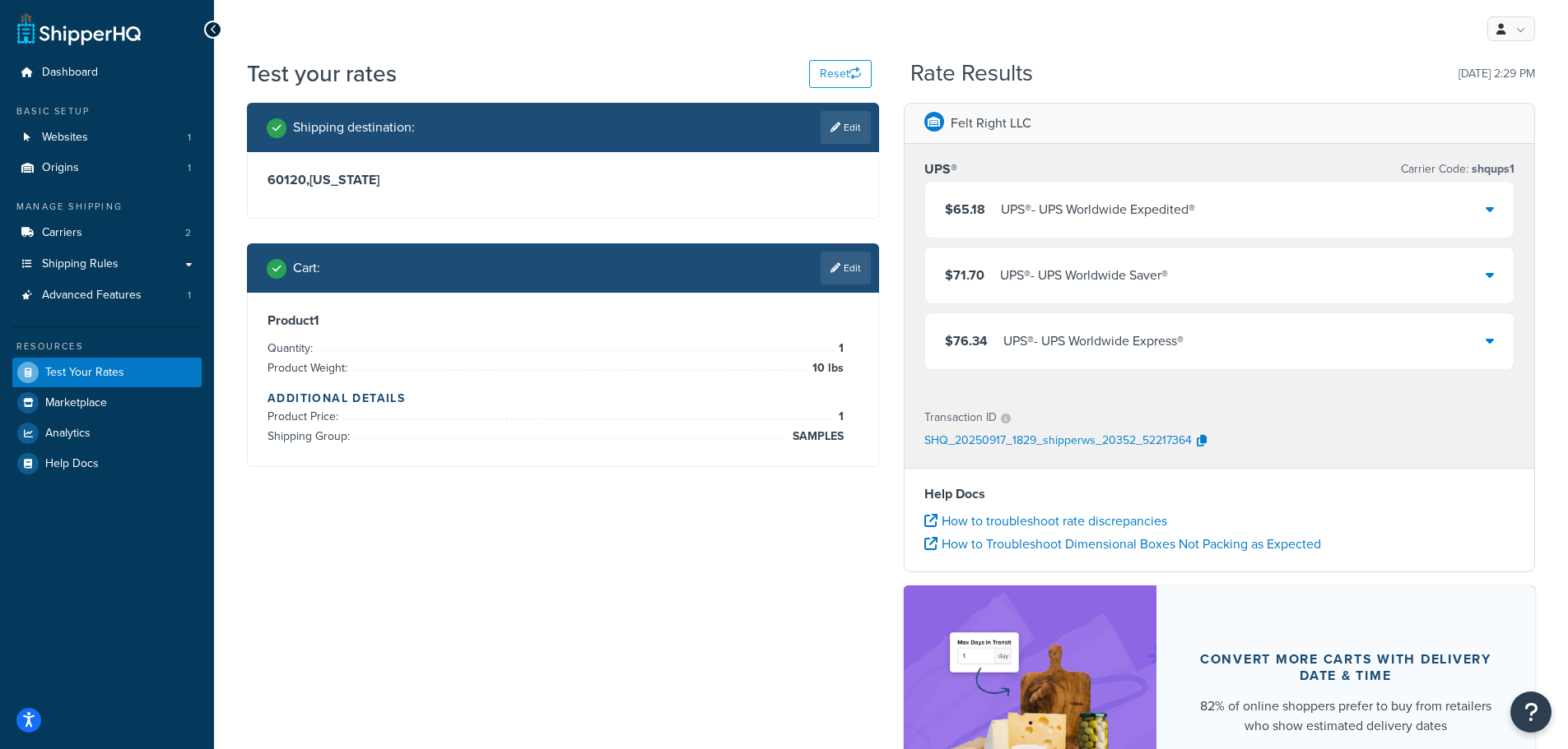
click at [862, 136] on link "Edit" at bounding box center [845, 127] width 50 height 33
select select "AS"
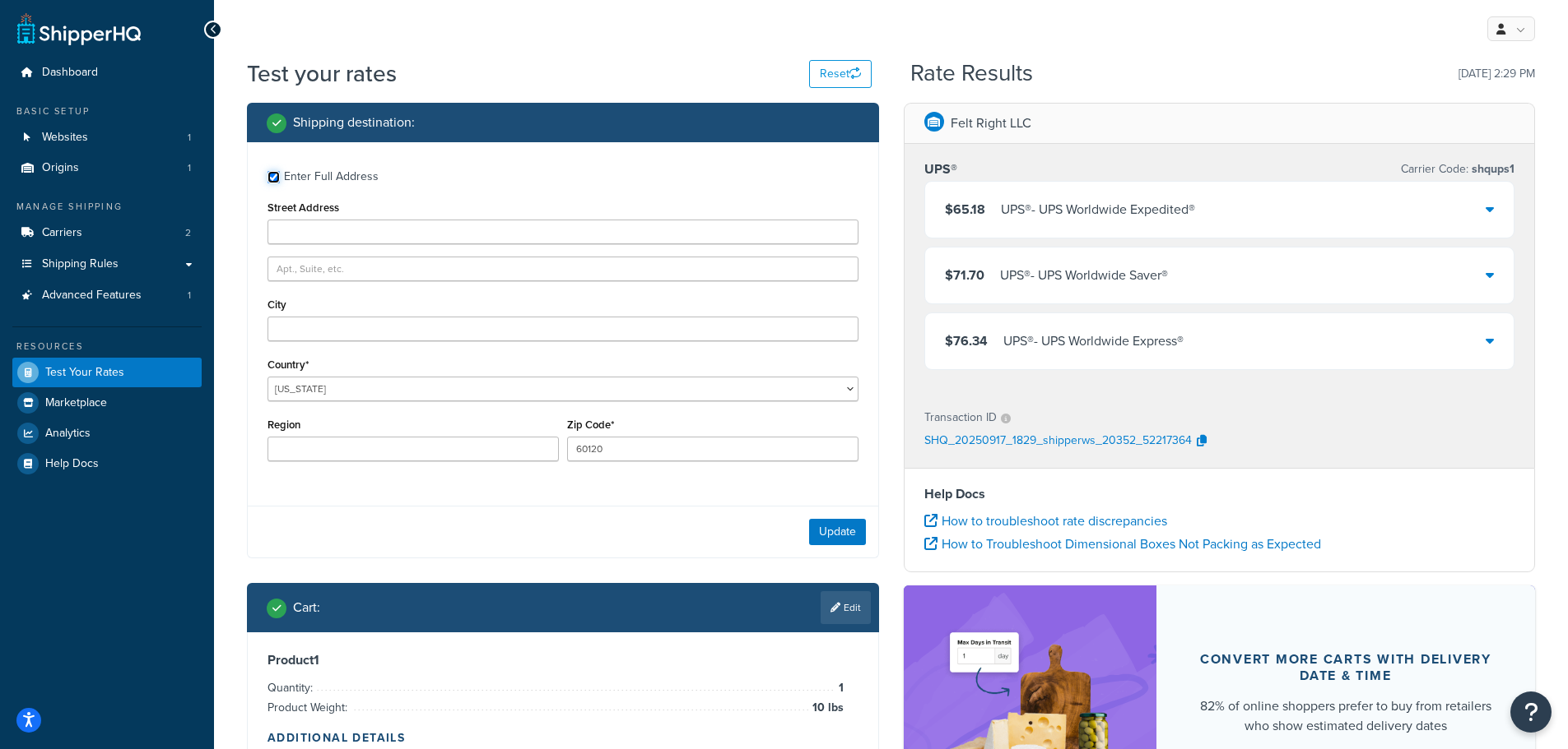
click at [269, 175] on input "Enter Full Address" at bounding box center [274, 177] width 13 height 13
checkbox input "false"
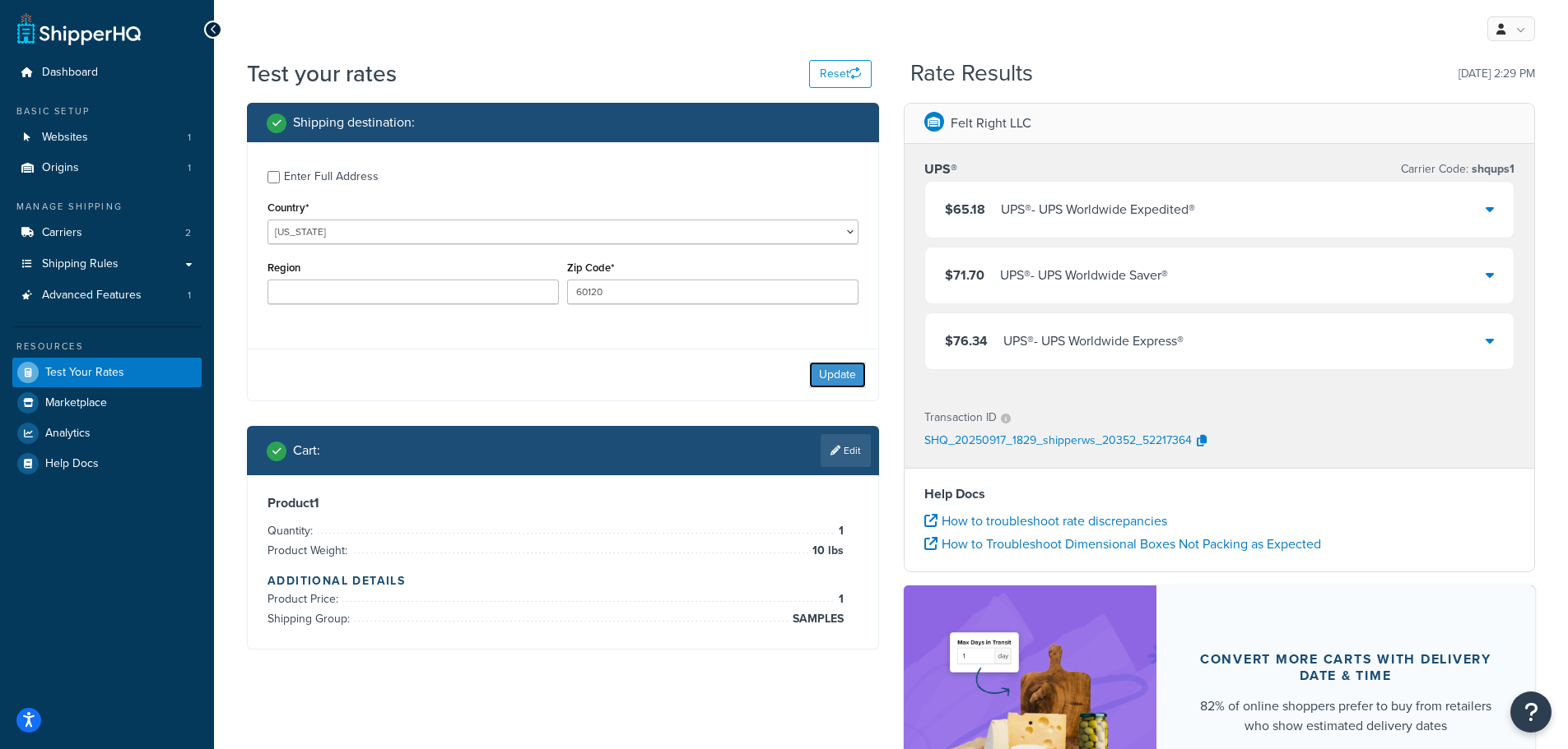
click at [845, 387] on button "Update" at bounding box center [837, 375] width 57 height 27
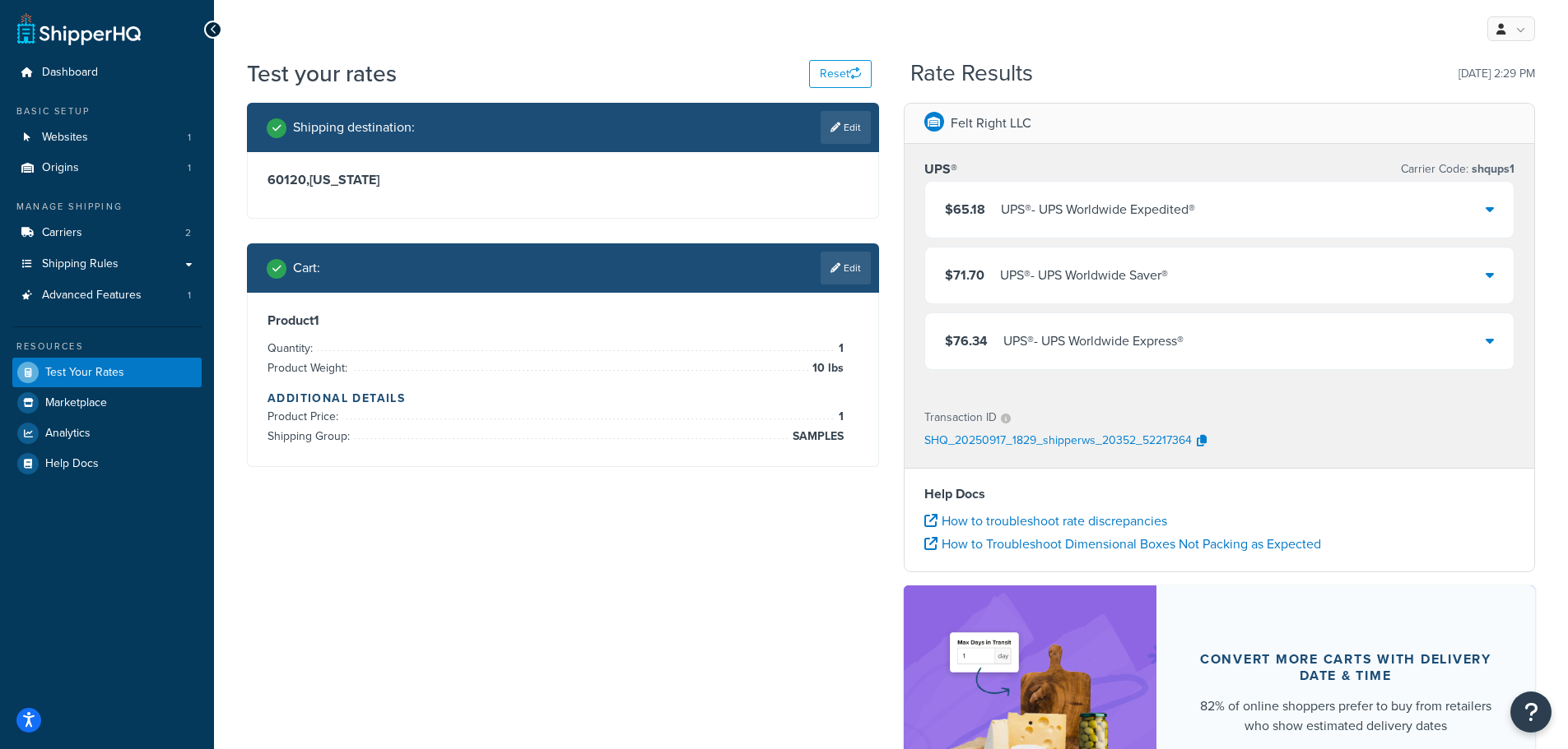
click at [844, 122] on link "Edit" at bounding box center [845, 127] width 50 height 33
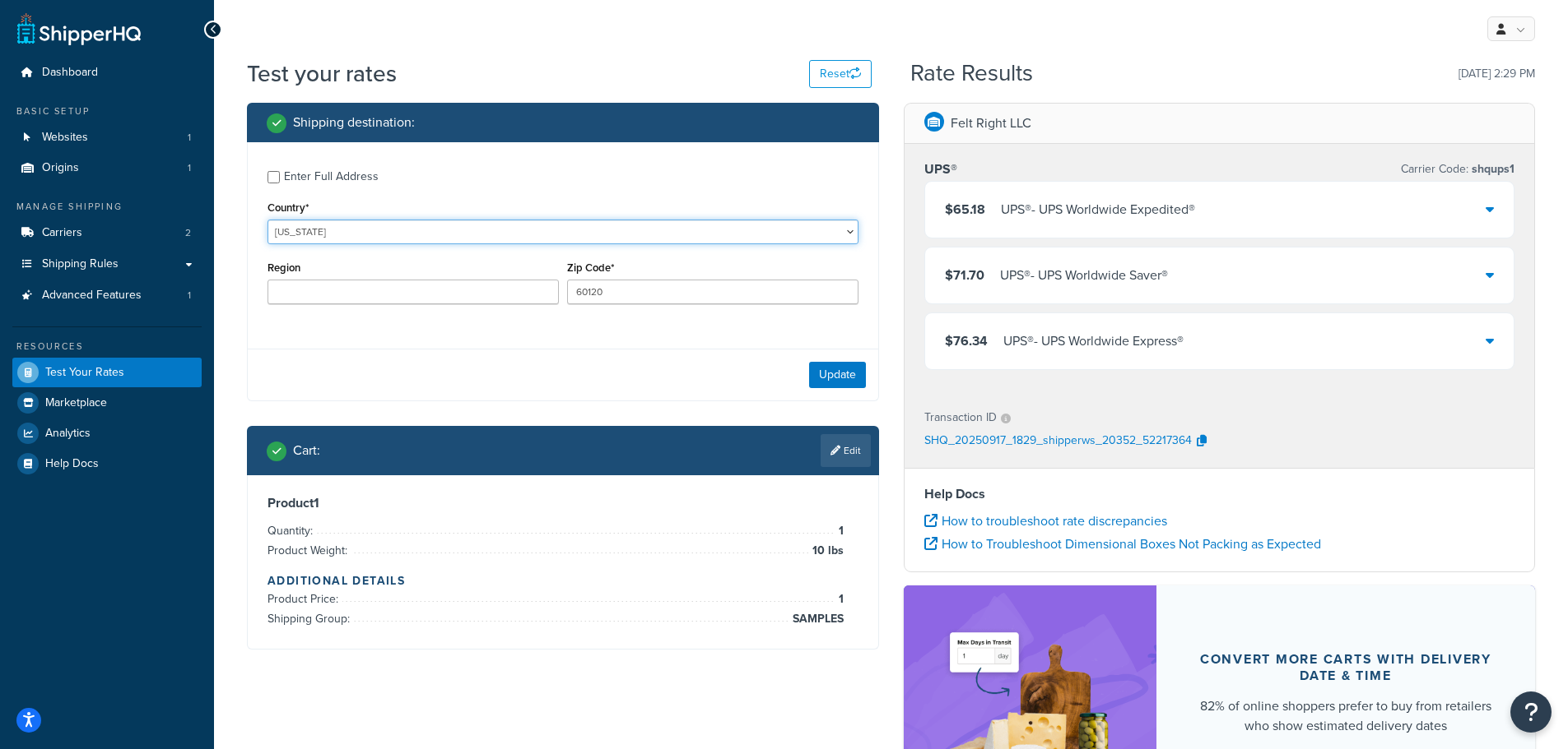
click at [488, 234] on select "United States United Kingdom Afghanistan Åland Islands Albania Algeria American…" at bounding box center [563, 232] width 590 height 25
select select "DE"
click at [268, 220] on select "United States United Kingdom Afghanistan Åland Islands Albania Algeria American…" at bounding box center [563, 232] width 590 height 25
drag, startPoint x: 628, startPoint y: 294, endPoint x: 489, endPoint y: 298, distance: 139.1
click at [489, 298] on div "State Baden-Wuerttemberg Bayern Berlin Brandenburg Bremen Hamburg Hessen Meckle…" at bounding box center [563, 286] width 599 height 60
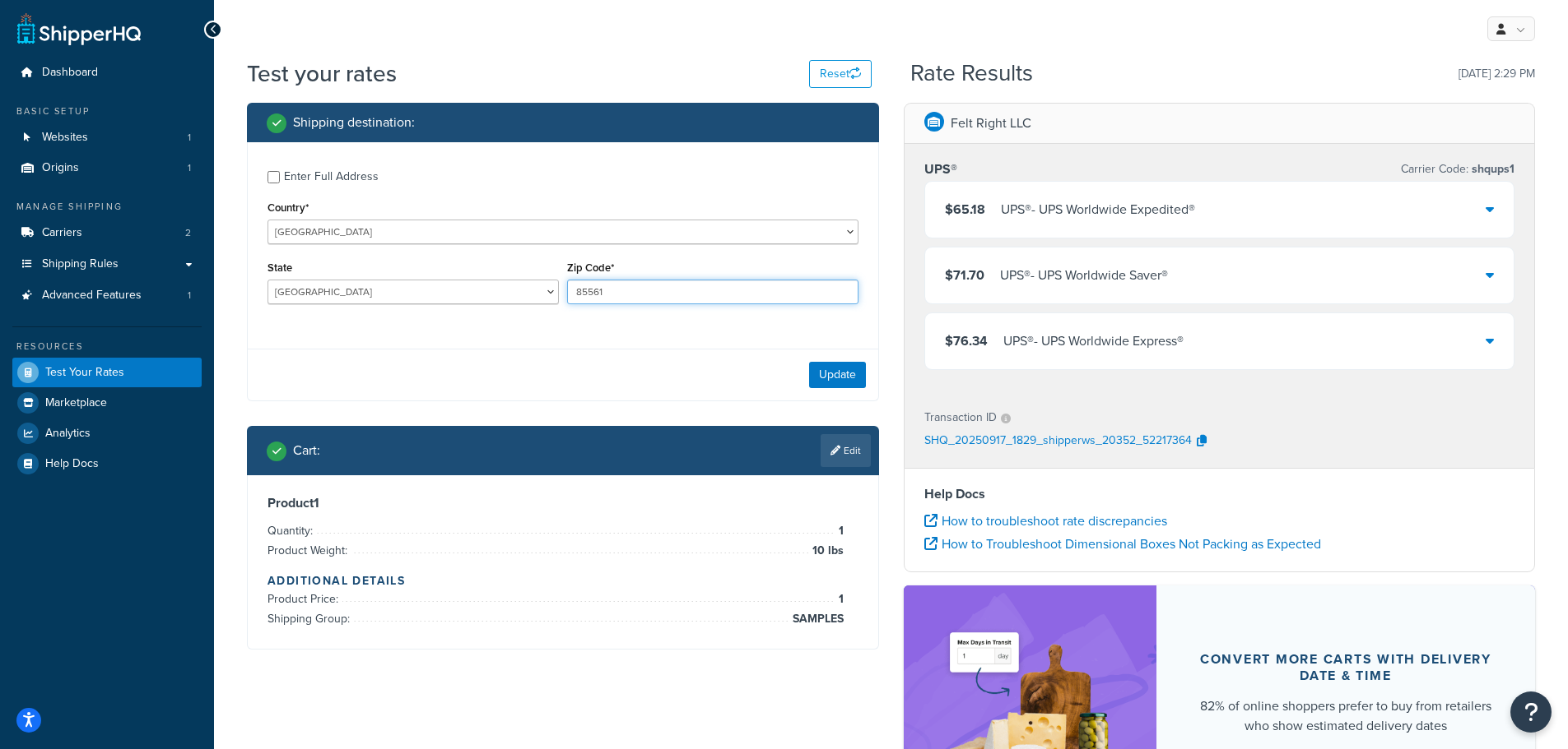
type input "85561"
click at [854, 380] on button "Update" at bounding box center [837, 375] width 57 height 27
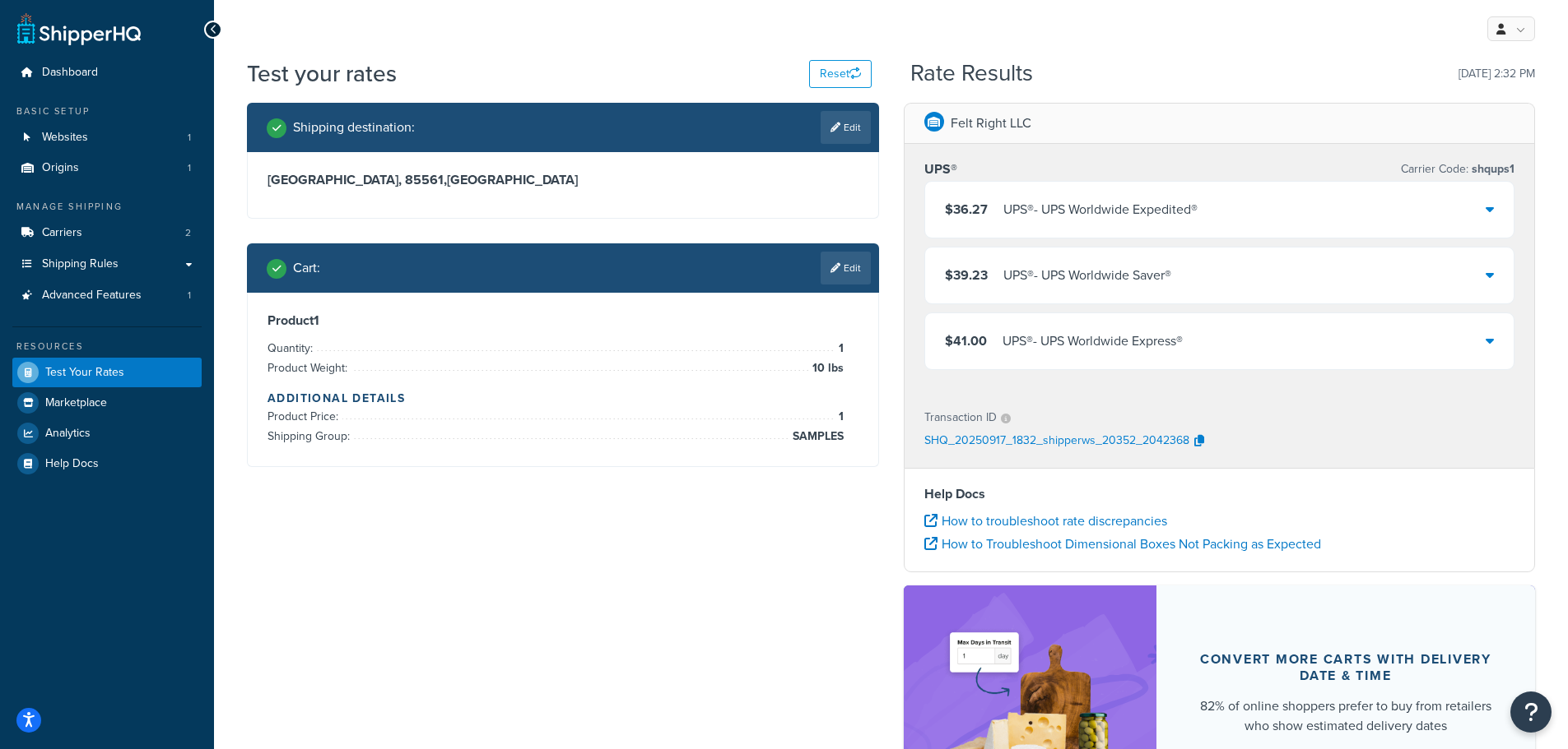
click at [840, 123] on link "Edit" at bounding box center [845, 127] width 50 height 33
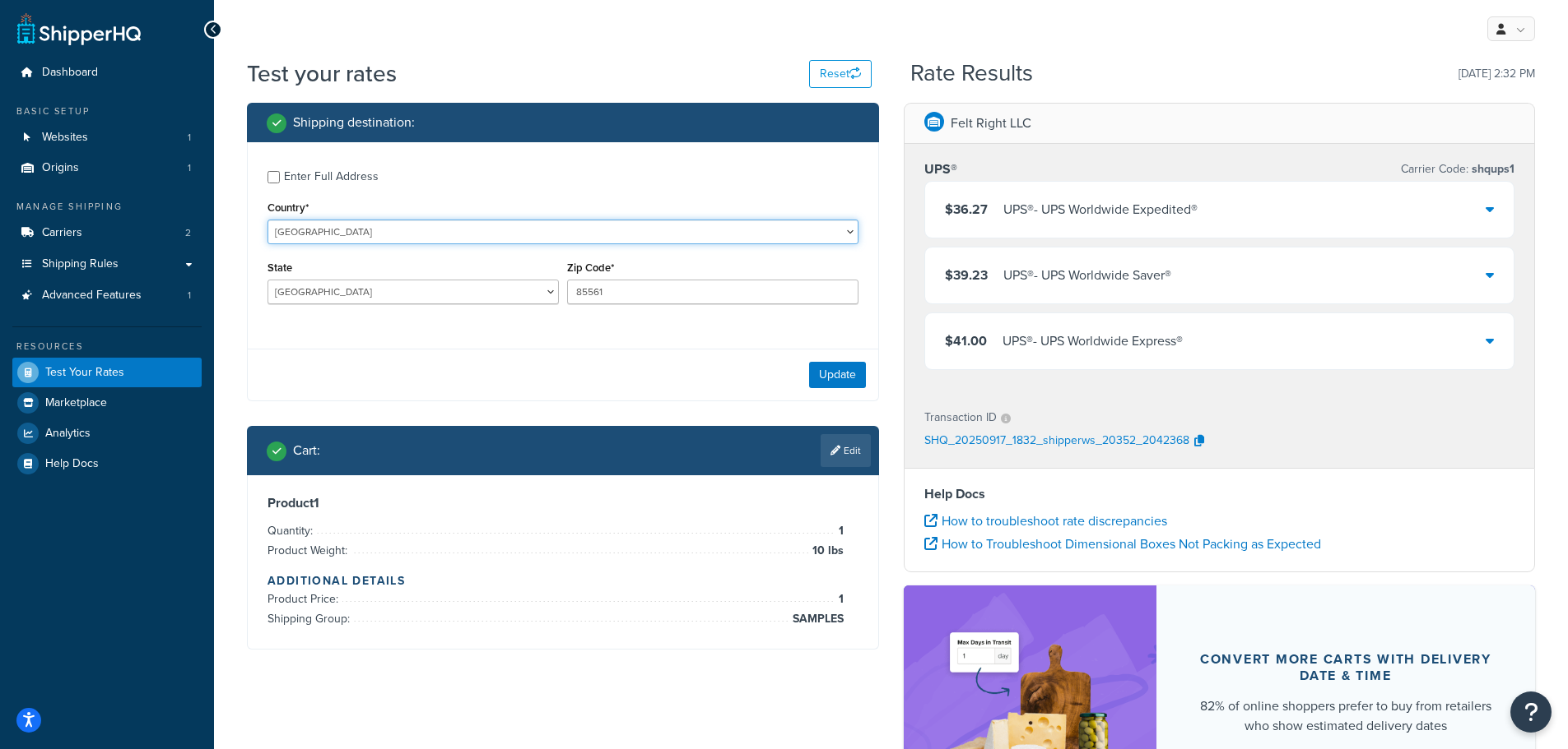
click at [399, 241] on select "United States United Kingdom Afghanistan Åland Islands Albania Algeria American…" at bounding box center [563, 232] width 590 height 25
select select "CA"
click at [268, 220] on select "United States United Kingdom Afghanistan Åland Islands Albania Algeria American…" at bounding box center [563, 232] width 590 height 25
select select "AB"
drag, startPoint x: 640, startPoint y: 289, endPoint x: 471, endPoint y: 289, distance: 169.0
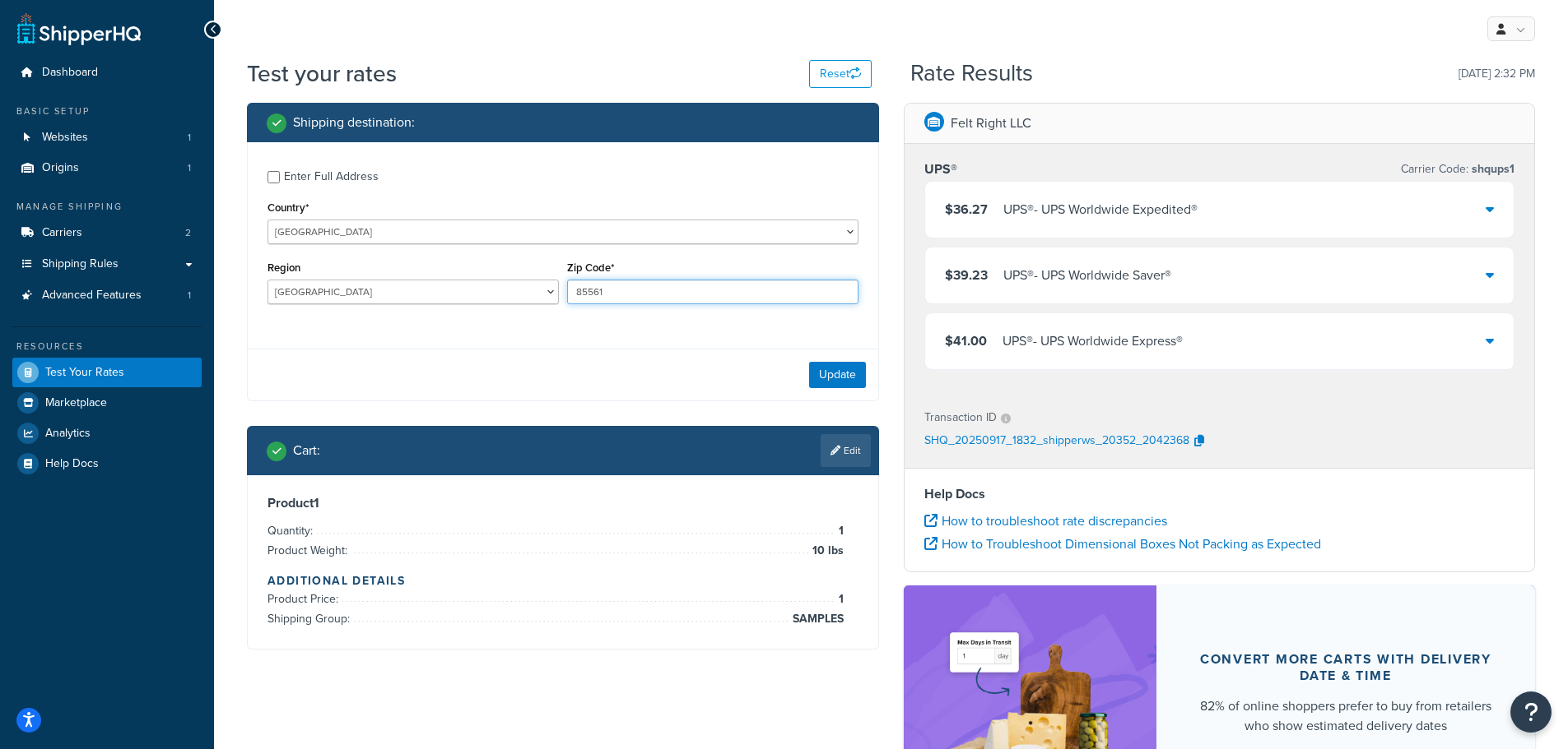
click at [471, 289] on div "Region Alberta British Columbia Manitoba New Brunswick Newfoundland and Labrado…" at bounding box center [563, 286] width 599 height 60
type input "T6H 1J5"
click at [848, 368] on button "Update" at bounding box center [837, 375] width 57 height 27
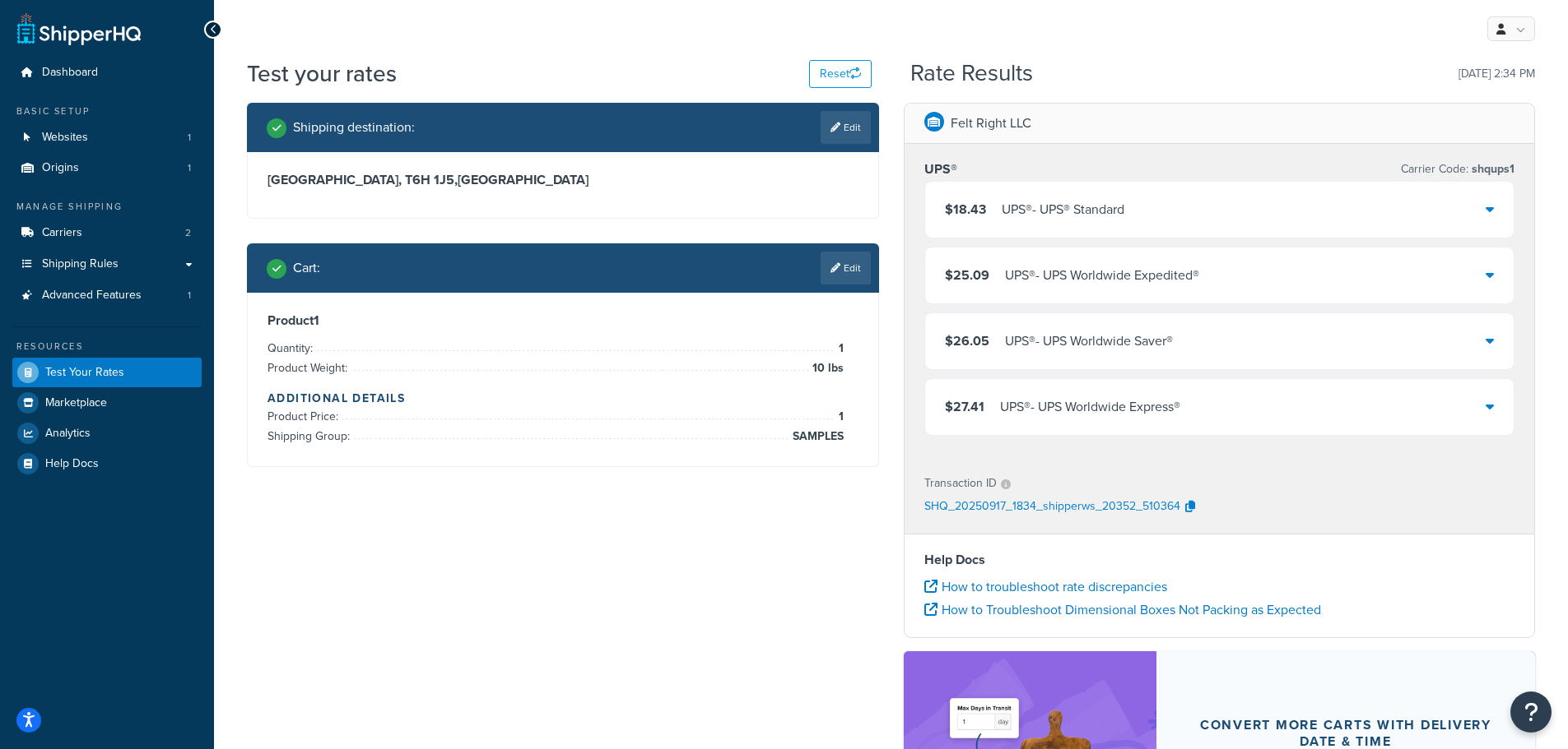
click at [840, 130] on link "Edit" at bounding box center [845, 127] width 50 height 33
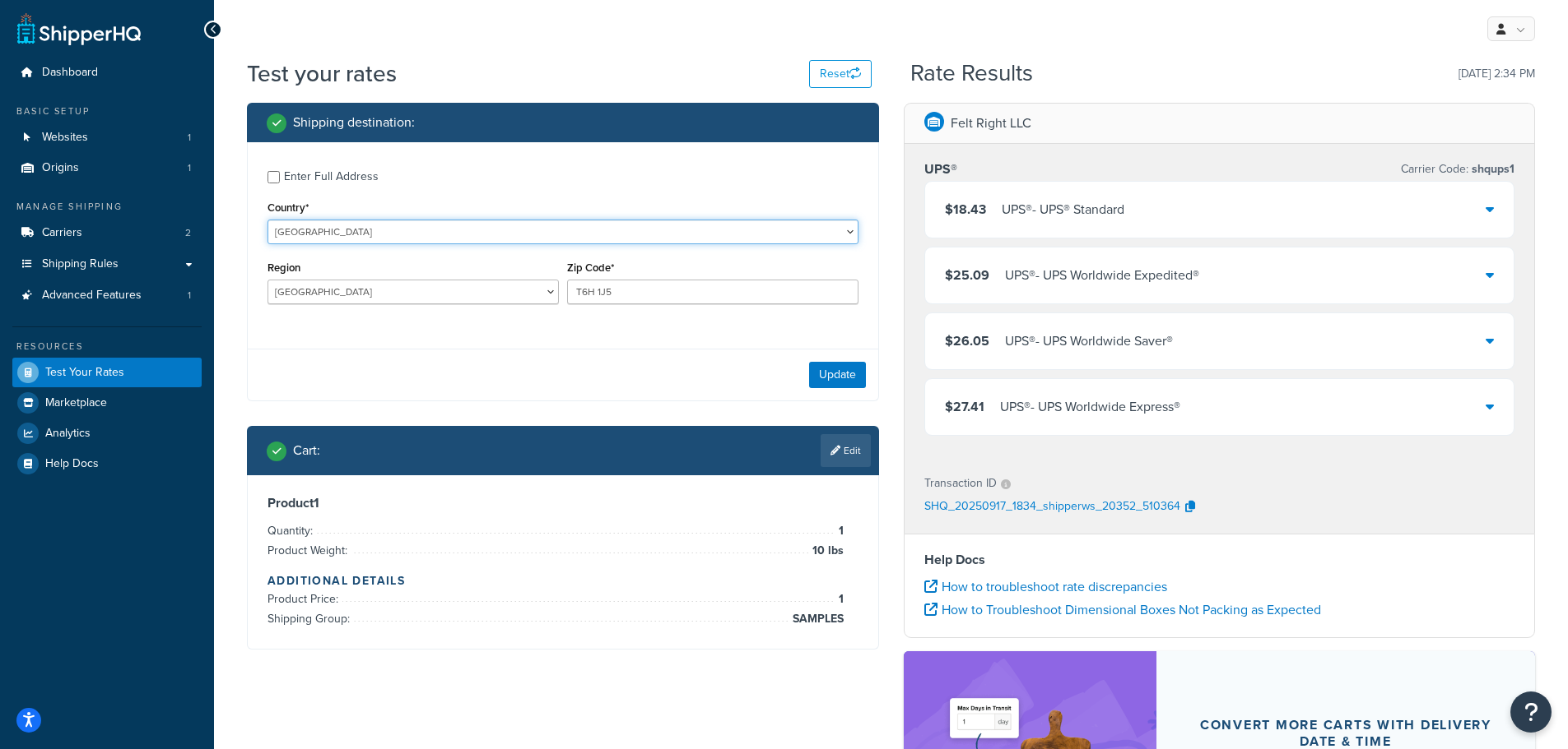
click at [368, 238] on select "United States United Kingdom Afghanistan Åland Islands Albania Algeria American…" at bounding box center [563, 232] width 590 height 25
select select "US"
click at [268, 220] on select "United States United Kingdom Afghanistan Åland Islands Albania Algeria American…" at bounding box center [563, 232] width 590 height 25
click at [485, 292] on select "Alabama Alaska American Samoa Arizona Arkansas Armed Forces Americas Armed Forc…" at bounding box center [413, 291] width 291 height 25
select select "ID"
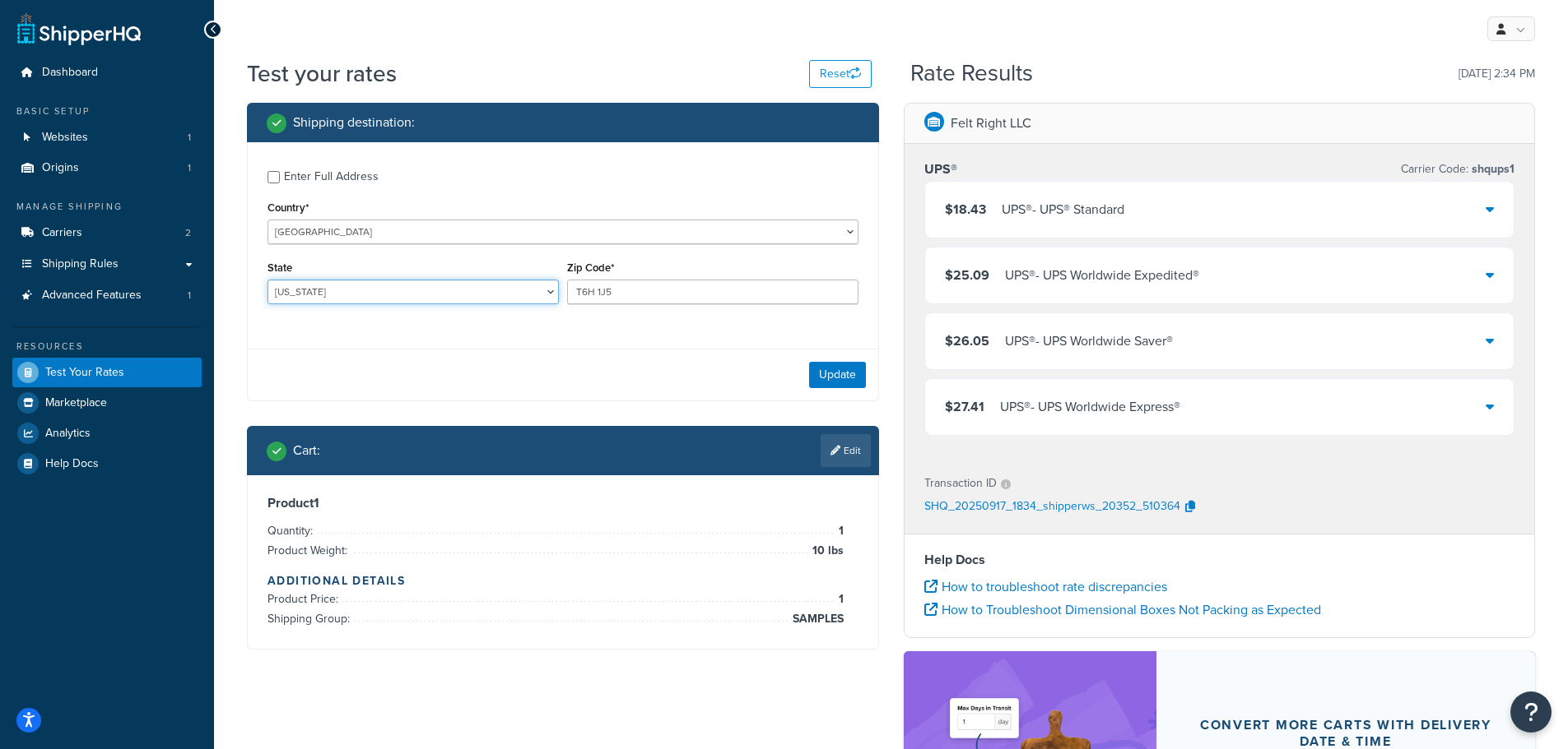
click at [268, 280] on select "Alabama Alaska American Samoa Arizona Arkansas Armed Forces Americas Armed Forc…" at bounding box center [413, 291] width 291 height 25
drag, startPoint x: 630, startPoint y: 289, endPoint x: 404, endPoint y: 279, distance: 226.2
click at [408, 279] on div "State Alabama Alaska American Samoa Arizona Arkansas Armed Forces Americas Arme…" at bounding box center [563, 286] width 599 height 60
type input "83440"
click at [834, 382] on button "Update" at bounding box center [837, 375] width 57 height 27
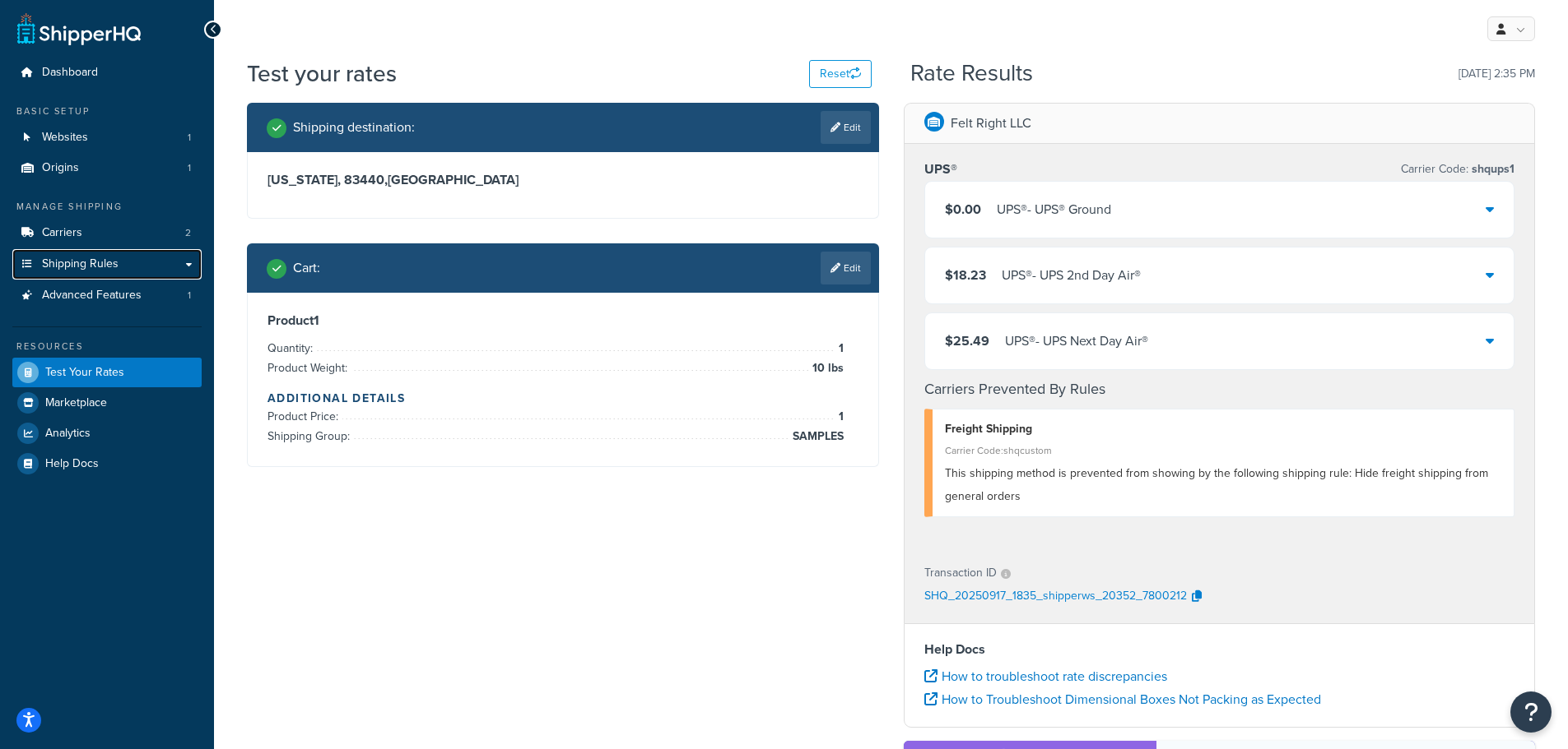
click at [87, 265] on span "Shipping Rules" at bounding box center [81, 264] width 77 height 14
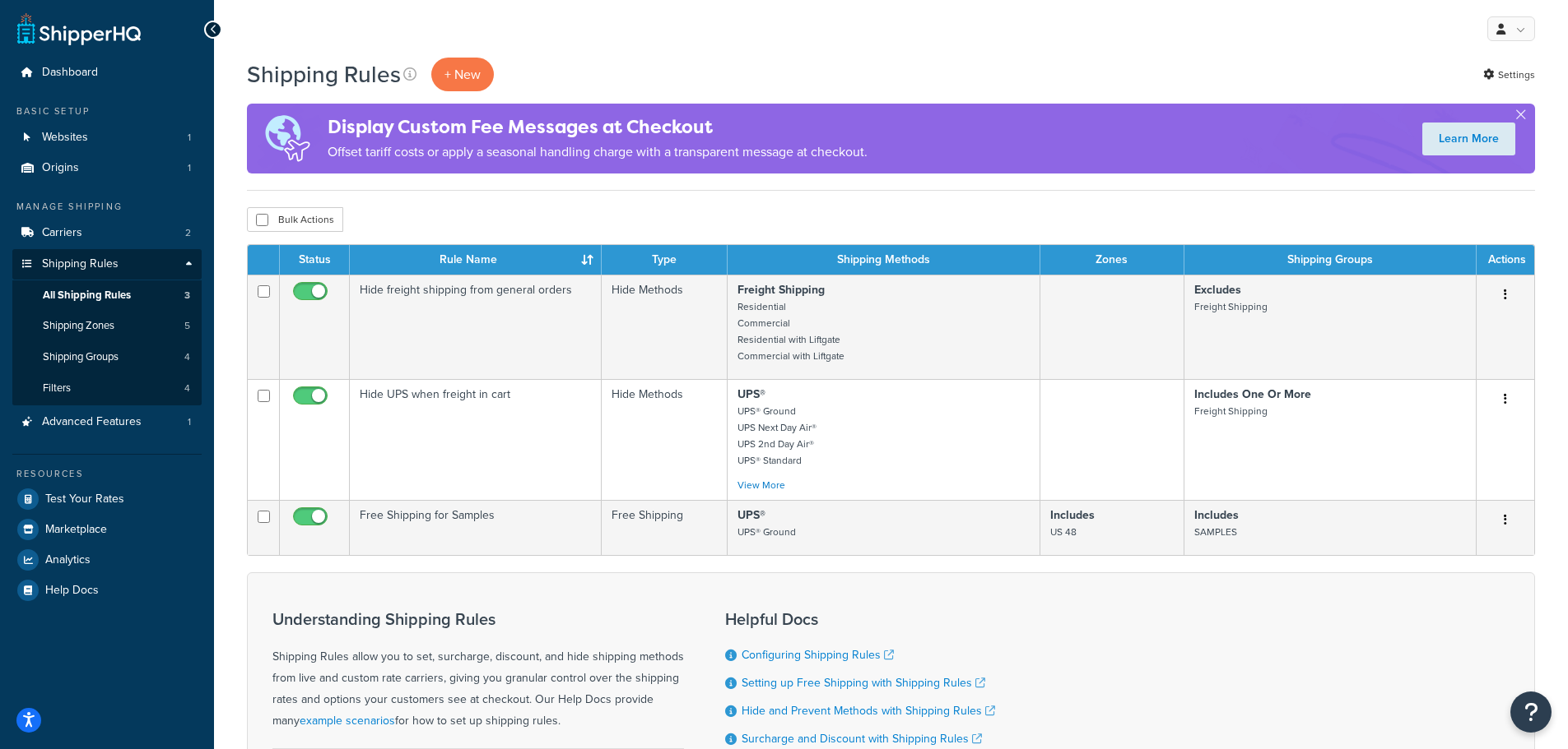
click at [460, 87] on p "+ New" at bounding box center [462, 74] width 62 height 34
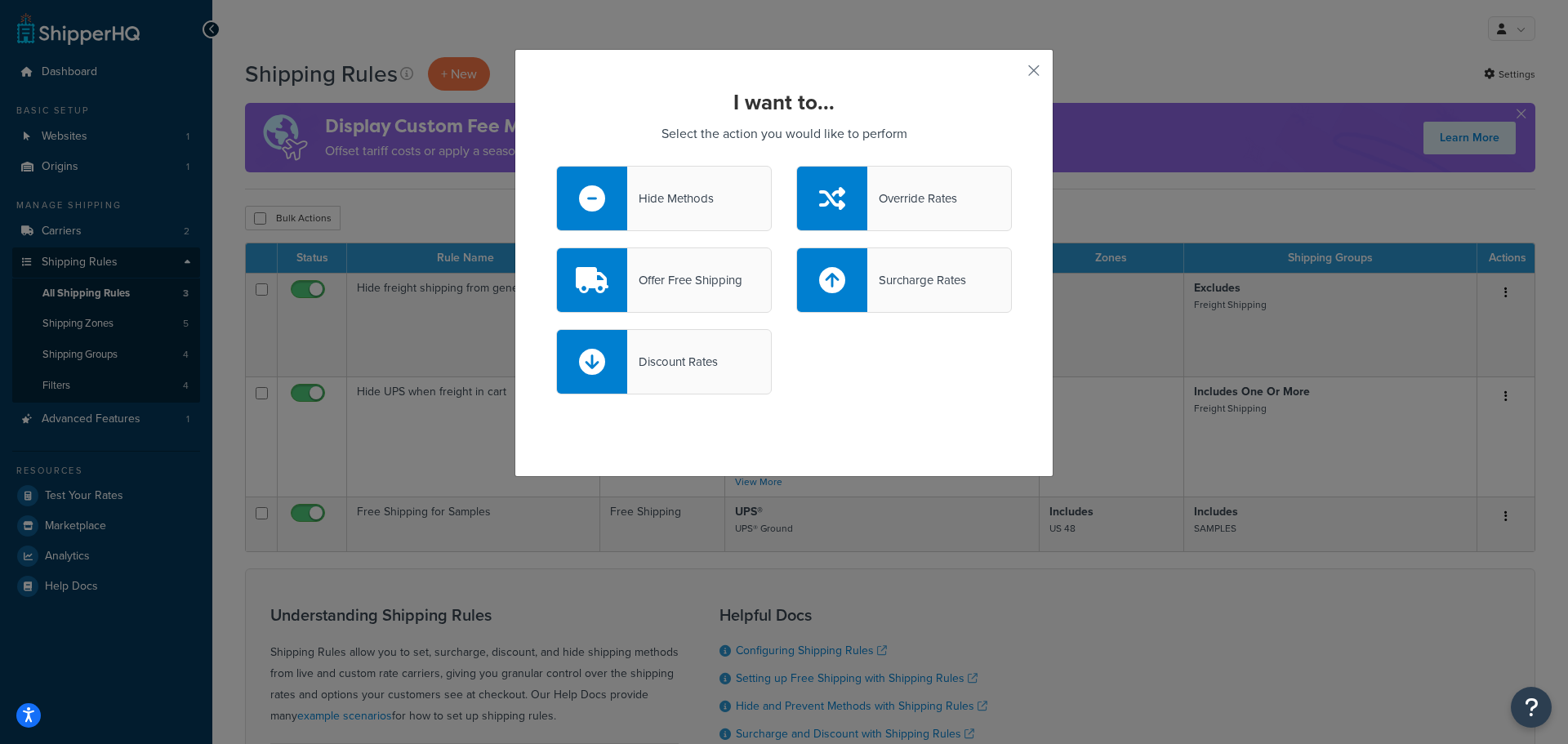
click at [628, 194] on div "Hide Methods" at bounding box center [670, 198] width 86 height 23
click at [0, 0] on input "Hide Methods" at bounding box center [0, 0] width 0 height 0
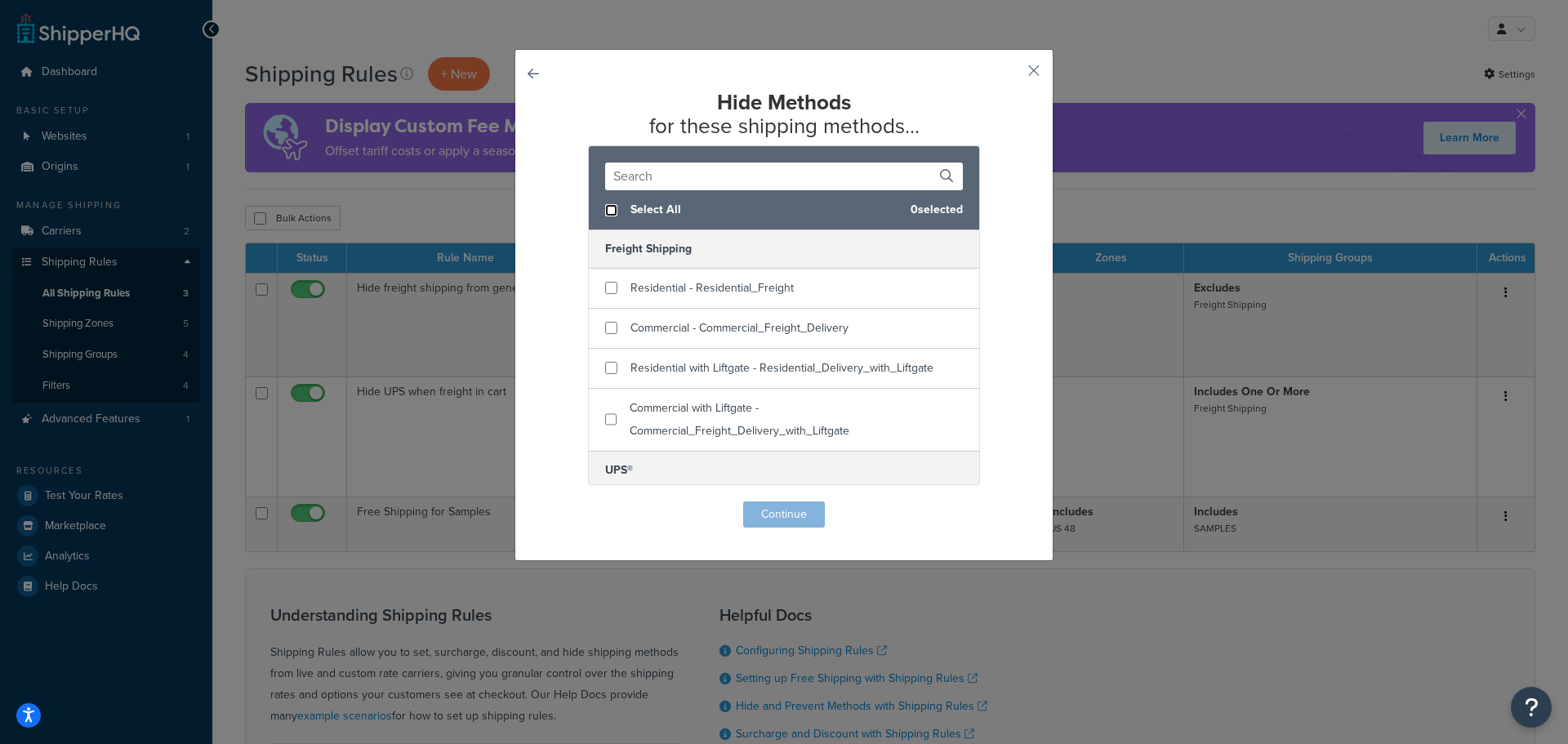
click at [607, 212] on input "checkbox" at bounding box center [612, 210] width 13 height 13
checkbox input "true"
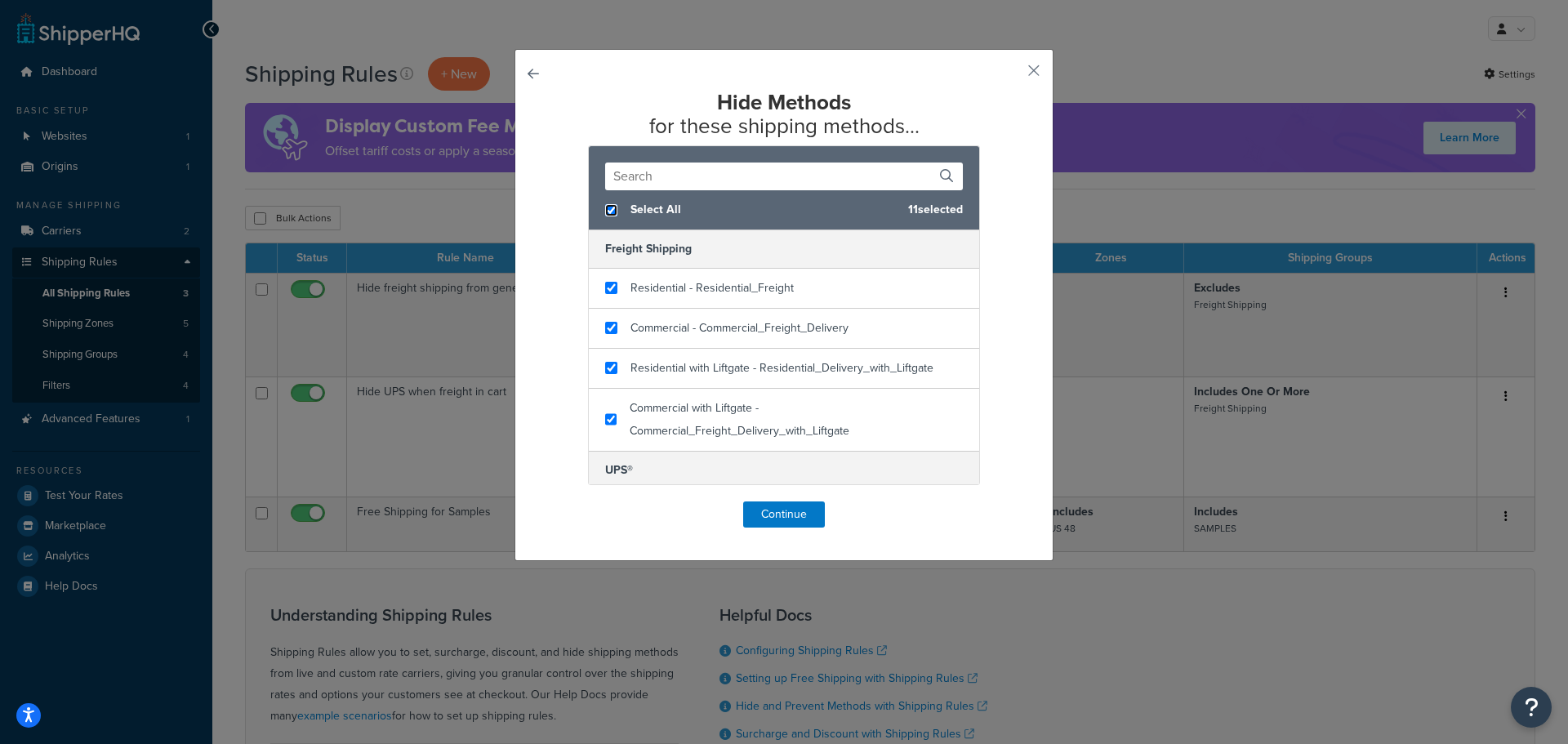
checkbox input "true"
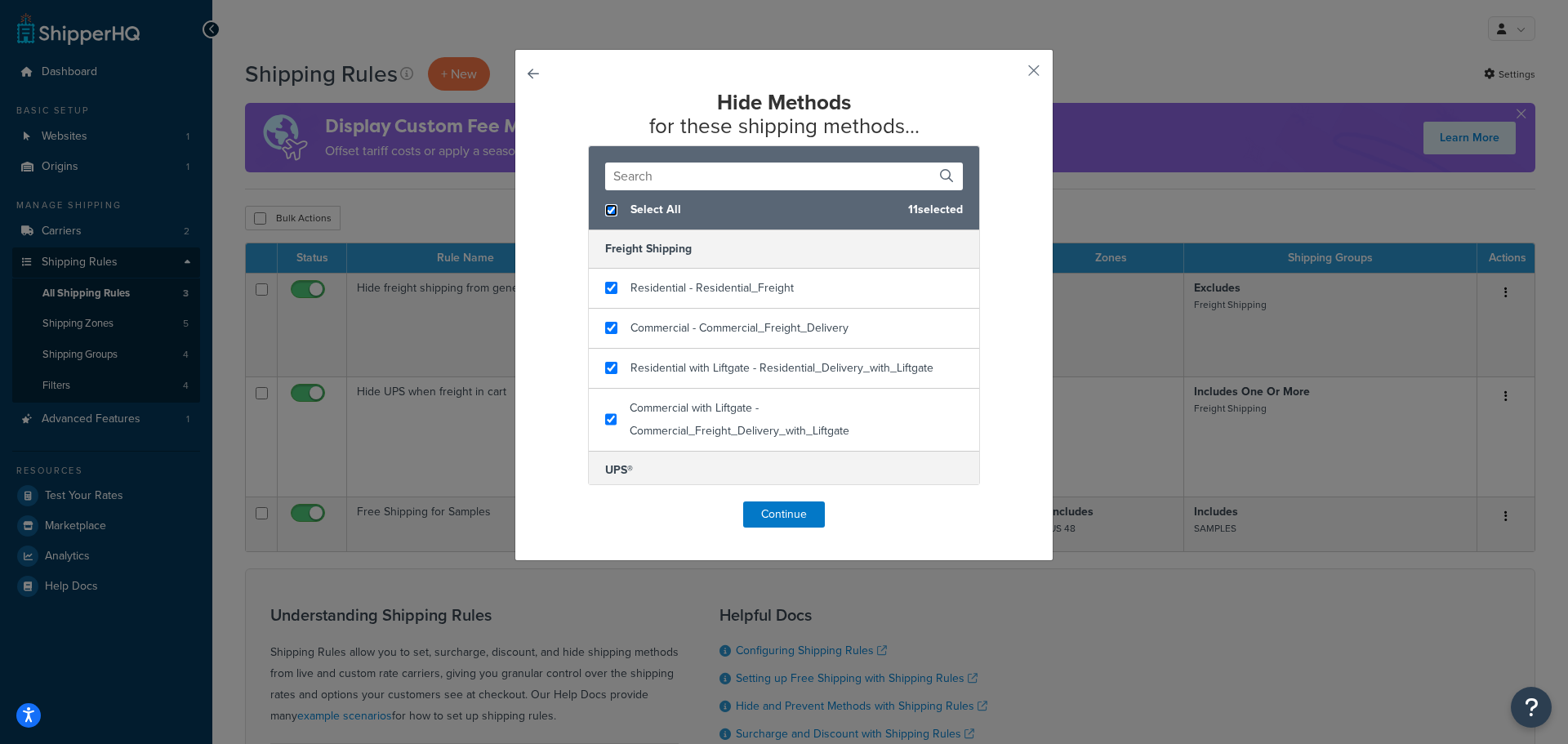
checkbox input "true"
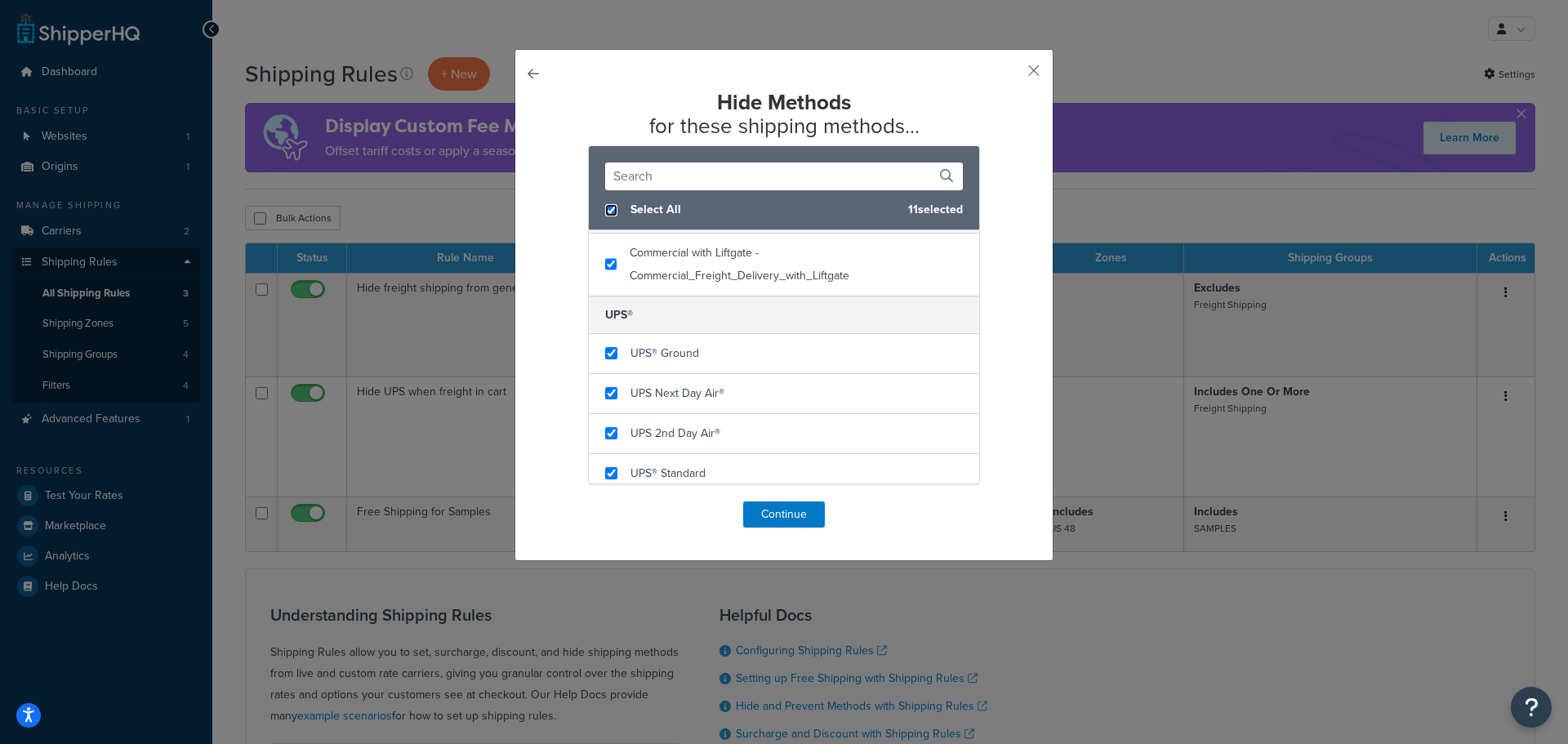
scroll to position [245, 0]
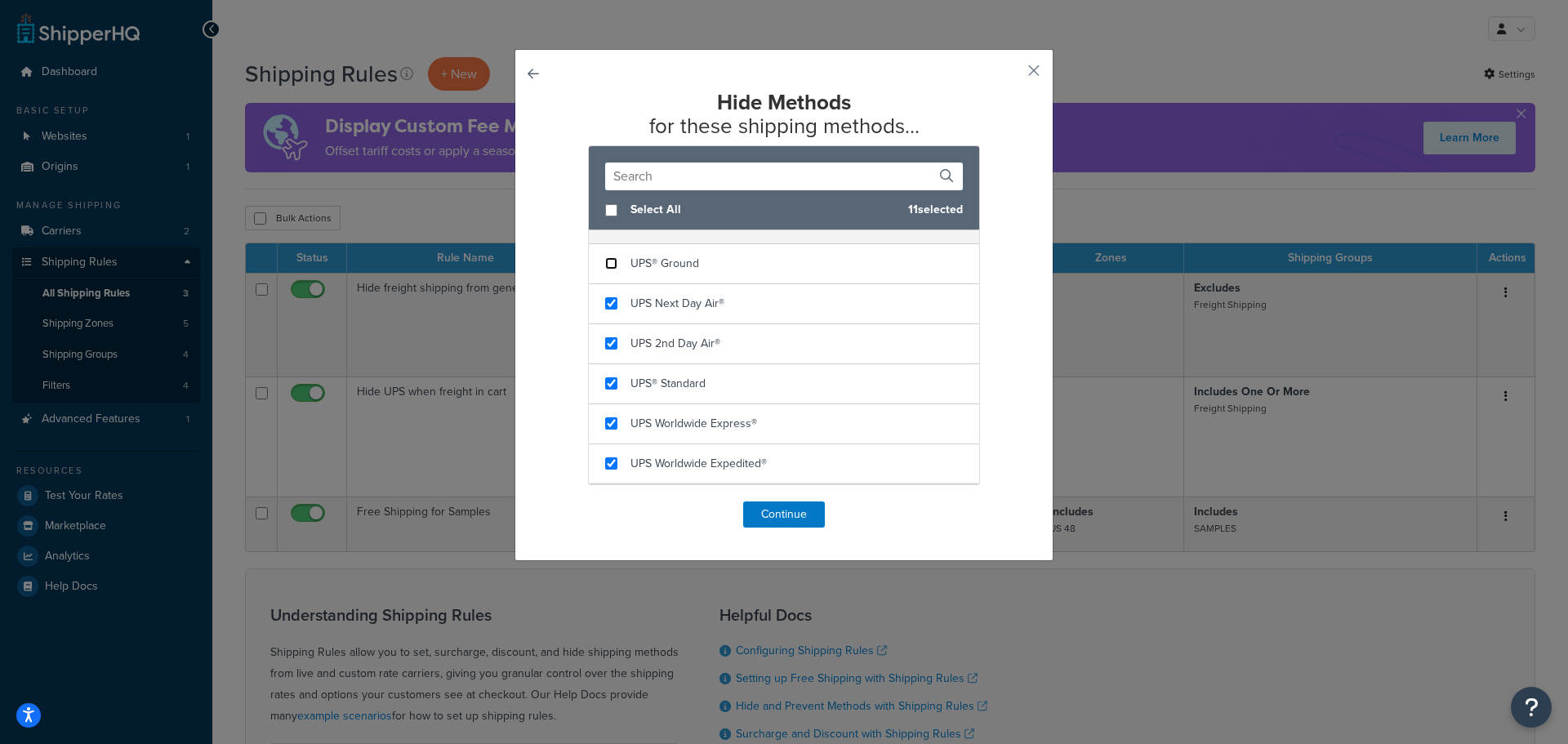
checkbox input "false"
click at [608, 263] on input "checkbox" at bounding box center [612, 264] width 13 height 13
checkbox input "false"
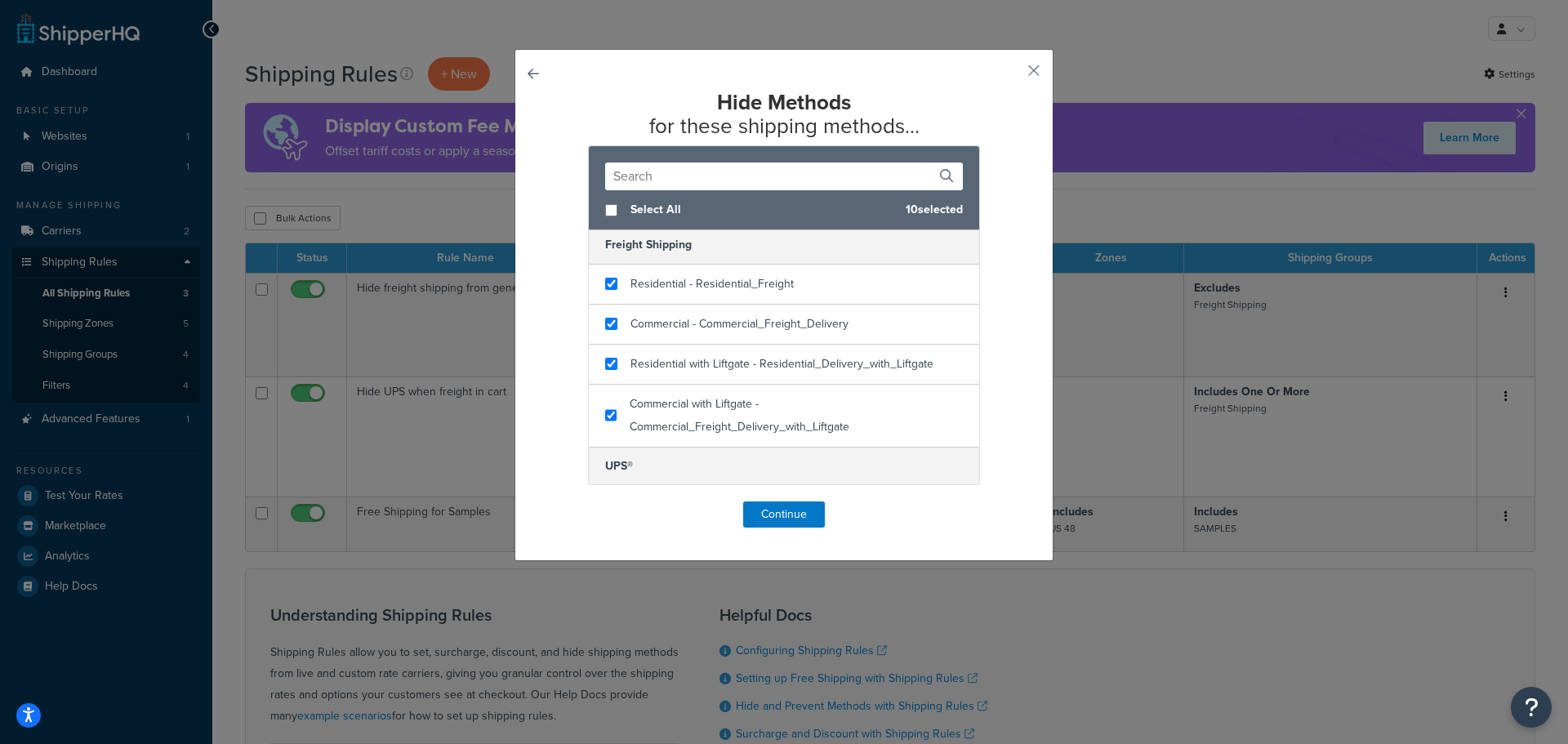
scroll to position [0, 0]
click at [783, 514] on button "Continue" at bounding box center [783, 515] width 81 height 26
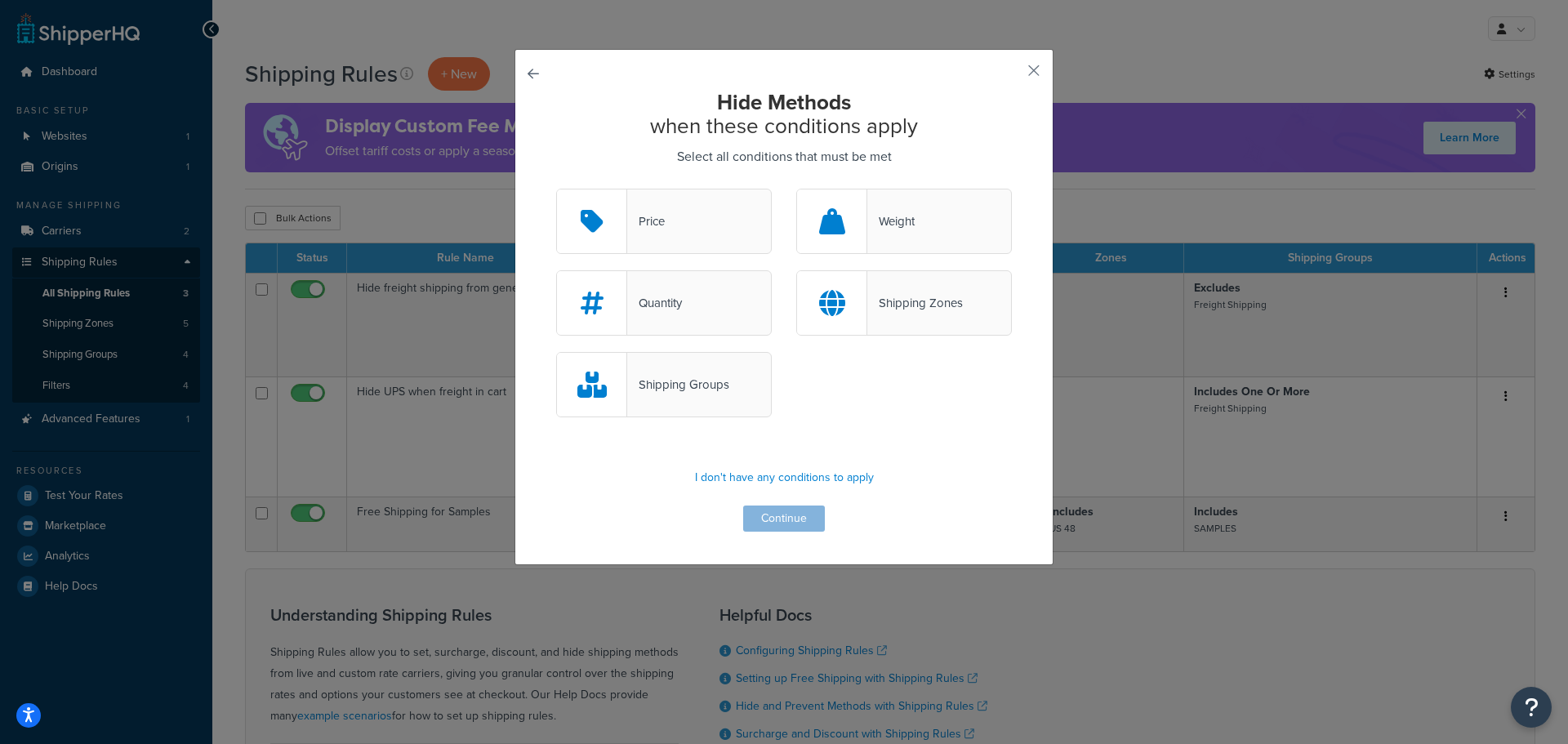
click at [655, 386] on div "Shipping Groups" at bounding box center [678, 384] width 102 height 23
click at [0, 0] on input "Shipping Groups" at bounding box center [0, 0] width 0 height 0
click at [782, 518] on button "Continue" at bounding box center [783, 519] width 81 height 26
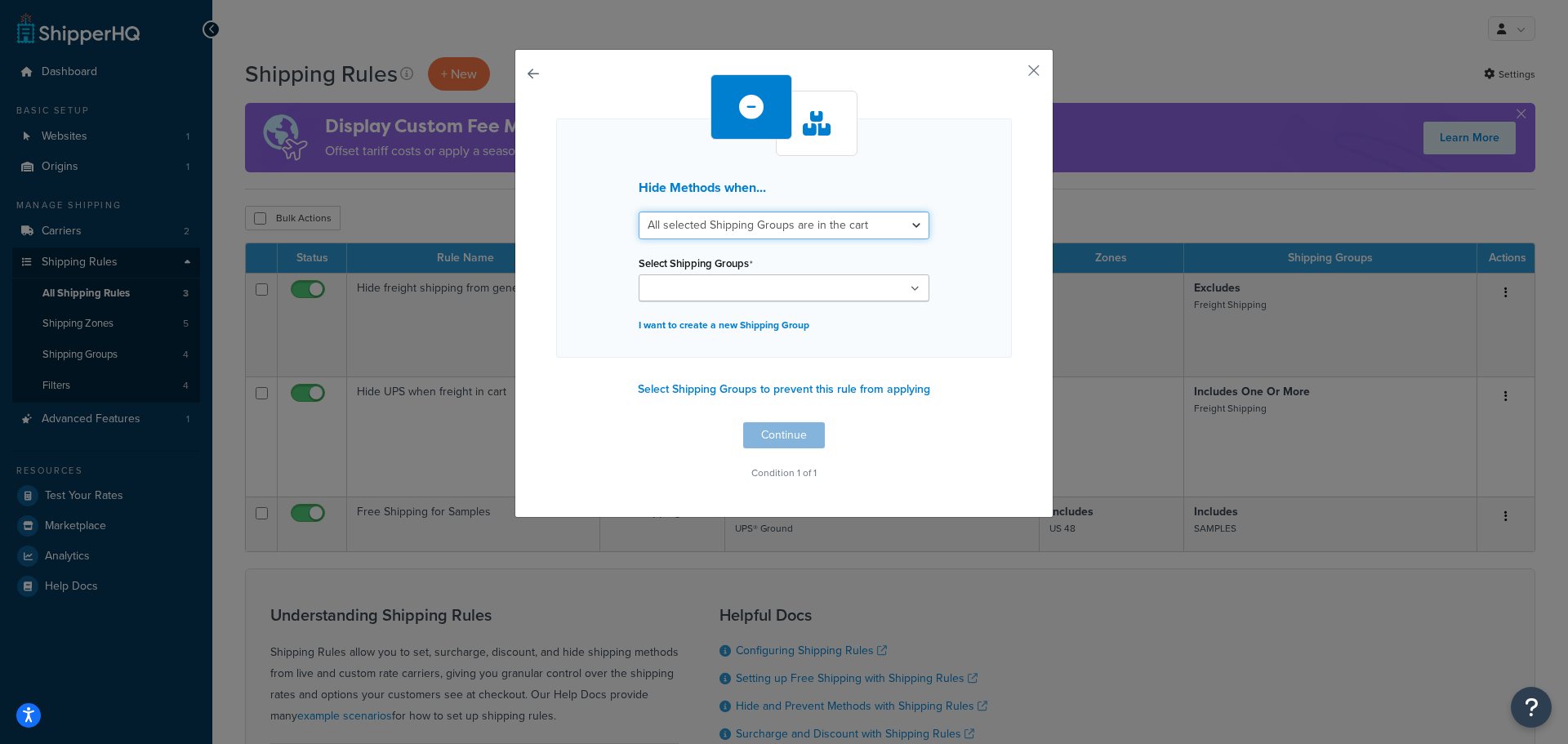
click at [802, 228] on select "All selected Shipping Groups are in the cart Any selected Shipping Groups are i…" at bounding box center [784, 225] width 291 height 27
select select "any"
click at [639, 212] on select "All selected Shipping Groups are in the cart Any selected Shipping Groups are i…" at bounding box center [784, 225] width 291 height 27
click at [792, 288] on ul at bounding box center [784, 288] width 291 height 27
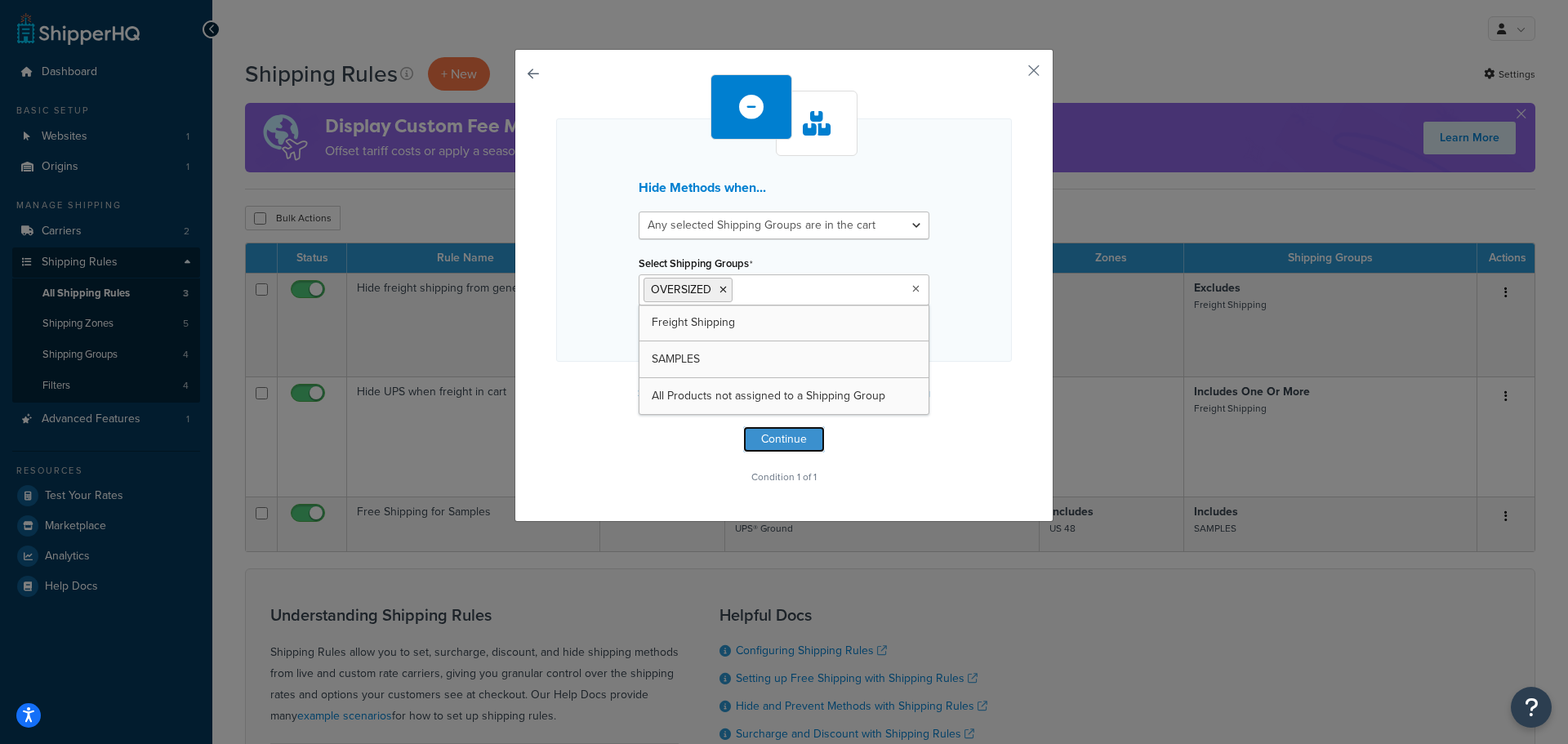
click at [795, 439] on button "Continue" at bounding box center [783, 439] width 81 height 26
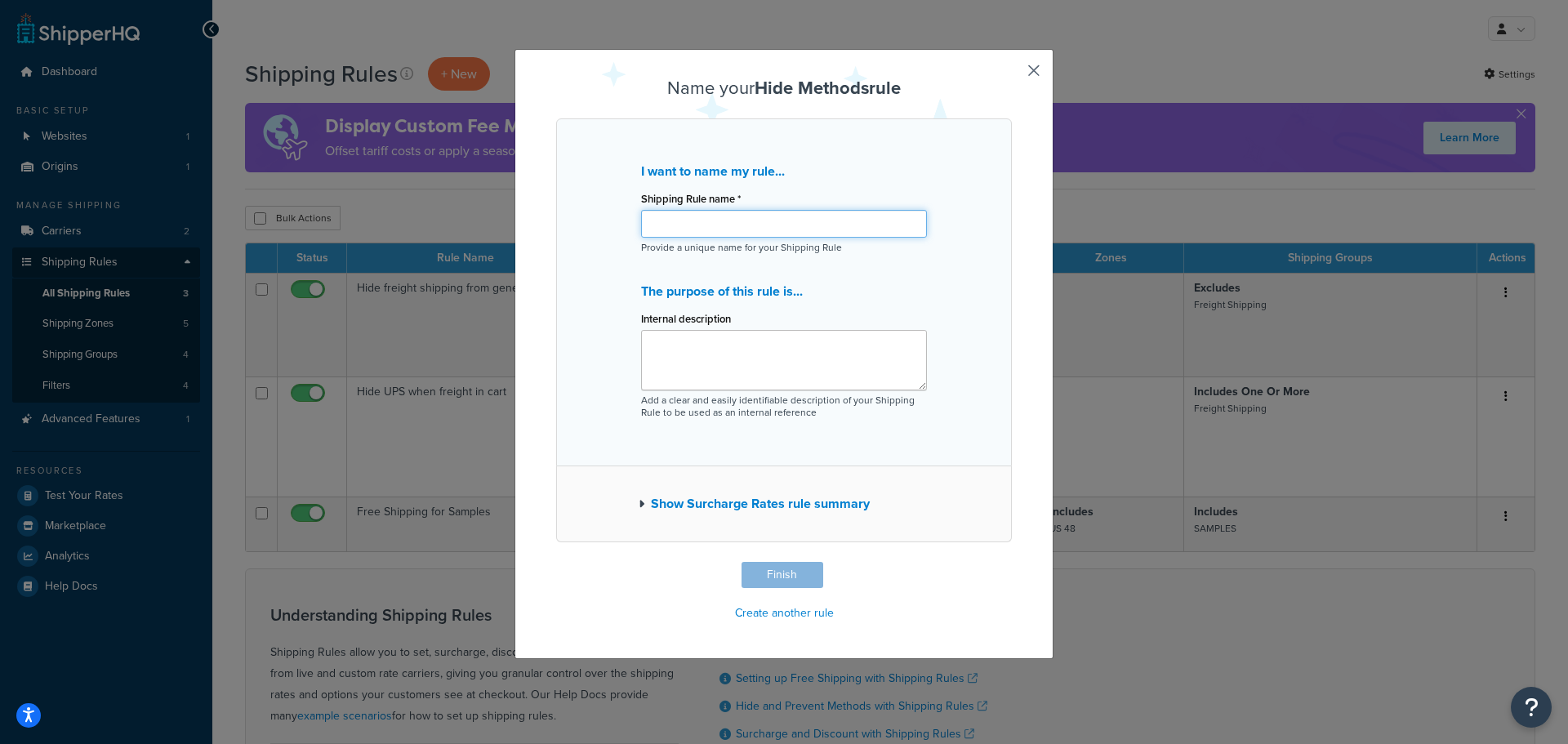
drag, startPoint x: 739, startPoint y: 223, endPoint x: 791, endPoint y: 227, distance: 52.2
click at [739, 223] on input "Shipping Rule name *" at bounding box center [784, 223] width 286 height 27
type input "Ground Shipping Only for Oversized Products"
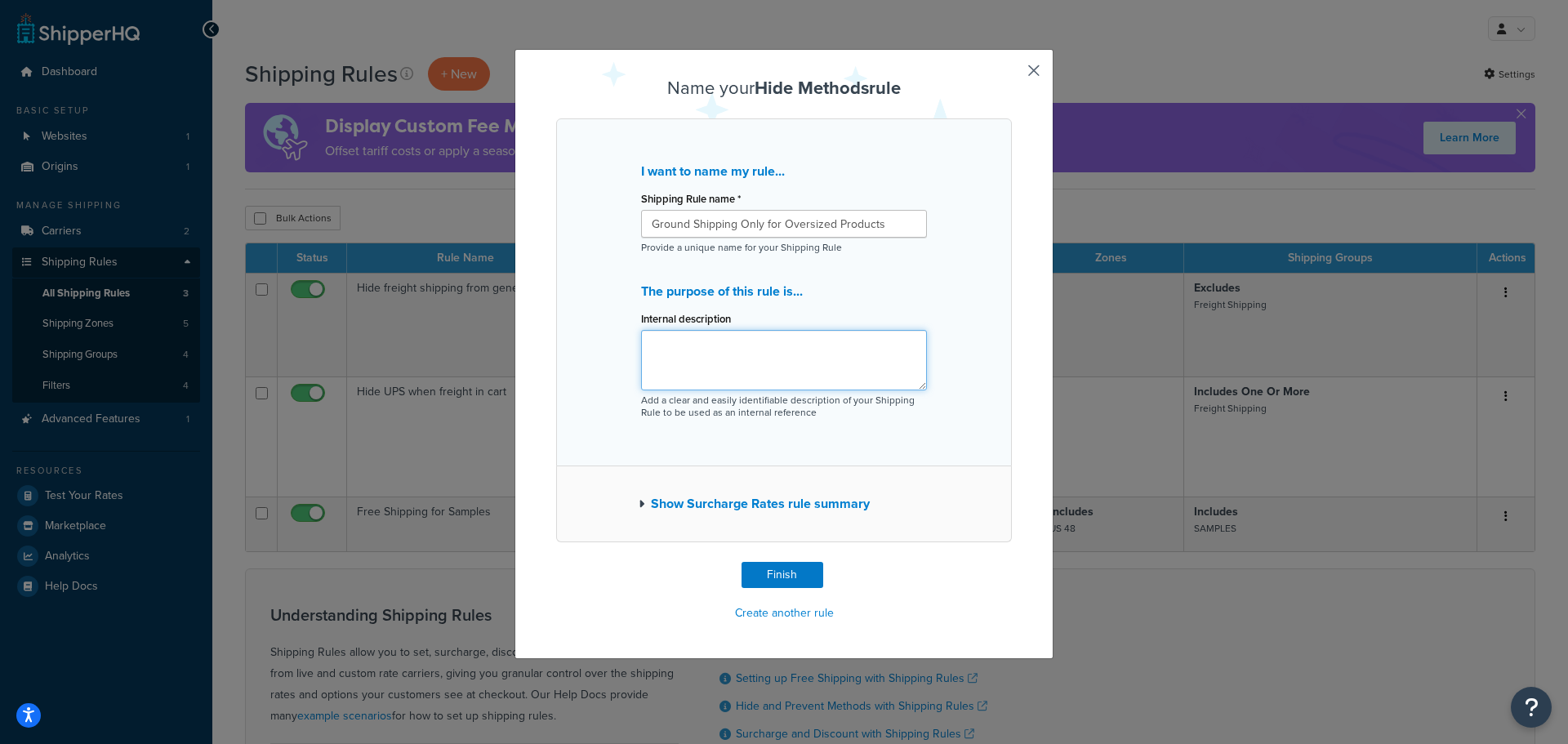
drag, startPoint x: 844, startPoint y: 356, endPoint x: 881, endPoint y: 356, distance: 37.0
click at [845, 356] on textarea "Internal description" at bounding box center [784, 361] width 286 height 61
type textarea "G"
type textarea "For oversized products, ground shipping is the only option. Oversized products …"
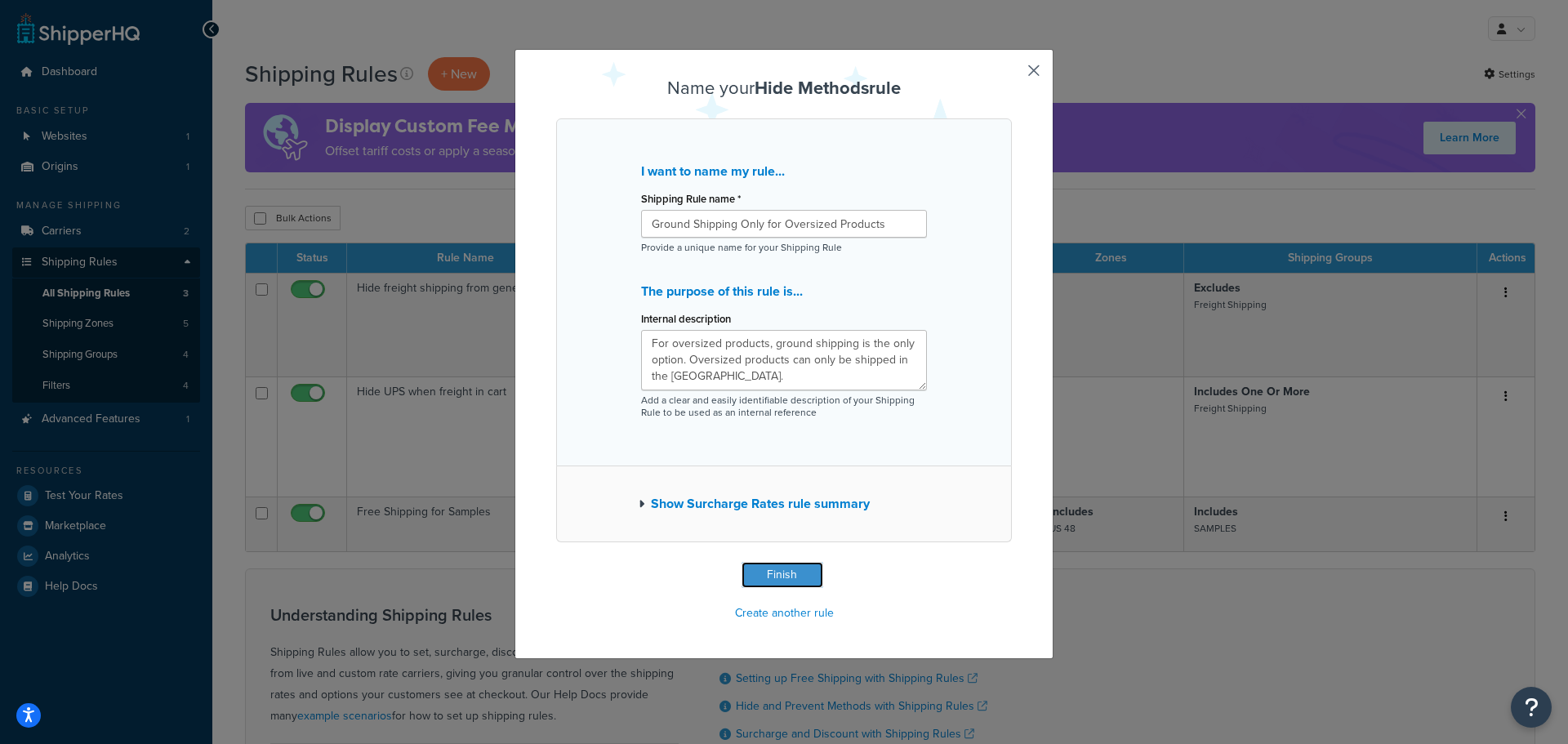
click at [763, 575] on button "Finish" at bounding box center [782, 574] width 81 height 26
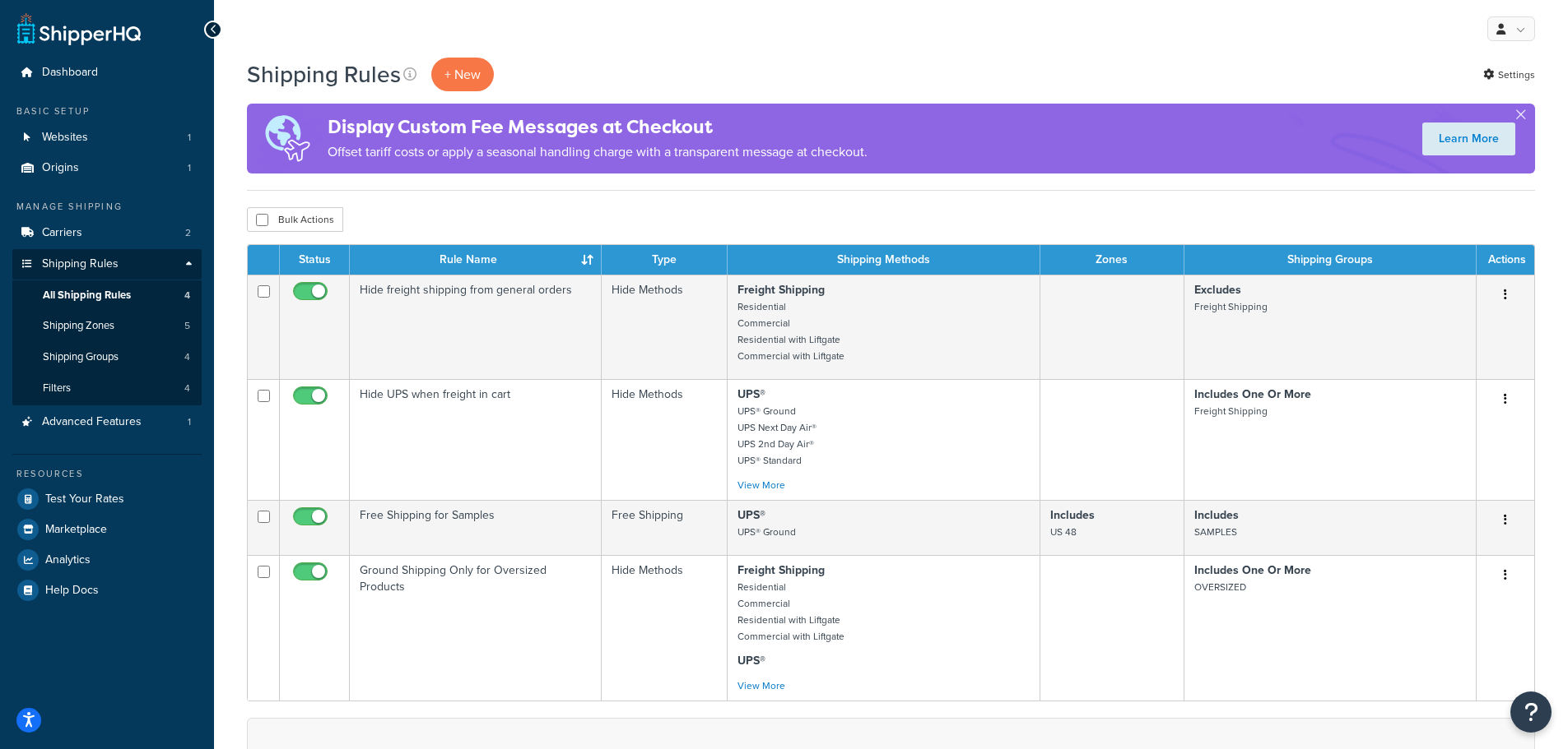
click at [1505, 573] on icon "button" at bounding box center [1505, 575] width 3 height 12
click at [1445, 604] on link "Edit" at bounding box center [1451, 607] width 130 height 34
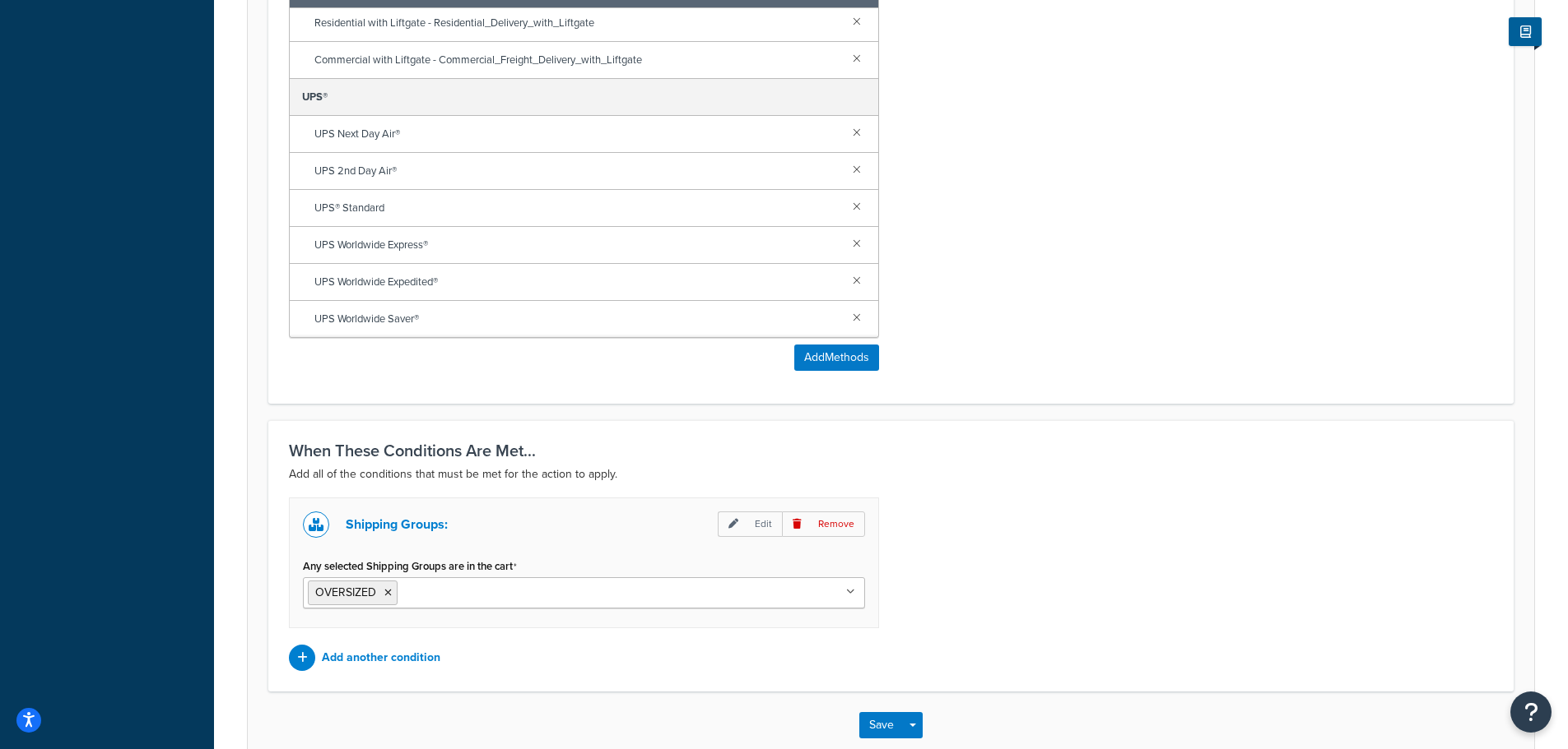
scroll to position [823, 0]
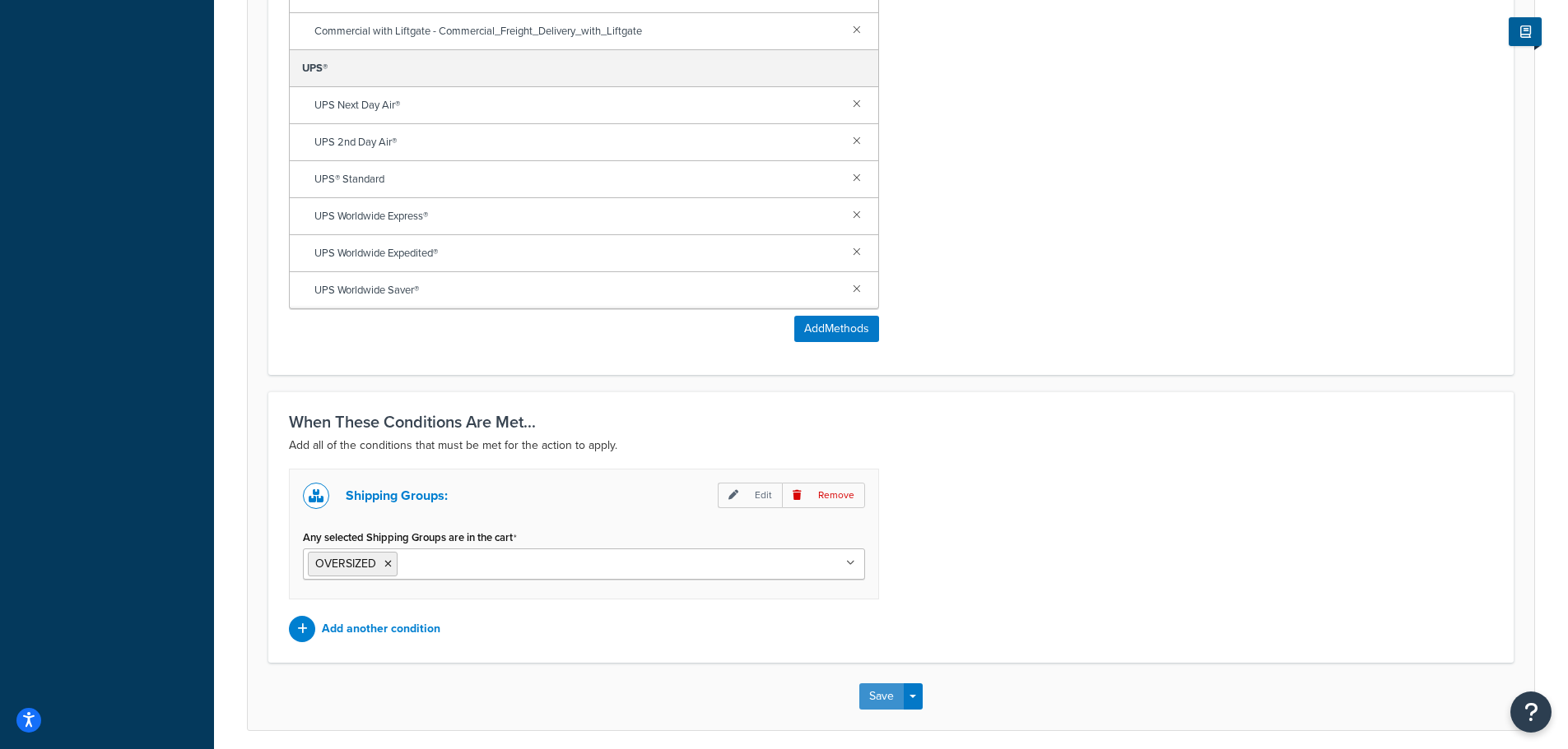
click at [887, 697] on button "Save" at bounding box center [881, 697] width 44 height 27
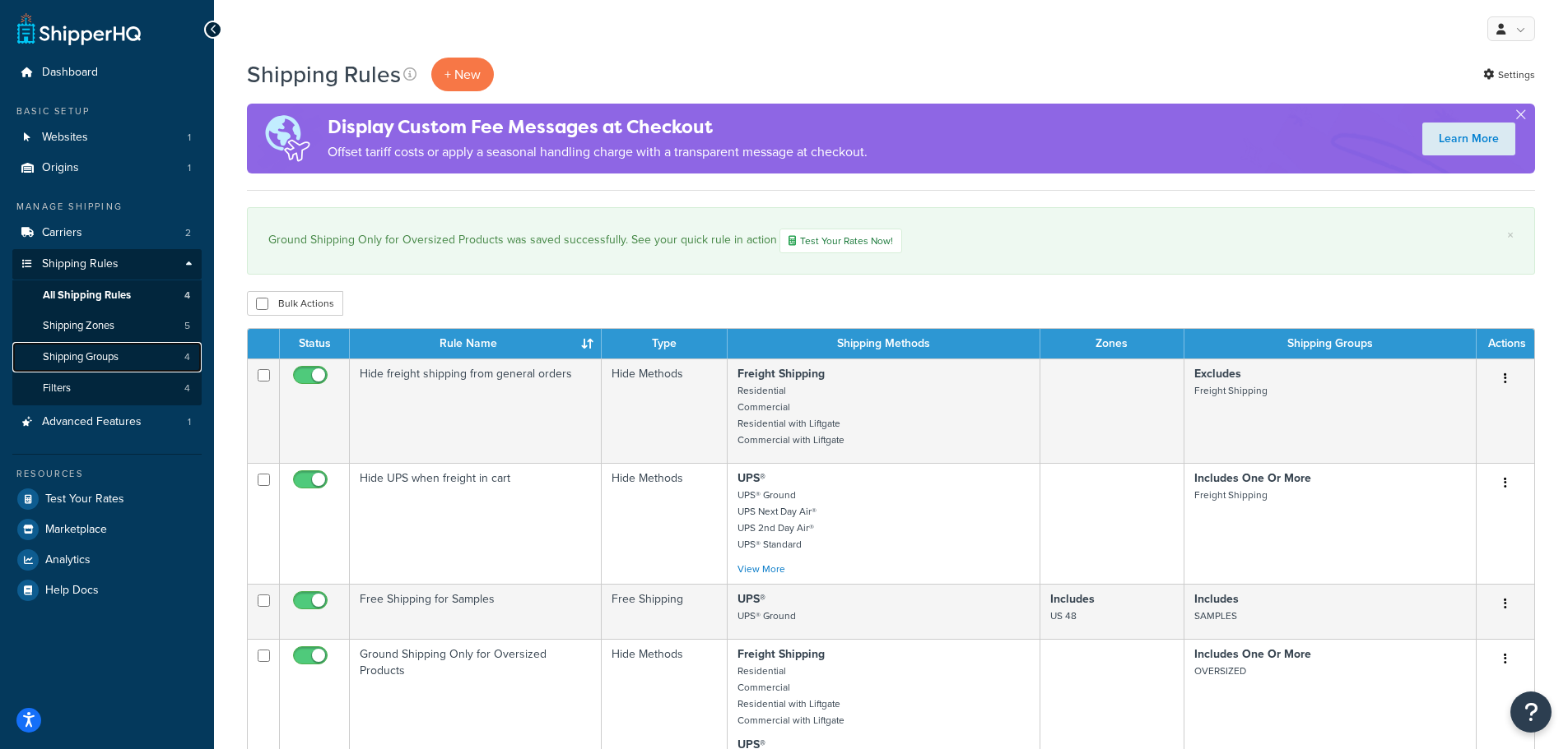
click at [100, 352] on span "Shipping Groups" at bounding box center [80, 357] width 76 height 14
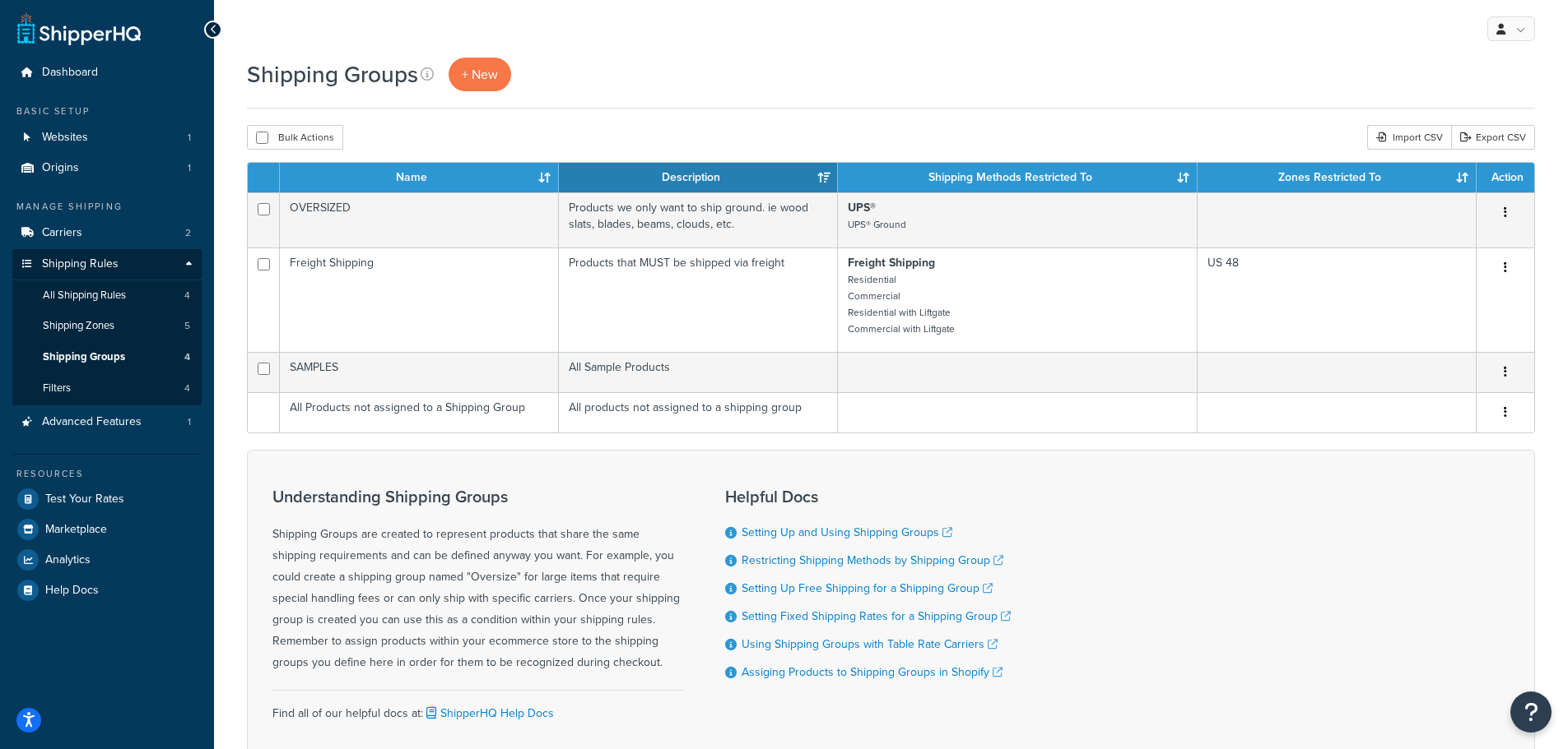
click at [1506, 213] on icon "button" at bounding box center [1505, 212] width 3 height 12
click at [1444, 246] on link "Edit" at bounding box center [1439, 247] width 130 height 34
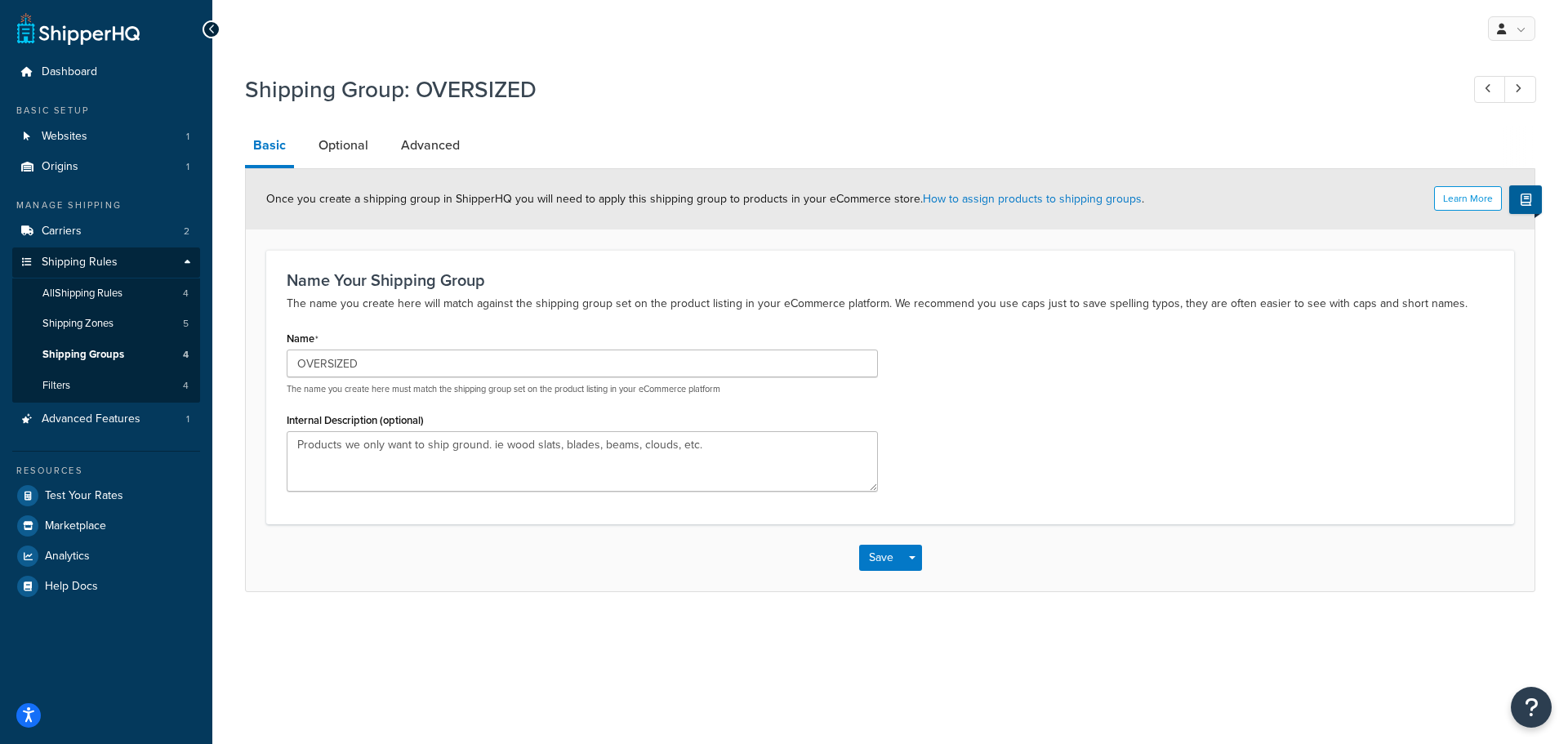
click at [356, 150] on link "Optional" at bounding box center [344, 145] width 67 height 39
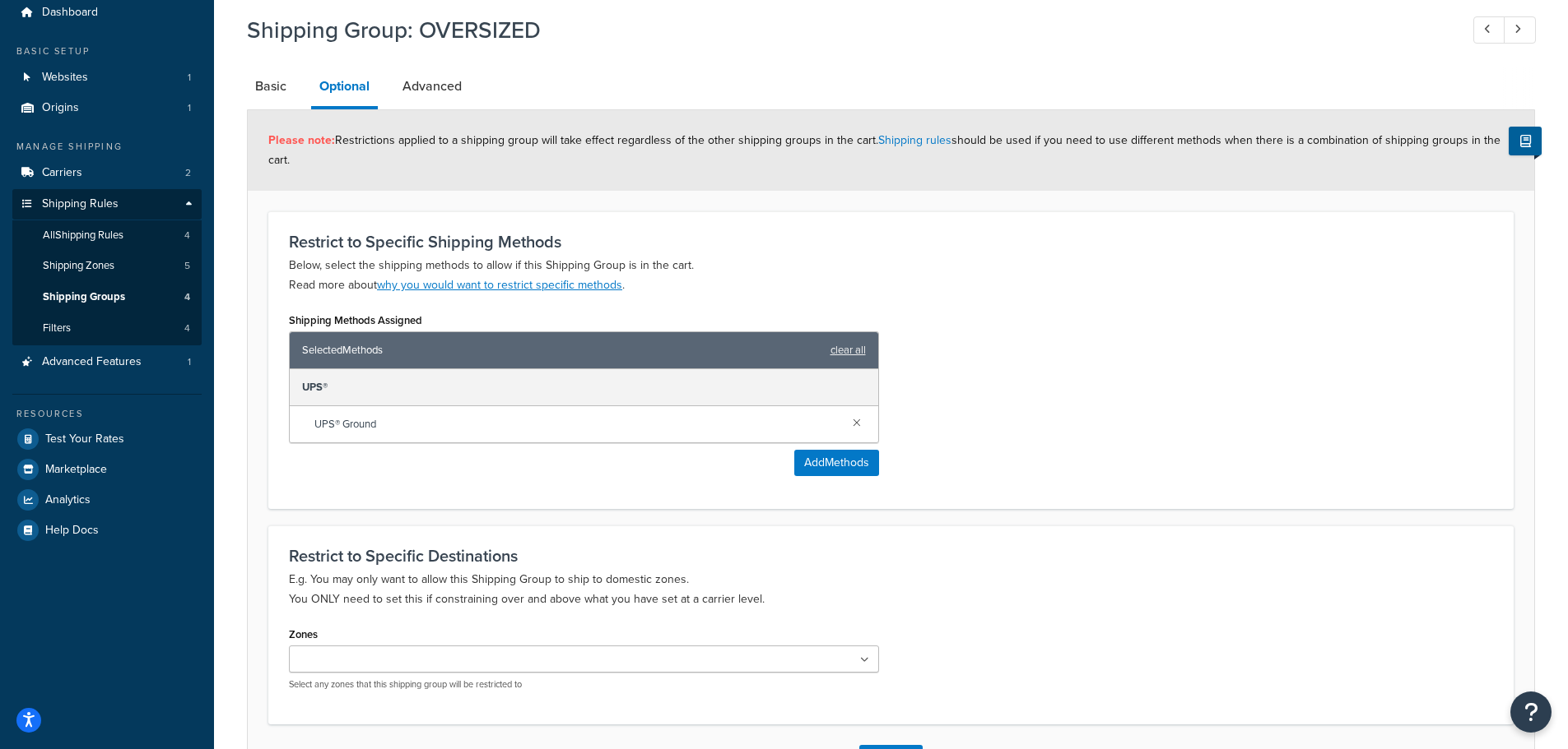
scroll to position [187, 0]
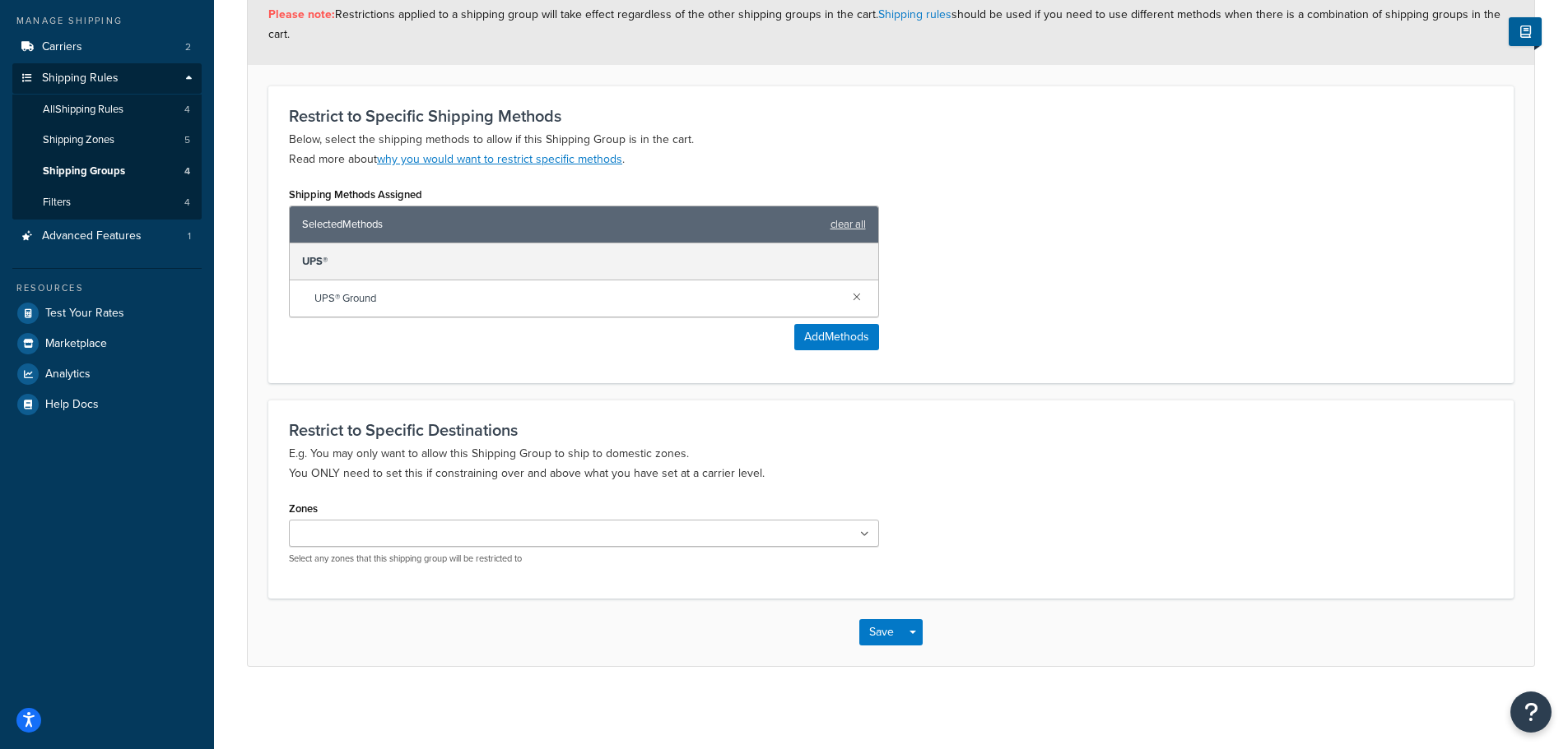
click at [391, 534] on input "Zones" at bounding box center [367, 535] width 146 height 18
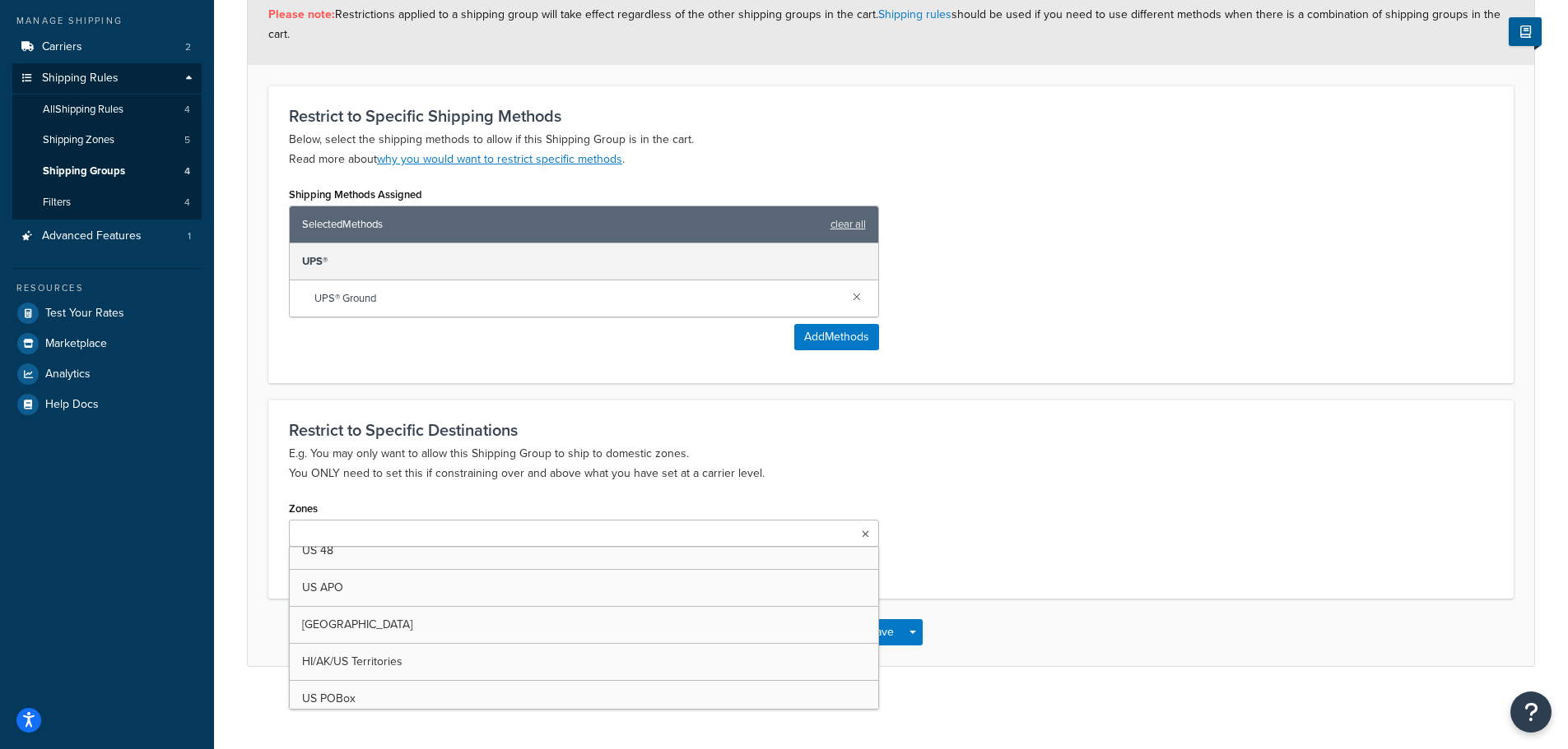
scroll to position [0, 0]
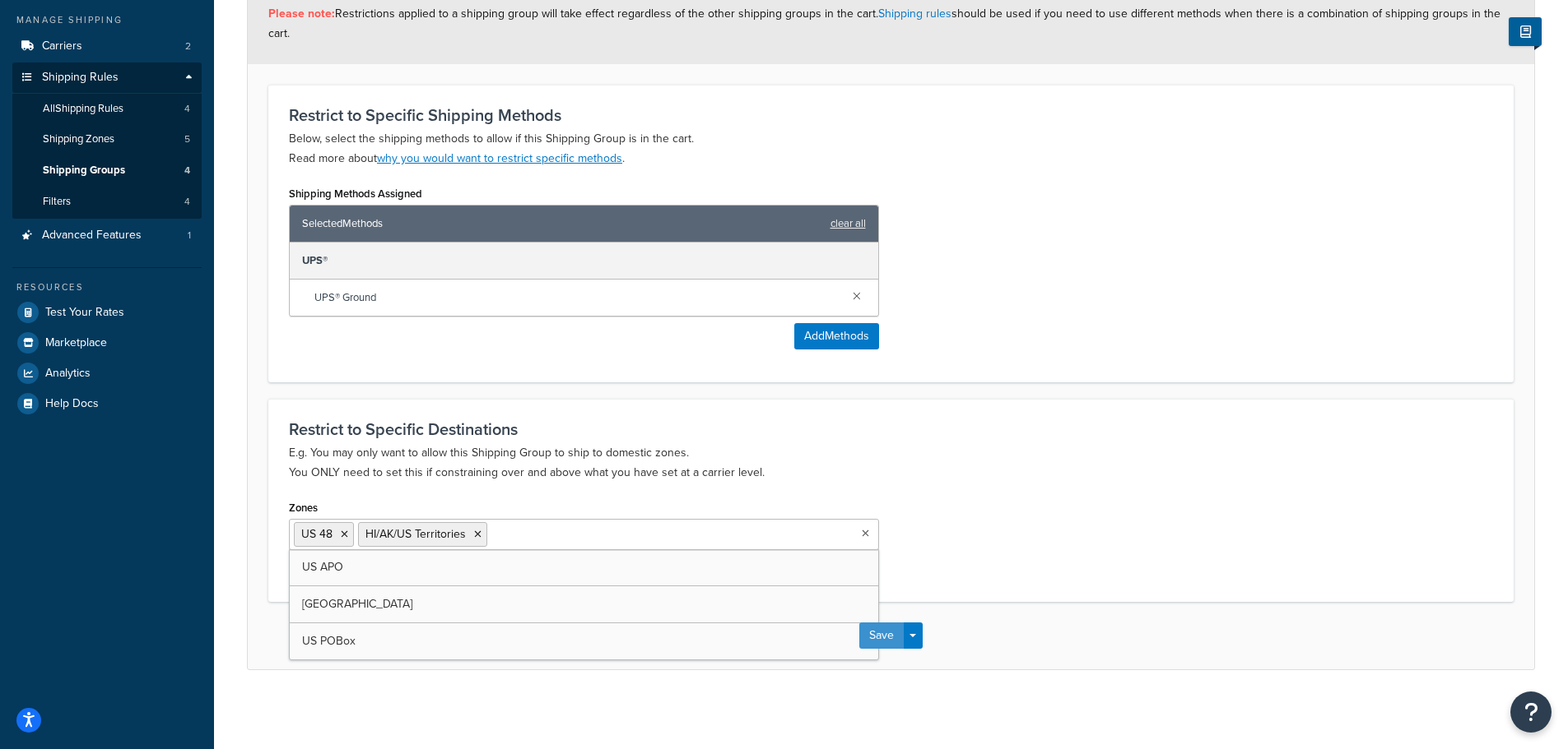
click at [891, 638] on button "Save" at bounding box center [881, 636] width 44 height 27
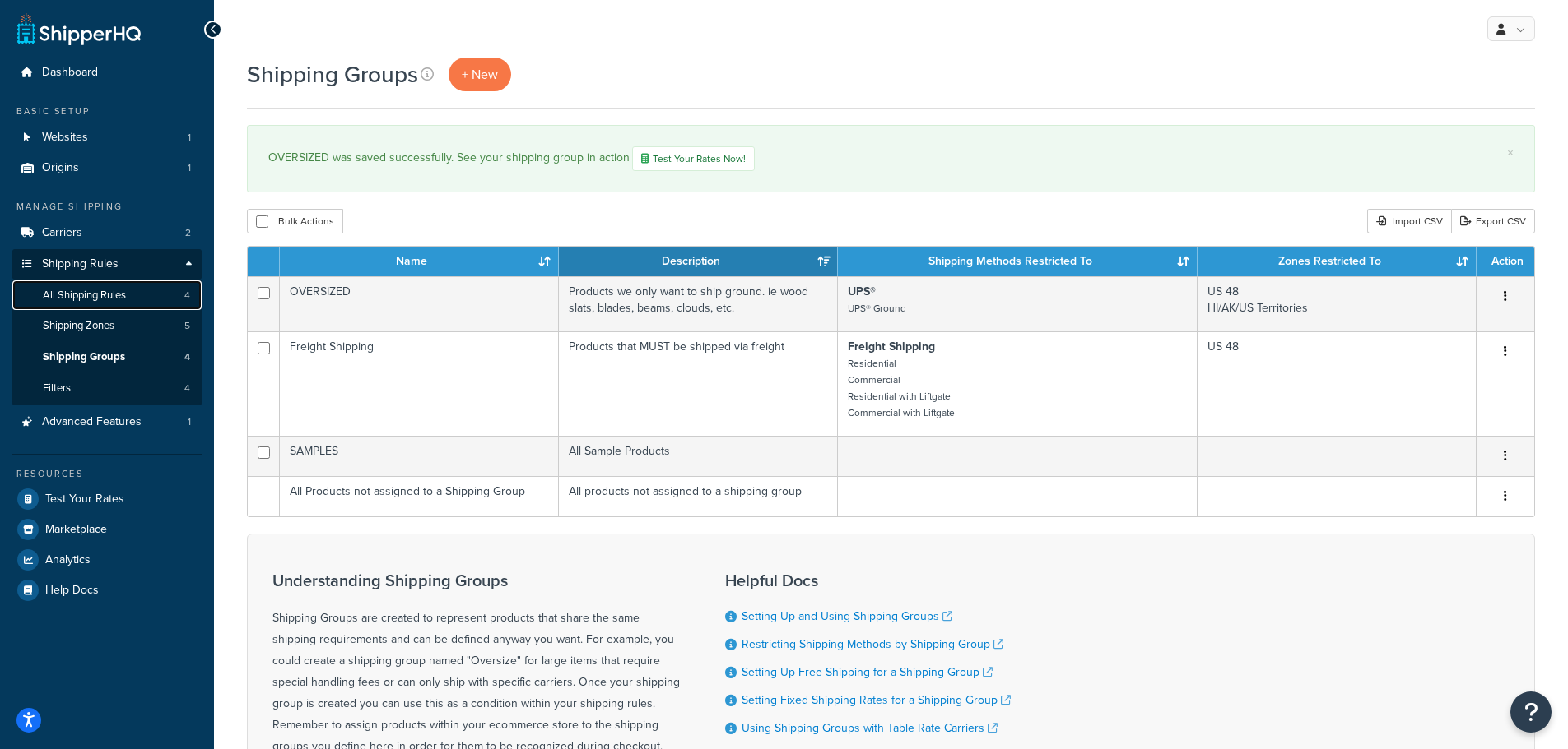
click at [93, 299] on span "All Shipping Rules" at bounding box center [84, 296] width 83 height 14
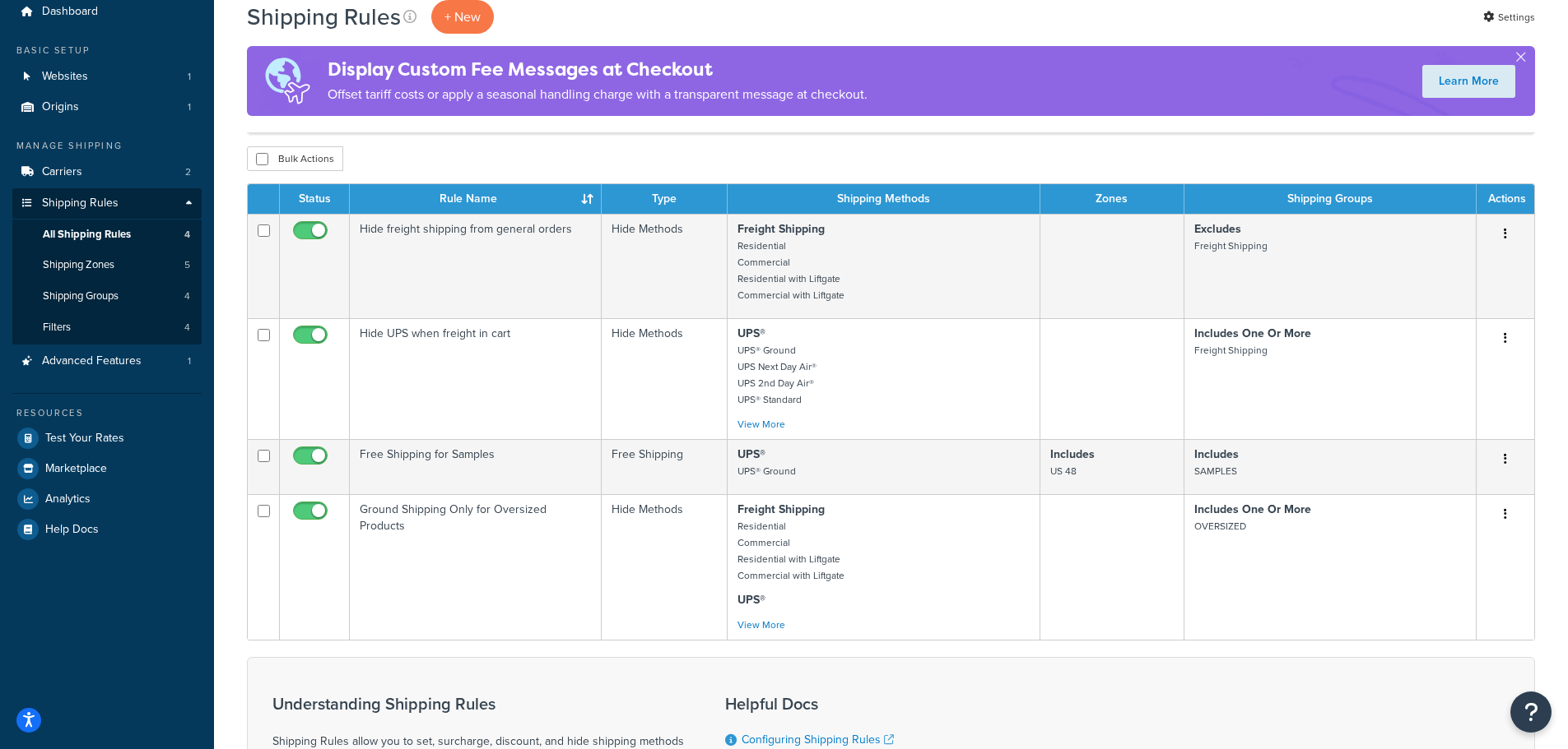
scroll to position [165, 0]
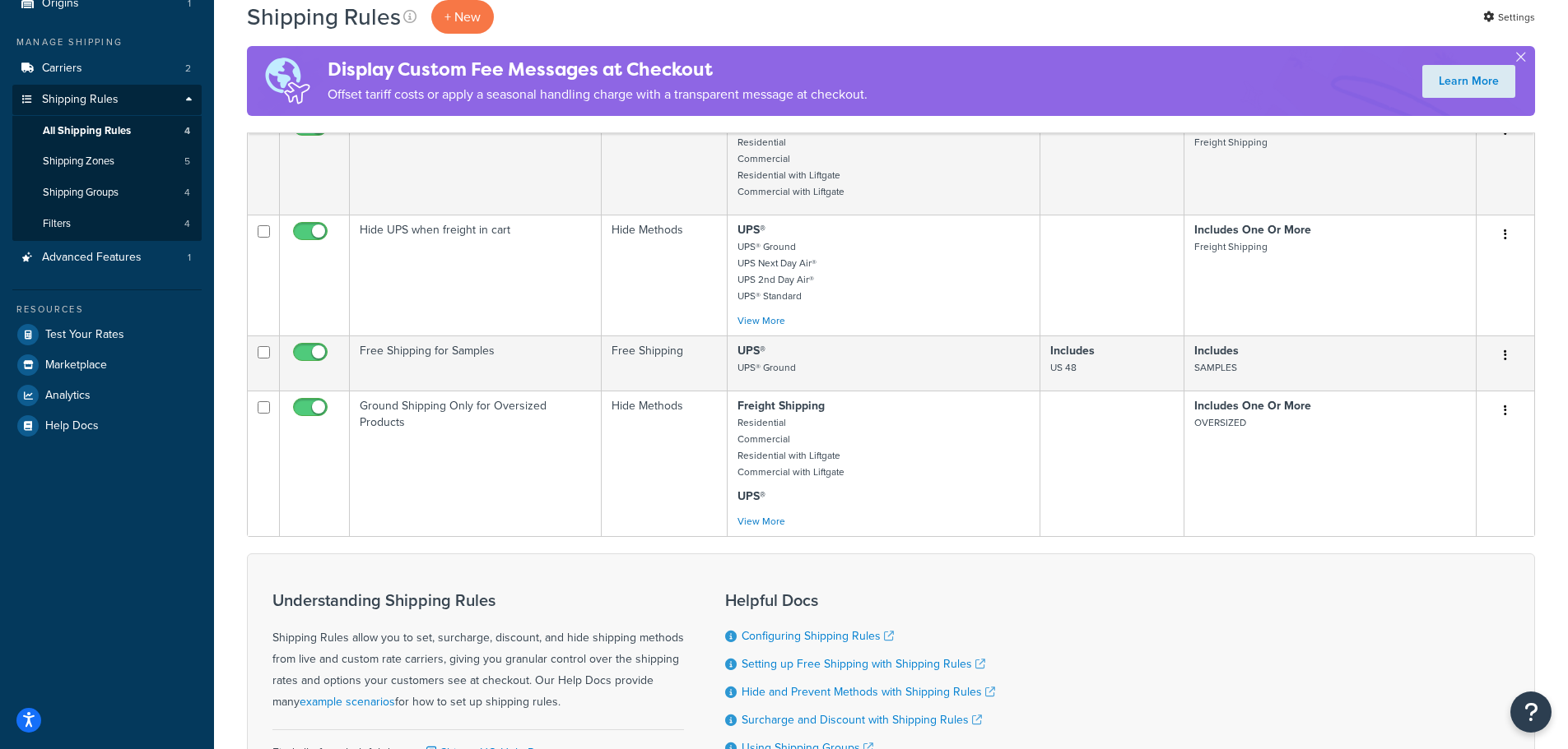
click at [1505, 410] on icon "button" at bounding box center [1505, 411] width 3 height 12
drag, startPoint x: 1443, startPoint y: 507, endPoint x: 869, endPoint y: 65, distance: 724.5
click at [1443, 507] on link "Delete" at bounding box center [1451, 509] width 130 height 34
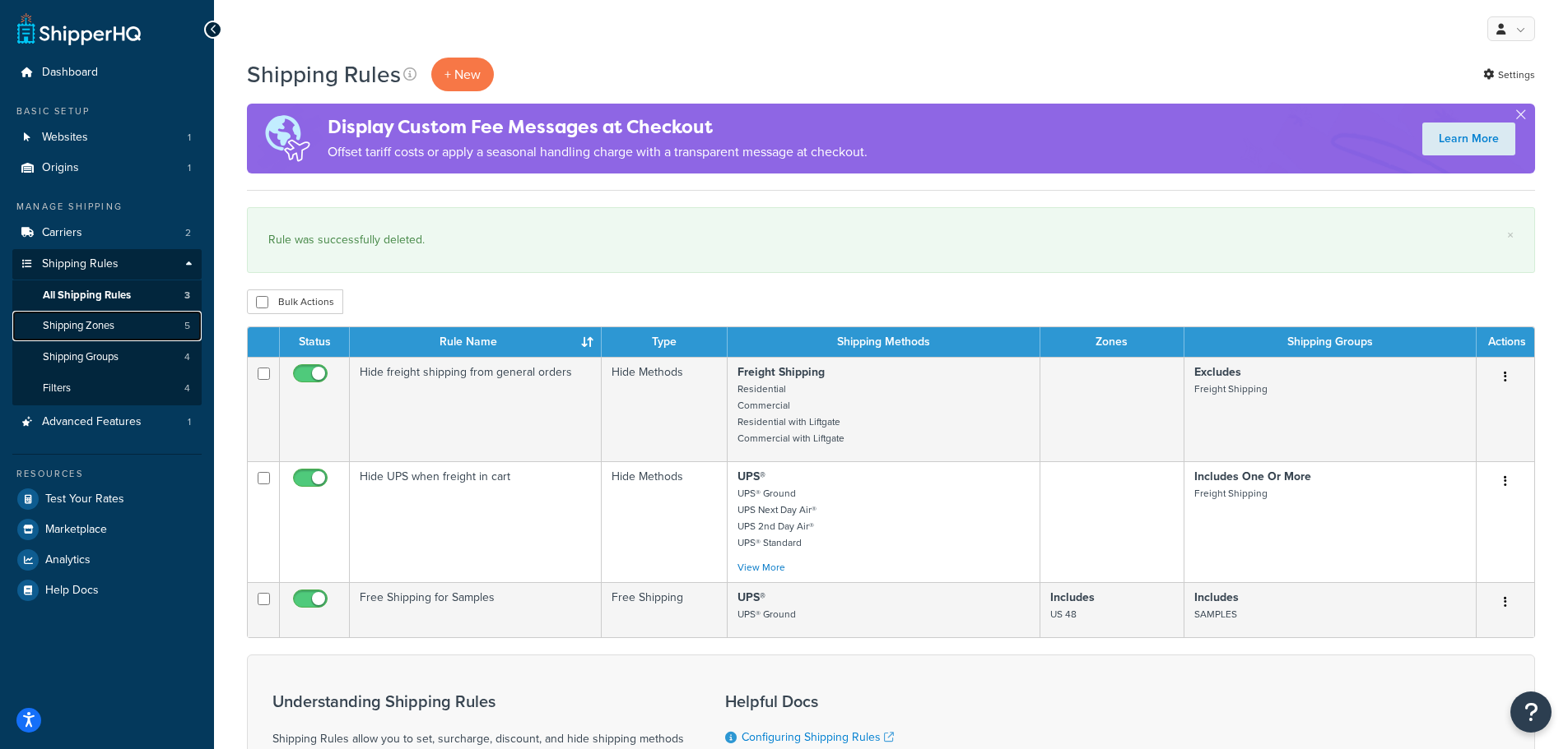
click at [109, 332] on span "Shipping Zones" at bounding box center [78, 326] width 72 height 14
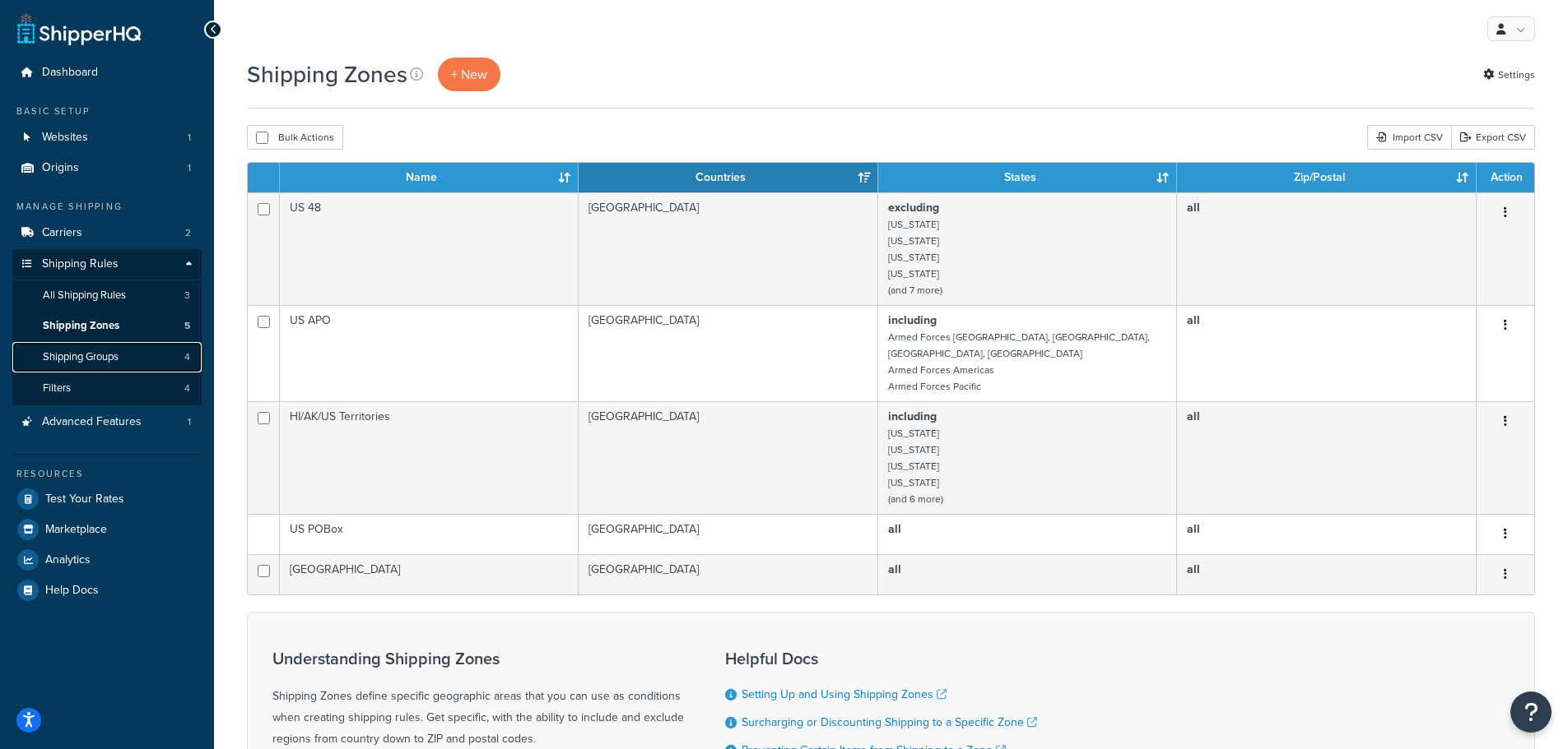
click at [104, 357] on span "Shipping Groups" at bounding box center [80, 357] width 76 height 14
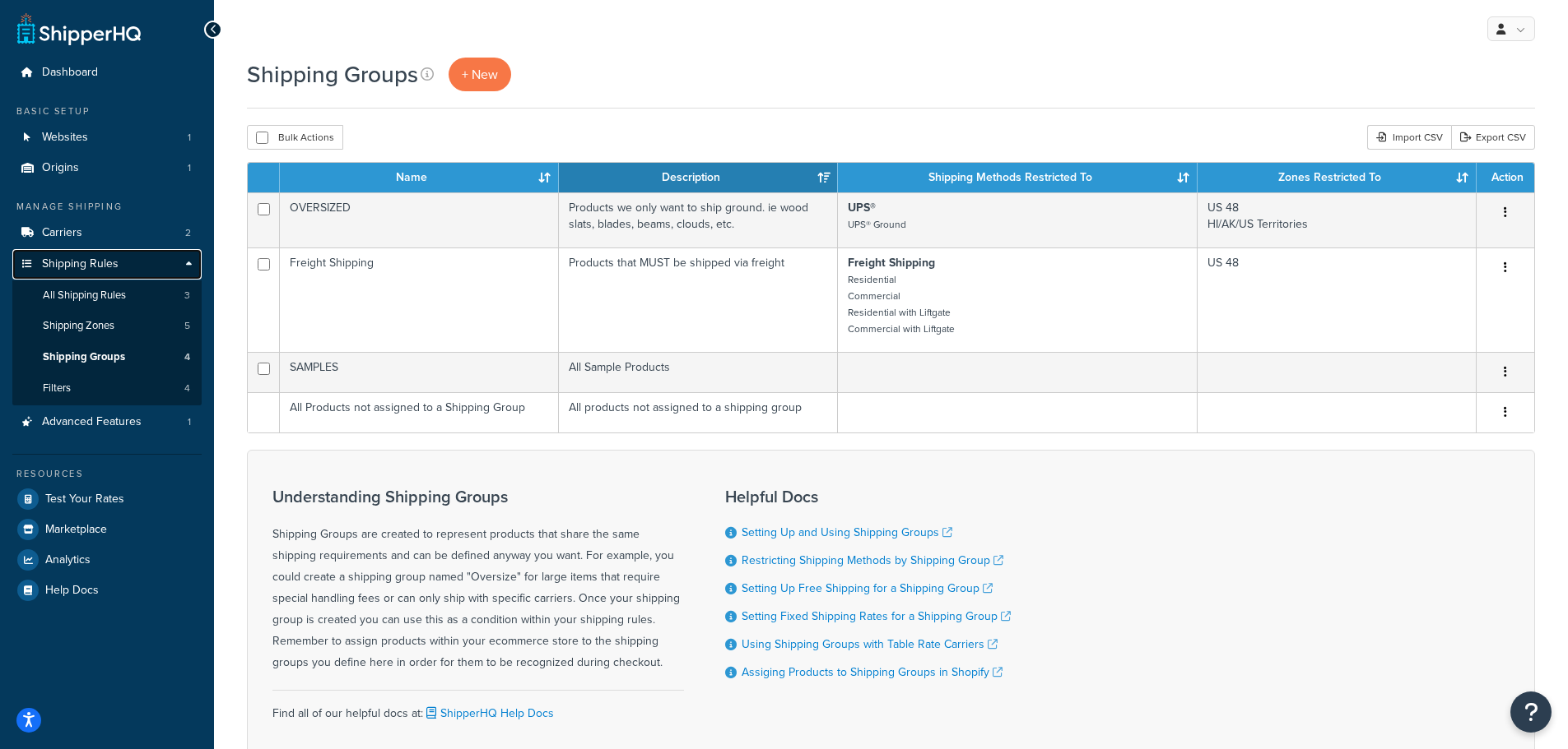
click at [97, 264] on span "Shipping Rules" at bounding box center [81, 264] width 77 height 14
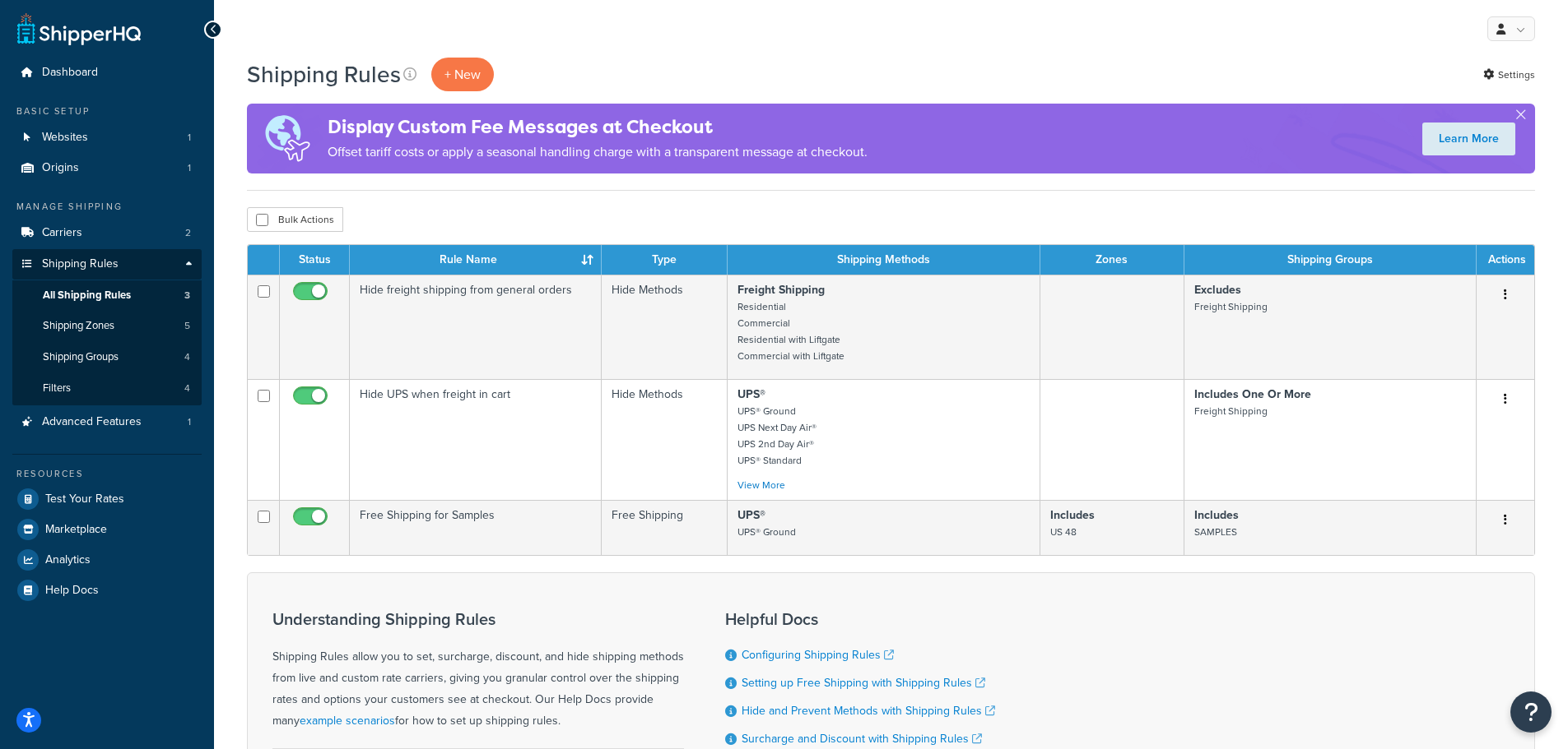
click at [468, 75] on p "+ New" at bounding box center [462, 74] width 62 height 34
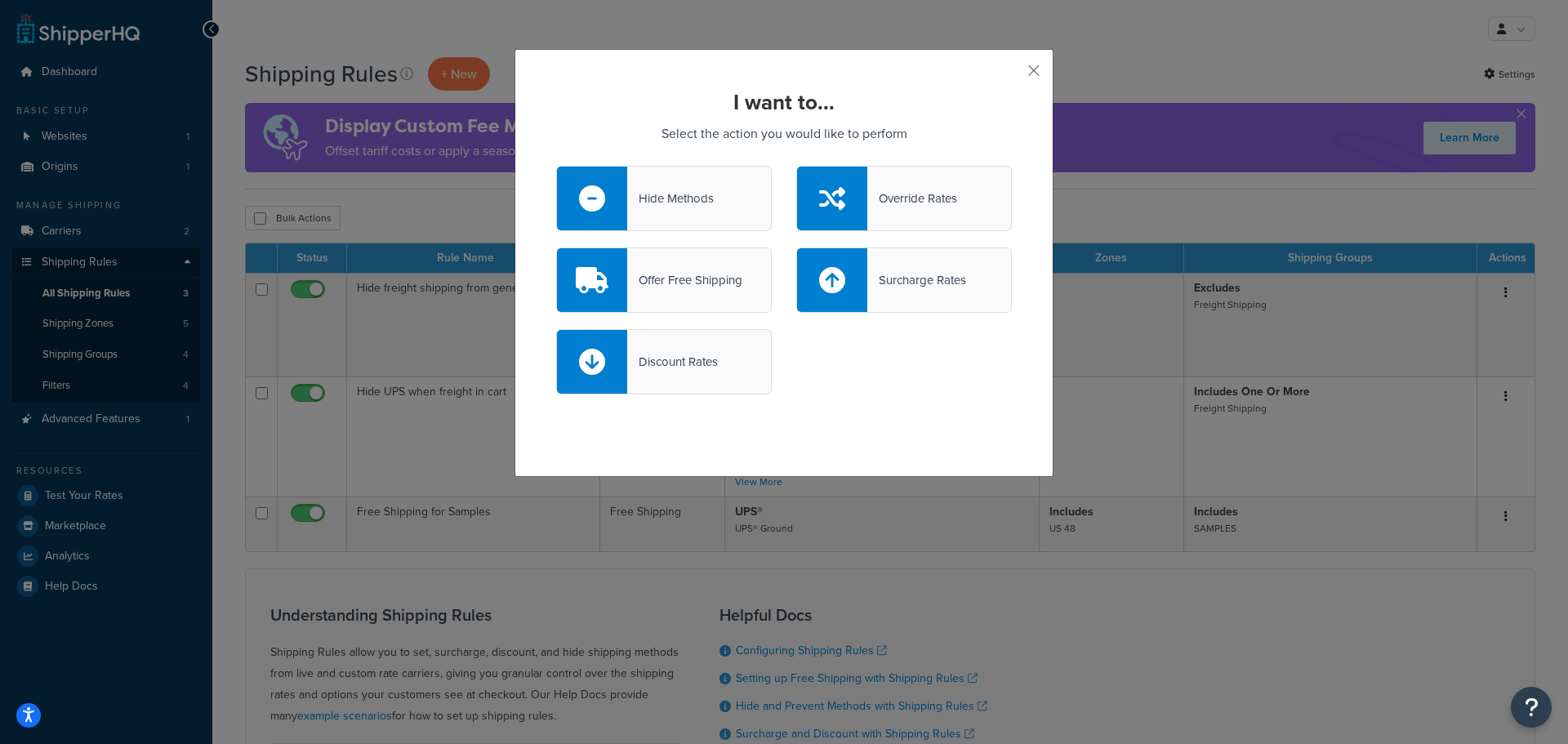
click at [903, 287] on div "Surcharge Rates" at bounding box center [916, 279] width 99 height 23
click at [0, 0] on input "Surcharge Rates" at bounding box center [0, 0] width 0 height 0
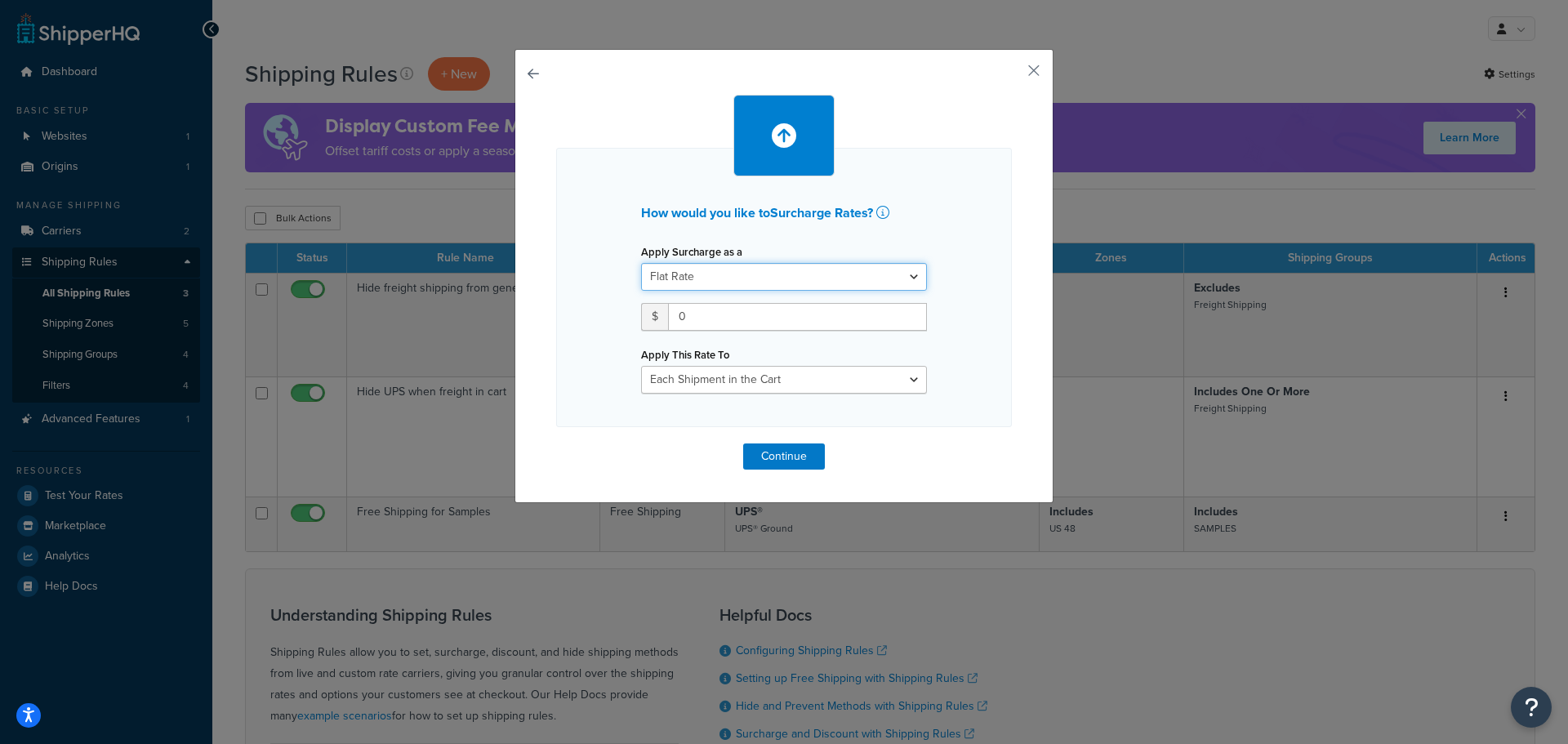
click at [743, 278] on select "Flat Rate Percentage Flat Rate & Percentage" at bounding box center [784, 276] width 286 height 27
select select "PERCENTAGE"
click at [641, 263] on select "Flat Rate Percentage Flat Rate & Percentage" at bounding box center [784, 276] width 286 height 27
click at [682, 320] on input "number" at bounding box center [692, 317] width 102 height 27
type input "100"
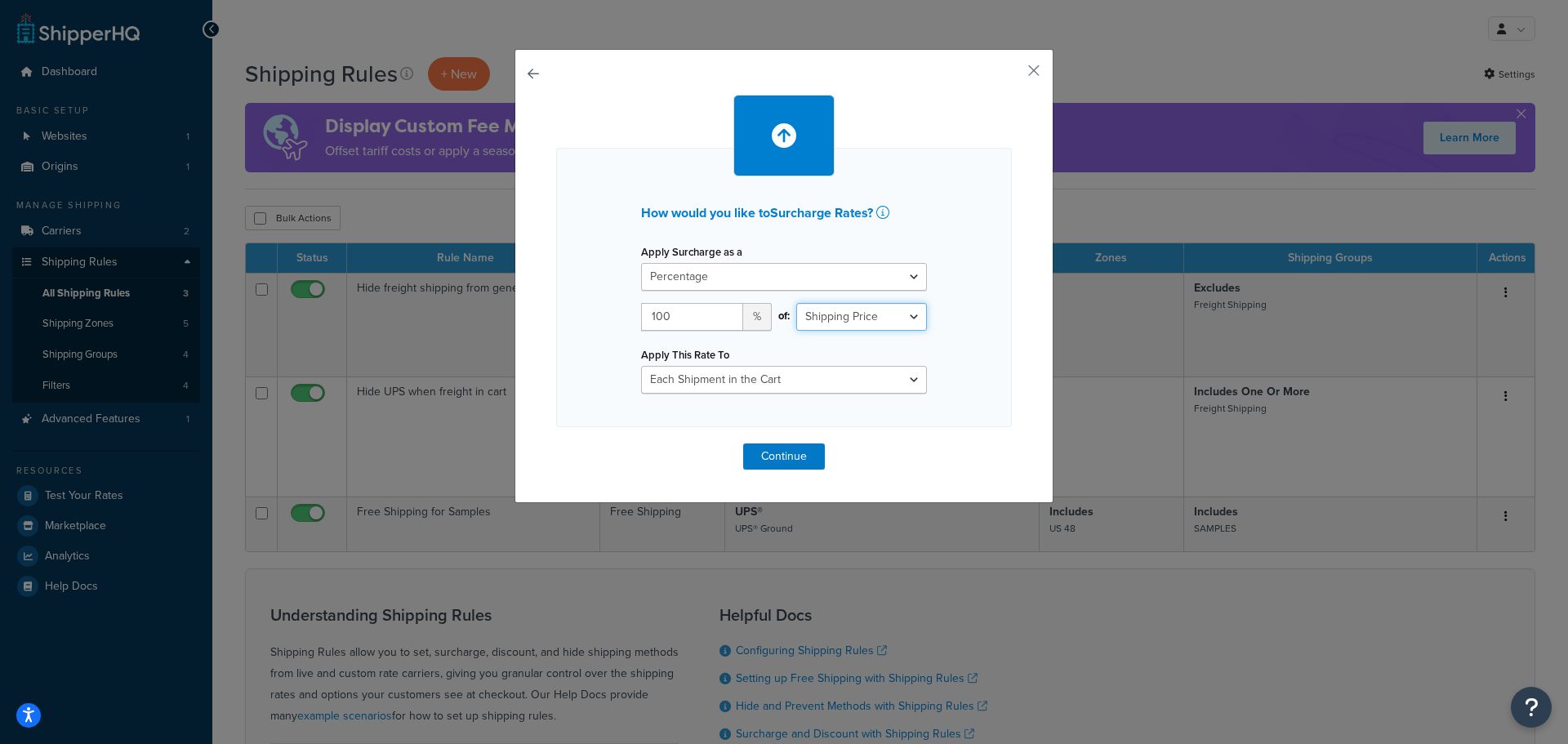
click at [878, 310] on select "Shipping Price Order Value" at bounding box center [861, 317] width 130 height 27
click at [797, 303] on select "Shipping Price Order Value" at bounding box center [861, 317] width 130 height 27
click at [767, 382] on select "Each Shipment in the Cart Each Shipping Group in the Cart Each Item within a Sh…" at bounding box center [784, 379] width 286 height 27
click at [641, 366] on select "Each Shipment in the Cart Each Shipping Group in the Cart Each Item within a Sh…" at bounding box center [784, 379] width 286 height 27
click at [786, 453] on button "Continue" at bounding box center [783, 457] width 81 height 26
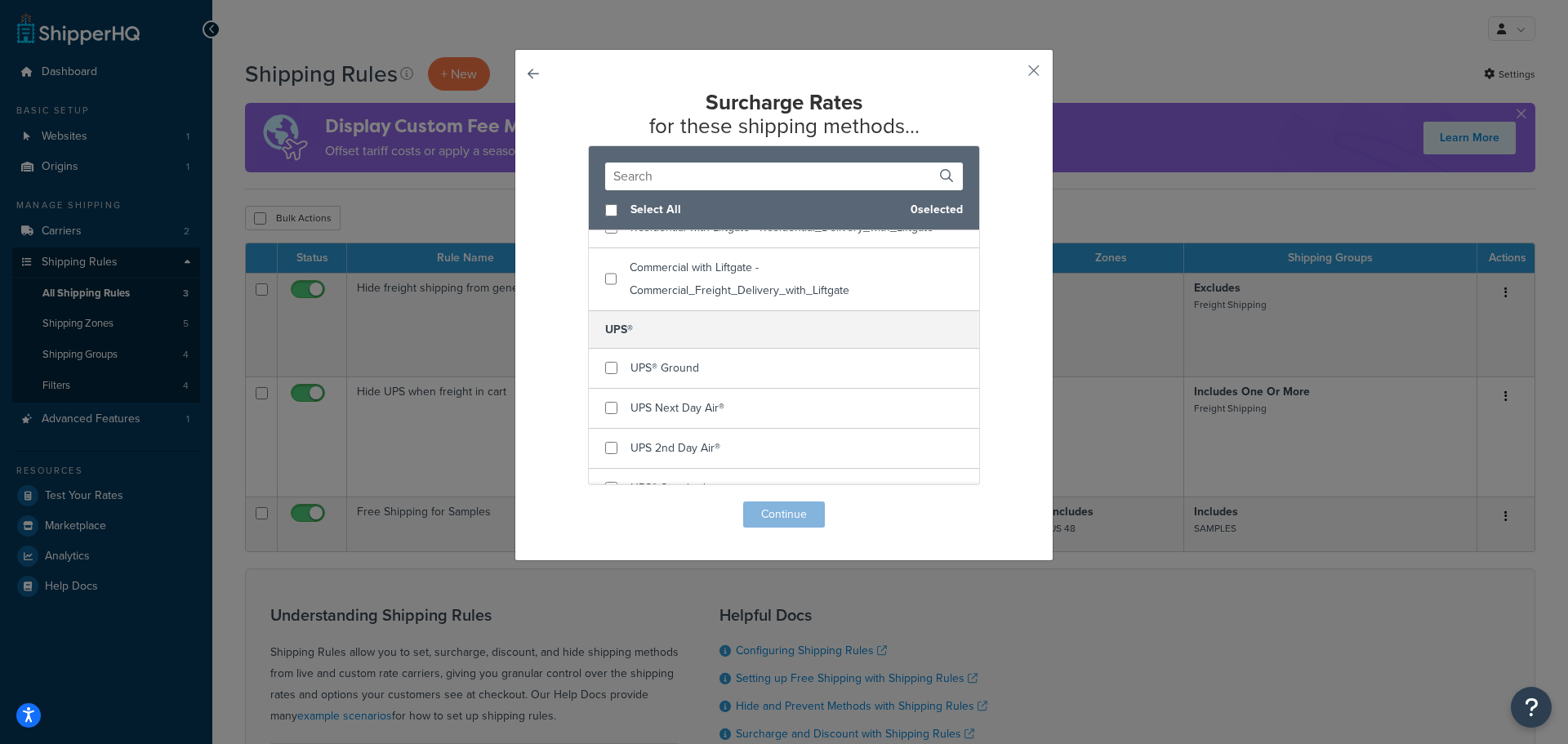
scroll to position [164, 0]
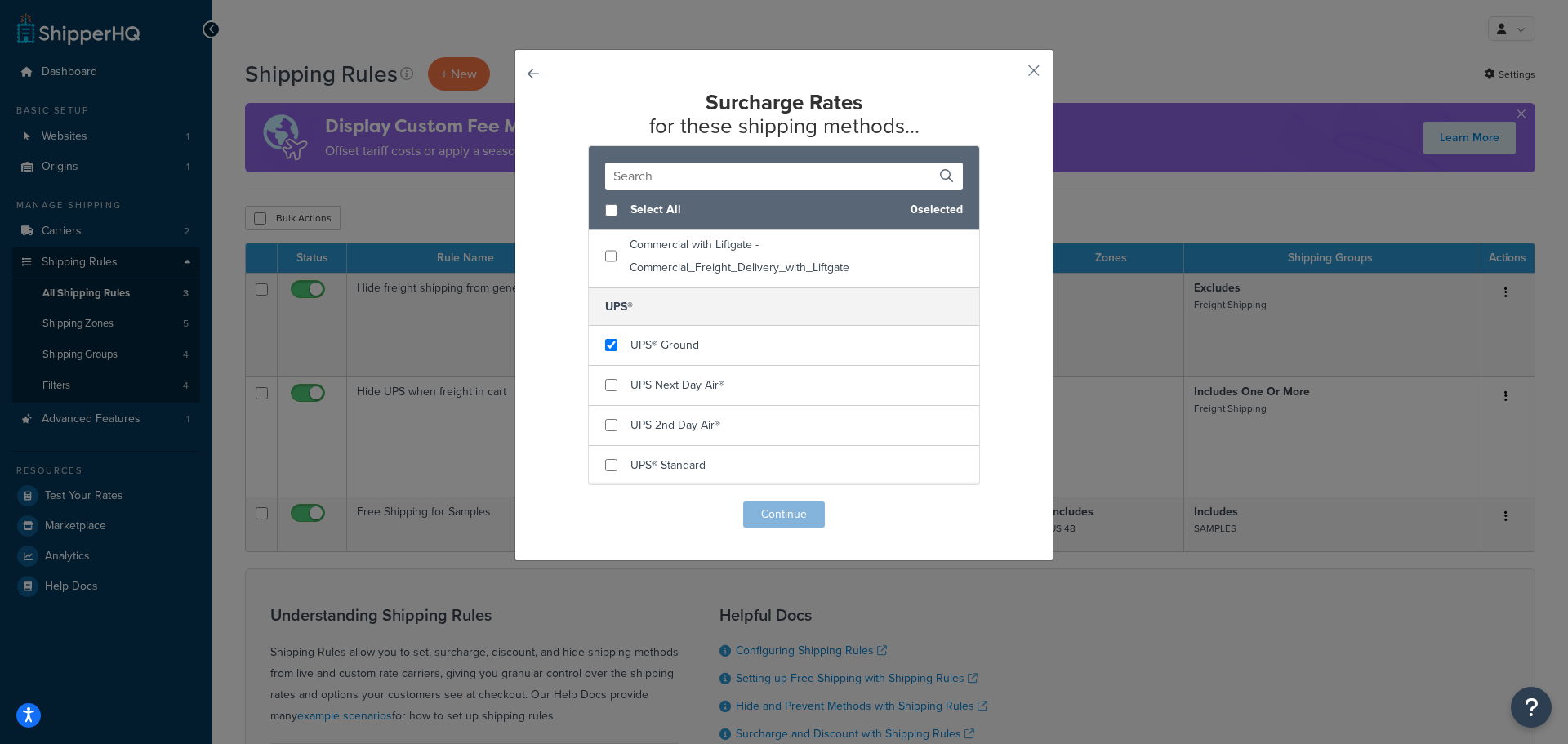
checkbox input "true"
click at [596, 352] on div "UPS® Ground" at bounding box center [784, 346] width 390 height 40
click at [770, 515] on button "Continue" at bounding box center [783, 515] width 81 height 26
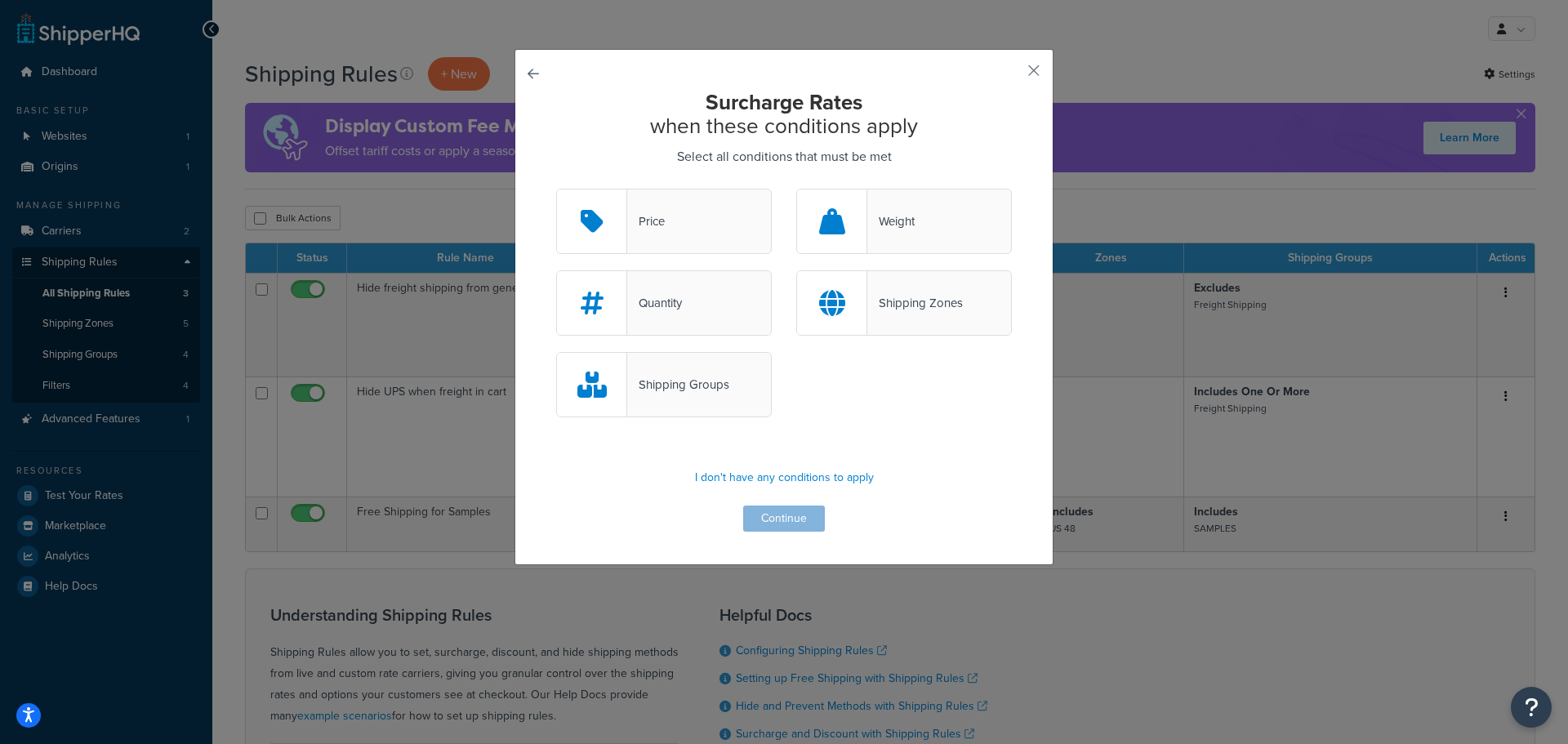
click at [667, 376] on div "Shipping Groups" at bounding box center [678, 384] width 102 height 23
click at [0, 0] on input "Shipping Groups" at bounding box center [0, 0] width 0 height 0
click at [664, 385] on div "Shipping Groups" at bounding box center [679, 384] width 102 height 23
click at [0, 0] on input "Shipping Groups" at bounding box center [0, 0] width 0 height 0
click at [697, 395] on div "Shipping Groups" at bounding box center [678, 384] width 102 height 23
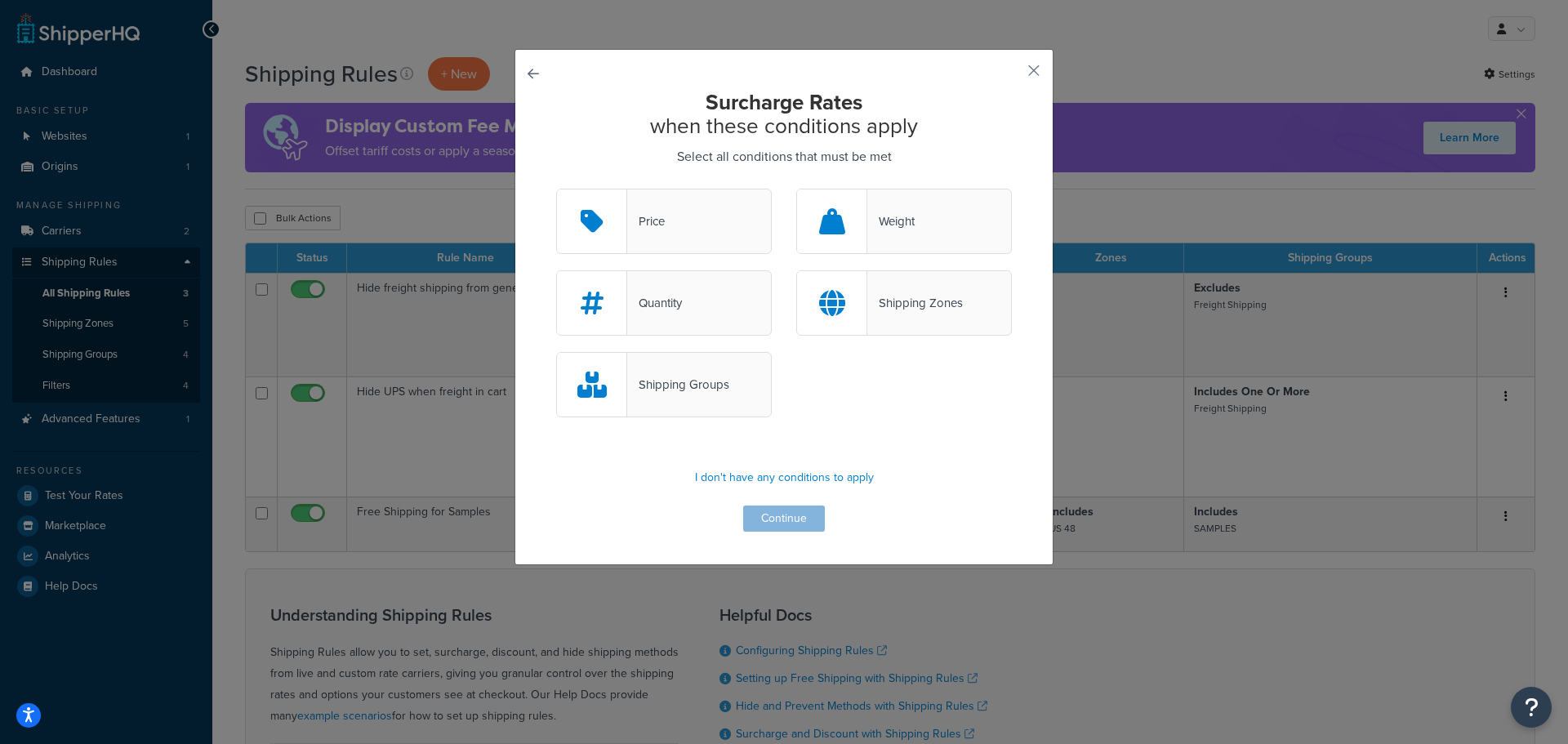
click at [0, 0] on input "Shipping Groups" at bounding box center [0, 0] width 0 height 0
click at [772, 517] on button "Continue" at bounding box center [783, 519] width 81 height 26
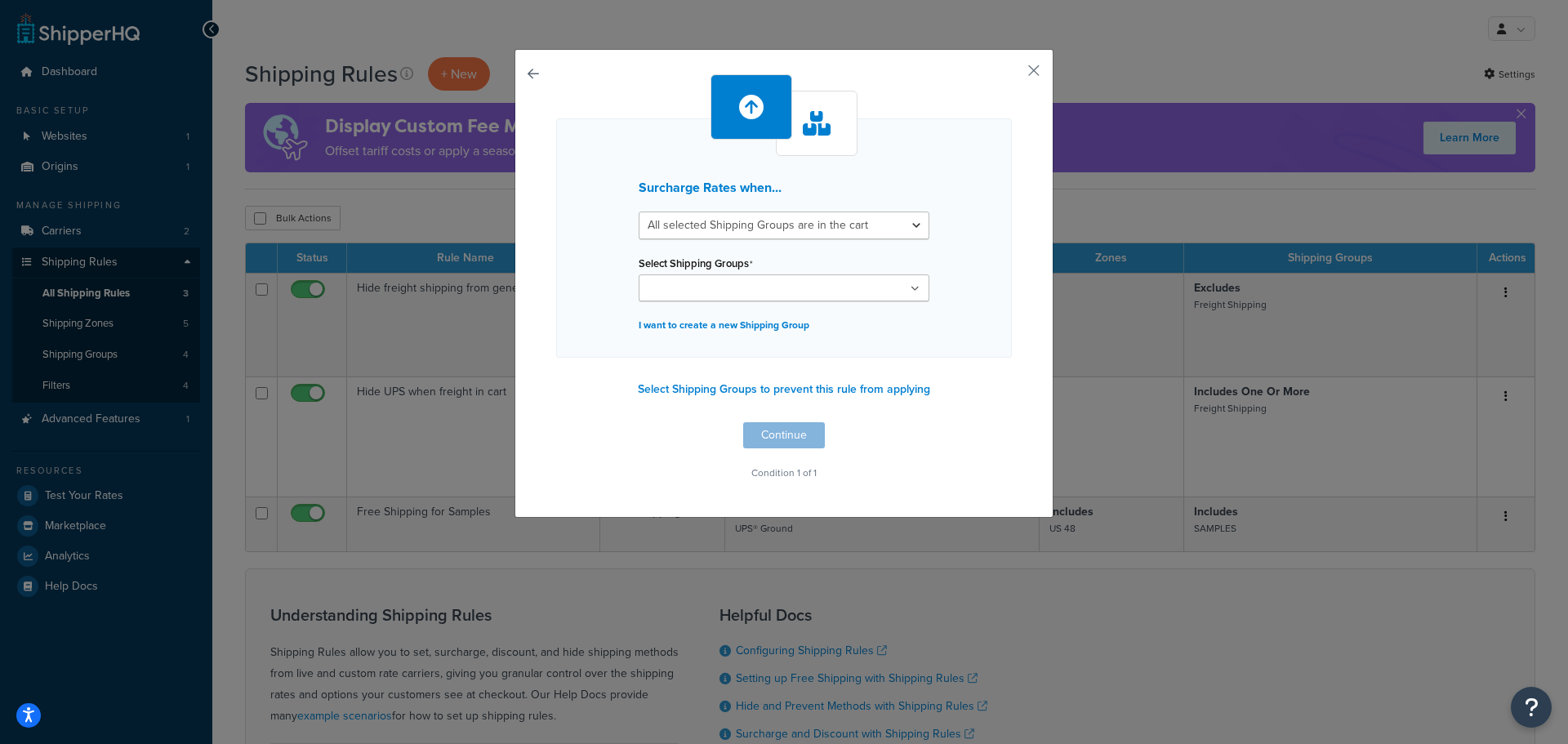
click at [802, 291] on ul at bounding box center [784, 288] width 291 height 27
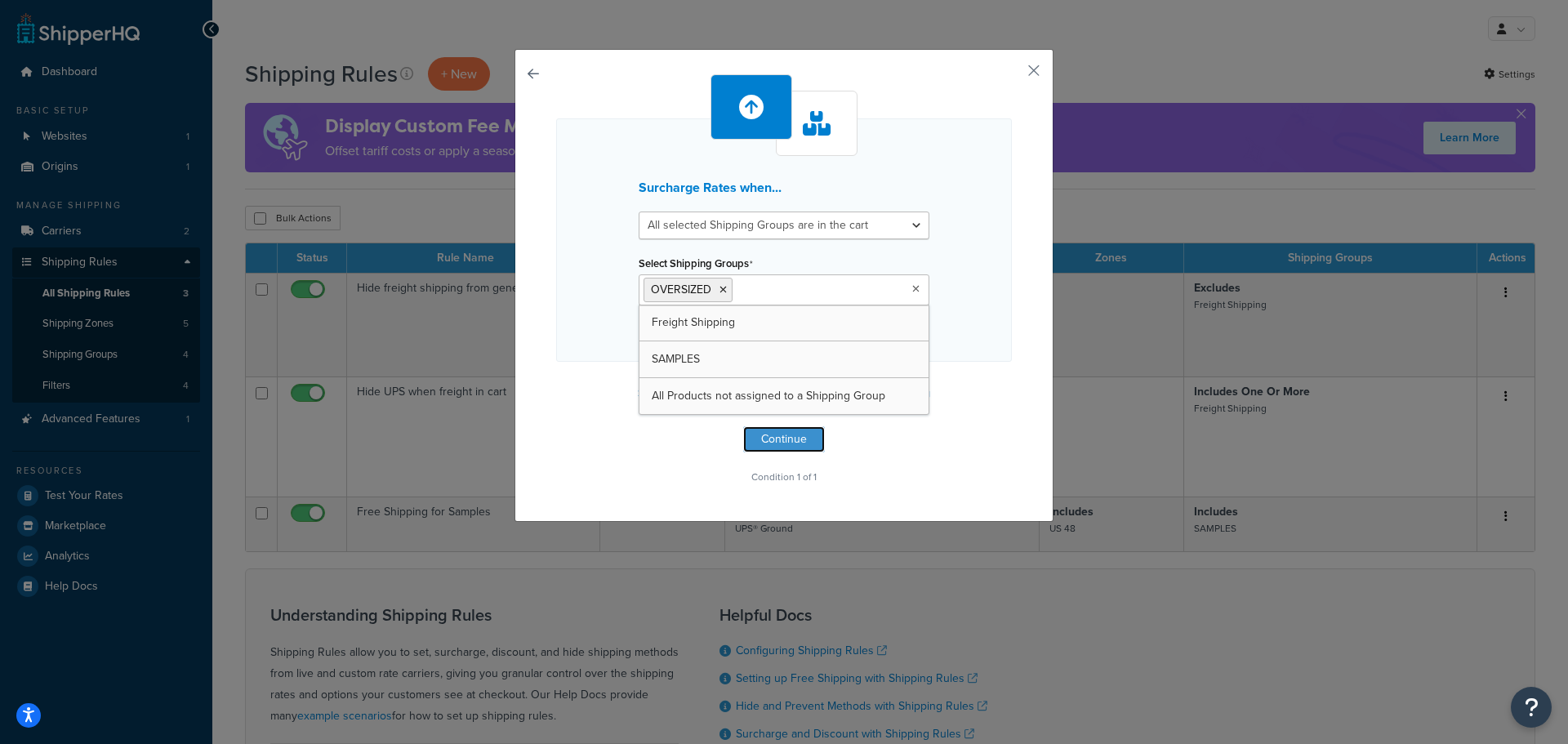
click at [789, 440] on button "Continue" at bounding box center [783, 439] width 81 height 26
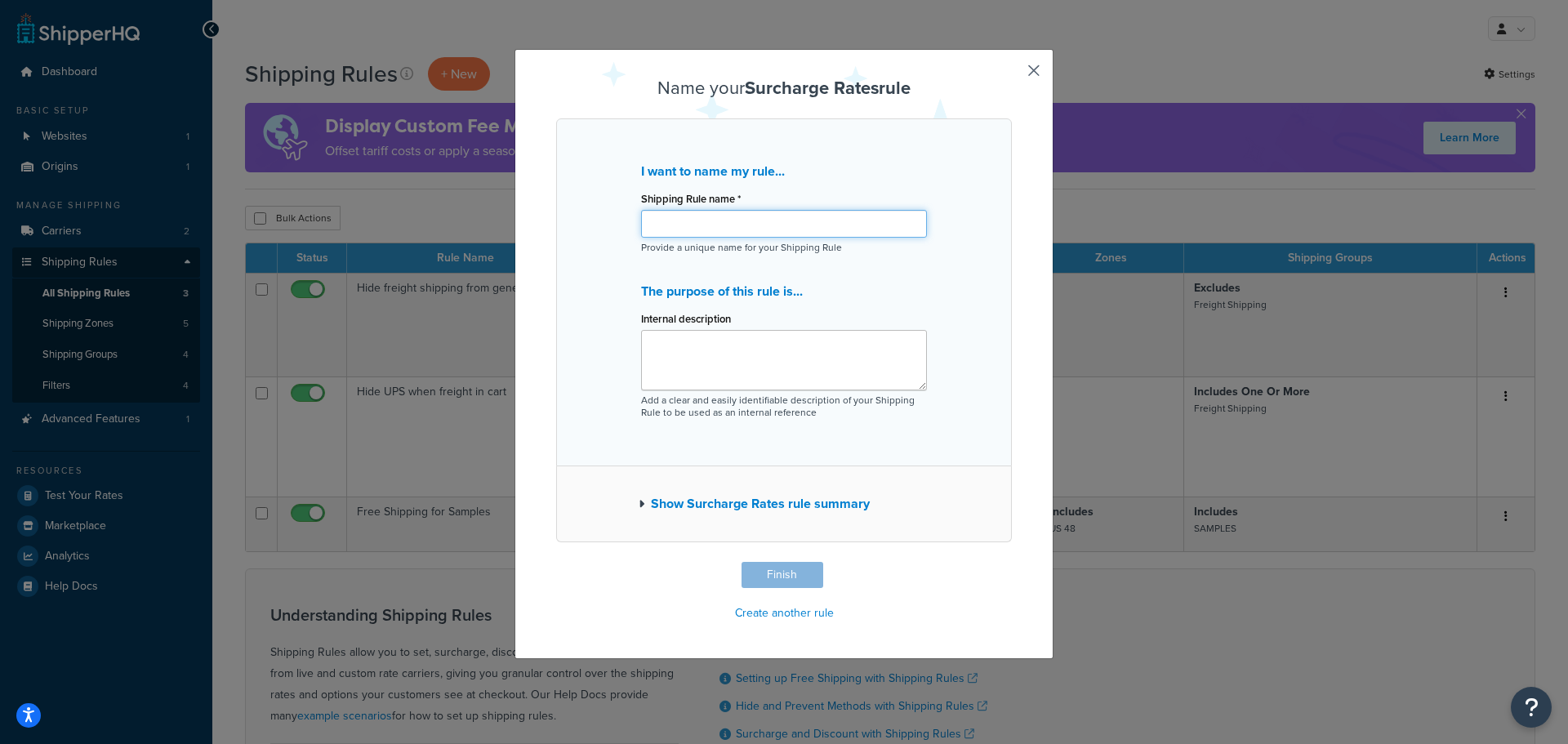
click at [746, 227] on input "Shipping Rule name *" at bounding box center [784, 223] width 286 height 27
type input "Surcharge Oversized Shipping to US Territories"
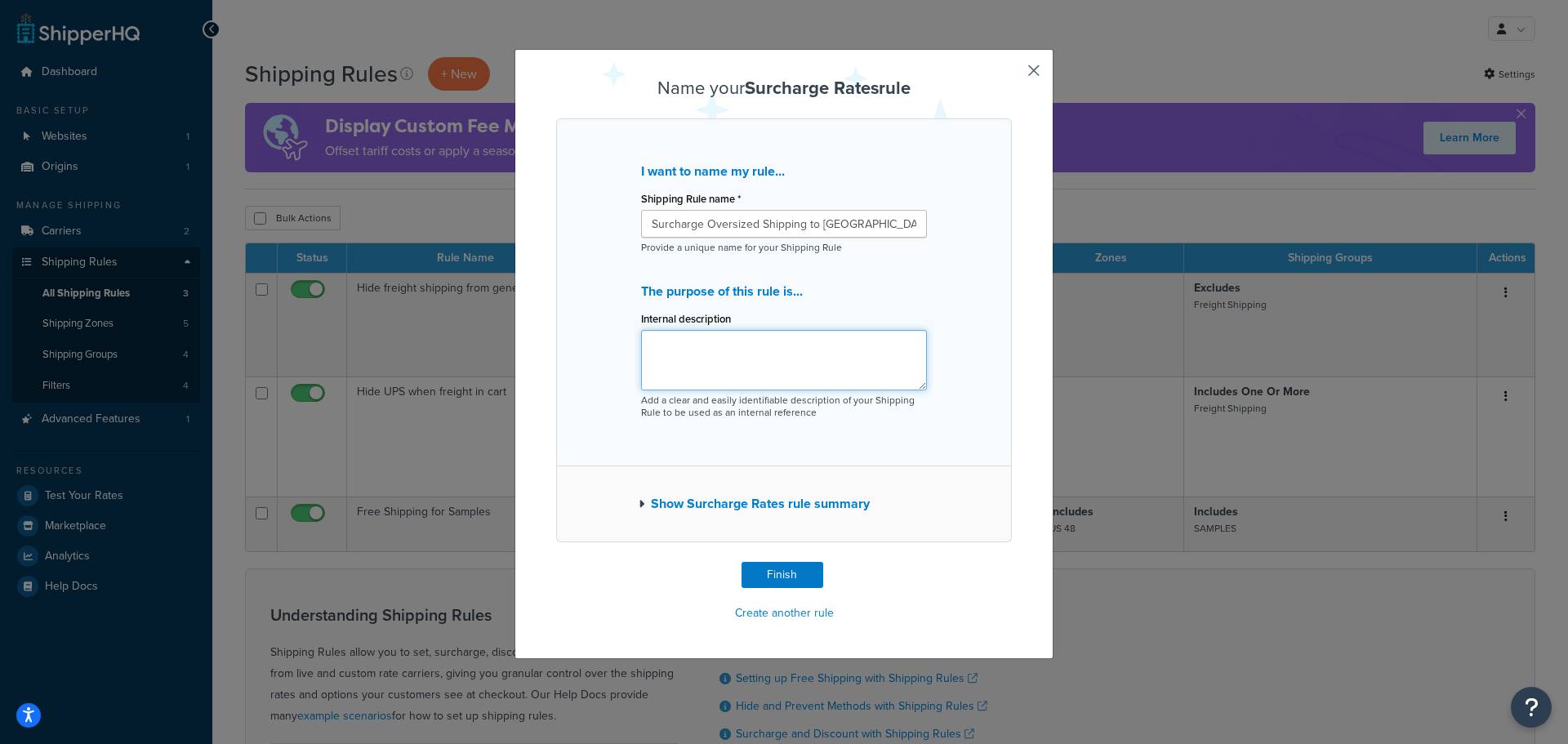
click at [760, 356] on textarea "Internal description" at bounding box center [784, 361] width 286 height 61
type textarea "S"
type textarea "100% shipping cost surcharge to oversized shipments to the US Territories."
click at [772, 576] on button "Finish" at bounding box center [782, 574] width 81 height 26
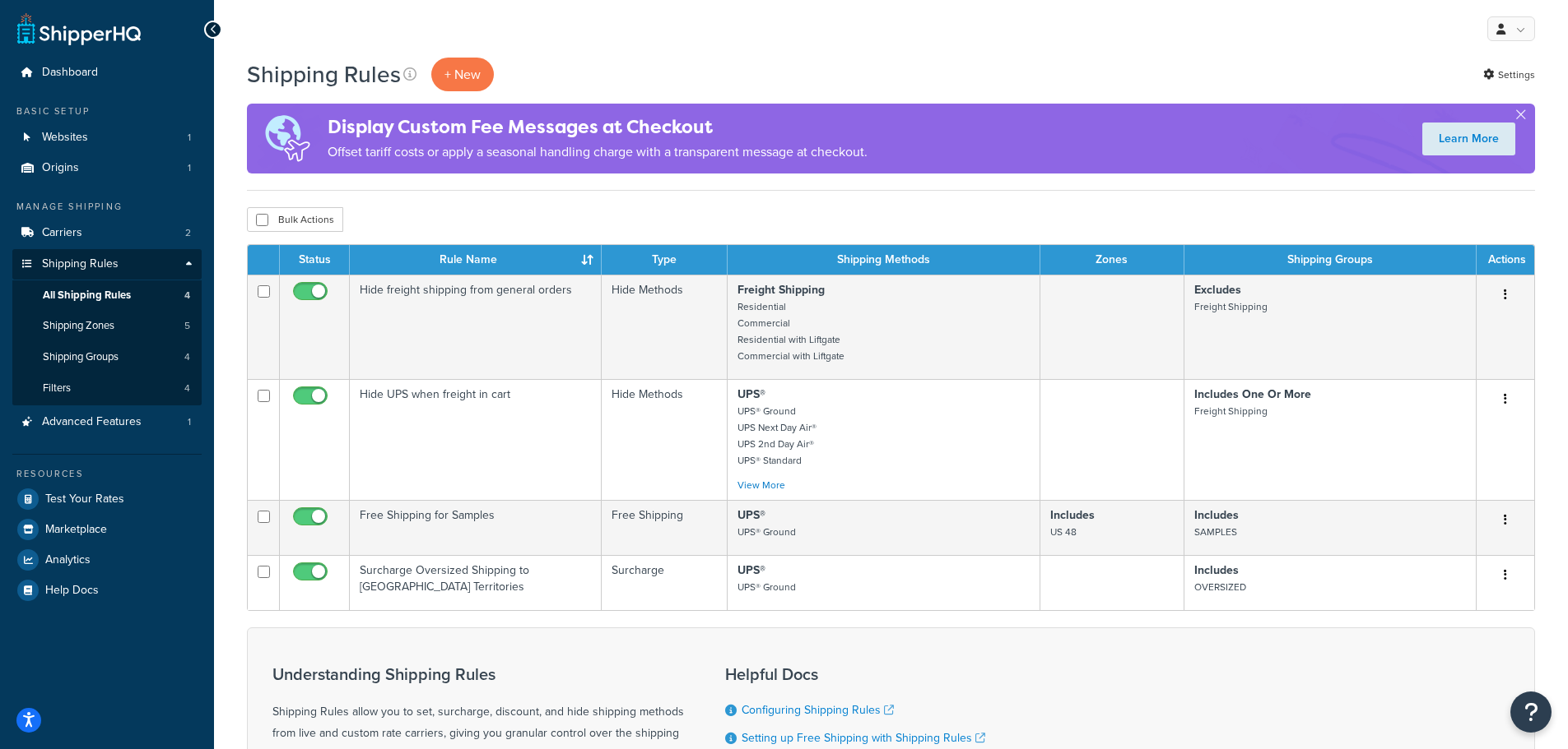
click at [1507, 581] on button "button" at bounding box center [1505, 575] width 23 height 27
click at [1467, 602] on link "Edit" at bounding box center [1451, 607] width 130 height 34
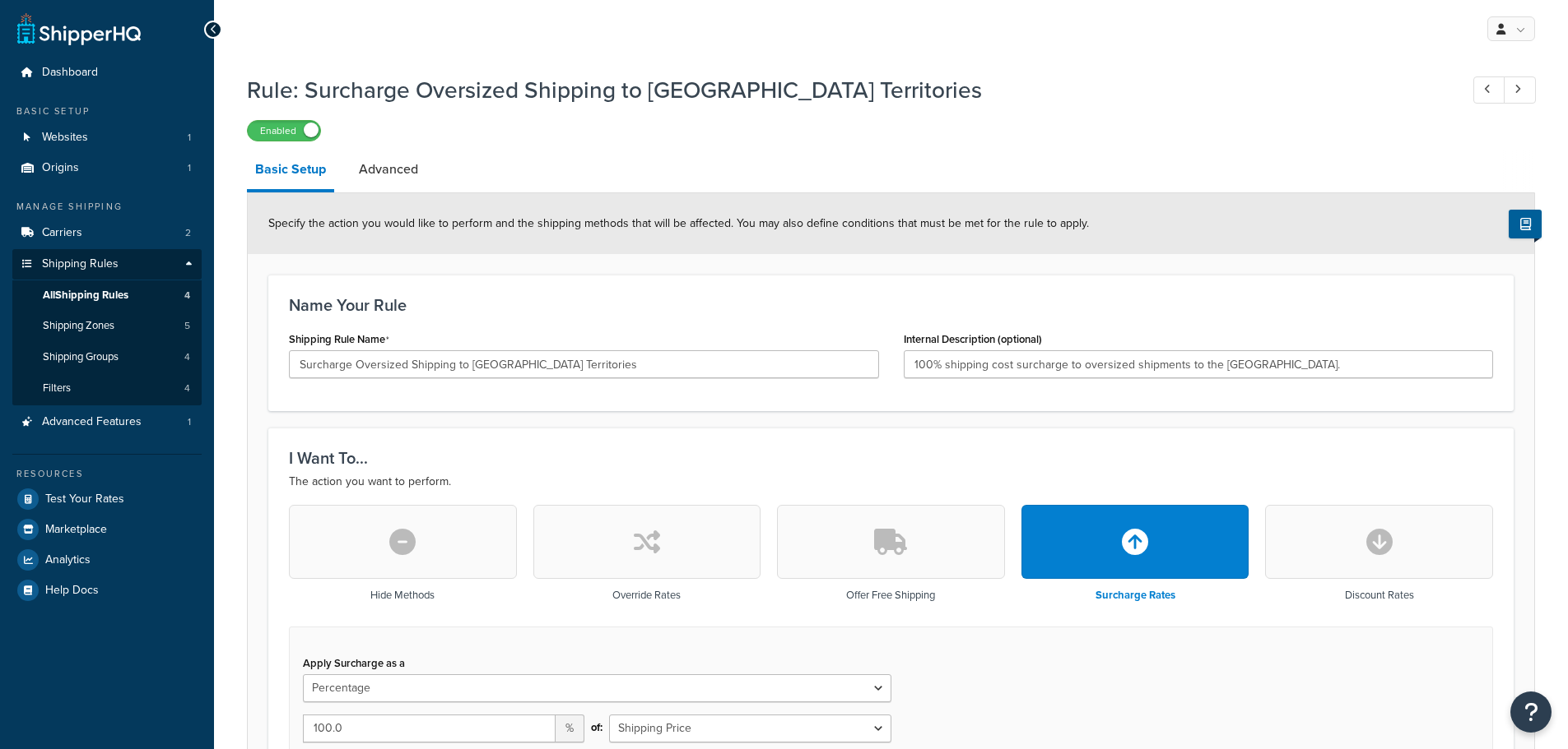
select select "PERCENTAGE"
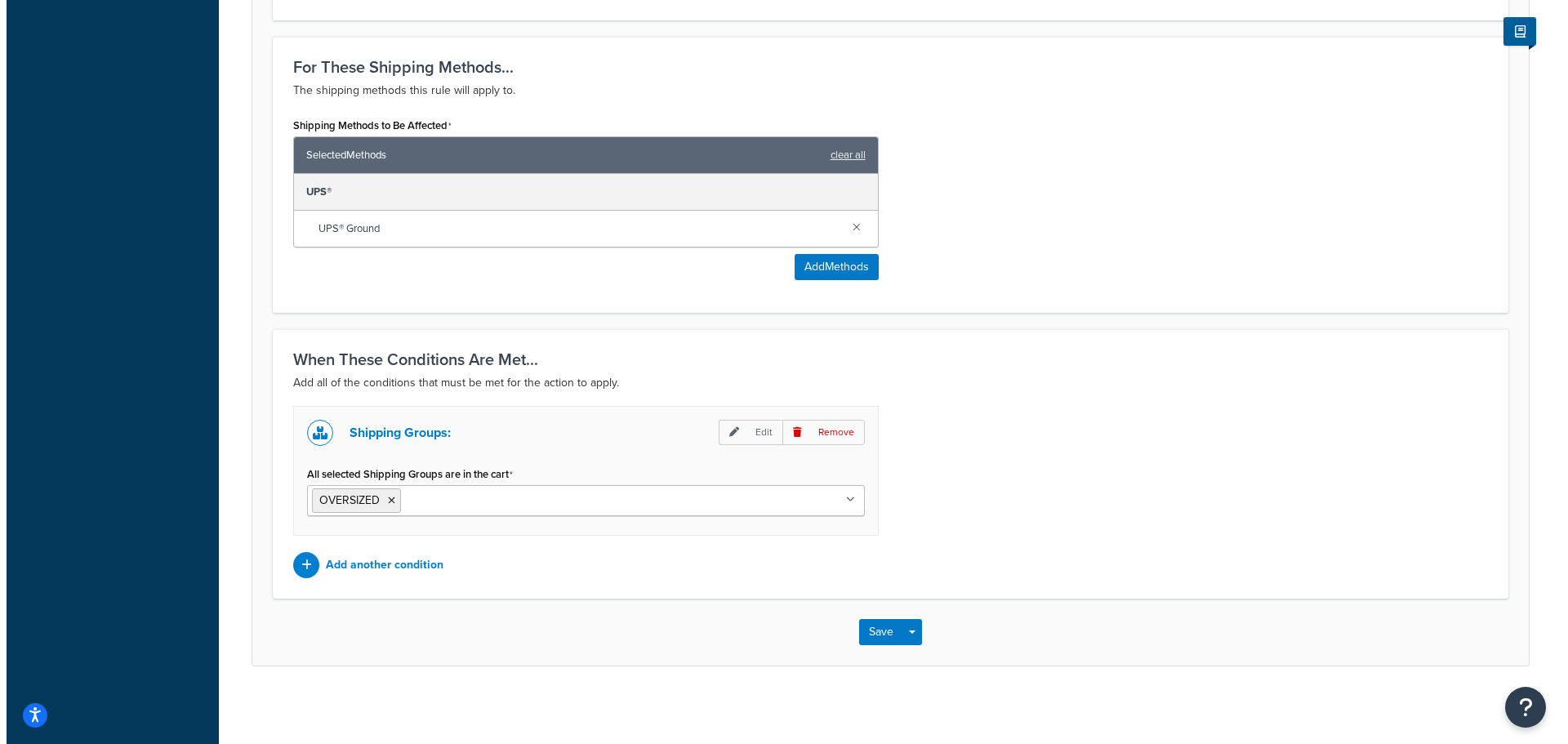
scroll to position [843, 0]
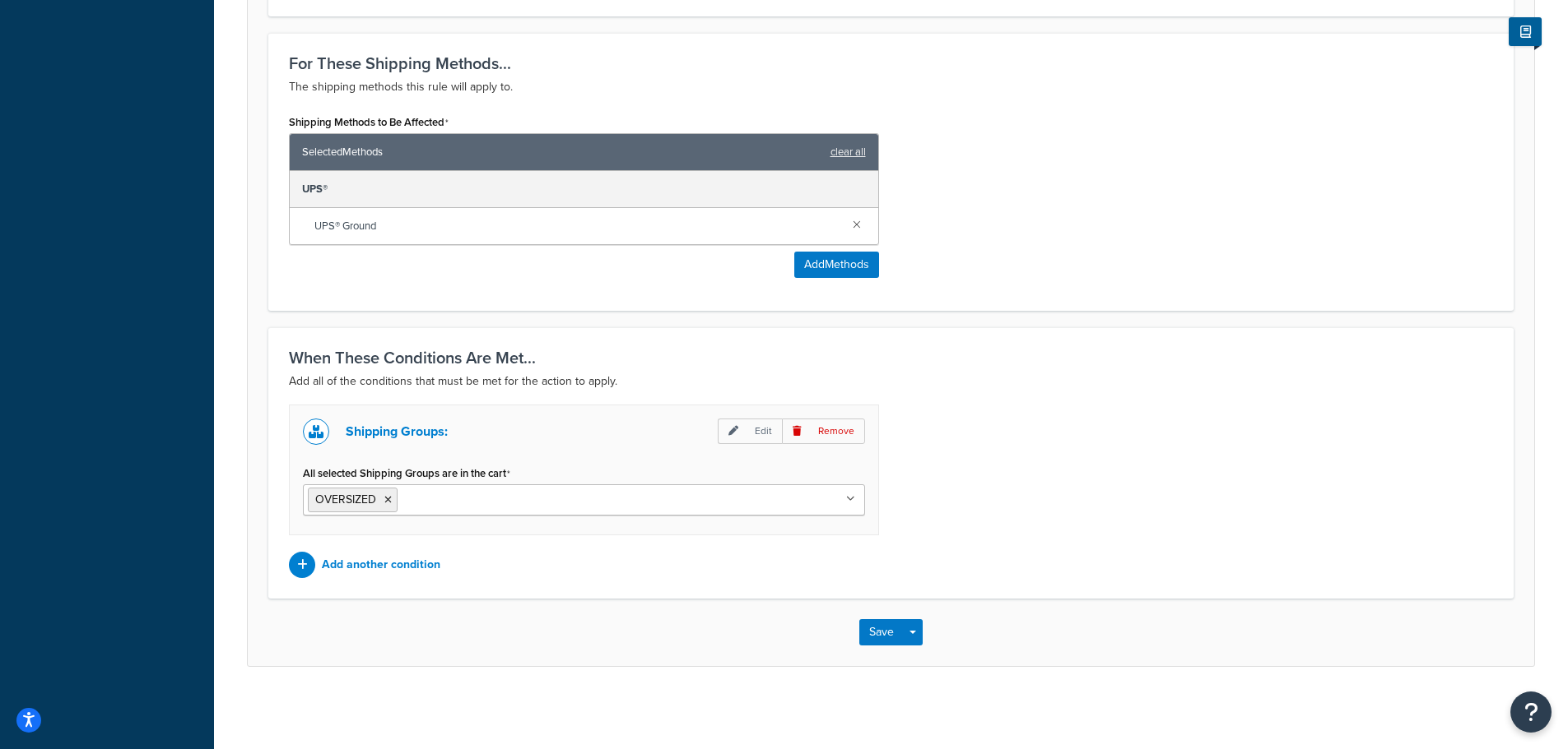
click at [349, 568] on p "Add another condition" at bounding box center [381, 564] width 118 height 23
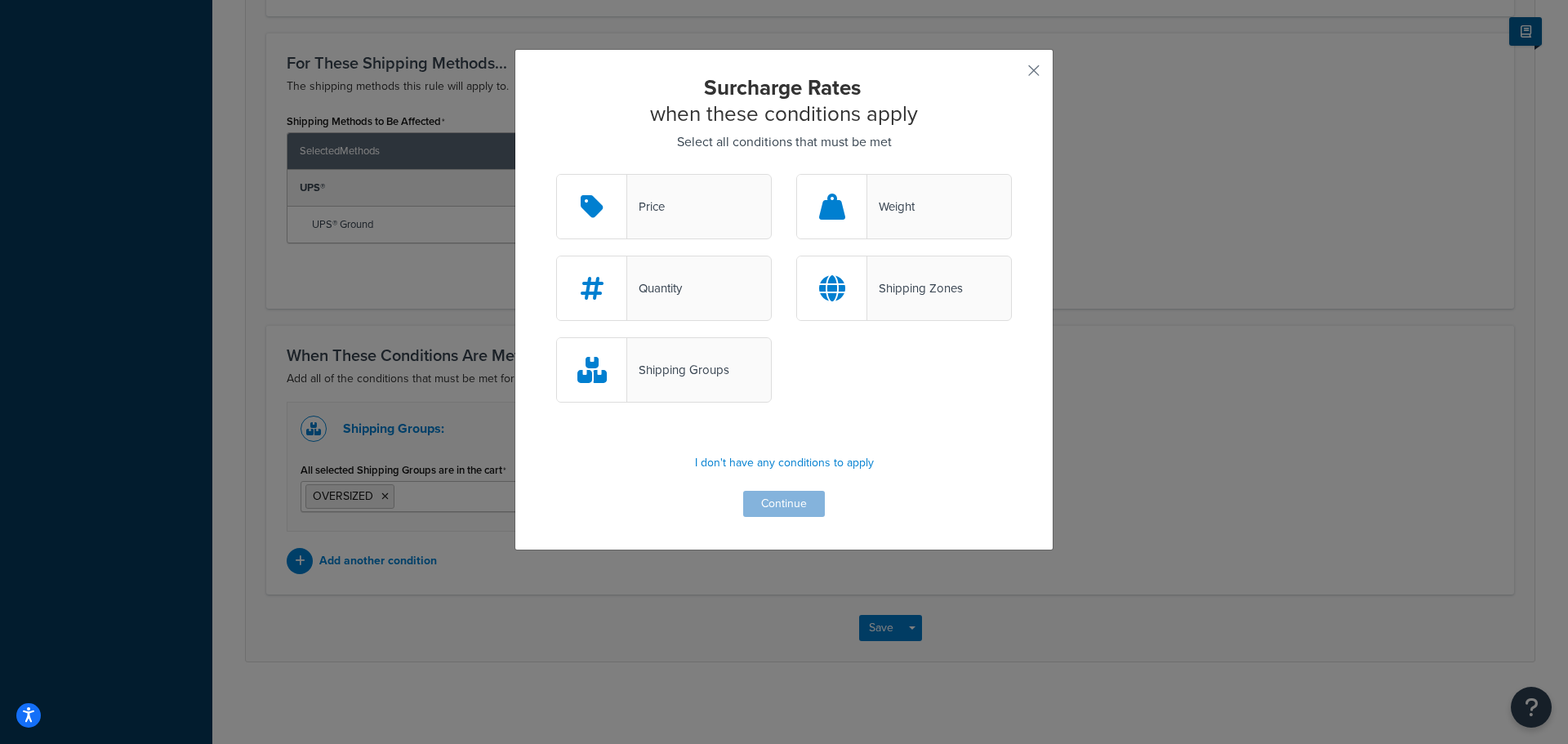
click at [655, 364] on div "Shipping Groups" at bounding box center [678, 370] width 102 height 23
click at [0, 0] on input "Shipping Groups" at bounding box center [0, 0] width 0 height 0
click at [776, 506] on button "Continue" at bounding box center [783, 504] width 81 height 26
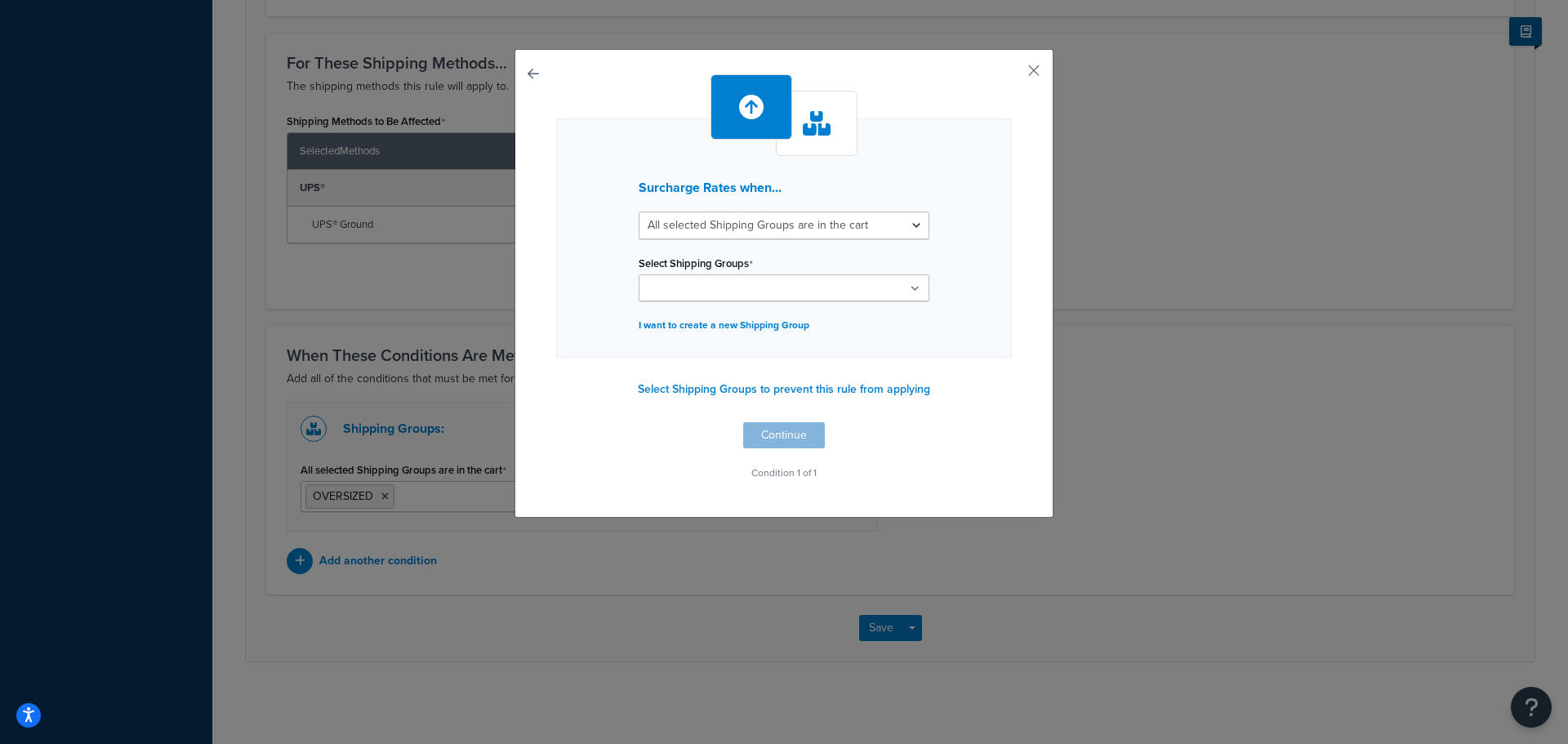
click at [767, 287] on ul at bounding box center [784, 288] width 291 height 27
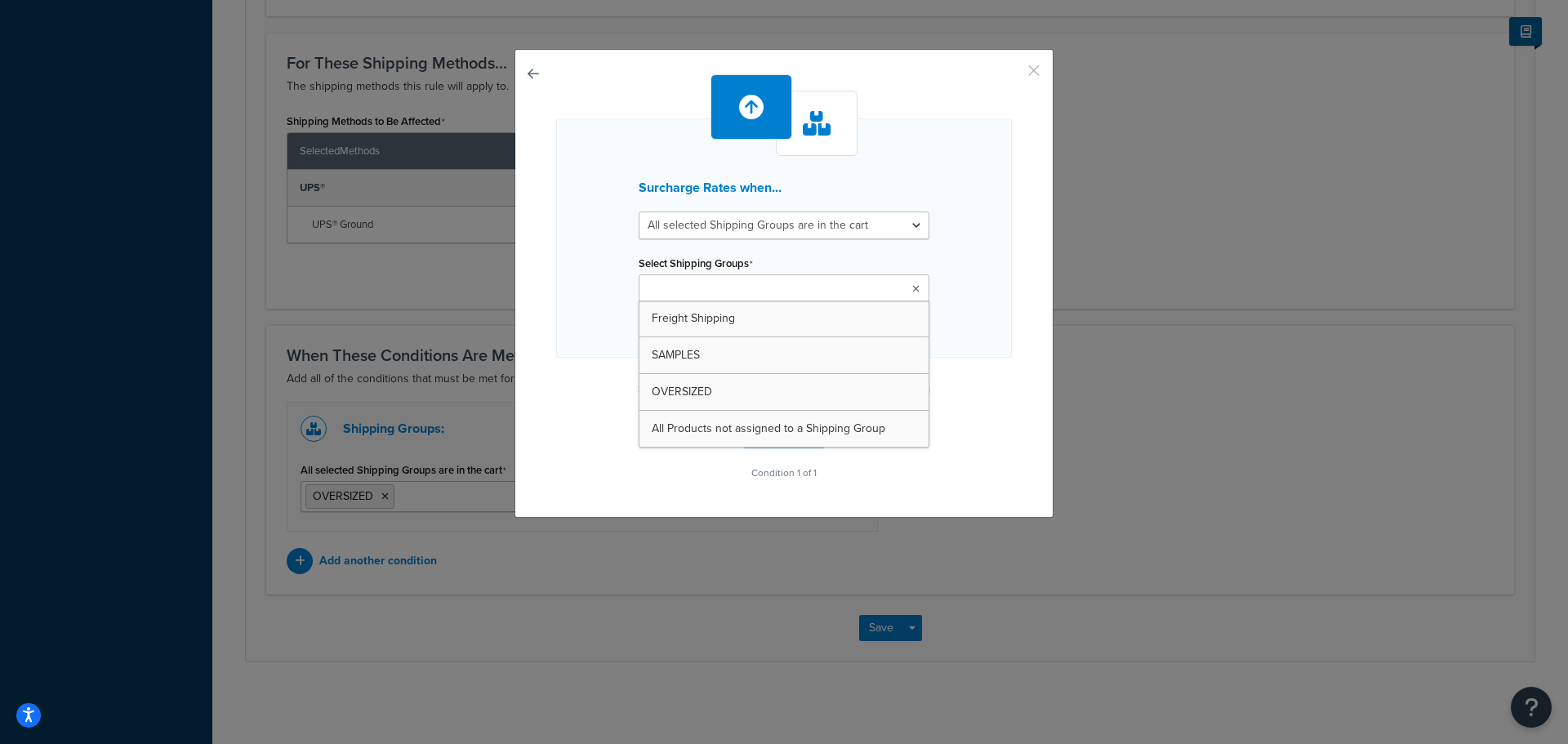
click at [1012, 74] on button "button" at bounding box center [1010, 76] width 4 height 4
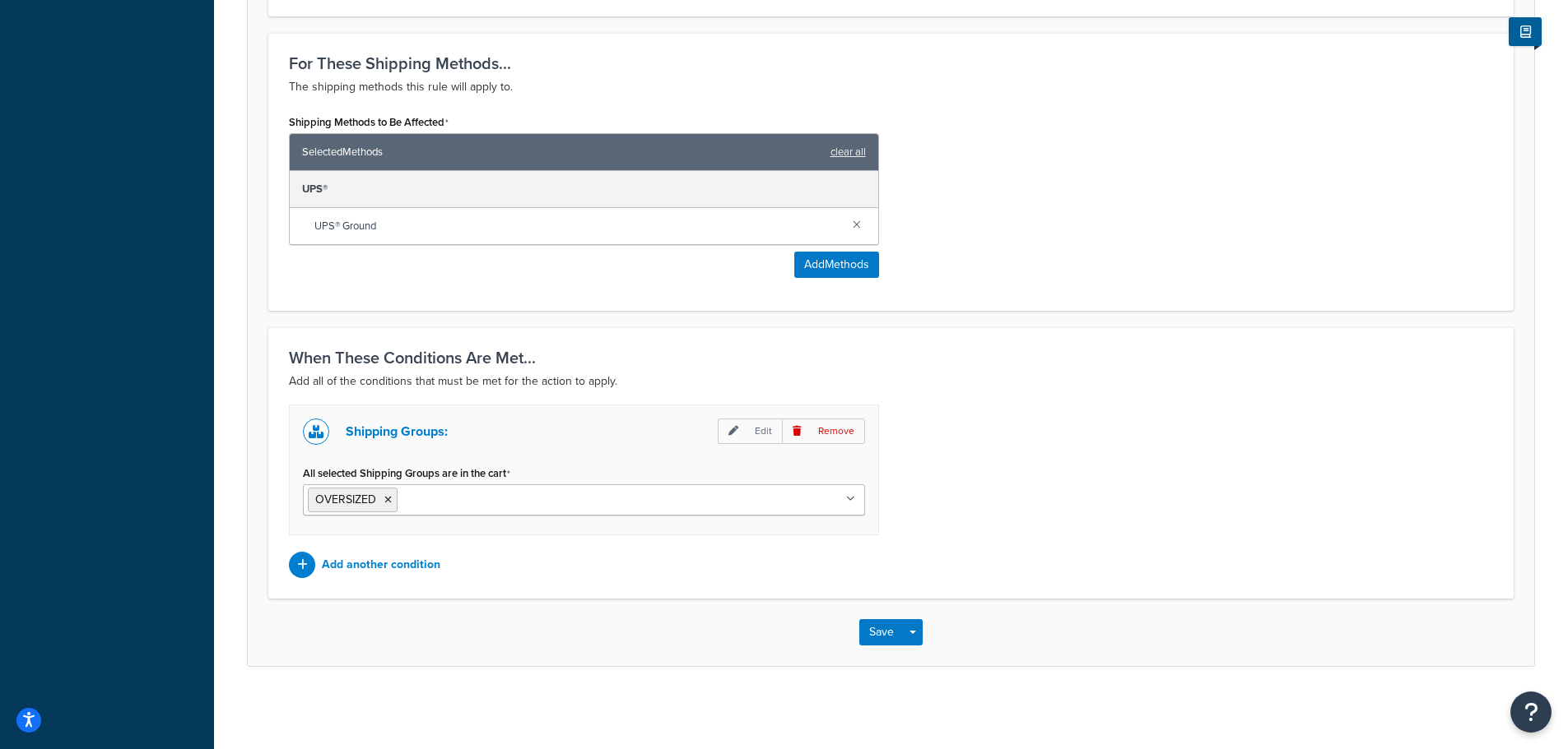
click at [387, 562] on p "Add another condition" at bounding box center [381, 564] width 118 height 23
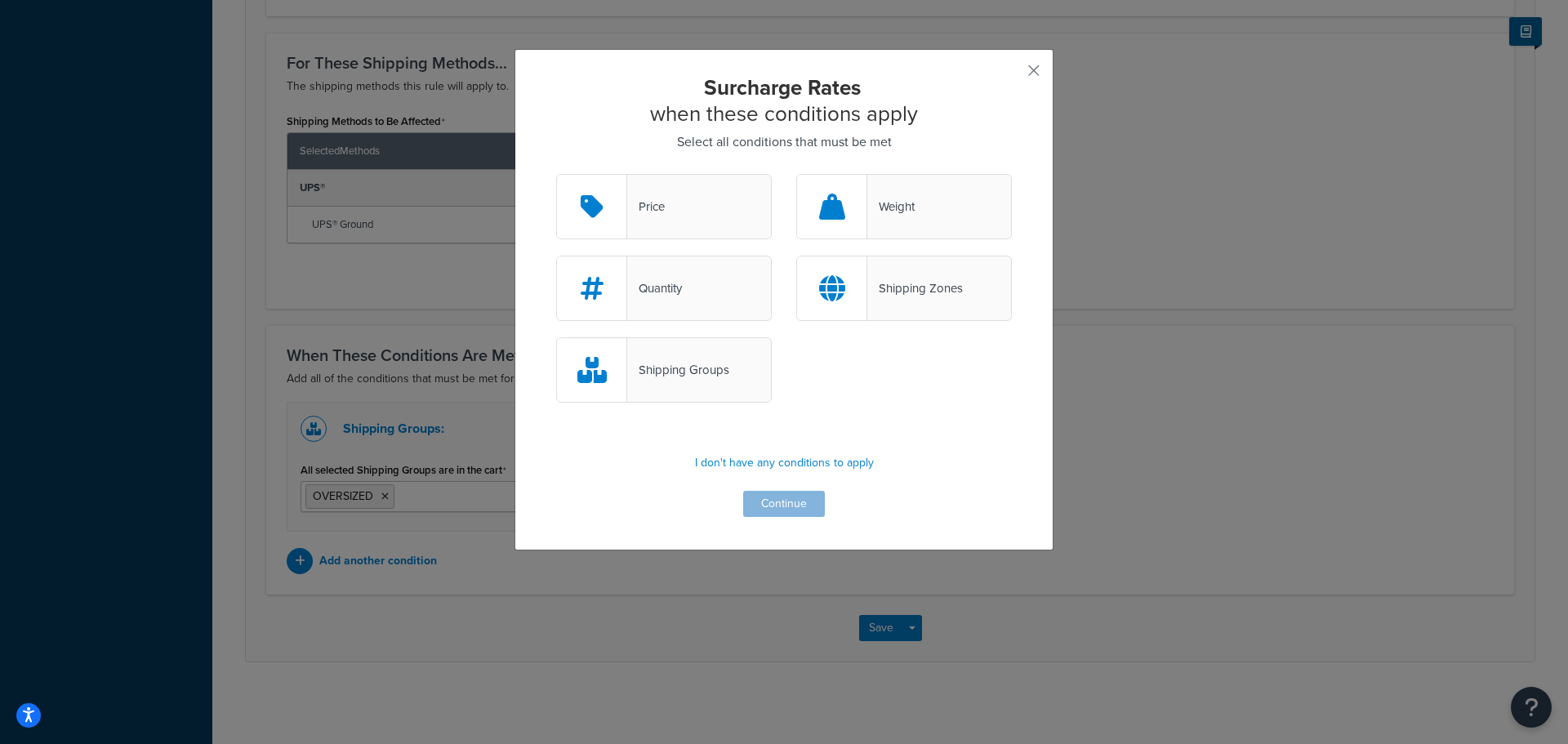
click at [910, 281] on div "Shipping Zones" at bounding box center [915, 288] width 96 height 23
click at [0, 0] on input "Shipping Zones" at bounding box center [0, 0] width 0 height 0
click at [781, 514] on button "Continue" at bounding box center [783, 504] width 81 height 26
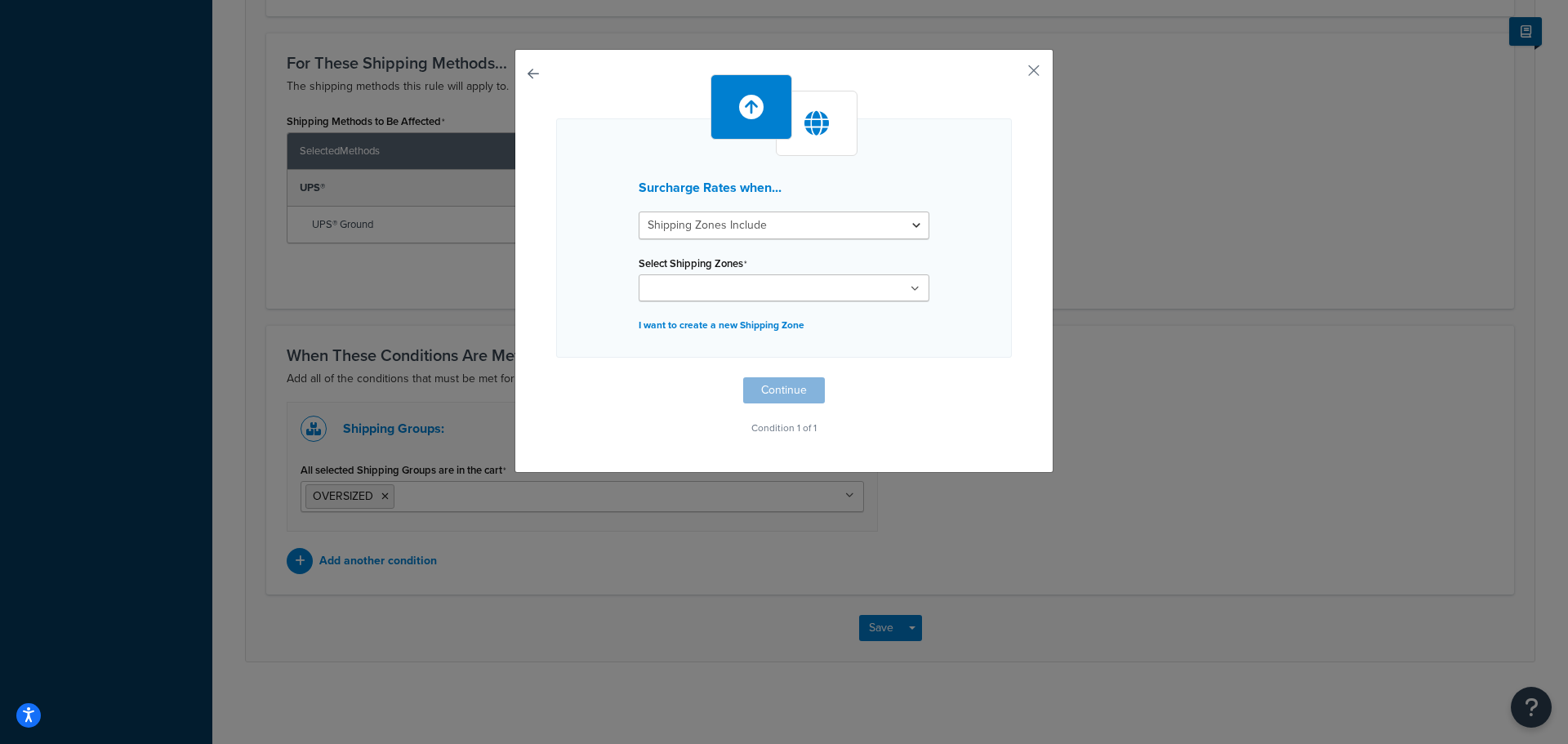
click at [724, 282] on input "Select Shipping Zones" at bounding box center [716, 289] width 145 height 18
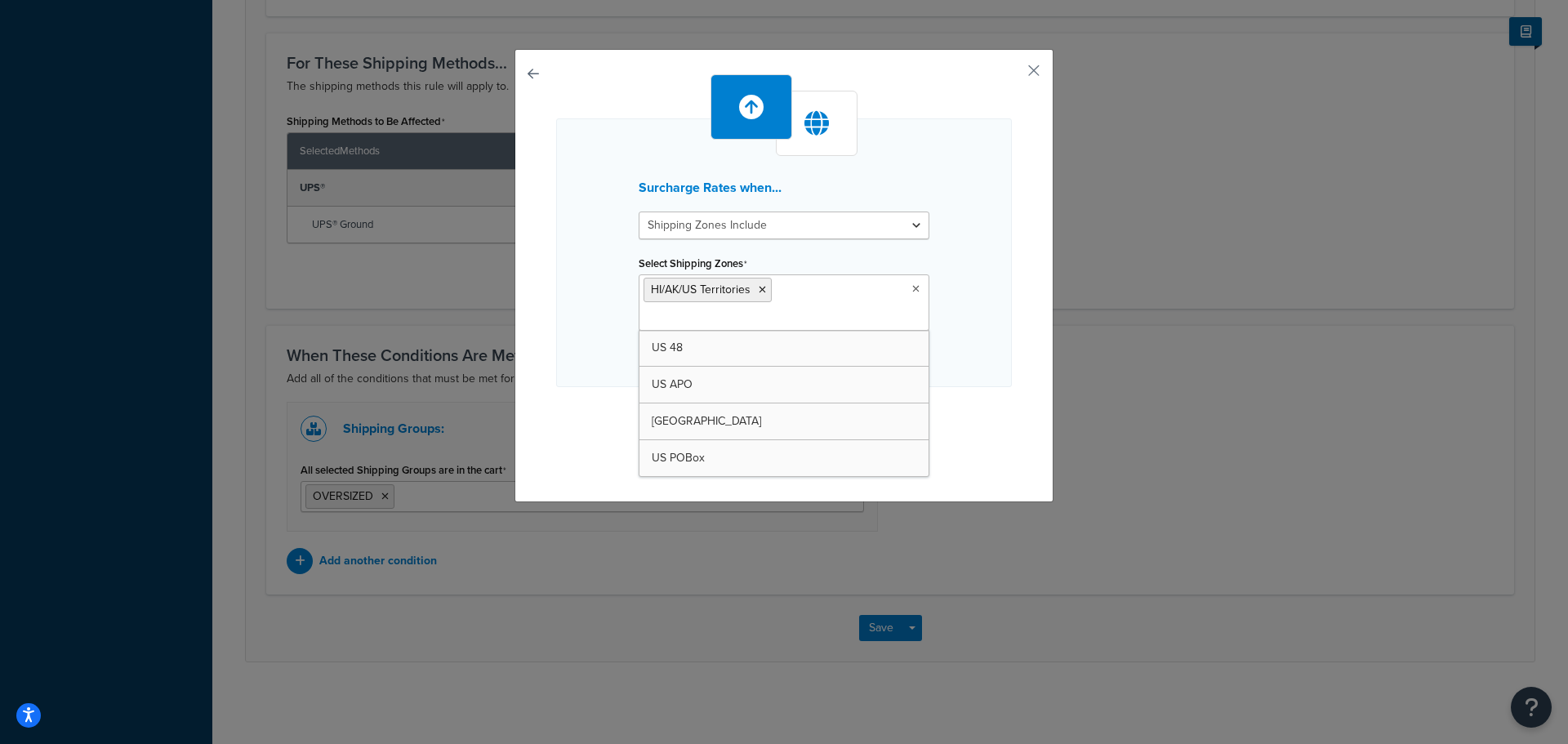
click at [988, 383] on div "Surcharge Rates when... Shipping Zones Include Shipping Zones Do Not Include Se…" at bounding box center [784, 253] width 456 height 269
click at [794, 420] on button "Continue" at bounding box center [783, 420] width 81 height 26
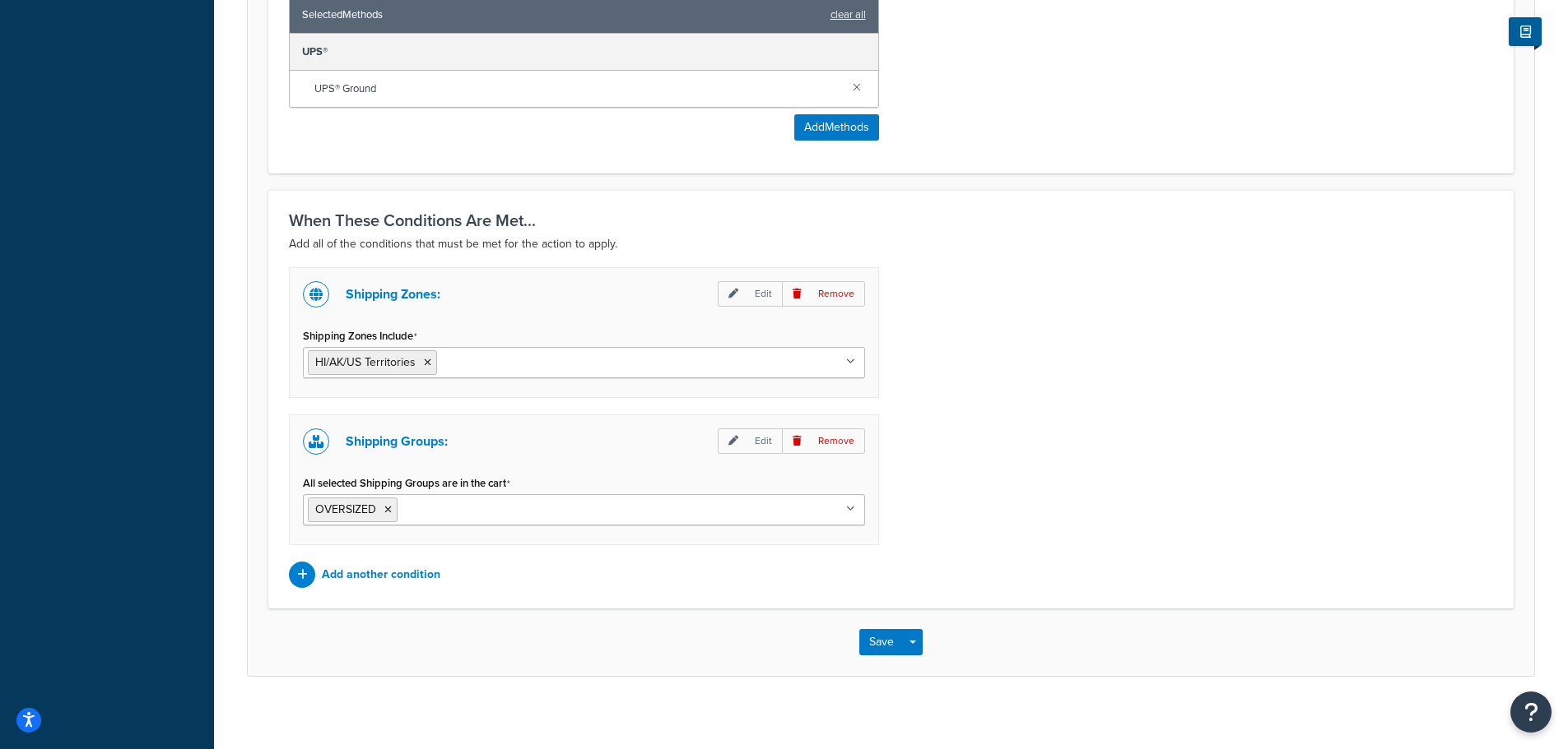
scroll to position [996, 0]
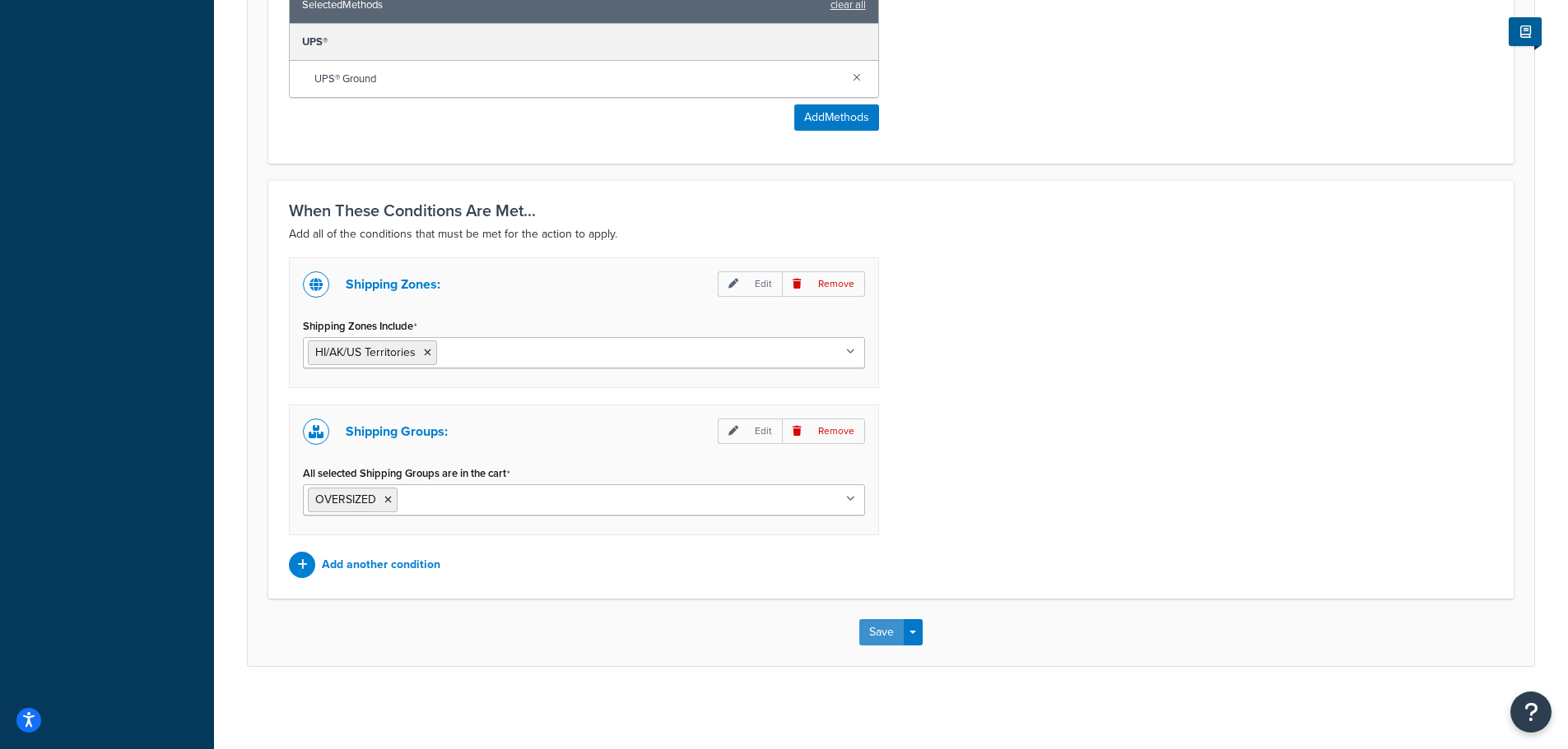
click at [869, 635] on button "Save" at bounding box center [881, 633] width 44 height 27
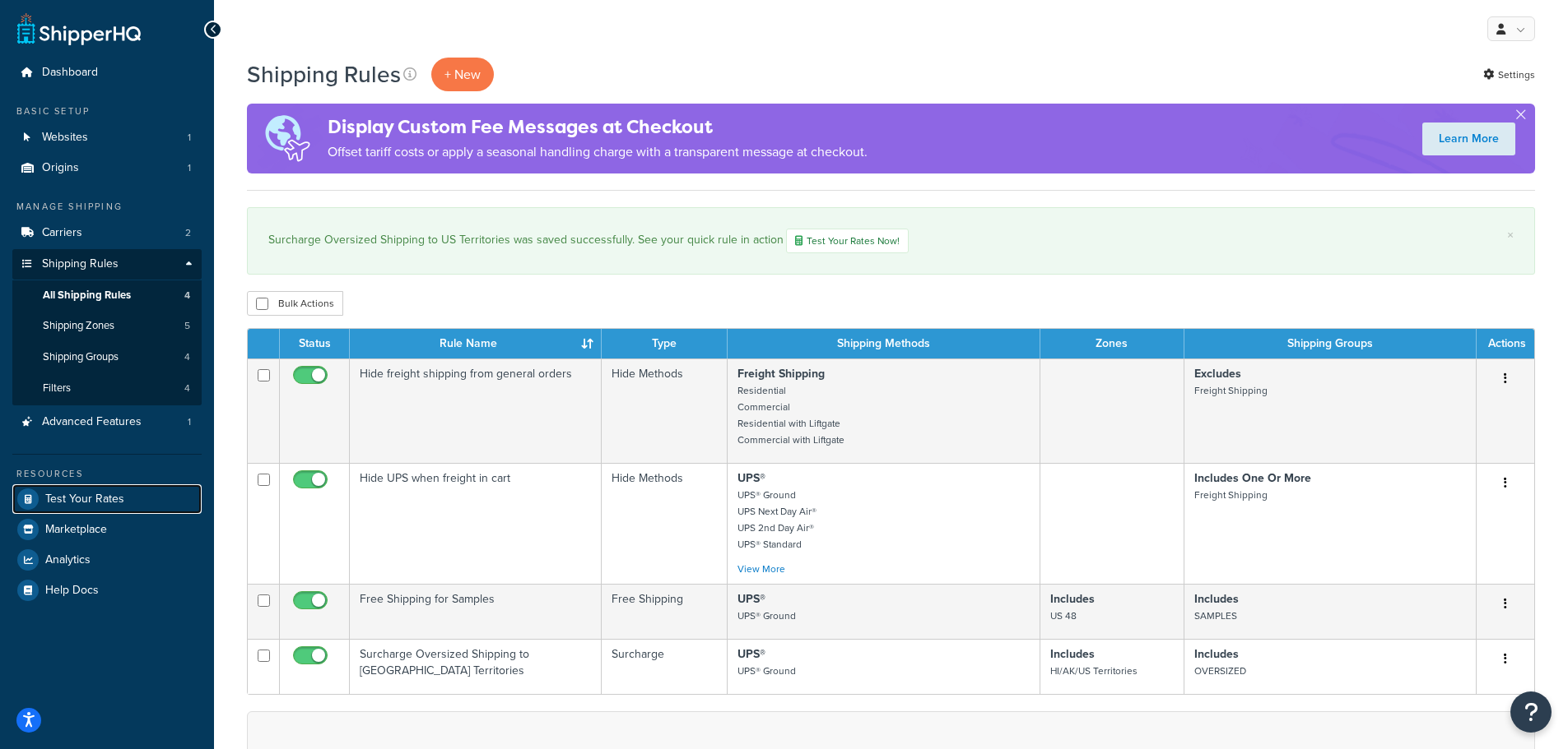
click at [82, 503] on span "Test Your Rates" at bounding box center [85, 499] width 79 height 14
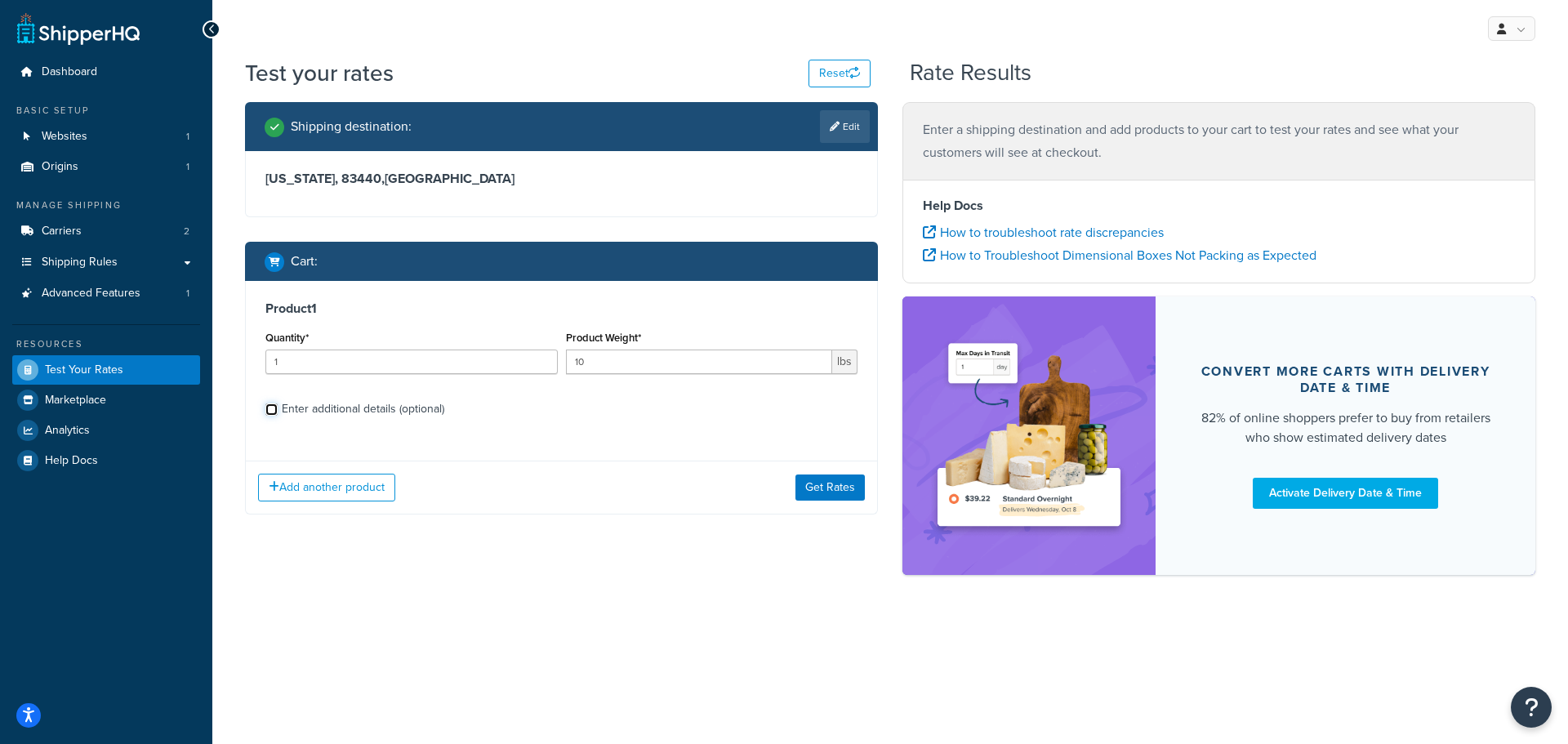
click at [274, 411] on input "Enter additional details (optional)" at bounding box center [271, 410] width 13 height 13
checkbox input "true"
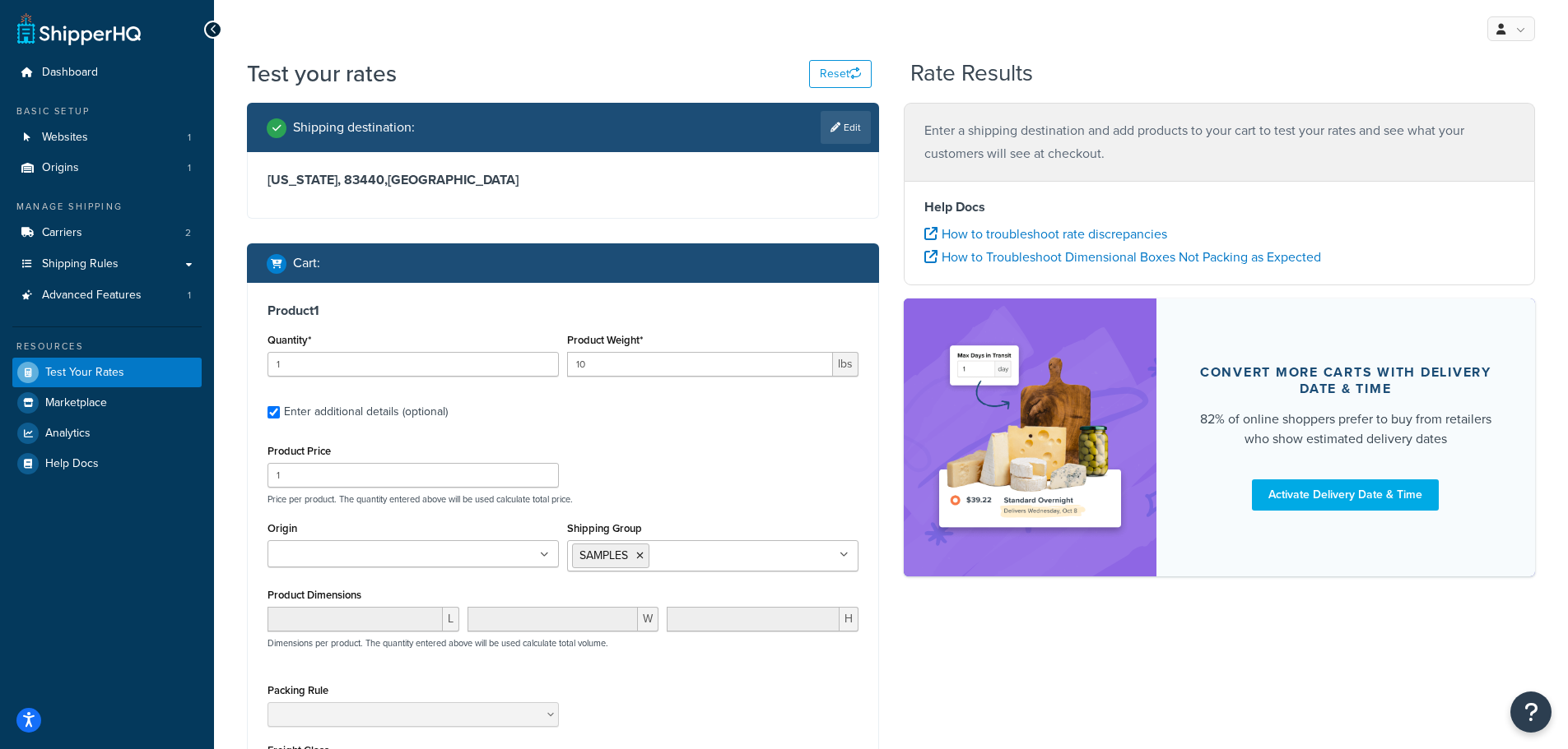
click at [636, 561] on icon at bounding box center [640, 556] width 8 height 10
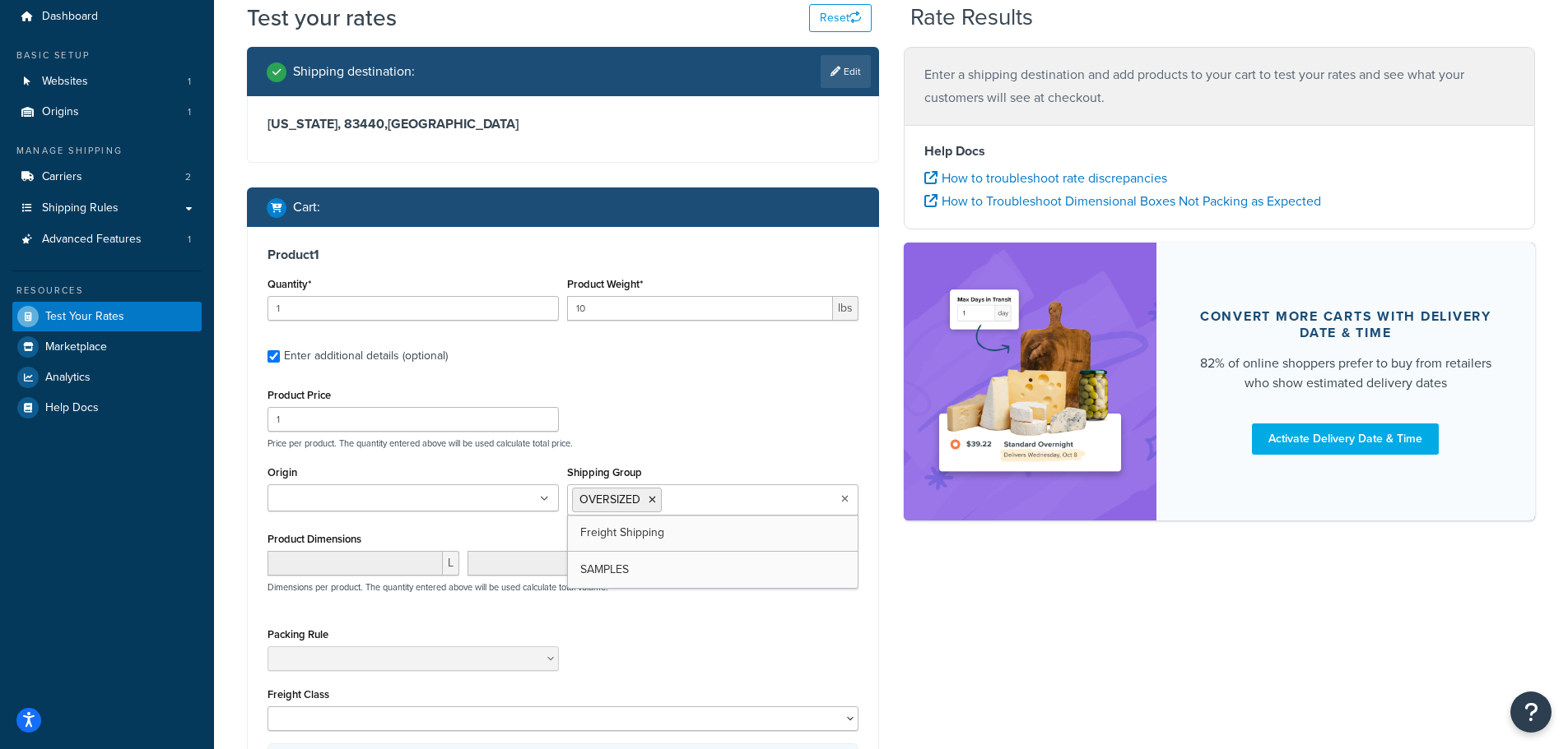
scroll to position [247, 0]
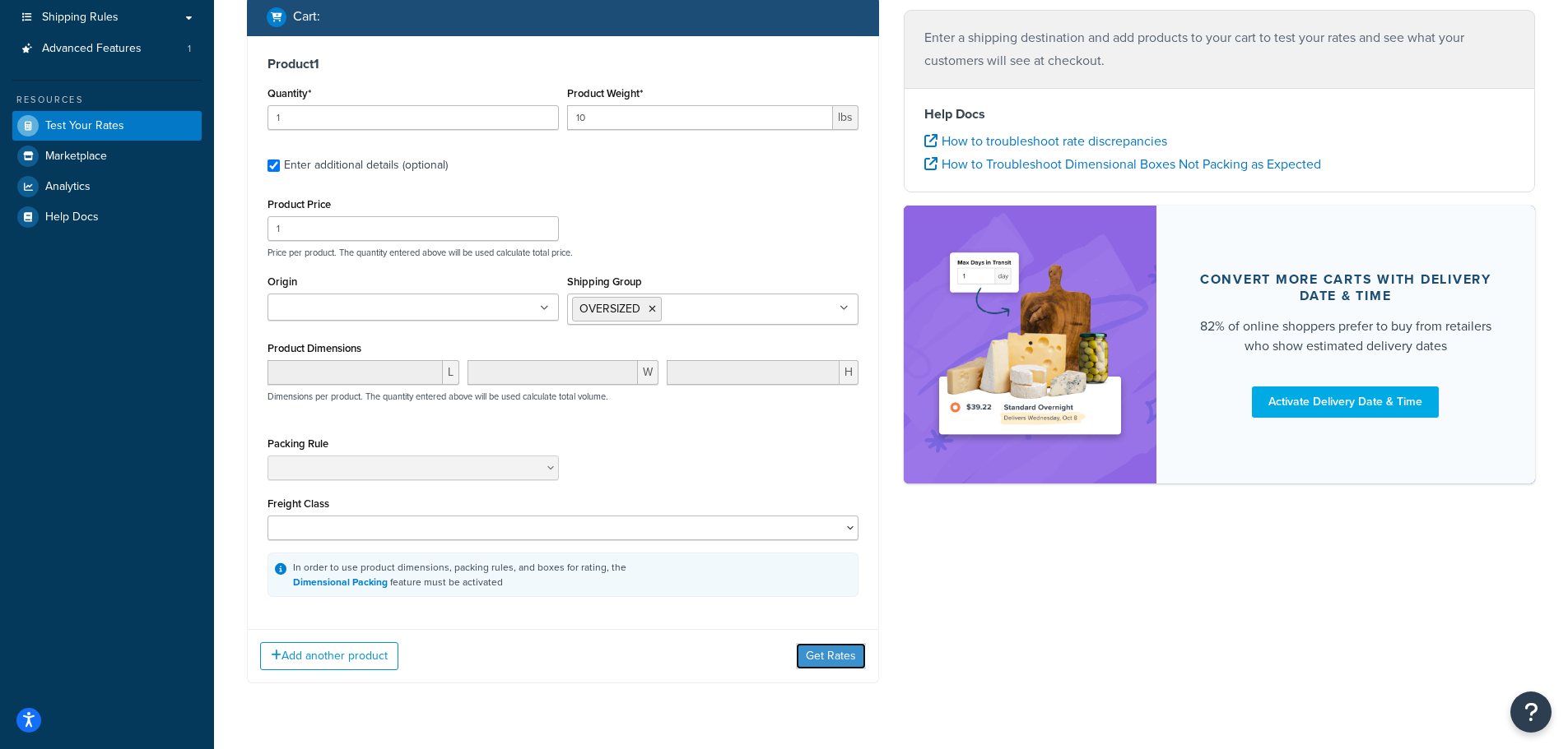
click at [816, 654] on button "Get Rates" at bounding box center [830, 656] width 70 height 27
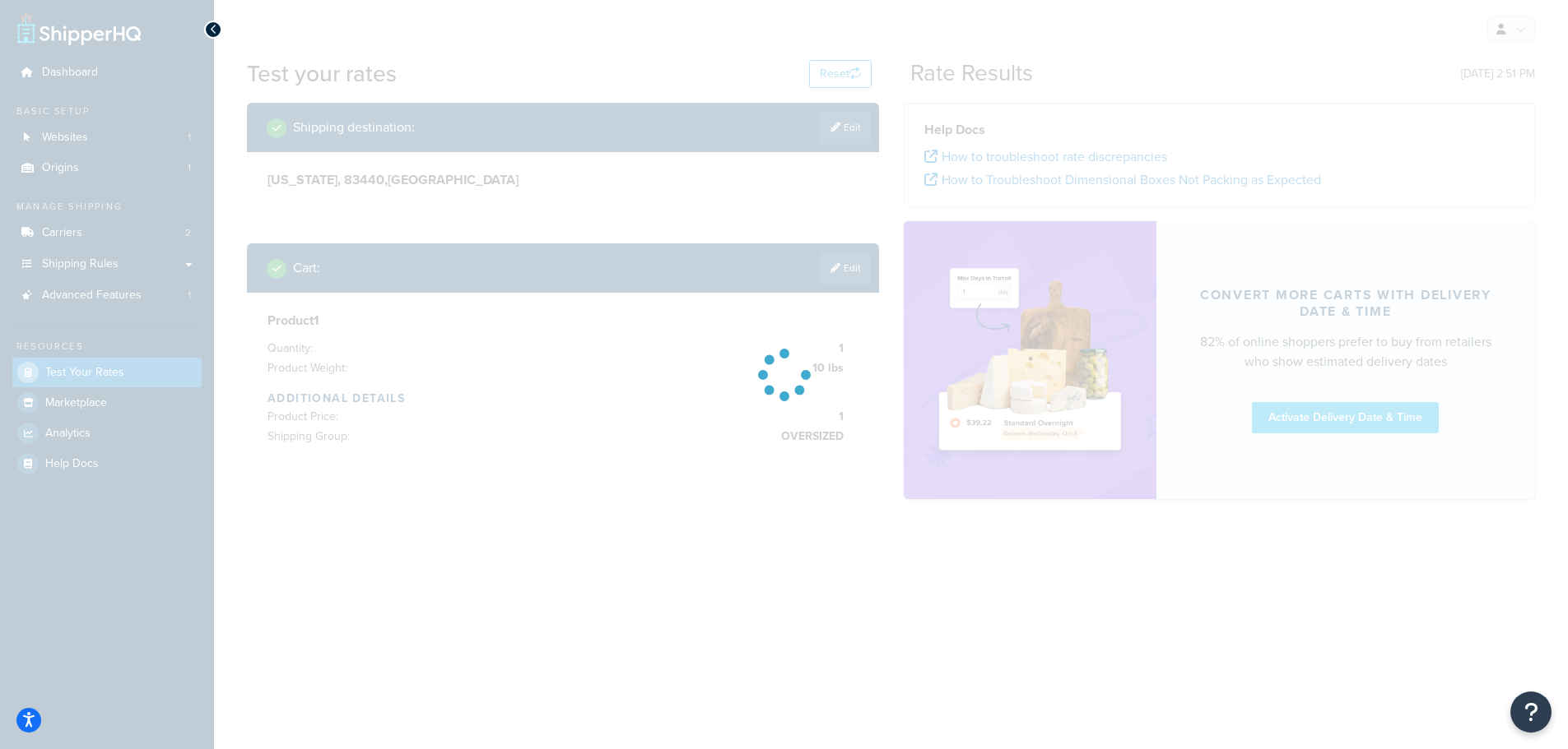
scroll to position [0, 0]
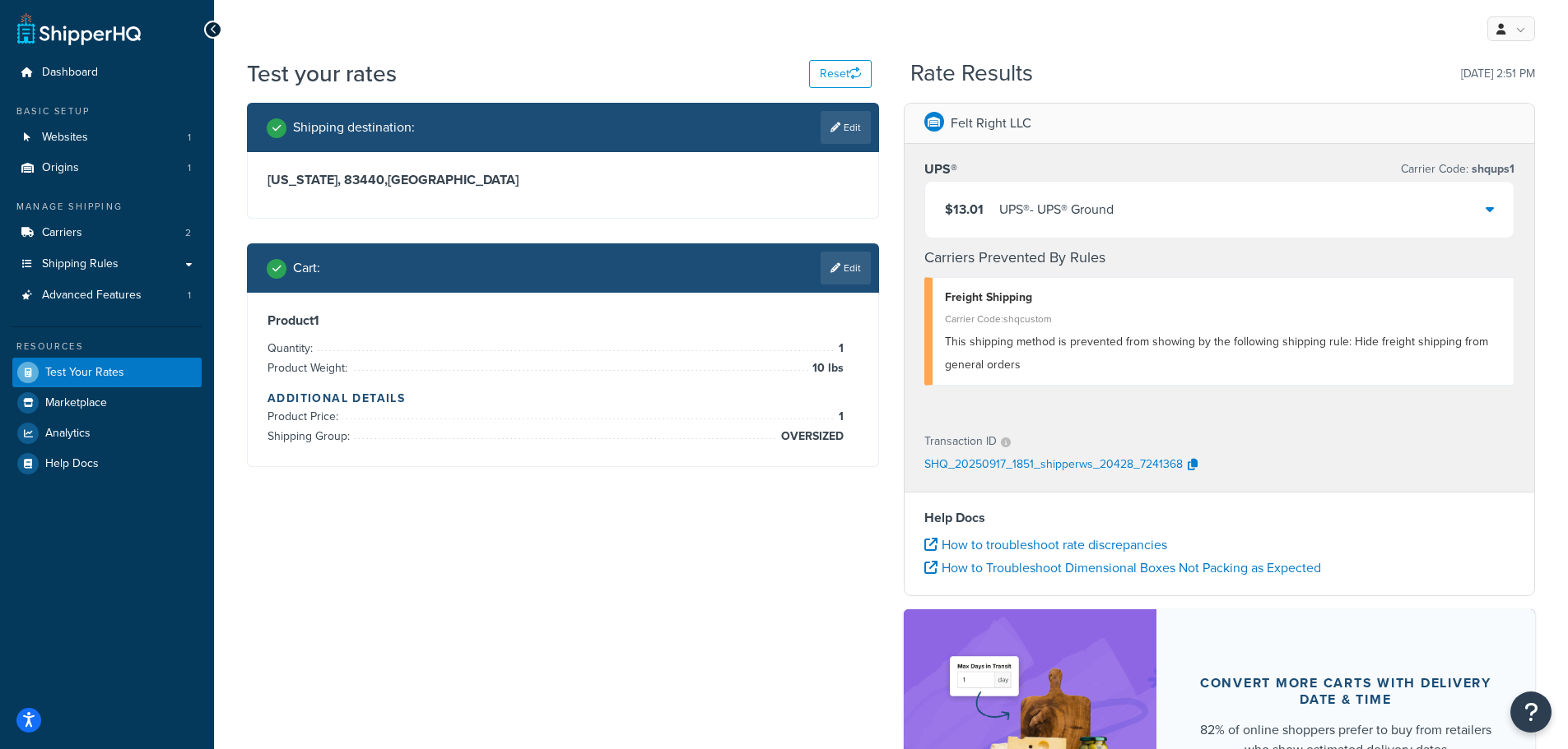
click at [840, 262] on link "Edit" at bounding box center [845, 267] width 50 height 33
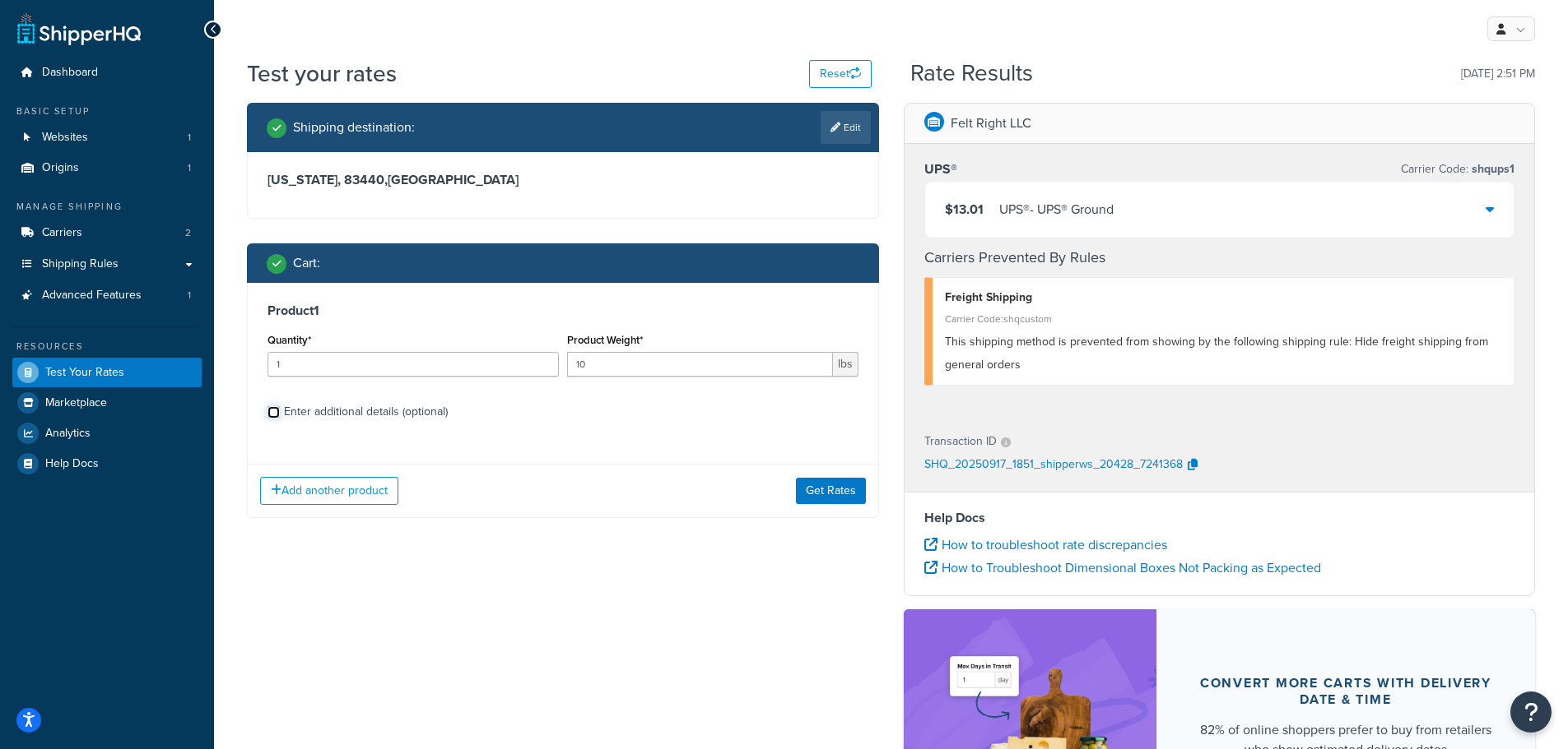
click at [271, 413] on input "Enter additional details (optional)" at bounding box center [274, 412] width 13 height 13
checkbox input "true"
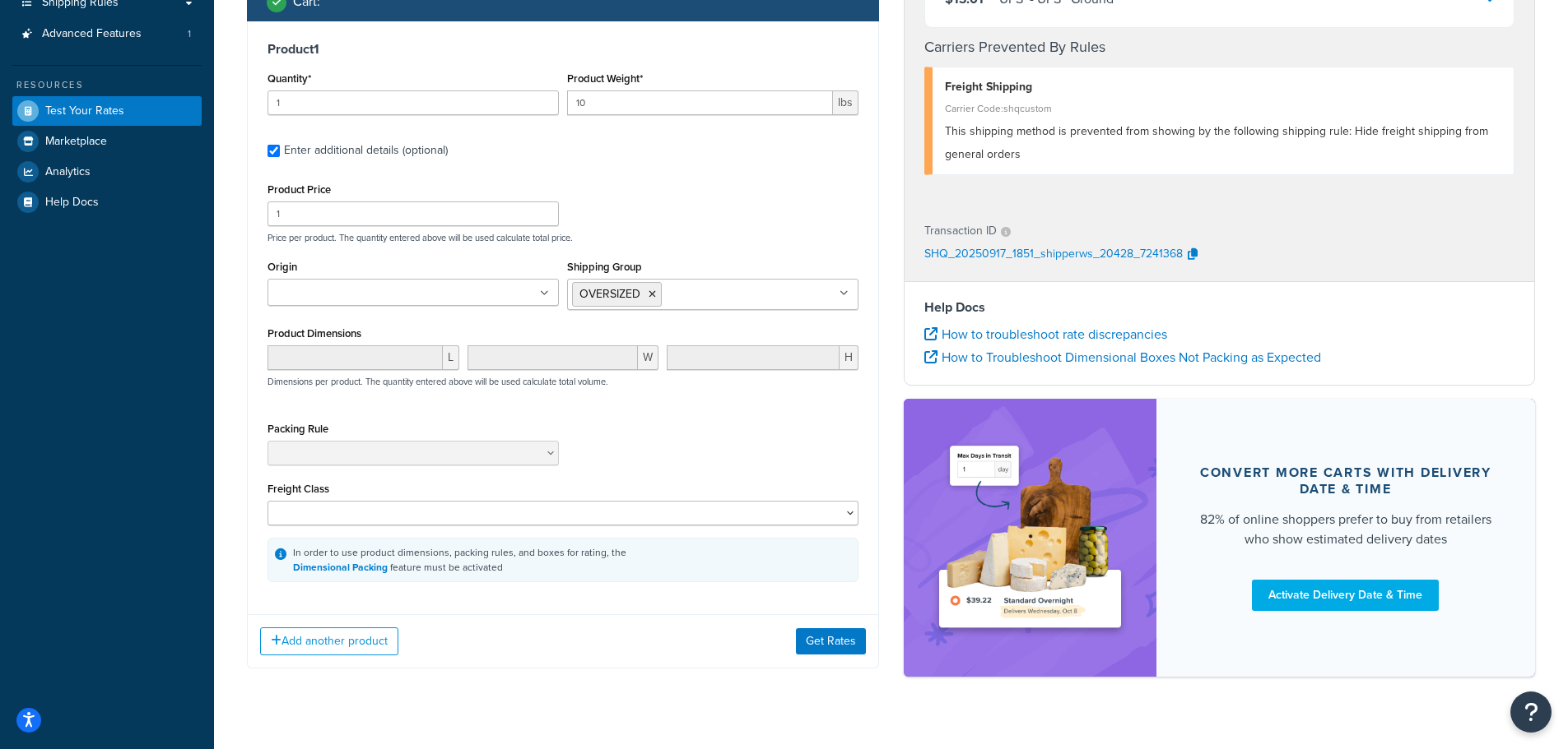
scroll to position [290, 0]
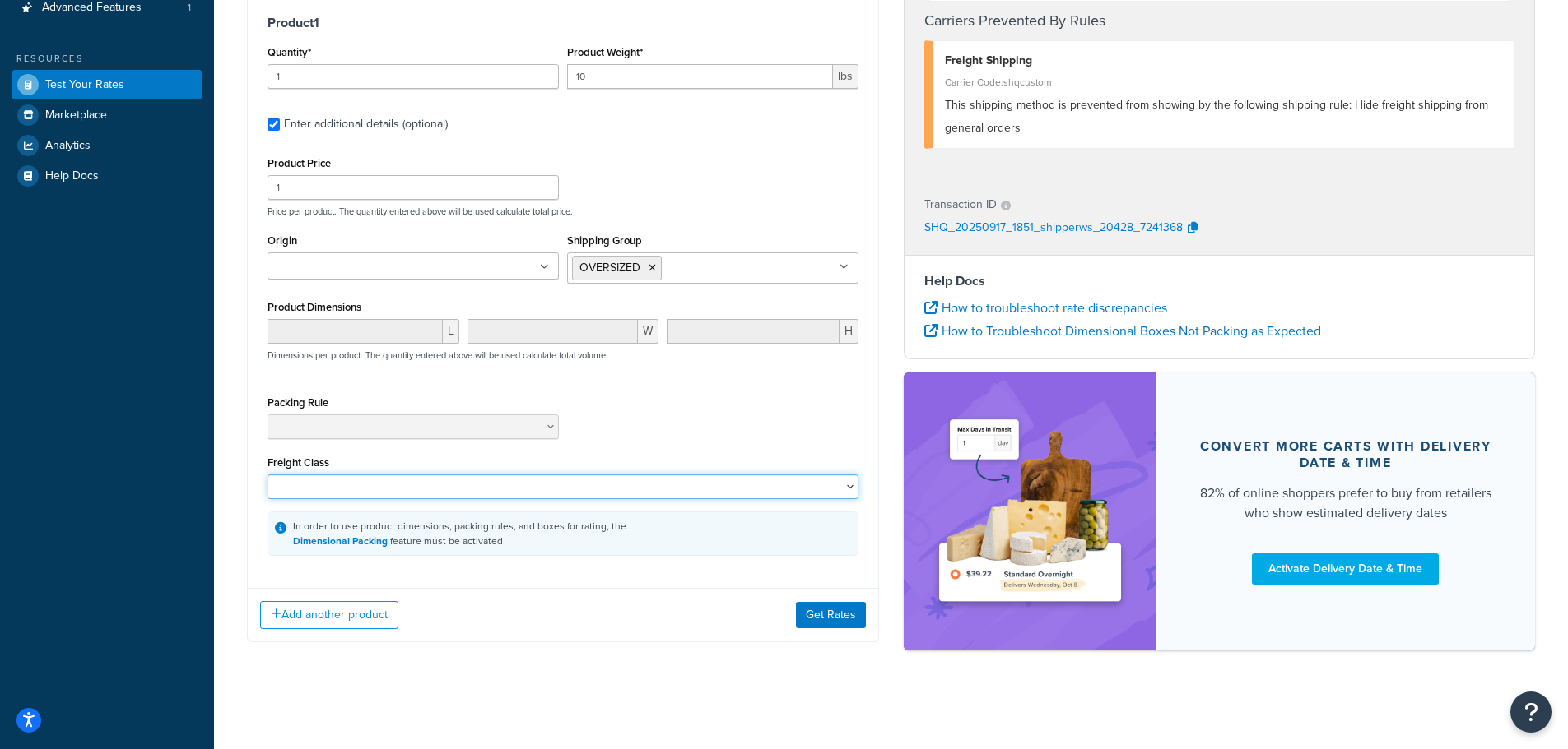
click at [808, 490] on select "50 55 60 65 70 77.5 85 92.5 100 110 125 150 175 200 250 300 400 500" at bounding box center [563, 487] width 590 height 25
drag, startPoint x: 712, startPoint y: 684, endPoint x: 709, endPoint y: 674, distance: 10.4
click at [712, 684] on div "Test your rates Reset Rate Results 09/17/2025, 2:51 PM Shipping destination : E…" at bounding box center [891, 239] width 1354 height 938
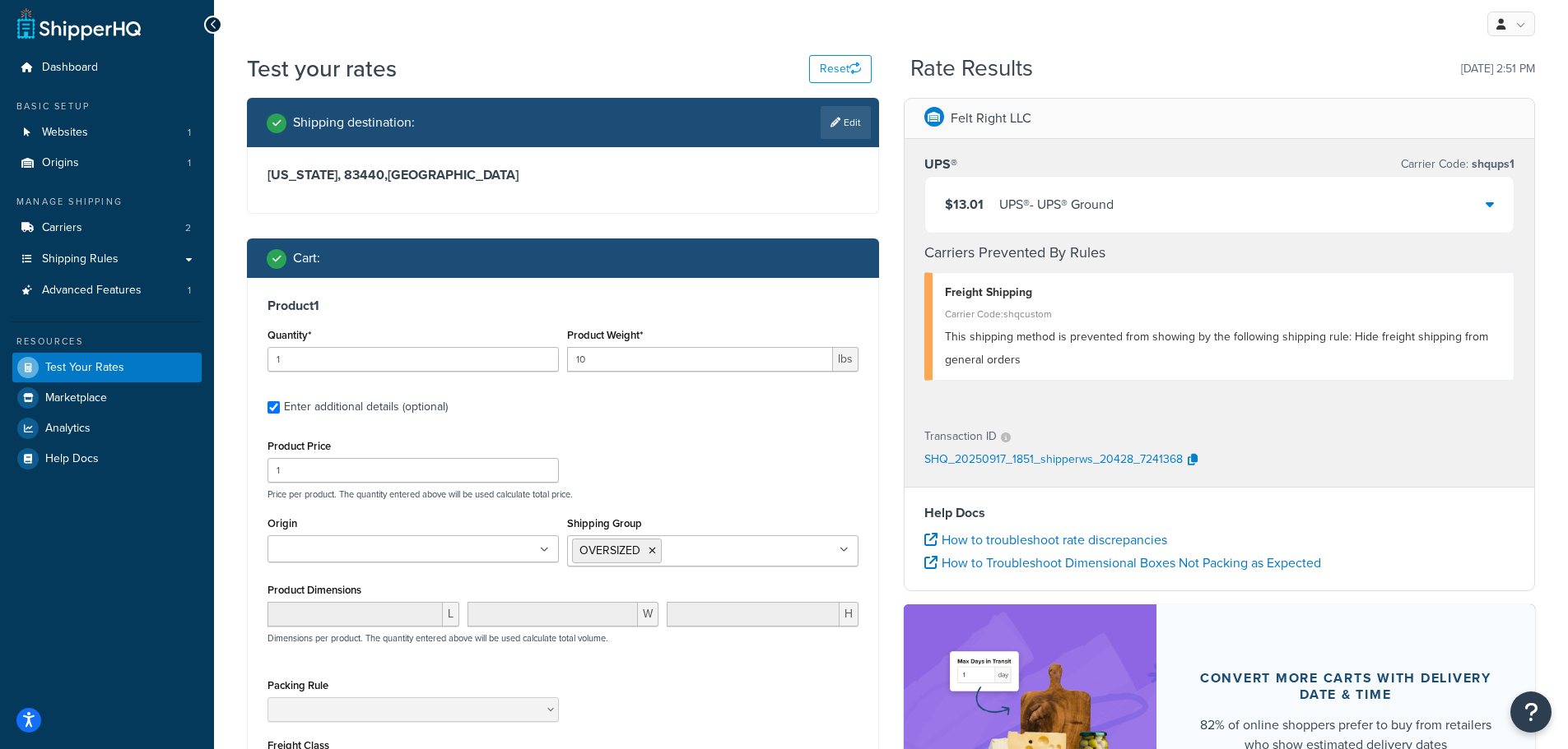
scroll to position [0, 0]
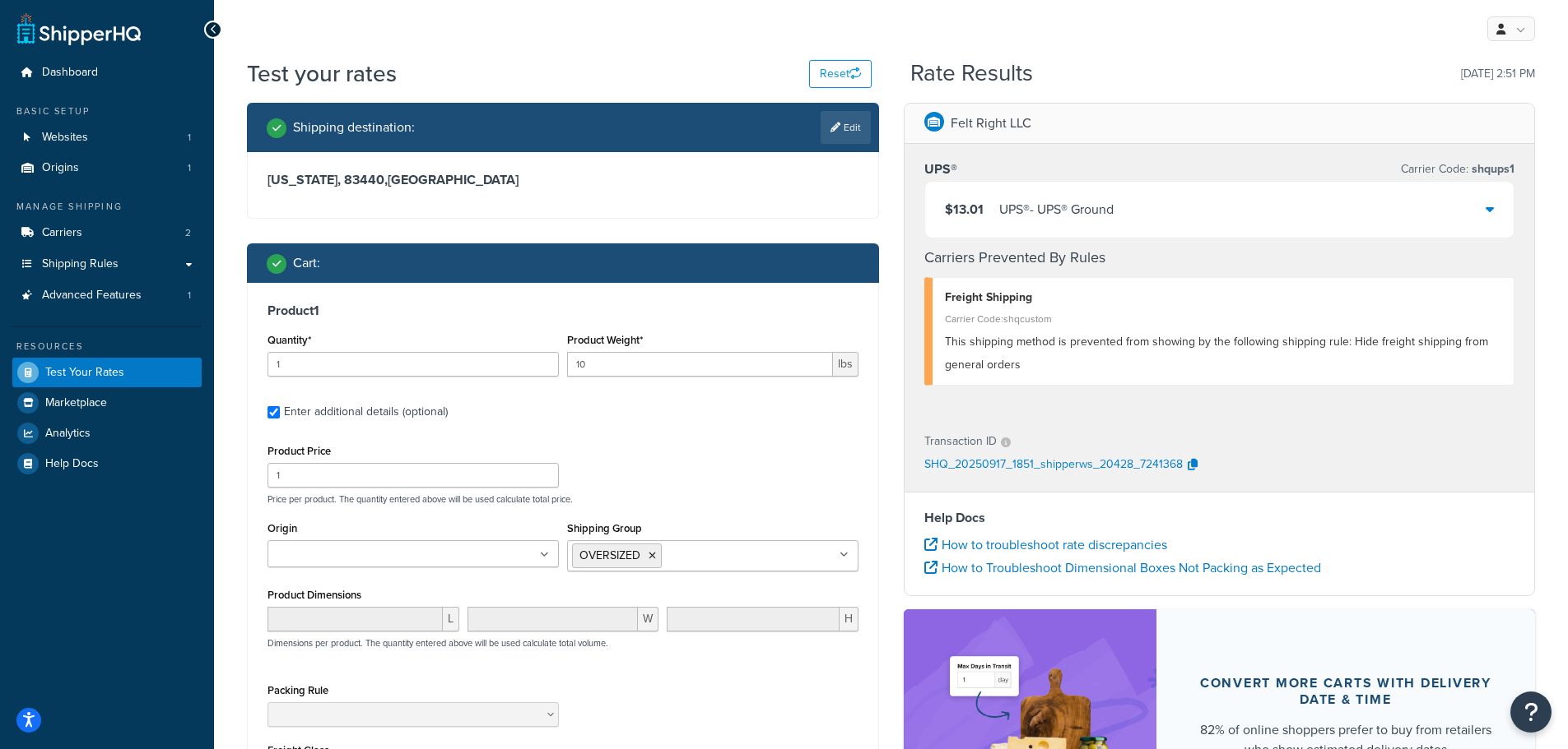
click at [844, 121] on link "Edit" at bounding box center [845, 127] width 50 height 33
select select "ID"
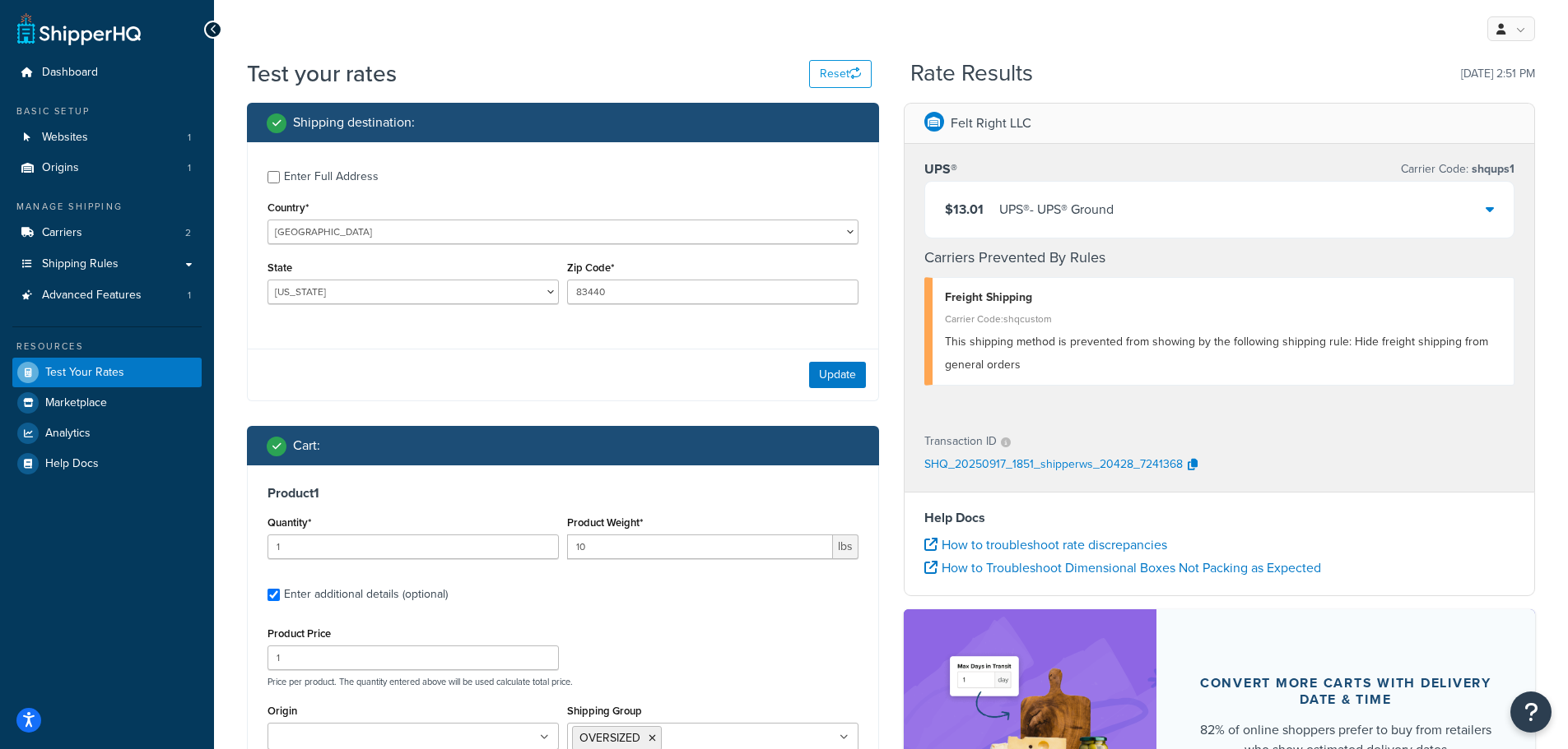
click at [501, 175] on label "Enter Full Address" at bounding box center [572, 175] width 575 height 27
click at [279, 175] on input "Enter Full Address" at bounding box center [274, 177] width 13 height 13
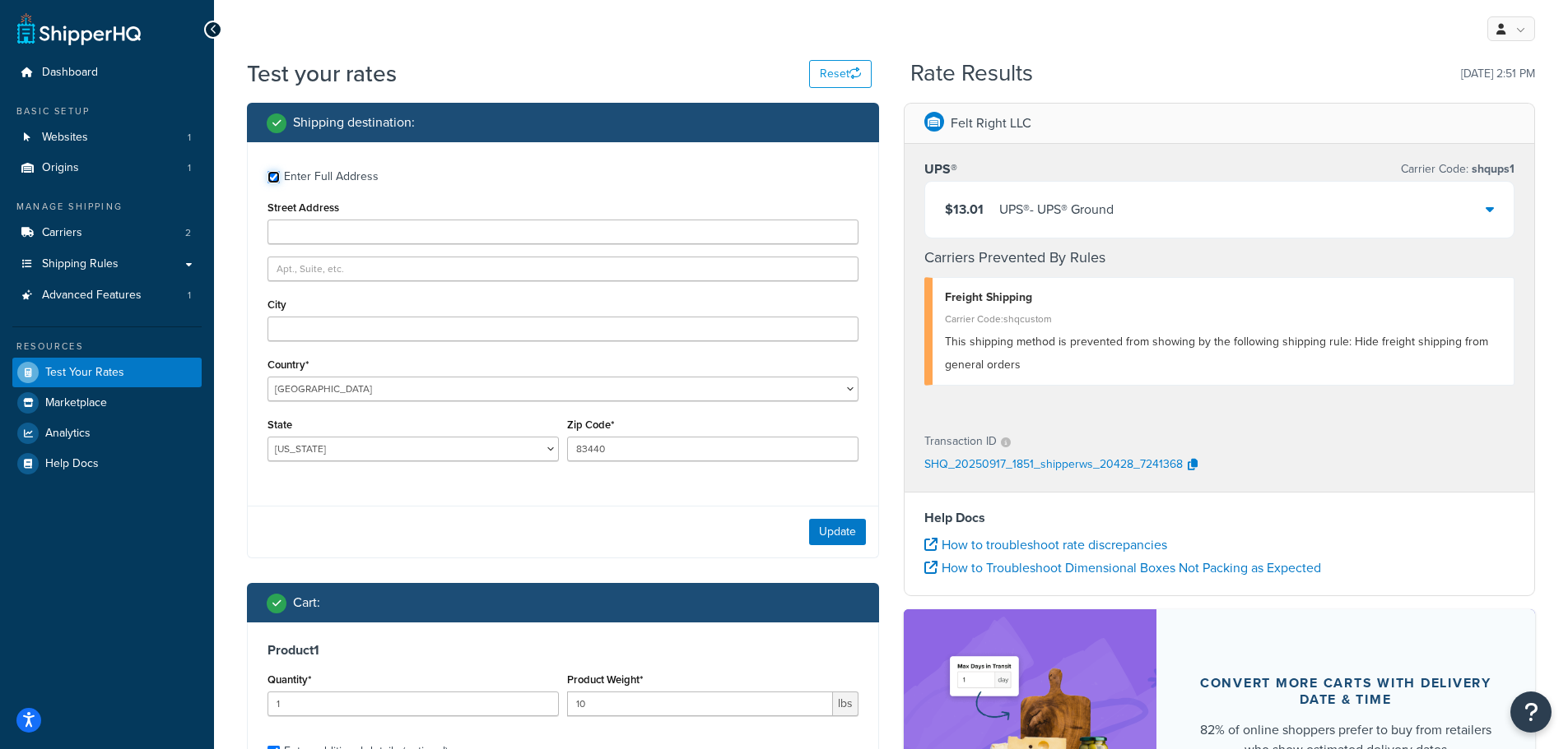
click at [273, 176] on input "Enter Full Address" at bounding box center [274, 177] width 13 height 13
checkbox input "false"
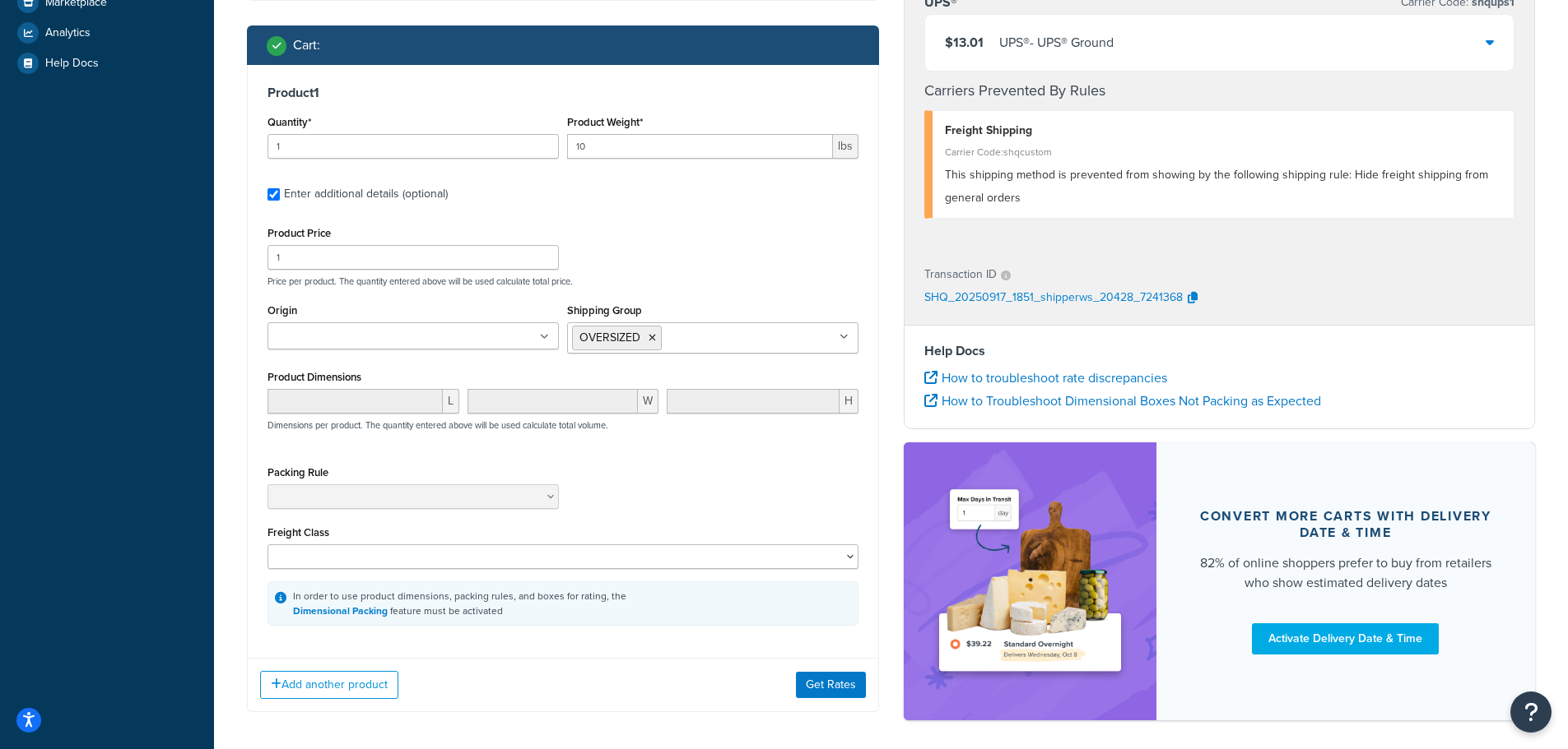
scroll to position [474, 0]
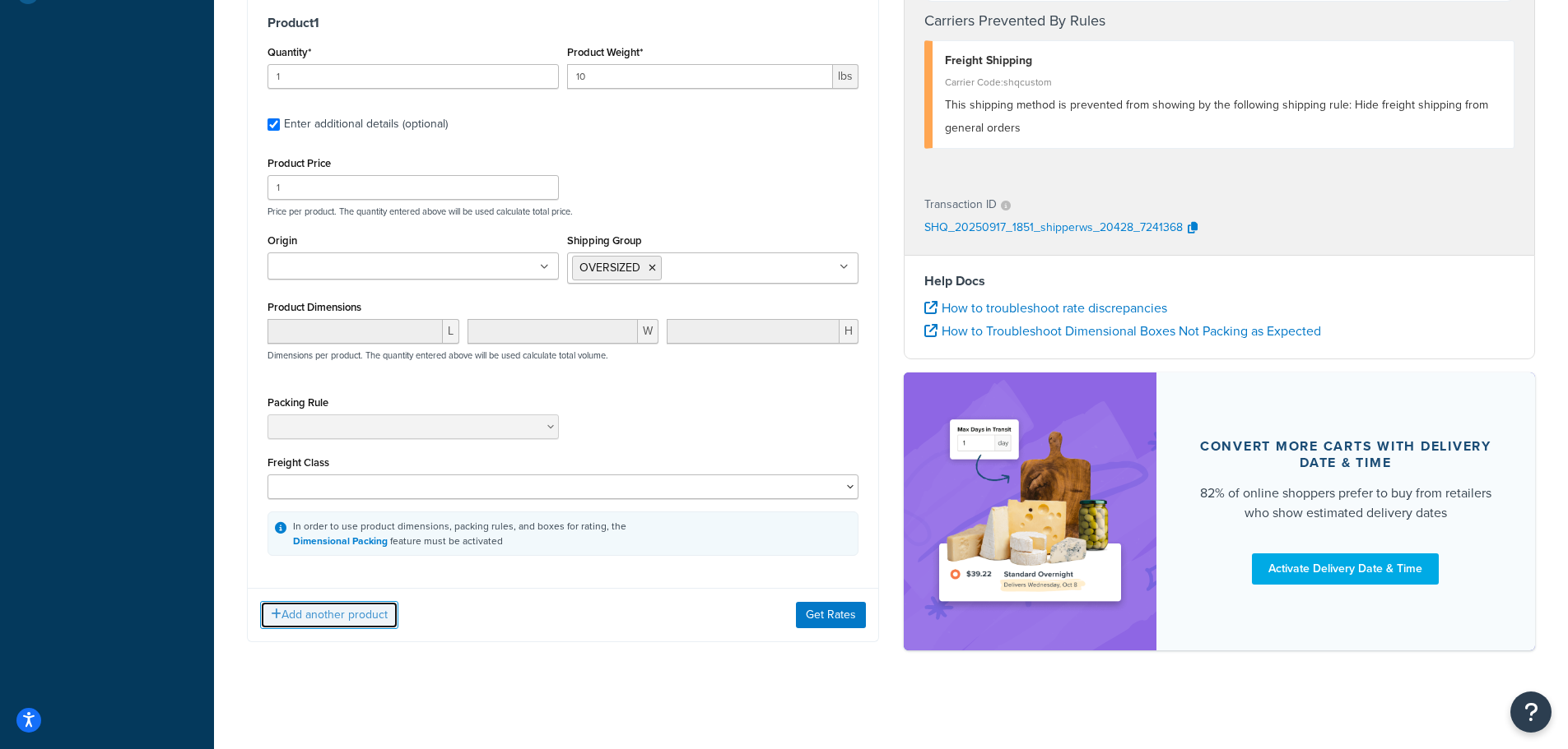
click at [337, 617] on button "Add another product" at bounding box center [329, 615] width 138 height 28
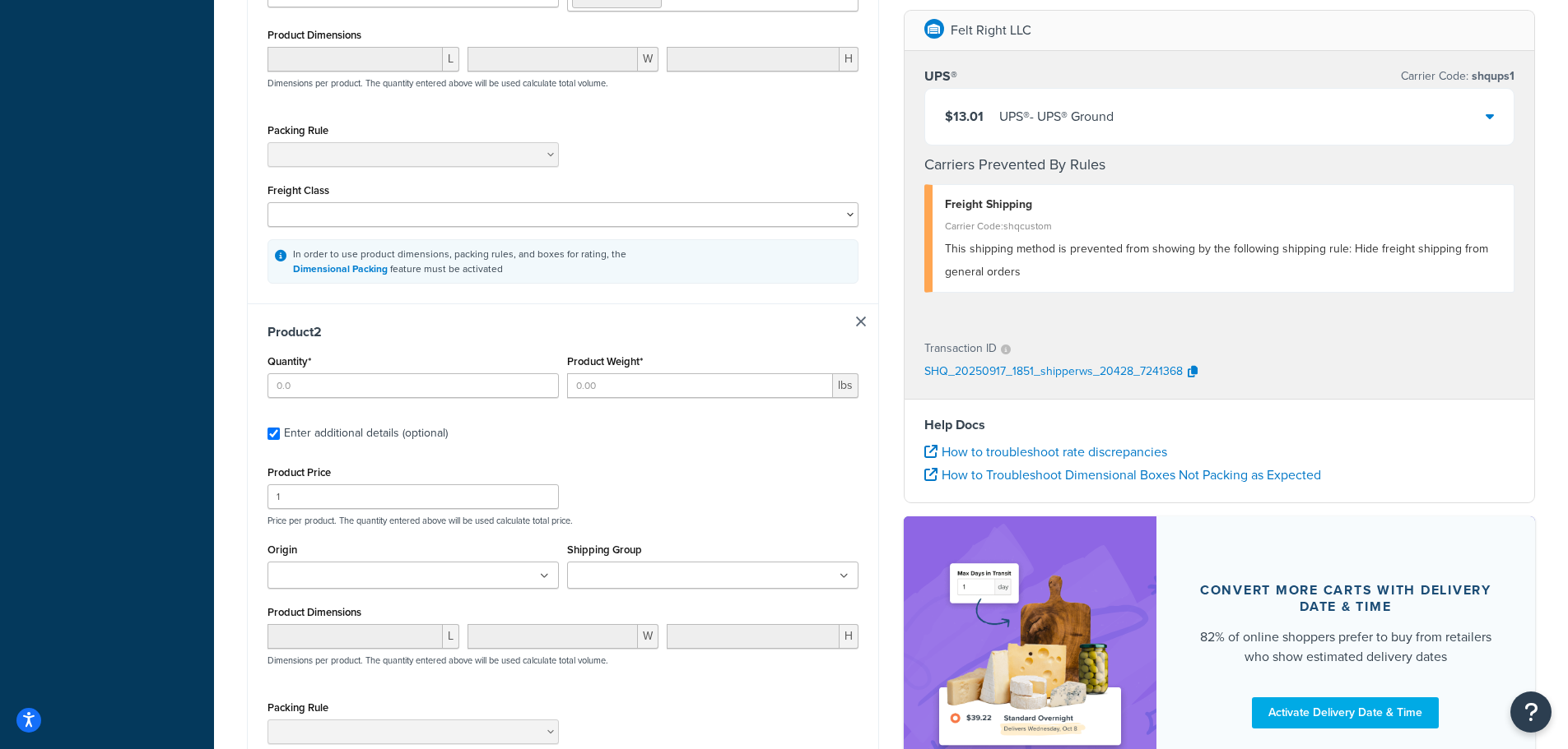
scroll to position [802, 0]
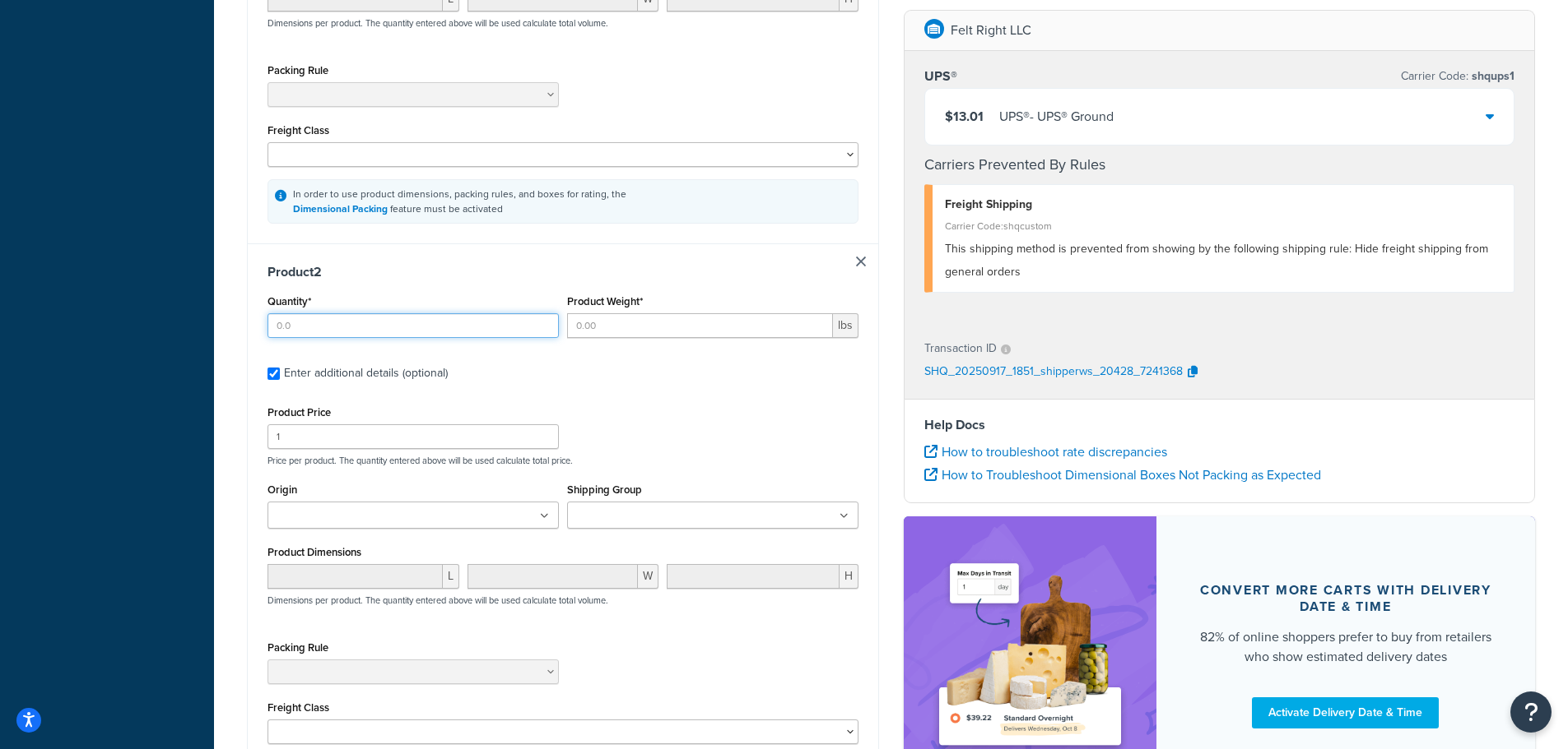
click at [420, 338] on input "Quantity*" at bounding box center [413, 326] width 291 height 25
type input "1"
click at [743, 329] on input "Product Weight*" at bounding box center [699, 326] width 266 height 25
type input "1"
type input "7"
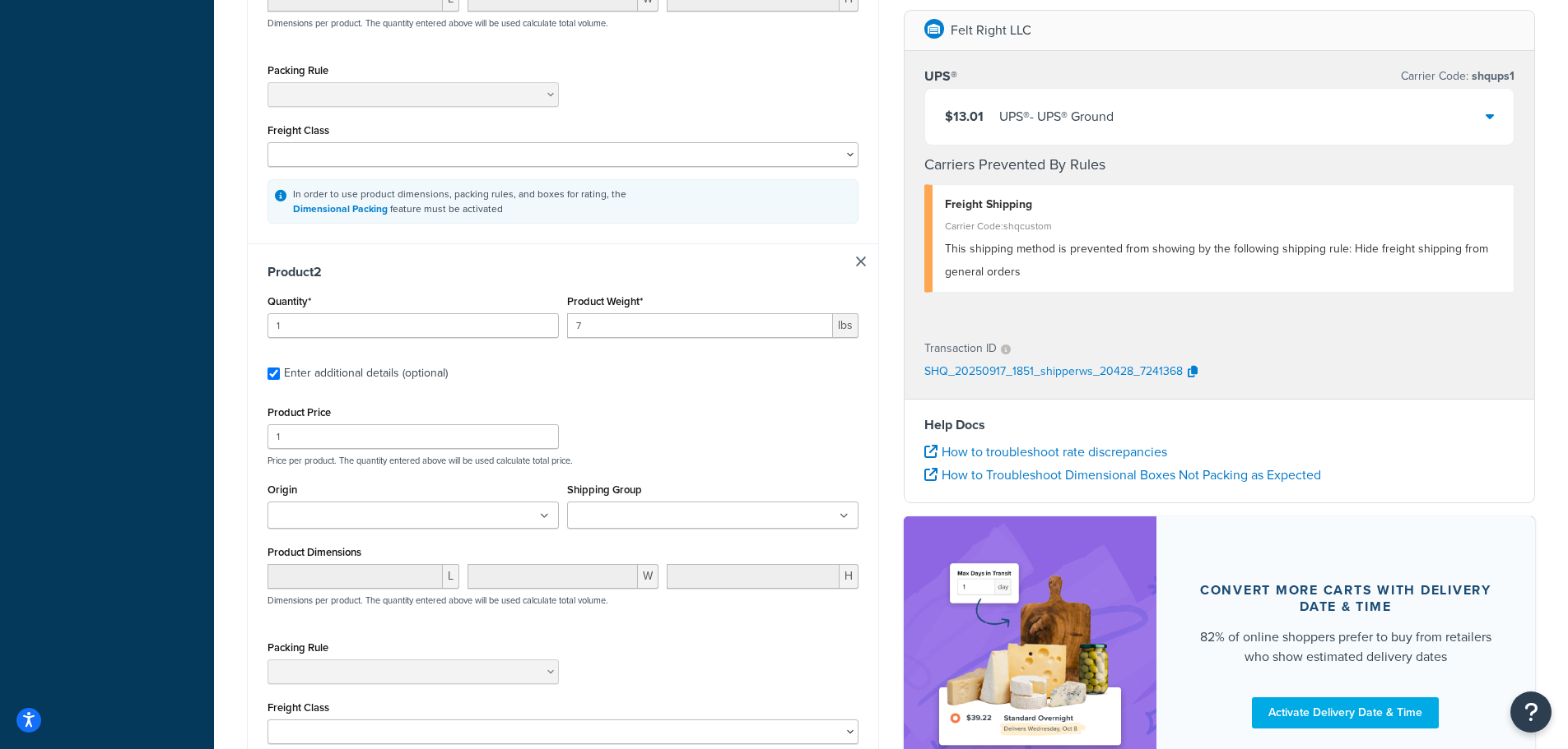
click at [724, 432] on div "Product Price 1 Price per product. The quantity entered above will be used calc…" at bounding box center [563, 434] width 599 height 65
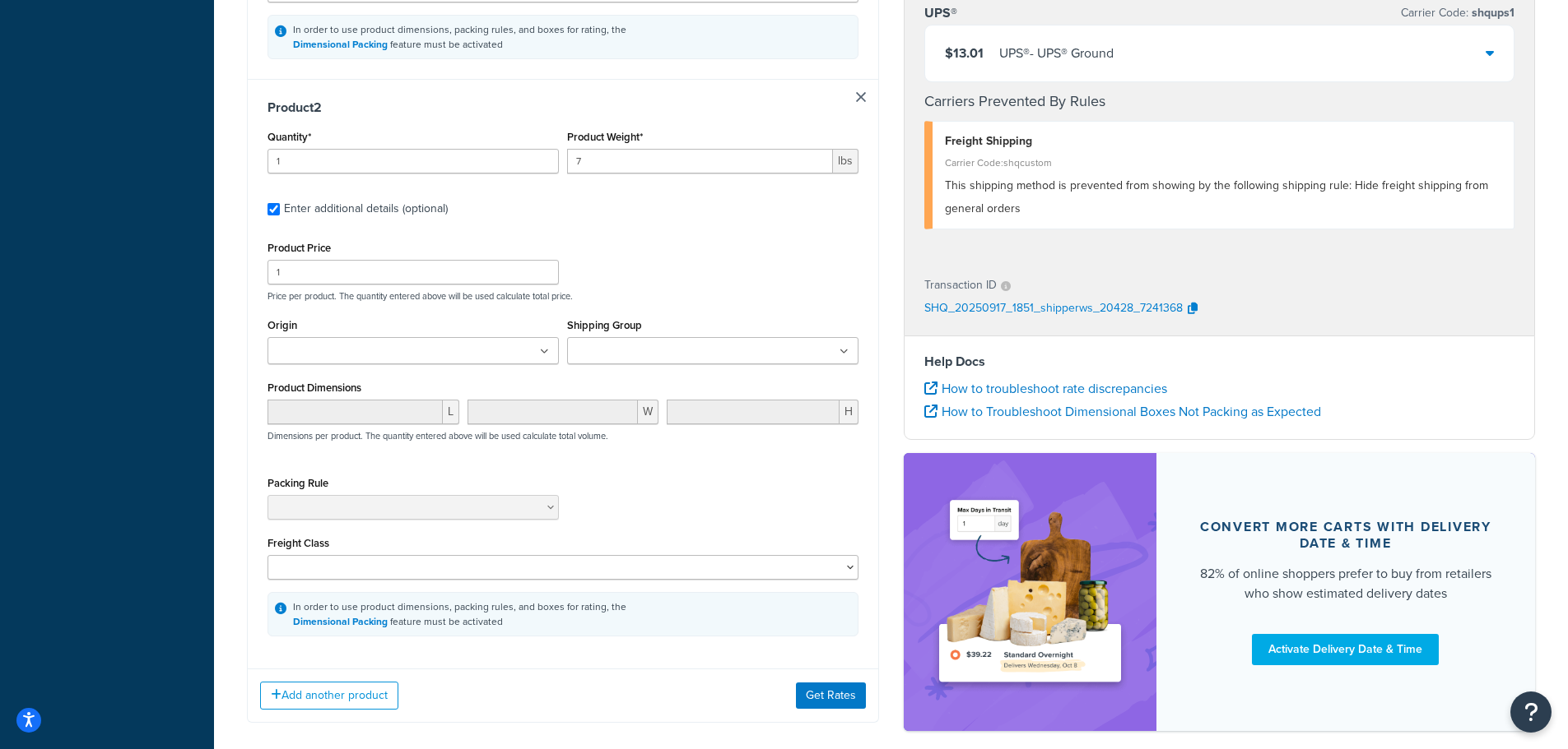
scroll to position [1050, 0]
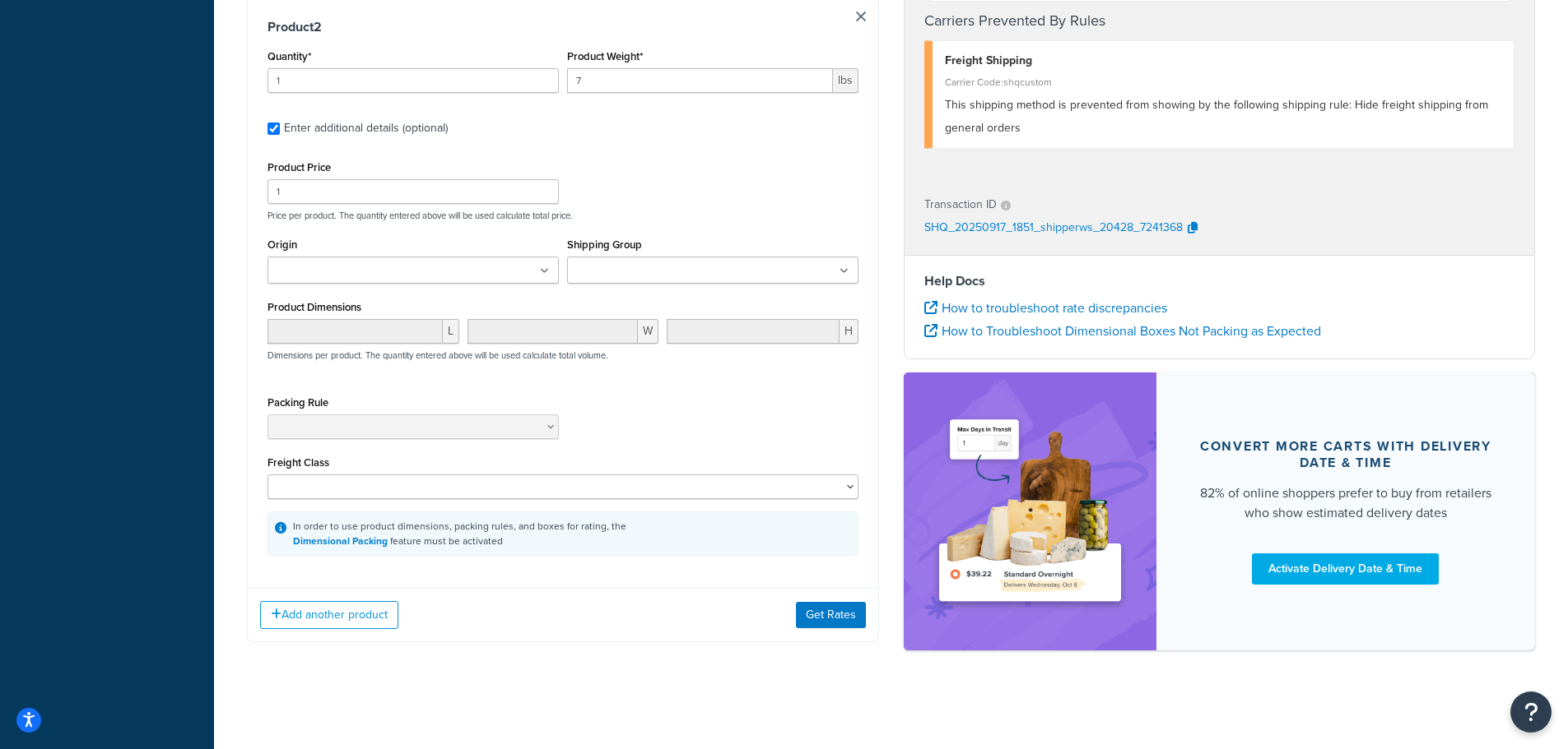
click at [640, 274] on input "Shipping Group" at bounding box center [645, 271] width 146 height 18
click at [644, 213] on p "Price per product. The quantity entered above will be used calculate total pric…" at bounding box center [563, 216] width 599 height 12
drag, startPoint x: 336, startPoint y: 189, endPoint x: 739, endPoint y: 439, distance: 474.2
click at [741, 441] on div "Packing Rule Blades" at bounding box center [563, 421] width 599 height 60
click at [843, 617] on button "Get Rates" at bounding box center [830, 615] width 70 height 27
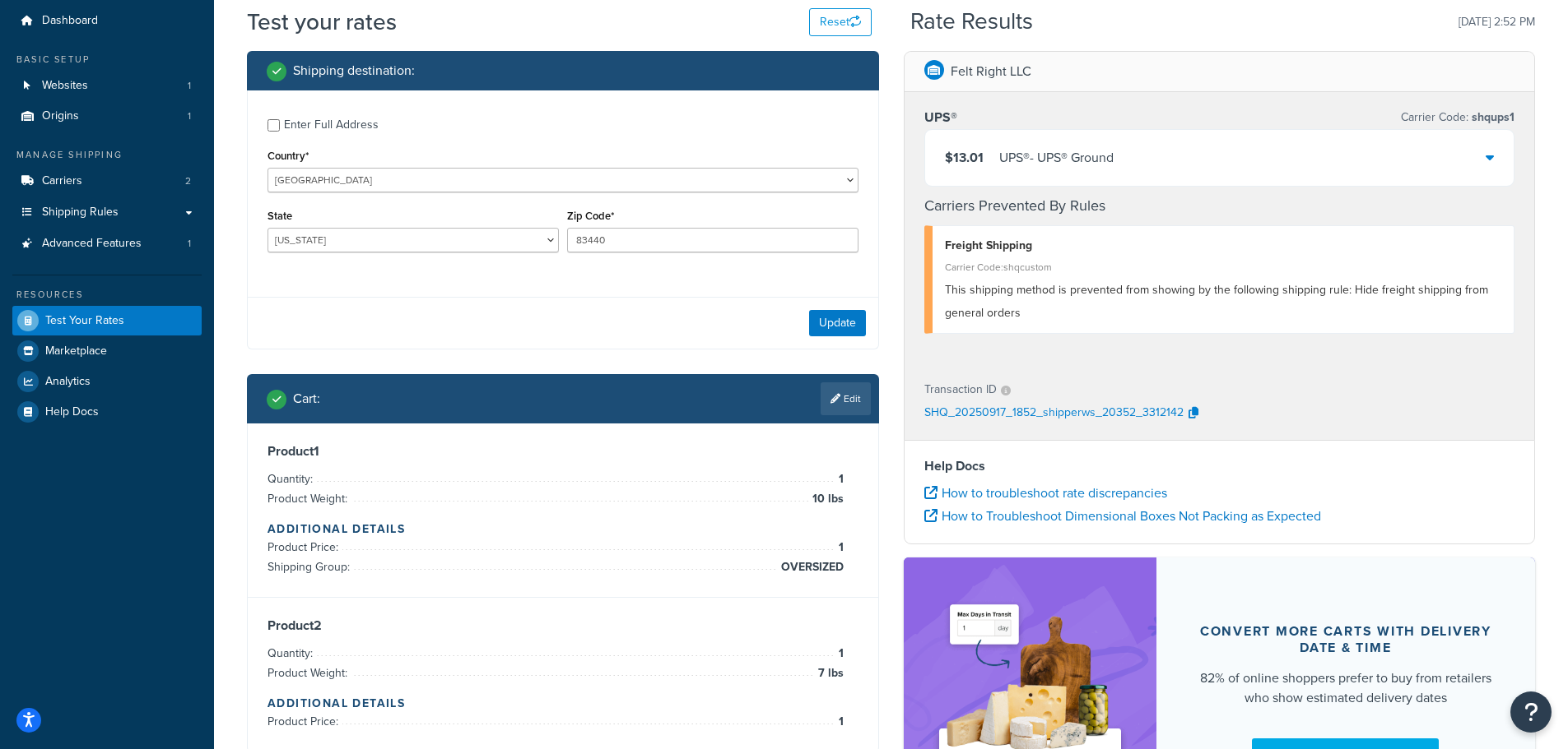
scroll to position [0, 0]
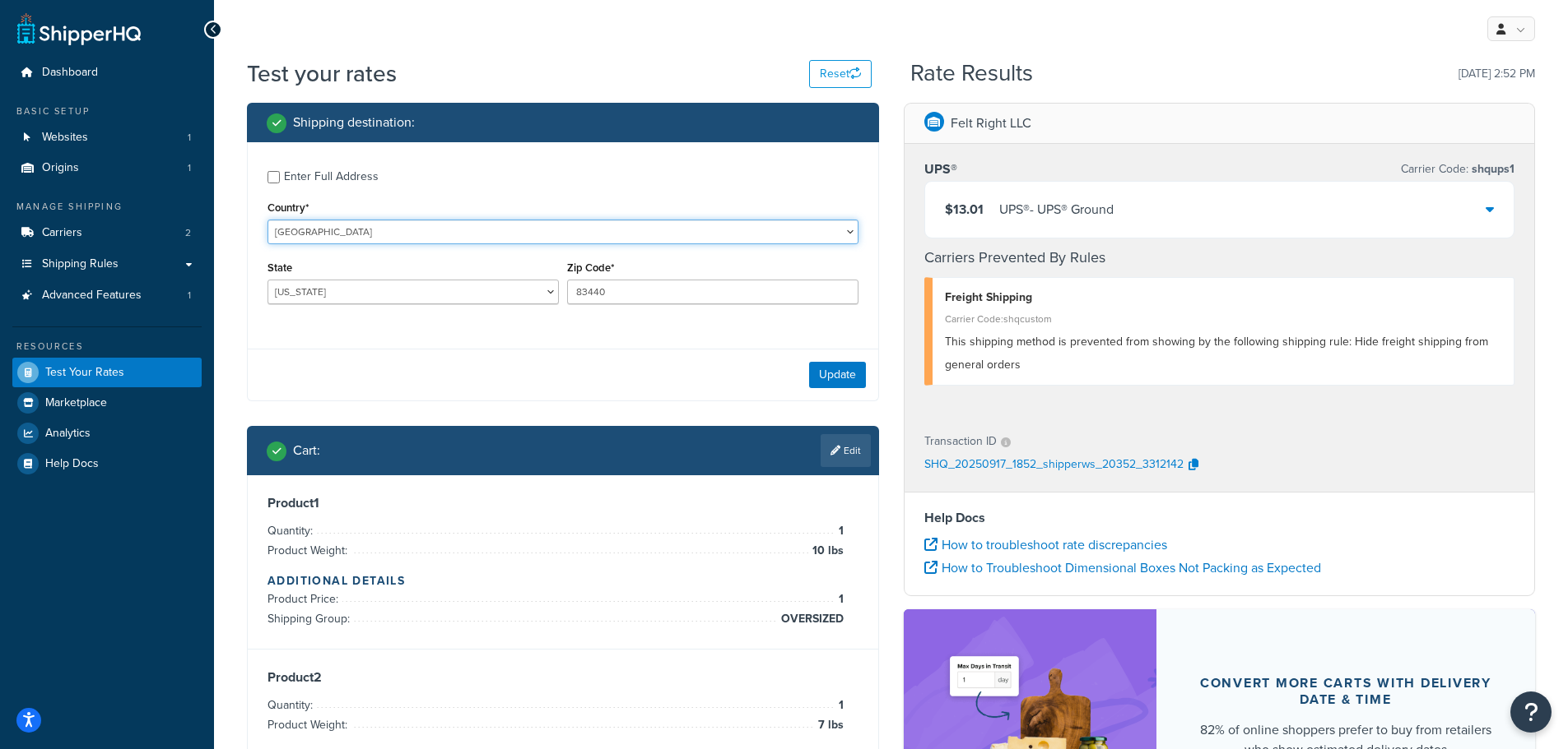
click at [448, 231] on select "United States United Kingdom Afghanistan Åland Islands Albania Algeria American…" at bounding box center [563, 232] width 590 height 25
click at [113, 266] on span "Shipping Rules" at bounding box center [81, 264] width 77 height 14
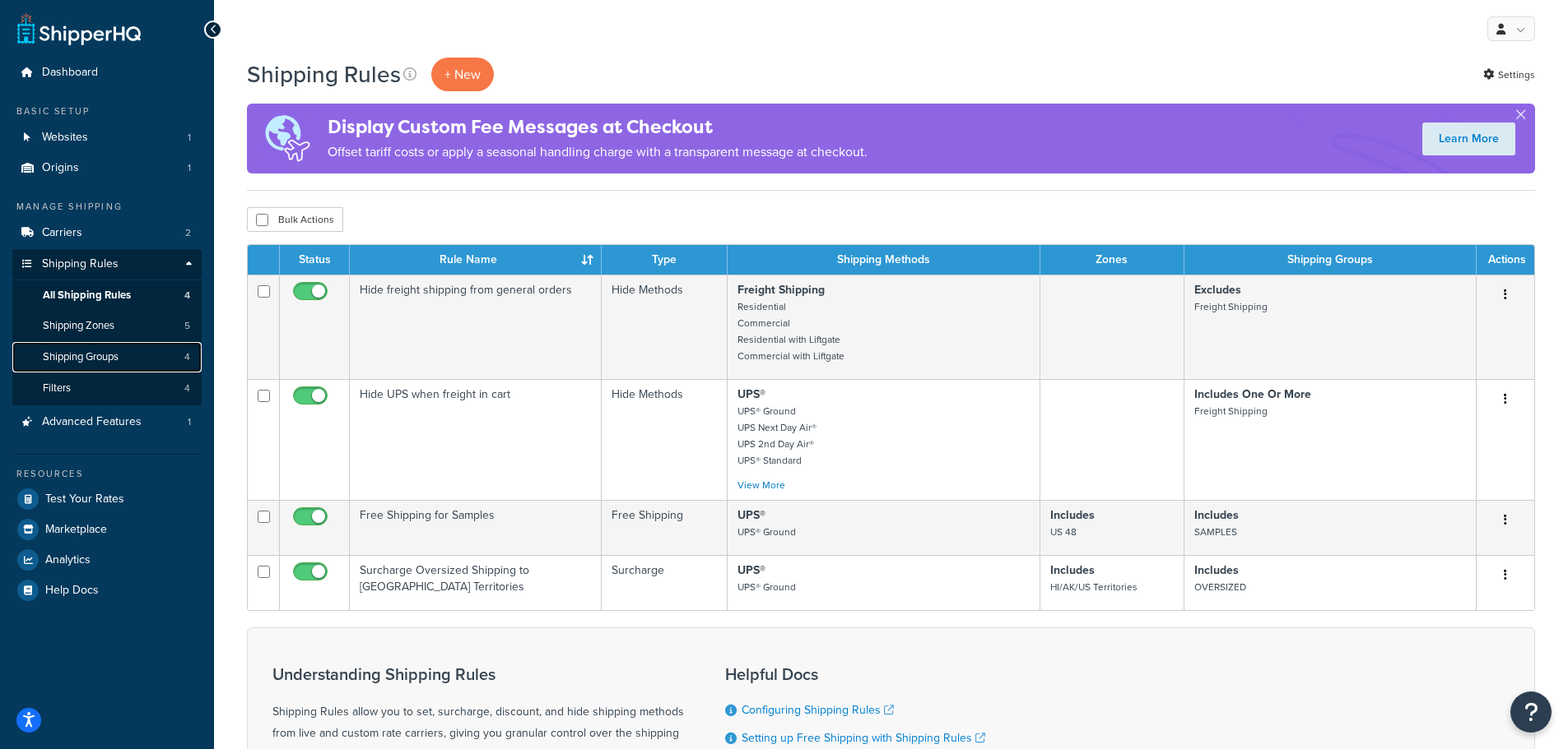
click at [117, 359] on span "Shipping Groups" at bounding box center [80, 357] width 76 height 14
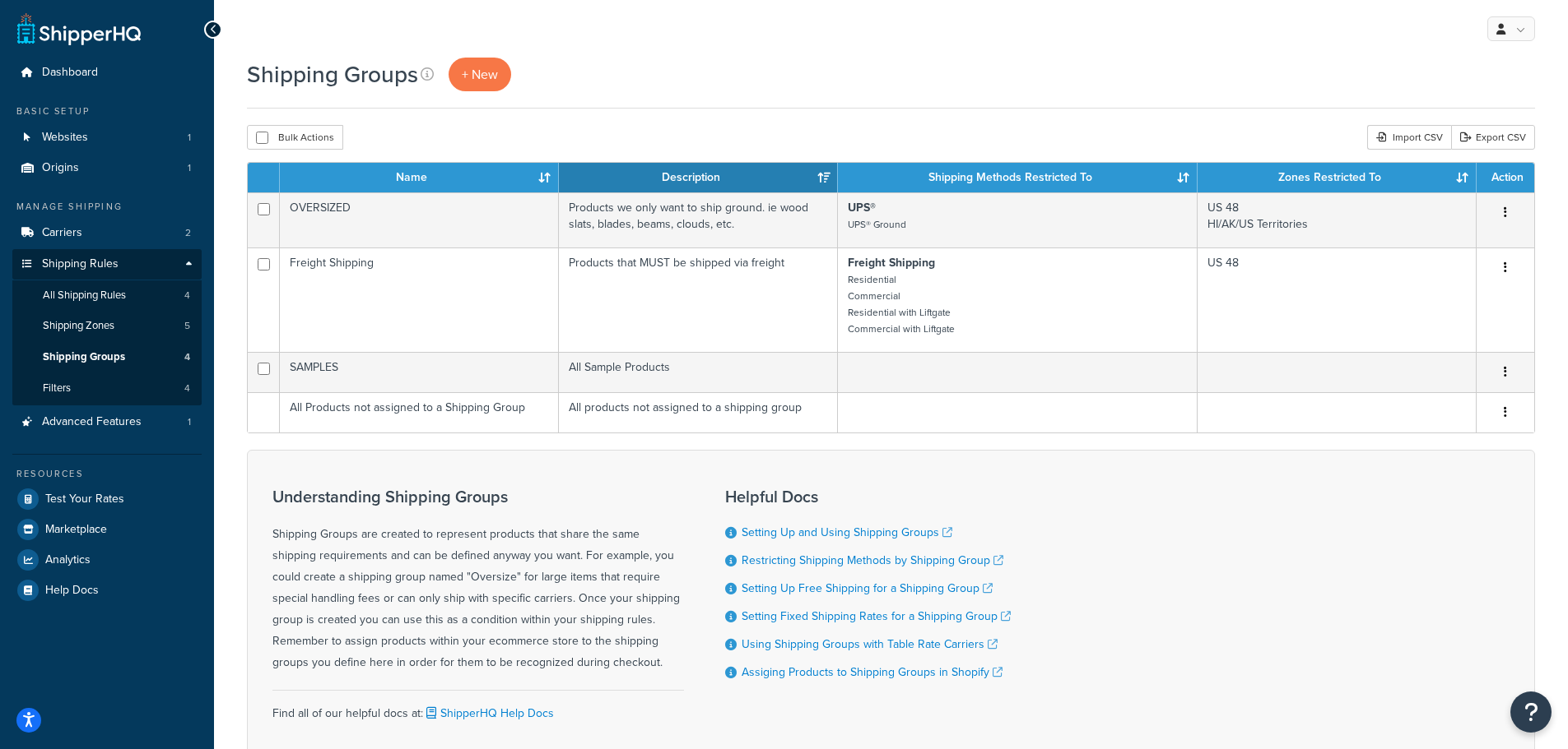
click at [1507, 210] on button "button" at bounding box center [1505, 213] width 23 height 27
click at [1454, 250] on link "Edit" at bounding box center [1439, 247] width 130 height 34
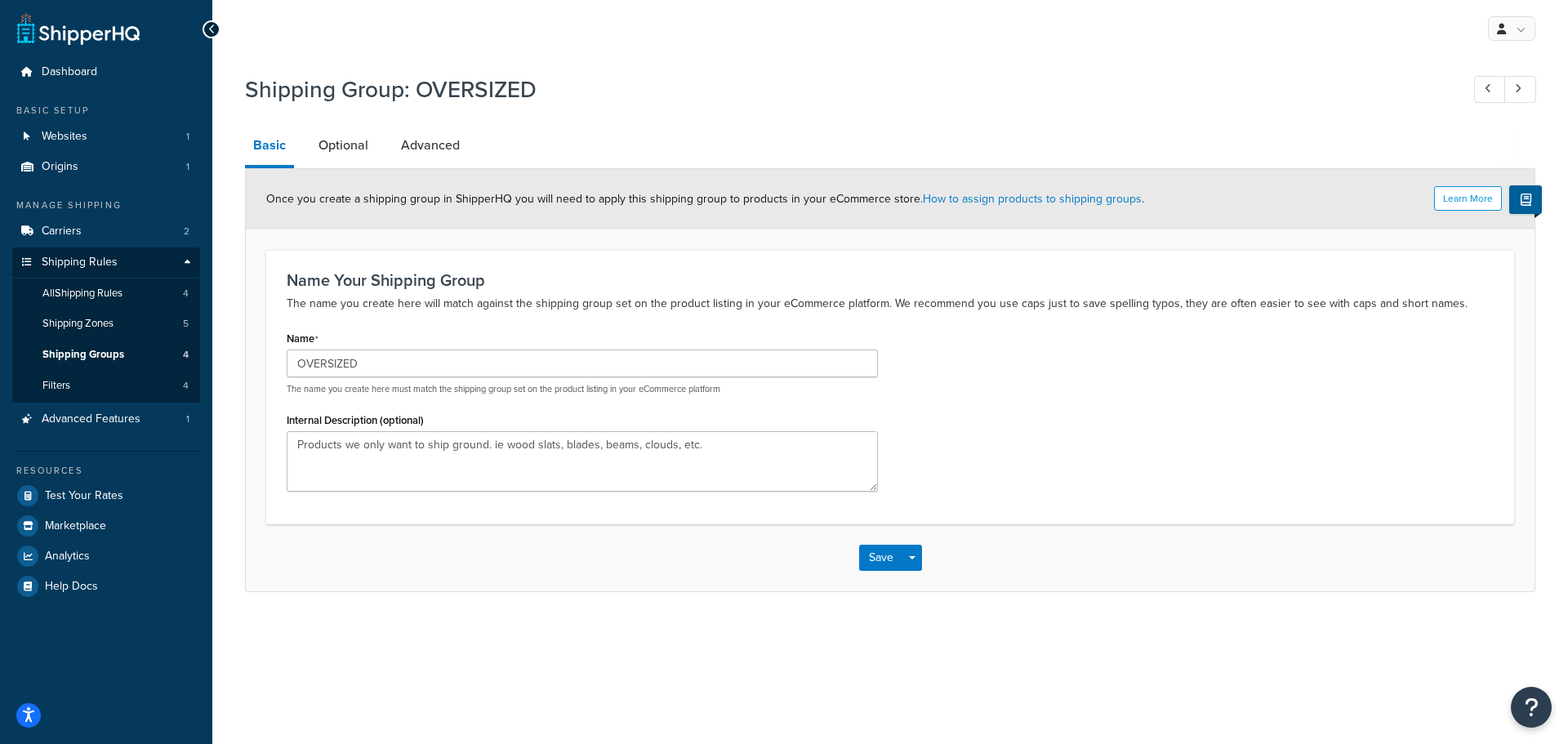
click at [356, 138] on link "Optional" at bounding box center [344, 145] width 67 height 39
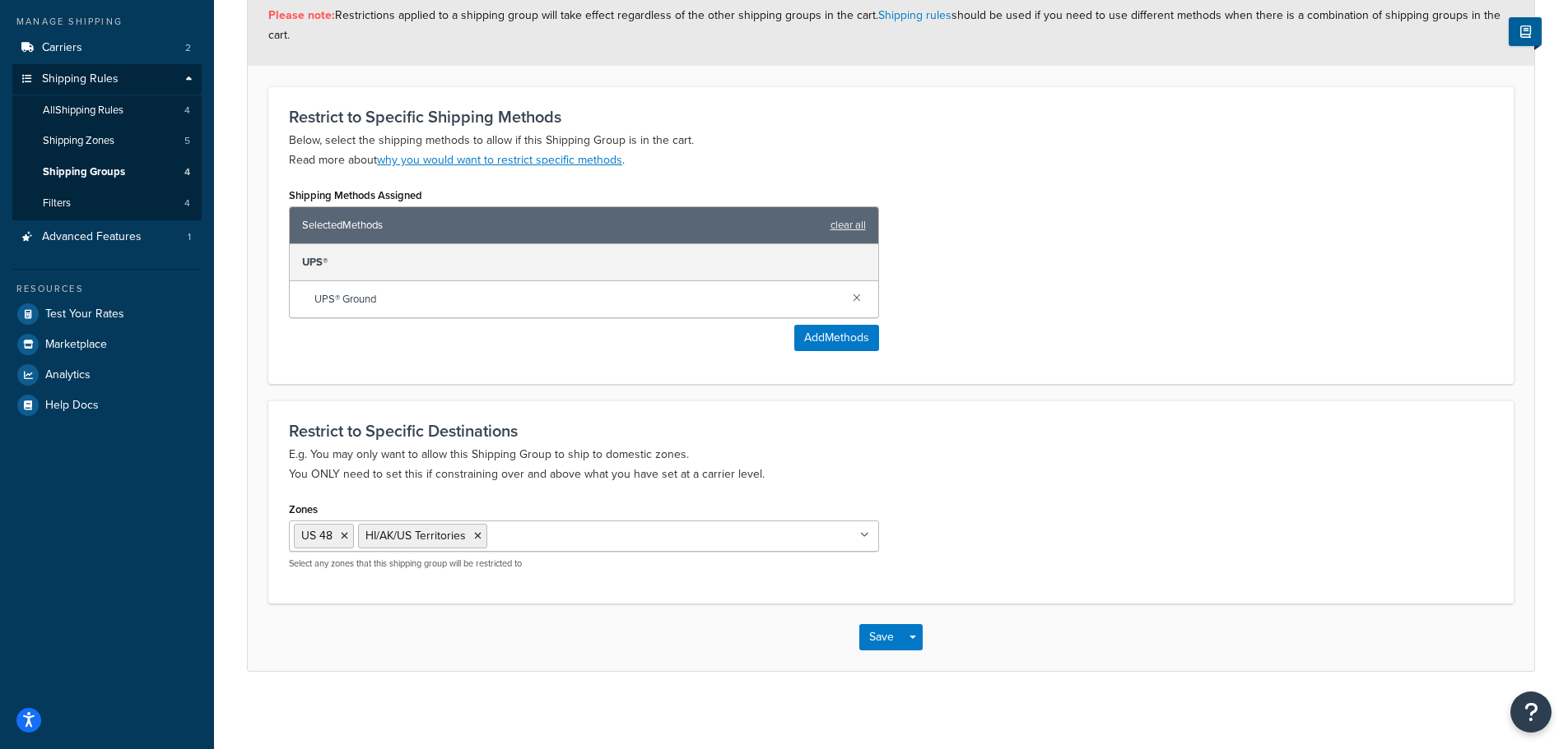
scroll to position [190, 0]
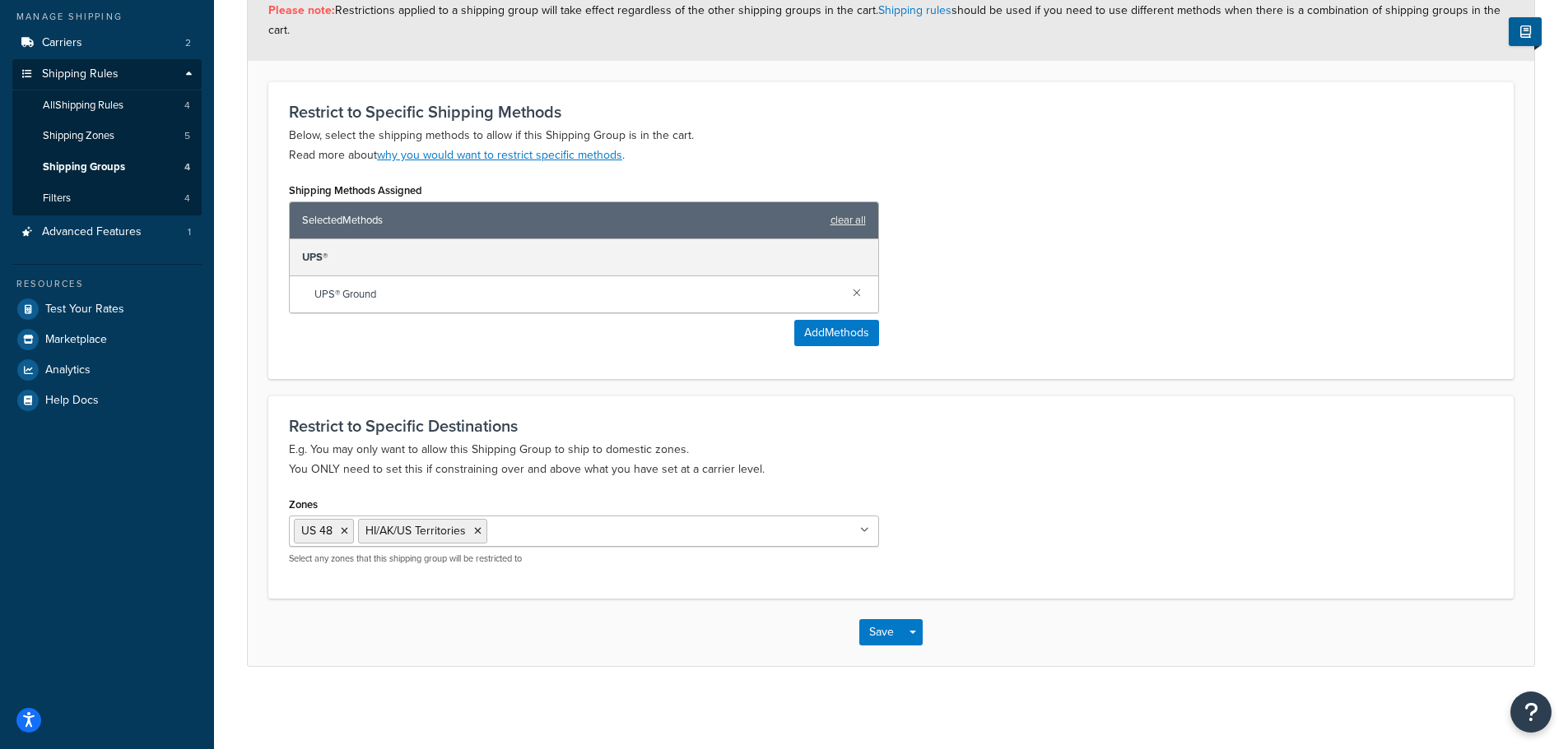
click at [516, 533] on input "Zones" at bounding box center [565, 530] width 146 height 18
click at [883, 636] on button "Save" at bounding box center [881, 633] width 44 height 27
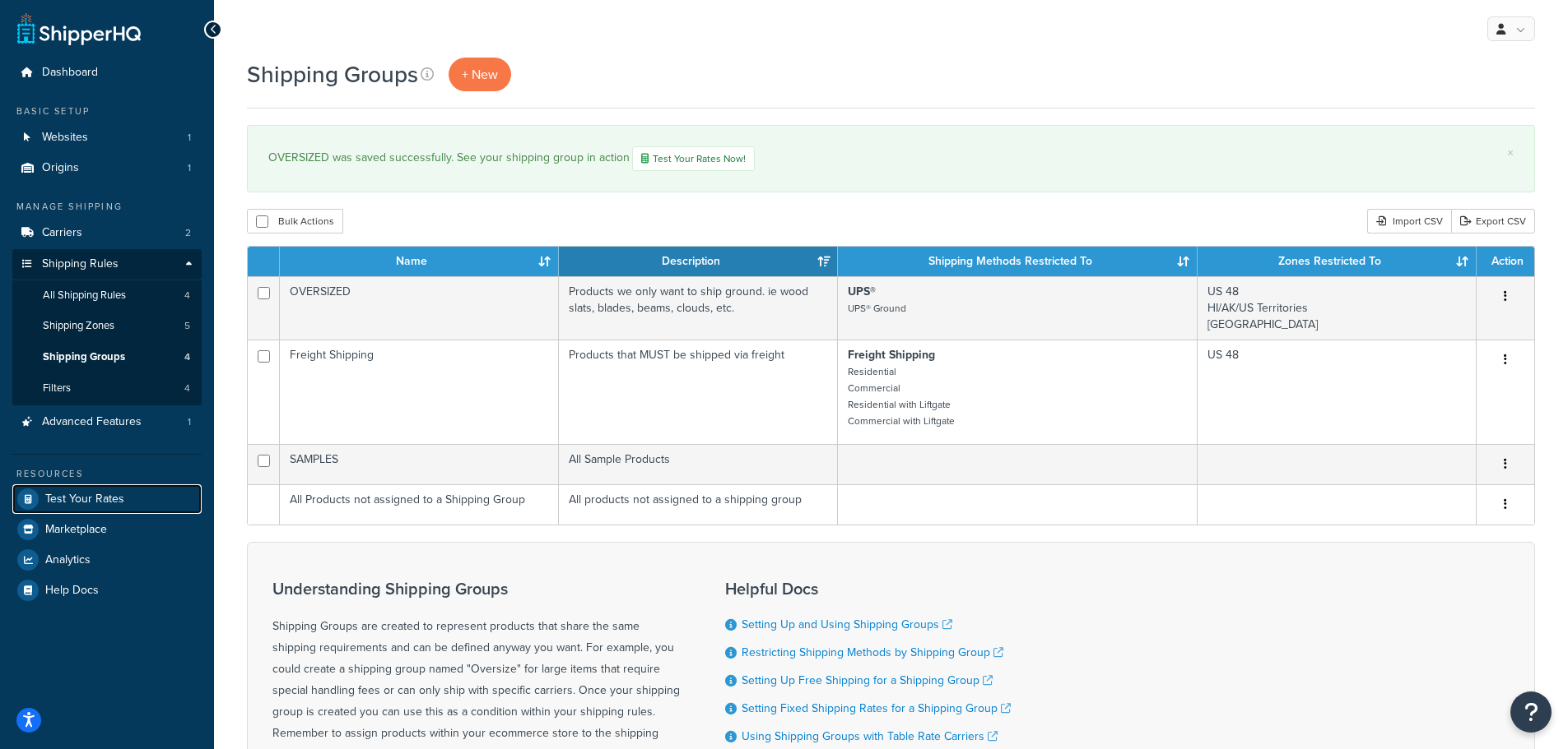
click at [96, 502] on span "Test Your Rates" at bounding box center [85, 499] width 79 height 14
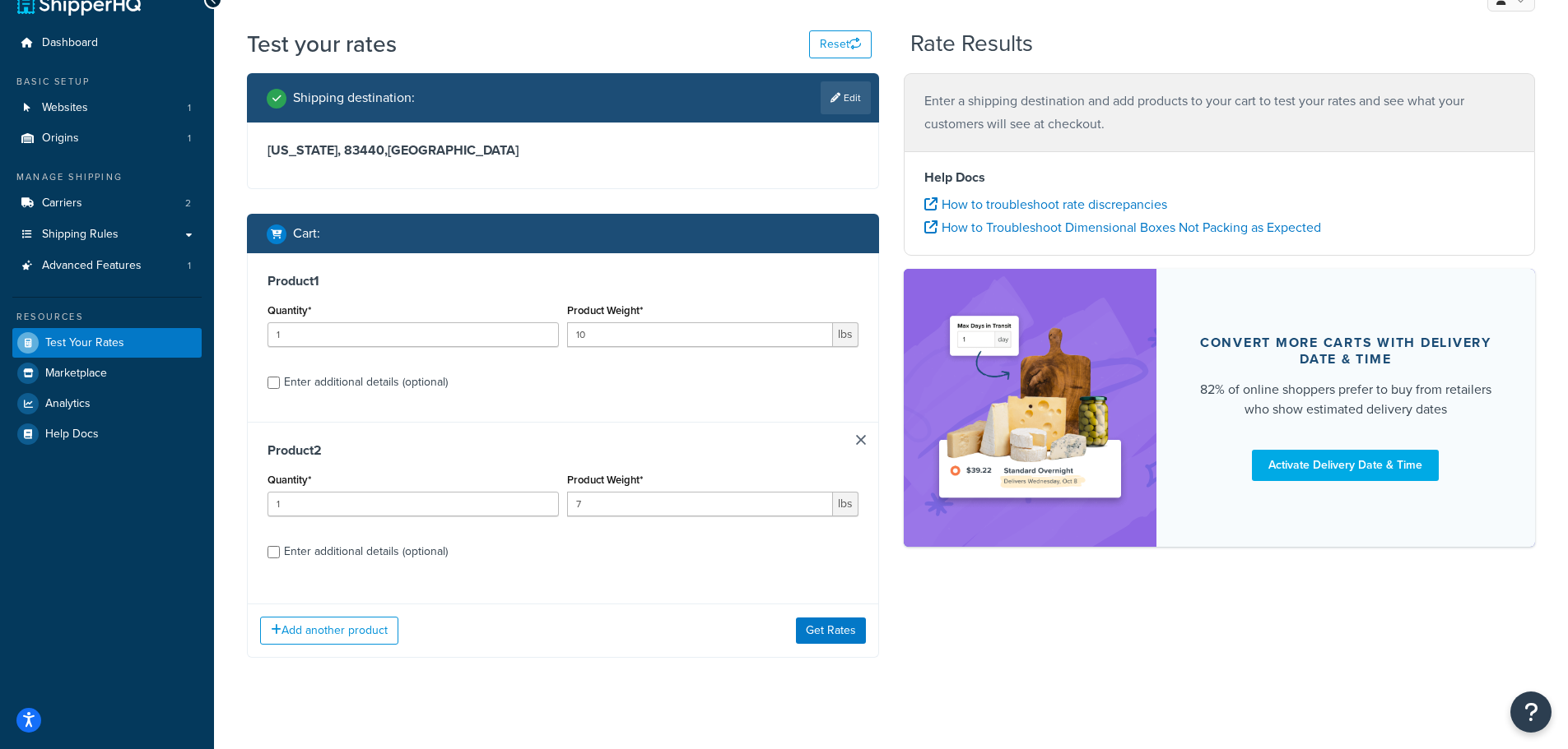
scroll to position [46, 0]
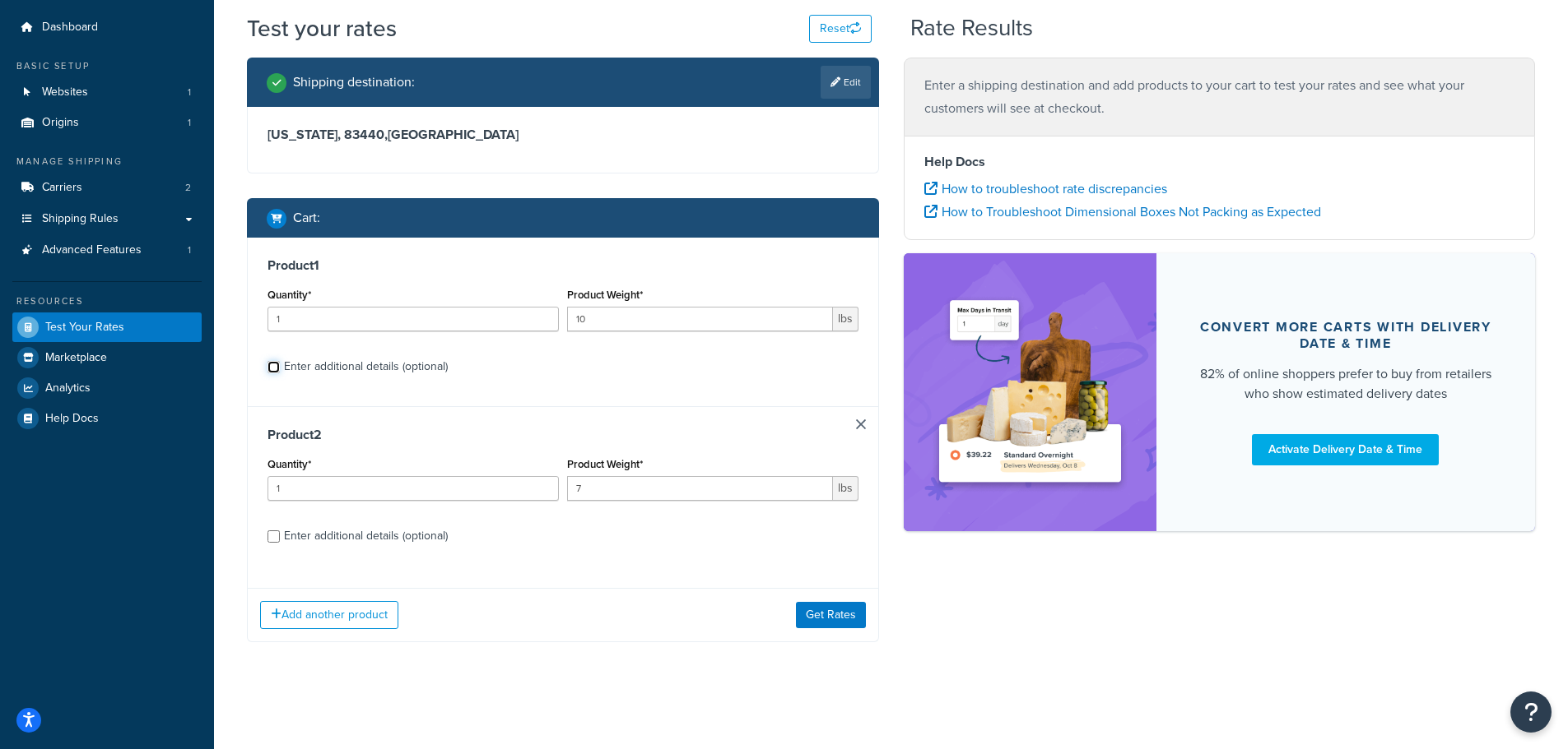
click at [275, 370] on input "Enter additional details (optional)" at bounding box center [274, 367] width 13 height 13
checkbox input "true"
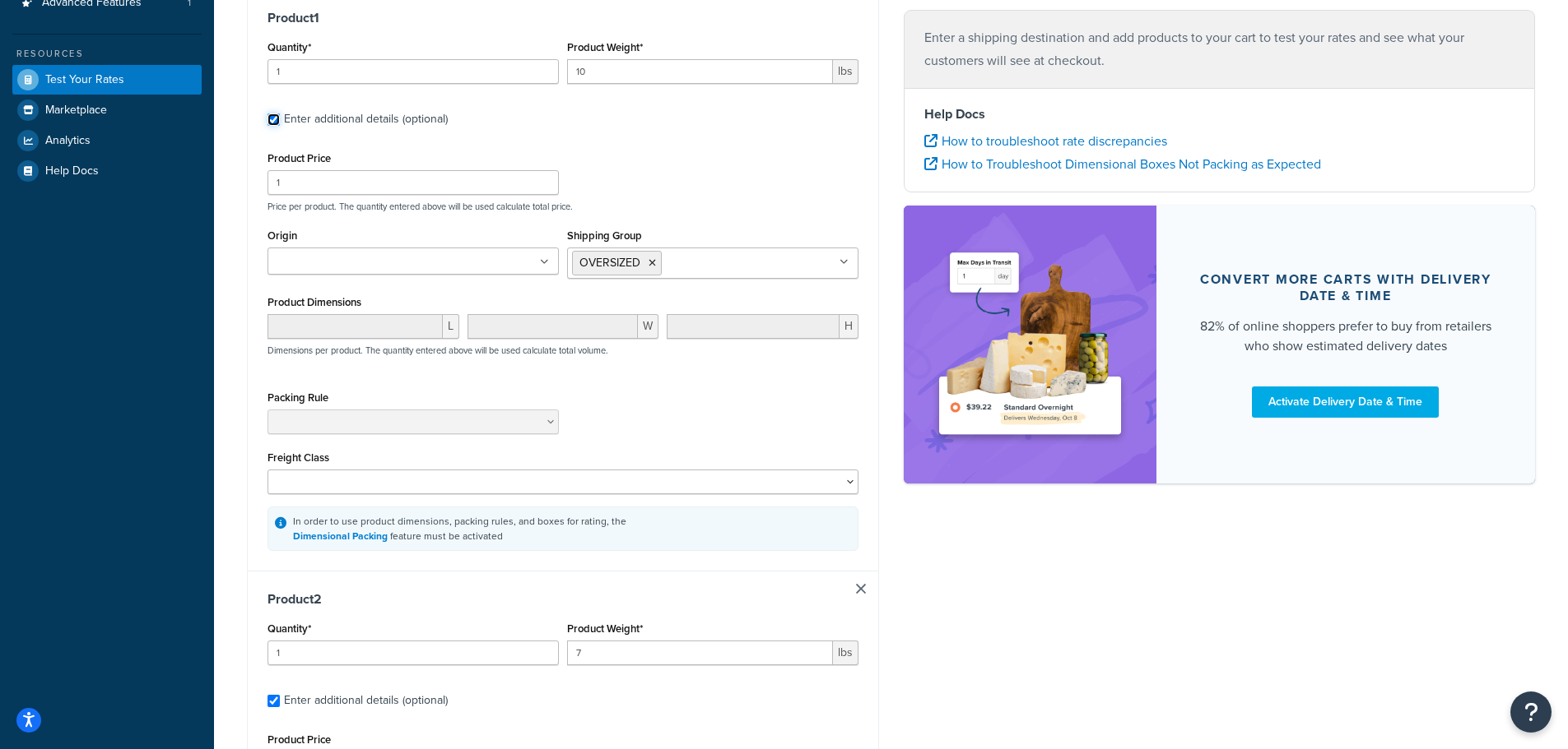
scroll to position [0, 0]
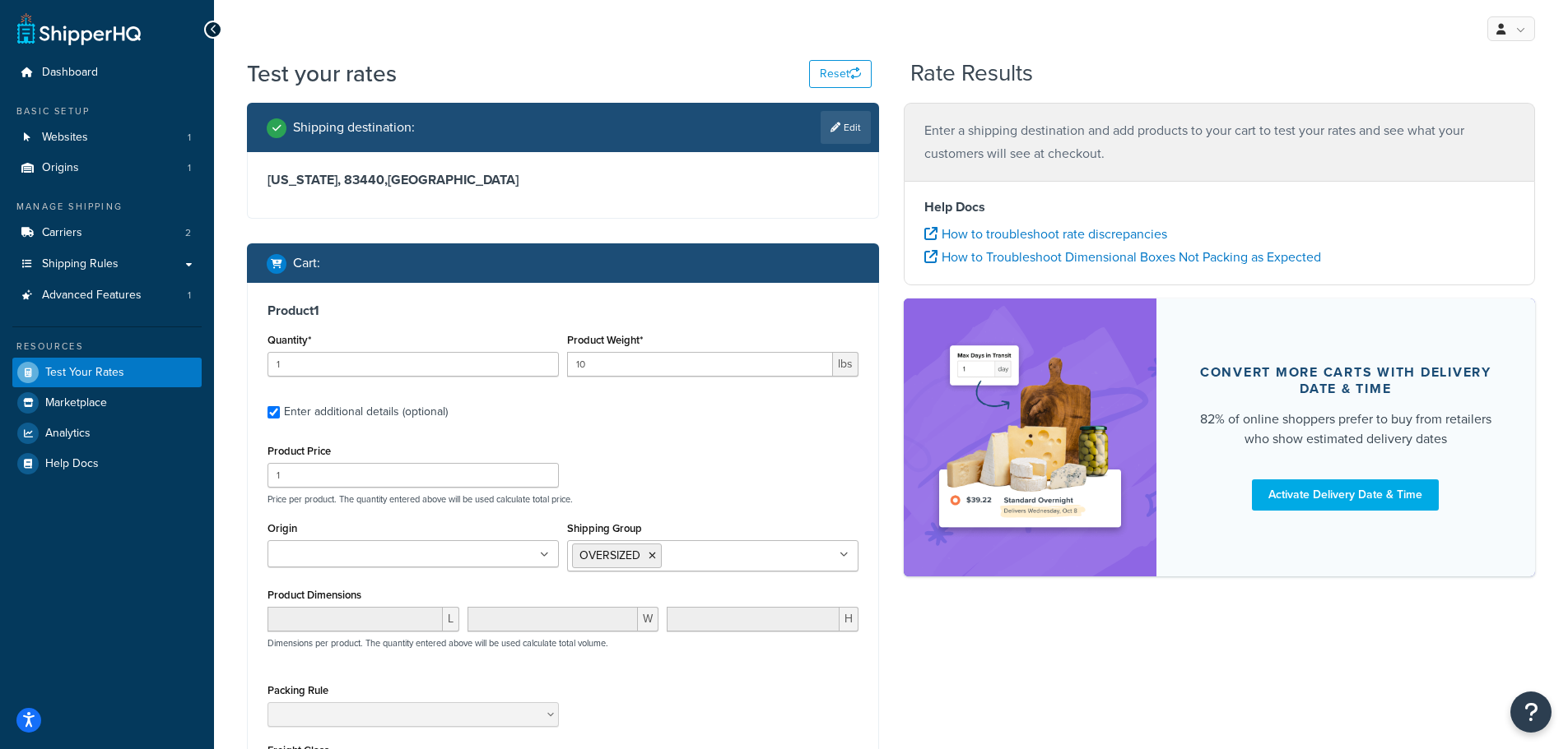
click at [832, 119] on link "Edit" at bounding box center [845, 127] width 50 height 33
select select "ID"
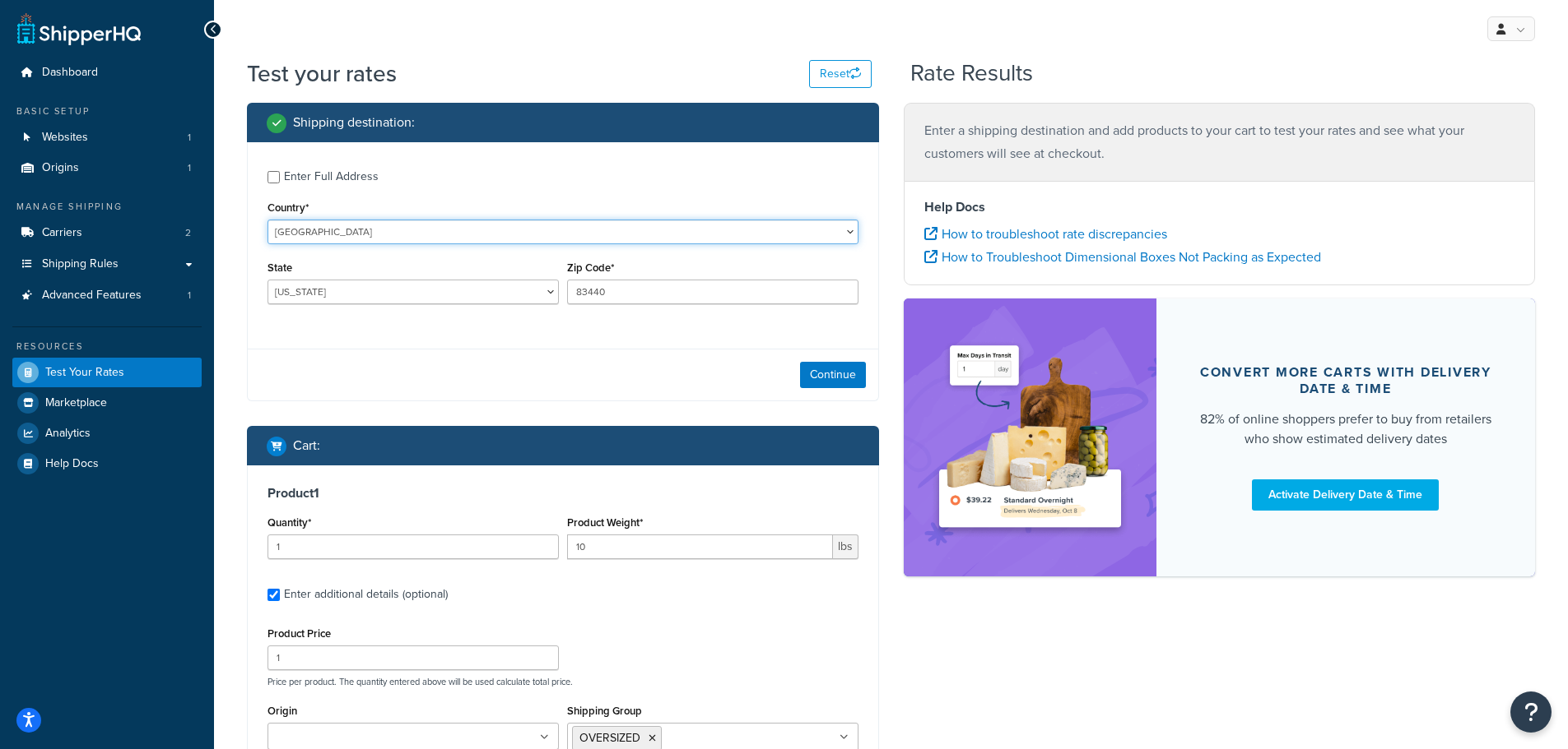
click at [384, 230] on select "[GEOGRAPHIC_DATA] [GEOGRAPHIC_DATA] [GEOGRAPHIC_DATA] [GEOGRAPHIC_DATA] [GEOGRA…" at bounding box center [563, 232] width 590 height 25
select select "CA"
click at [268, 220] on select "[GEOGRAPHIC_DATA] [GEOGRAPHIC_DATA] [GEOGRAPHIC_DATA] [GEOGRAPHIC_DATA] [GEOGRA…" at bounding box center [563, 232] width 590 height 25
drag, startPoint x: 650, startPoint y: 301, endPoint x: 477, endPoint y: 294, distance: 173.1
click at [481, 295] on div "Region [GEOGRAPHIC_DATA] [GEOGRAPHIC_DATA] [GEOGRAPHIC_DATA] [GEOGRAPHIC_DATA] …" at bounding box center [563, 286] width 599 height 60
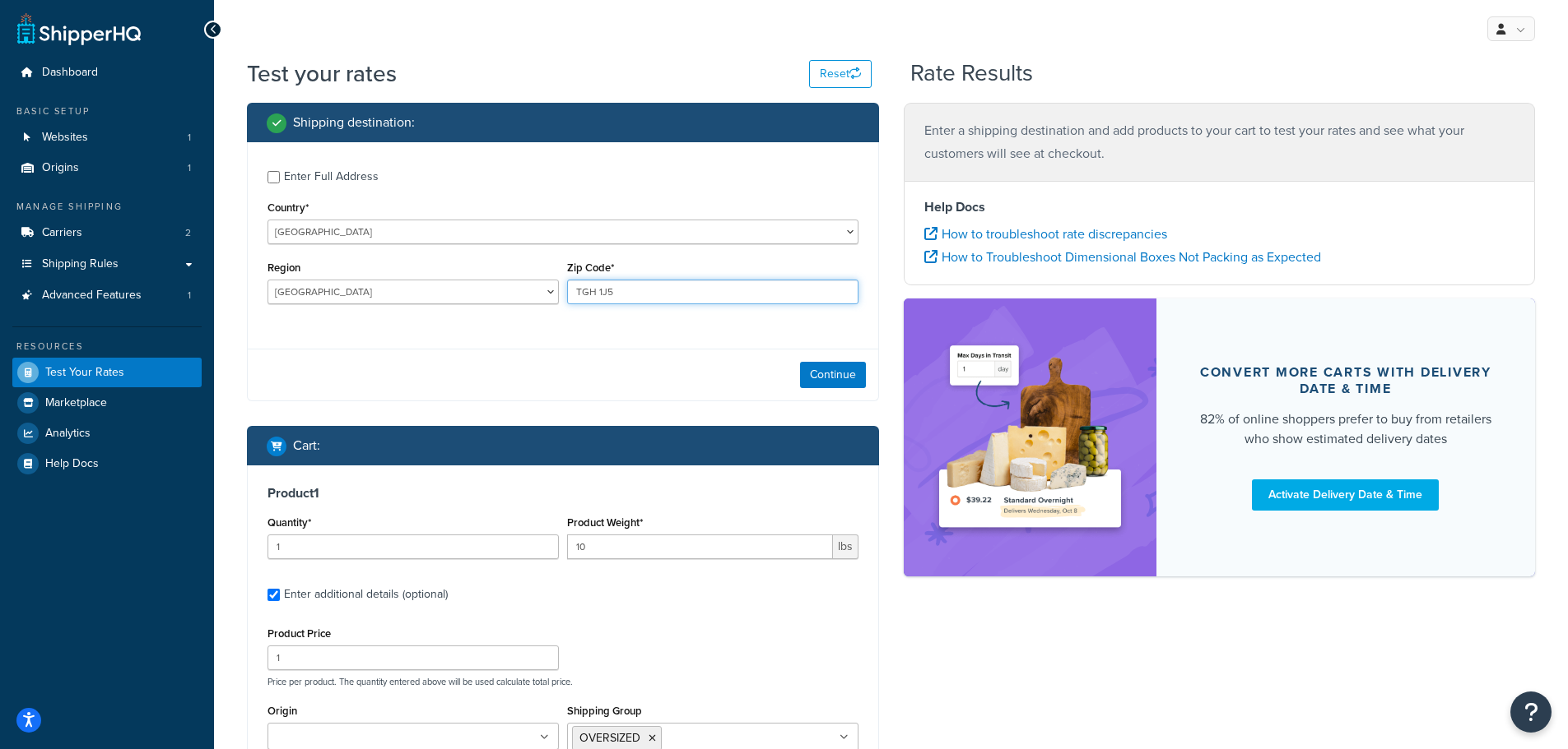
type input "TGH 1J5"
click at [843, 377] on button "Continue" at bounding box center [832, 375] width 66 height 27
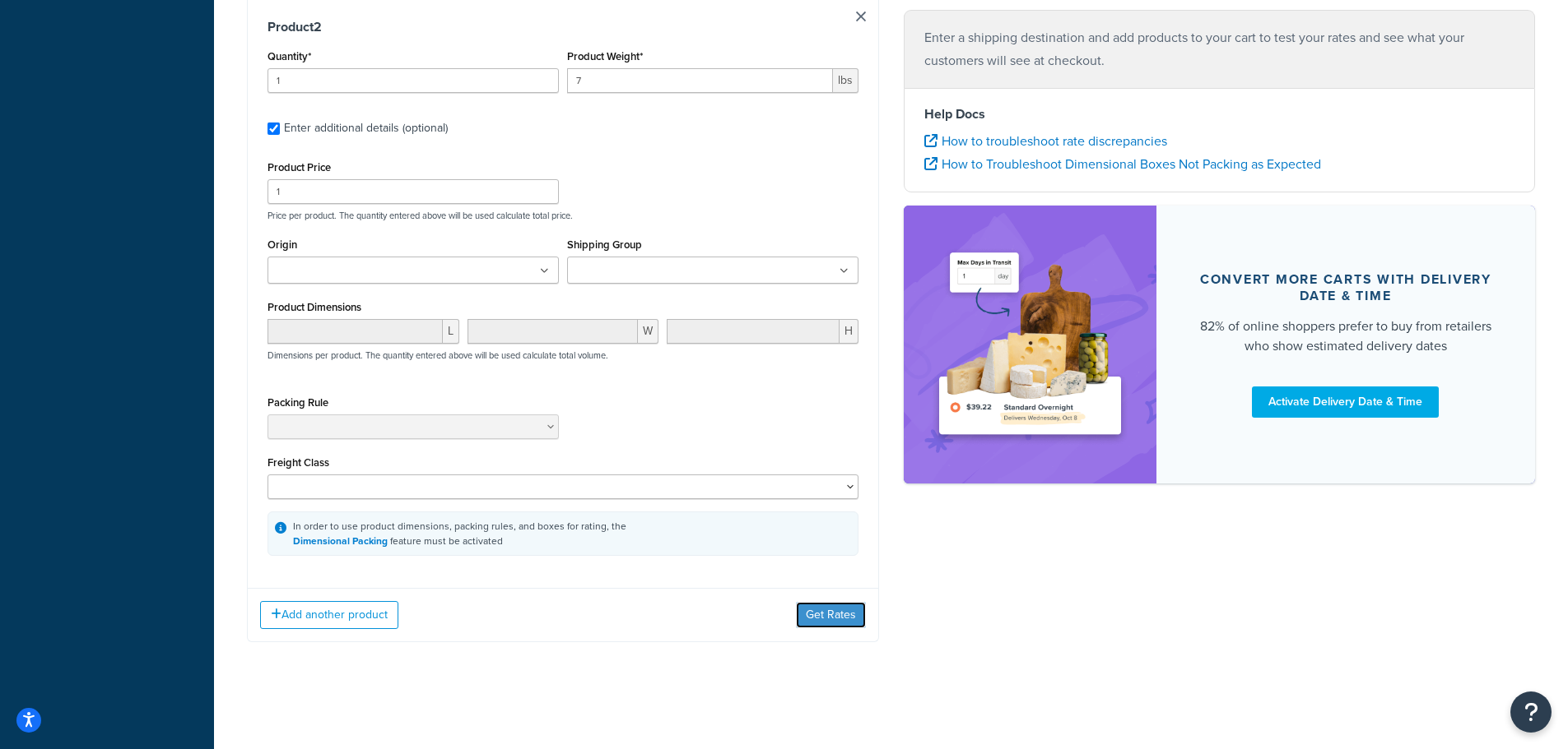
click at [823, 621] on button "Get Rates" at bounding box center [830, 615] width 70 height 27
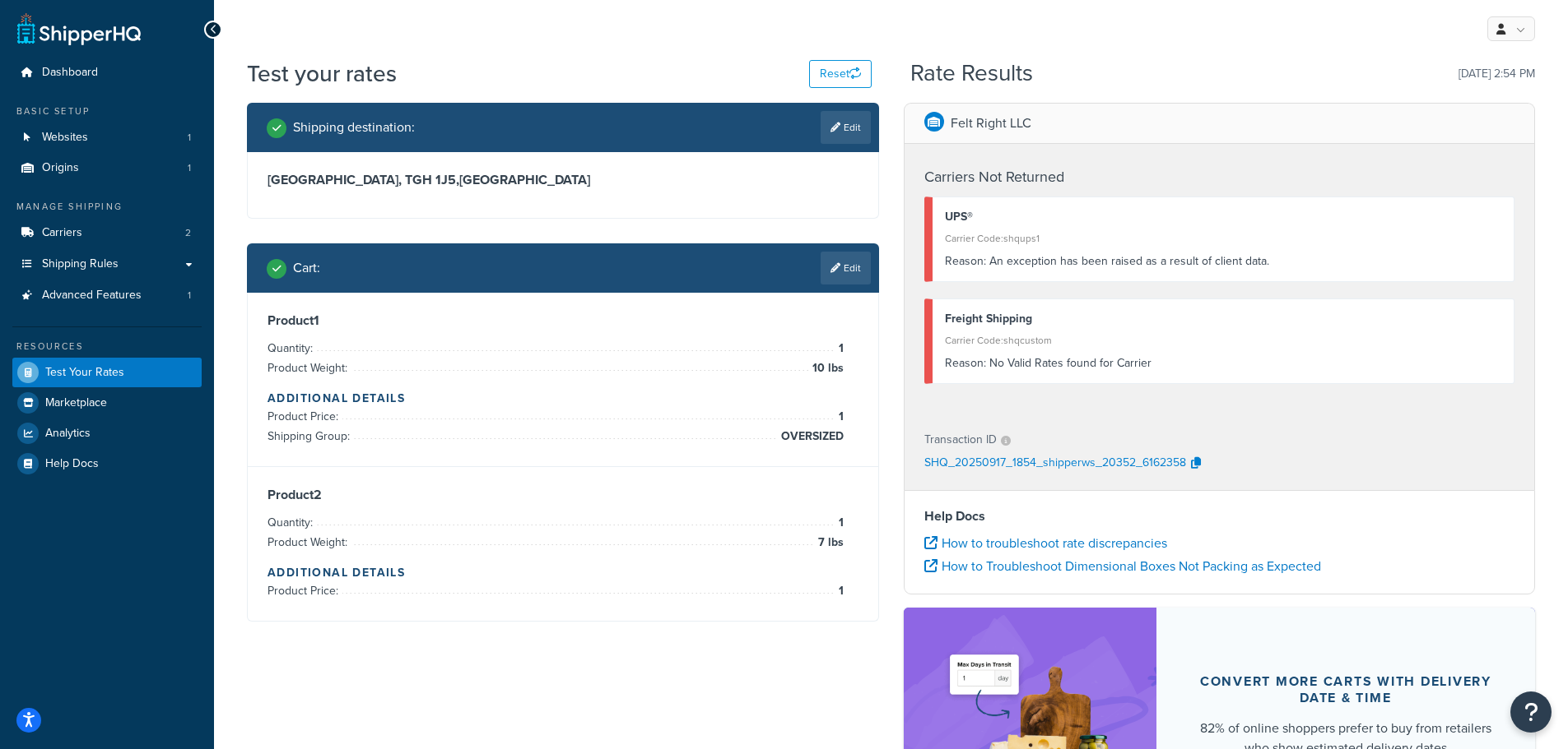
click at [846, 128] on link "Edit" at bounding box center [845, 127] width 50 height 33
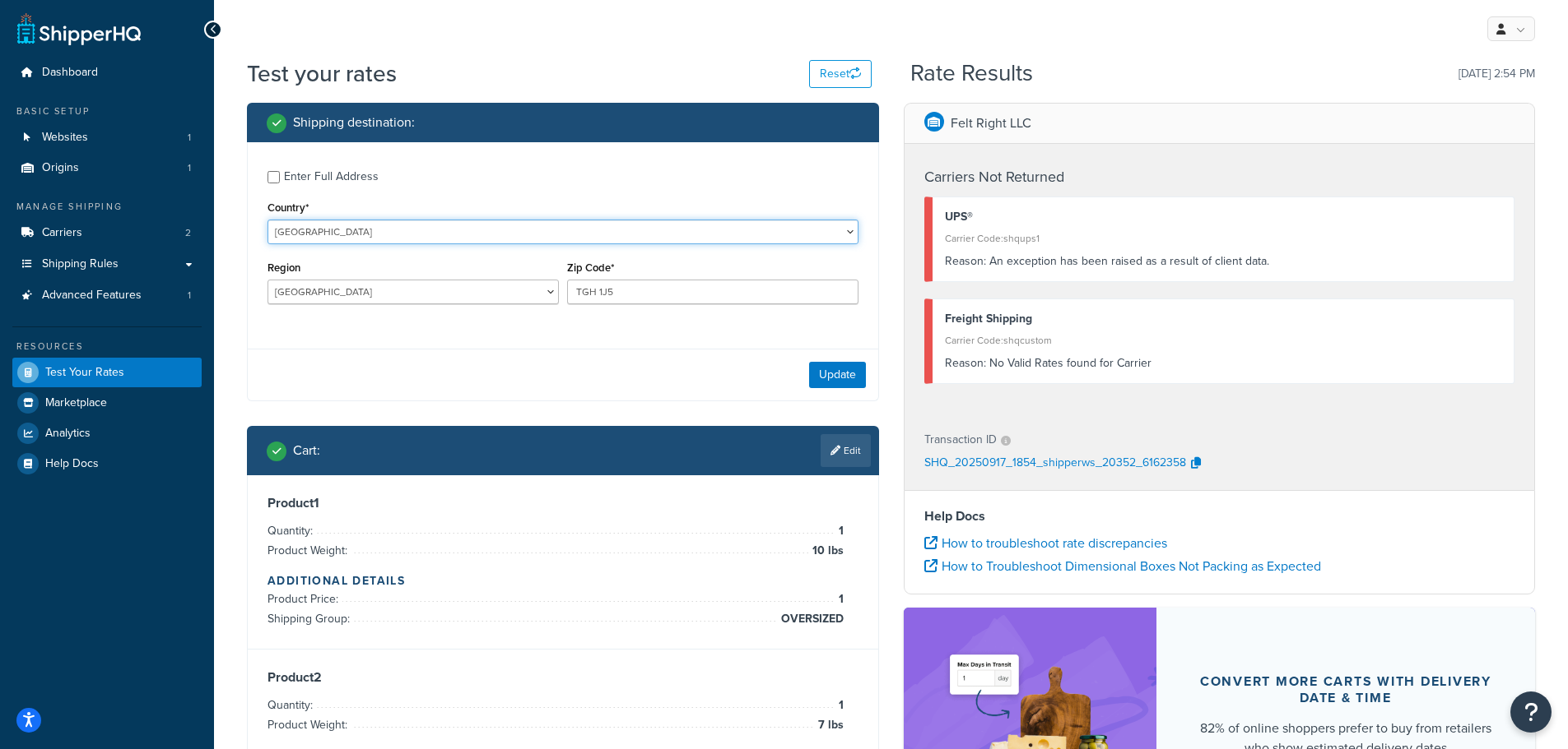
click at [500, 235] on select "[GEOGRAPHIC_DATA] [GEOGRAPHIC_DATA] [GEOGRAPHIC_DATA] [GEOGRAPHIC_DATA] [GEOGRA…" at bounding box center [563, 232] width 590 height 25
select select "DE"
click at [268, 220] on select "[GEOGRAPHIC_DATA] [GEOGRAPHIC_DATA] [GEOGRAPHIC_DATA] [GEOGRAPHIC_DATA] [GEOGRA…" at bounding box center [563, 232] width 590 height 25
click at [647, 299] on input "TGH 1J5" at bounding box center [712, 291] width 291 height 25
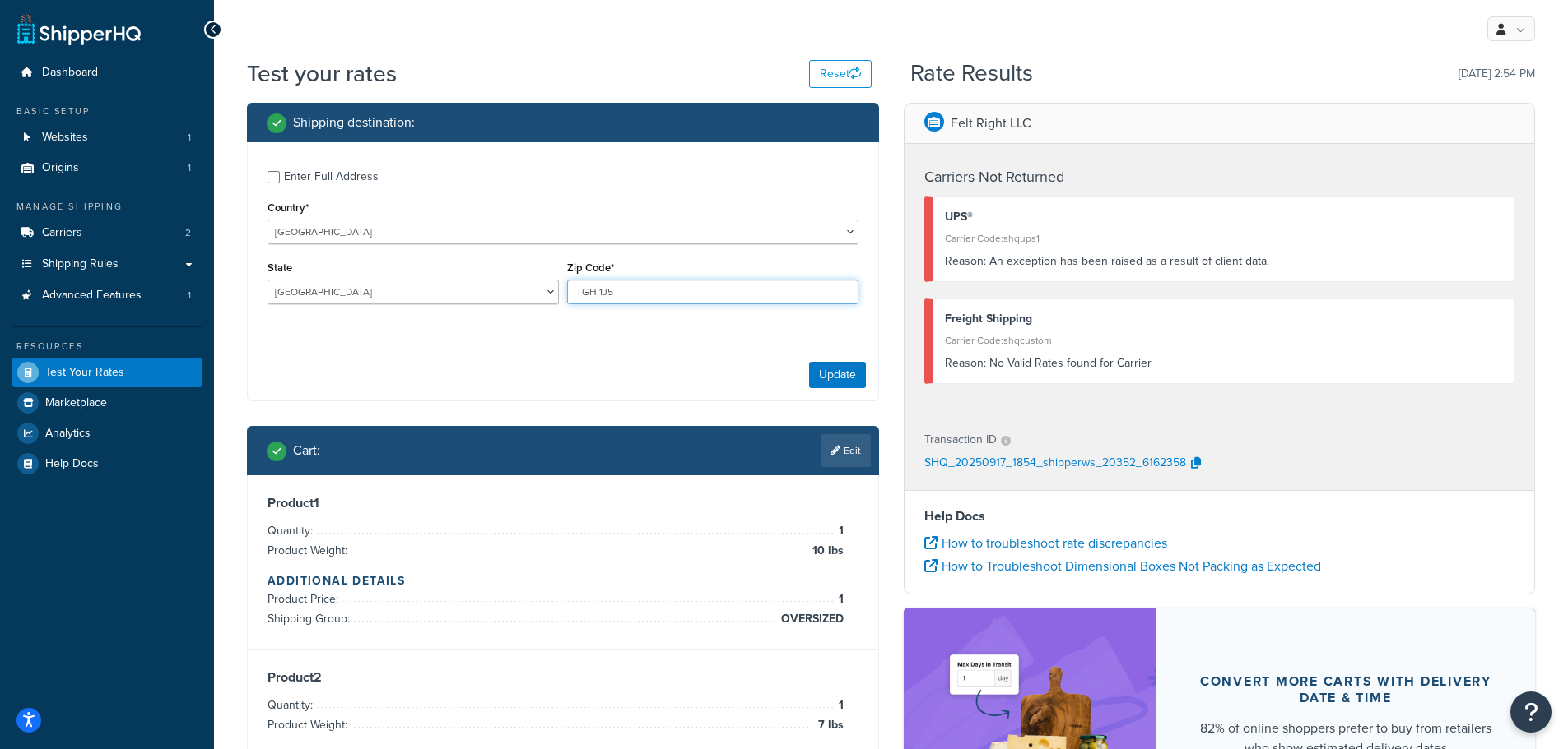
click at [647, 299] on input "TGH 1J5" at bounding box center [712, 291] width 291 height 25
type input "85561"
click at [837, 363] on button "Update" at bounding box center [837, 375] width 57 height 27
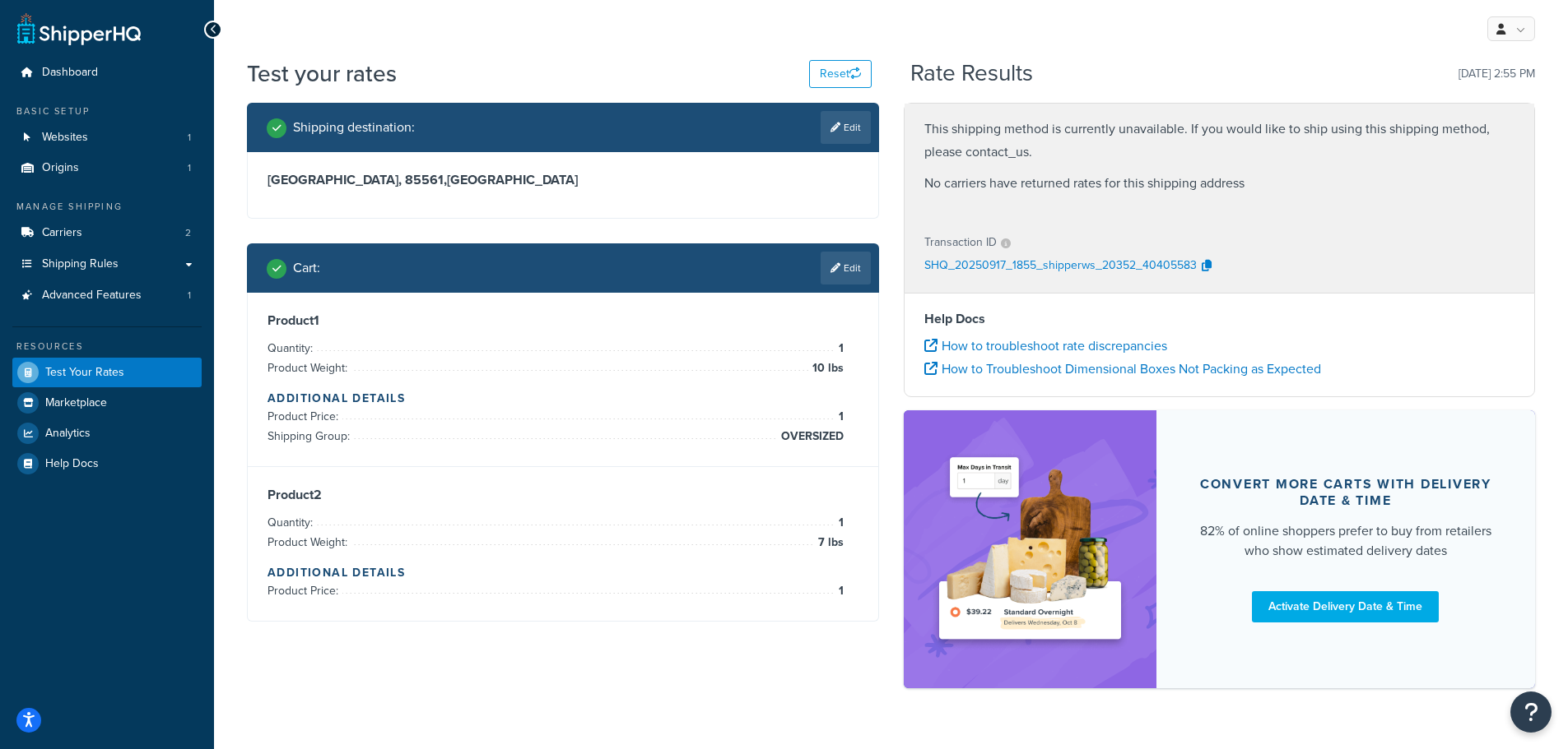
click at [853, 128] on link "Edit" at bounding box center [845, 127] width 50 height 33
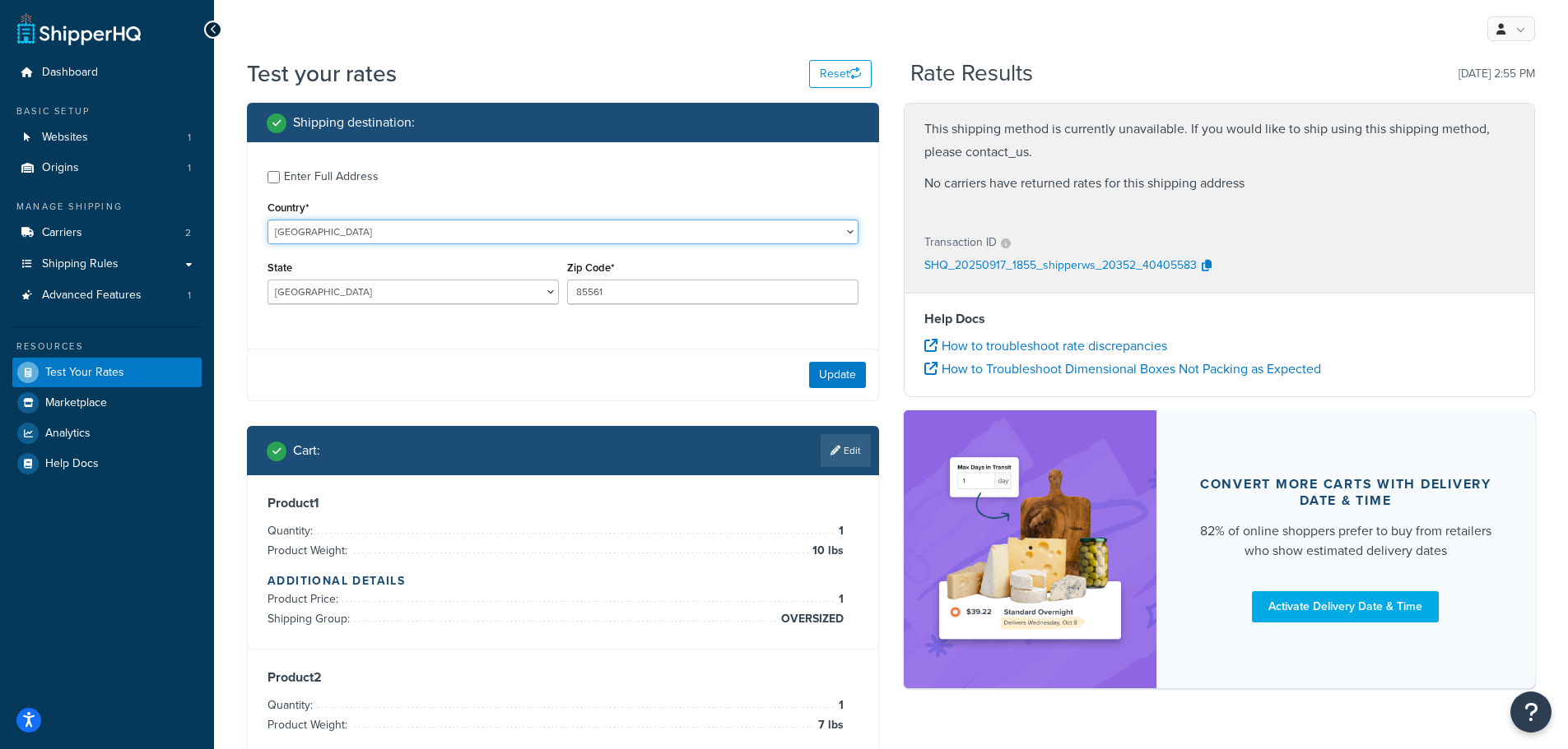
click at [386, 226] on select "[GEOGRAPHIC_DATA] [GEOGRAPHIC_DATA] [GEOGRAPHIC_DATA] [GEOGRAPHIC_DATA] [GEOGRA…" at bounding box center [563, 232] width 590 height 25
select select "AE"
click at [268, 220] on select "[GEOGRAPHIC_DATA] [GEOGRAPHIC_DATA] [GEOGRAPHIC_DATA] [GEOGRAPHIC_DATA] [GEOGRA…" at bounding box center [563, 232] width 590 height 25
type input "BW"
click at [382, 223] on select "[GEOGRAPHIC_DATA] [GEOGRAPHIC_DATA] [GEOGRAPHIC_DATA] [GEOGRAPHIC_DATA] [GEOGRA…" at bounding box center [563, 232] width 590 height 25
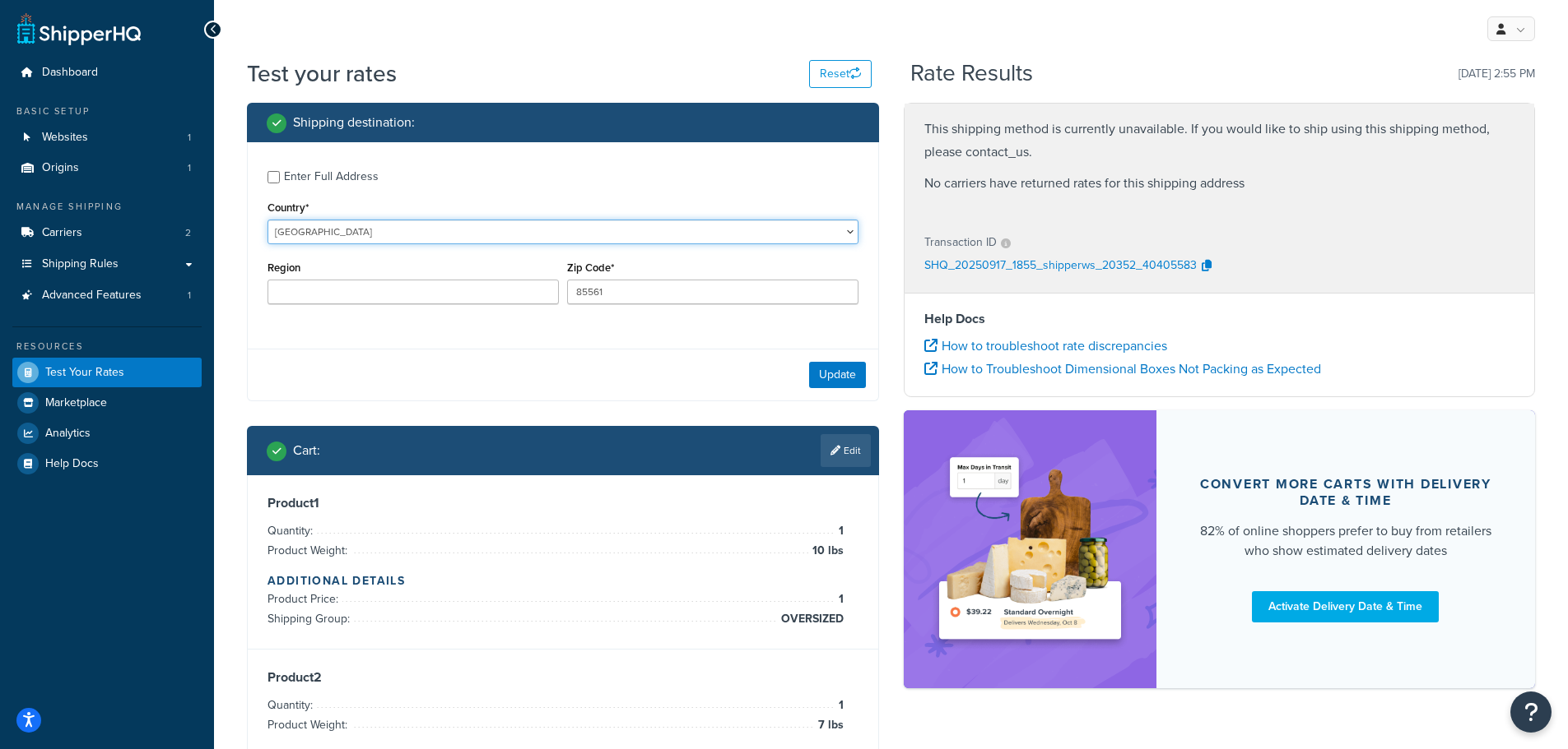
select select "US"
click at [268, 220] on select "[GEOGRAPHIC_DATA] [GEOGRAPHIC_DATA] [GEOGRAPHIC_DATA] [GEOGRAPHIC_DATA] [GEOGRA…" at bounding box center [563, 232] width 590 height 25
click at [376, 290] on select "[US_STATE] [US_STATE] [US_STATE] [US_STATE] [US_STATE] Armed Forces Americas Ar…" at bounding box center [413, 291] width 291 height 25
select select "HI"
click at [268, 280] on select "[US_STATE] [US_STATE] [US_STATE] [US_STATE] [US_STATE] Armed Forces Americas Ar…" at bounding box center [413, 291] width 291 height 25
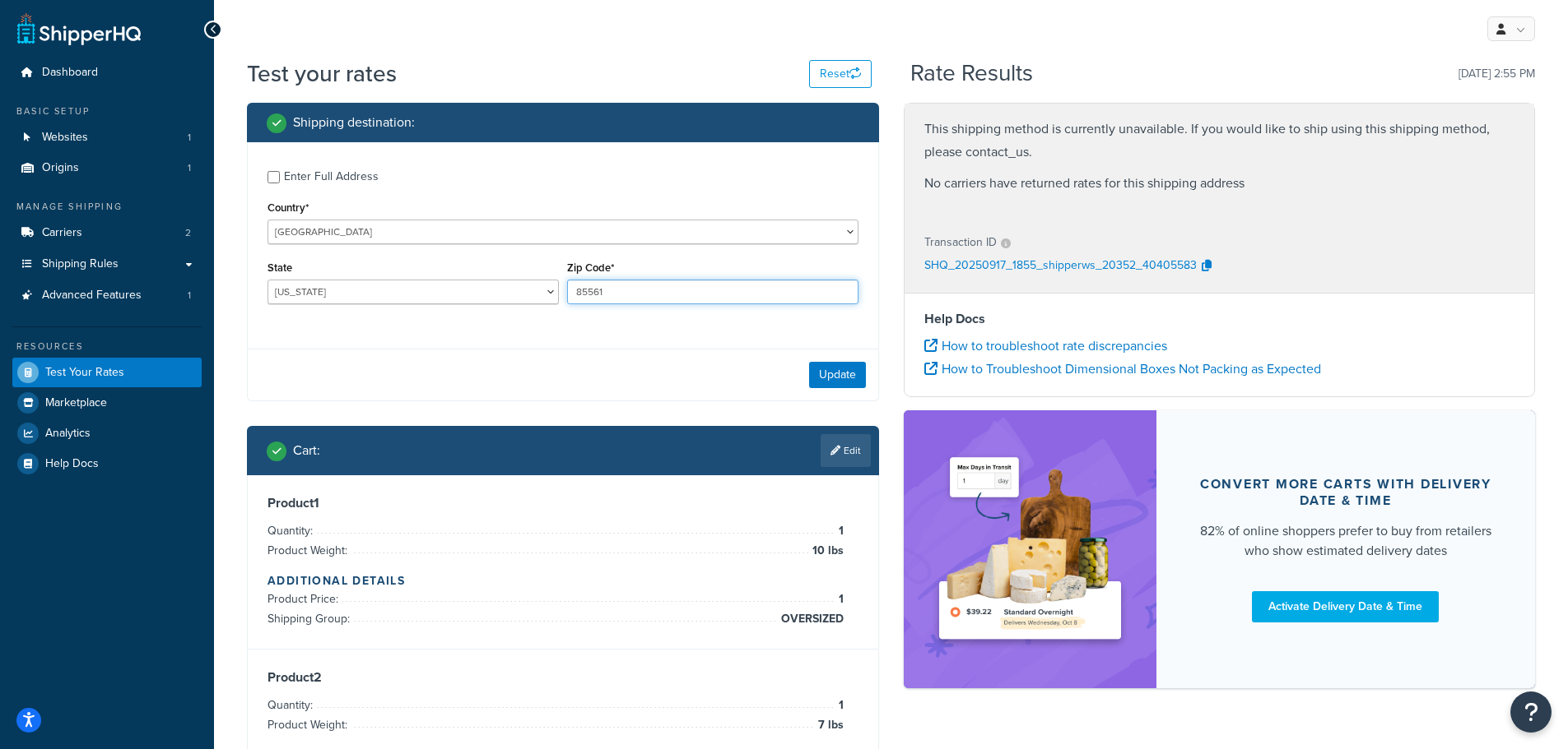
drag, startPoint x: 650, startPoint y: 295, endPoint x: 487, endPoint y: 298, distance: 163.0
click at [487, 298] on div "State [US_STATE] [US_STATE] [US_STATE] [US_STATE] [US_STATE] Armed Forces Ameri…" at bounding box center [563, 286] width 599 height 60
type input "96793"
click at [833, 368] on button "Update" at bounding box center [837, 375] width 57 height 27
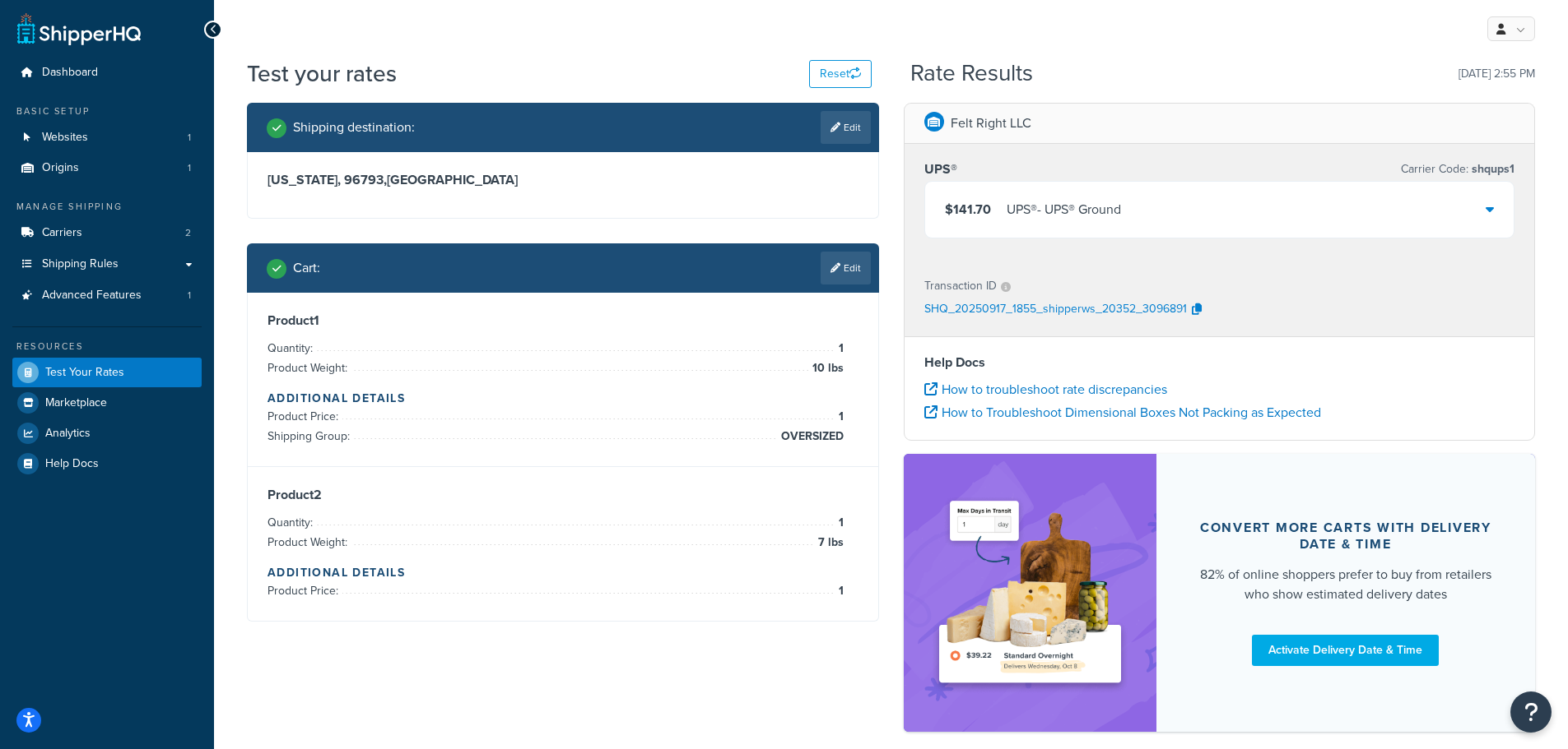
click at [843, 130] on link "Edit" at bounding box center [845, 127] width 50 height 33
select select "HI"
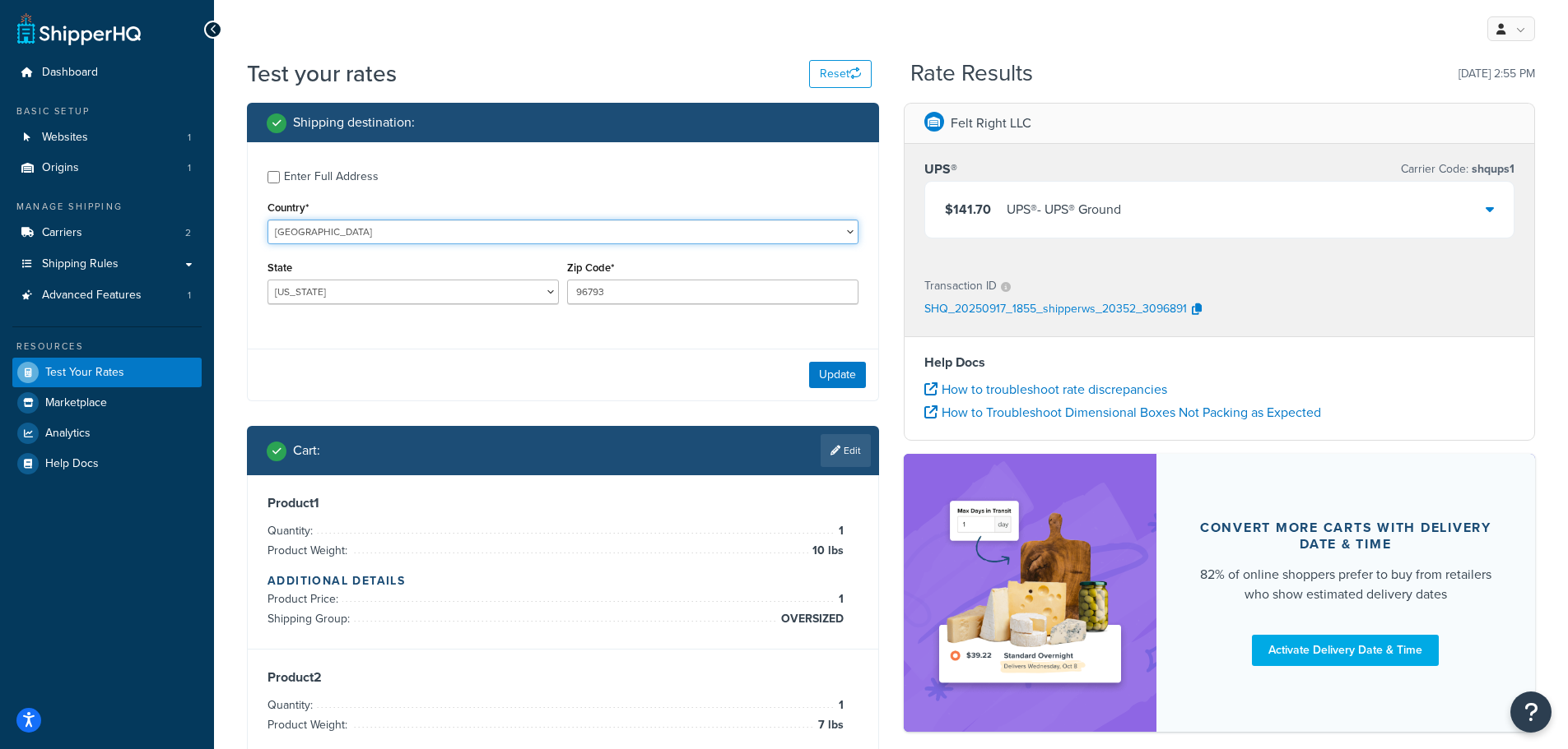
click at [468, 233] on select "[GEOGRAPHIC_DATA] [GEOGRAPHIC_DATA] [GEOGRAPHIC_DATA] [GEOGRAPHIC_DATA] [GEOGRA…" at bounding box center [563, 232] width 590 height 25
select select "CA"
click at [268, 220] on select "[GEOGRAPHIC_DATA] [GEOGRAPHIC_DATA] [GEOGRAPHIC_DATA] [GEOGRAPHIC_DATA] [GEOGRA…" at bounding box center [563, 232] width 590 height 25
select select "AB"
drag, startPoint x: 655, startPoint y: 294, endPoint x: 470, endPoint y: 286, distance: 185.2
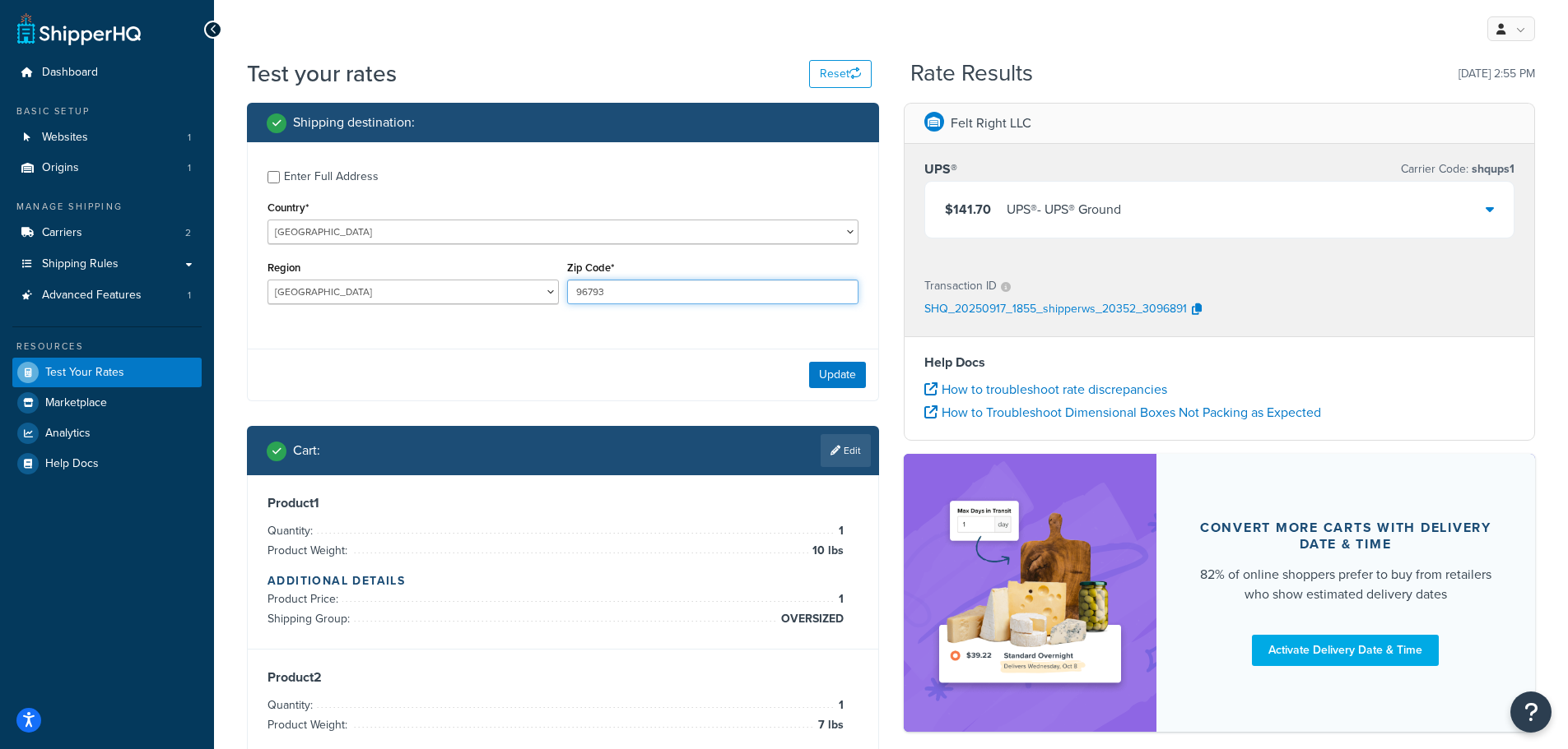
click at [470, 286] on div "Region [GEOGRAPHIC_DATA] [GEOGRAPHIC_DATA] [GEOGRAPHIC_DATA] [GEOGRAPHIC_DATA] …" at bounding box center [563, 286] width 599 height 60
type input "TGH 1J5"
click at [848, 371] on button "Update" at bounding box center [837, 375] width 57 height 27
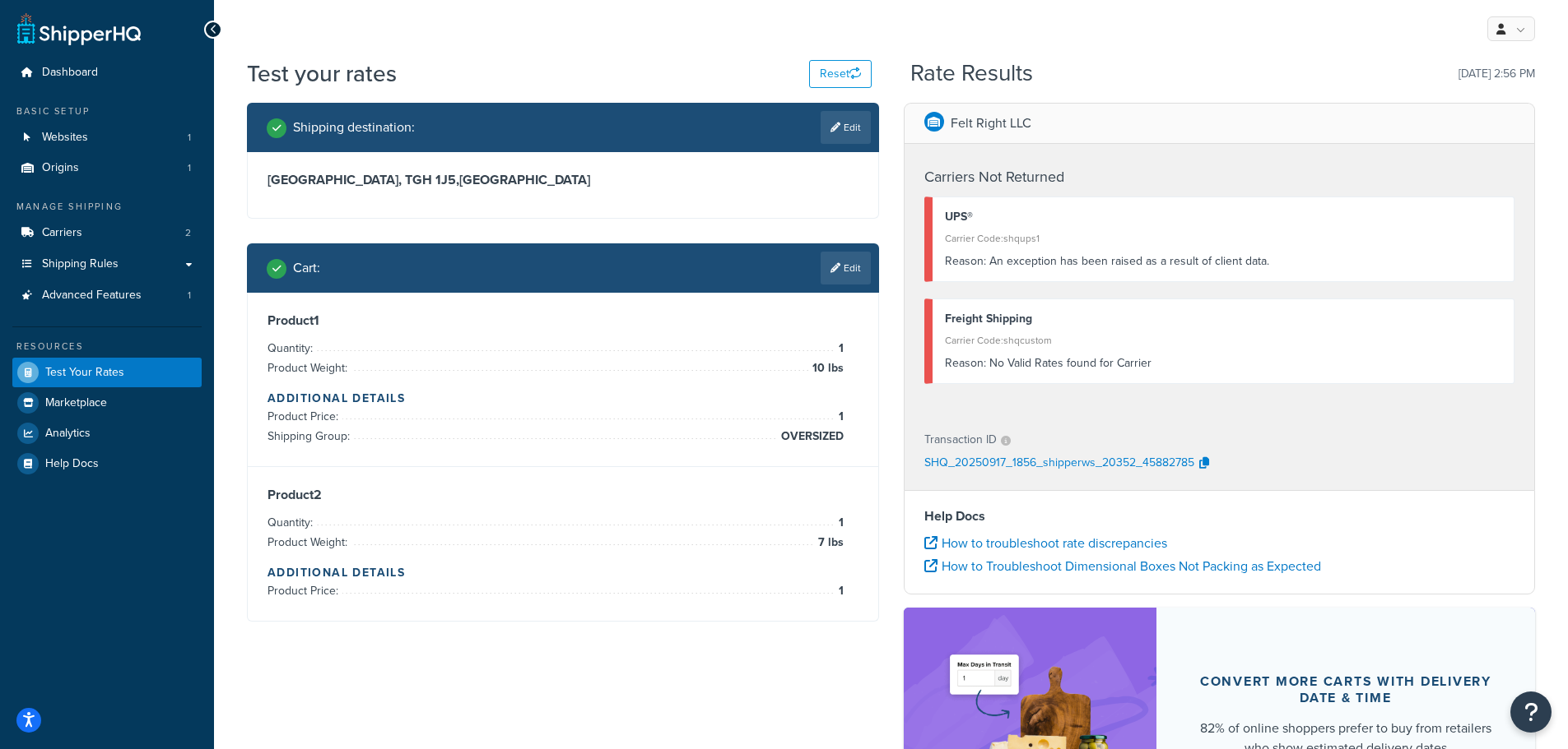
click at [852, 264] on link "Edit" at bounding box center [845, 267] width 50 height 33
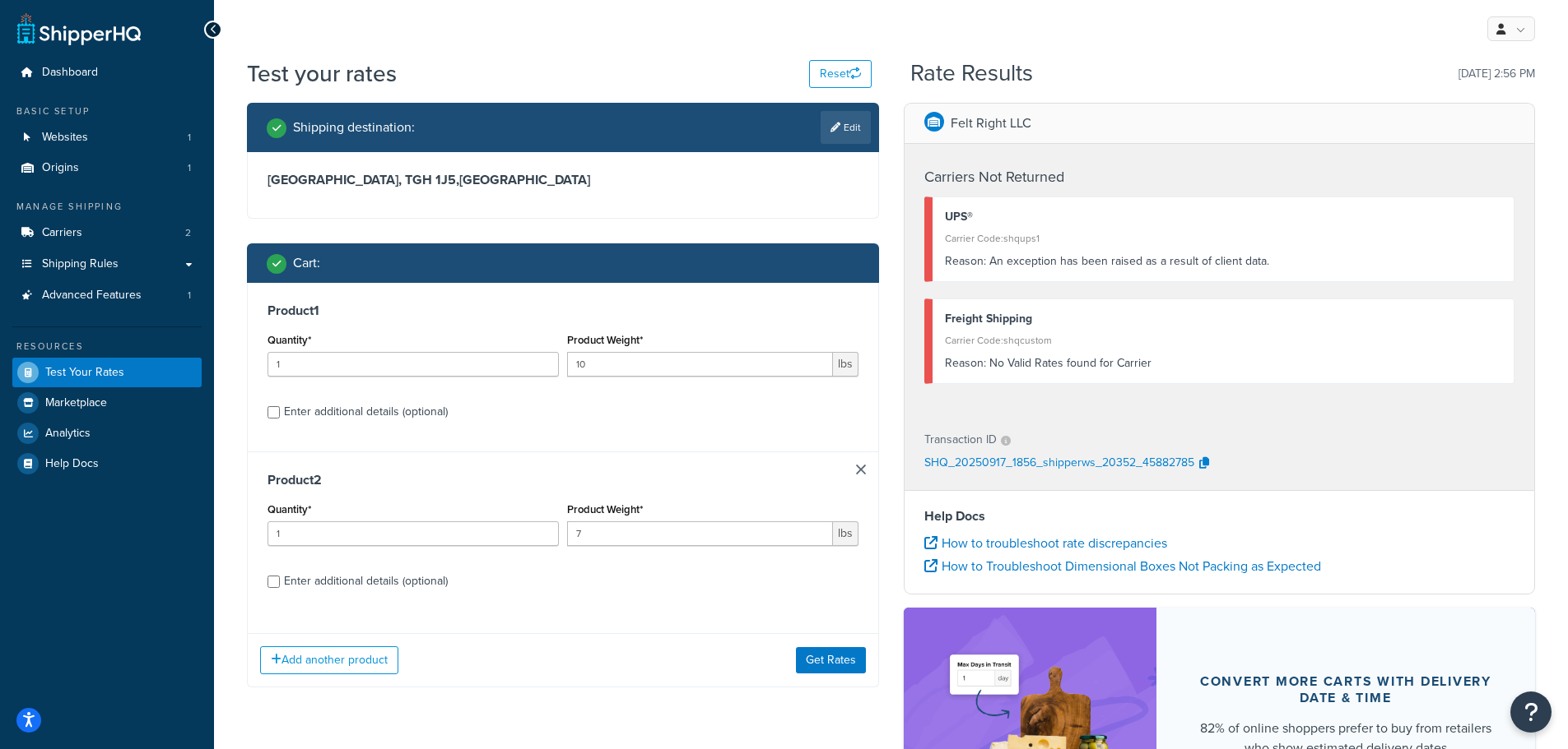
click at [861, 470] on link at bounding box center [861, 470] width 10 height 10
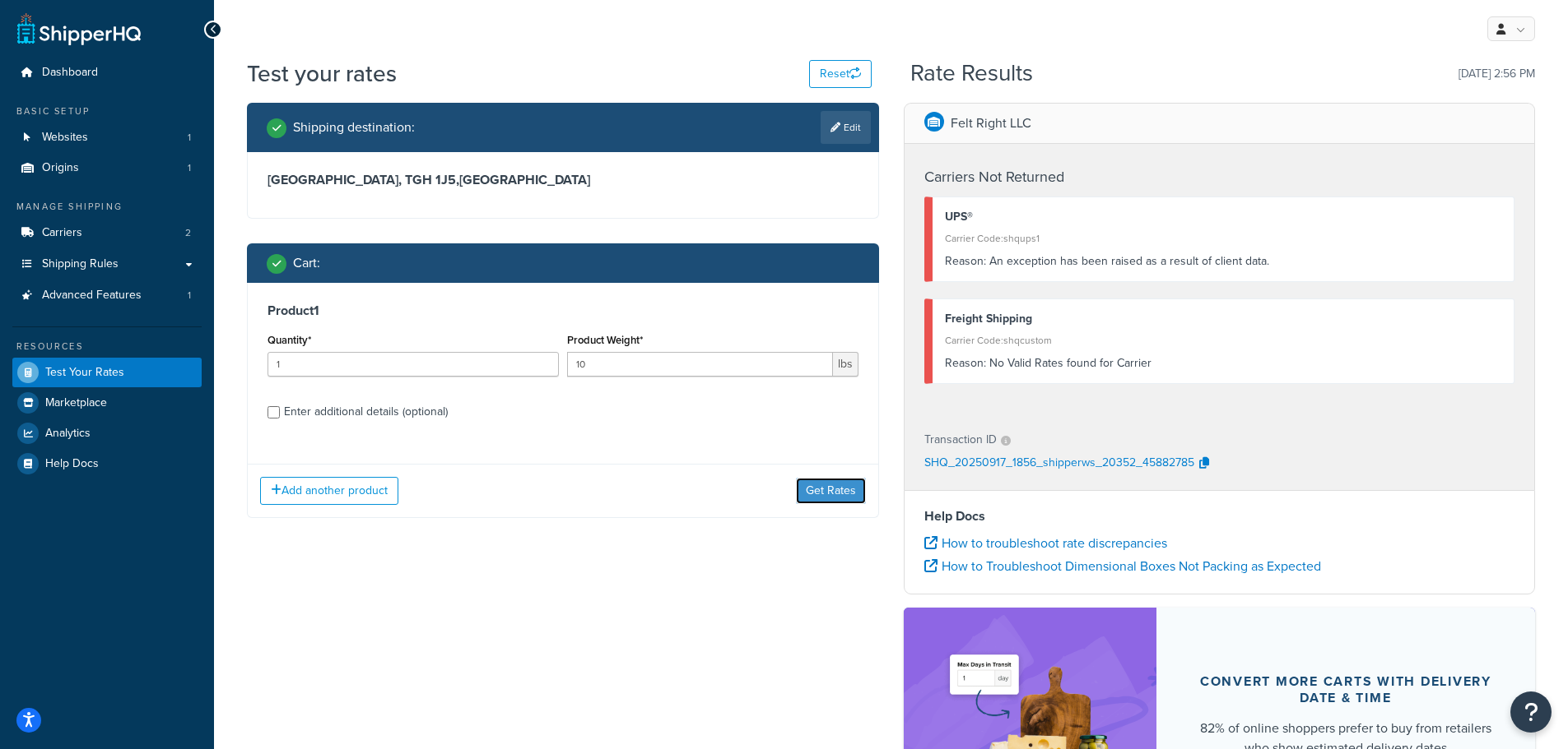
click at [828, 484] on button "Get Rates" at bounding box center [830, 490] width 70 height 27
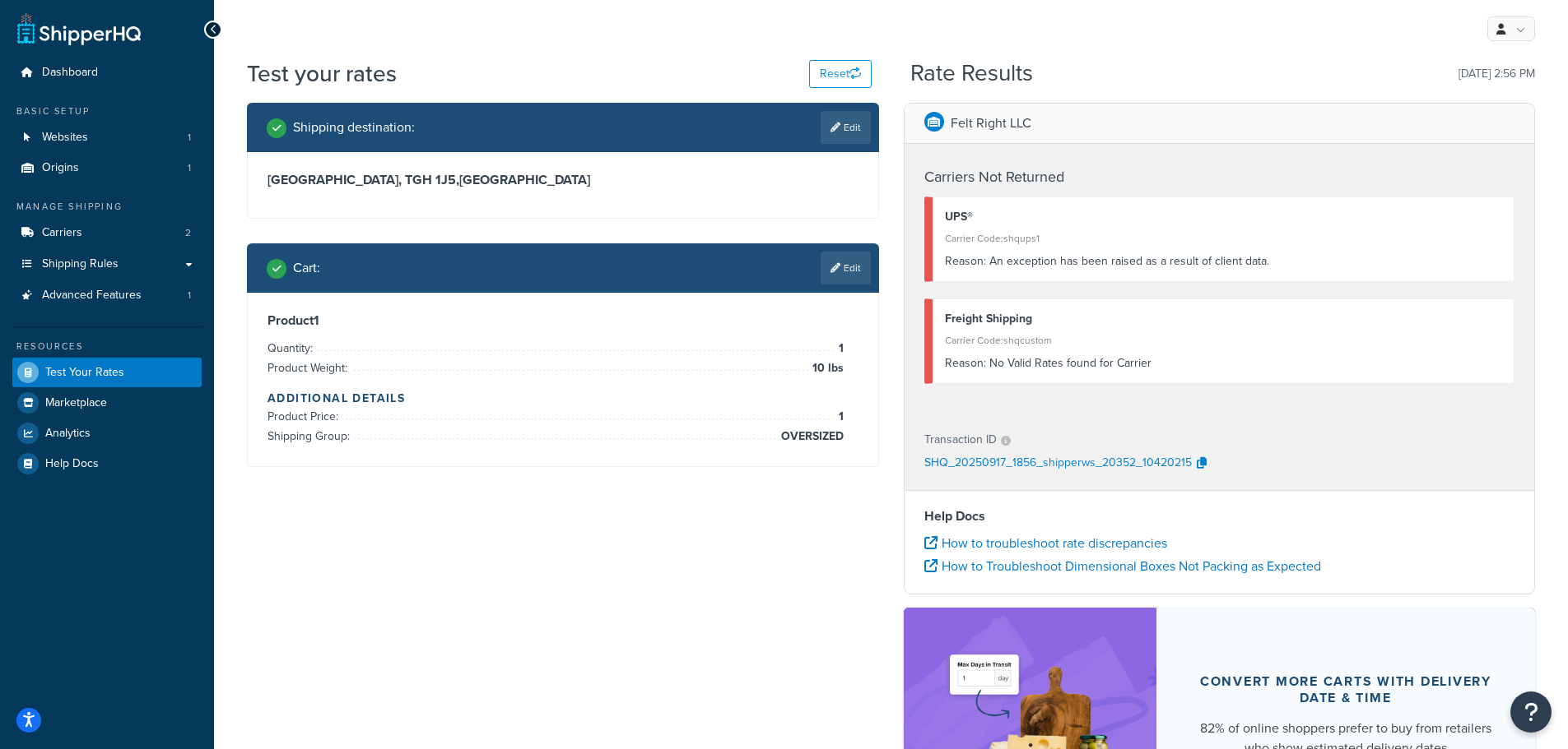
click at [858, 270] on link "Edit" at bounding box center [845, 267] width 50 height 33
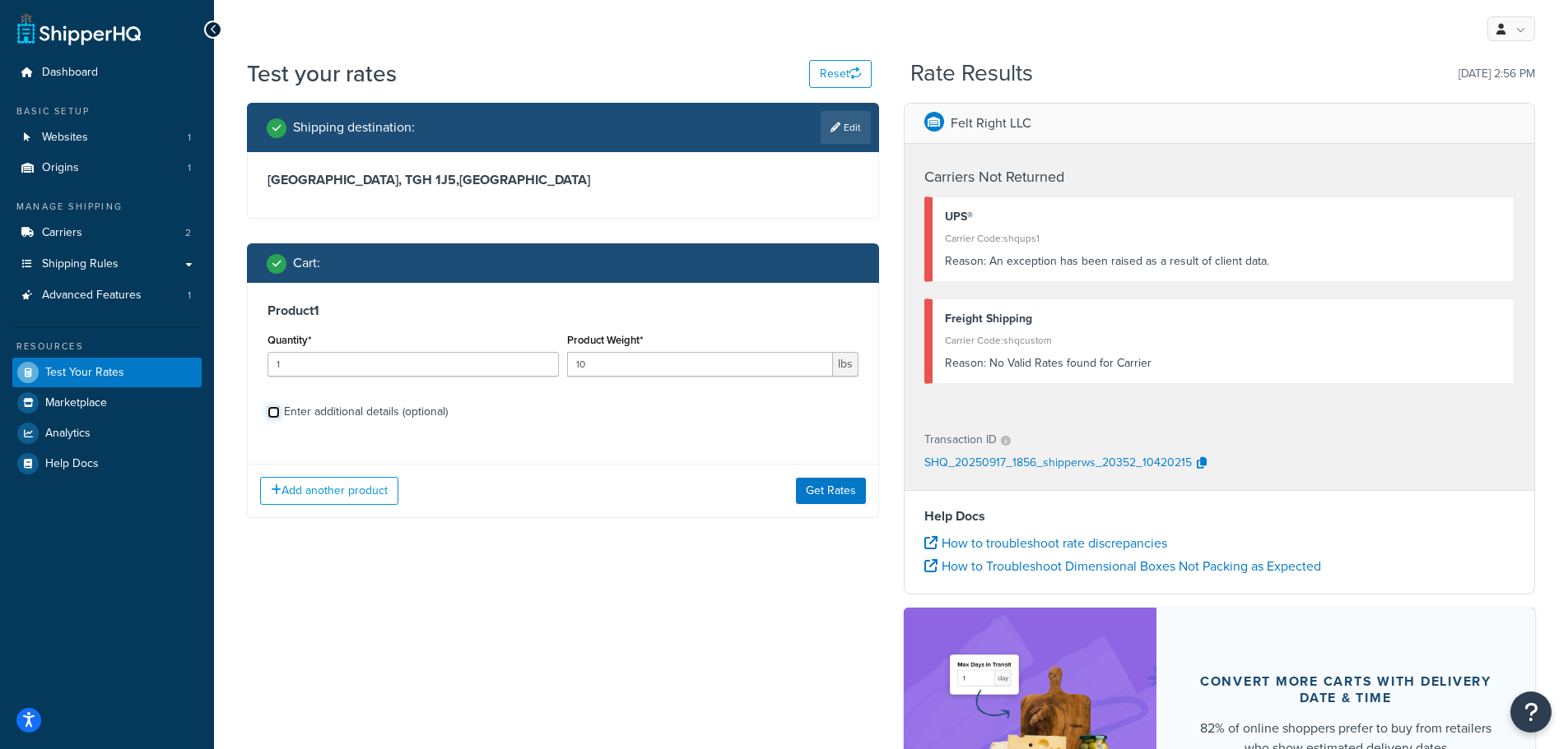
click at [273, 411] on input "Enter additional details (optional)" at bounding box center [274, 412] width 13 height 13
checkbox input "true"
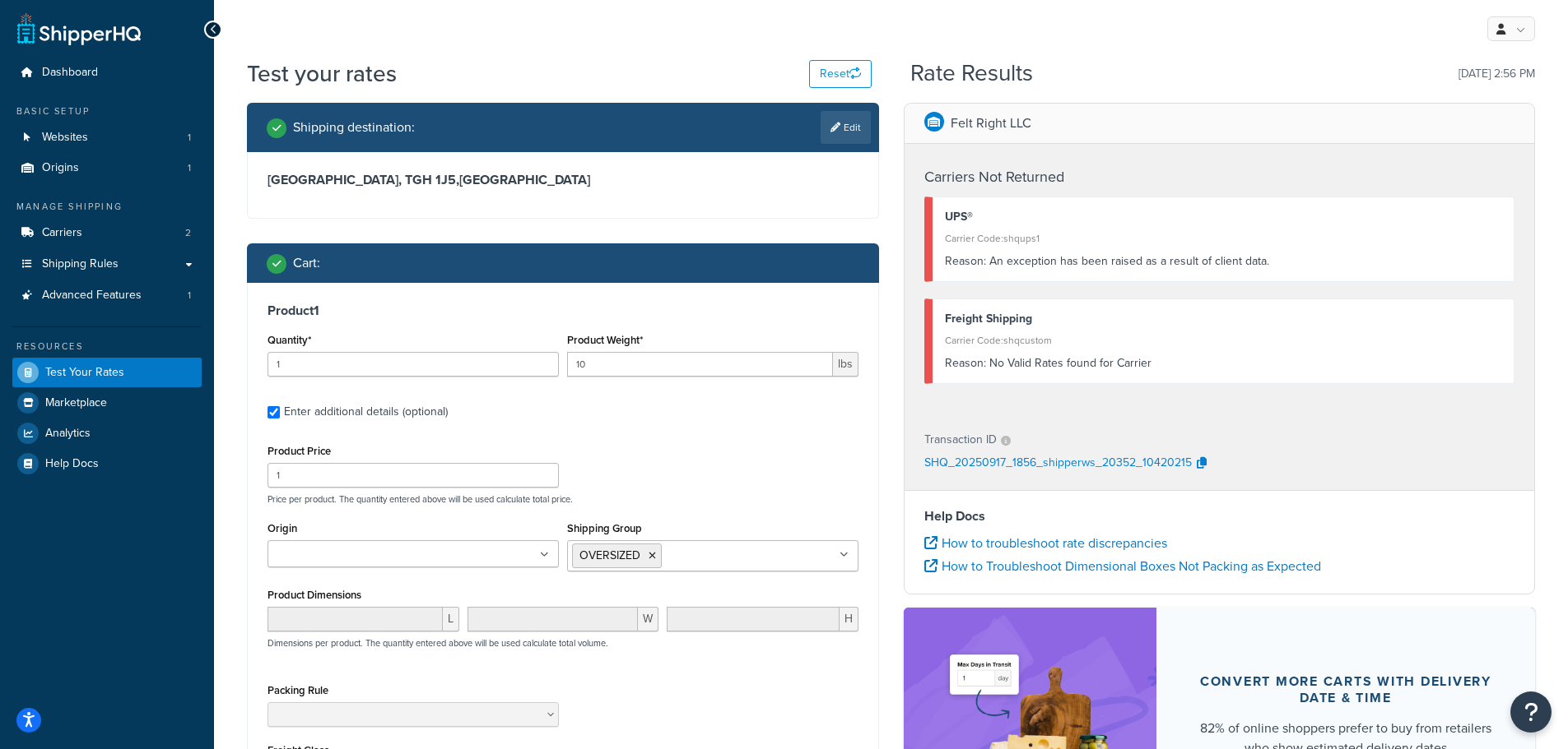
click at [840, 556] on icon at bounding box center [843, 556] width 9 height 10
click at [649, 556] on icon at bounding box center [653, 556] width 8 height 10
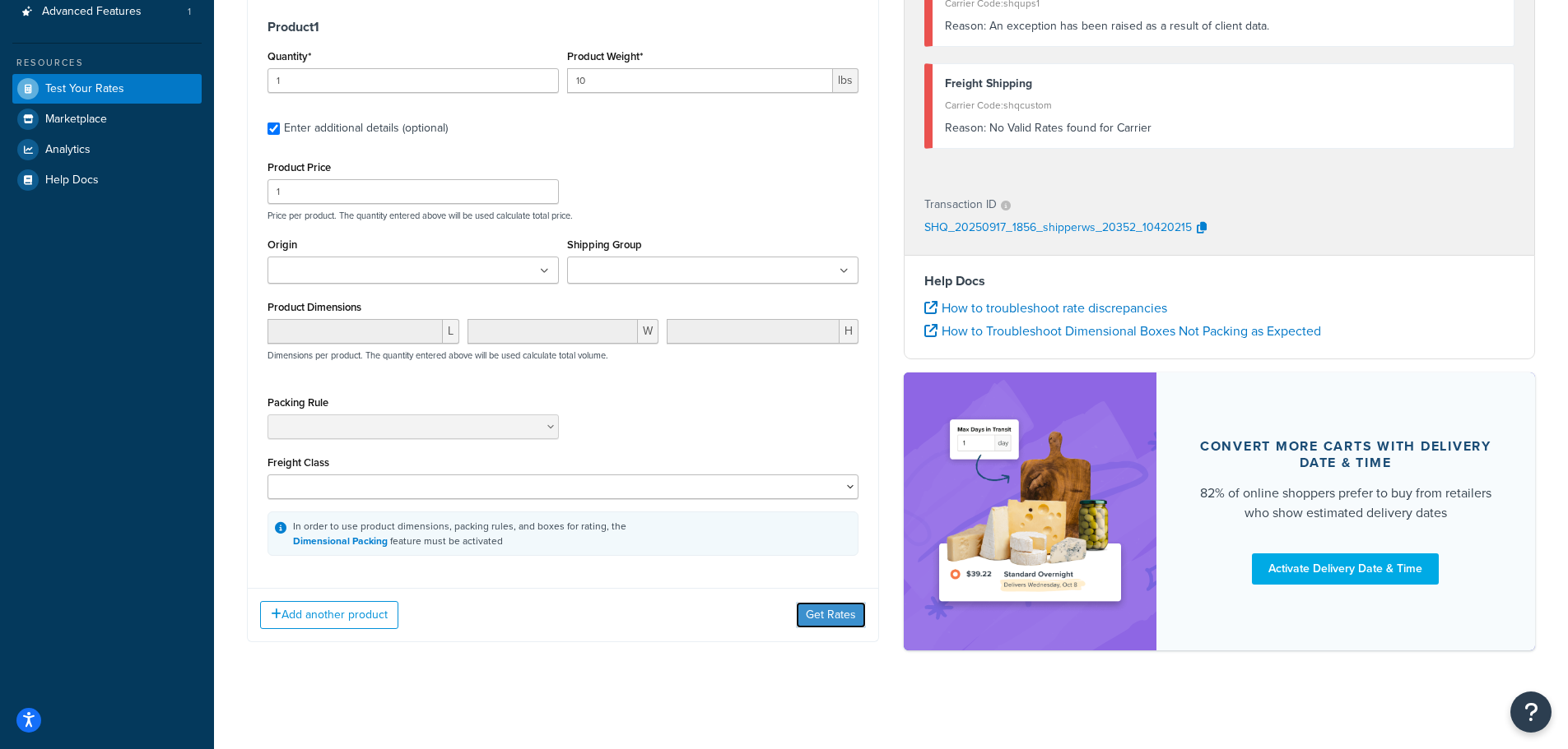
click at [830, 612] on button "Get Rates" at bounding box center [830, 615] width 70 height 27
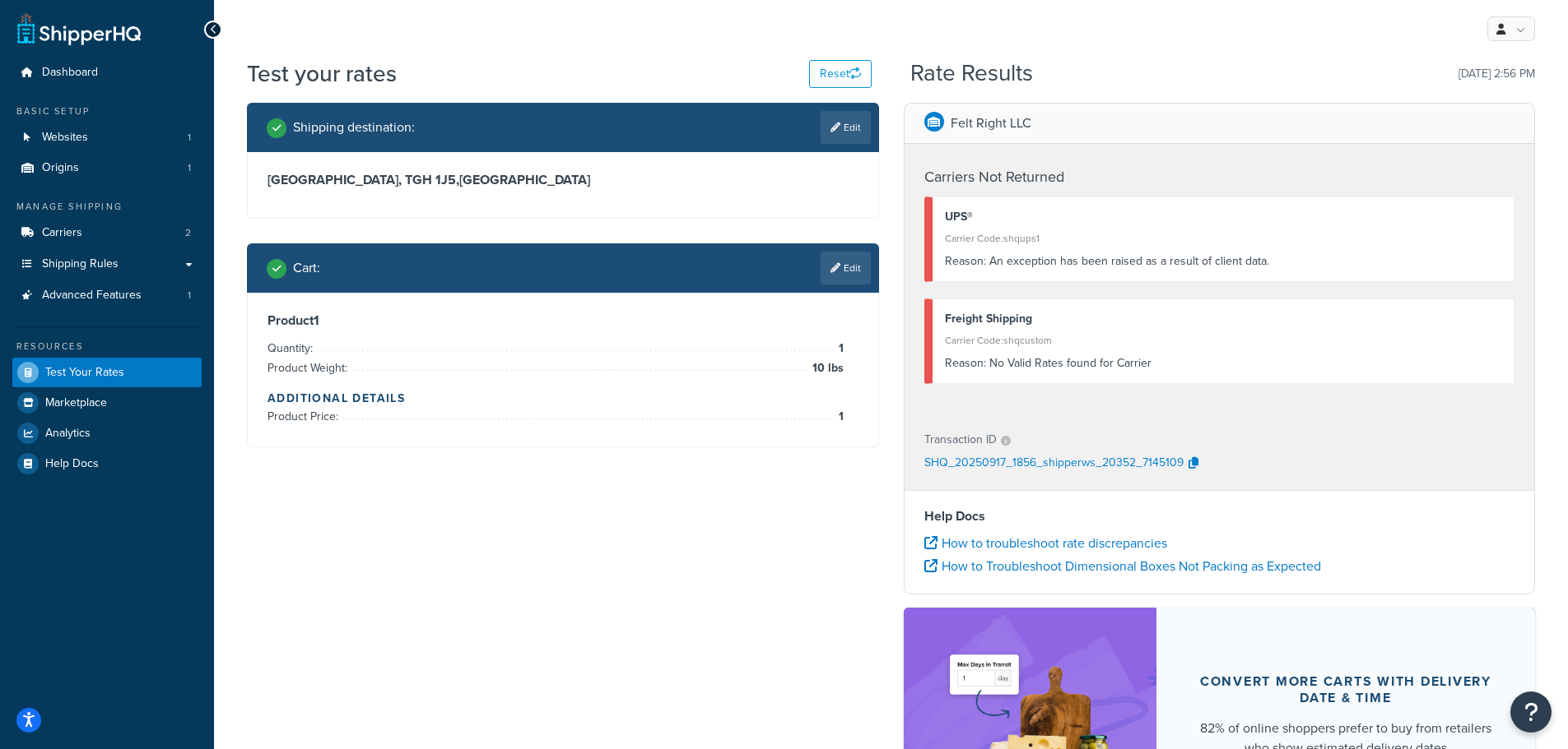
click at [852, 124] on link "Edit" at bounding box center [845, 127] width 50 height 33
select select "CA"
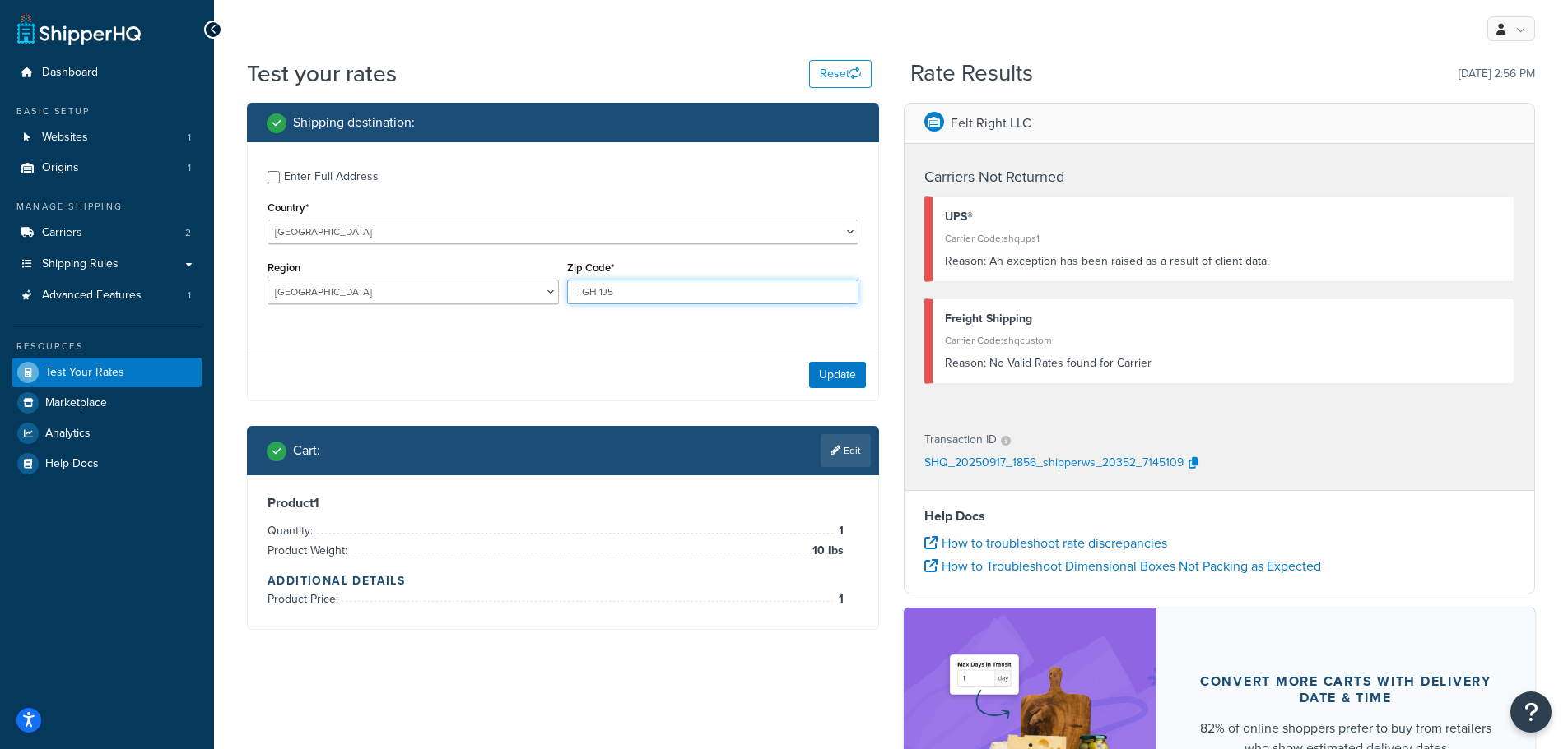
drag, startPoint x: 658, startPoint y: 299, endPoint x: 498, endPoint y: 286, distance: 160.5
click at [498, 286] on div "Region Alberta British Columbia Manitoba New Brunswick Newfoundland and Labrado…" at bounding box center [563, 286] width 599 height 60
click at [822, 373] on div "Update" at bounding box center [563, 374] width 630 height 52
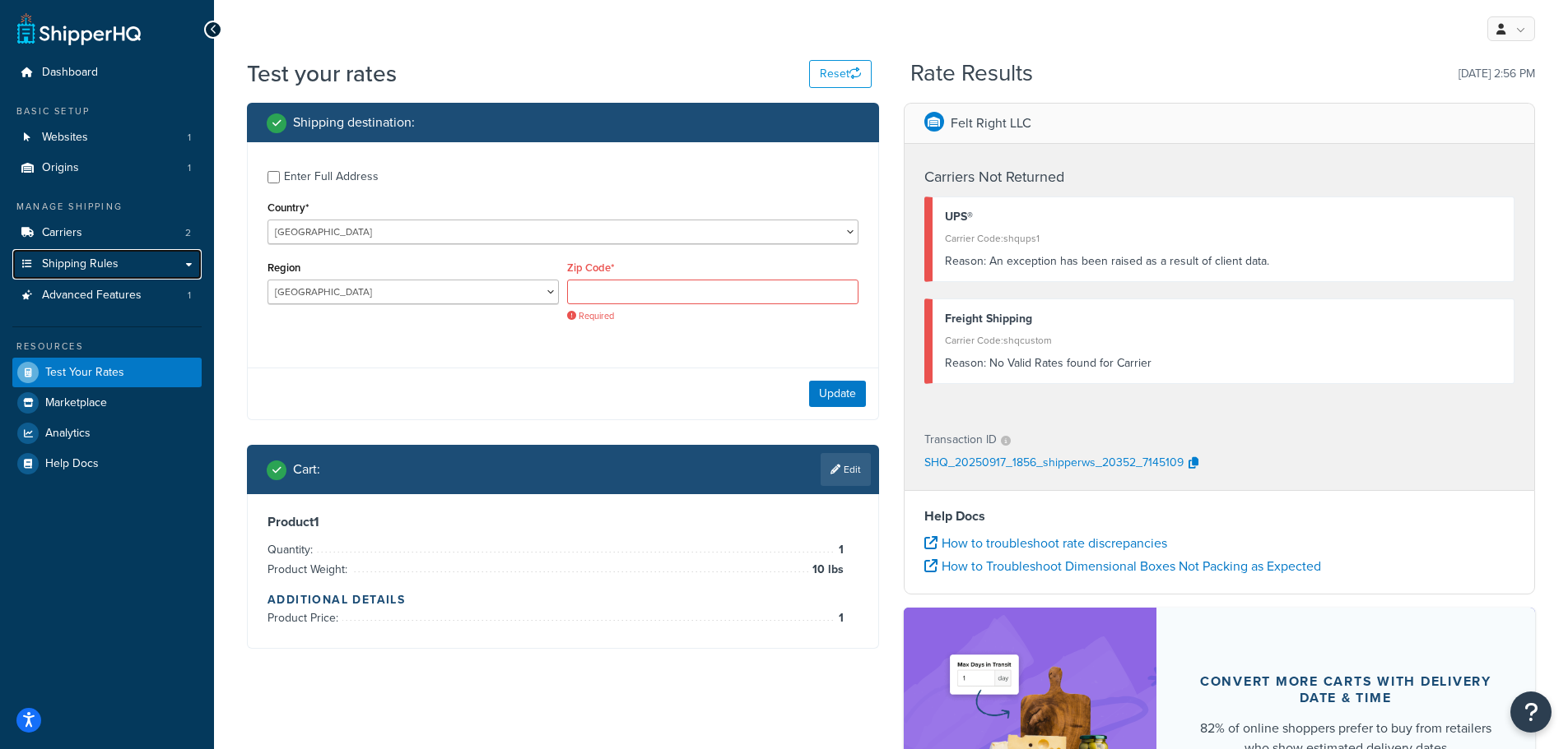
click at [92, 269] on span "Shipping Rules" at bounding box center [81, 264] width 77 height 14
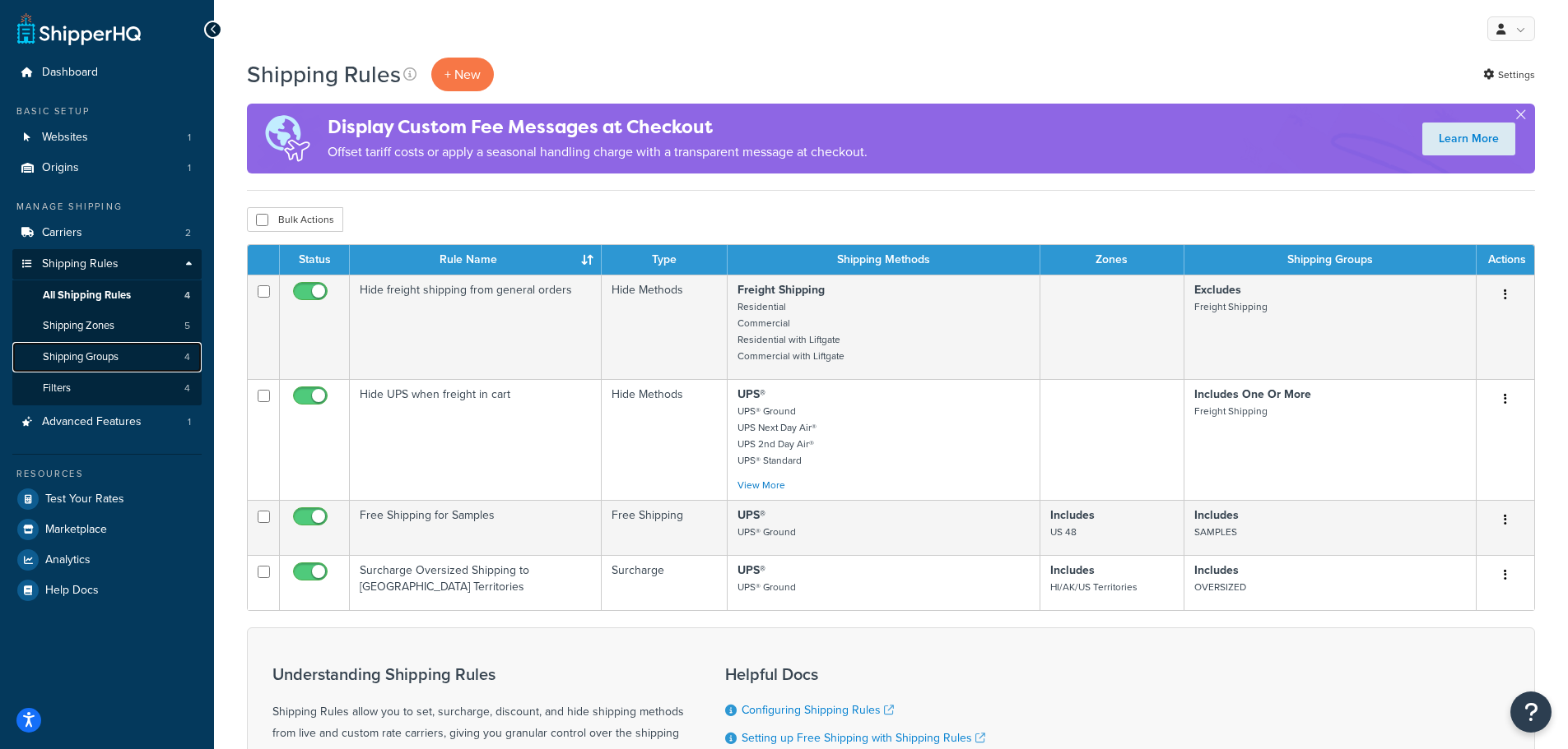
click at [125, 358] on link "Shipping Groups 4" at bounding box center [108, 357] width 190 height 31
